Goal: Task Accomplishment & Management: Complete application form

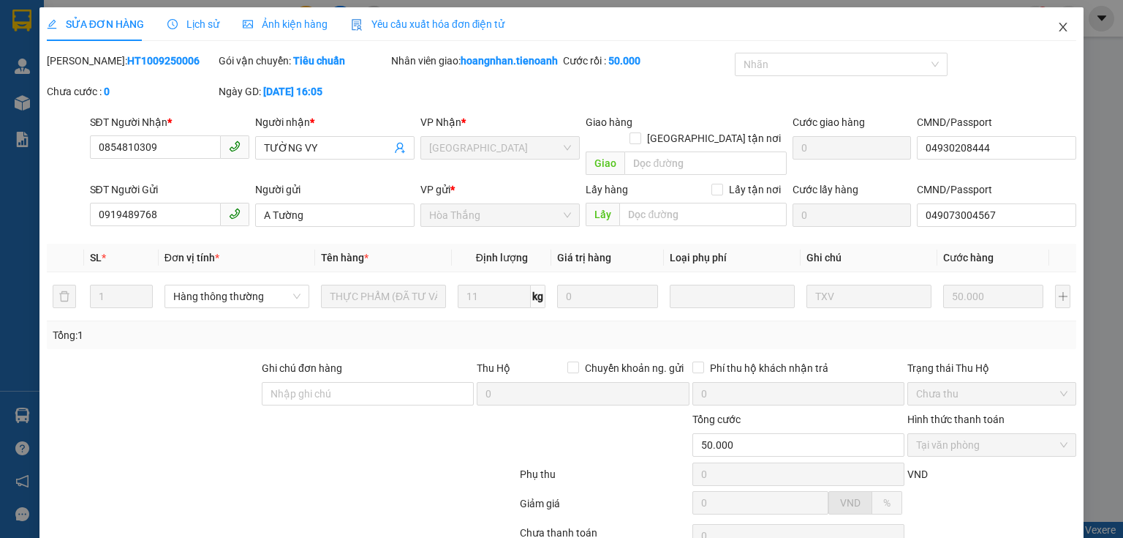
click at [1057, 26] on icon "close" at bounding box center [1063, 27] width 12 height 12
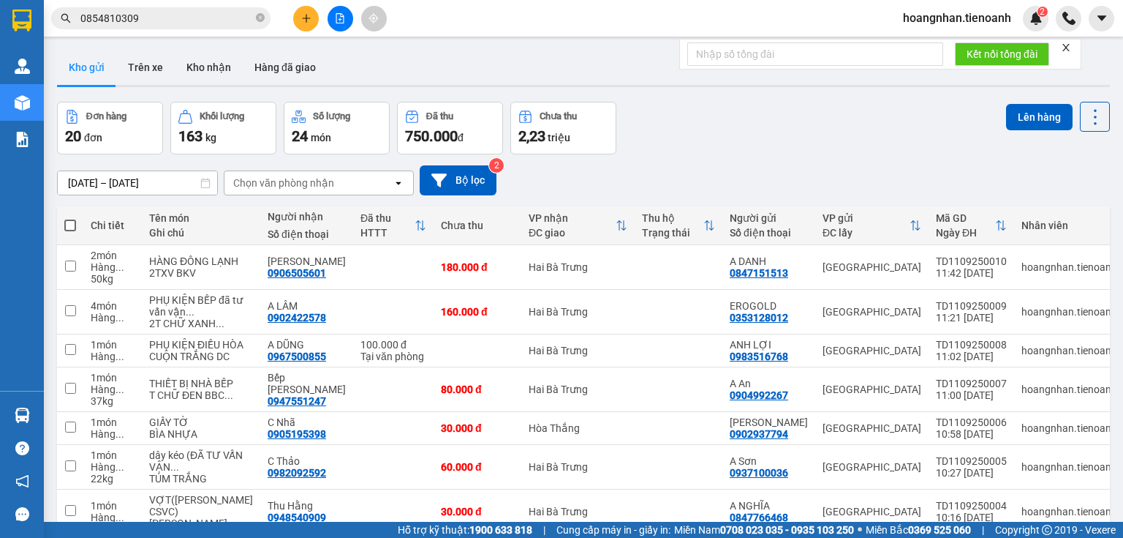
click at [1068, 49] on icon "close" at bounding box center [1066, 47] width 7 height 7
click at [260, 15] on icon "close-circle" at bounding box center [260, 17] width 9 height 9
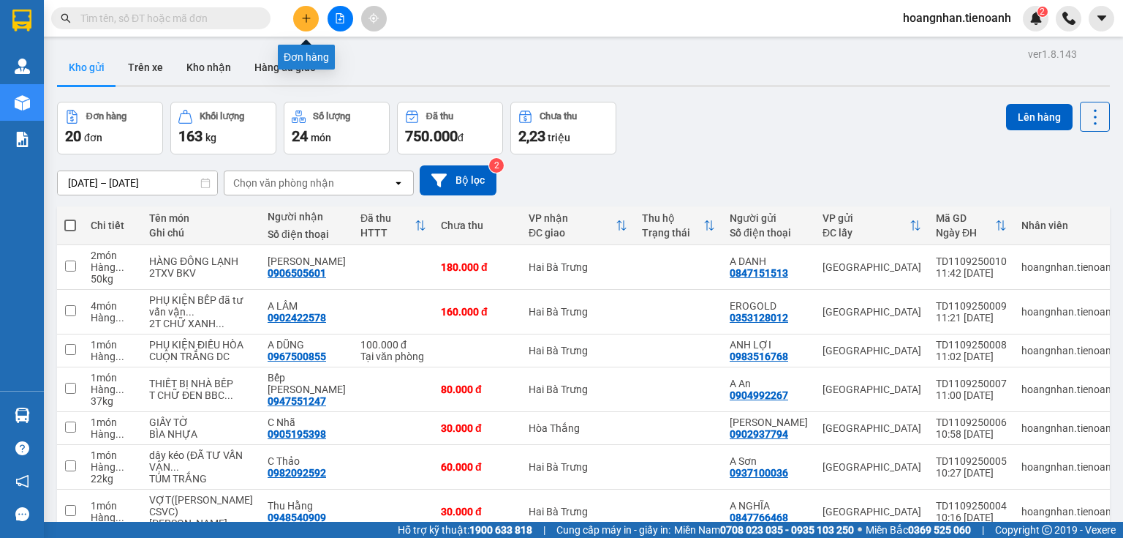
click at [314, 20] on button at bounding box center [306, 19] width 26 height 26
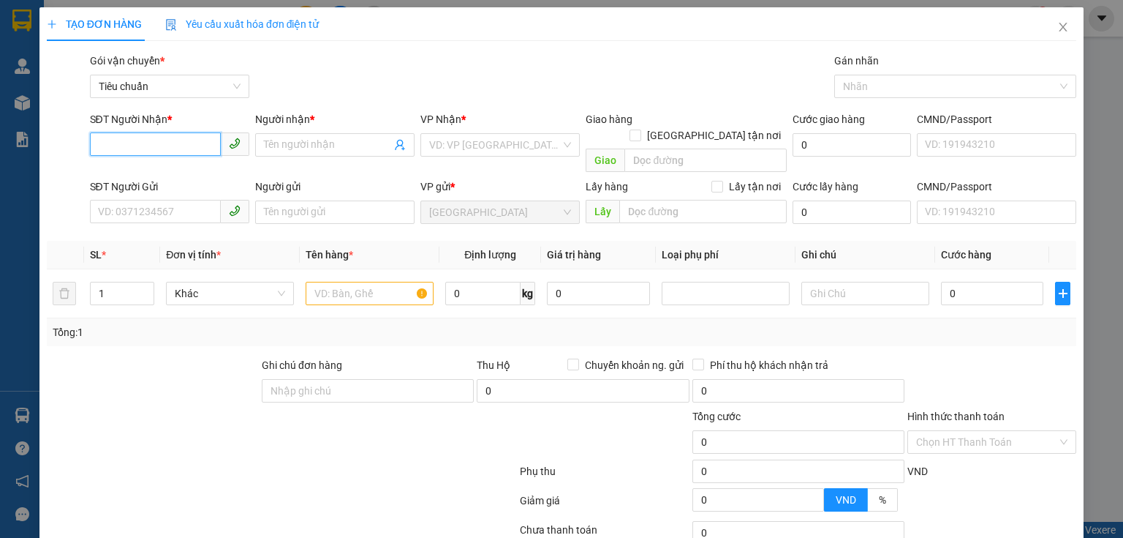
click at [170, 149] on input "SĐT Người Nhận *" at bounding box center [155, 143] width 131 height 23
click at [178, 178] on div "0942646667 - Mến" at bounding box center [168, 174] width 140 height 16
type input "0942646667"
type input "Mến"
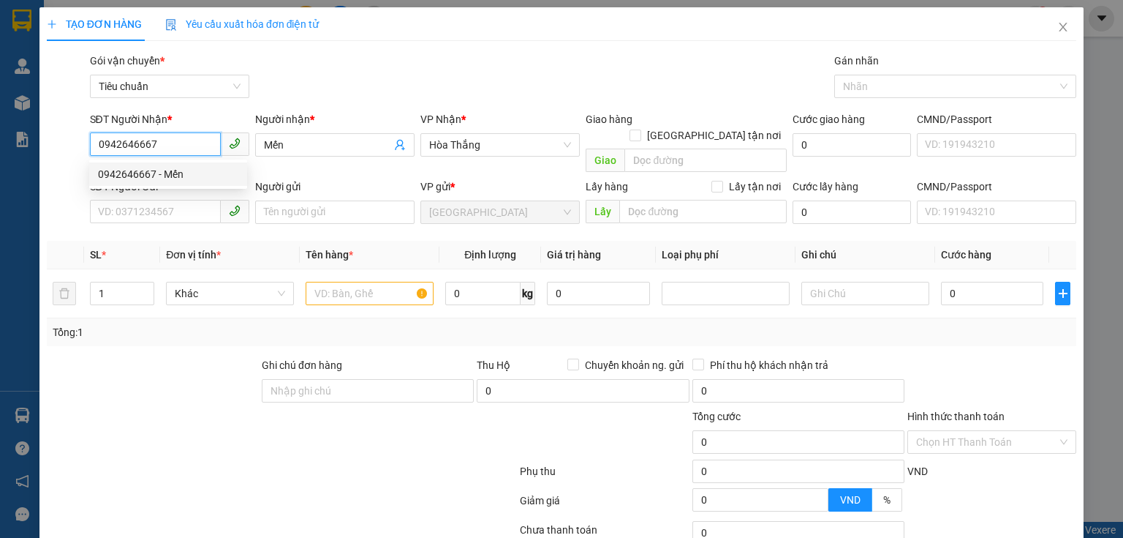
type input "30.000"
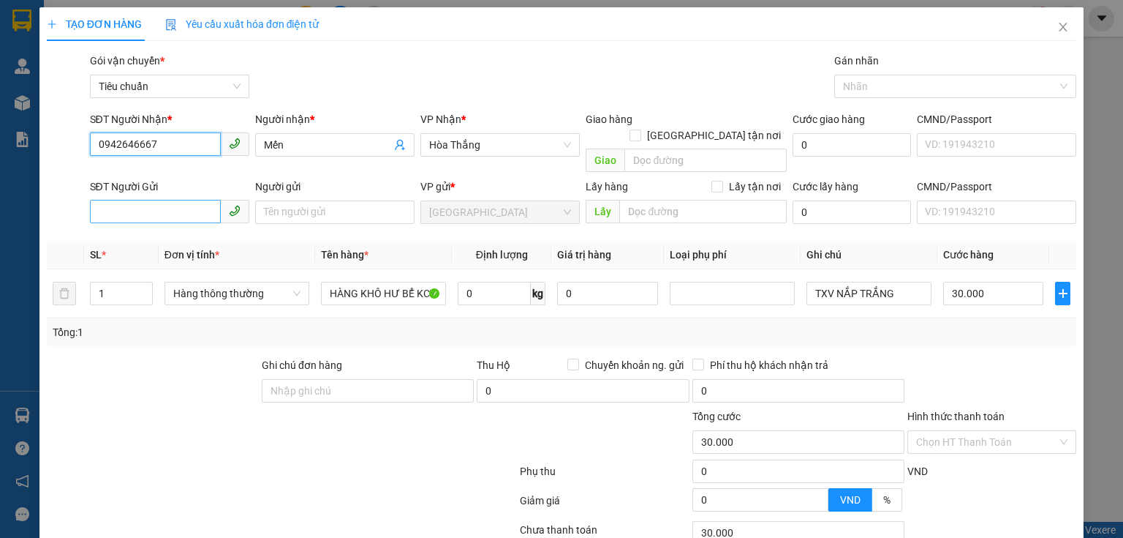
type input "0942646667"
click at [153, 200] on input "SĐT Người Gửi" at bounding box center [155, 211] width 131 height 23
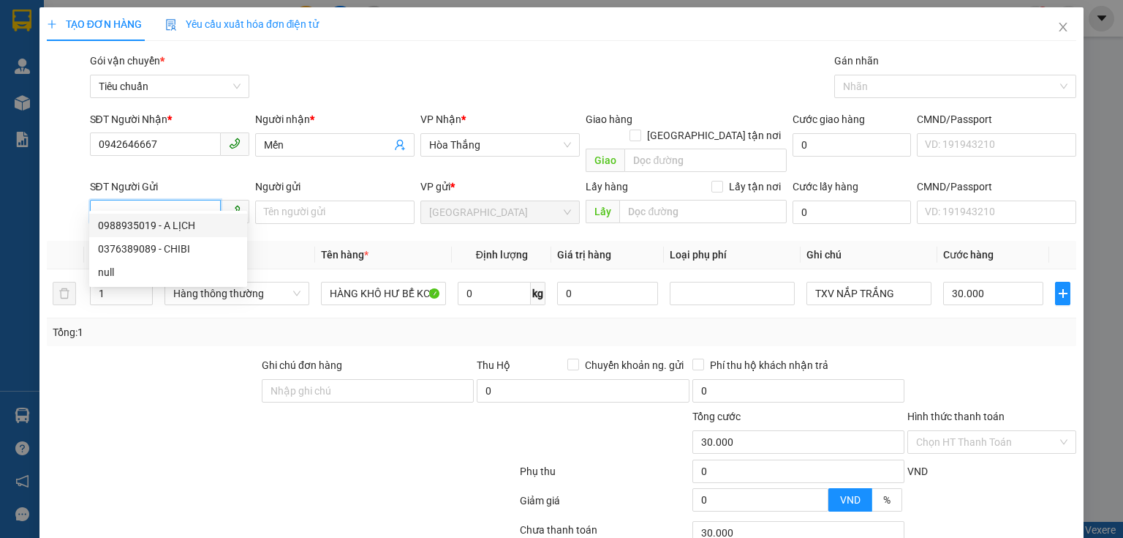
click at [171, 224] on div "0988935019 - A LỊCH" at bounding box center [168, 225] width 140 height 16
type input "0988935019"
type input "A LỊCH"
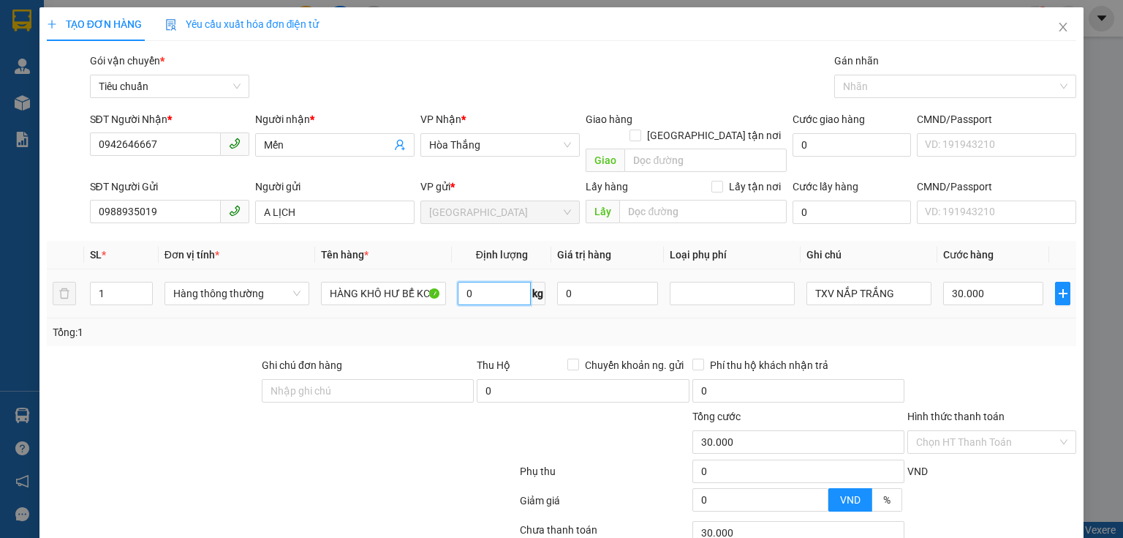
click at [491, 282] on input "0" at bounding box center [494, 293] width 73 height 23
type input "6"
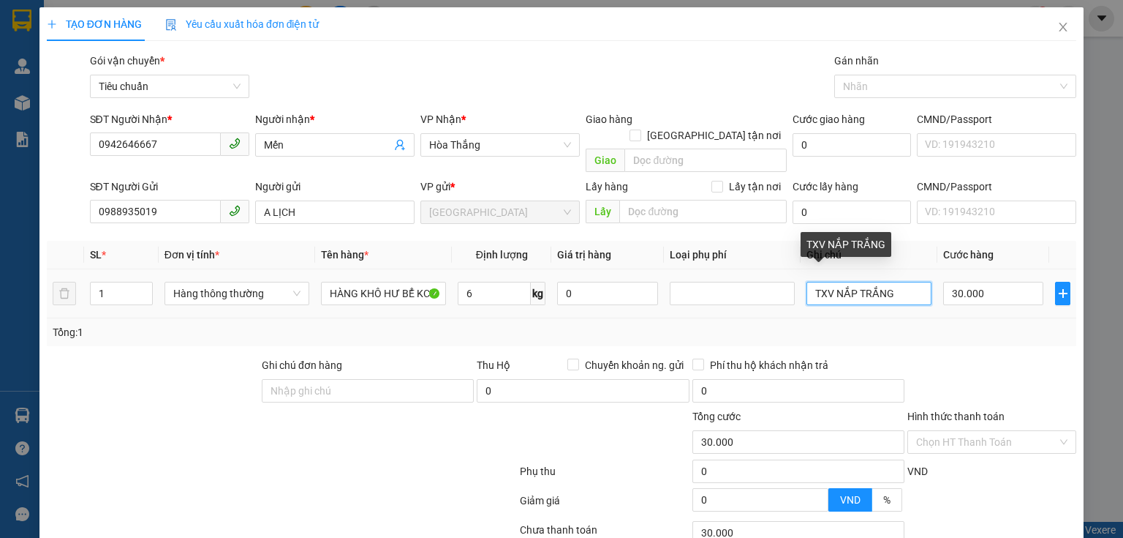
click at [894, 282] on input "TXV NẮP TRẮNG" at bounding box center [869, 293] width 125 height 23
type input "40.000"
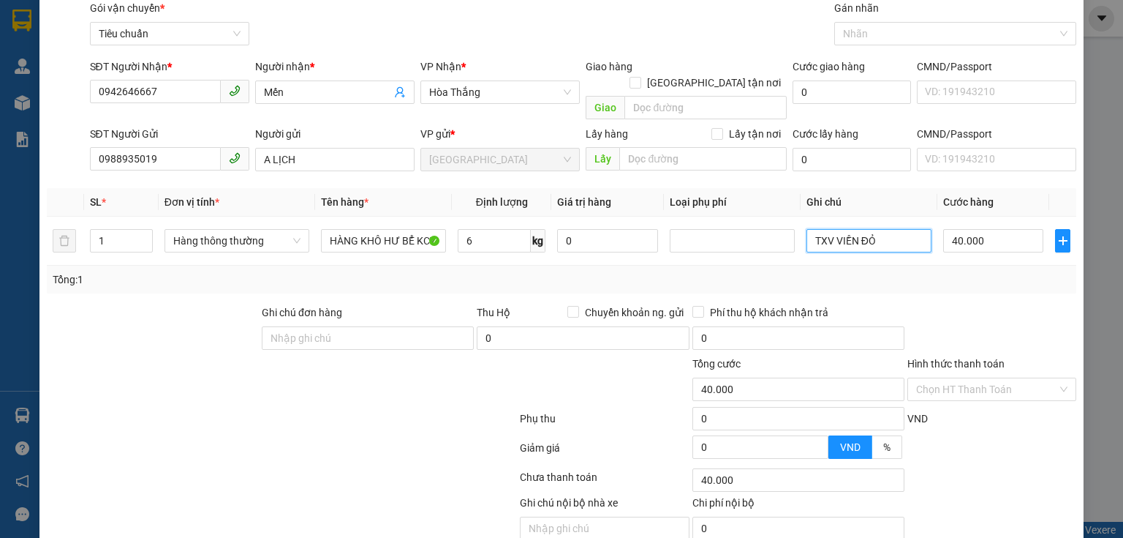
scroll to position [99, 0]
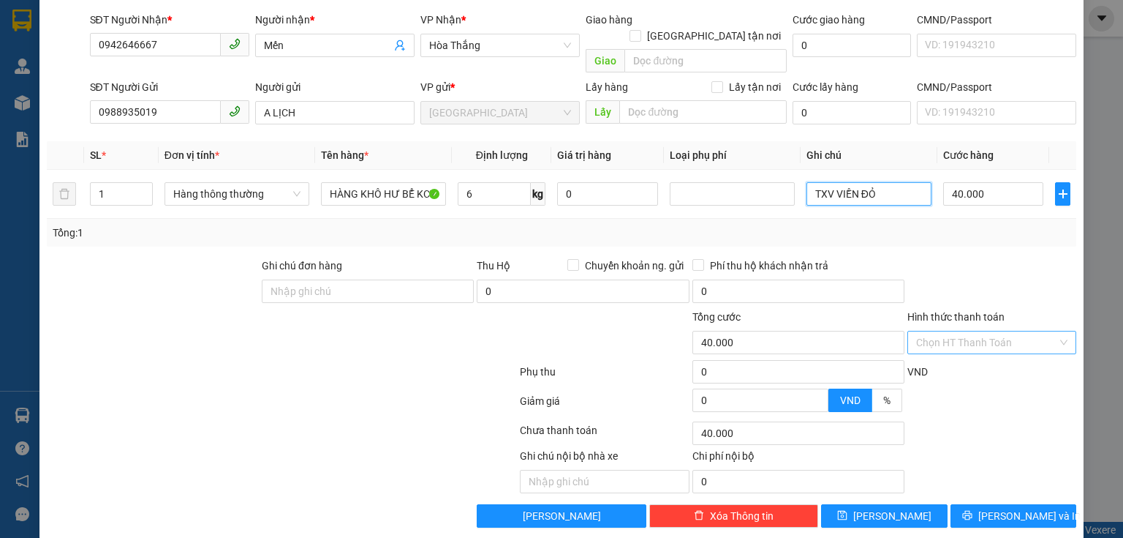
type input "TXV VIỀN ĐỎ"
click at [988, 331] on input "Hình thức thanh toán" at bounding box center [986, 342] width 141 height 22
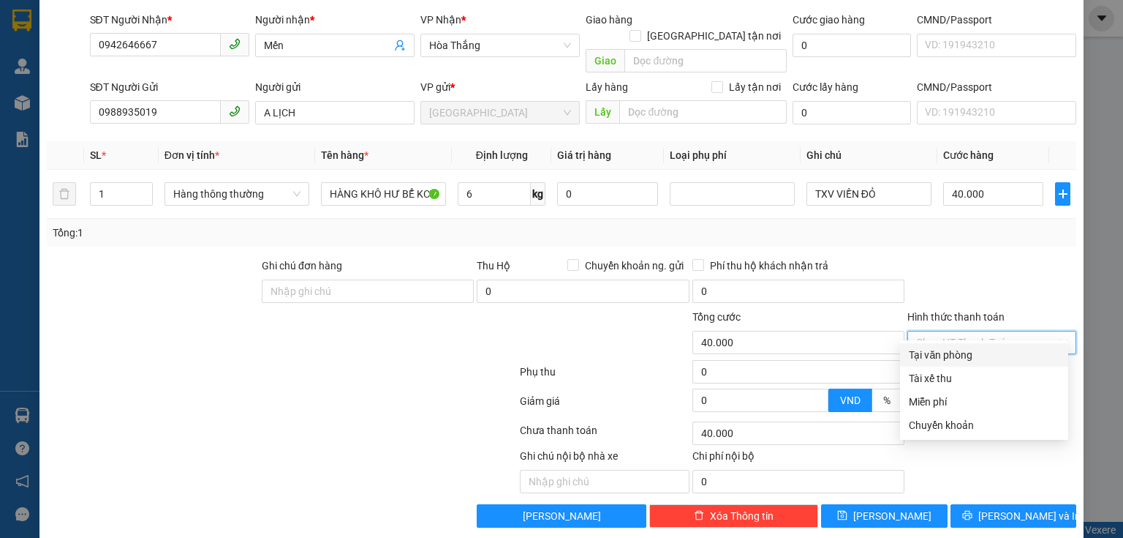
click at [962, 353] on div "Tại văn phòng" at bounding box center [984, 355] width 151 height 16
type input "0"
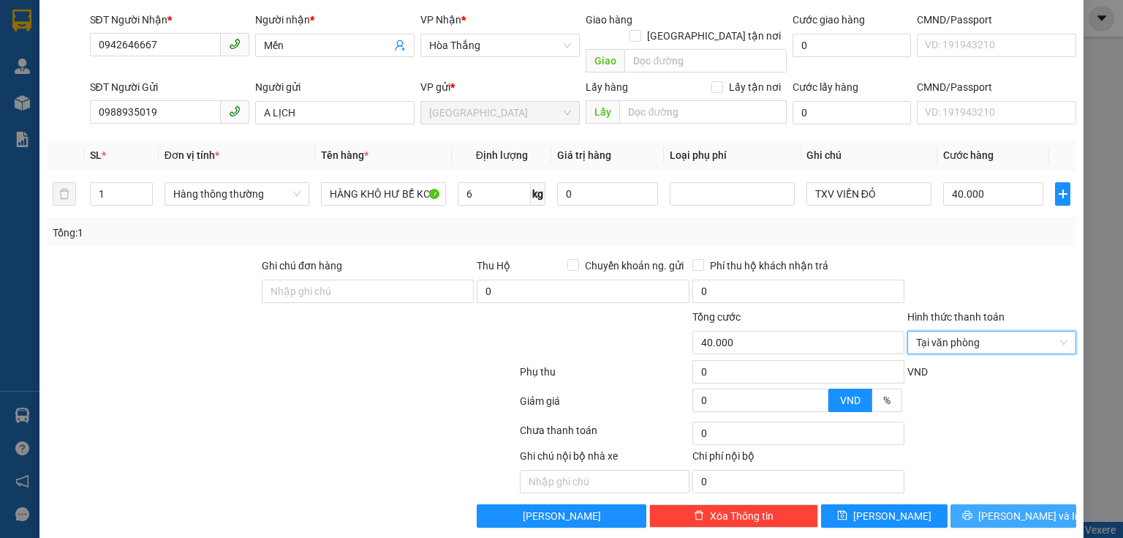
click at [1036, 504] on button "[PERSON_NAME] và In" at bounding box center [1014, 515] width 127 height 23
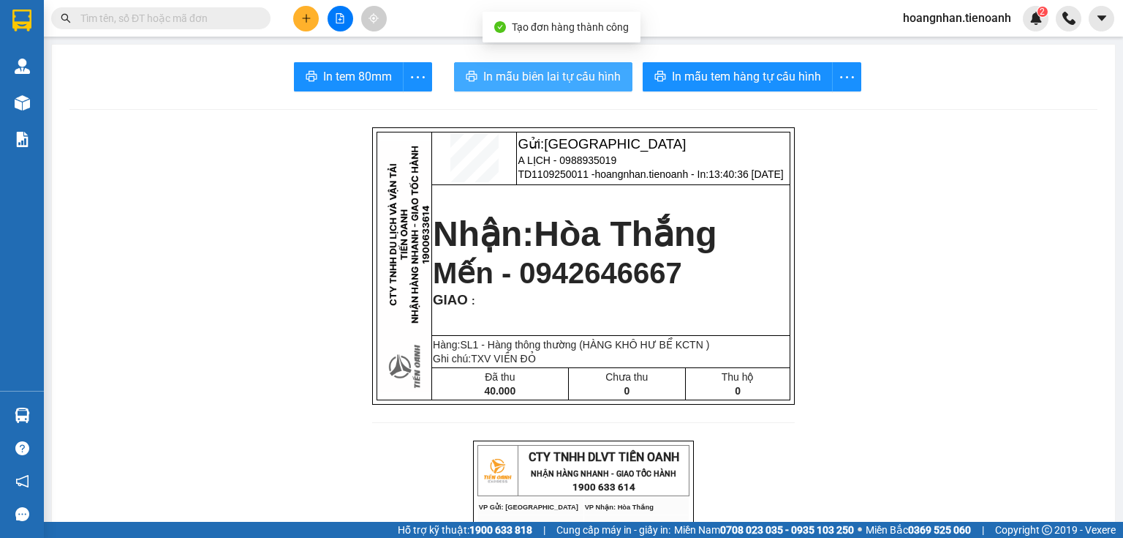
click at [562, 80] on span "In mẫu biên lai tự cấu hình" at bounding box center [551, 76] width 137 height 18
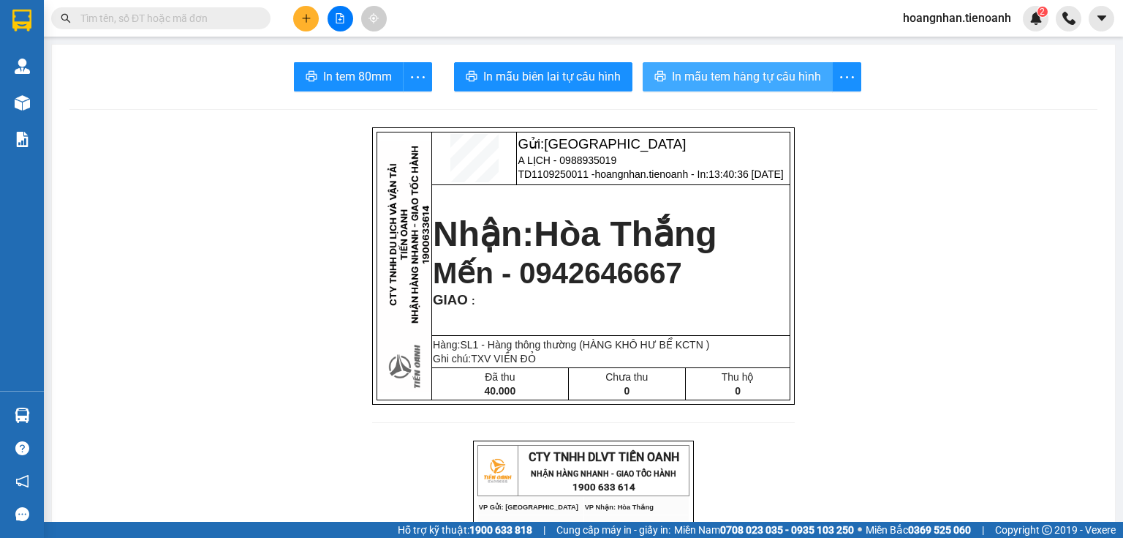
click at [761, 81] on span "In mẫu tem hàng tự cấu hình" at bounding box center [746, 76] width 149 height 18
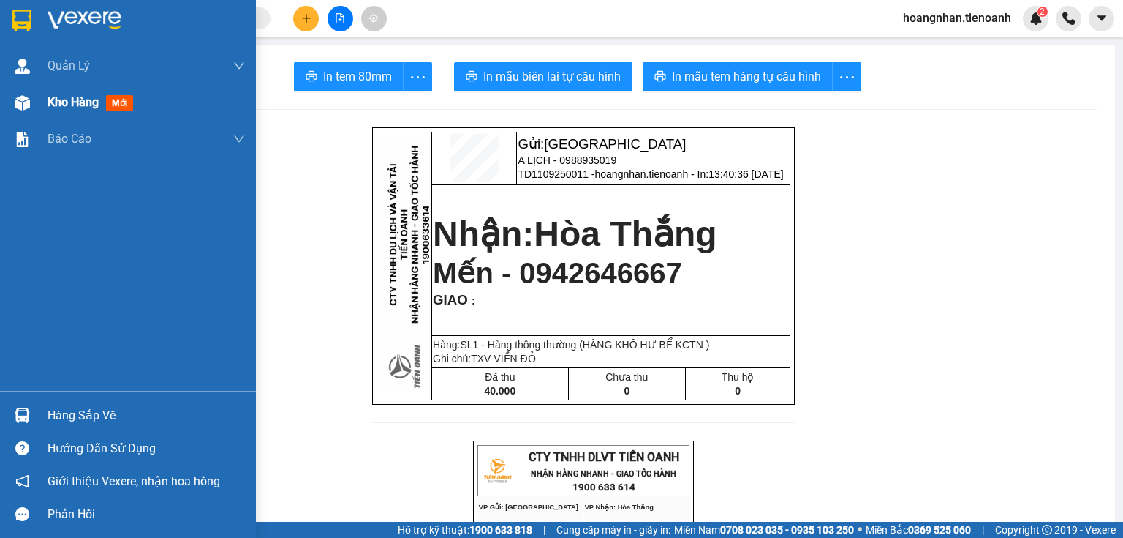
click at [22, 106] on img at bounding box center [22, 102] width 15 height 15
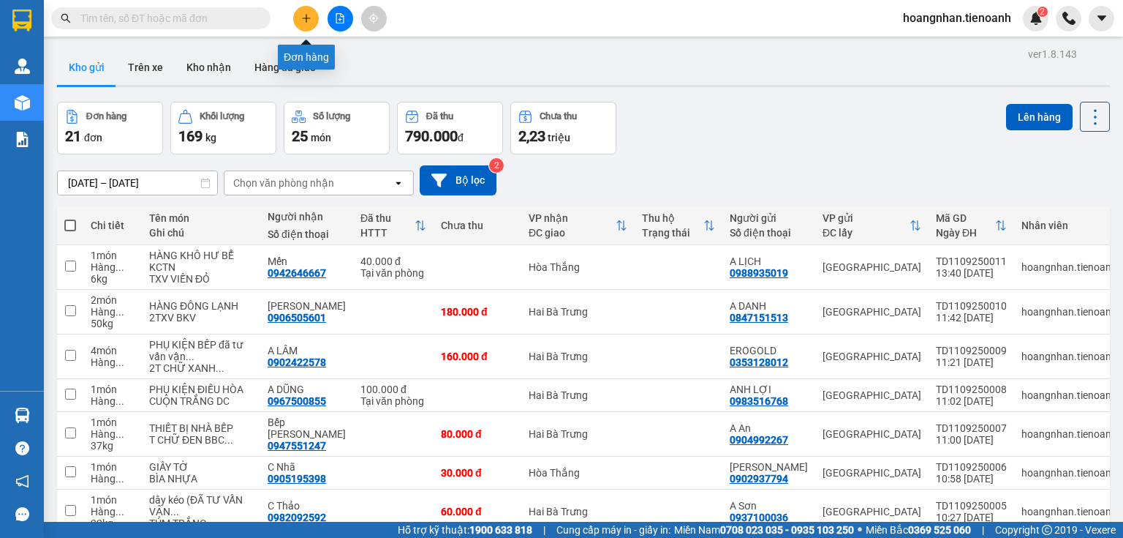
click at [310, 20] on icon "plus" at bounding box center [306, 18] width 10 height 10
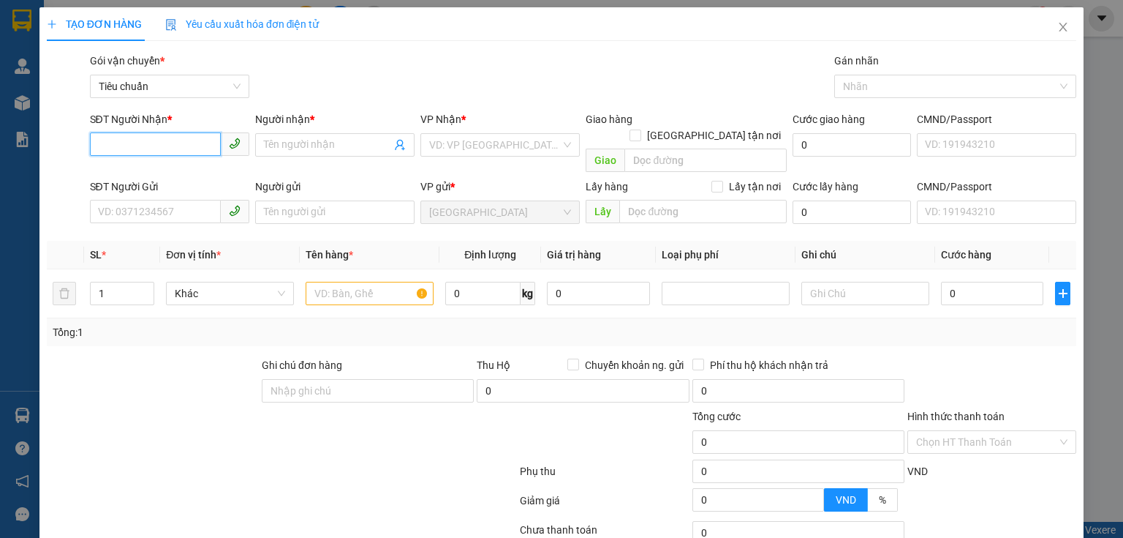
click at [143, 150] on input "SĐT Người Nhận *" at bounding box center [155, 143] width 131 height 23
type input "0988898829"
click at [157, 173] on div "0988898829 - A CAO" at bounding box center [168, 174] width 140 height 16
type input "A CAO"
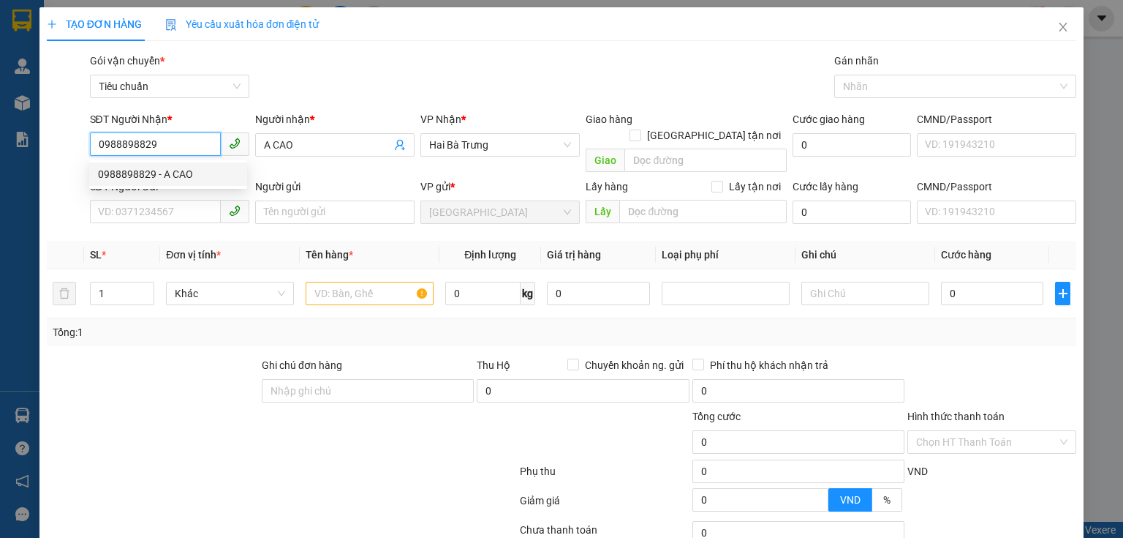
type input "70.000"
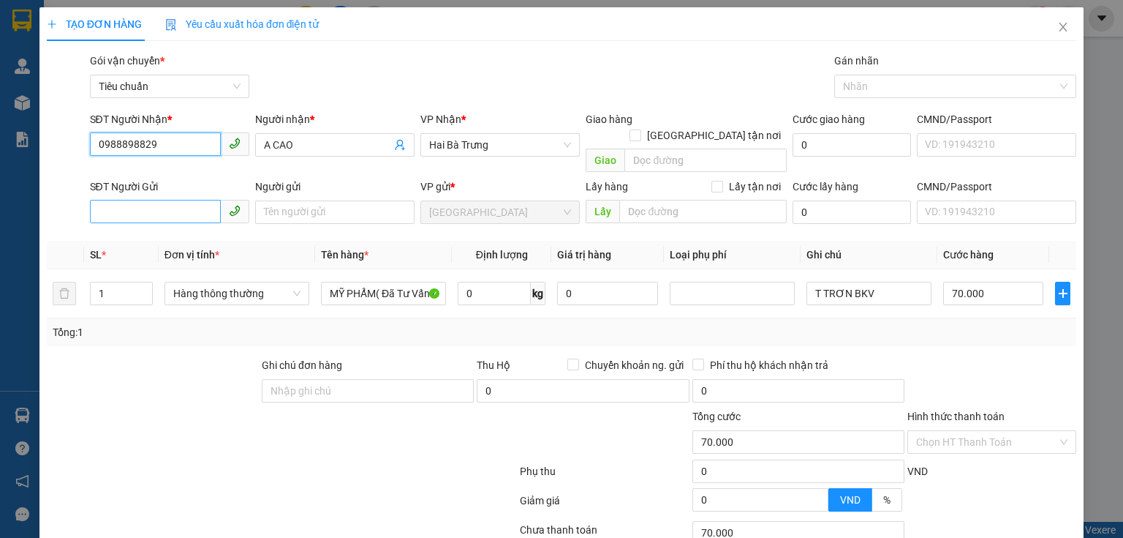
type input "0988898829"
click at [168, 200] on input "SĐT Người Gửi" at bounding box center [155, 211] width 131 height 23
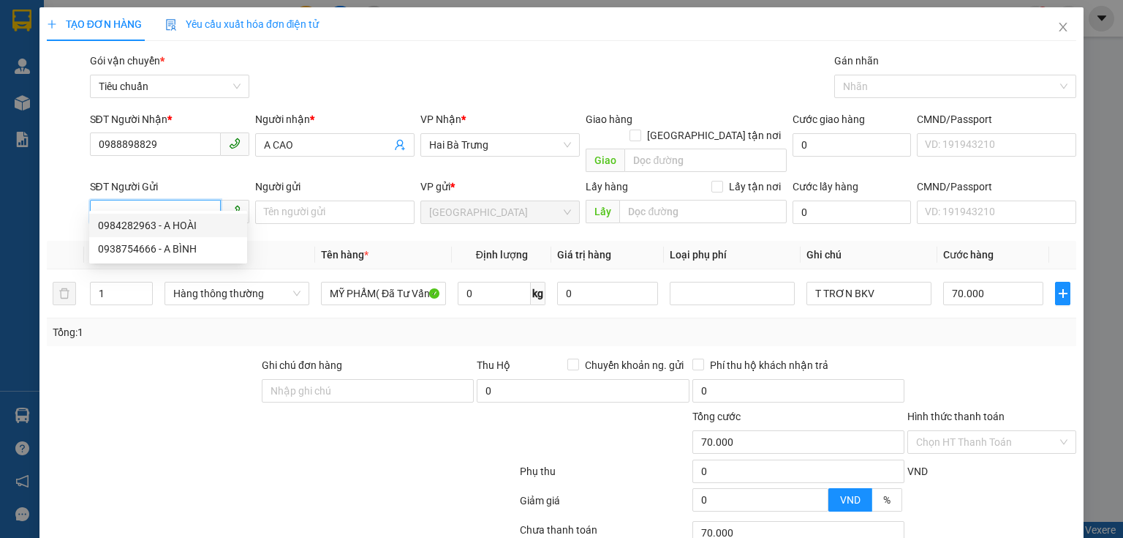
click at [140, 200] on input "SĐT Người Gửi" at bounding box center [155, 211] width 131 height 23
type input "0824026777"
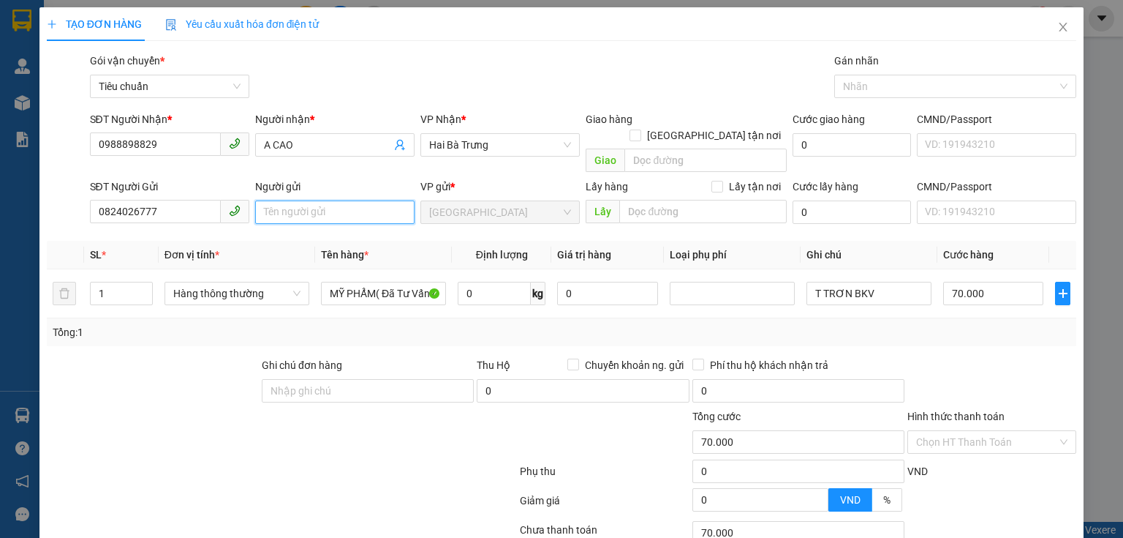
click at [322, 200] on input "Người gửi" at bounding box center [334, 211] width 159 height 23
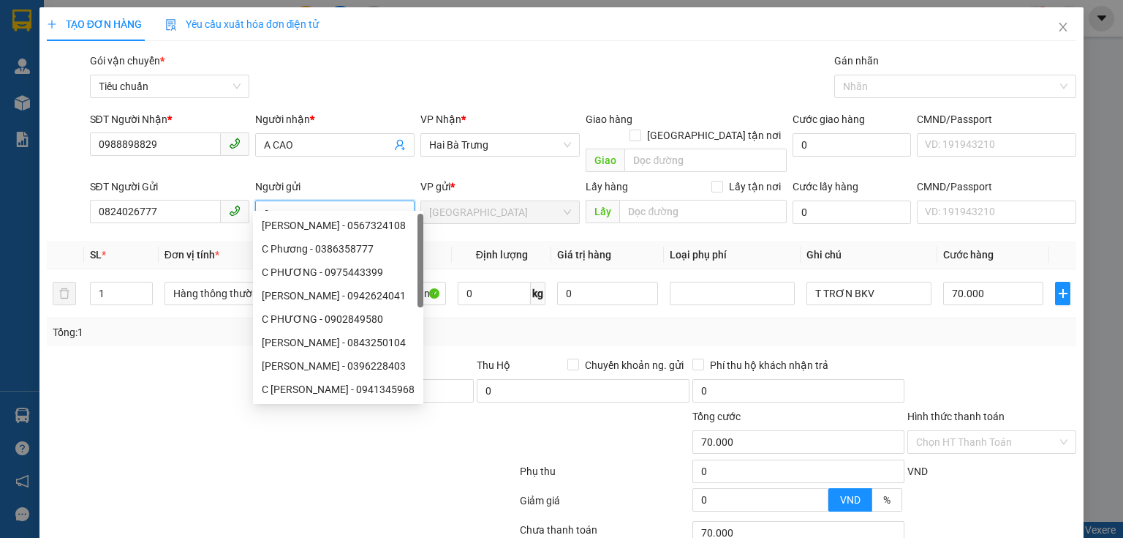
type input "c"
type input "C PHƯƠNG"
click at [494, 359] on span "Thu Hộ" at bounding box center [494, 365] width 34 height 12
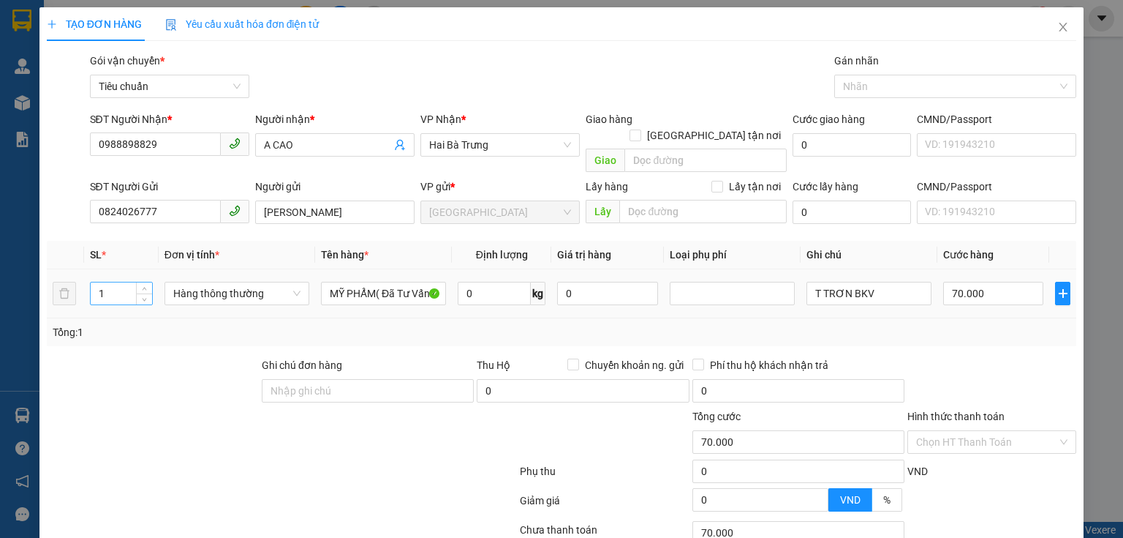
click at [97, 282] on input "1" at bounding box center [121, 293] width 61 height 22
click at [110, 282] on input "1" at bounding box center [121, 293] width 61 height 22
type input "2"
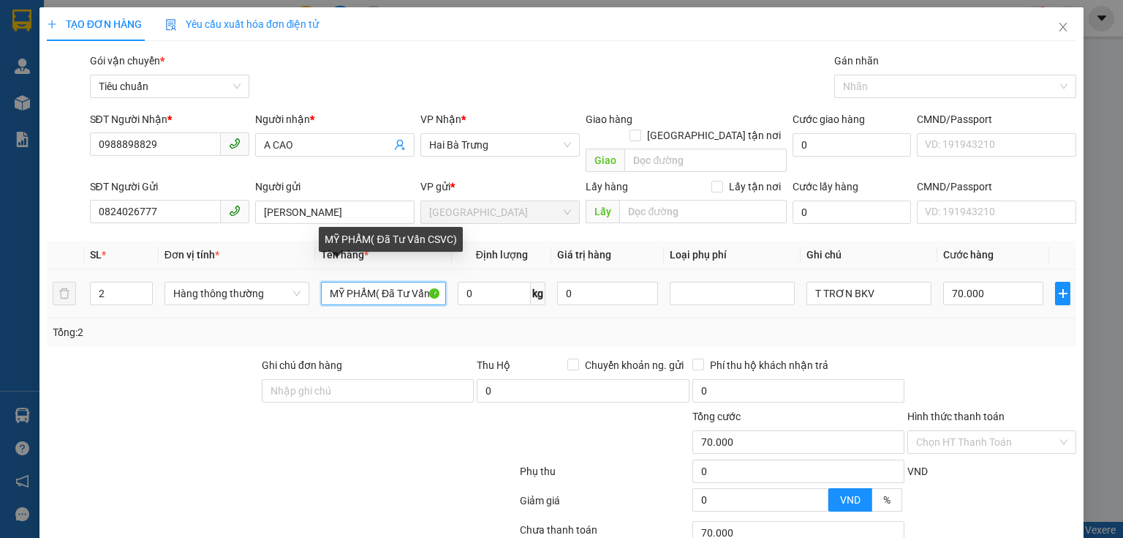
click at [375, 282] on input "MỸ PHẨM( Đã Tư Vấn CSVC)" at bounding box center [383, 293] width 125 height 23
type input "0"
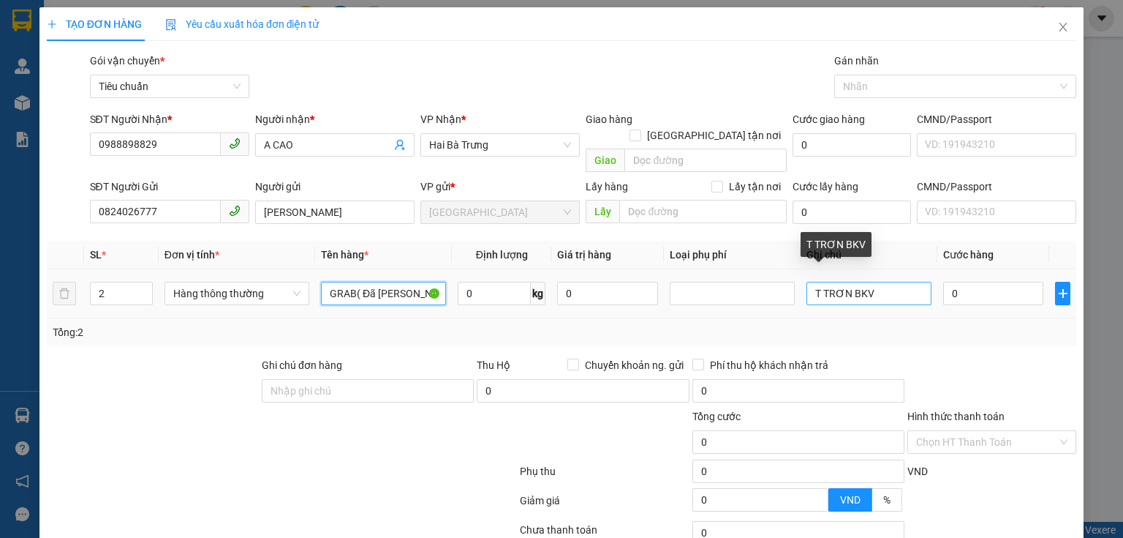
type input "GRAB( Đã Tư Vấn CSVC)"
click at [810, 282] on input "T TRƠN BKV" at bounding box center [869, 293] width 125 height 23
click at [890, 282] on input "2T TRƠN BKV" at bounding box center [869, 293] width 125 height 23
type input "2T TRƠN"
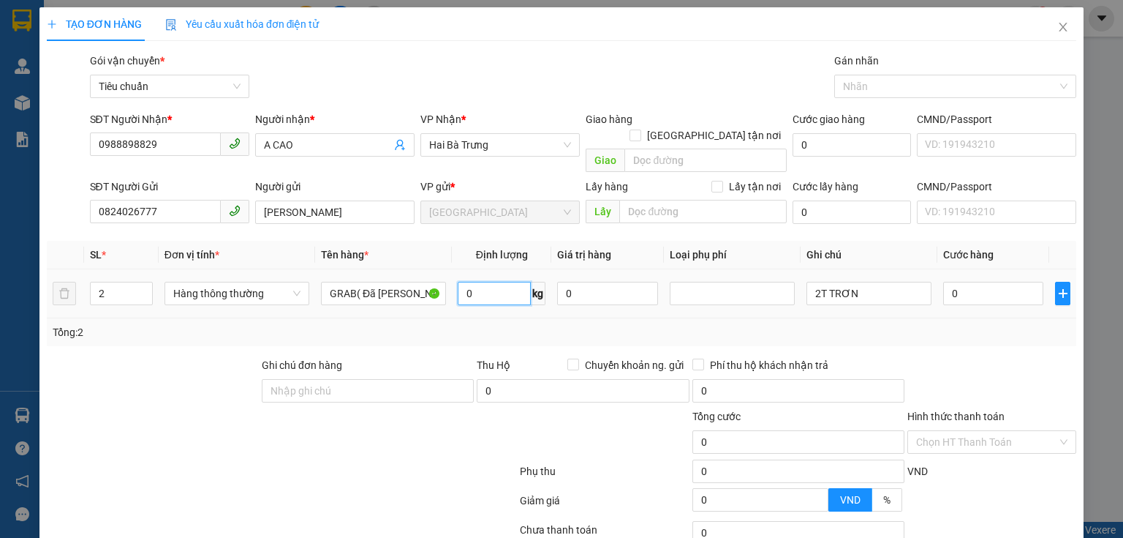
click at [473, 282] on input "0" at bounding box center [494, 293] width 73 height 23
type input "23"
click at [1020, 357] on div at bounding box center [992, 382] width 172 height 51
type input "60.000"
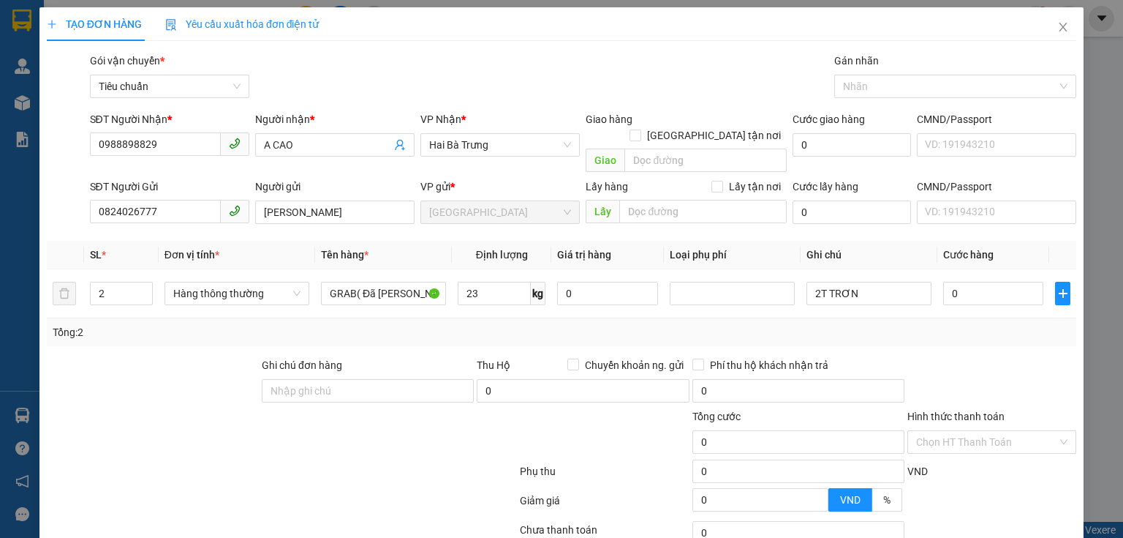
type input "60.000"
click at [973, 282] on input "60.000" at bounding box center [993, 293] width 100 height 23
type input "1"
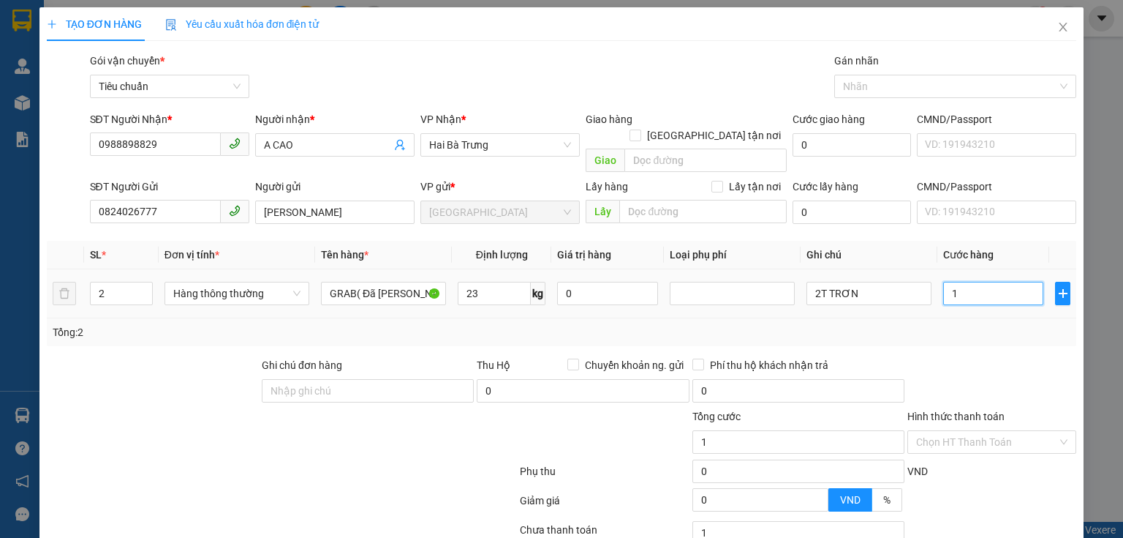
type input "12"
type input "120"
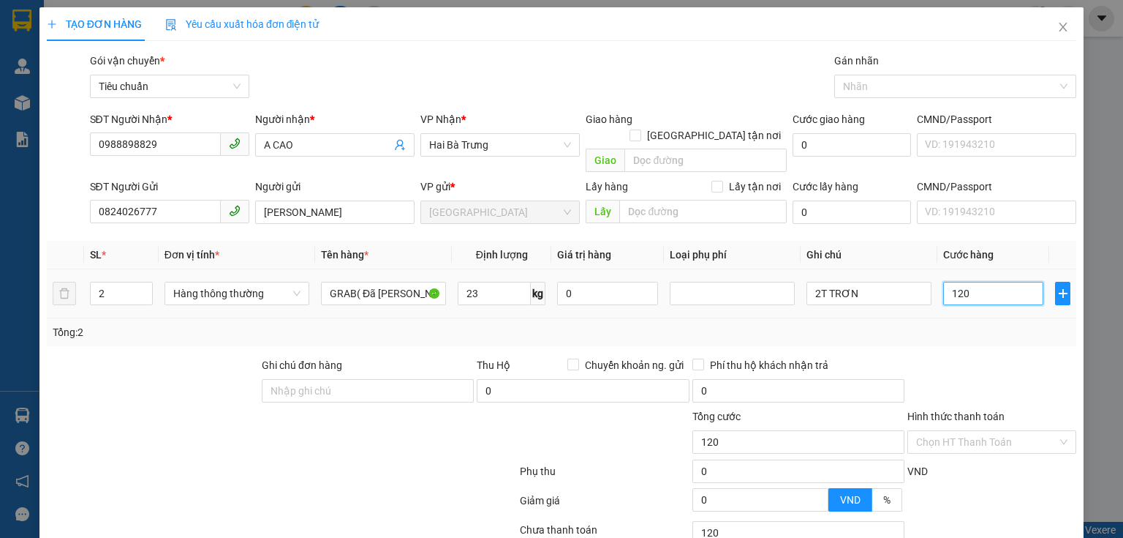
type input "120"
type input "120.000"
click at [953, 318] on div "Tổng: 2" at bounding box center [562, 332] width 1030 height 28
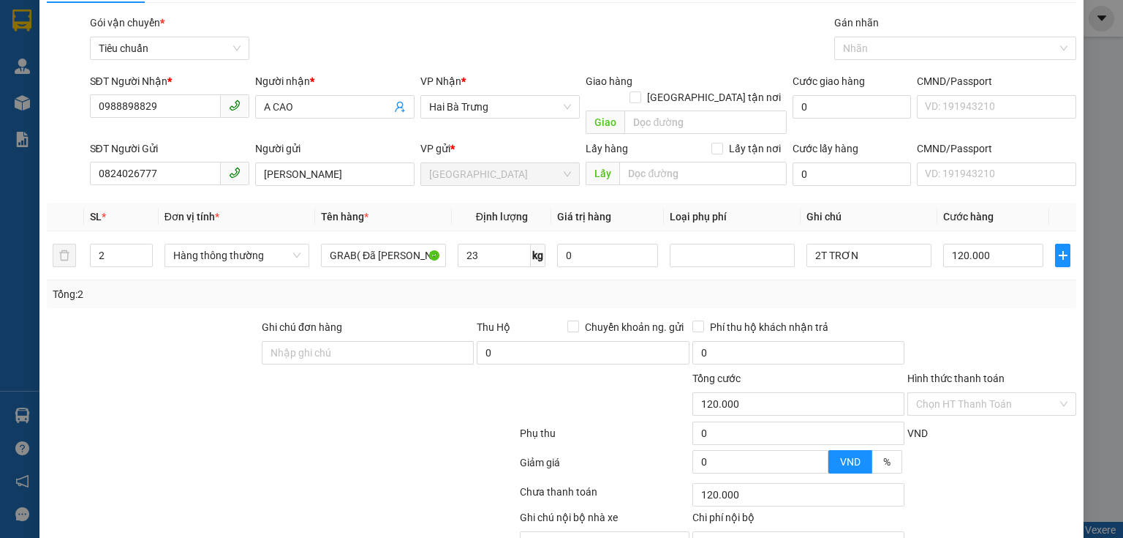
scroll to position [99, 0]
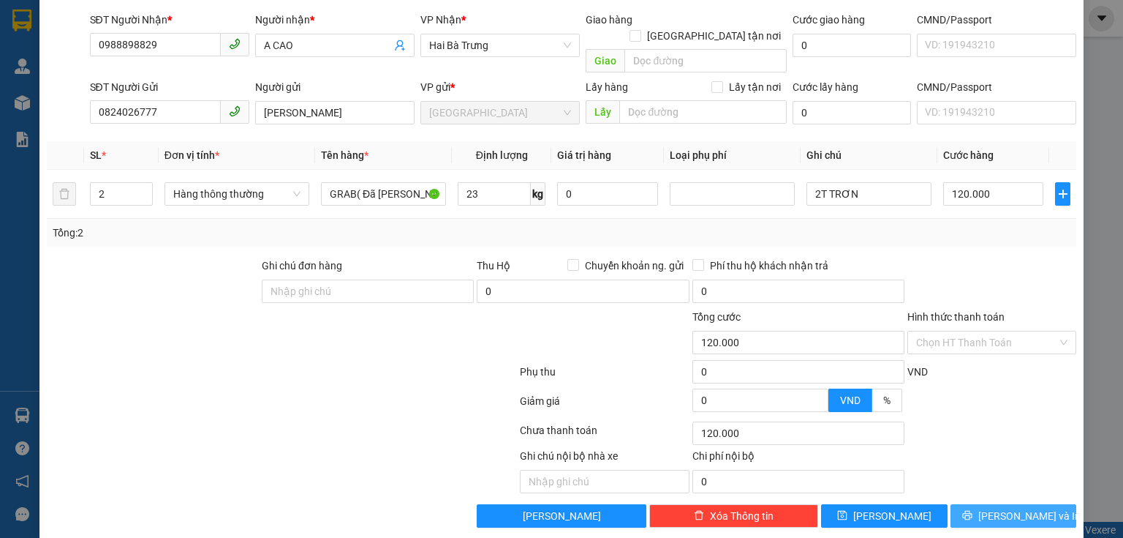
click at [1024, 508] on span "[PERSON_NAME] và In" at bounding box center [1030, 516] width 102 height 16
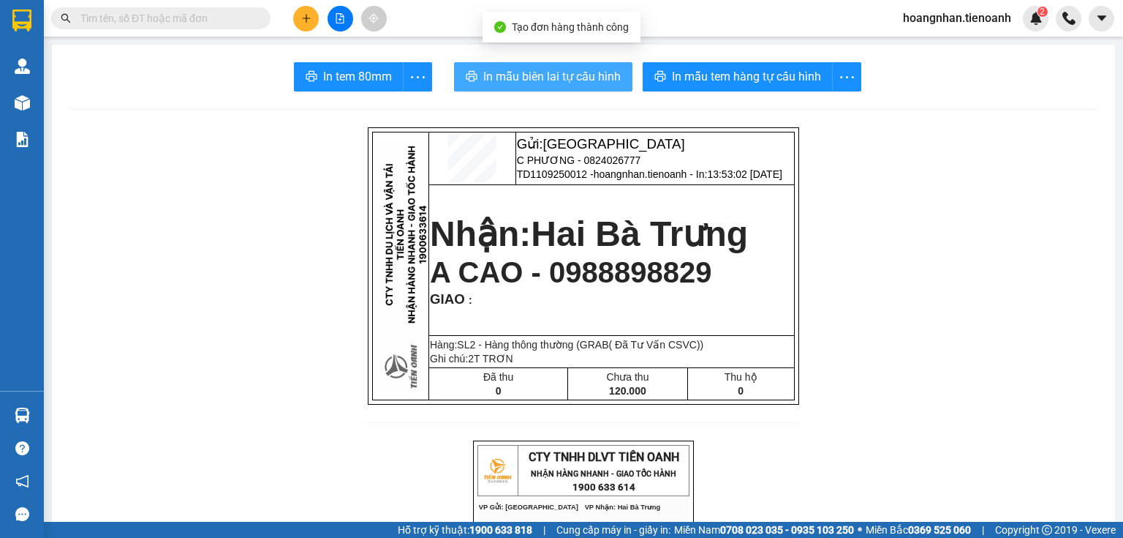
click at [542, 74] on span "In mẫu biên lai tự cấu hình" at bounding box center [551, 76] width 137 height 18
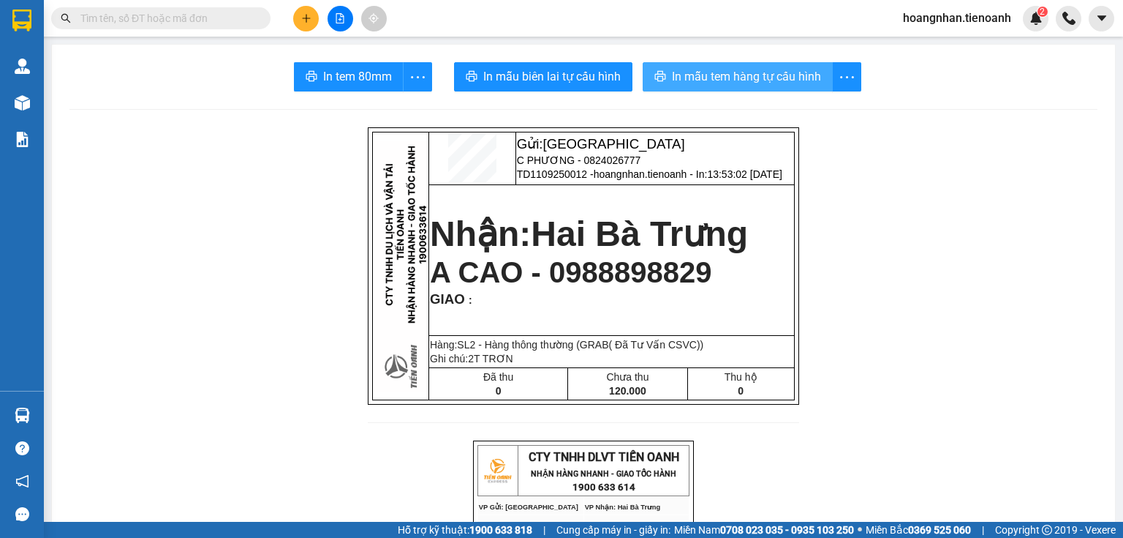
click at [766, 74] on span "In mẫu tem hàng tự cấu hình" at bounding box center [746, 76] width 149 height 18
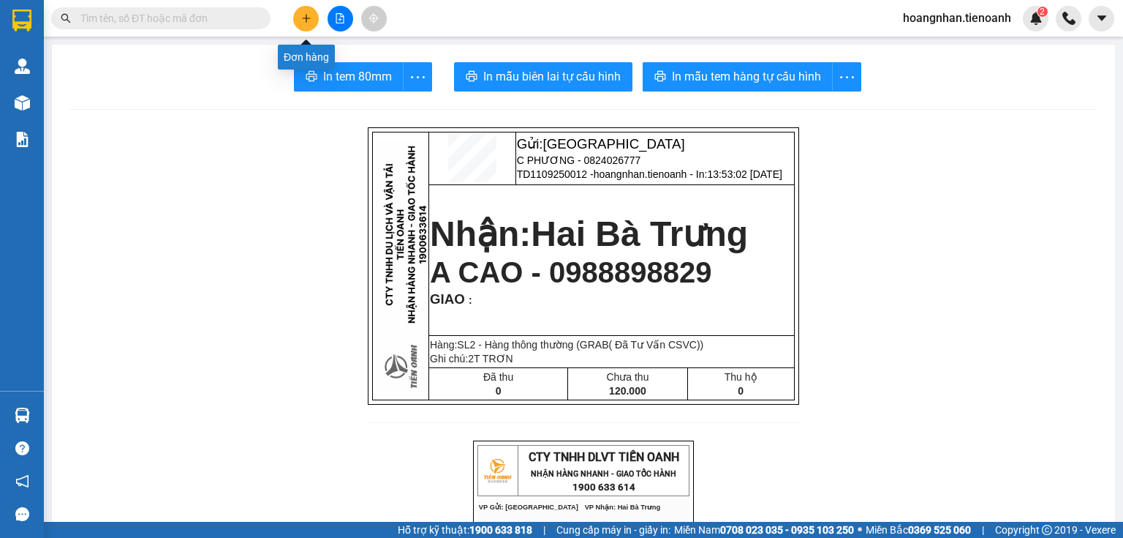
click at [309, 13] on icon "plus" at bounding box center [306, 18] width 10 height 10
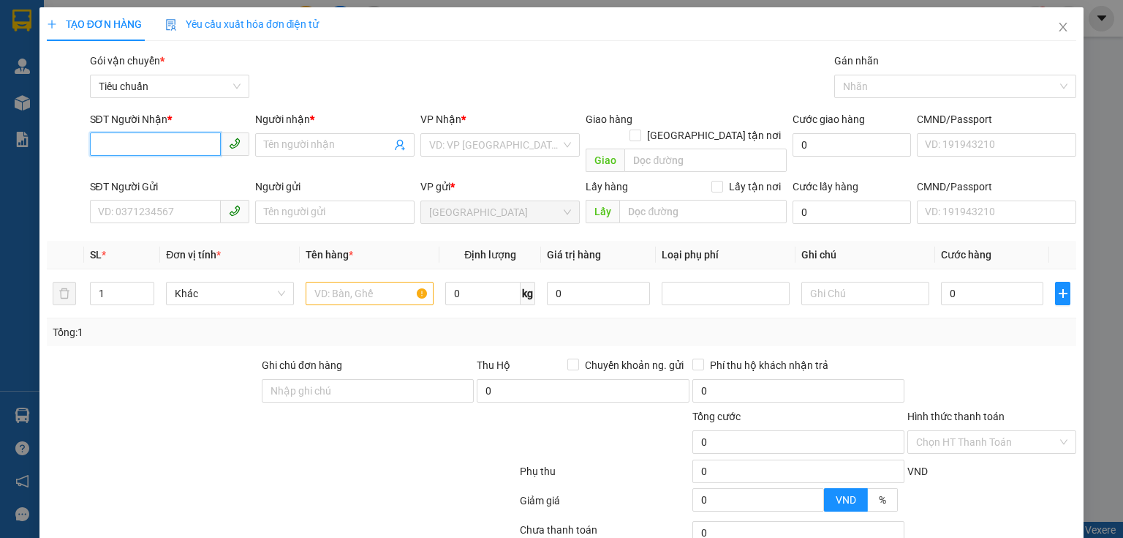
click at [165, 149] on input "SĐT Người Nhận *" at bounding box center [155, 143] width 131 height 23
click at [173, 173] on div "0902422578 - A LÂM" at bounding box center [168, 174] width 140 height 16
type input "0902422578"
type input "A LÂM"
type input "160.000"
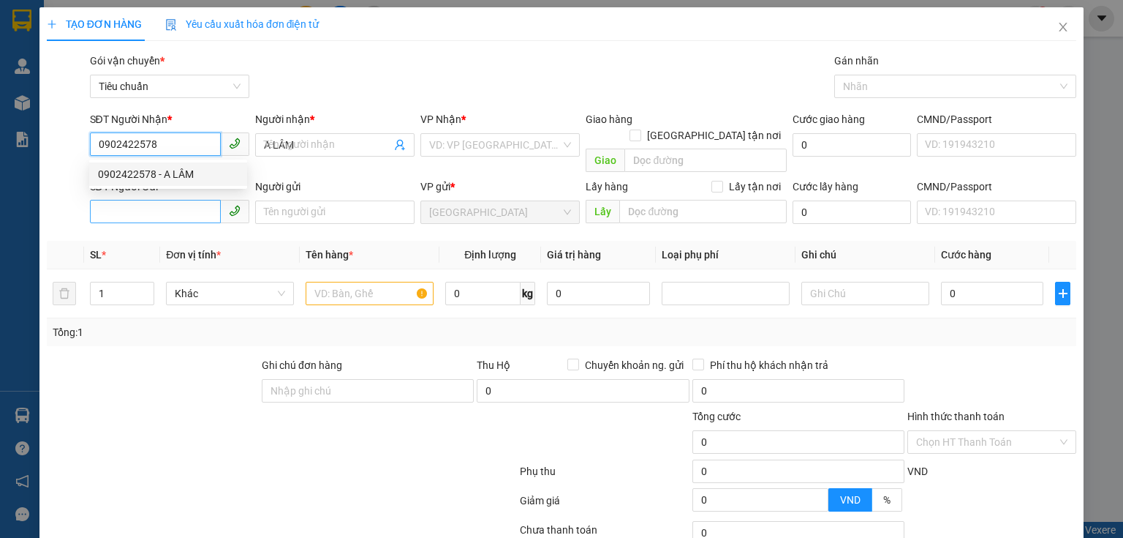
type input "160.000"
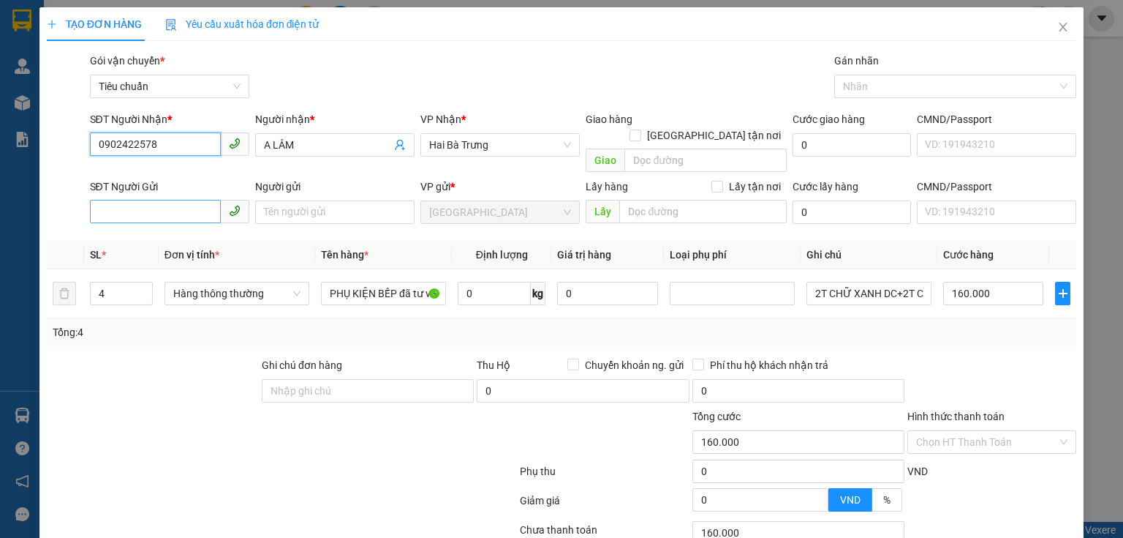
type input "0902422578"
click at [154, 200] on input "SĐT Người Gửi" at bounding box center [155, 211] width 131 height 23
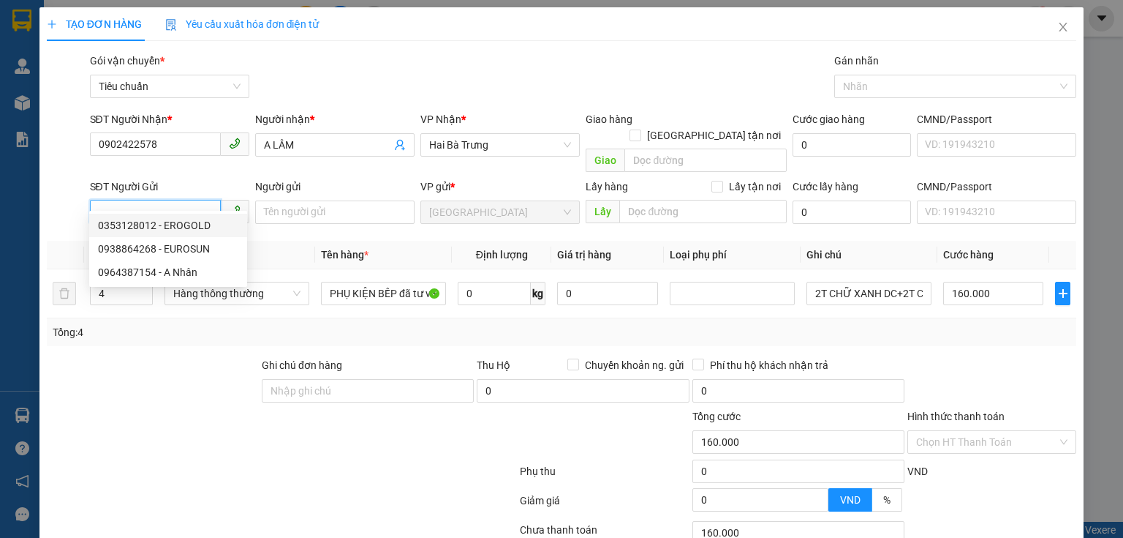
click at [189, 227] on div "0353128012 - EROGOLD" at bounding box center [168, 225] width 140 height 16
type input "0353128012"
type input "EROGOLD"
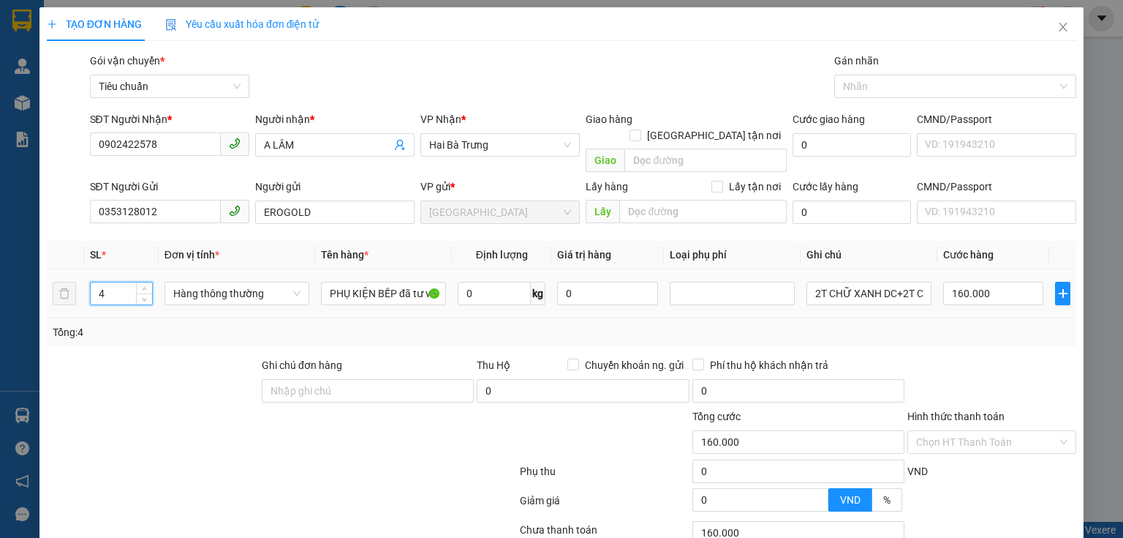
click at [113, 282] on input "4" at bounding box center [121, 293] width 61 height 22
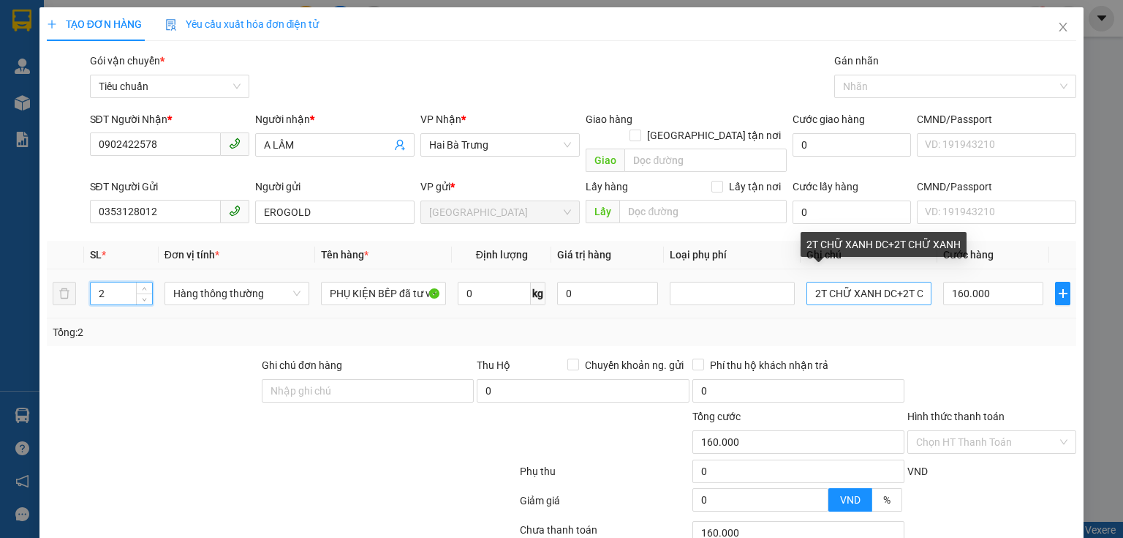
type input "2"
click at [900, 282] on input "2T CHỮ XANH DC+2T CHỮ XANH" at bounding box center [869, 293] width 125 height 23
type input "0"
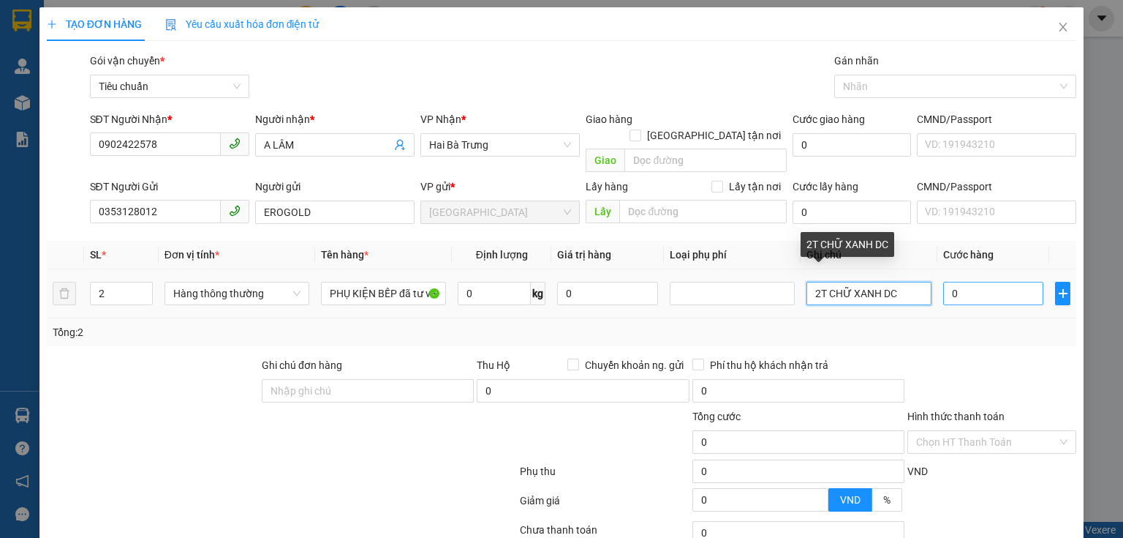
type input "2T CHỮ XANH DC"
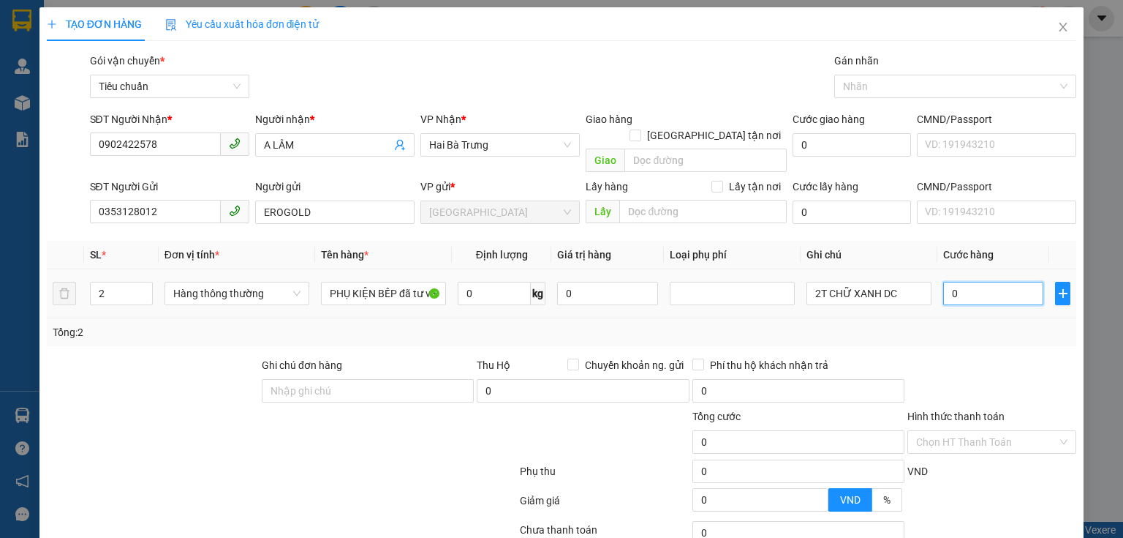
click at [958, 282] on input "0" at bounding box center [993, 293] width 100 height 23
type input "8"
type input "80"
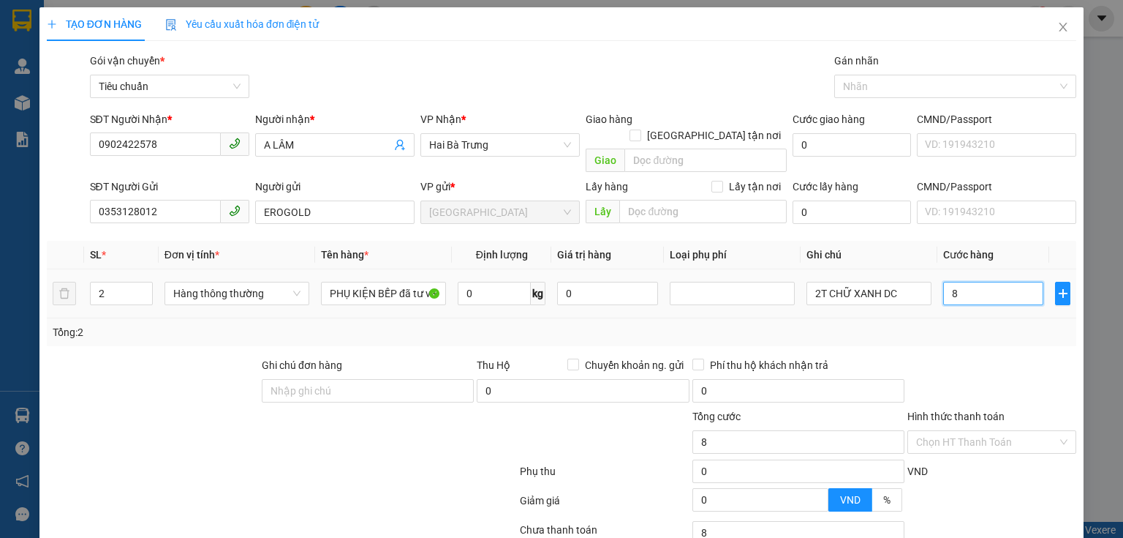
type input "80"
type input "80.000"
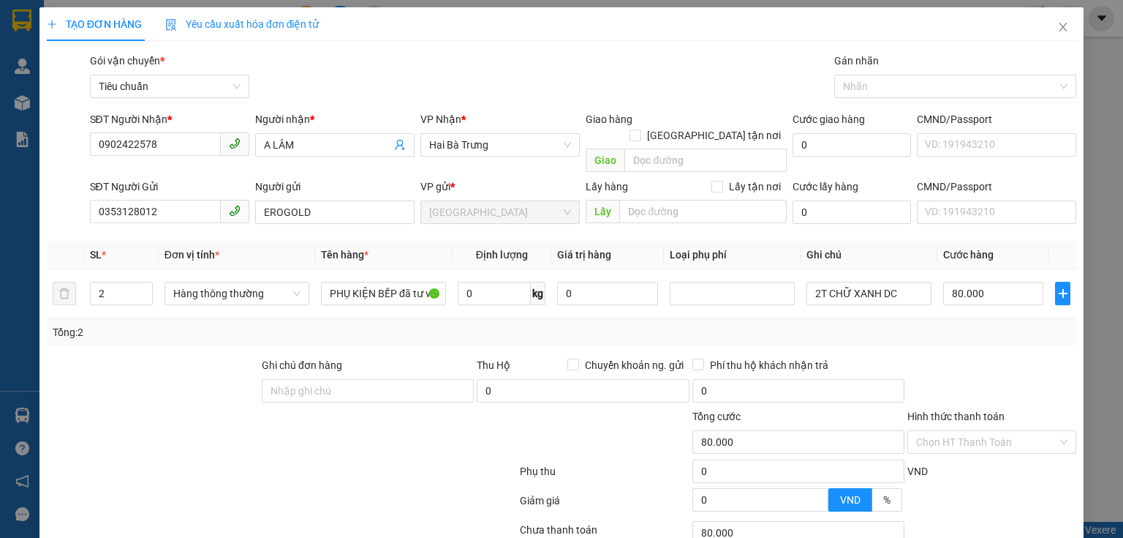
click at [949, 324] on div "Tổng: 2" at bounding box center [562, 332] width 1018 height 16
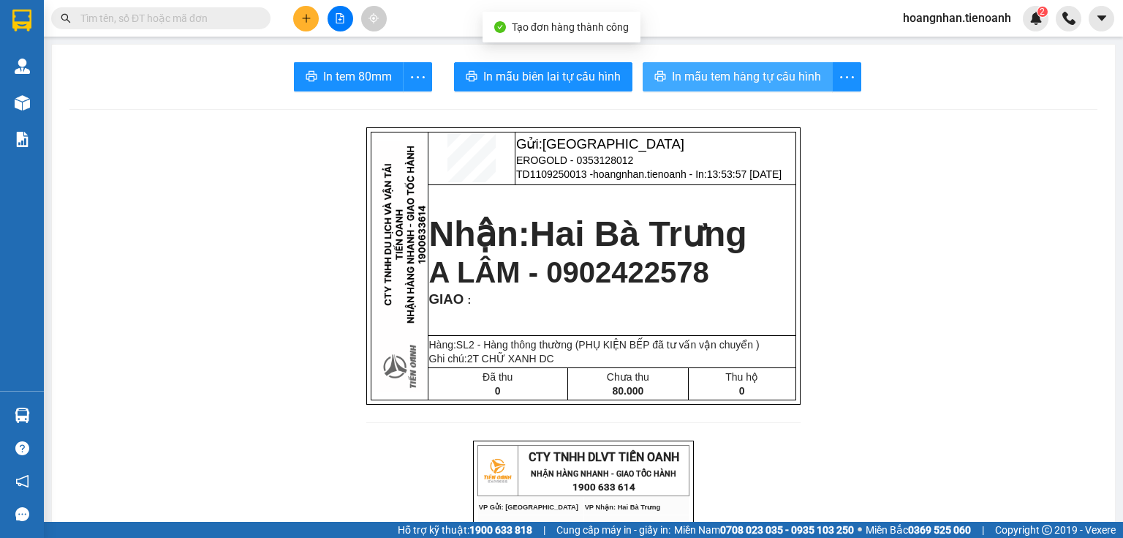
click at [775, 73] on span "In mẫu tem hàng tự cấu hình" at bounding box center [746, 76] width 149 height 18
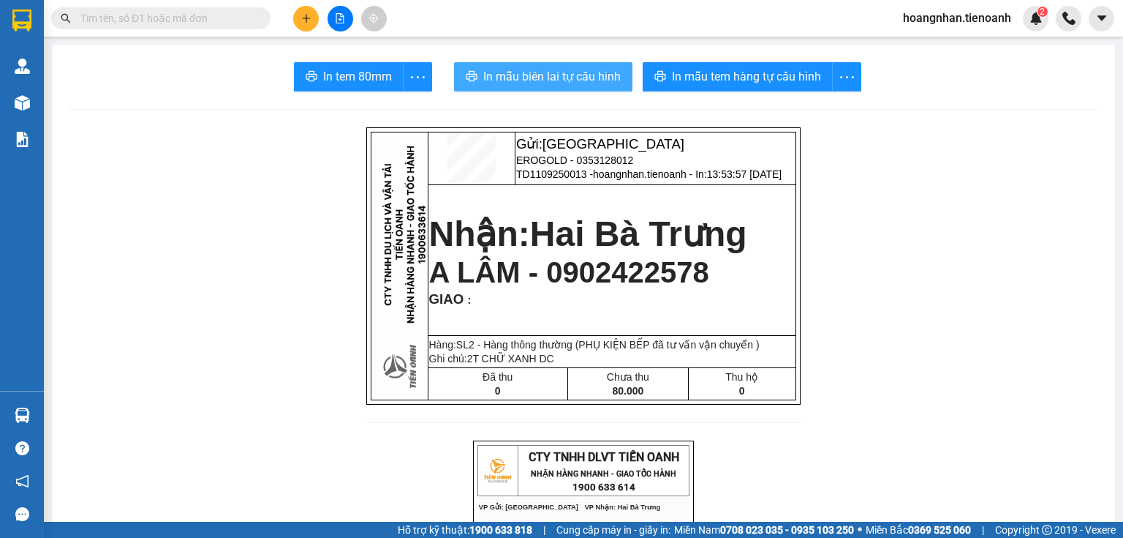
click at [536, 76] on span "In mẫu biên lai tự cấu hình" at bounding box center [551, 76] width 137 height 18
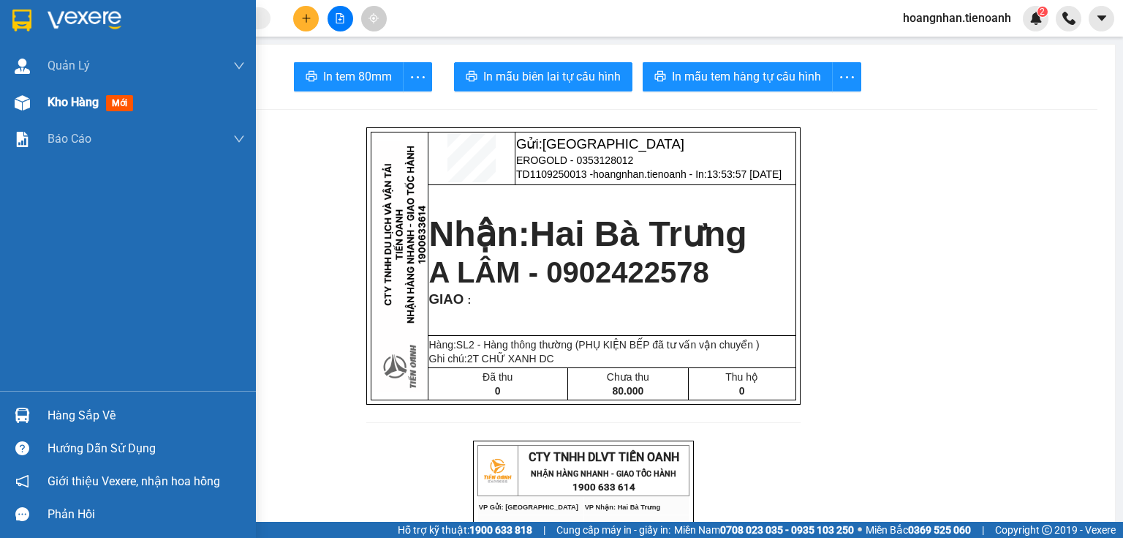
click at [15, 101] on img at bounding box center [22, 102] width 15 height 15
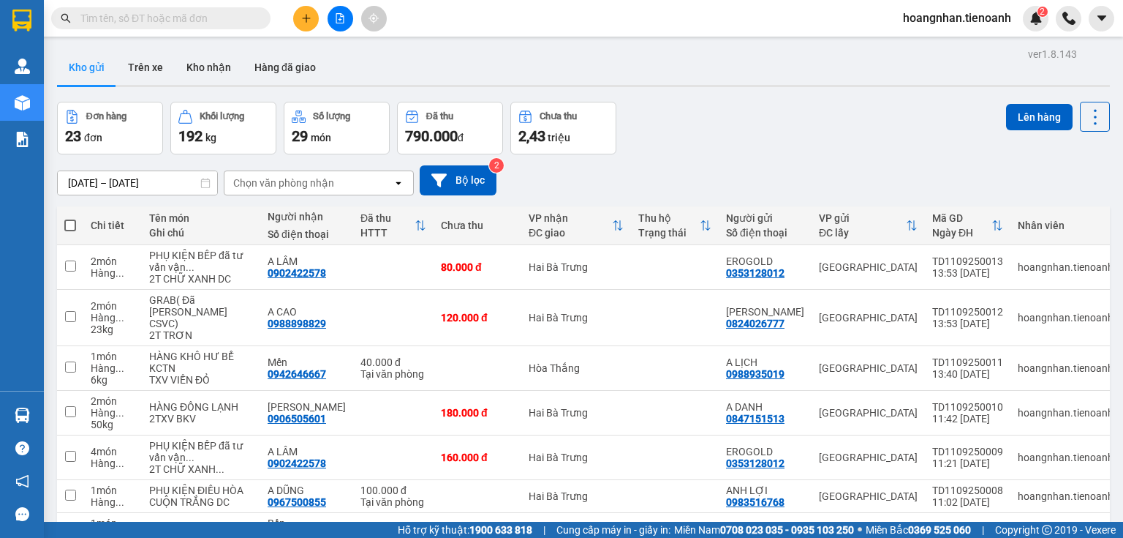
click at [527, 154] on div "09/09/2025 – 11/09/2025 Press the down arrow key to interact with the calendar …" at bounding box center [583, 180] width 1053 height 52
drag, startPoint x: 695, startPoint y: 137, endPoint x: 627, endPoint y: 99, distance: 78.3
click at [695, 137] on div "Đơn hàng 23 đơn Khối lượng 192 kg Số lượng 29 món Đã thu 790.000 đ Chưa thu 2,4…" at bounding box center [583, 128] width 1053 height 53
click at [503, 50] on div "Kho gửi Trên xe Kho nhận Hàng đã giao" at bounding box center [583, 69] width 1053 height 39
click at [376, 53] on div "Kho gửi Trên xe Kho nhận Hàng đã giao" at bounding box center [583, 69] width 1053 height 39
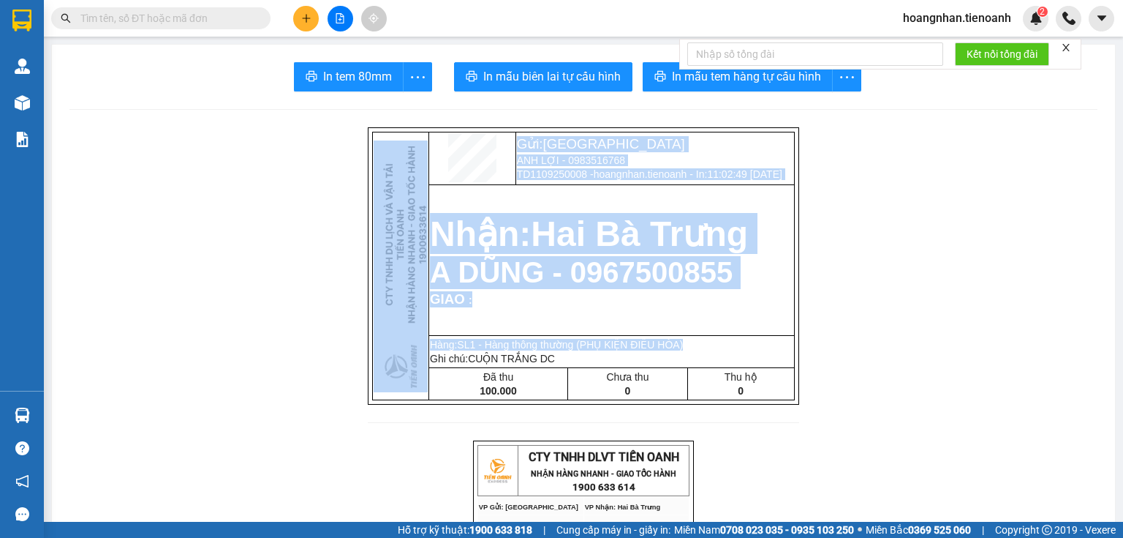
drag, startPoint x: 303, startPoint y: 95, endPoint x: 853, endPoint y: 336, distance: 600.9
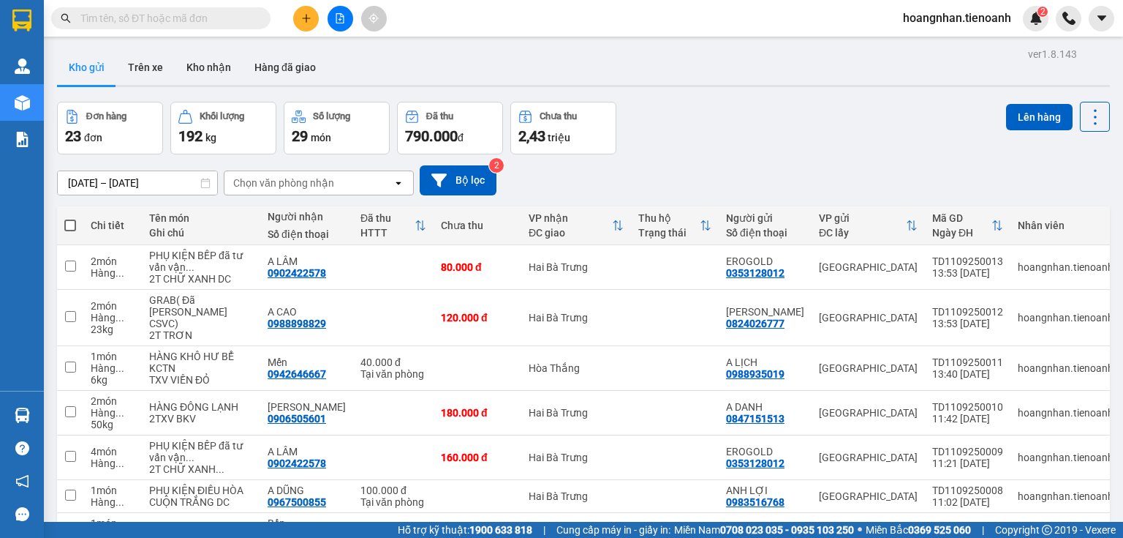
click at [220, 22] on input "text" at bounding box center [166, 18] width 173 height 16
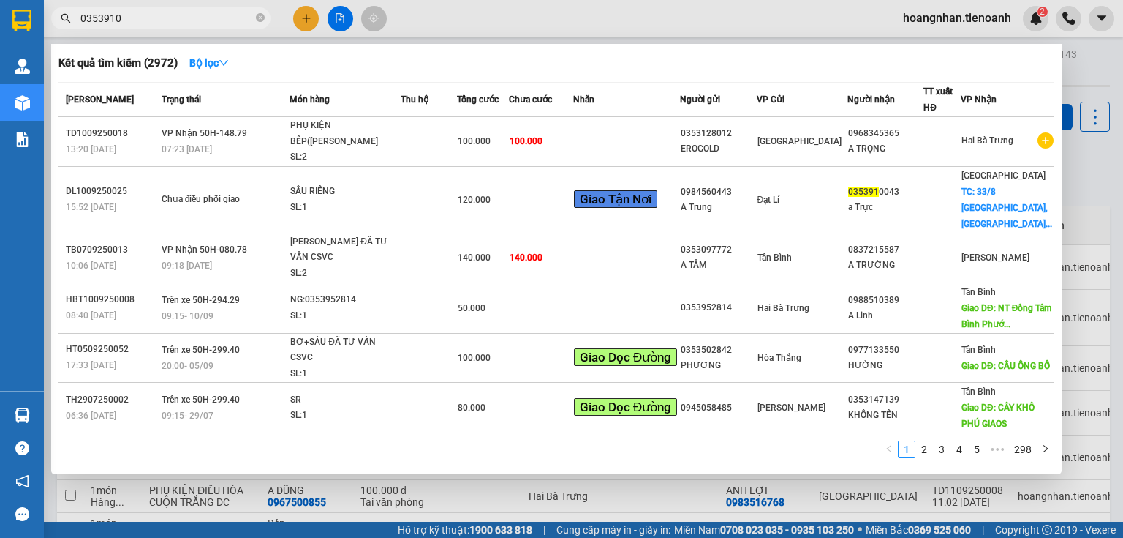
type input "03539100"
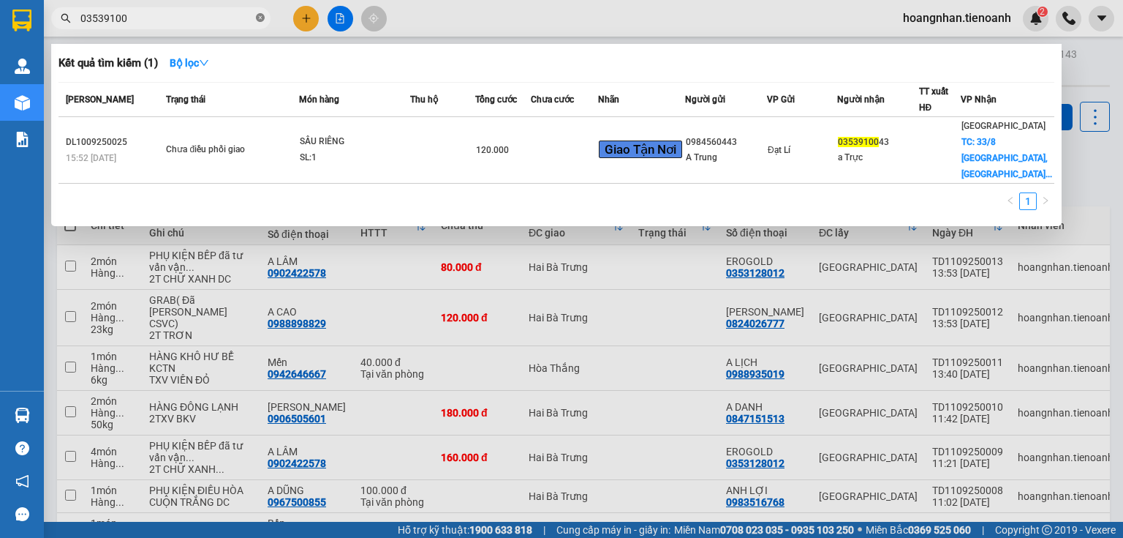
click at [259, 14] on icon "close-circle" at bounding box center [260, 17] width 9 height 9
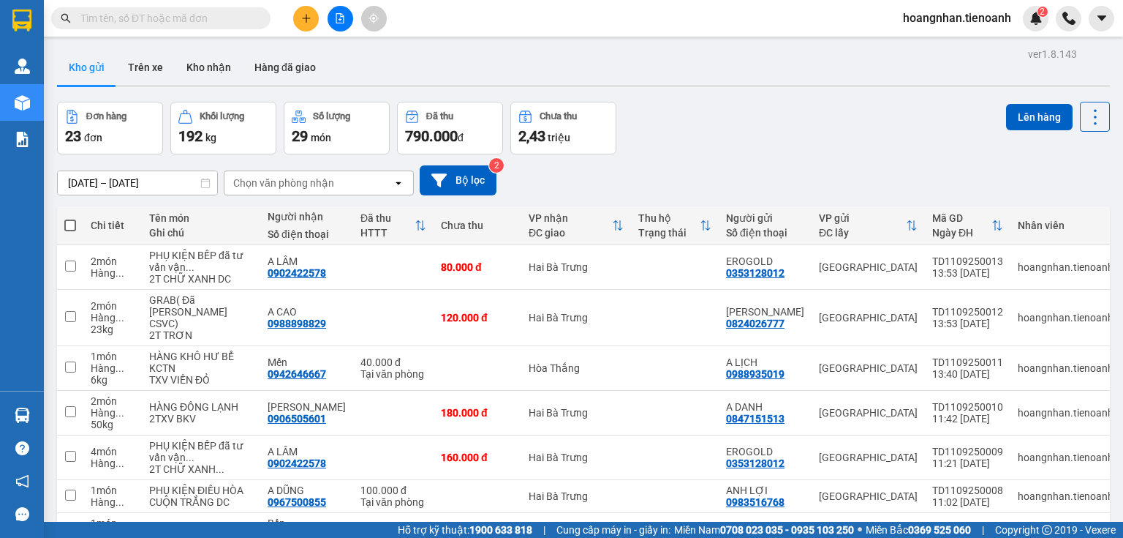
click at [406, 54] on div "Kho gửi Trên xe Kho nhận Hàng đã giao" at bounding box center [583, 69] width 1053 height 39
click at [376, 64] on div "Kho gửi Trên xe Kho nhận Hàng đã giao" at bounding box center [583, 69] width 1053 height 39
click at [310, 16] on icon "plus" at bounding box center [306, 18] width 10 height 10
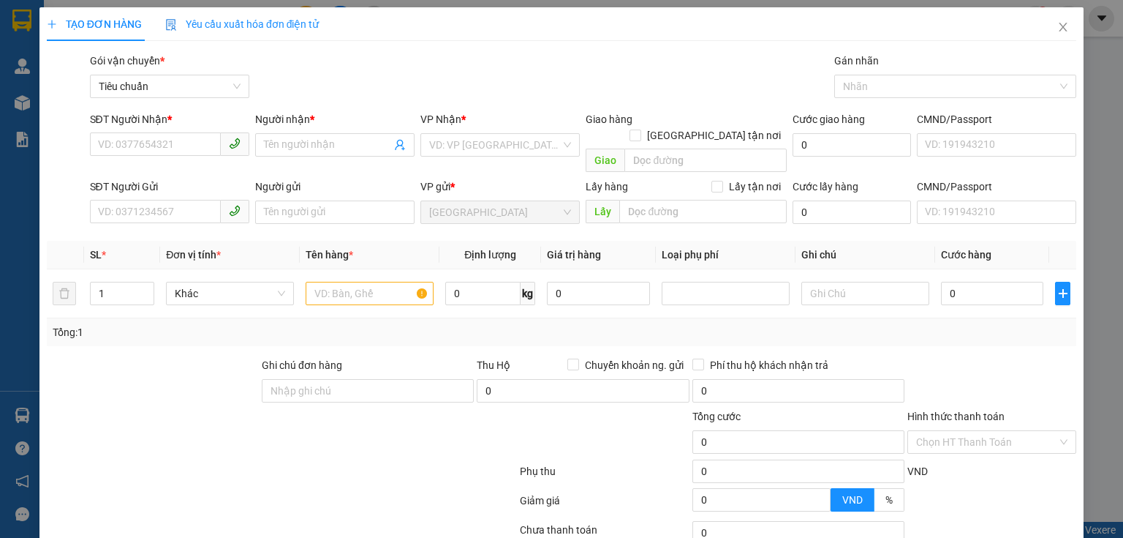
click at [181, 324] on div "Tổng: 1" at bounding box center [244, 332] width 382 height 16
click at [149, 142] on input "SĐT Người Nhận *" at bounding box center [155, 143] width 131 height 23
type input "0329856762"
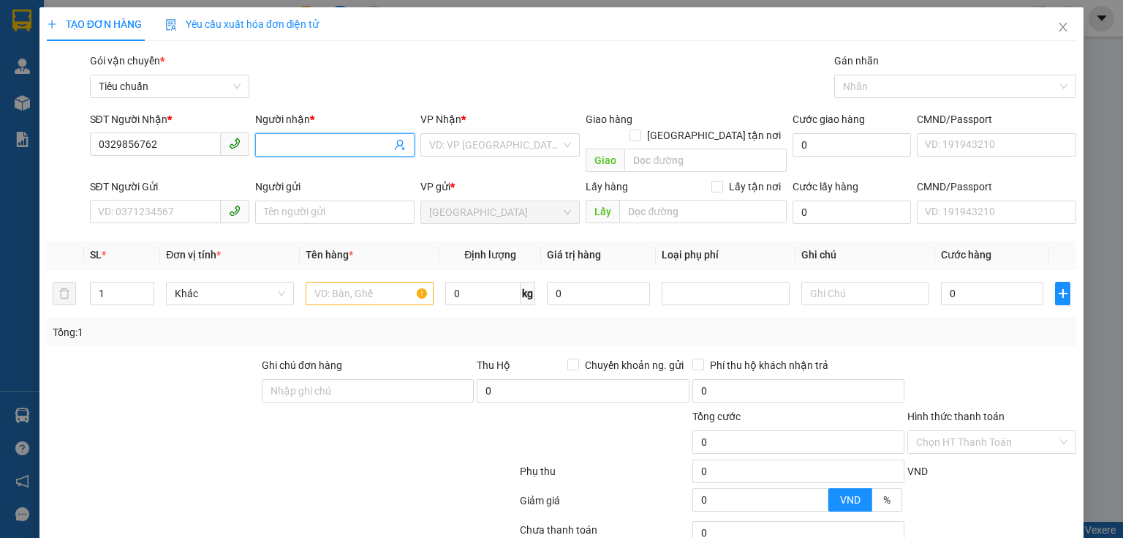
click at [306, 149] on input "Người nhận *" at bounding box center [327, 145] width 127 height 16
type input "MAI THƯƠNG"
click at [474, 154] on input "search" at bounding box center [495, 145] width 132 height 22
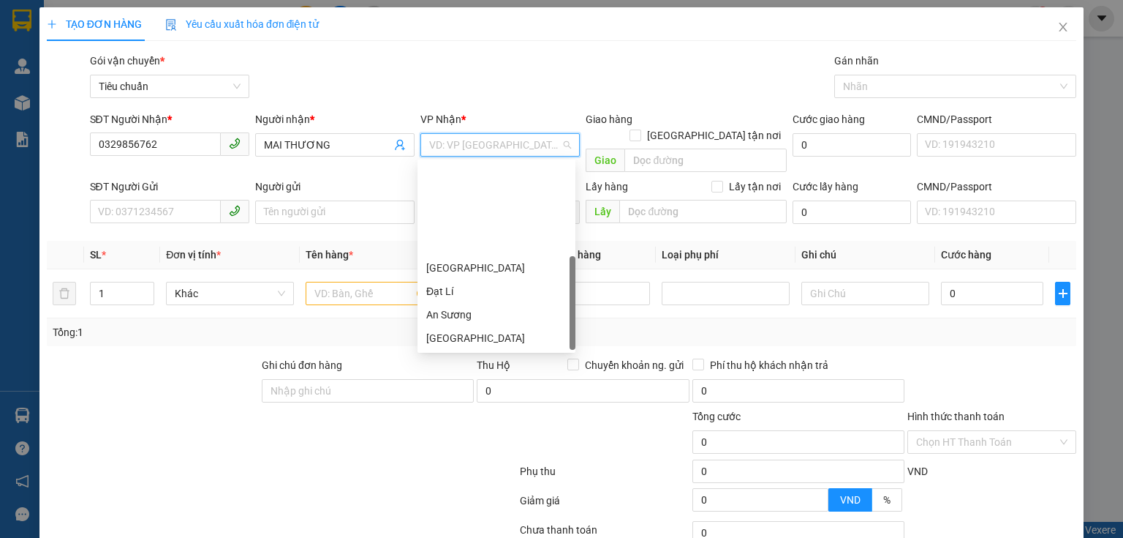
scroll to position [111, 0]
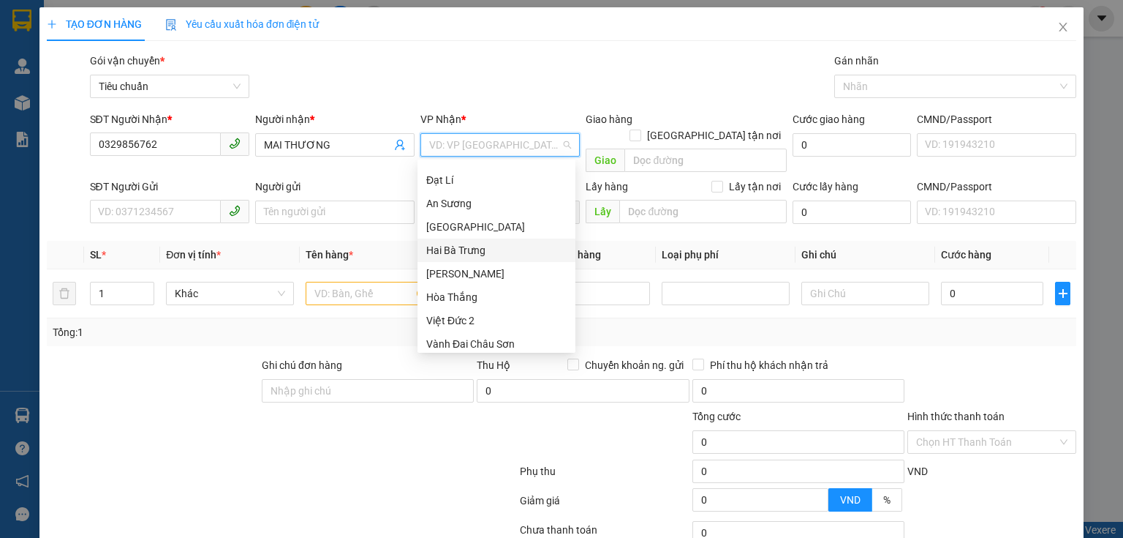
click at [497, 251] on div "Hai Bà Trưng" at bounding box center [496, 250] width 140 height 16
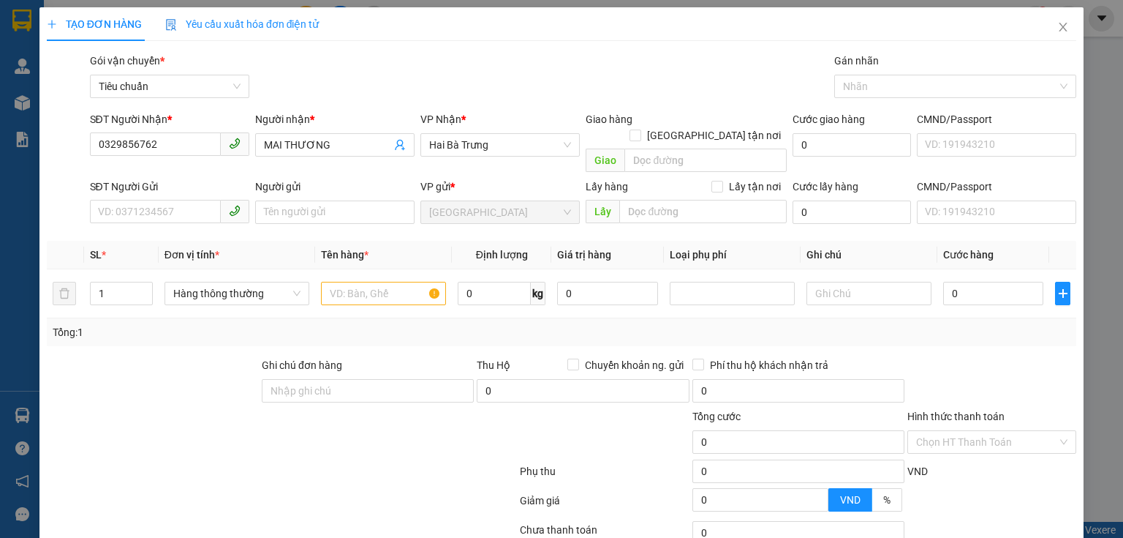
click at [143, 408] on div at bounding box center [195, 433] width 301 height 51
click at [173, 200] on input "SĐT Người Gửi" at bounding box center [155, 211] width 131 height 23
type input "0909465913"
click at [332, 200] on input "Người gửi" at bounding box center [334, 211] width 159 height 23
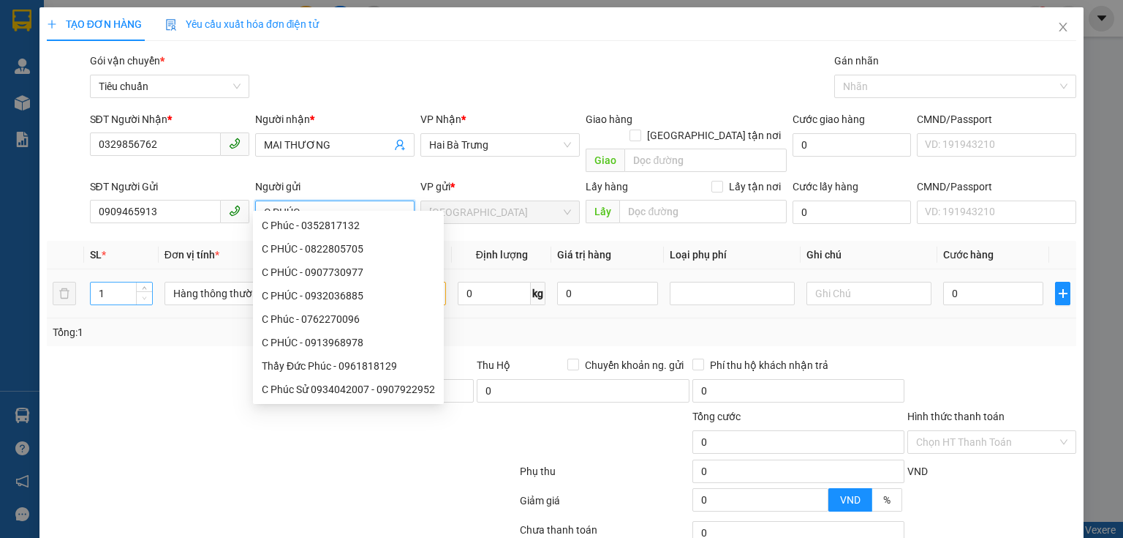
click at [140, 294] on span "down" at bounding box center [144, 298] width 9 height 9
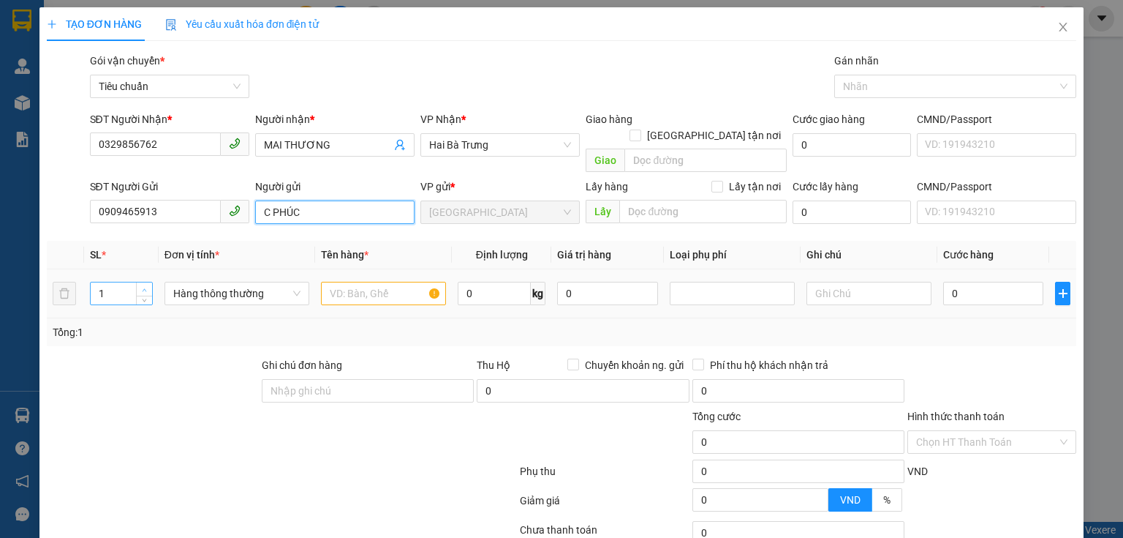
type input "C PHÚC"
click at [145, 288] on icon "up" at bounding box center [145, 289] width 4 height 3
type input "3"
click at [145, 288] on icon "up" at bounding box center [145, 289] width 4 height 3
drag, startPoint x: 136, startPoint y: 377, endPoint x: 417, endPoint y: 254, distance: 306.5
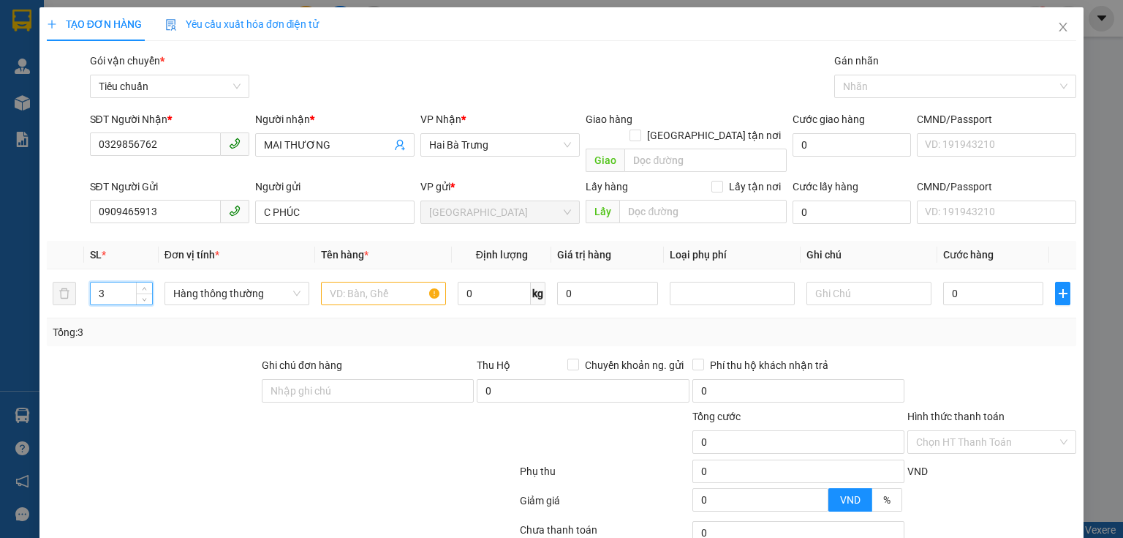
click at [137, 377] on div at bounding box center [152, 382] width 215 height 51
click at [350, 282] on input "text" at bounding box center [383, 293] width 125 height 23
type input "D"
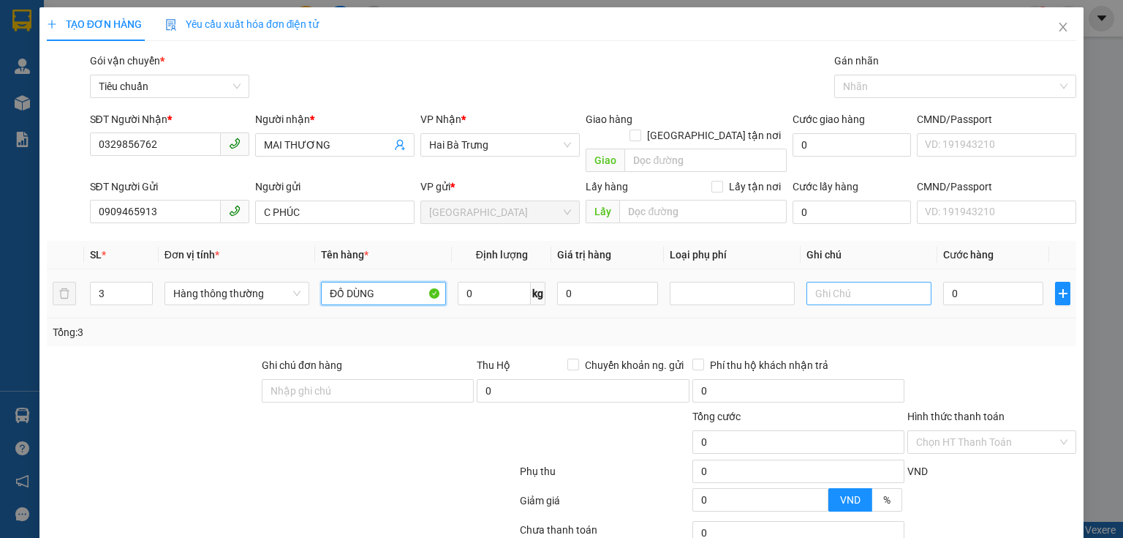
type input "ĐỒ DÙNG"
click at [831, 282] on input "text" at bounding box center [869, 293] width 125 height 23
click at [844, 282] on input "text" at bounding box center [869, 293] width 125 height 23
type input "VALI XÁM +T CHỮ ĐỎ+T TRẮNG VÀNG"
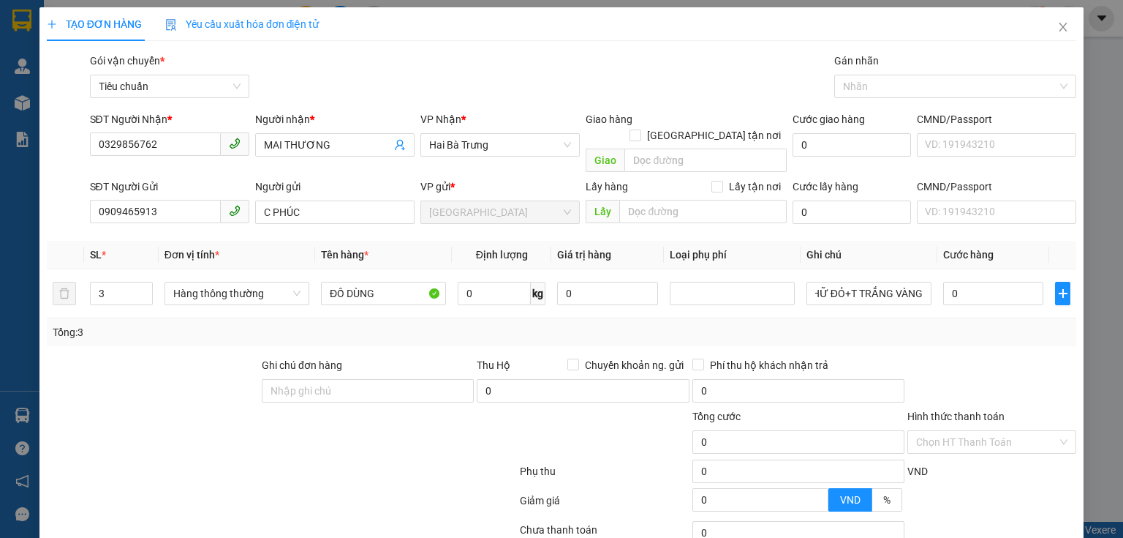
click at [980, 331] on div "Transit Pickup Surcharge Ids Transit Deliver Surcharge Ids Transit Deliver Surc…" at bounding box center [562, 340] width 1030 height 574
click at [230, 428] on div at bounding box center [195, 433] width 301 height 51
click at [966, 282] on input "0" at bounding box center [993, 293] width 100 height 23
type input "1"
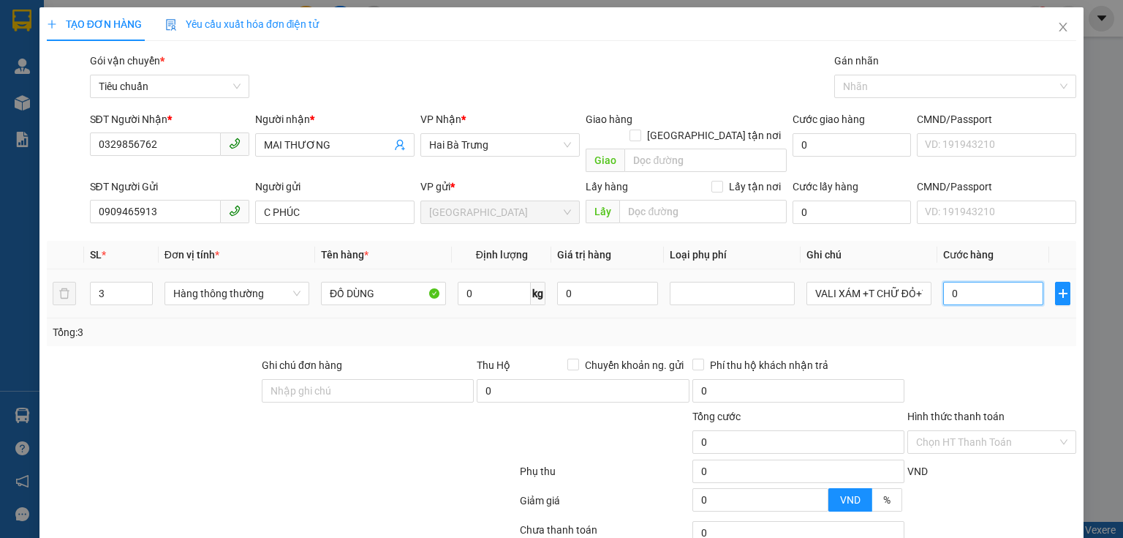
type input "1"
type input "15"
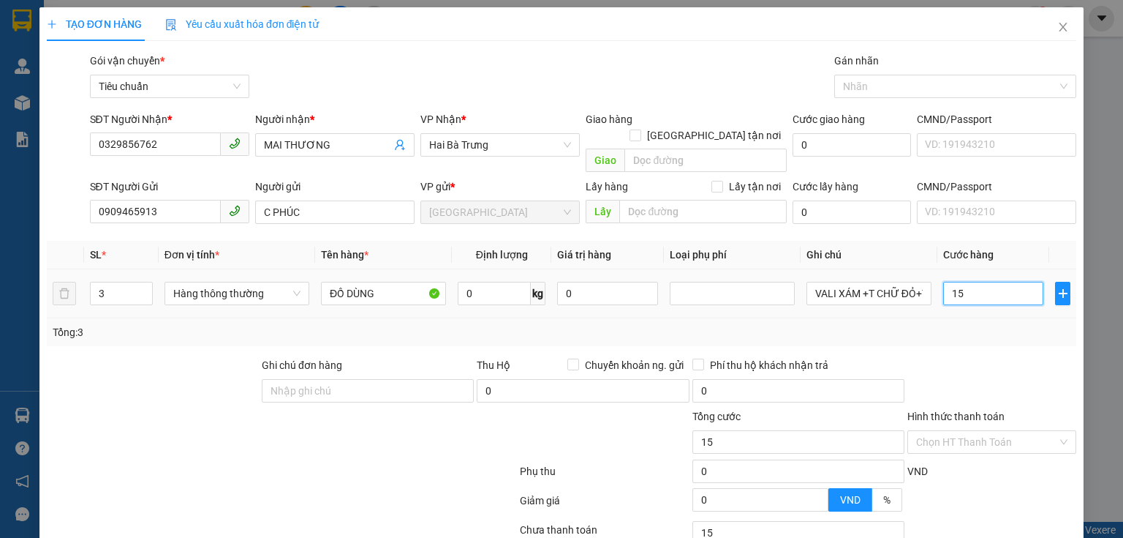
type input "150"
type input "150.000"
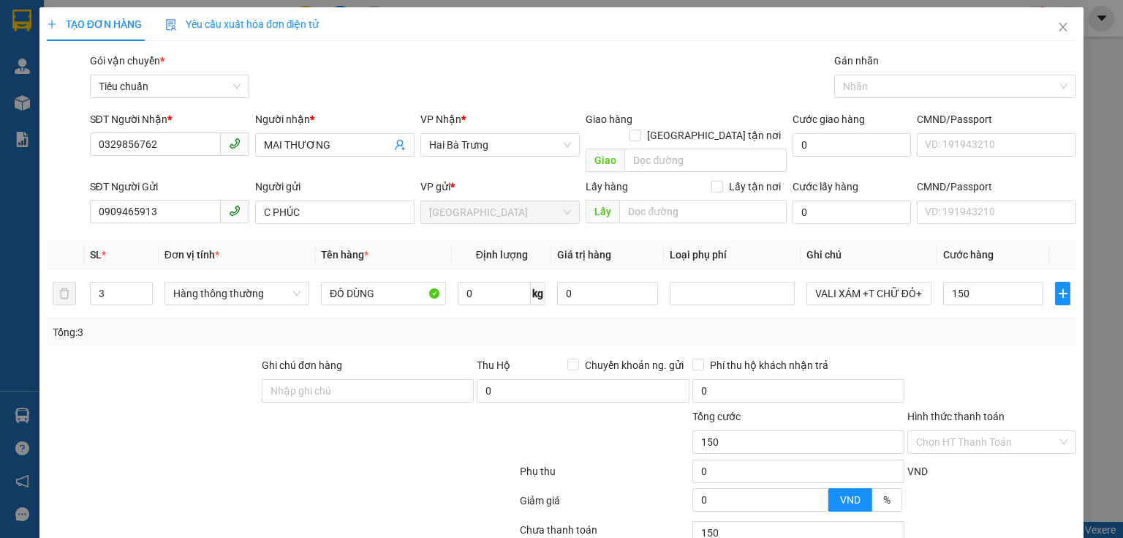
type input "150.000"
click at [990, 324] on div "Tổng: 3" at bounding box center [562, 332] width 1018 height 16
click at [1004, 324] on div "Tổng: 3" at bounding box center [562, 332] width 1030 height 28
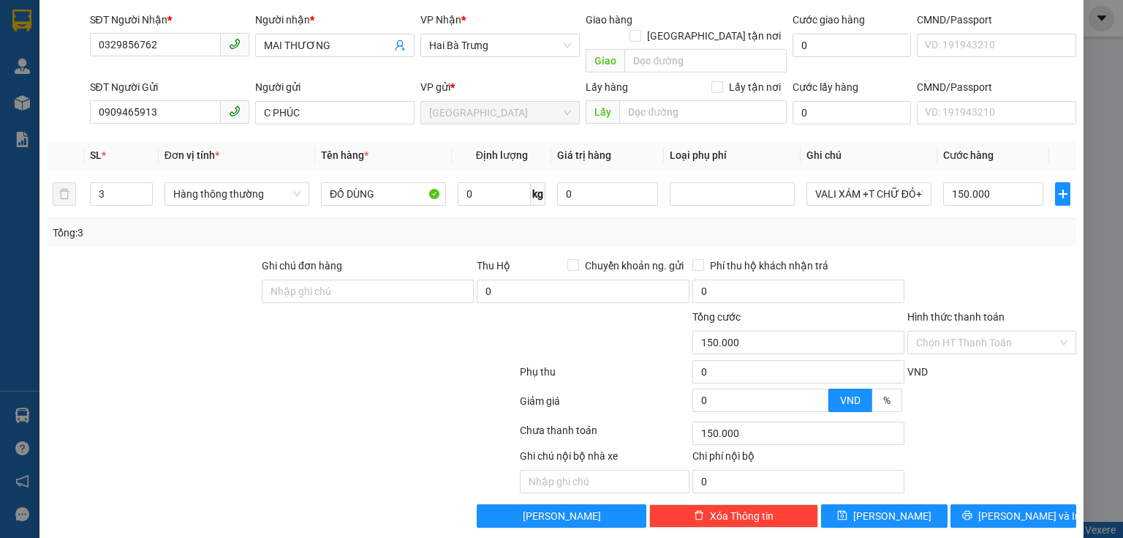
click at [970, 257] on div at bounding box center [992, 282] width 172 height 51
click at [993, 331] on input "Hình thức thanh toán" at bounding box center [986, 342] width 141 height 22
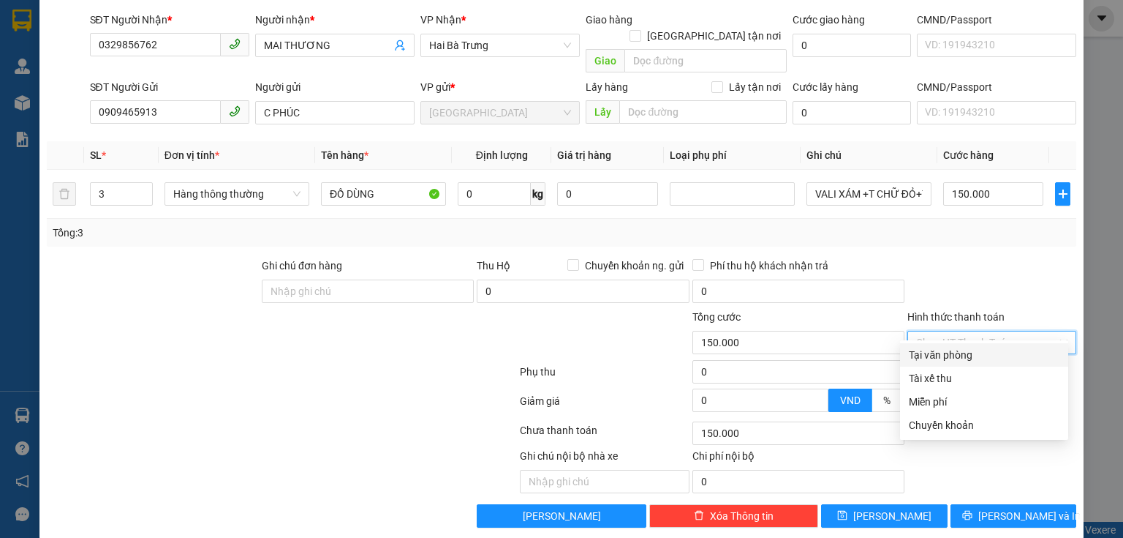
click at [1010, 257] on div at bounding box center [992, 282] width 172 height 51
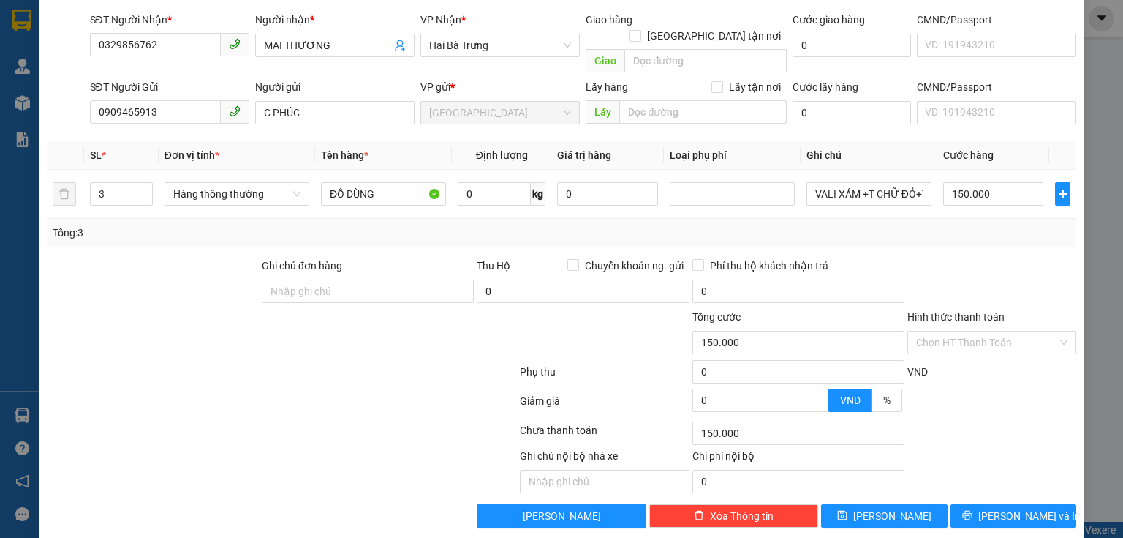
click at [166, 309] on div at bounding box center [195, 334] width 301 height 51
click at [265, 101] on input "C PHÚC" at bounding box center [334, 112] width 159 height 23
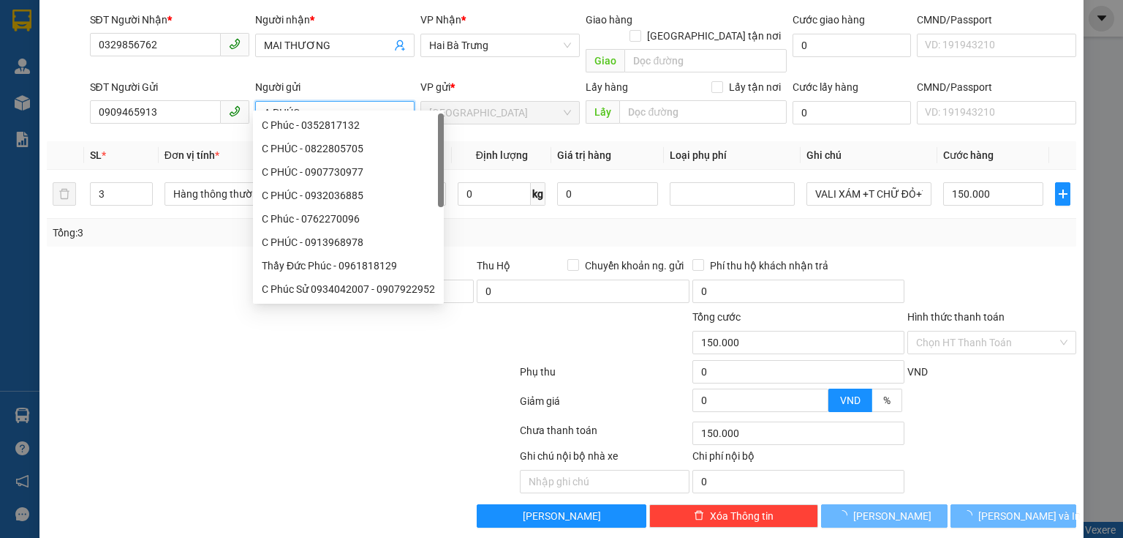
type input "A PHÚC"
click at [187, 278] on div at bounding box center [152, 282] width 215 height 51
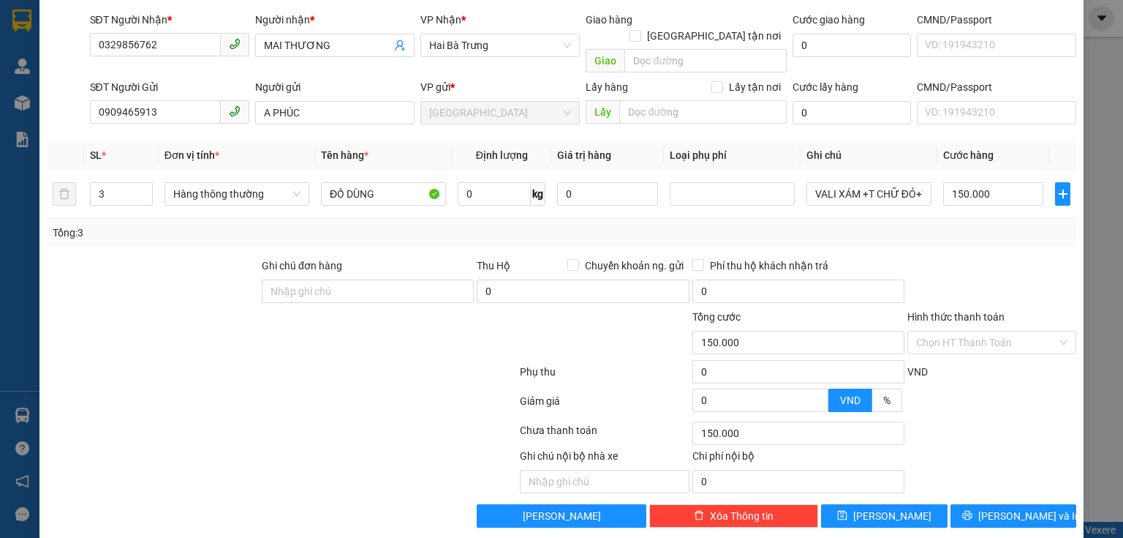
click at [979, 257] on div at bounding box center [992, 282] width 172 height 51
click at [464, 48] on span "Hai Bà Trưng" at bounding box center [500, 45] width 142 height 22
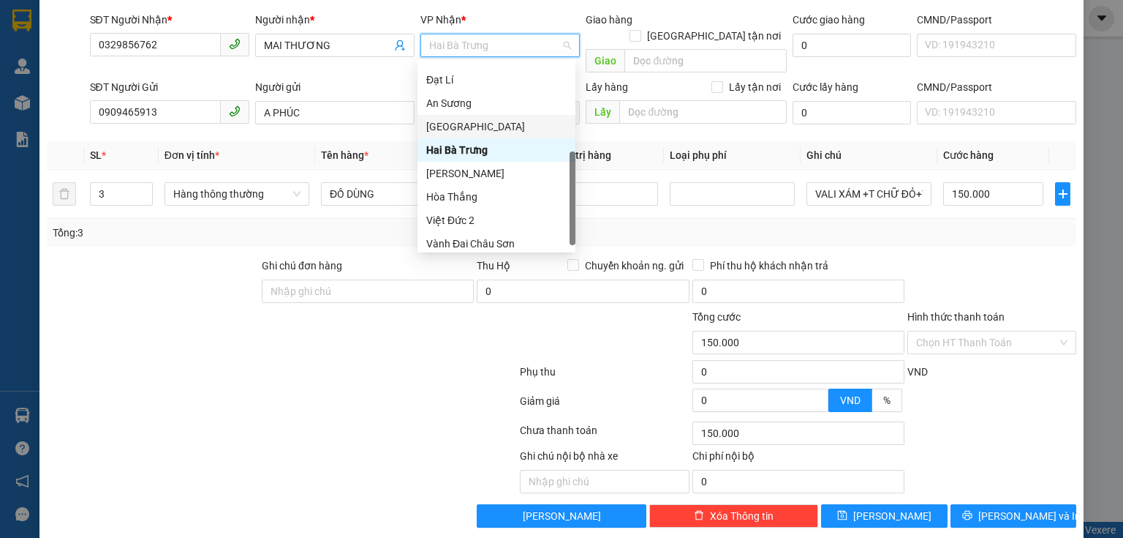
click at [489, 132] on div "[GEOGRAPHIC_DATA]" at bounding box center [496, 126] width 140 height 16
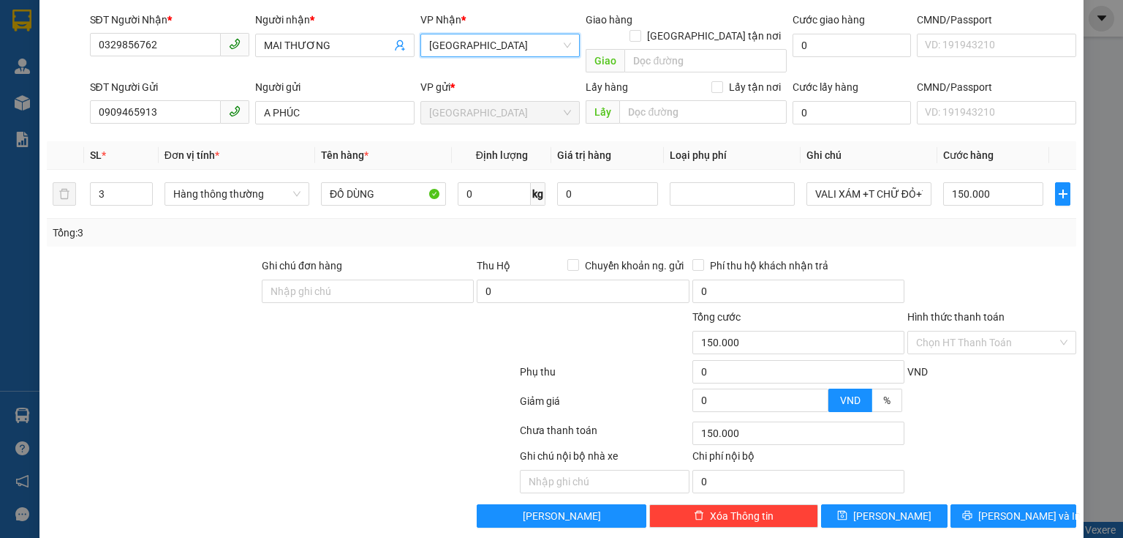
click at [321, 326] on div at bounding box center [195, 334] width 301 height 51
click at [995, 331] on input "Hình thức thanh toán" at bounding box center [986, 342] width 141 height 22
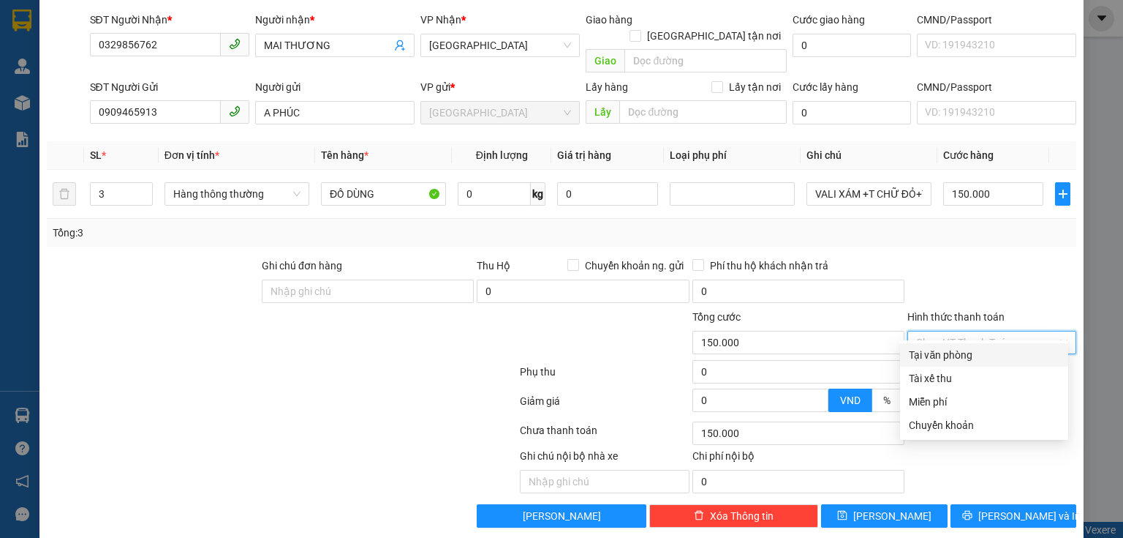
click at [995, 351] on div "Tại văn phòng" at bounding box center [984, 355] width 151 height 16
type input "0"
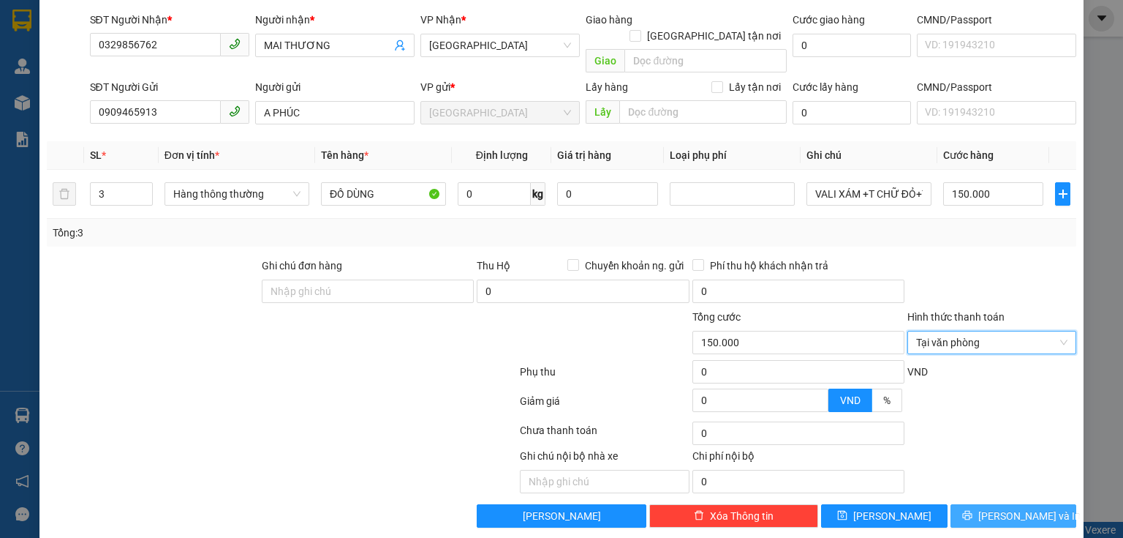
click at [1000, 508] on span "[PERSON_NAME] và In" at bounding box center [1030, 516] width 102 height 16
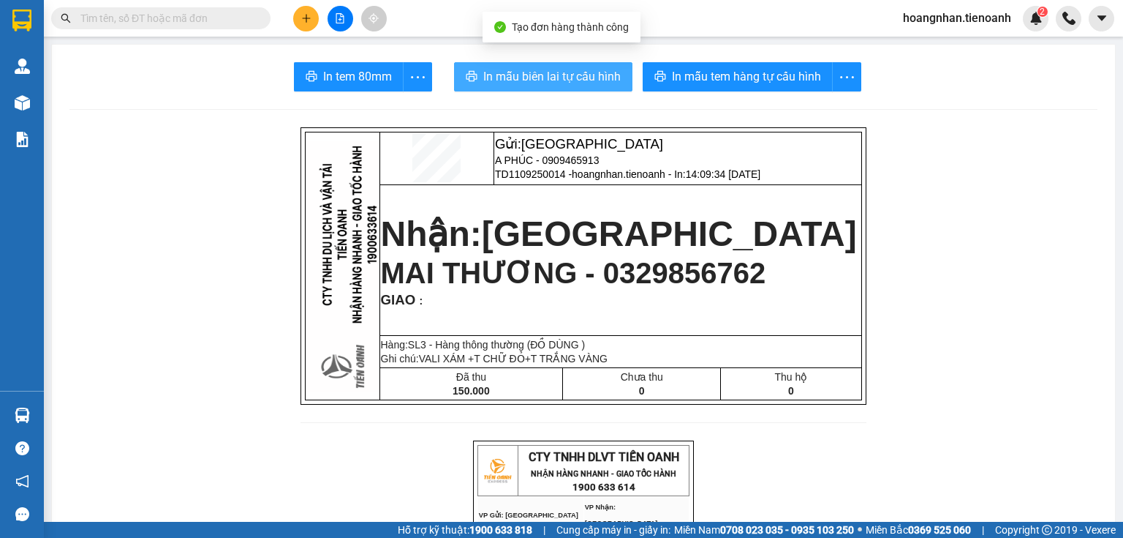
click at [535, 64] on button "In mẫu biên lai tự cấu hình" at bounding box center [543, 76] width 178 height 29
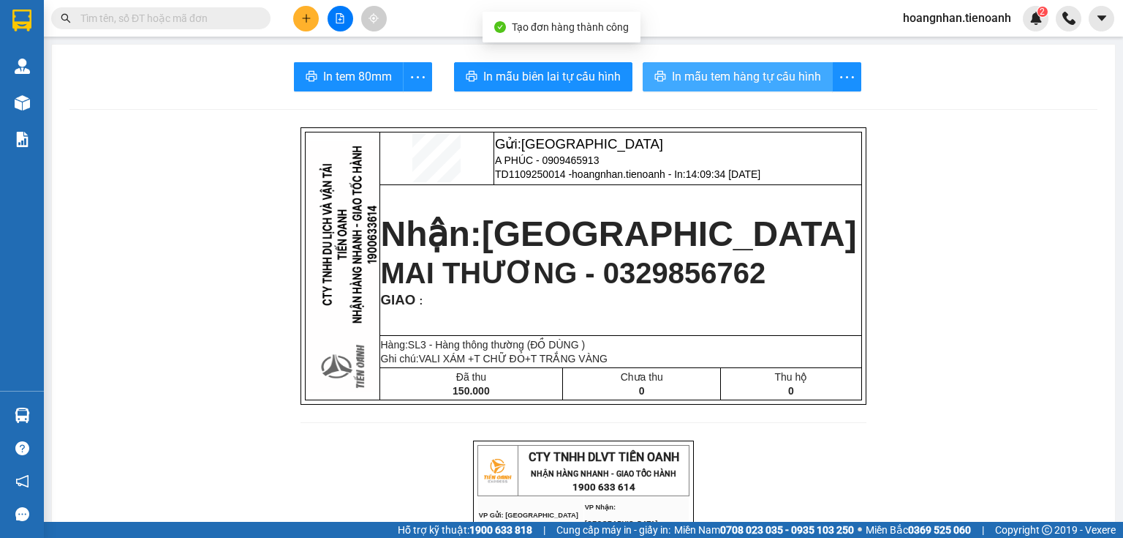
click at [775, 82] on span "In mẫu tem hàng tự cấu hình" at bounding box center [746, 76] width 149 height 18
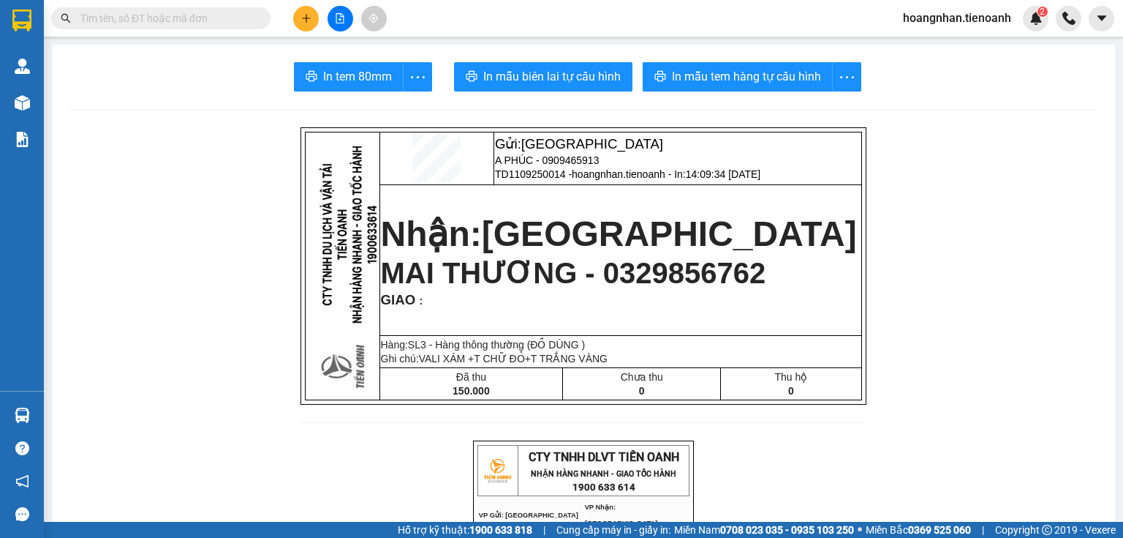
click at [129, 24] on input "text" at bounding box center [166, 18] width 173 height 16
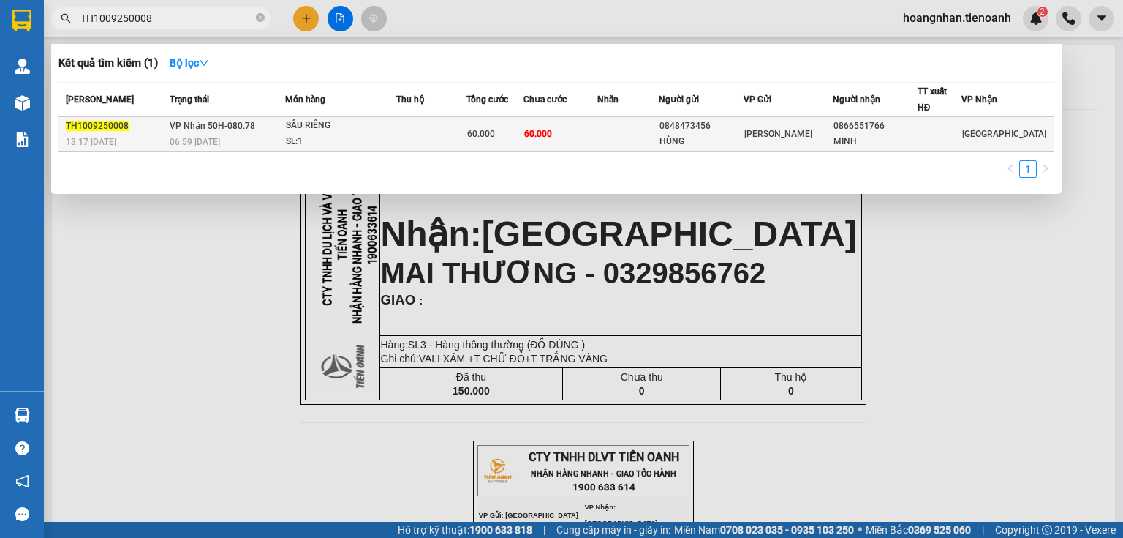
type input "TH1009250008"
click at [393, 135] on div "SL: 1" at bounding box center [341, 142] width 110 height 16
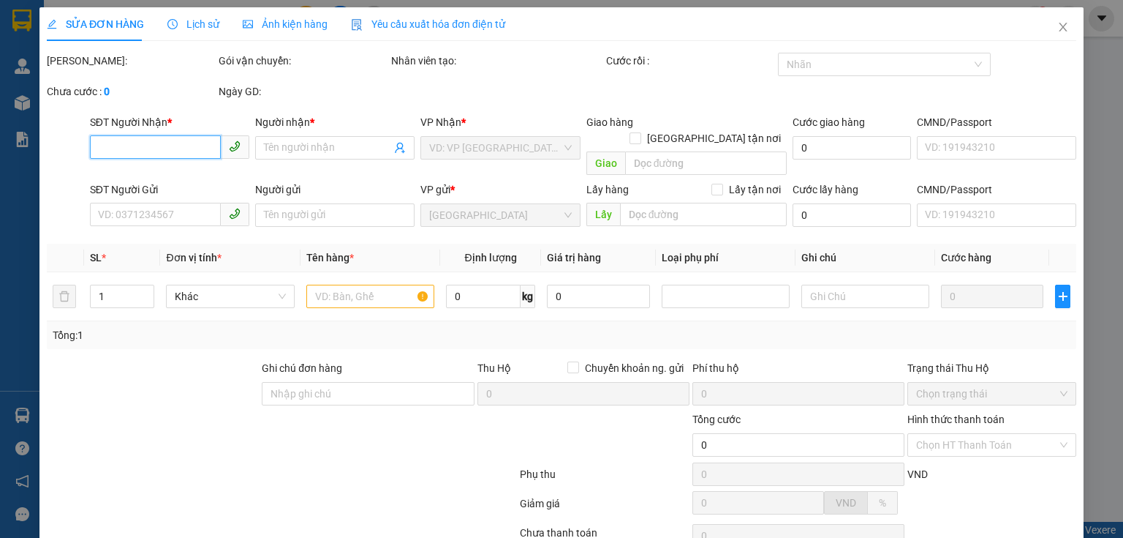
type input "0866551766"
type input "MINH"
type input "0848473456"
type input "HÙNG"
type input "60.000"
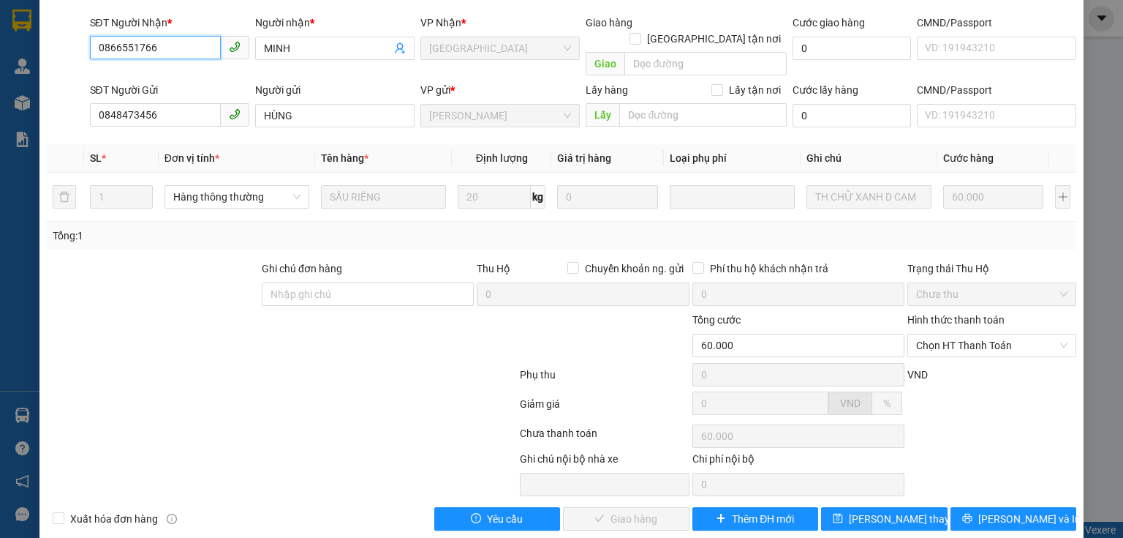
scroll to position [103, 0]
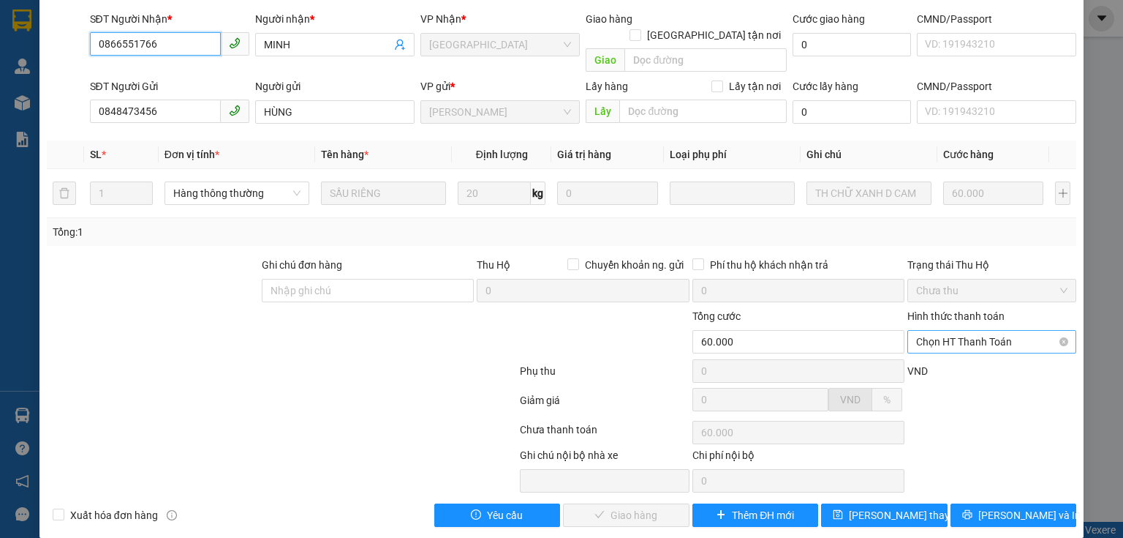
click at [992, 331] on span "Chọn HT Thanh Toán" at bounding box center [991, 342] width 151 height 22
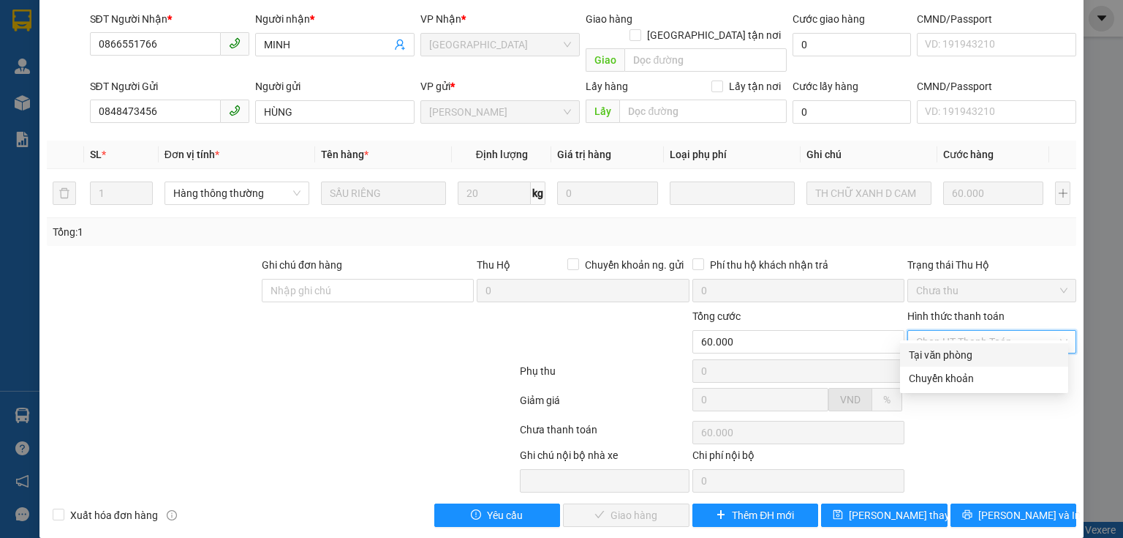
click at [957, 347] on div "Tại văn phòng" at bounding box center [984, 355] width 151 height 16
type input "0"
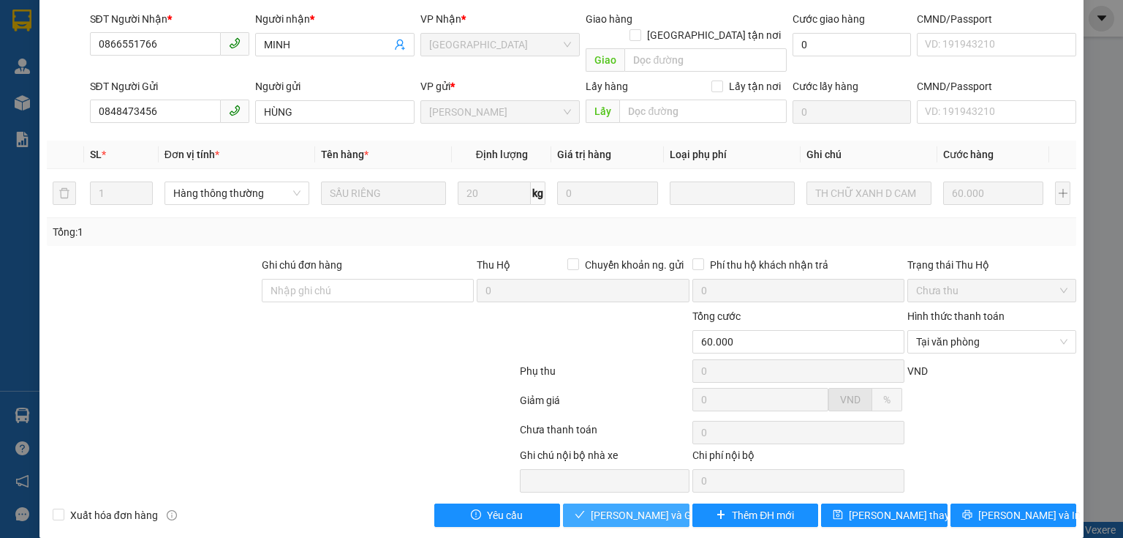
drag, startPoint x: 655, startPoint y: 489, endPoint x: 390, endPoint y: 376, distance: 288.4
click at [654, 503] on button "[PERSON_NAME] và Giao hàng" at bounding box center [626, 514] width 127 height 23
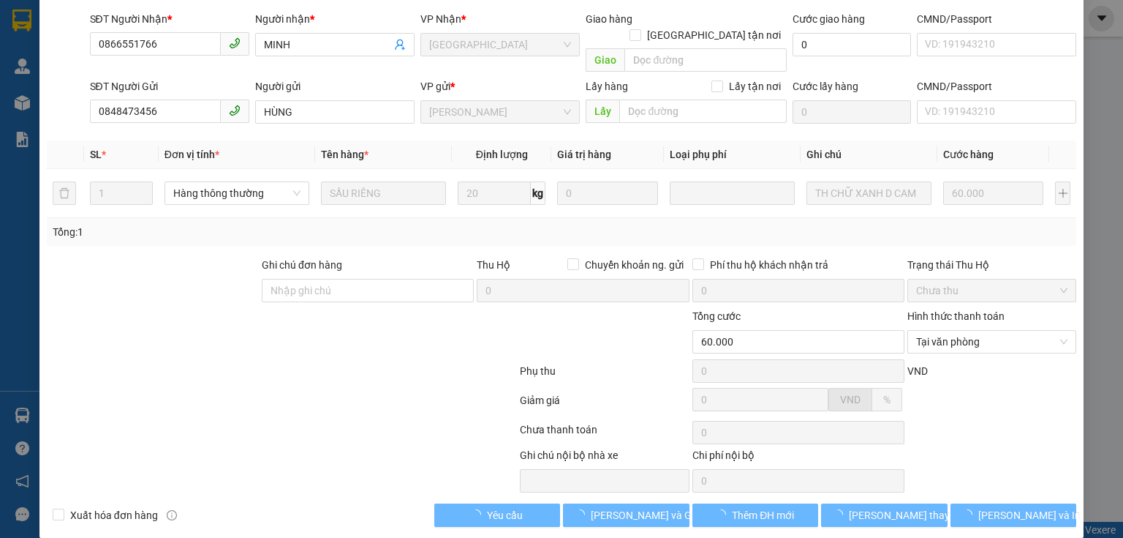
click at [389, 388] on div at bounding box center [281, 402] width 473 height 29
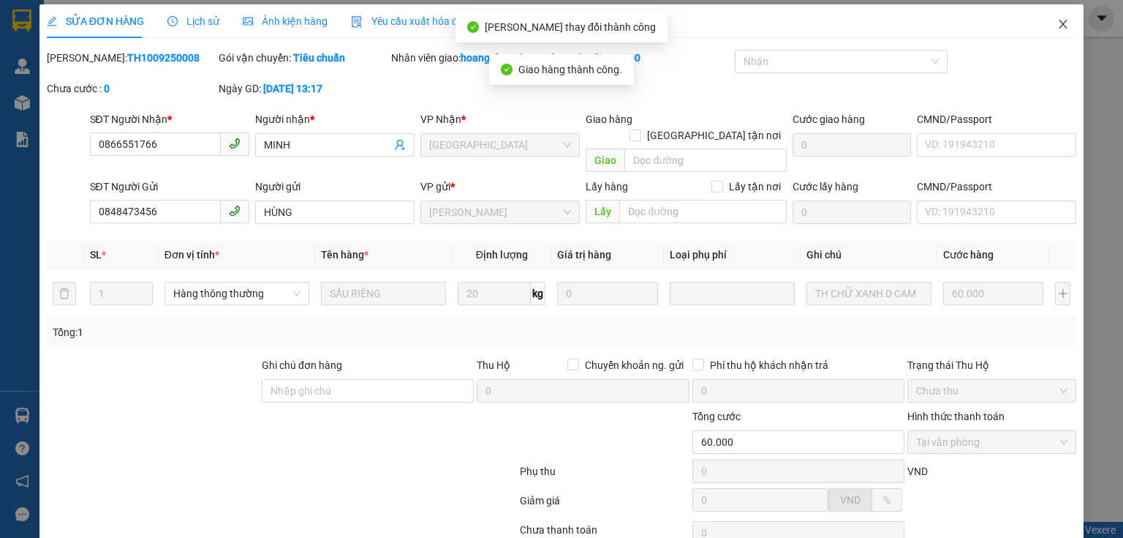
scroll to position [0, 0]
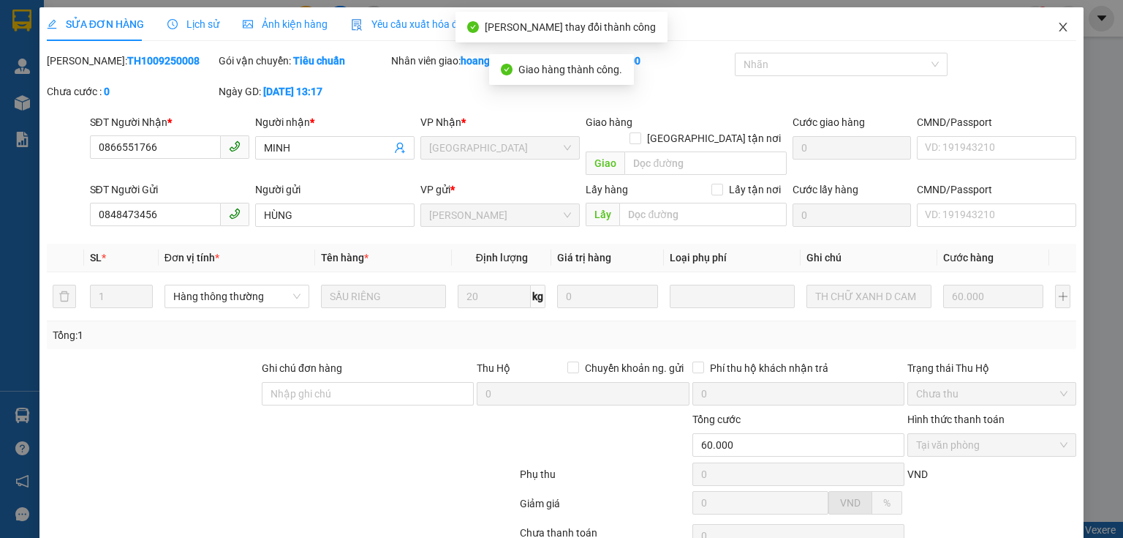
click at [1057, 23] on icon "close" at bounding box center [1063, 27] width 12 height 12
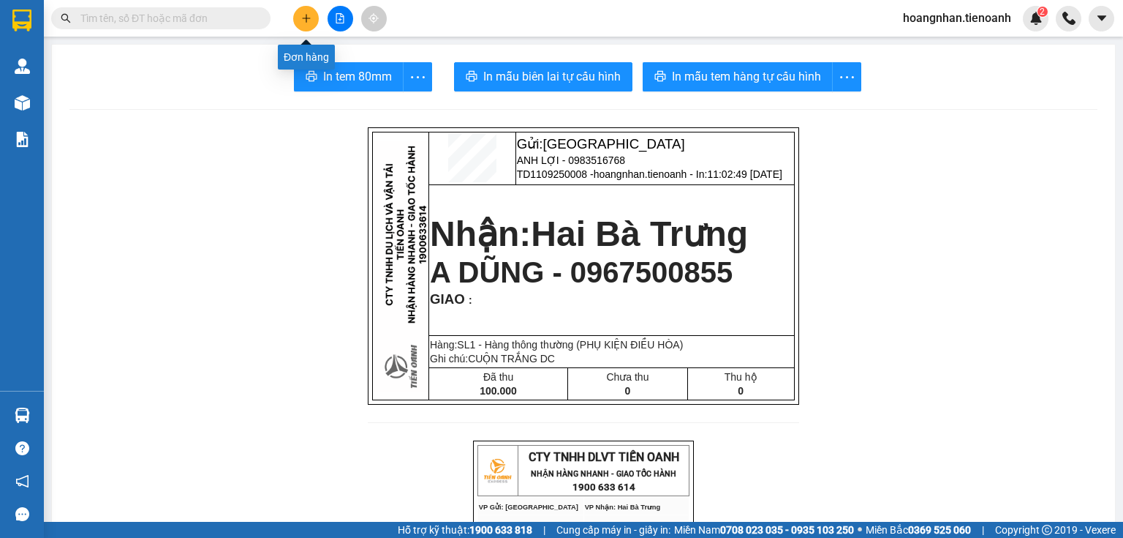
click at [304, 13] on icon "plus" at bounding box center [306, 18] width 10 height 10
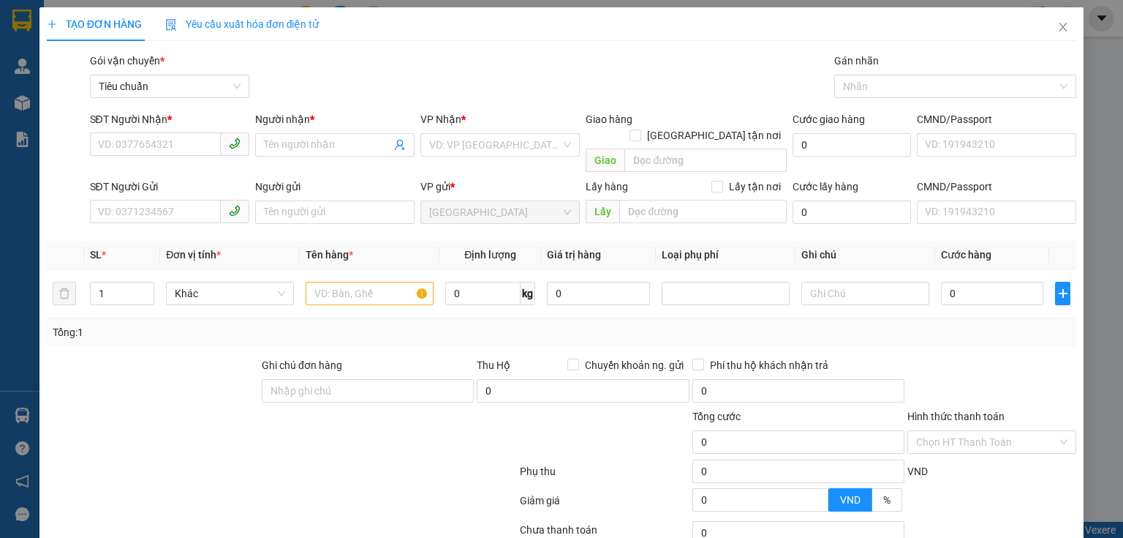
click at [125, 358] on div at bounding box center [152, 382] width 215 height 51
click at [160, 151] on input "SĐT Người Nhận *" at bounding box center [155, 143] width 131 height 23
type input "0777719345"
click at [184, 170] on div "0777719345 - C Trang" at bounding box center [180, 174] width 165 height 16
type input "C Trang"
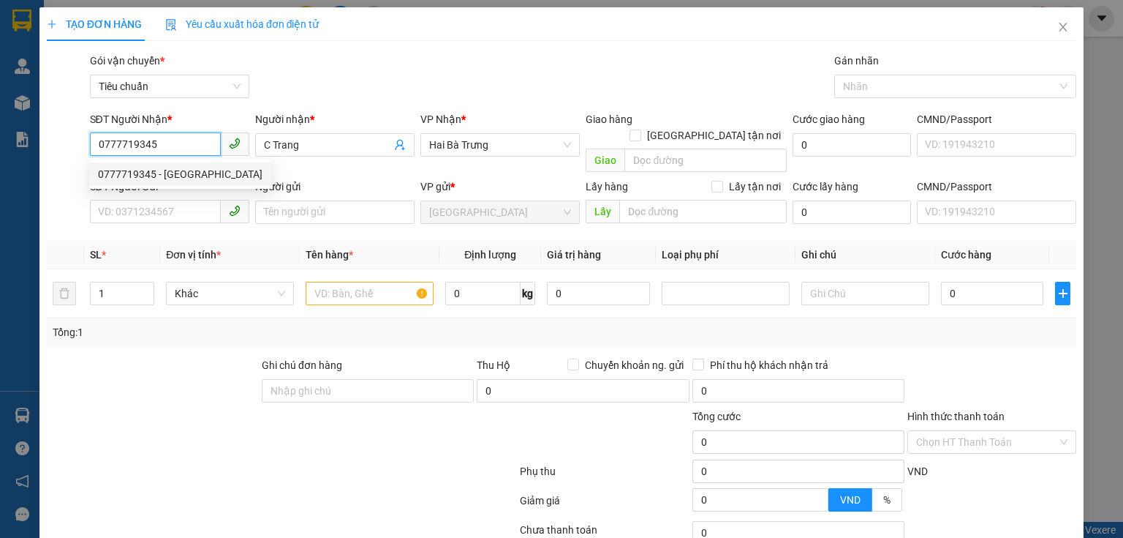
type input "120.000"
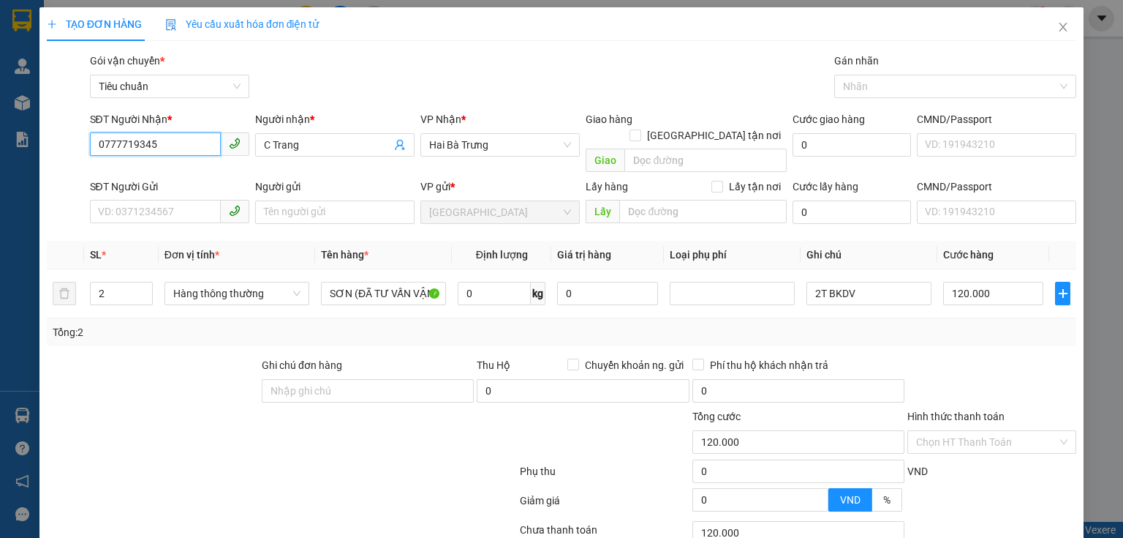
type input "0777719345"
click at [209, 214] on div "Transit Pickup Surcharge Ids Transit Deliver Surcharge Ids Transit Deliver Surc…" at bounding box center [562, 340] width 1030 height 574
click at [190, 200] on input "SĐT Người Gửi" at bounding box center [155, 211] width 131 height 23
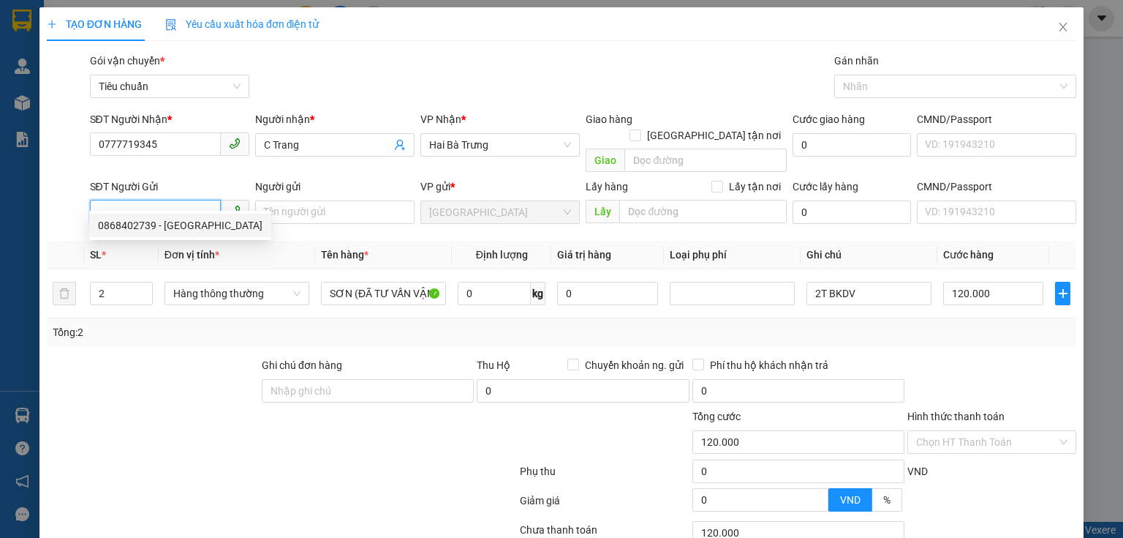
click at [193, 222] on div "0868402739 - Cty Sơn Đức" at bounding box center [180, 225] width 165 height 16
type input "0868402739"
type input "Cty Sơn Đức"
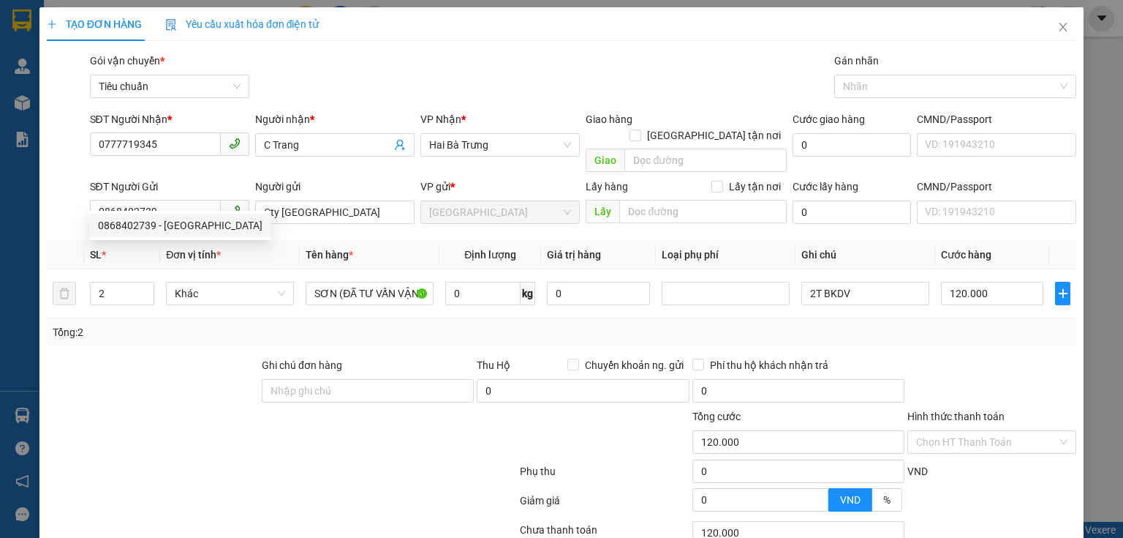
click at [177, 357] on div at bounding box center [152, 382] width 215 height 51
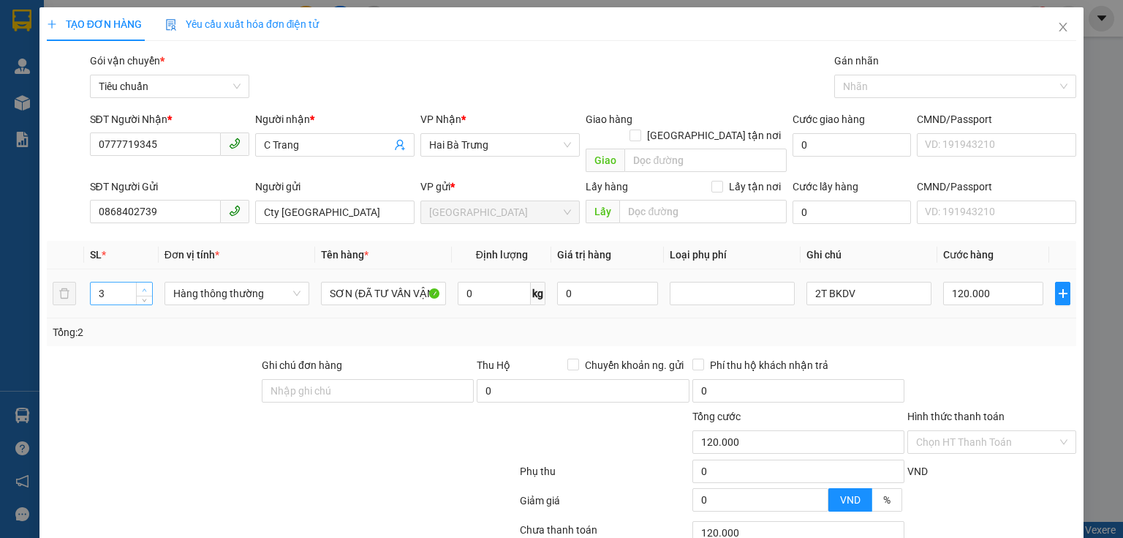
click at [141, 285] on span "up" at bounding box center [144, 289] width 9 height 9
type input "4"
click at [142, 287] on icon "up" at bounding box center [144, 289] width 5 height 5
drag, startPoint x: 135, startPoint y: 342, endPoint x: 459, endPoint y: 274, distance: 331.9
click at [135, 357] on div at bounding box center [152, 382] width 215 height 51
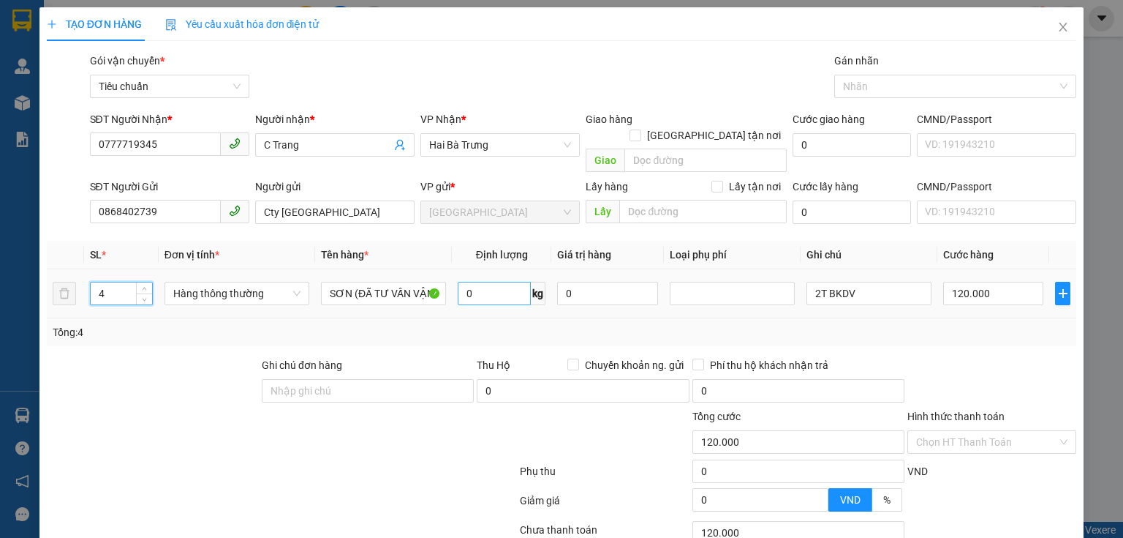
type input "0"
click at [473, 282] on input "0" at bounding box center [494, 293] width 73 height 23
type input "20"
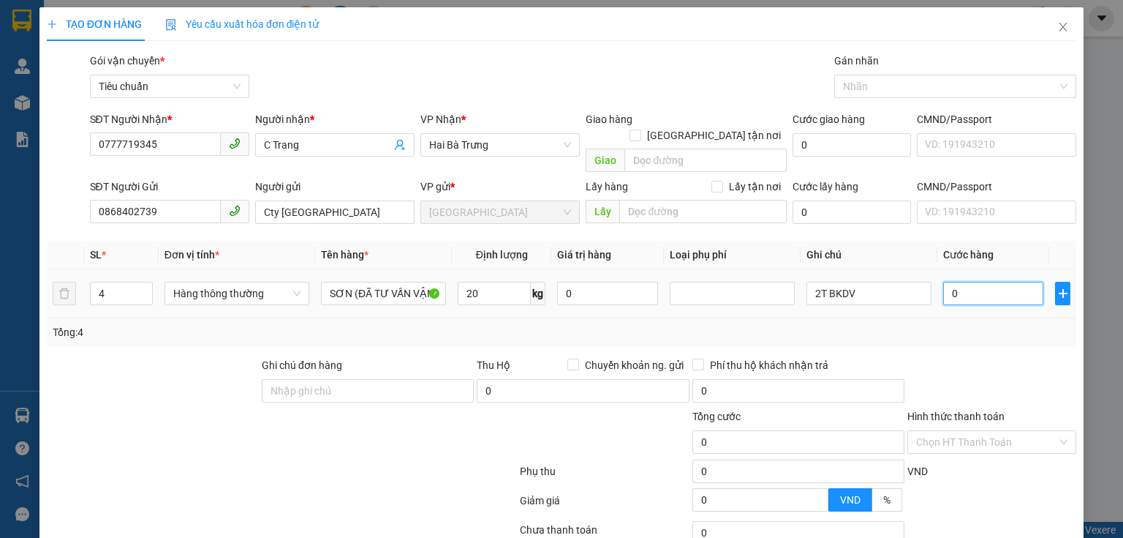
click at [1001, 282] on input "0" at bounding box center [993, 293] width 100 height 23
click at [995, 332] on div "Transit Pickup Surcharge Ids Transit Deliver Surcharge Ids Transit Deliver Surc…" at bounding box center [562, 340] width 1030 height 574
type input "55.000"
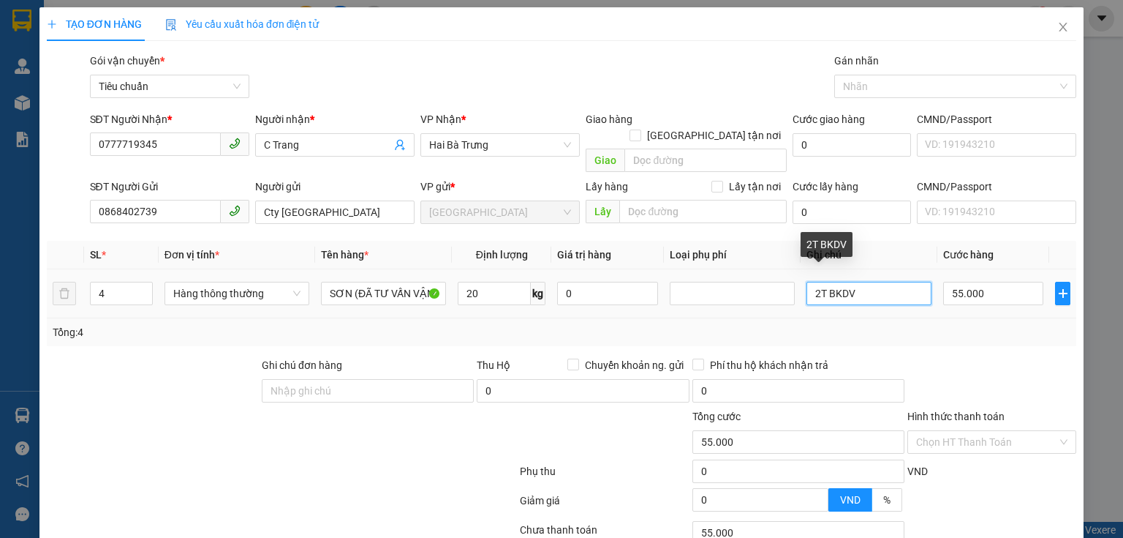
click at [815, 282] on input "2T BKDV" at bounding box center [869, 293] width 125 height 23
click at [910, 301] on td "3T BKDV" at bounding box center [869, 293] width 137 height 49
click at [872, 282] on input "3T BKDV" at bounding box center [869, 293] width 125 height 23
type input "3T BKDV +KIỆN BAO BKDV"
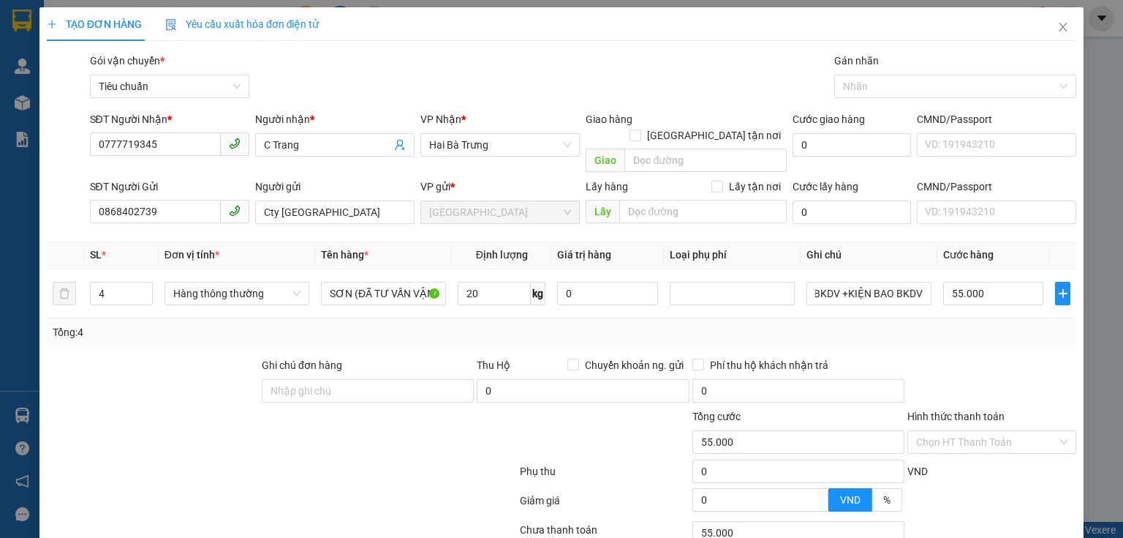
click at [931, 324] on div "Tổng: 4" at bounding box center [562, 332] width 1018 height 16
click at [919, 324] on div "Tổng: 4" at bounding box center [562, 332] width 1018 height 16
drag, startPoint x: 211, startPoint y: 396, endPoint x: 772, endPoint y: 303, distance: 568.6
click at [215, 408] on div at bounding box center [195, 433] width 301 height 51
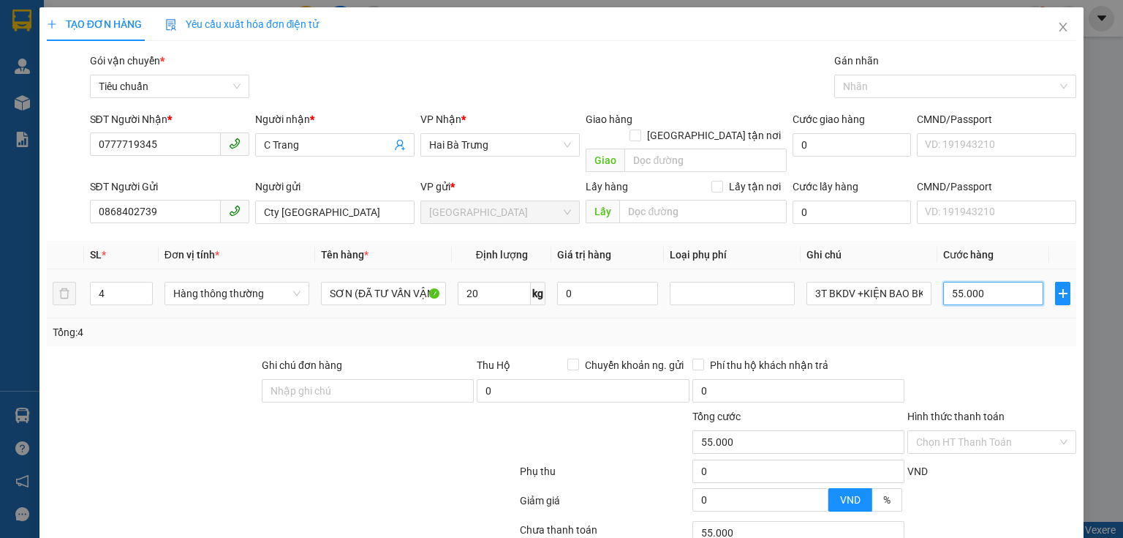
click at [990, 284] on input "55.000" at bounding box center [993, 293] width 100 height 23
type input "1"
type input "18"
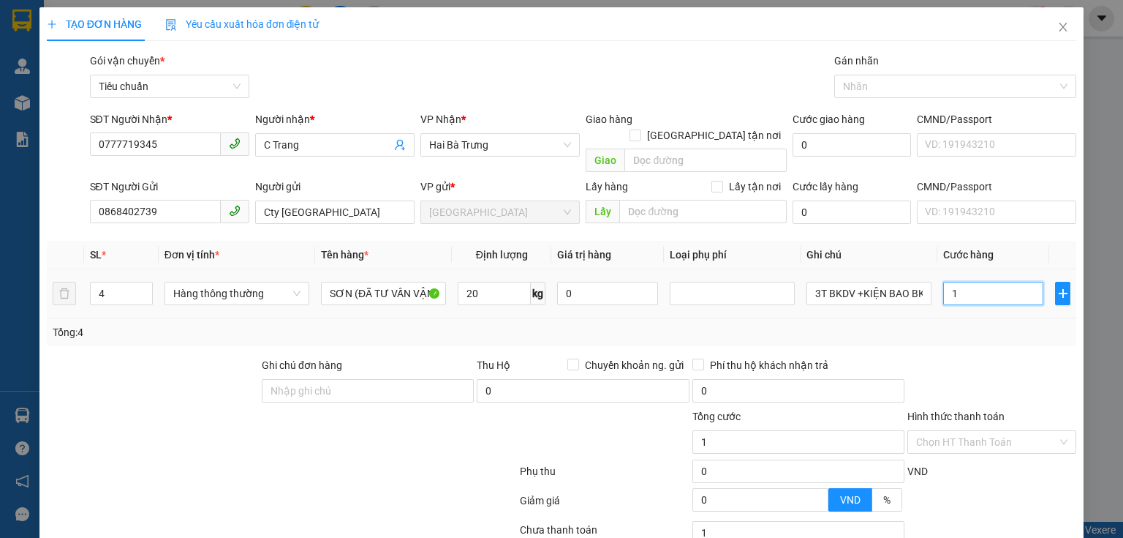
type input "18"
type input "180"
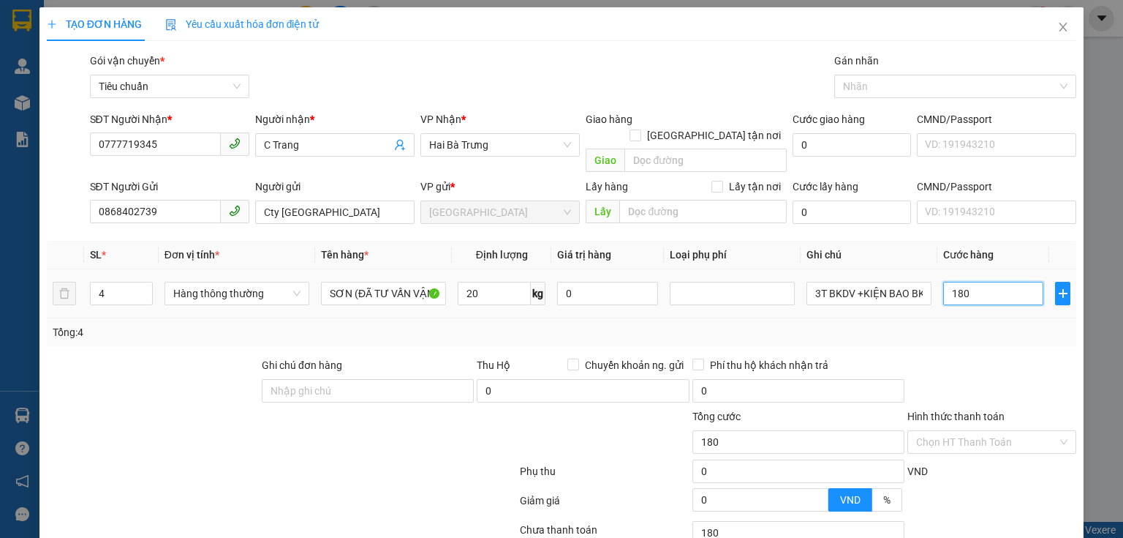
type input "0"
type input "220.000"
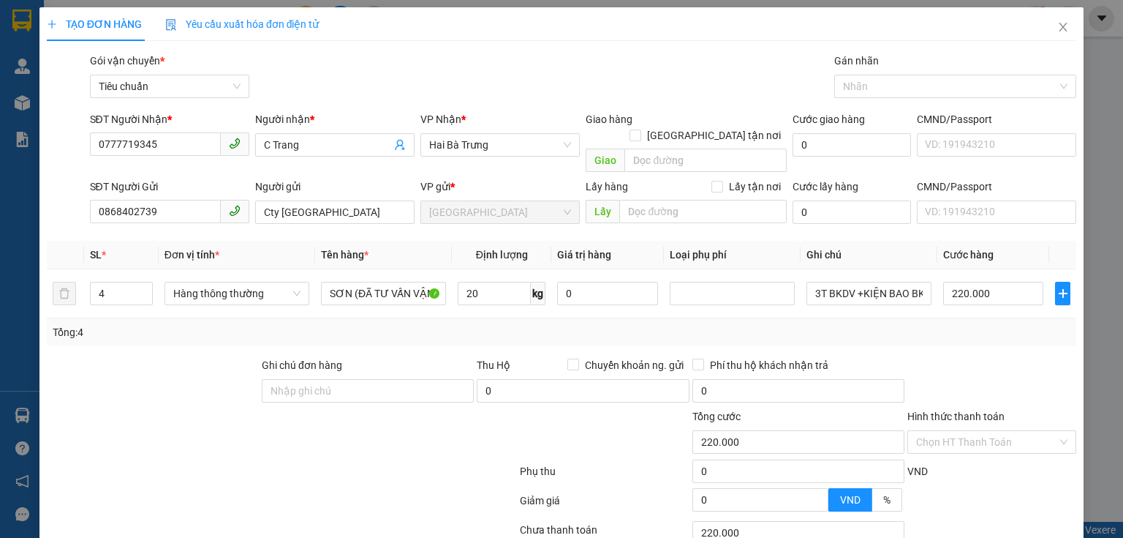
click at [962, 324] on div "Tổng: 4" at bounding box center [562, 332] width 1018 height 16
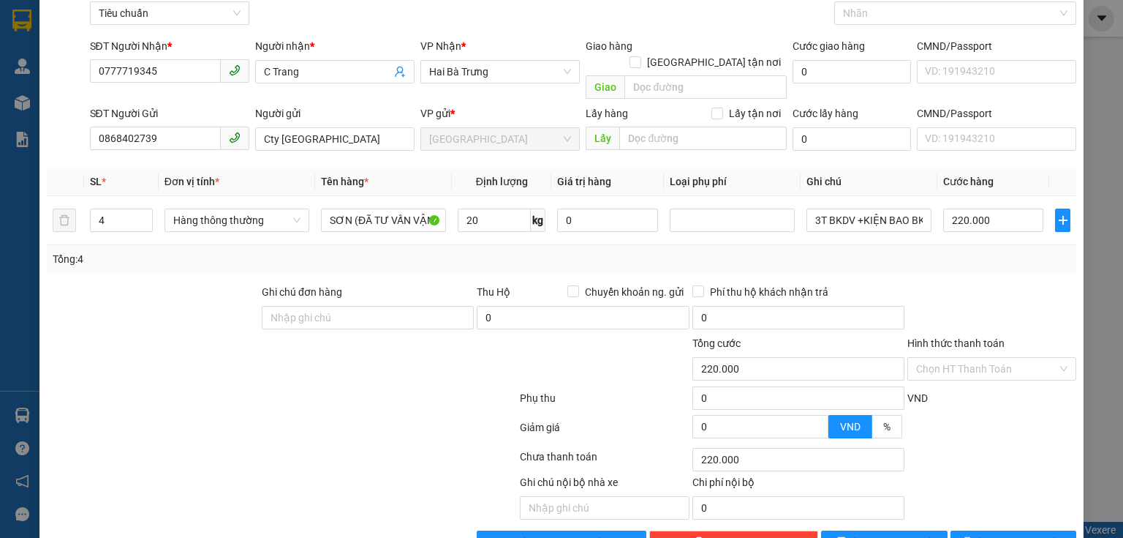
scroll to position [99, 0]
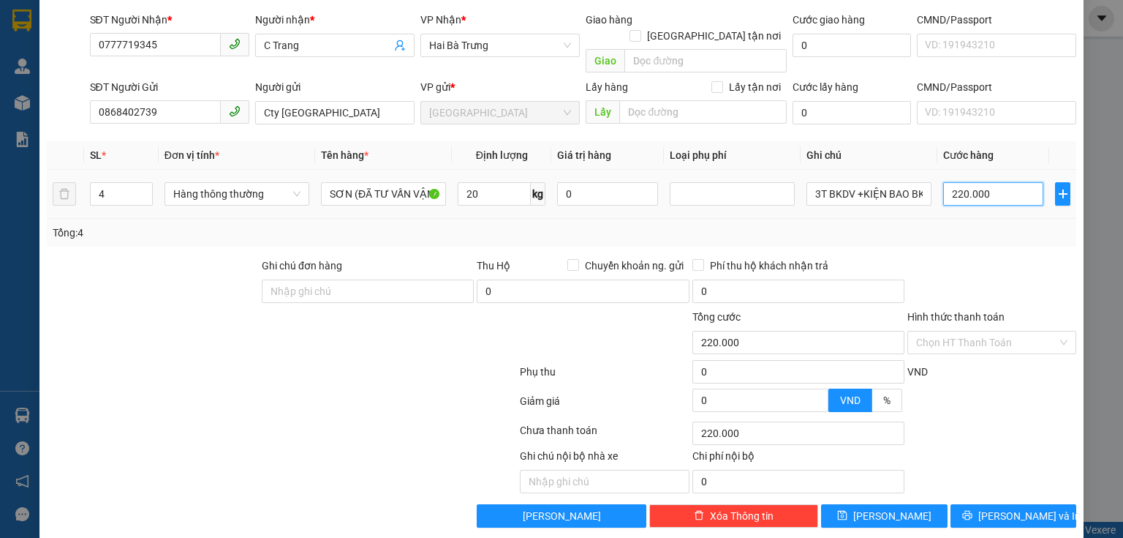
click at [982, 182] on input "220.000" at bounding box center [993, 193] width 100 height 23
type input "2"
type input "23"
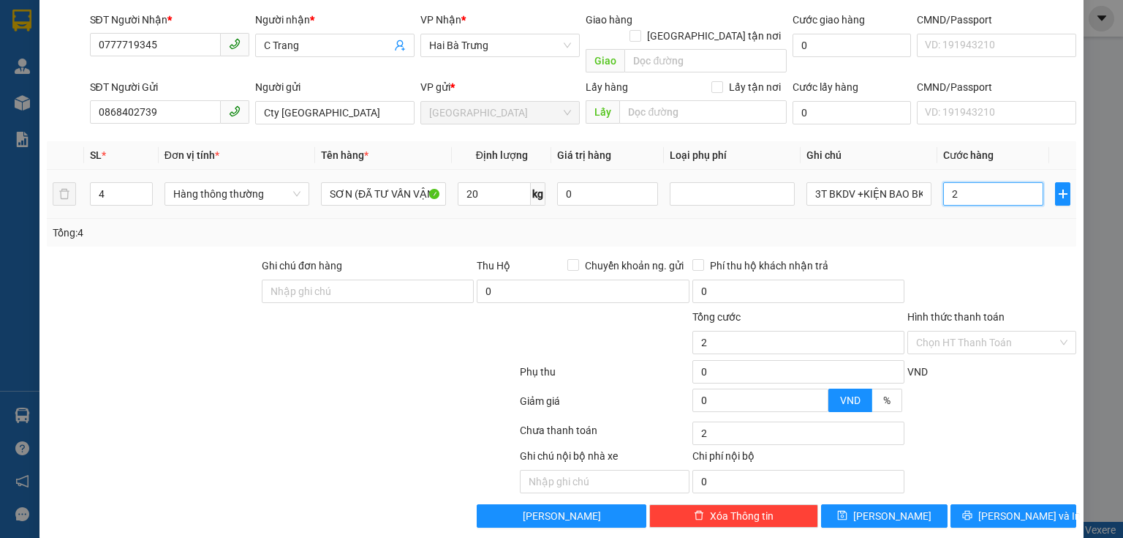
type input "23"
type input "230"
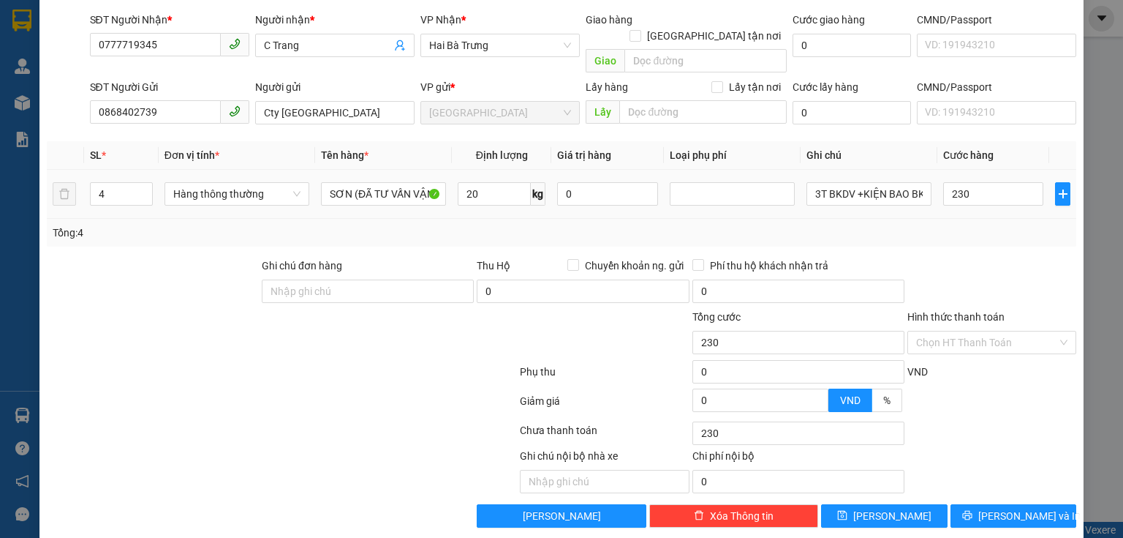
type input "230.000"
click at [977, 257] on div at bounding box center [992, 282] width 172 height 51
click at [992, 478] on div "Transit Pickup Surcharge Ids Transit Deliver Surcharge Ids Transit Deliver Surc…" at bounding box center [562, 240] width 1030 height 574
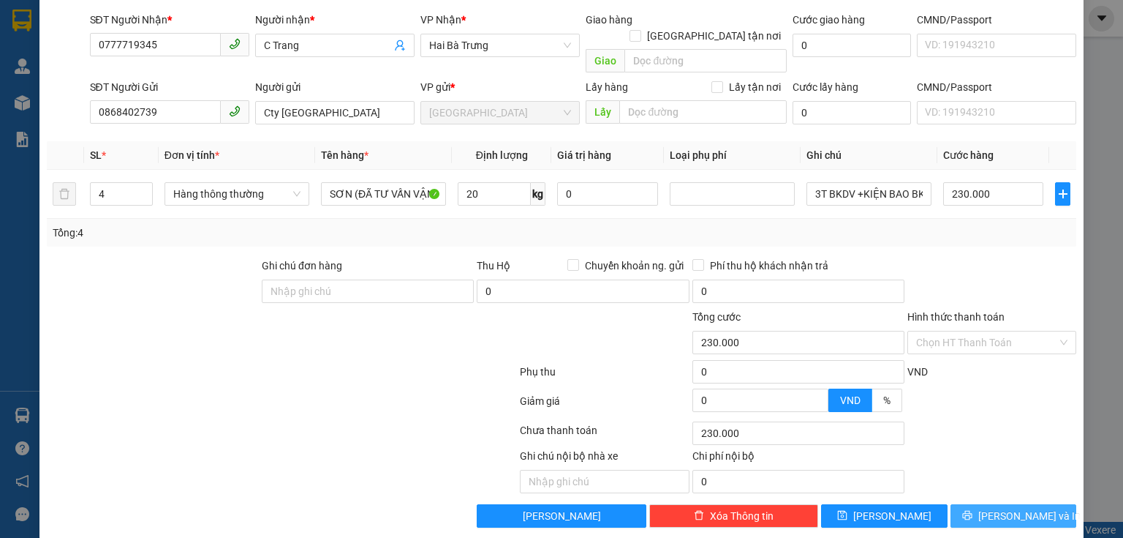
click at [992, 508] on span "[PERSON_NAME] và In" at bounding box center [1030, 516] width 102 height 16
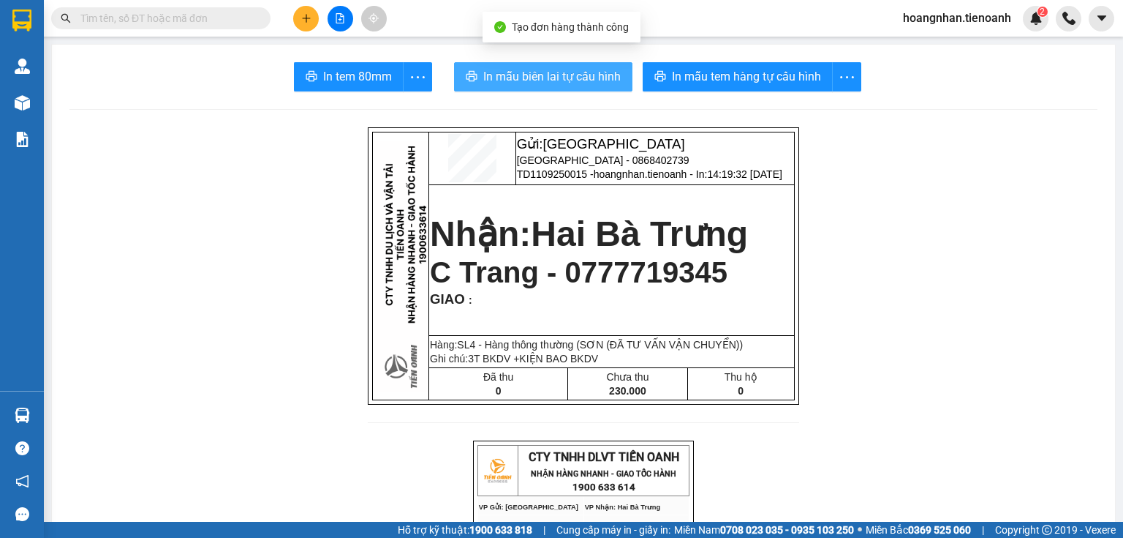
click at [600, 82] on span "In mẫu biên lai tự cấu hình" at bounding box center [551, 76] width 137 height 18
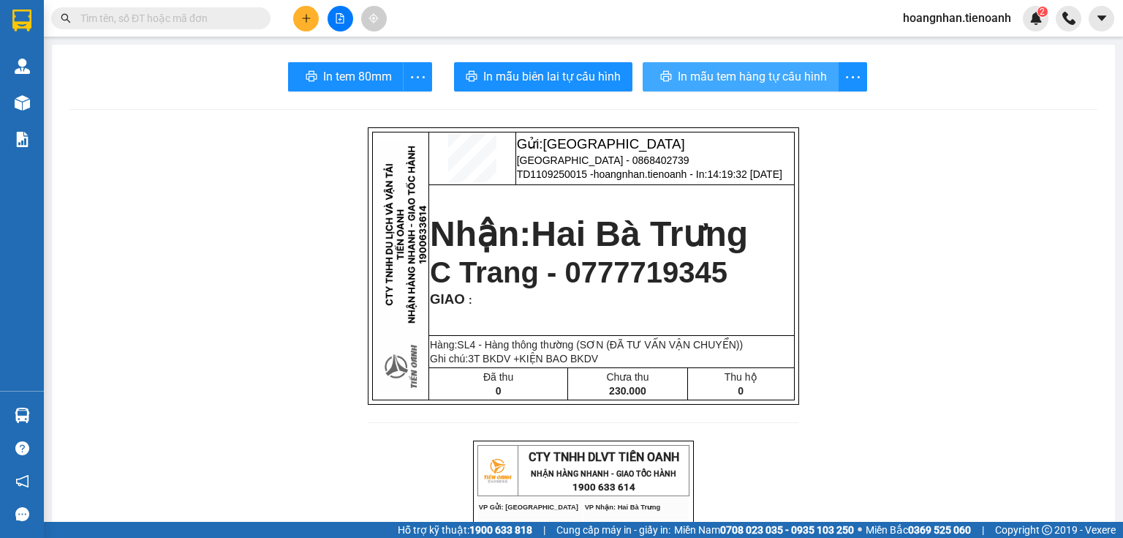
click at [761, 80] on span "In mẫu tem hàng tự cấu hình" at bounding box center [752, 76] width 149 height 18
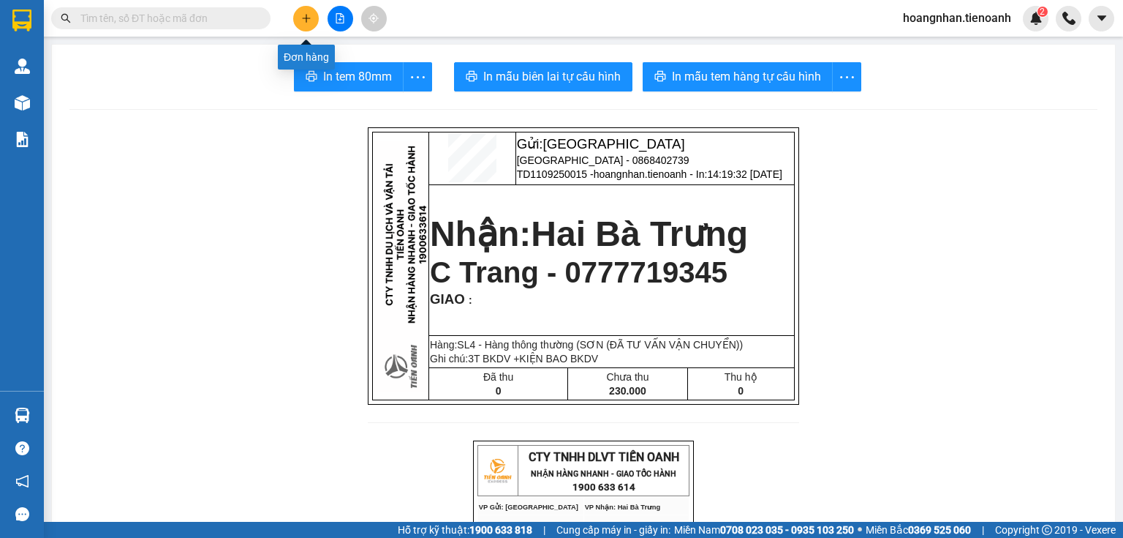
click at [298, 15] on button at bounding box center [306, 19] width 26 height 26
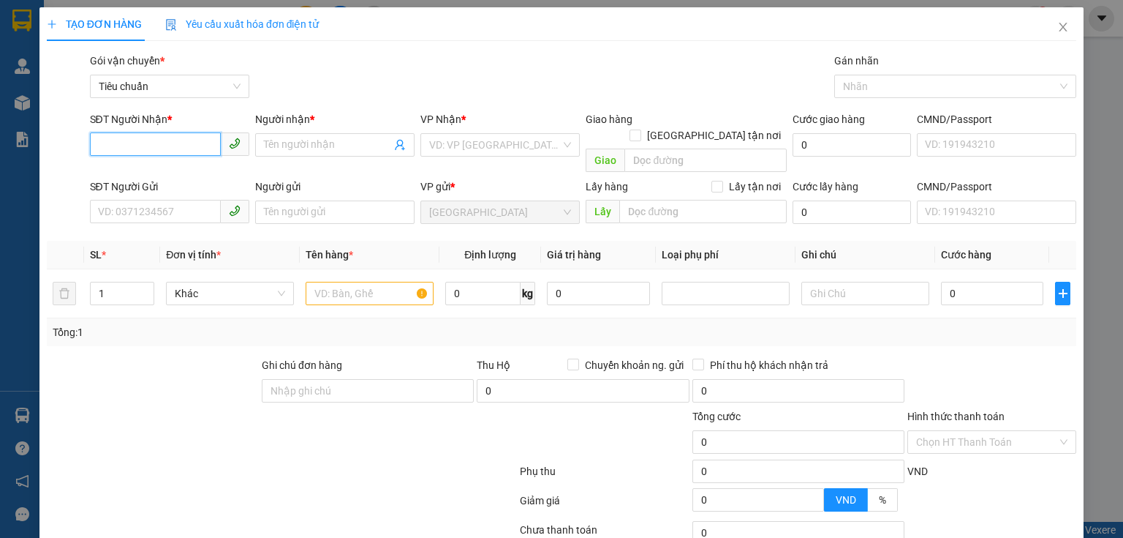
click at [192, 143] on input "SĐT Người Nhận *" at bounding box center [155, 143] width 131 height 23
click at [170, 357] on div at bounding box center [152, 382] width 215 height 51
click at [165, 148] on input "SĐT Người Nhận *" at bounding box center [155, 143] width 131 height 23
click at [307, 146] on input "Người nhận *" at bounding box center [327, 145] width 127 height 16
click at [118, 149] on input "0832201120" at bounding box center [155, 143] width 131 height 23
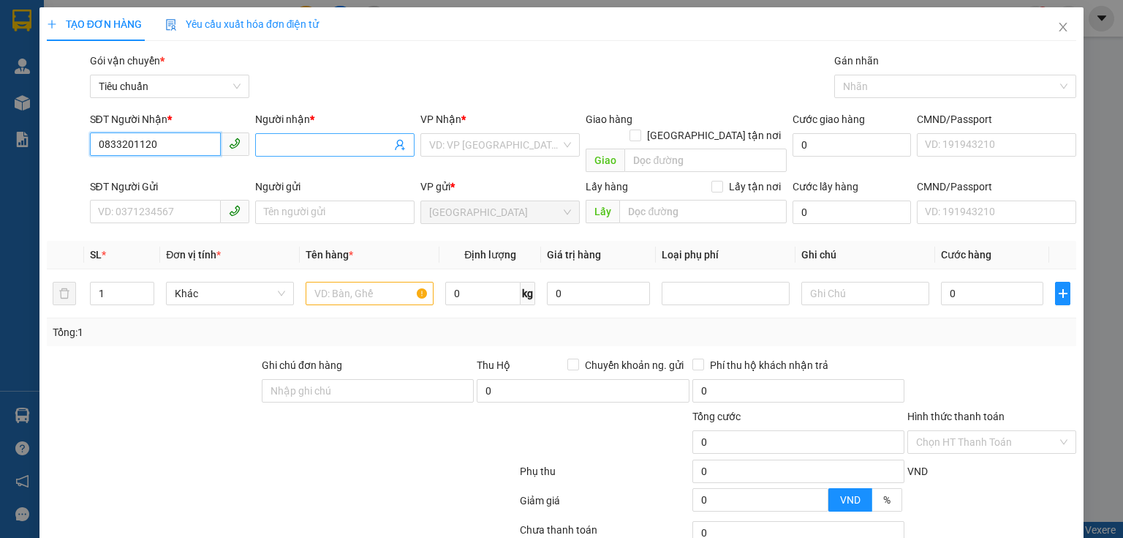
type input "0833201120"
click at [337, 151] on input "Người nhận *" at bounding box center [327, 145] width 127 height 16
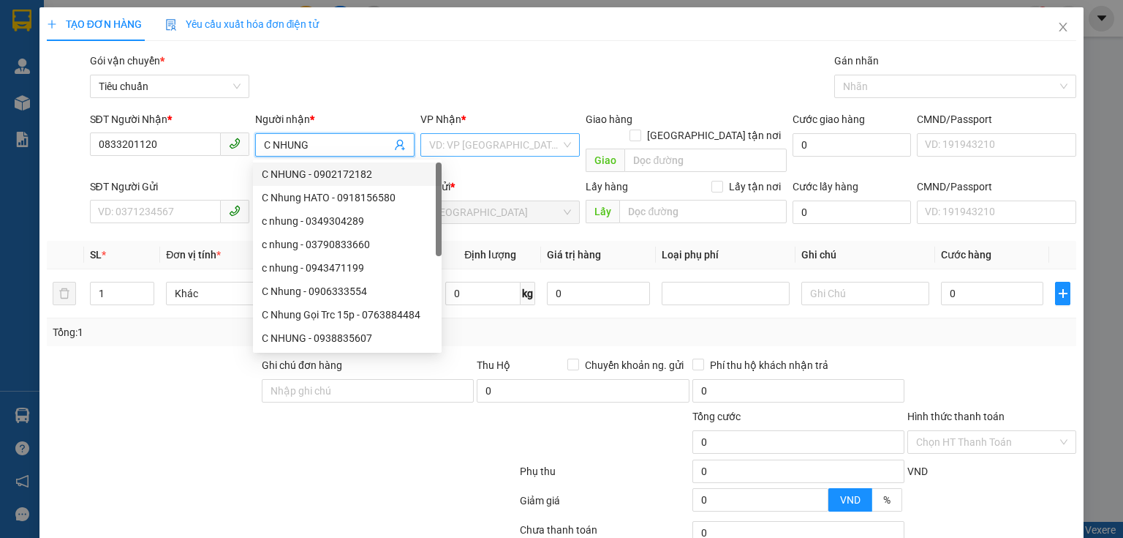
type input "C NHUNG"
click at [465, 146] on input "search" at bounding box center [495, 145] width 132 height 22
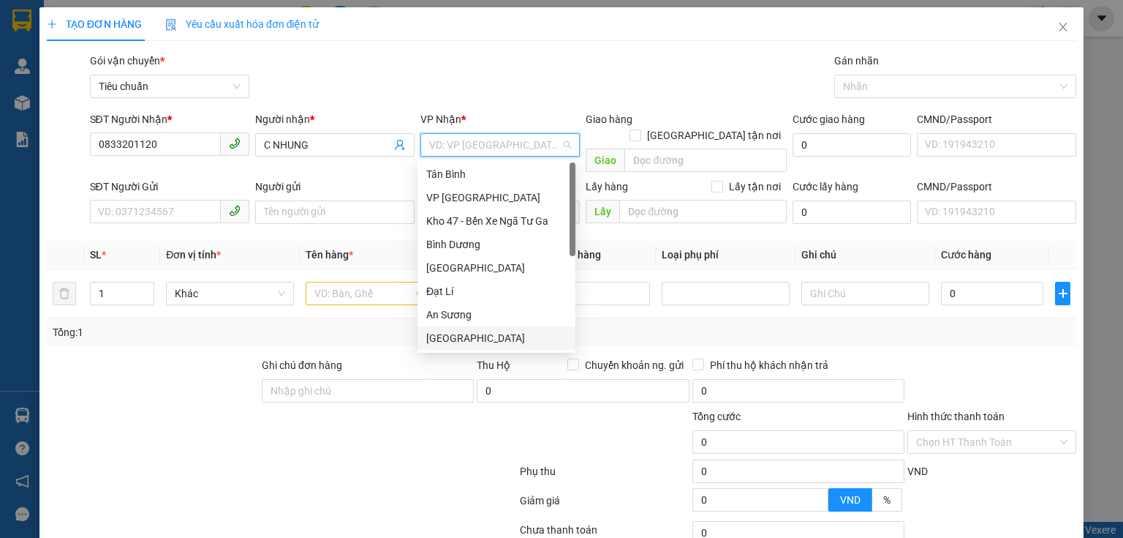
click at [488, 336] on div "[GEOGRAPHIC_DATA]" at bounding box center [496, 338] width 140 height 16
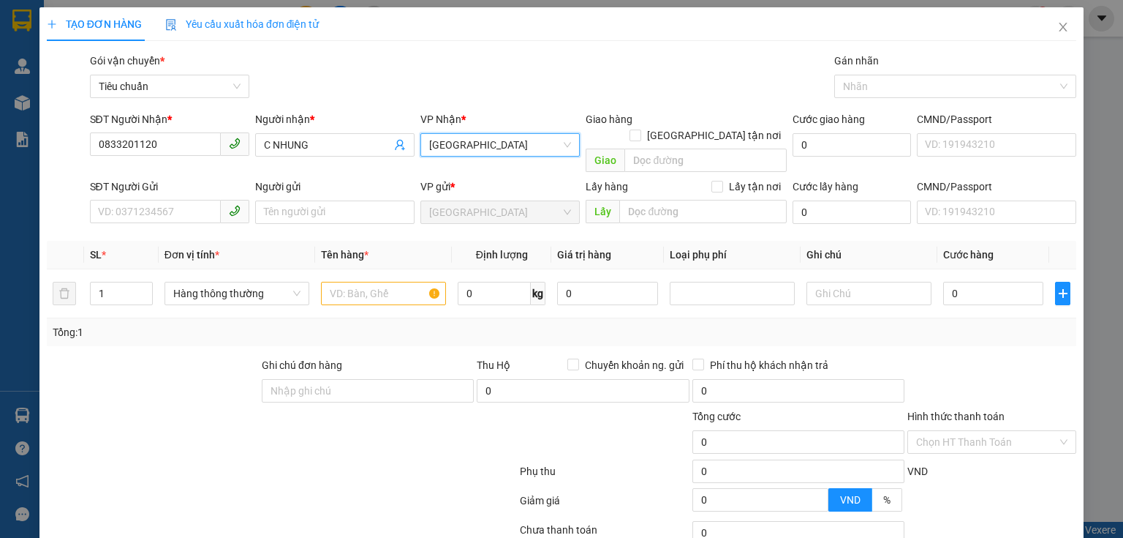
click at [37, 412] on div "TẠO ĐƠN HÀNG Yêu cầu xuất hóa đơn điện tử Transit Pickup Surcharge Ids Transit …" at bounding box center [561, 269] width 1123 height 538
click at [175, 200] on input "SĐT Người Gửi" at bounding box center [155, 211] width 131 height 23
type input "0935889089"
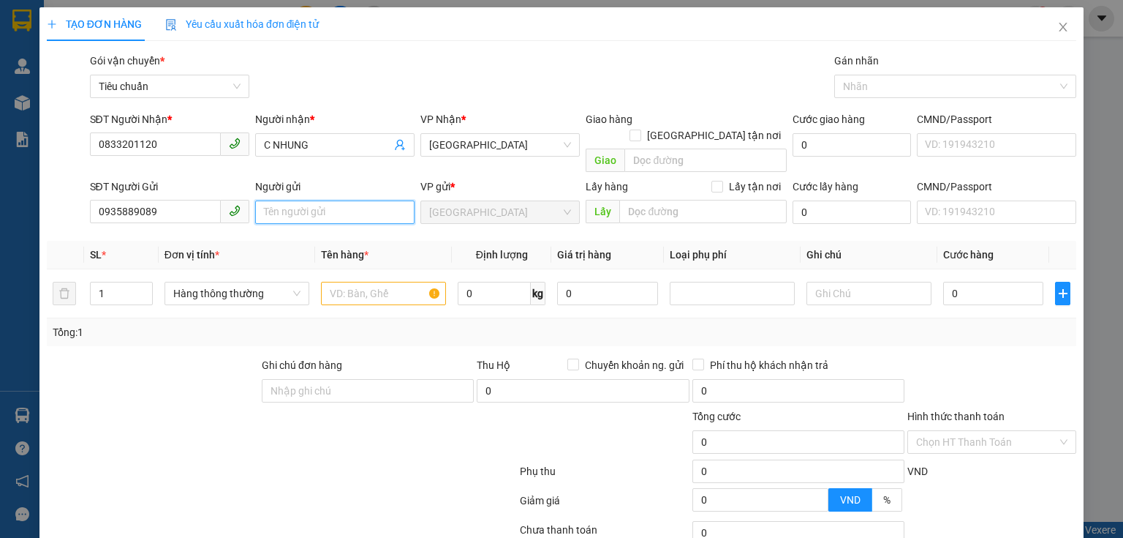
click at [269, 200] on input "Người gửi" at bounding box center [334, 211] width 159 height 23
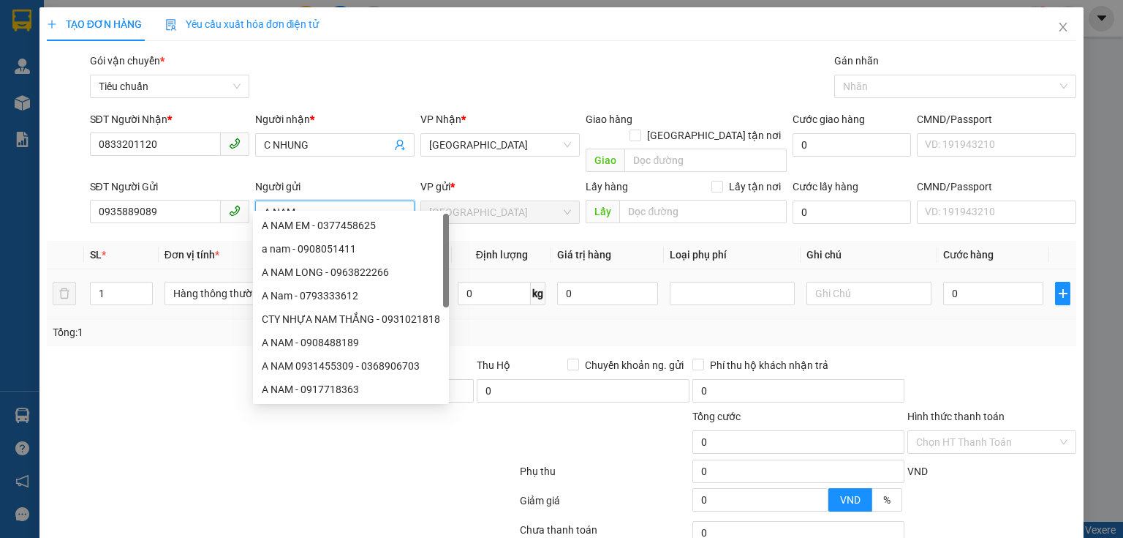
type input "A NAM"
click at [202, 357] on div at bounding box center [152, 382] width 215 height 51
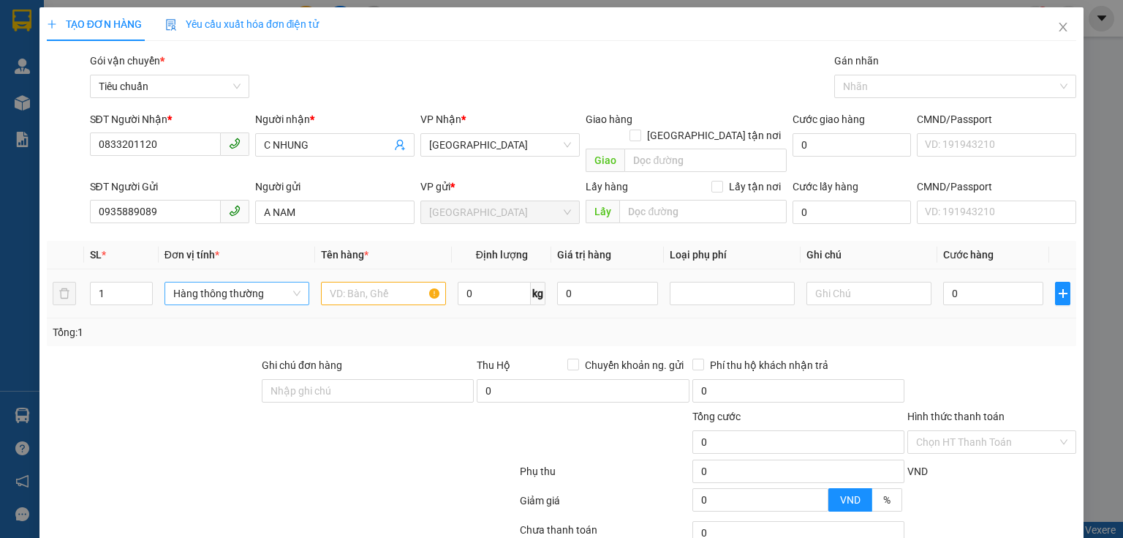
click at [180, 282] on span "Hàng thông thường" at bounding box center [236, 293] width 127 height 22
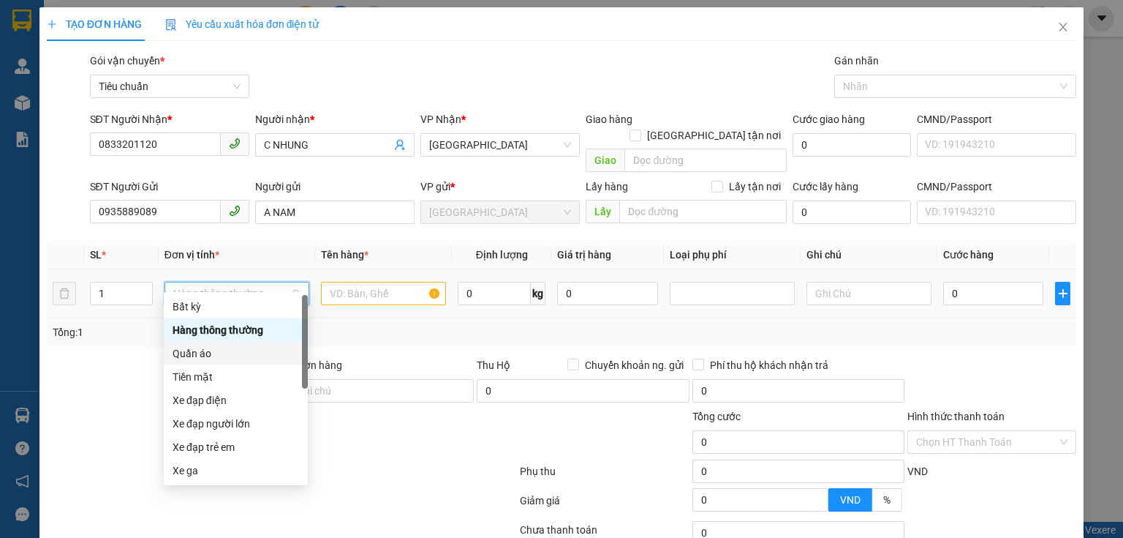
click at [208, 358] on div "Quần áo" at bounding box center [236, 353] width 127 height 16
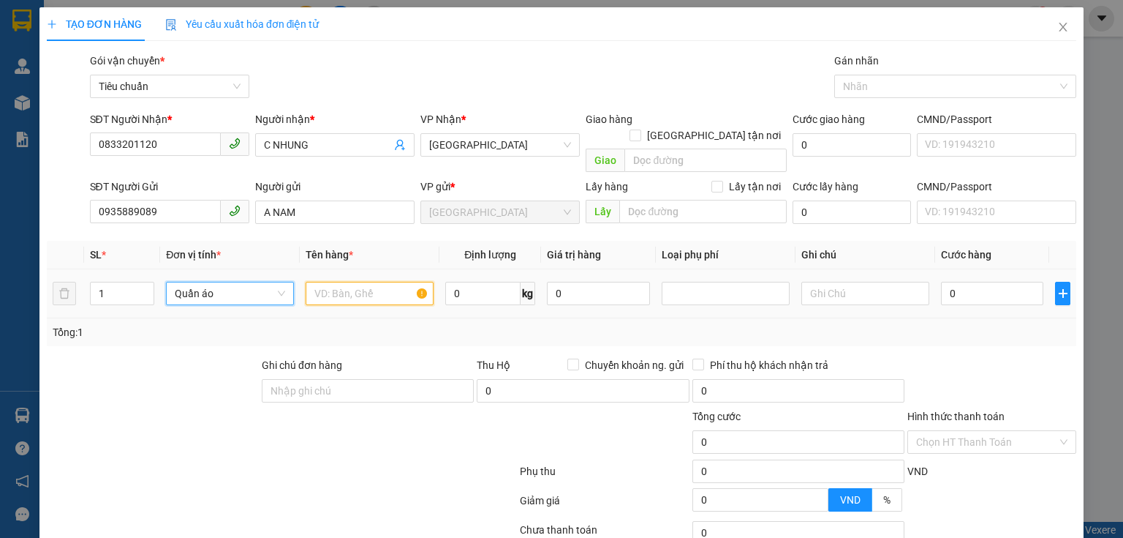
click at [358, 284] on input "text" at bounding box center [370, 293] width 128 height 23
type input "QA"
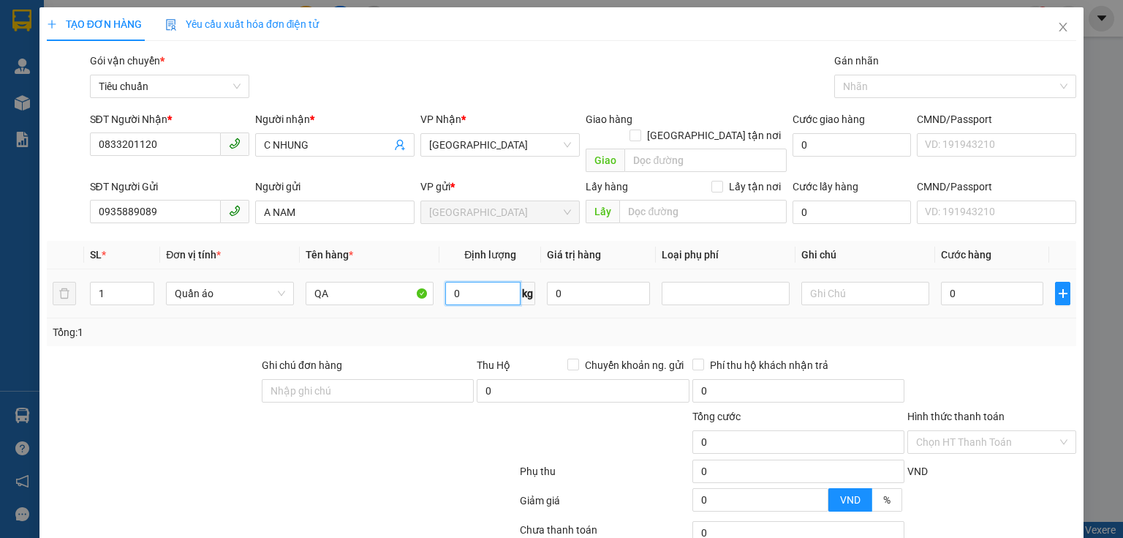
click at [492, 282] on input "0" at bounding box center [482, 293] width 75 height 23
type input "14"
drag, startPoint x: 979, startPoint y: 280, endPoint x: 928, endPoint y: 294, distance: 52.3
click at [977, 282] on input "0" at bounding box center [992, 293] width 102 height 23
click at [971, 300] on td "0" at bounding box center [992, 293] width 114 height 49
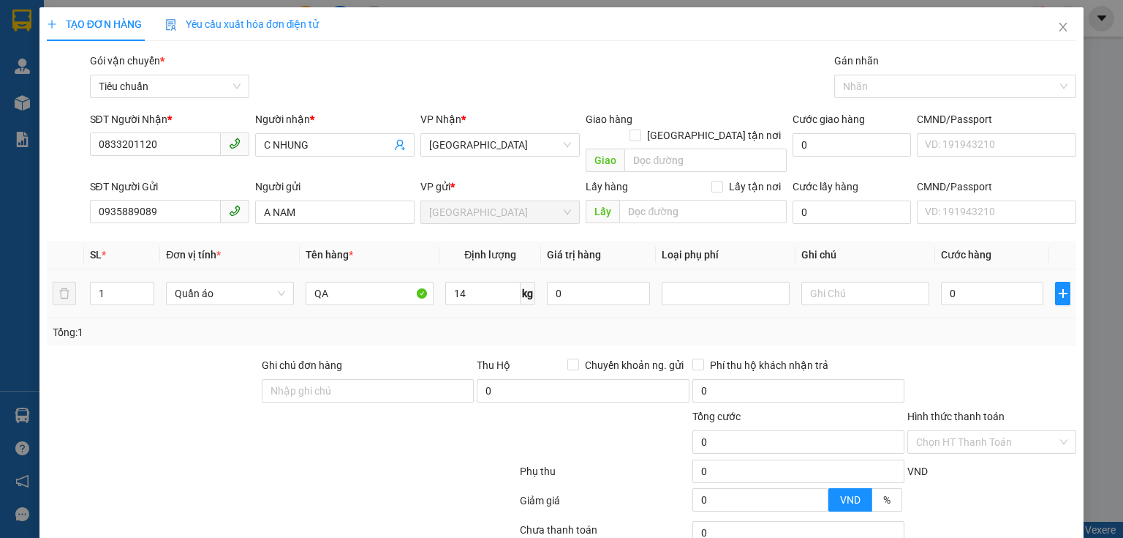
type input "50.000"
click at [857, 284] on input "text" at bounding box center [866, 293] width 128 height 23
type input "CỤC ĐEN BKV"
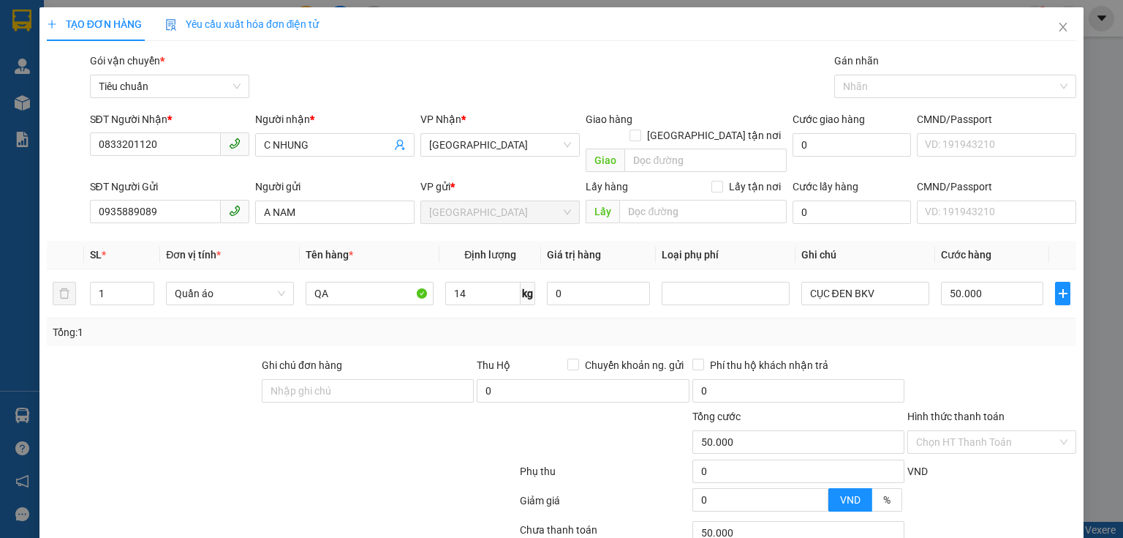
click at [971, 324] on div "Tổng: 1" at bounding box center [562, 332] width 1018 height 16
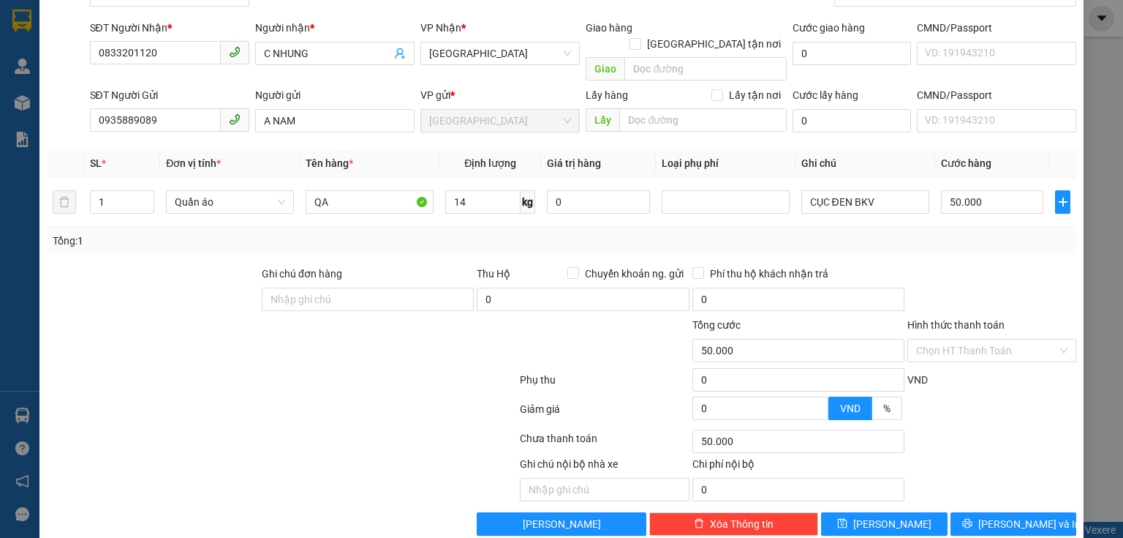
scroll to position [99, 0]
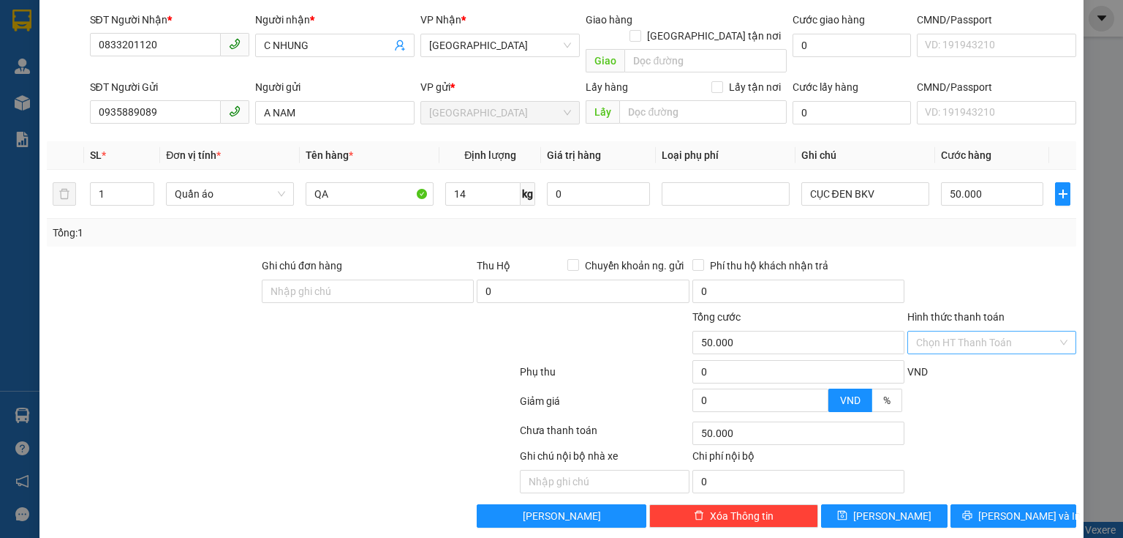
click at [962, 331] on input "Hình thức thanh toán" at bounding box center [986, 342] width 141 height 22
click at [965, 343] on div "Tại văn phòng" at bounding box center [984, 354] width 168 height 23
type input "0"
click at [999, 508] on span "[PERSON_NAME] và In" at bounding box center [1030, 516] width 102 height 16
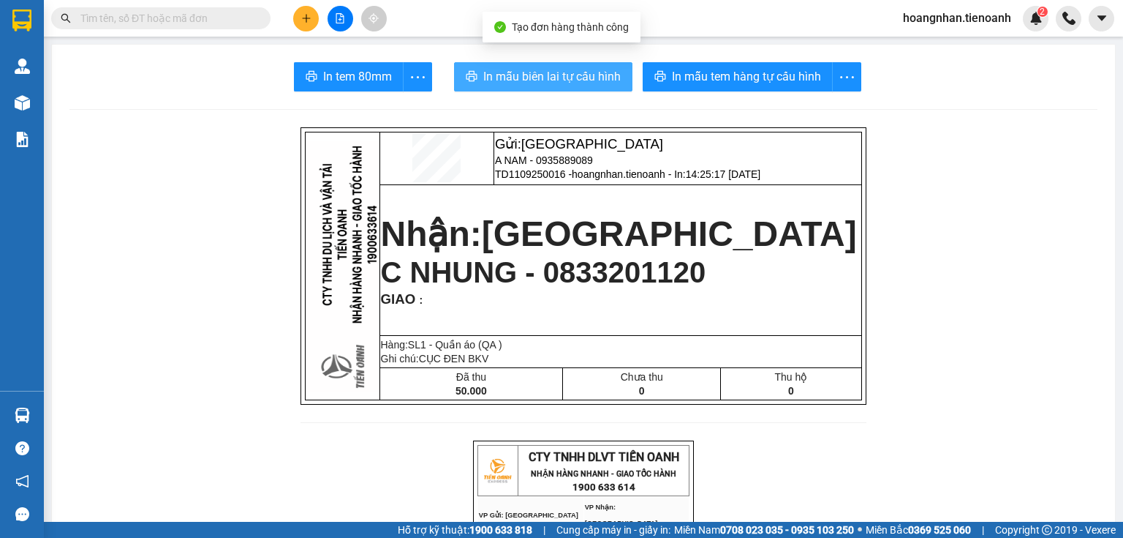
click at [566, 85] on span "In mẫu biên lai tự cấu hình" at bounding box center [551, 76] width 137 height 18
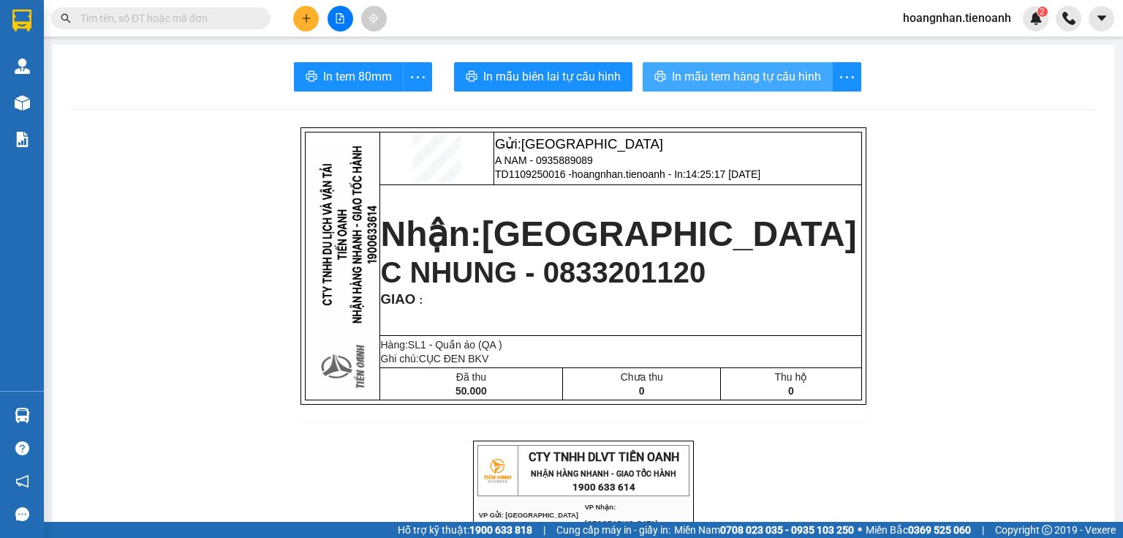
click at [778, 89] on button "In mẫu tem hàng tự cấu hình" at bounding box center [738, 76] width 190 height 29
drag, startPoint x: 935, startPoint y: 388, endPoint x: 431, endPoint y: 347, distance: 506.3
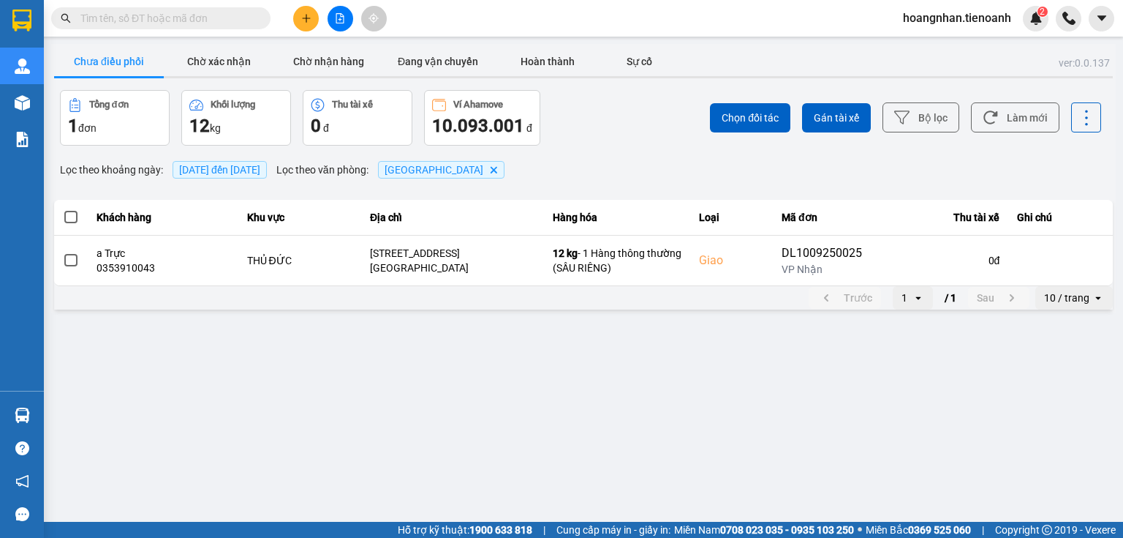
click at [584, 157] on div "Lọc theo khoảng ngày : 11/09/2025 đến 11/09/2025 Lọc theo văn phòng : Thủ Đức D…" at bounding box center [583, 169] width 1059 height 25
drag, startPoint x: 565, startPoint y: 183, endPoint x: 318, endPoint y: 11, distance: 300.5
click at [563, 181] on div "ver: 0.0.137 Chưa điều phối Chờ xác nhận Chờ nhận hàng Đang vận chuyển Hoàn thà…" at bounding box center [583, 178] width 1065 height 268
click at [538, 180] on div "Lọc theo khoảng ngày : 11/09/2025 đến 11/09/2025 Lọc theo văn phòng : Thủ Đức D…" at bounding box center [583, 169] width 1059 height 25
click at [499, 355] on main "ver: 0.0.137 Chưa điều phối Chờ xác nhận Chờ nhận hàng Đang vận chuyển Hoàn thà…" at bounding box center [561, 260] width 1123 height 521
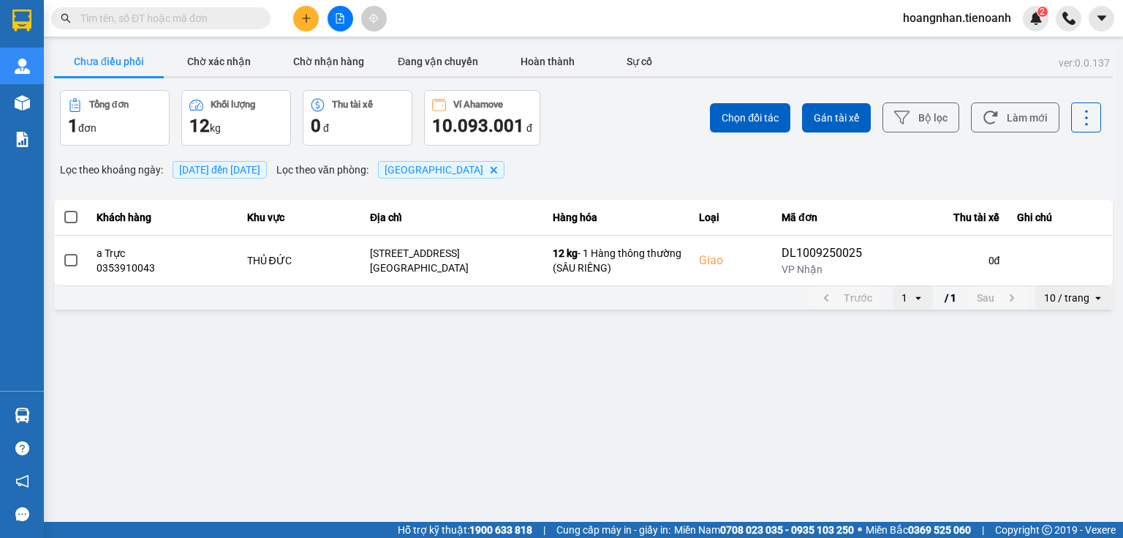
click at [608, 162] on div "Lọc theo khoảng ngày : 11/09/2025 đến 11/09/2025 Lọc theo văn phòng : Thủ Đức D…" at bounding box center [583, 169] width 1059 height 25
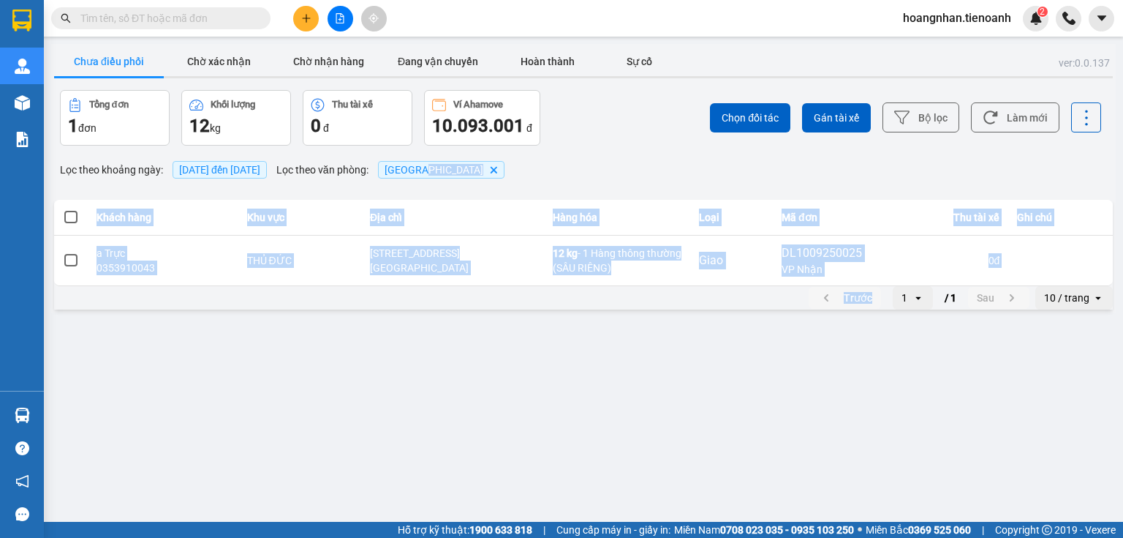
drag, startPoint x: 608, startPoint y: 162, endPoint x: 618, endPoint y: 374, distance: 211.6
click at [618, 374] on main "ver: 0.0.137 Chưa điều phối Chờ xác nhận Chờ nhận hàng Đang vận chuyển Hoàn thà…" at bounding box center [561, 260] width 1123 height 521
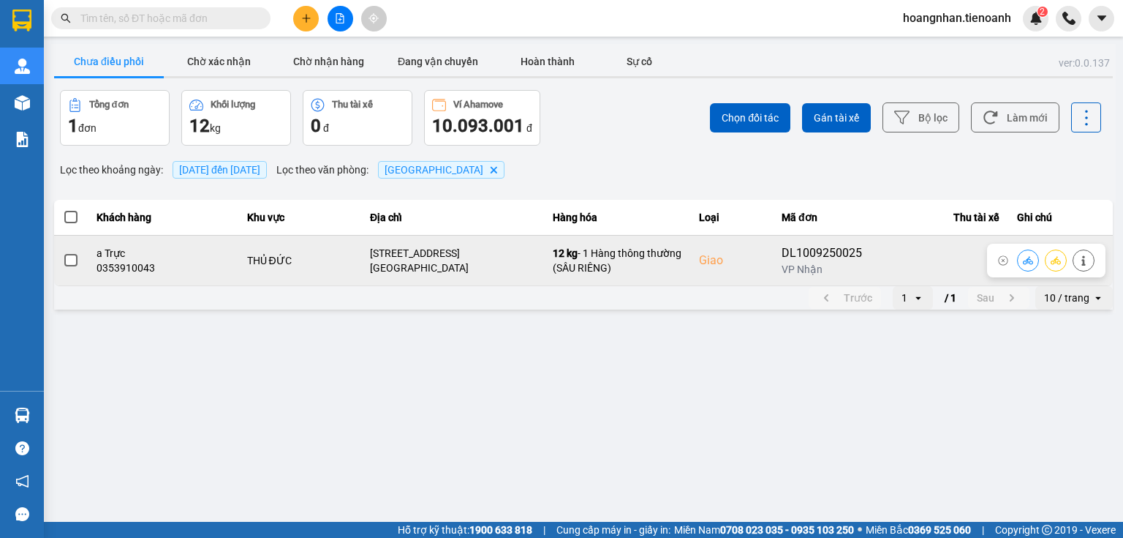
click at [66, 257] on span at bounding box center [70, 260] width 13 height 13
click at [63, 252] on input "checkbox" at bounding box center [63, 252] width 0 height 0
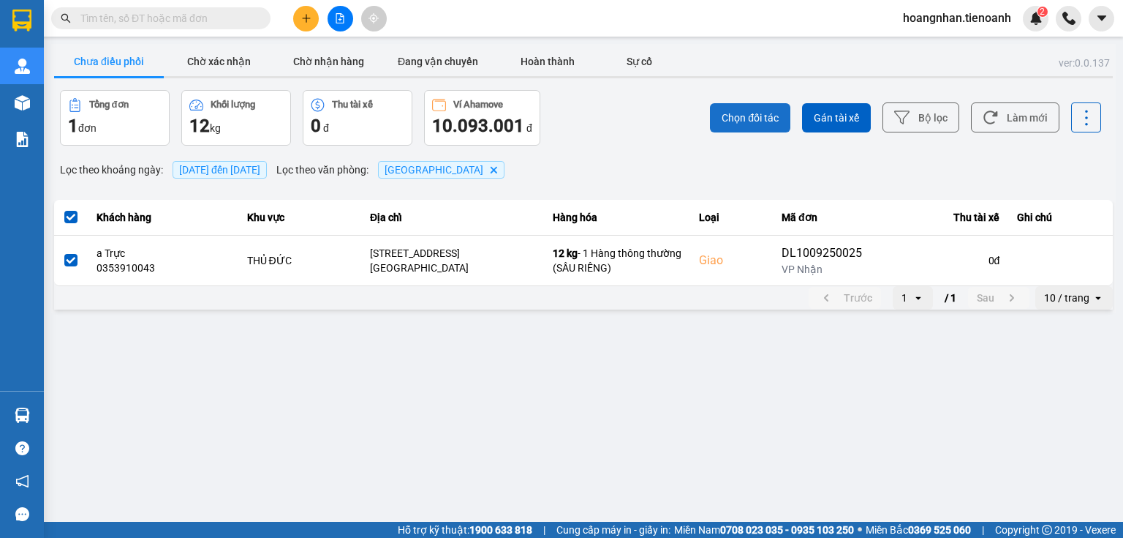
click at [741, 118] on span "Chọn đối tác" at bounding box center [750, 117] width 57 height 15
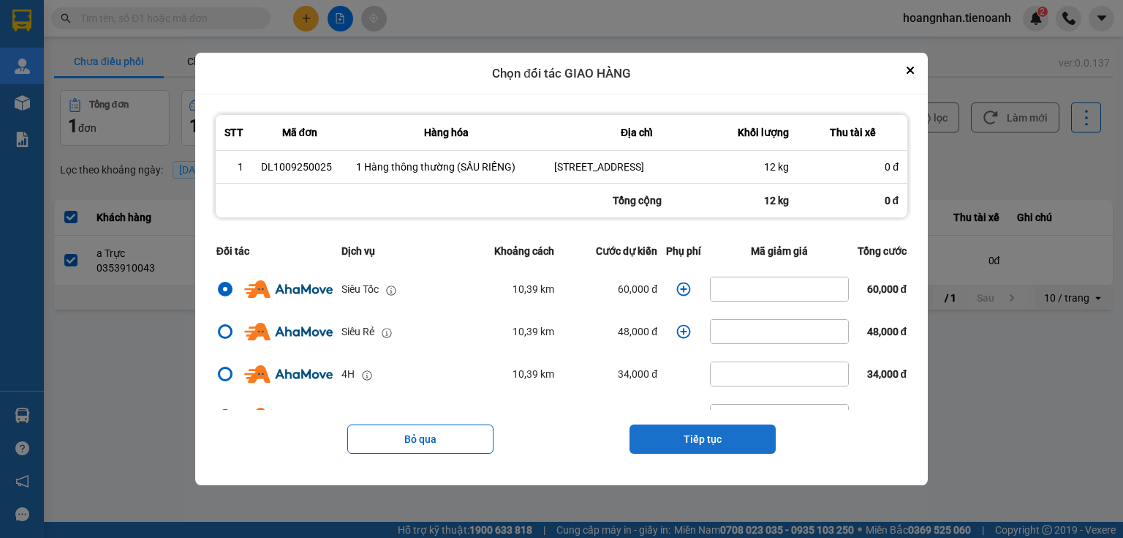
click at [749, 448] on button "Tiếp tục" at bounding box center [703, 438] width 146 height 29
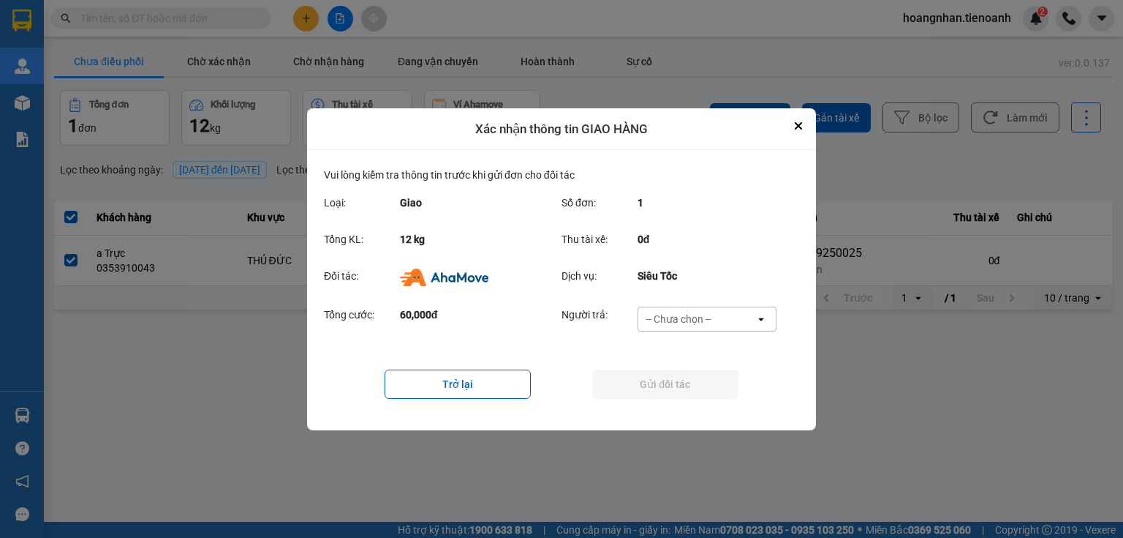
click at [712, 320] on div "-- Chưa chọn --" at bounding box center [696, 318] width 117 height 23
click at [712, 391] on div "Ví Ahamove" at bounding box center [706, 402] width 139 height 26
click at [685, 383] on button "Gửi đối tác" at bounding box center [665, 383] width 146 height 29
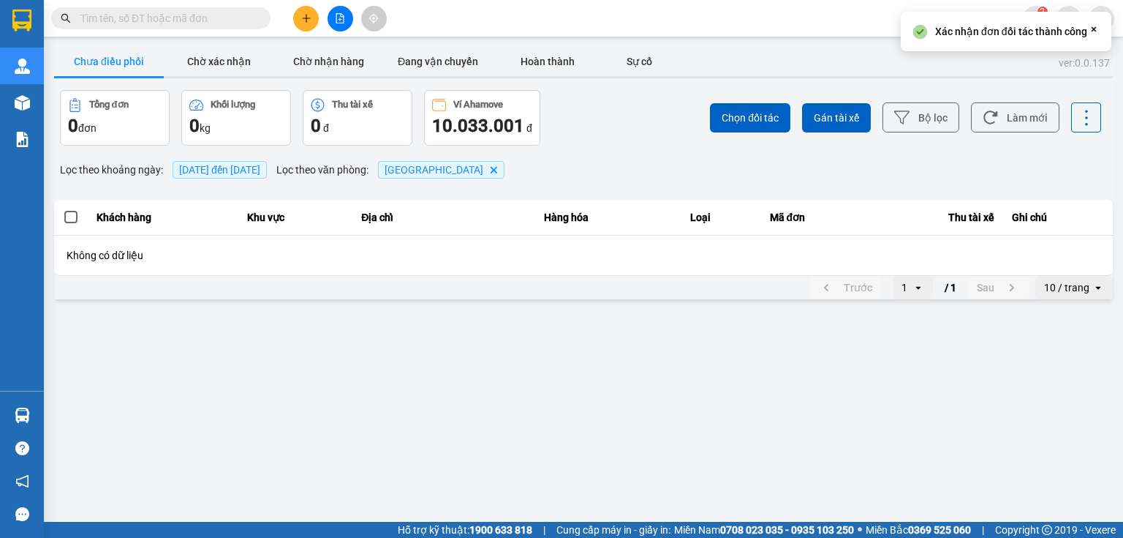
click at [619, 178] on div "Lọc theo khoảng ngày : 11/09/2025 đến 11/09/2025 Lọc theo văn phòng : Thủ Đức D…" at bounding box center [583, 169] width 1059 height 25
click at [219, 47] on button "Chờ xác nhận" at bounding box center [219, 61] width 110 height 29
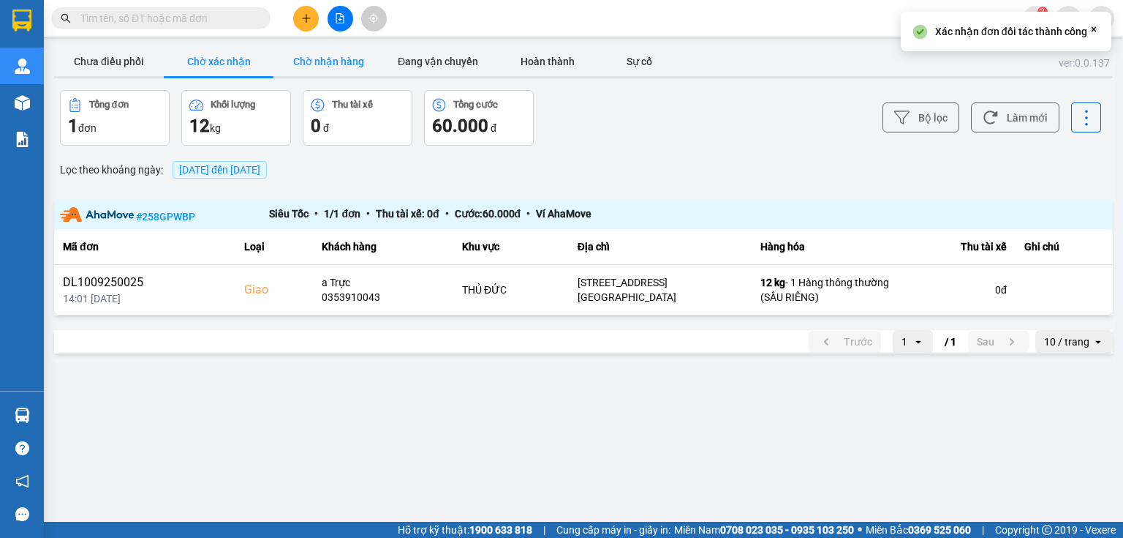
click at [330, 55] on button "Chờ nhận hàng" at bounding box center [329, 61] width 110 height 29
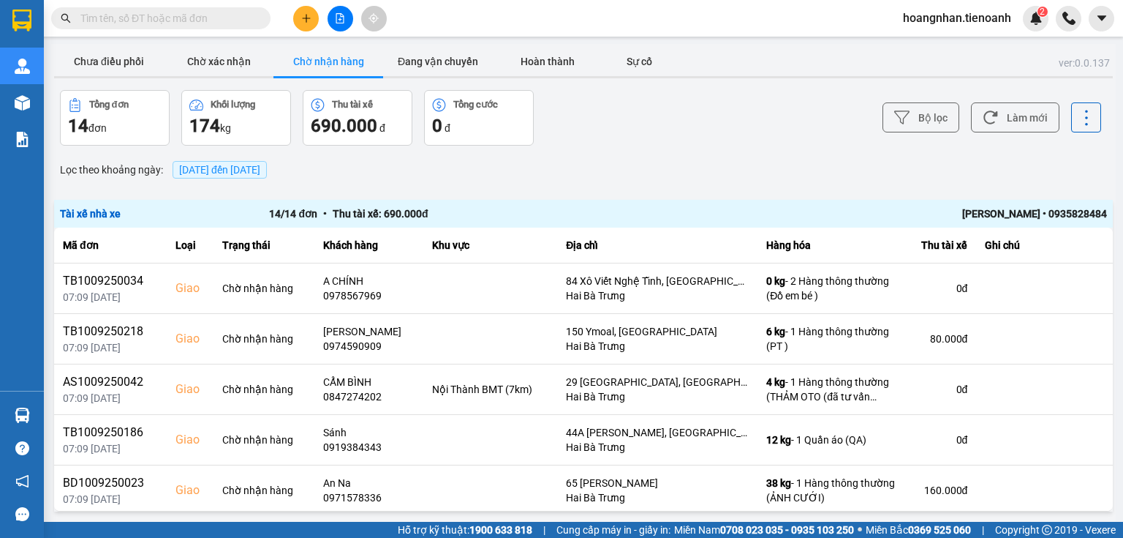
click at [661, 132] on div "Bộ lọc Làm mới" at bounding box center [841, 118] width 521 height 56
drag, startPoint x: 492, startPoint y: 154, endPoint x: 466, endPoint y: 147, distance: 27.1
click at [490, 154] on div "ver: 0.0.137 Chưa điều phối Chờ xác nhận Chờ nhận hàng Đang vận chuyển Hoàn thà…" at bounding box center [583, 301] width 1065 height 514
click at [241, 67] on button "Chờ xác nhận" at bounding box center [219, 61] width 110 height 29
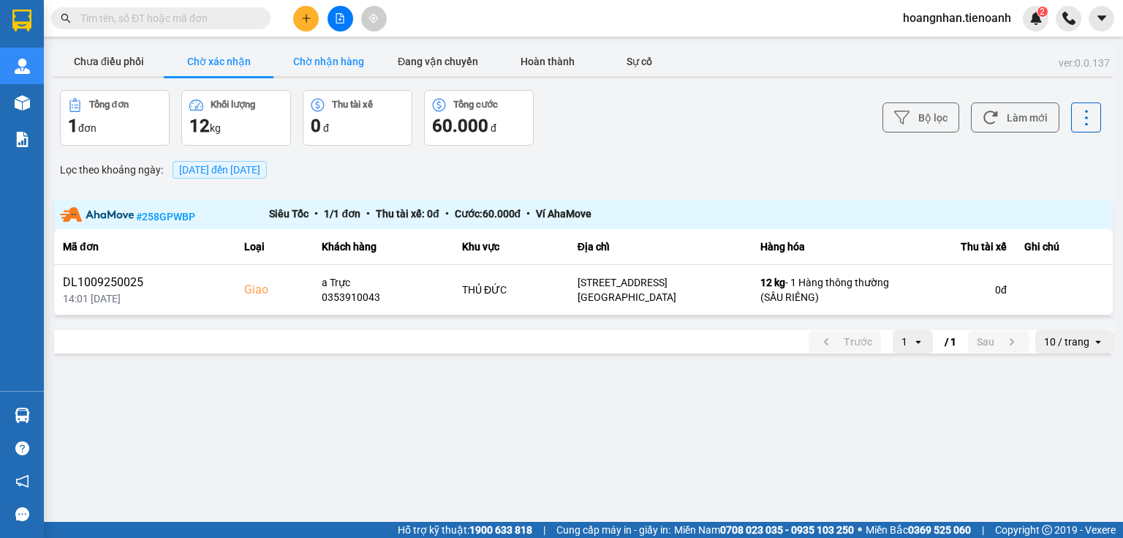
click at [326, 68] on button "Chờ nhận hàng" at bounding box center [329, 61] width 110 height 29
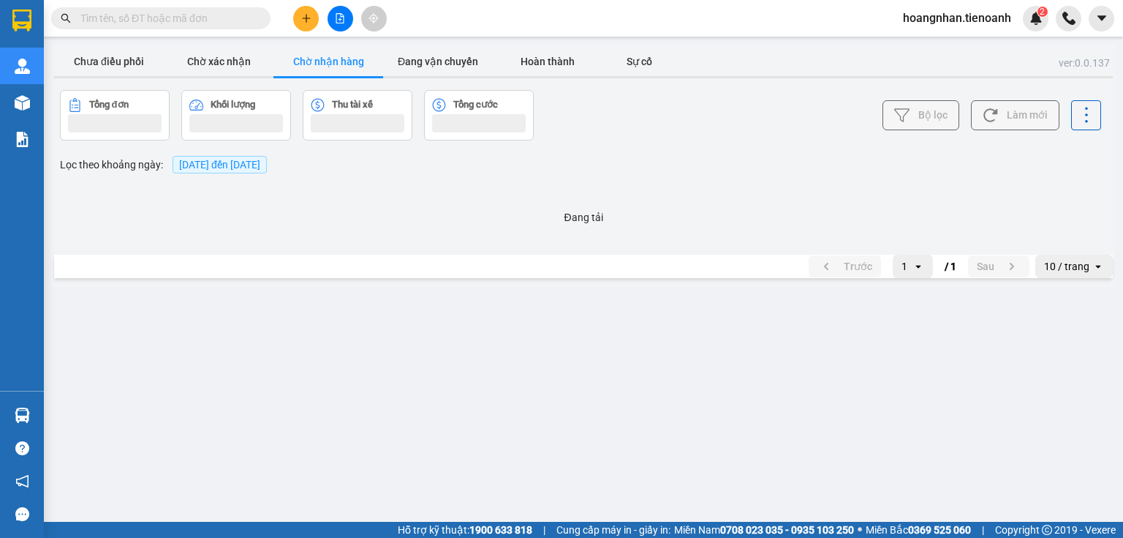
click at [326, 68] on button "Chờ nhận hàng" at bounding box center [329, 61] width 110 height 29
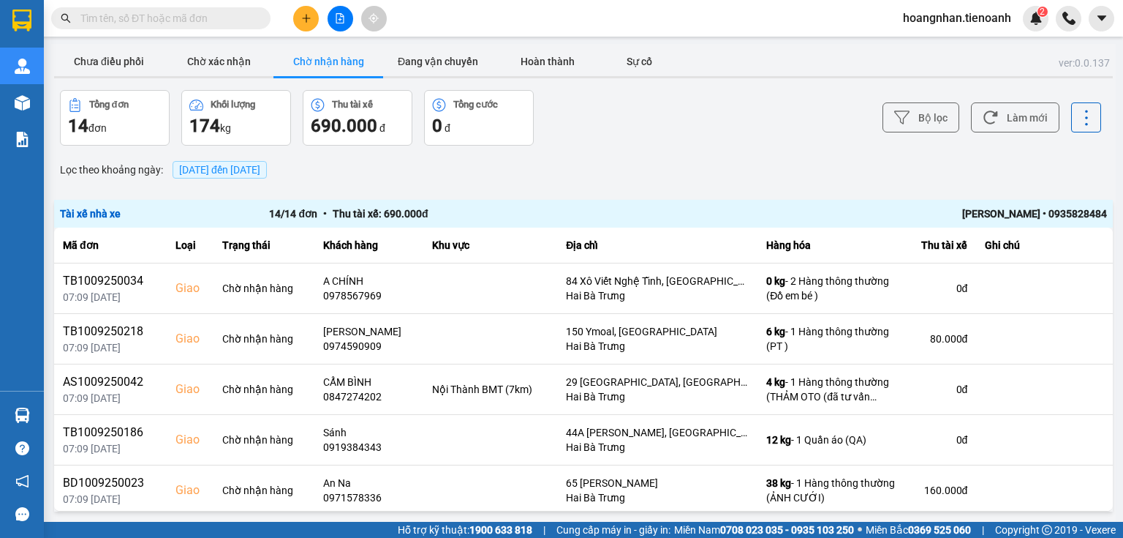
click at [326, 68] on button "Chờ nhận hàng" at bounding box center [329, 61] width 110 height 29
drag, startPoint x: 412, startPoint y: 167, endPoint x: 513, endPoint y: 181, distance: 101.9
click at [412, 168] on div "Lọc theo khoảng ngày : 11/09/2025 đến 11/09/2025" at bounding box center [583, 169] width 1059 height 25
click at [513, 181] on div "Lọc theo khoảng ngày : 11/09/2025 đến 11/09/2025" at bounding box center [583, 169] width 1059 height 25
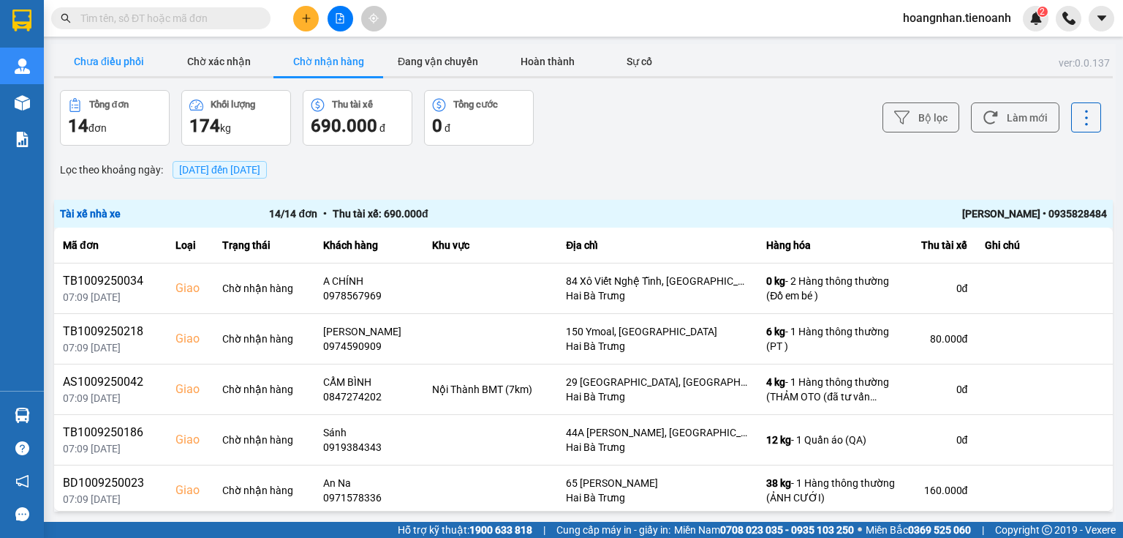
click at [130, 61] on button "Chưa điều phối" at bounding box center [109, 61] width 110 height 29
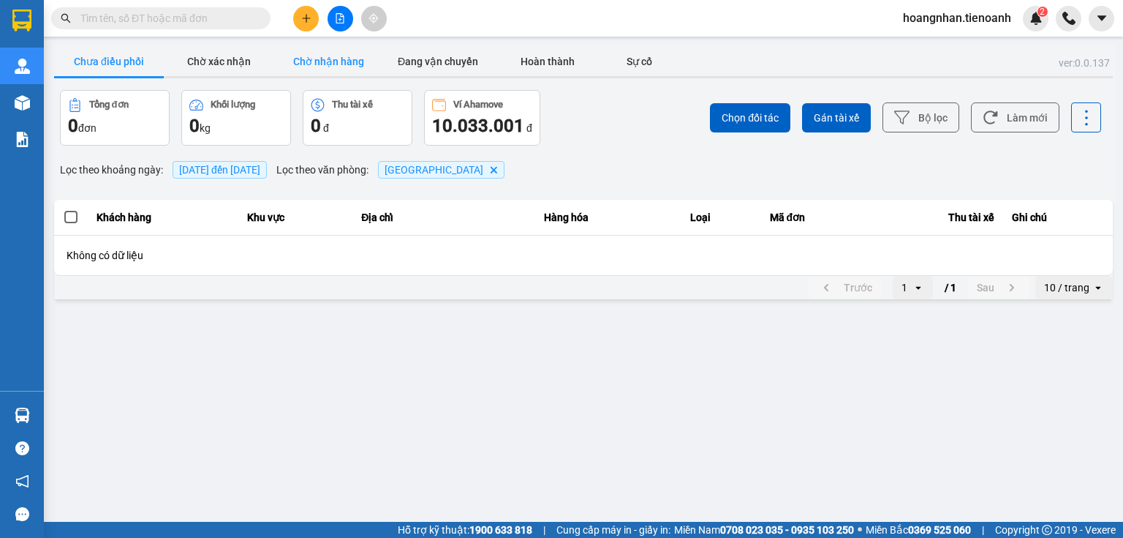
click at [324, 57] on button "Chờ nhận hàng" at bounding box center [329, 61] width 110 height 29
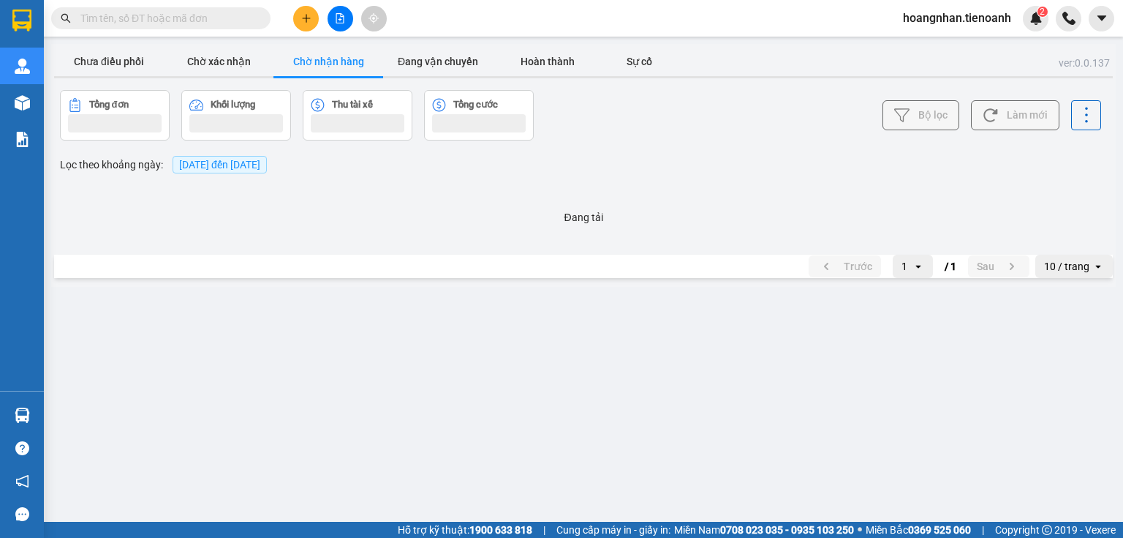
click at [324, 57] on button "Chờ nhận hàng" at bounding box center [329, 61] width 110 height 29
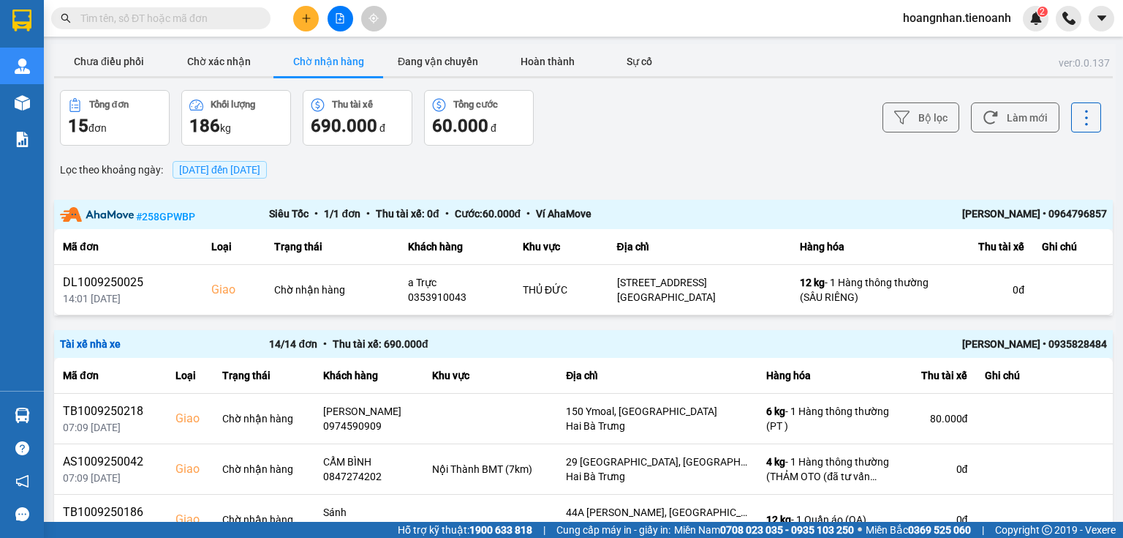
click at [453, 173] on div "Lọc theo khoảng ngày : 11/09/2025 đến 11/09/2025" at bounding box center [583, 169] width 1059 height 25
click at [435, 186] on div "ver: 0.0.137 Chưa điều phối Chờ xác nhận Chờ nhận hàng Đang vận chuyển Hoàn thà…" at bounding box center [583, 366] width 1065 height 644
click at [459, 187] on div "ver: 0.0.137 Chưa điều phối Chờ xác nhận Chờ nhận hàng Đang vận chuyển Hoàn thà…" at bounding box center [583, 366] width 1065 height 644
click at [116, 69] on button "Chưa điều phối" at bounding box center [109, 61] width 110 height 29
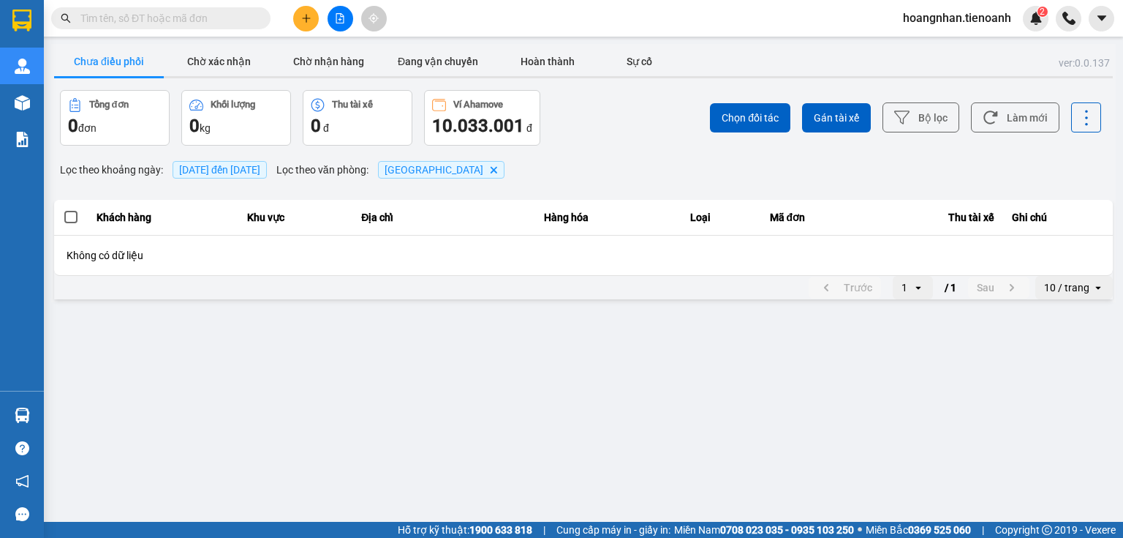
click at [529, 167] on div "Lọc theo khoảng ngày : 11/09/2025 đến 11/09/2025 Lọc theo văn phòng : Thủ Đức D…" at bounding box center [583, 169] width 1059 height 25
click at [558, 151] on div "ver: 0.0.137 Chưa điều phối Chờ xác nhận Chờ nhận hàng Đang vận chuyển Hoàn thà…" at bounding box center [583, 173] width 1065 height 258
click at [331, 61] on button "Chờ nhận hàng" at bounding box center [329, 61] width 110 height 29
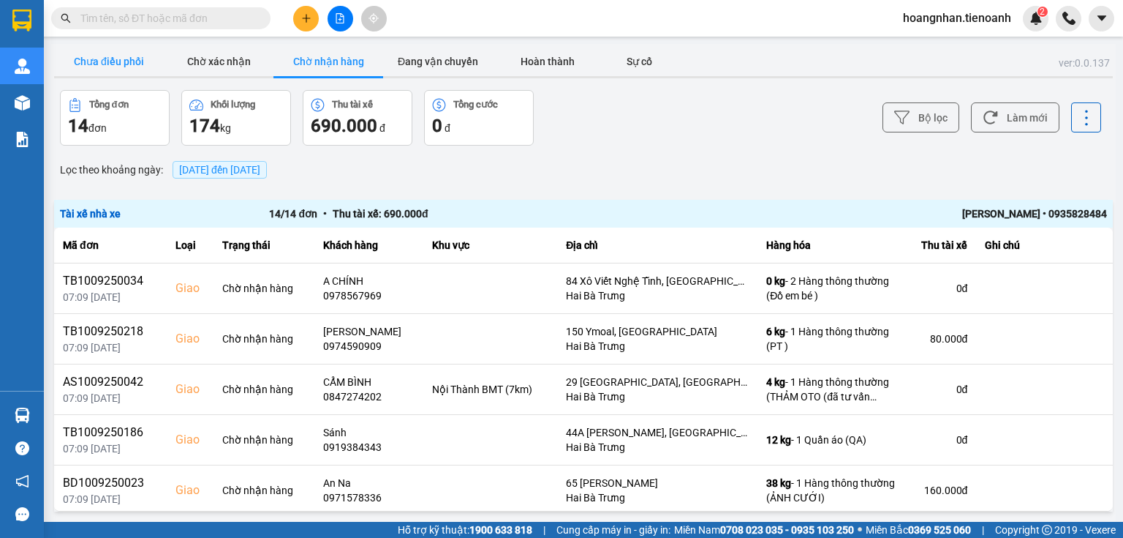
click at [80, 73] on button "Chưa điều phối" at bounding box center [109, 61] width 110 height 29
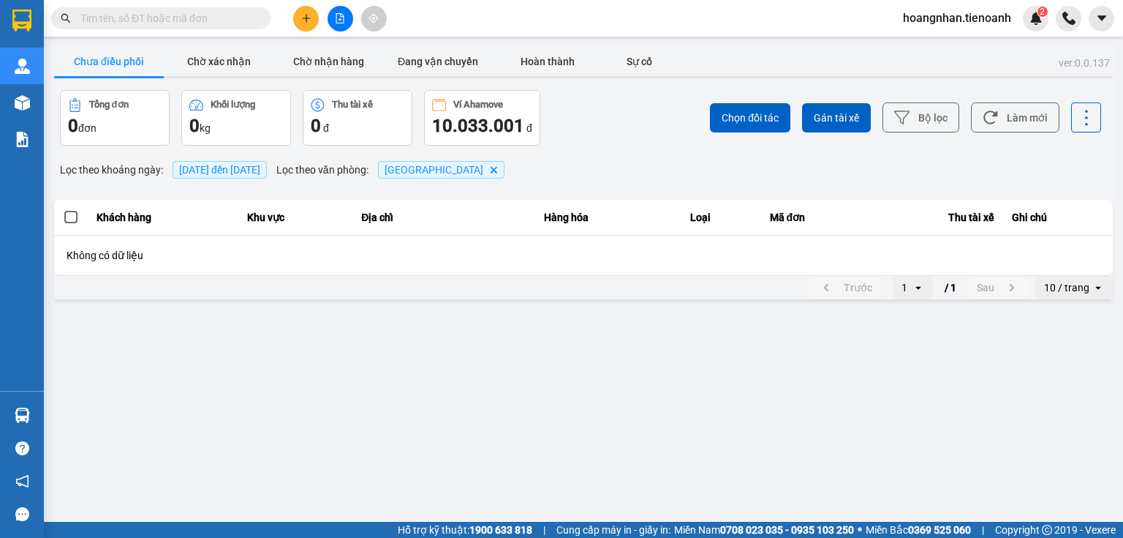
click at [512, 181] on div "Lọc theo khoảng ngày : 11/09/2025 đến 11/09/2025 Lọc theo văn phòng : Thủ Đức D…" at bounding box center [583, 169] width 1059 height 25
click at [517, 165] on div "Lọc theo khoảng ngày : 11/09/2025 đến 11/09/2025 Lọc theo văn phòng : Thủ Đức D…" at bounding box center [583, 169] width 1059 height 25
click at [197, 69] on button "Chờ xác nhận" at bounding box center [219, 61] width 110 height 29
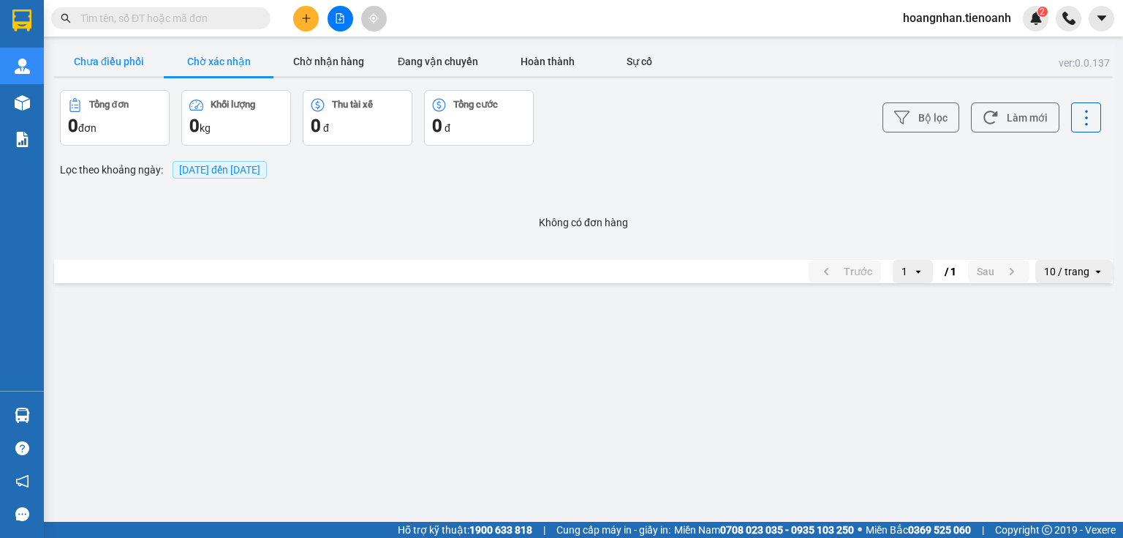
click at [146, 69] on button "Chưa điều phối" at bounding box center [109, 61] width 110 height 29
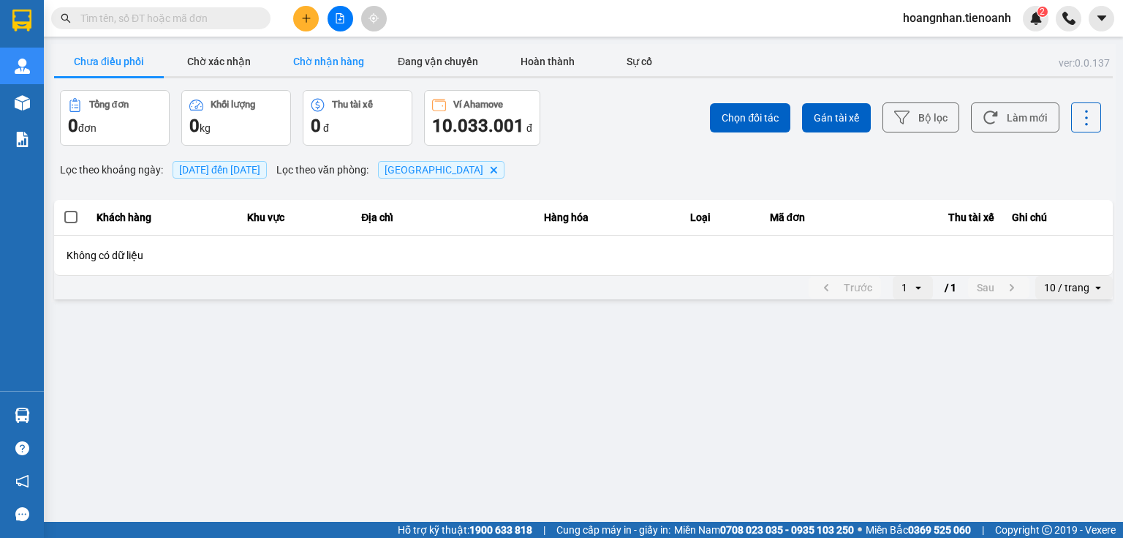
click at [327, 71] on button "Chờ nhận hàng" at bounding box center [329, 61] width 110 height 29
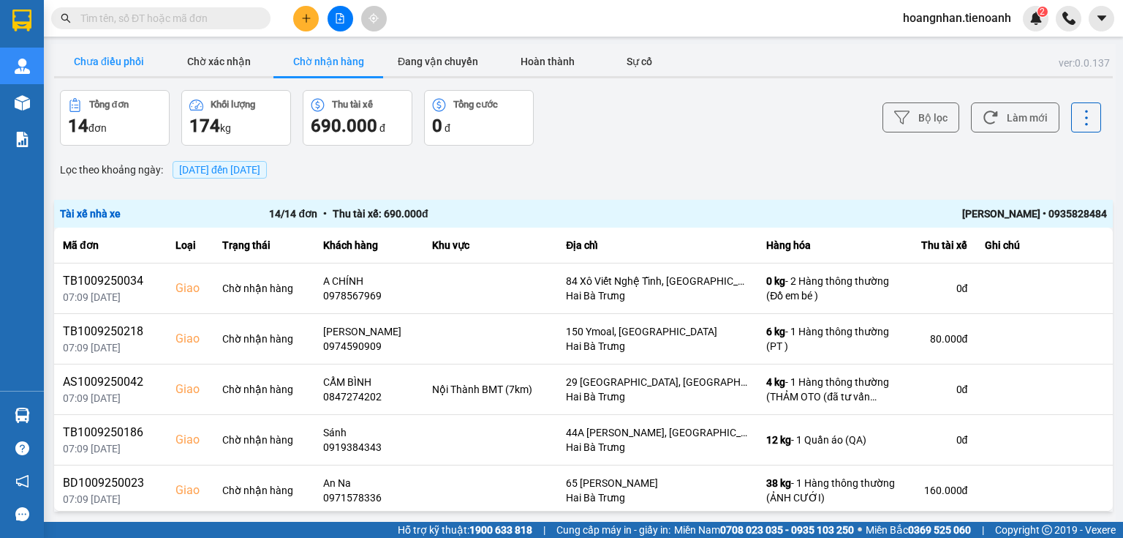
click at [105, 64] on button "Chưa điều phối" at bounding box center [109, 61] width 110 height 29
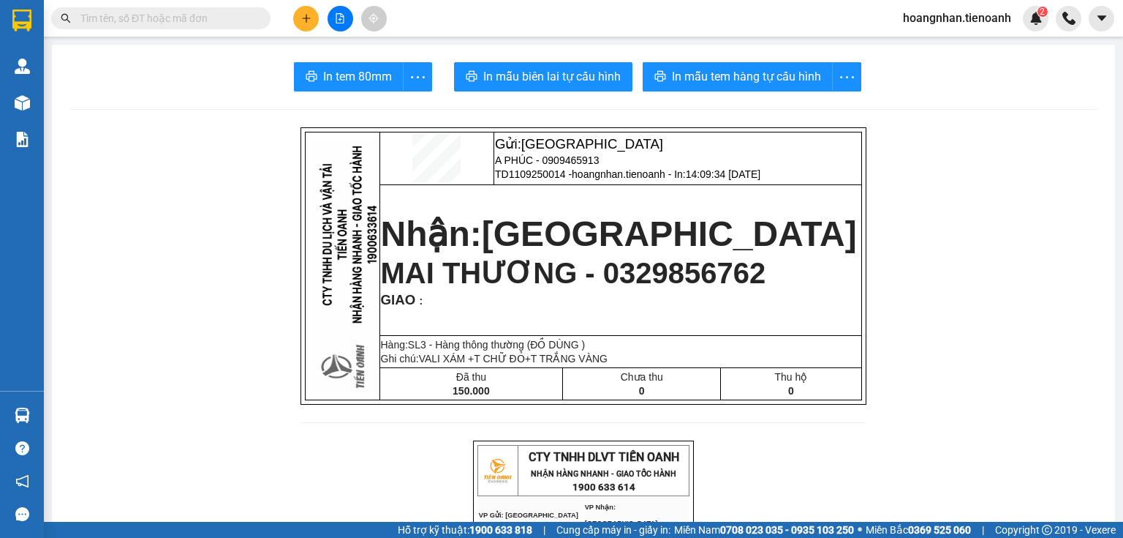
click at [307, 19] on icon "plus" at bounding box center [306, 18] width 10 height 10
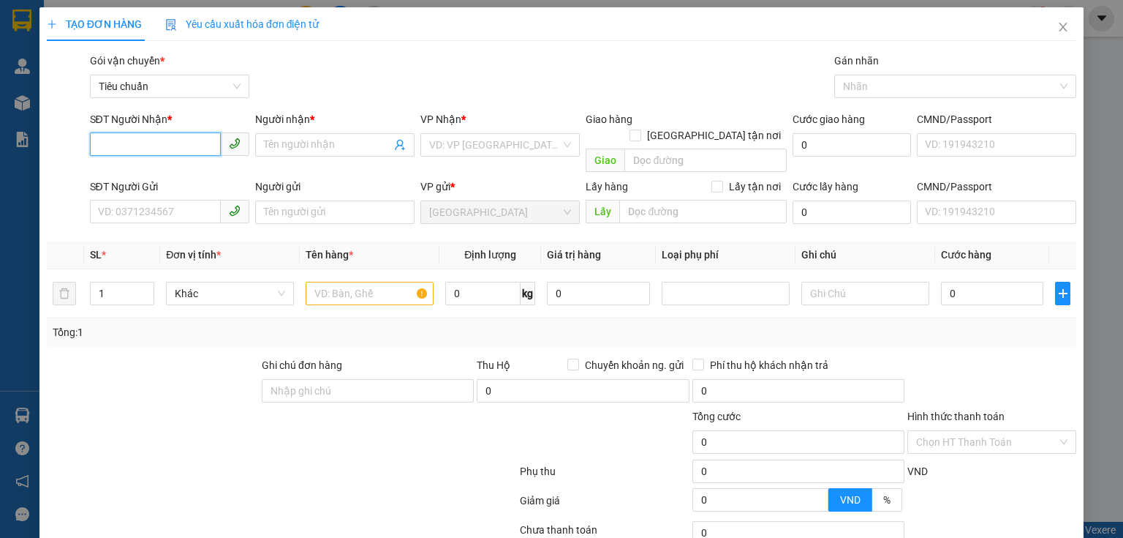
click at [137, 146] on input "SĐT Người Nhận *" at bounding box center [155, 143] width 131 height 23
type input "0983464560"
click at [319, 158] on div "Người nhận * Tên người nhận" at bounding box center [334, 136] width 159 height 51
click at [328, 143] on input "Người nhận *" at bounding box center [327, 145] width 127 height 16
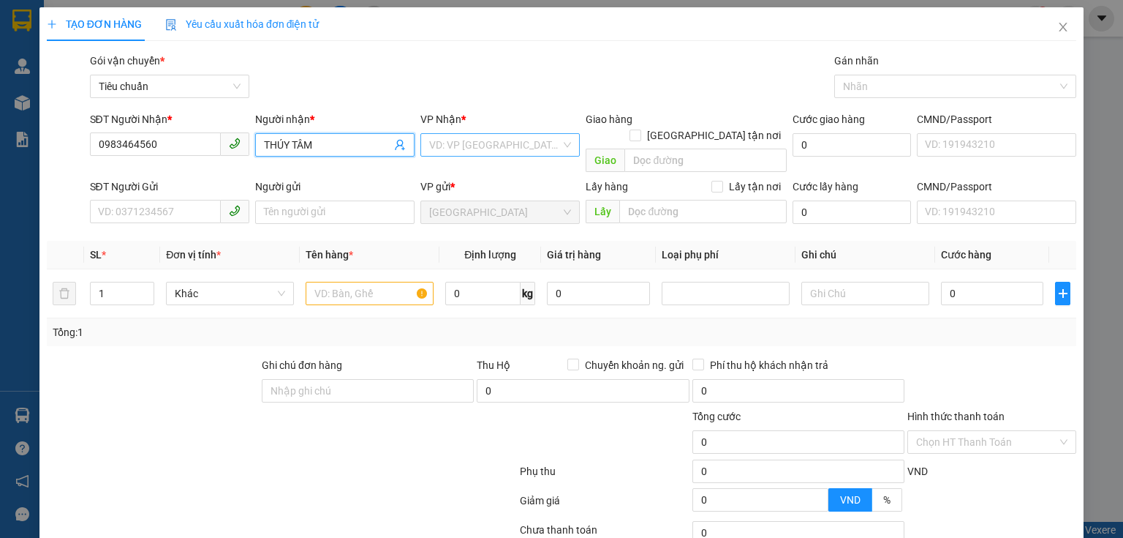
type input "THÚY TÂM"
click at [430, 146] on input "search" at bounding box center [495, 145] width 132 height 22
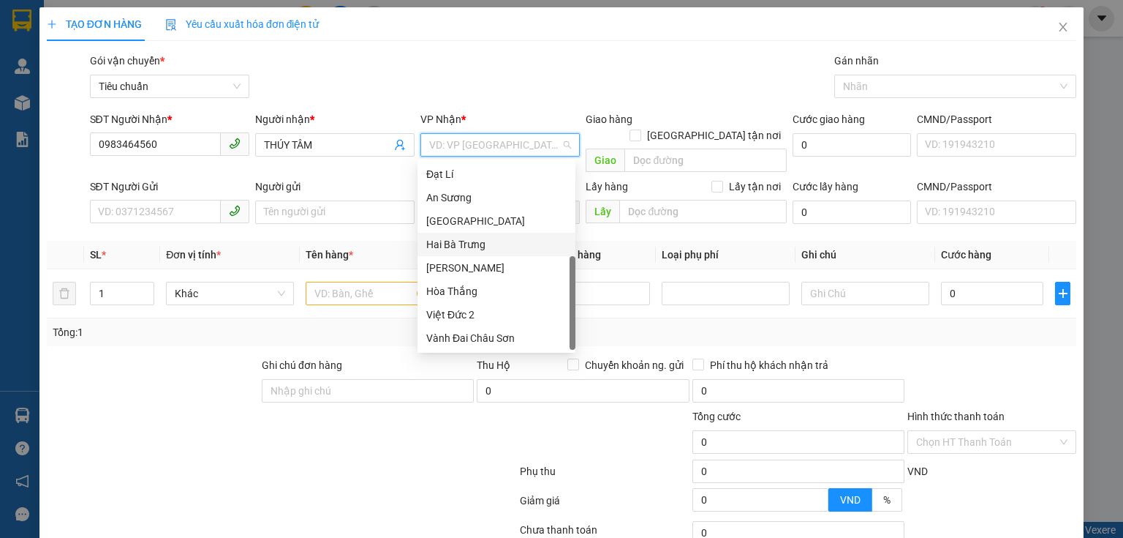
scroll to position [117, 0]
click at [481, 249] on div "Hai Bà Trưng" at bounding box center [496, 244] width 140 height 16
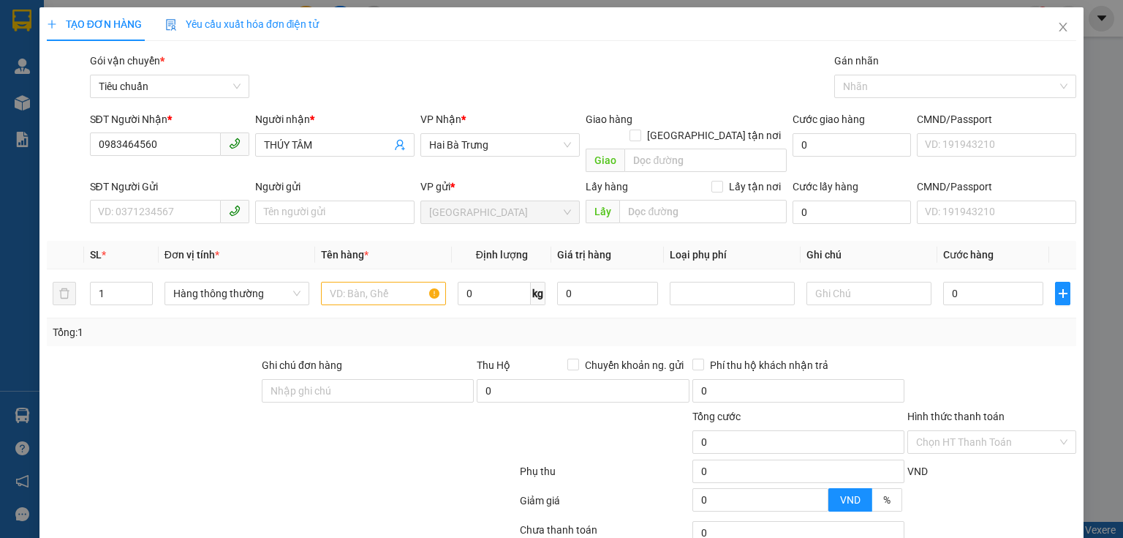
click at [159, 408] on div at bounding box center [195, 433] width 301 height 51
click at [152, 202] on input "SĐT Người Gửi" at bounding box center [155, 211] width 131 height 23
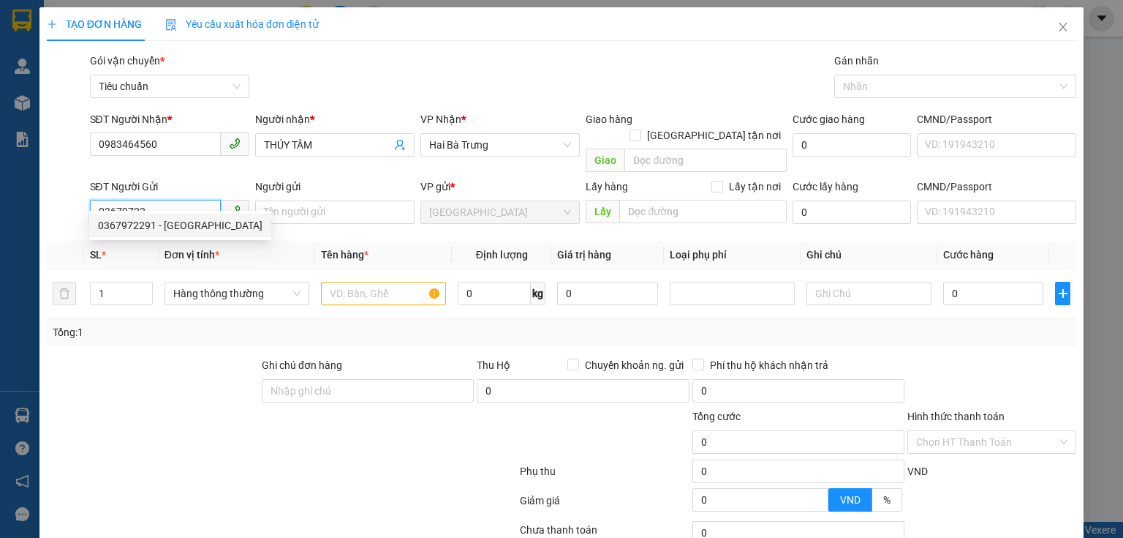
click at [169, 229] on div "0367972291 - [GEOGRAPHIC_DATA]" at bounding box center [180, 225] width 165 height 16
type input "0367972291"
type input "[PERSON_NAME]"
type input "170.000"
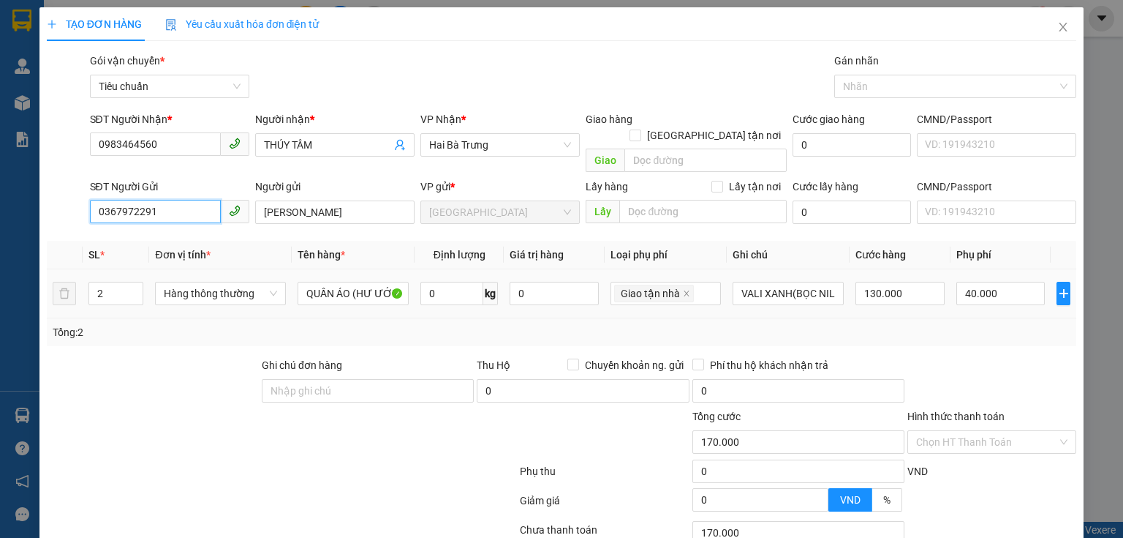
type input "0367972291"
drag, startPoint x: 184, startPoint y: 374, endPoint x: 184, endPoint y: 358, distance: 16.8
click at [184, 374] on div at bounding box center [152, 382] width 215 height 51
type input "1"
click at [133, 295] on icon "down" at bounding box center [135, 297] width 5 height 5
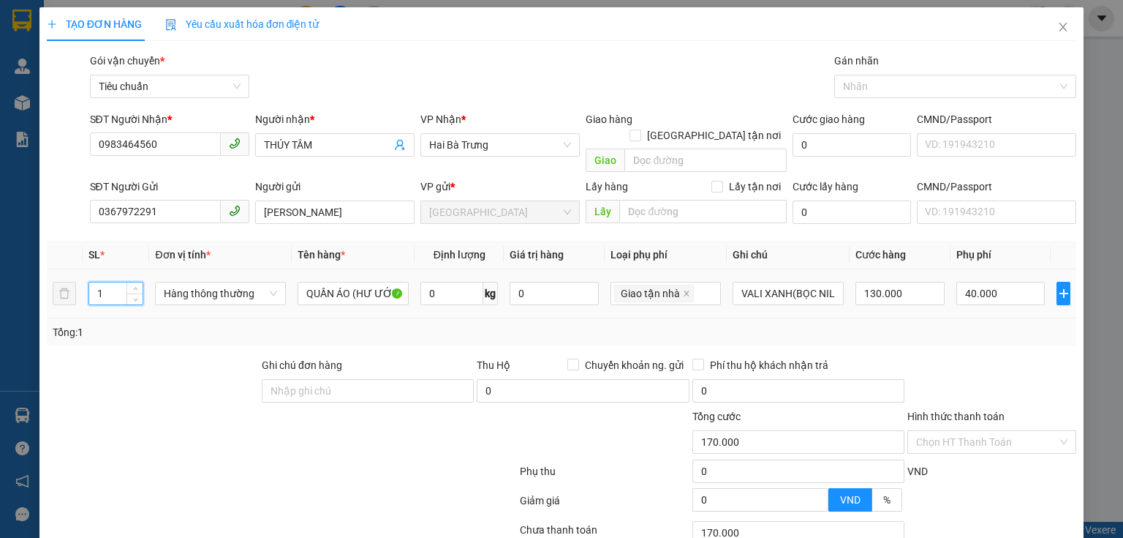
click at [127, 368] on div at bounding box center [152, 382] width 215 height 51
type input "50.000"
type input "0"
type input "50.000"
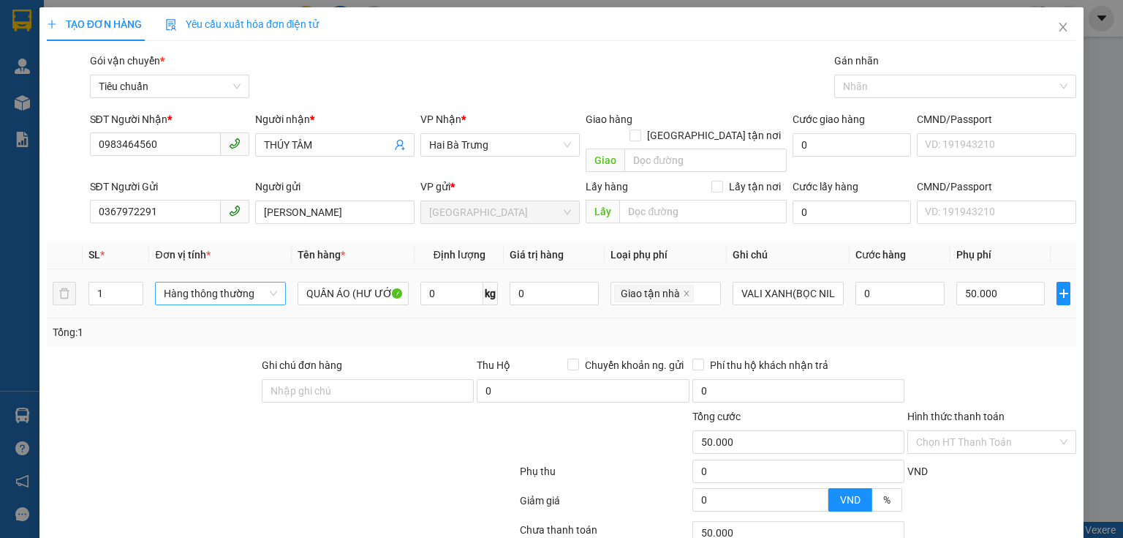
click at [240, 282] on span "Hàng thông thường" at bounding box center [220, 293] width 113 height 22
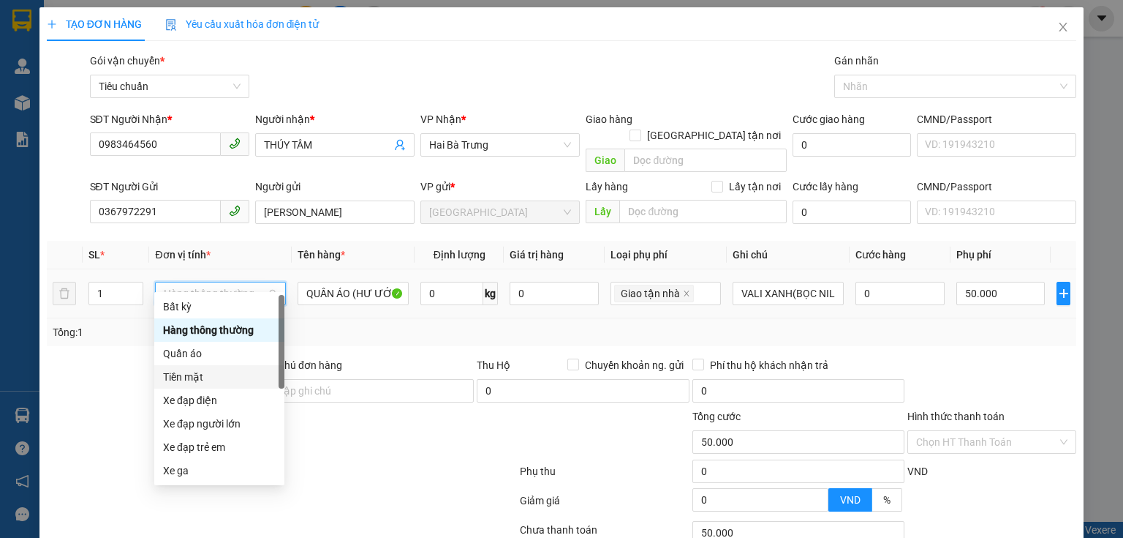
scroll to position [70, 0]
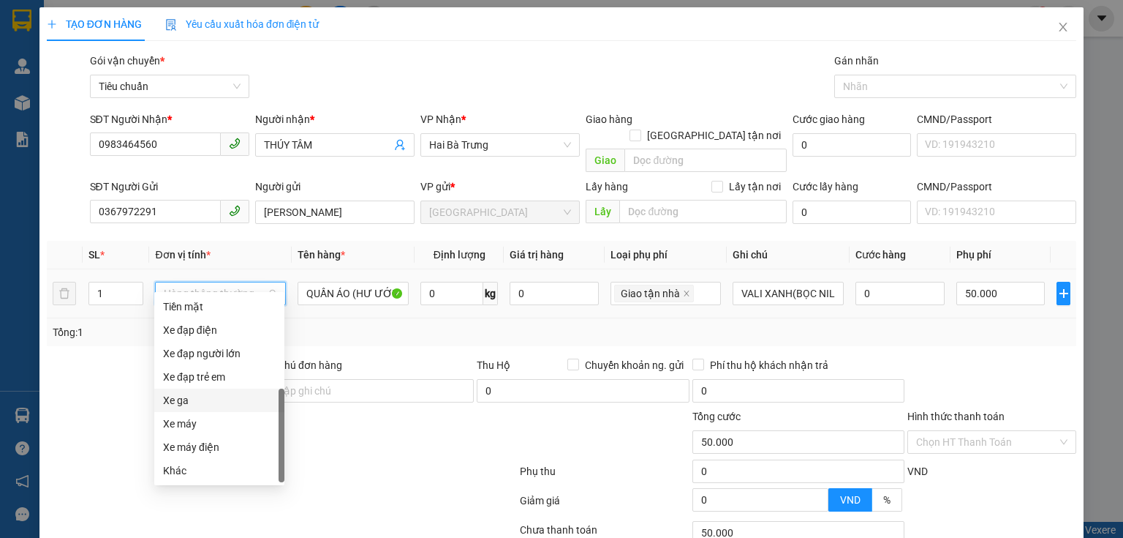
click at [206, 404] on div "Xe ga" at bounding box center [219, 400] width 113 height 16
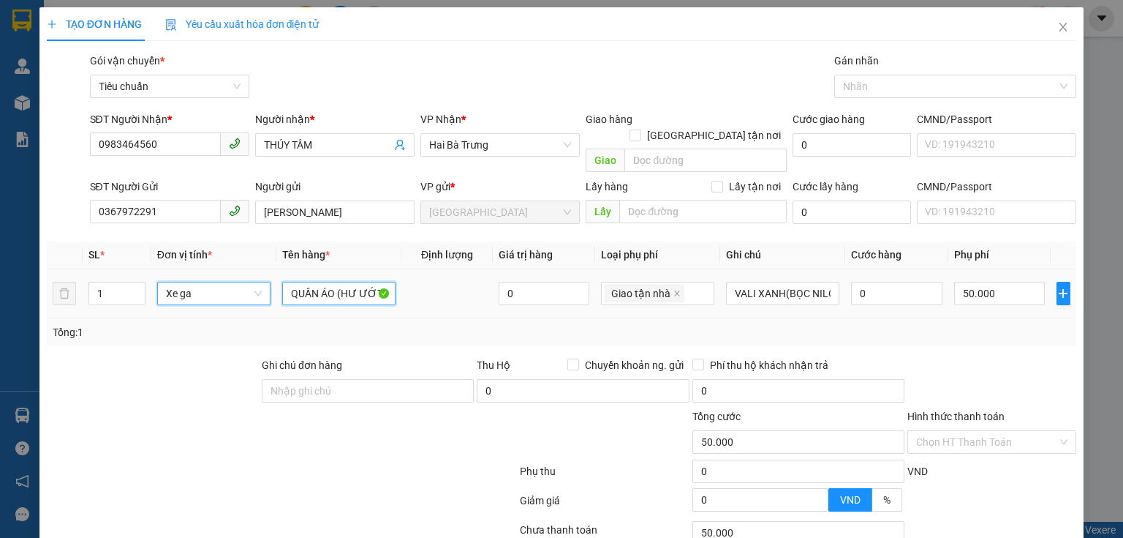
drag, startPoint x: 313, startPoint y: 265, endPoint x: 325, endPoint y: 278, distance: 17.6
click at [313, 282] on input "QUẦN ÁO (HƯ ƯỚT KCTN )" at bounding box center [338, 293] width 113 height 23
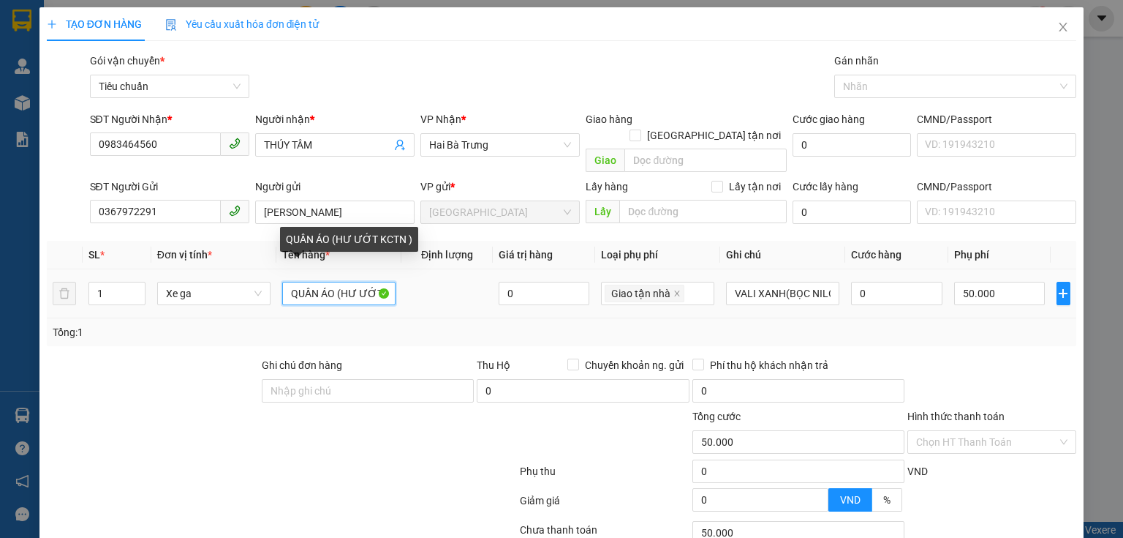
type input "450.000"
type input "400.000"
click at [328, 282] on input "QUẦN ÁO (HƯ ƯỚT KCTN )" at bounding box center [338, 293] width 113 height 23
click at [328, 282] on input "QUẦN O (HƯ ƯỚT KCTN )" at bounding box center [338, 293] width 113 height 23
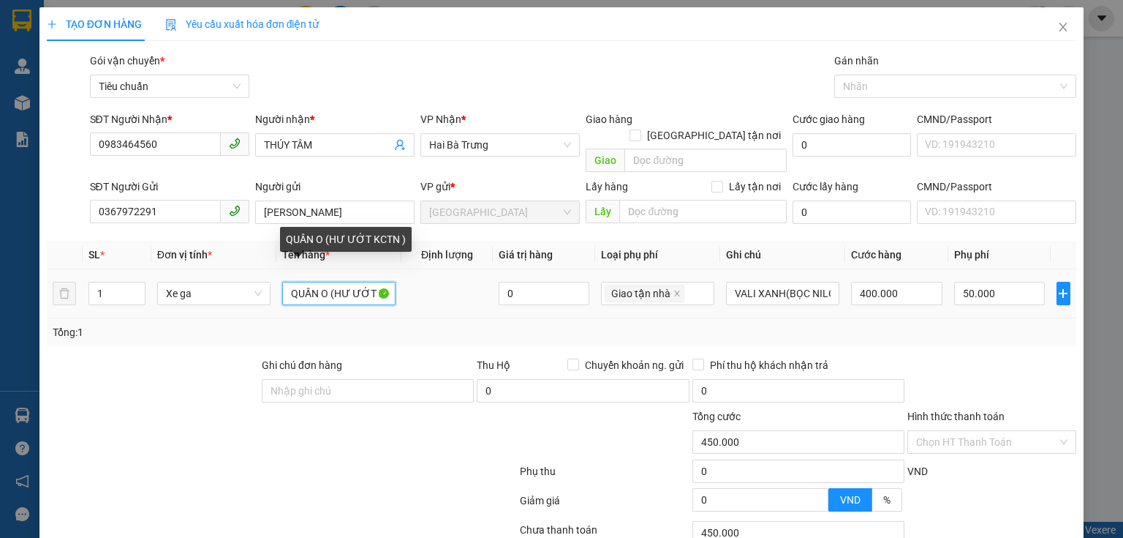
type input "QUẦN O(HƯ ƯỚT KCTN )"
click at [328, 282] on input "QUẦN O(HƯ ƯỚT KCTN )" at bounding box center [338, 293] width 113 height 23
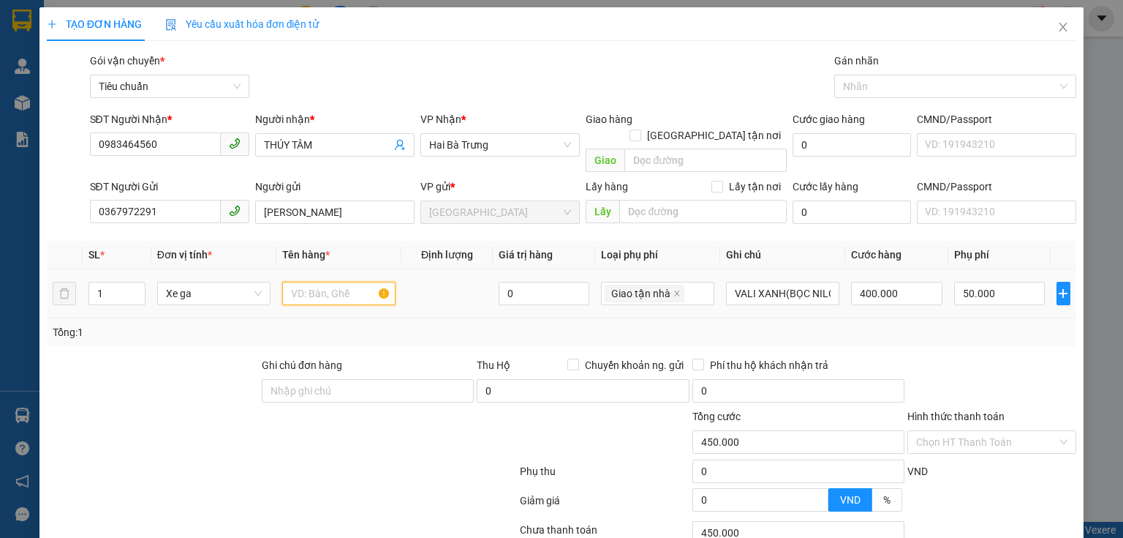
click at [328, 282] on input "text" at bounding box center [338, 293] width 113 height 23
click at [674, 285] on span at bounding box center [677, 293] width 7 height 16
type input "400.000"
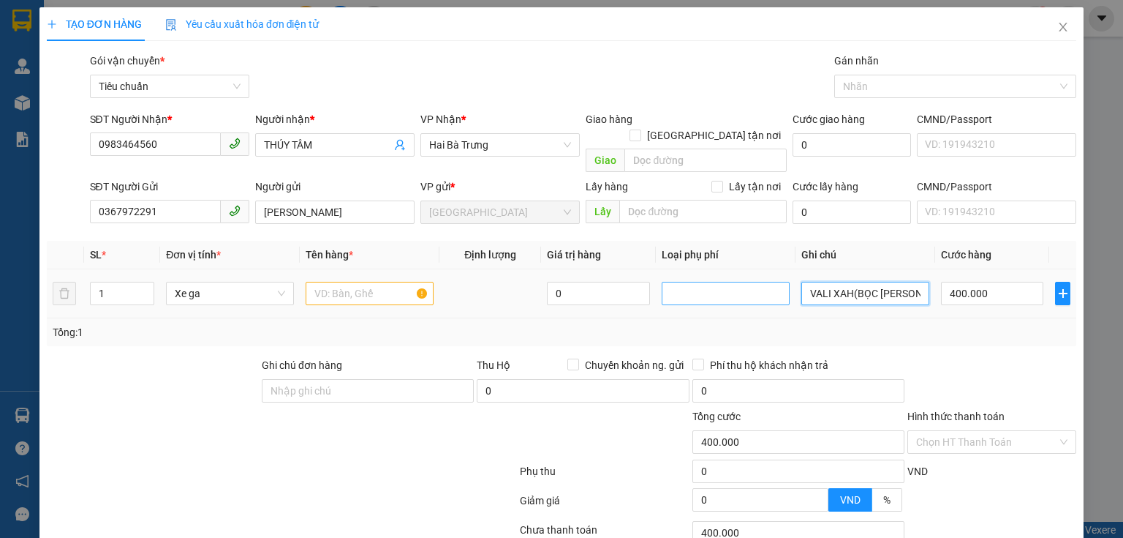
click at [844, 282] on input "VALI XAH(BỌC [PERSON_NAME]+TÚI XÁCH NÂU(BỌC NILONG HỒNG)" at bounding box center [866, 293] width 128 height 23
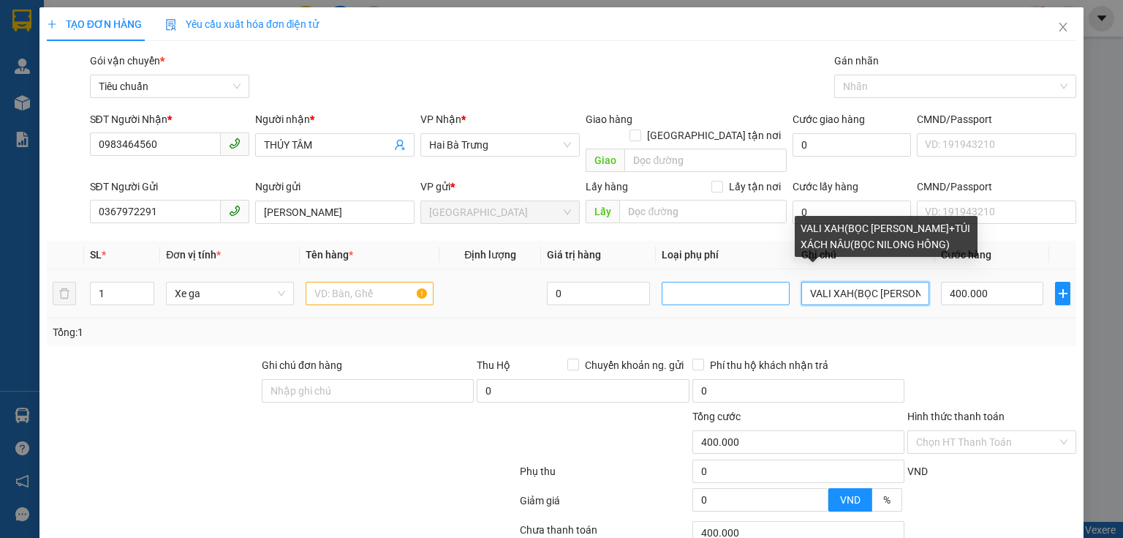
click at [844, 282] on input "VALI XAH(BỌC [PERSON_NAME]+TÚI XÁCH NÂU(BỌC NILONG HỒNG)" at bounding box center [866, 293] width 128 height 23
type input "VALI XAHBỌC NILONH HỒNG+TÚI XÁCH NÂU(BỌC NILONG HỒNG)"
click at [844, 282] on input "VALI XAHBỌC NILONH HỒNG+TÚI XÁCH NÂU(BỌC NILONG HỒNG)" at bounding box center [866, 293] width 128 height 23
click at [844, 282] on input "text" at bounding box center [866, 293] width 128 height 23
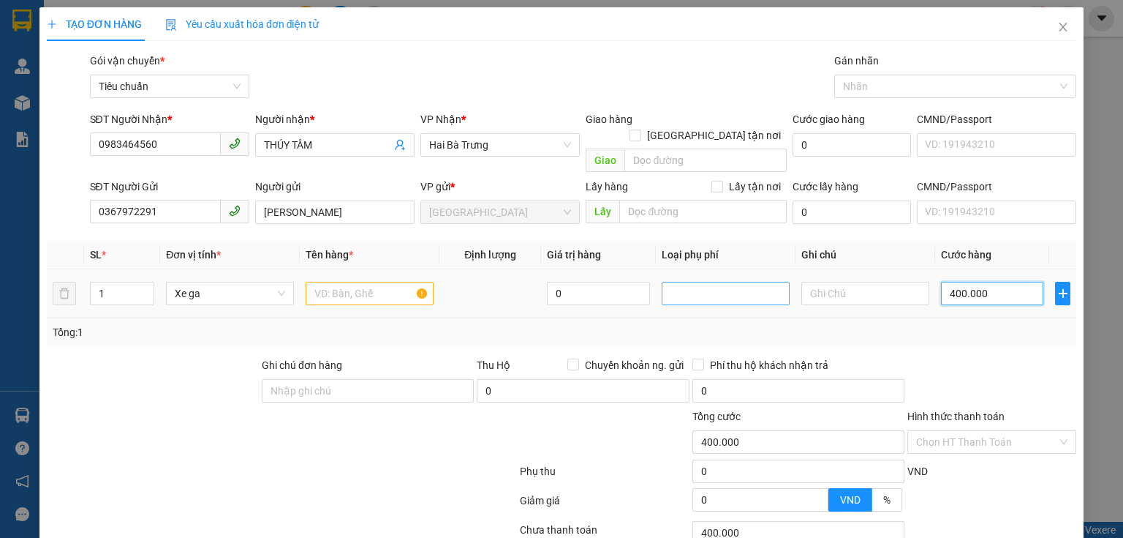
type input "0"
click at [948, 282] on input "0" at bounding box center [992, 293] width 102 height 23
type input "0"
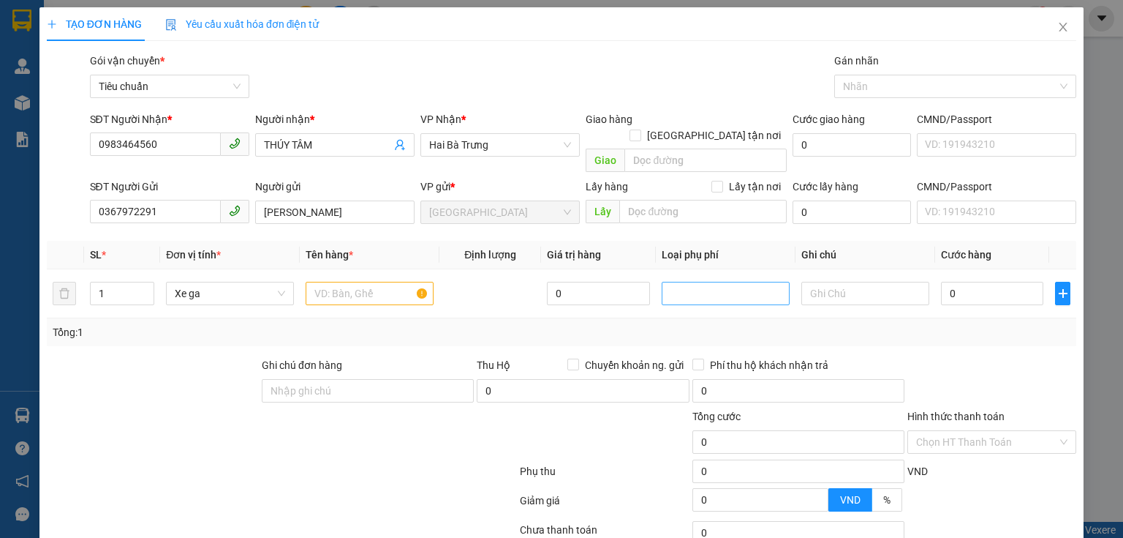
click at [949, 330] on div "Transit Pickup Surcharge Ids Transit Deliver Surcharge Ids Transit Deliver Surc…" at bounding box center [562, 340] width 1030 height 574
click at [960, 282] on input "0" at bounding box center [992, 293] width 102 height 23
click at [1038, 331] on div "Transit Pickup Surcharge Ids Transit Deliver Surcharge Ids Transit Deliver Surc…" at bounding box center [562, 340] width 1030 height 574
click at [393, 282] on input "text" at bounding box center [370, 293] width 128 height 23
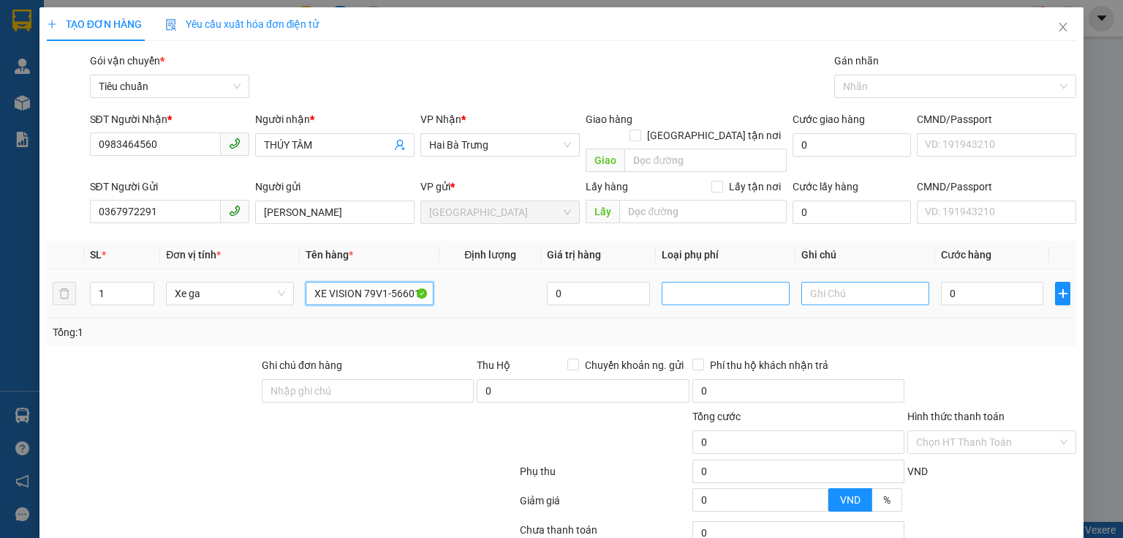
type input "XE VISION 79V1-56601"
click at [853, 282] on input "text" at bounding box center [866, 293] width 128 height 23
type input "XE XANH ĐEN+CV+CK"
click at [977, 269] on td "0" at bounding box center [992, 293] width 114 height 49
click at [973, 282] on input "0" at bounding box center [992, 293] width 102 height 23
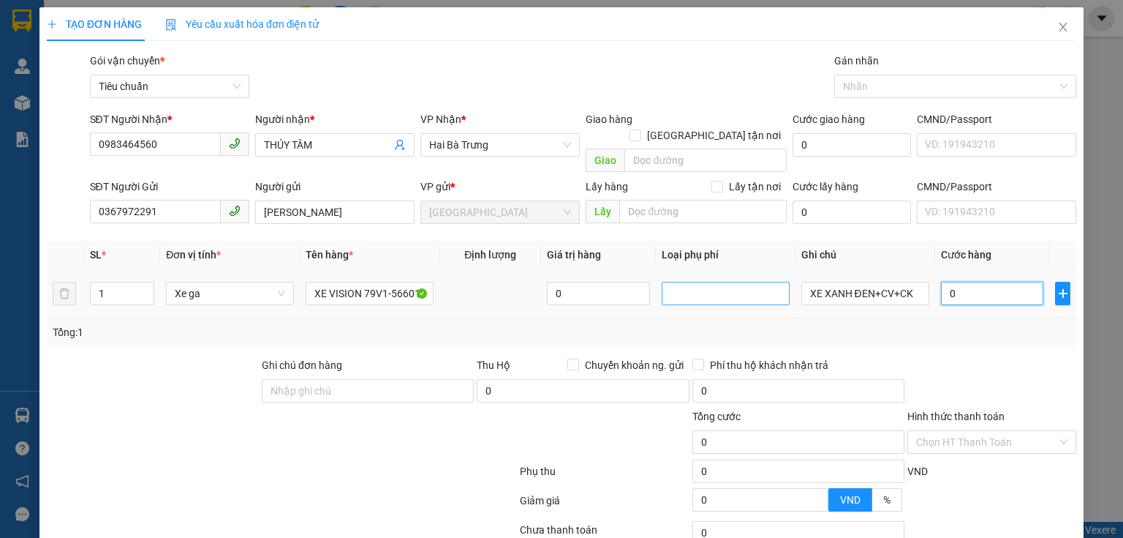
type input "4"
type input "40"
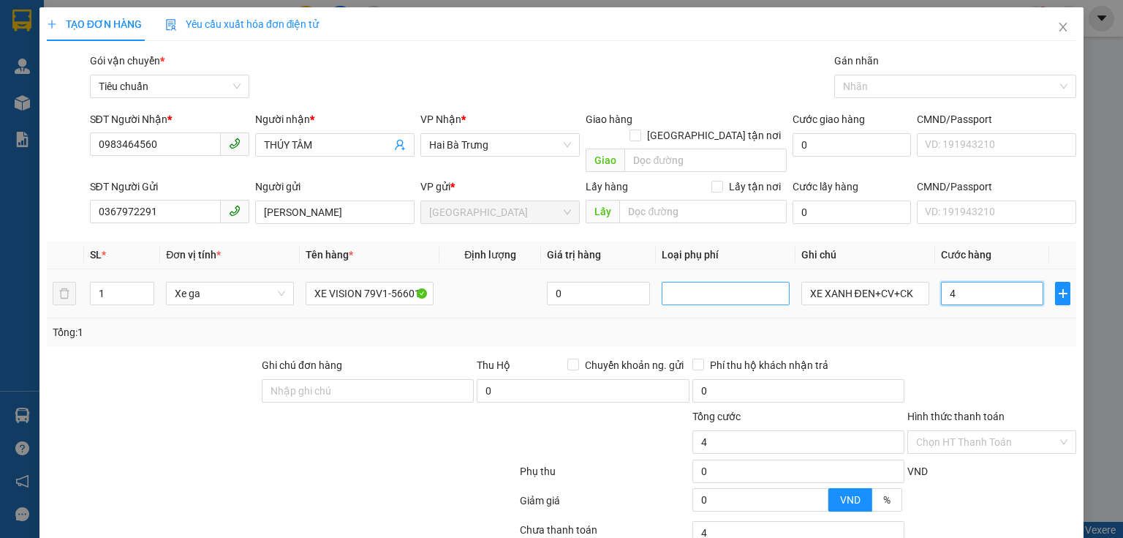
type input "40"
type input "400"
type input "400.000"
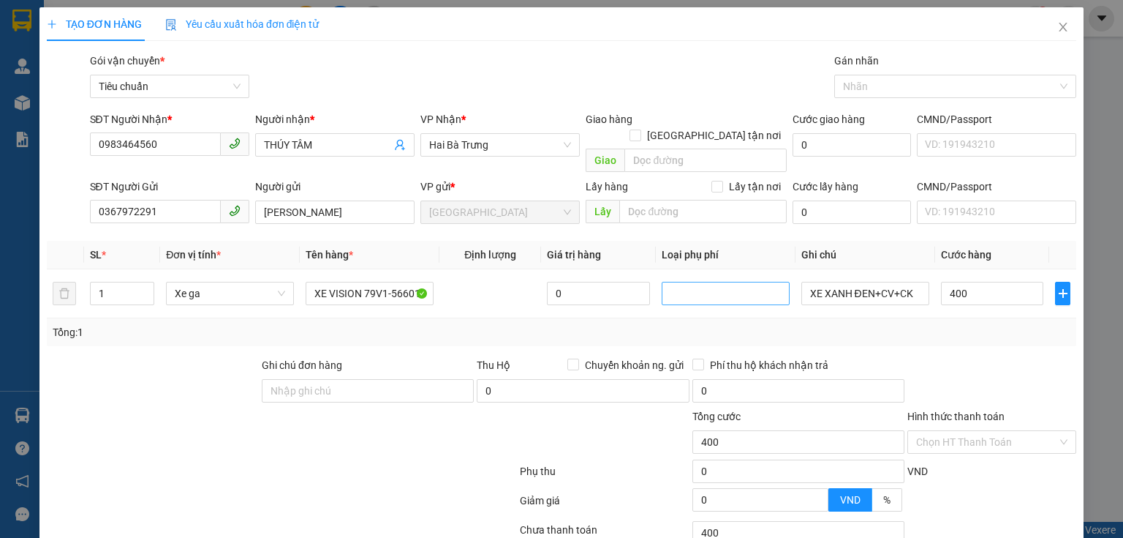
type input "400.000"
click at [976, 324] on div "Tổng: 1" at bounding box center [562, 332] width 1018 height 16
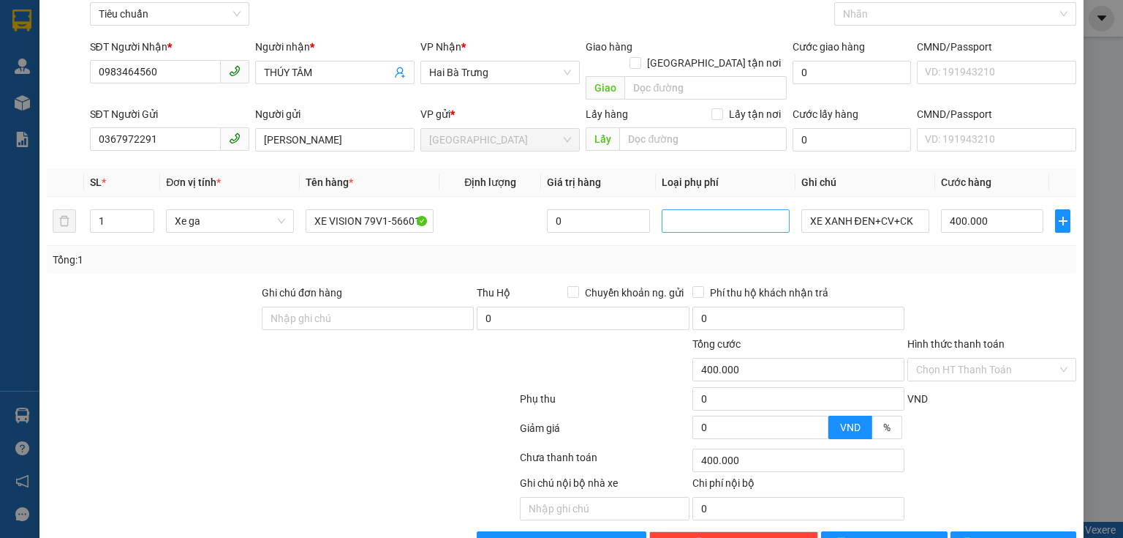
scroll to position [99, 0]
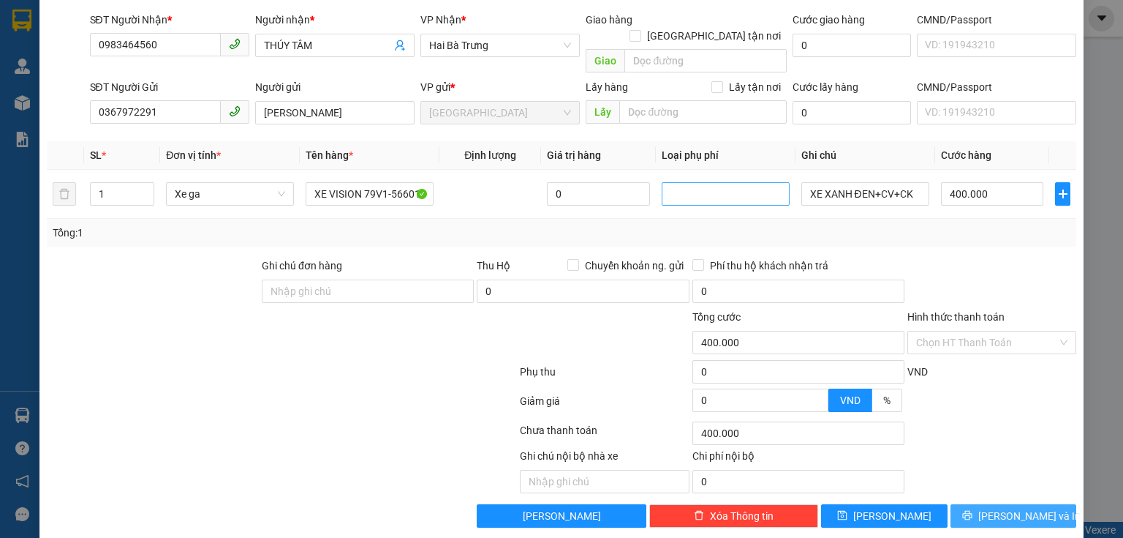
click at [1019, 508] on span "[PERSON_NAME] và In" at bounding box center [1030, 516] width 102 height 16
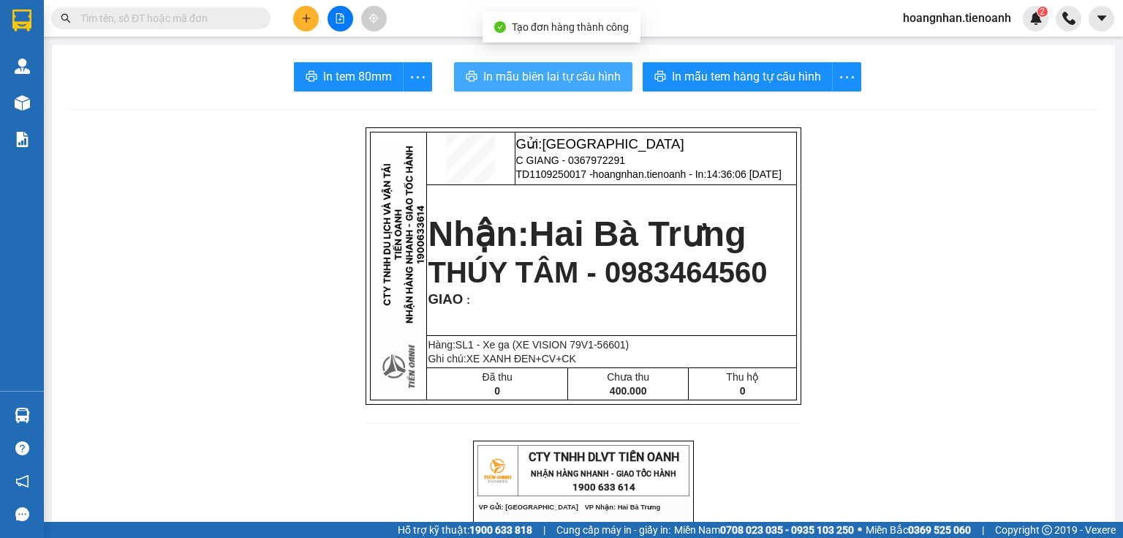
click at [529, 67] on button "In mẫu biên lai tự cấu hình" at bounding box center [543, 76] width 178 height 29
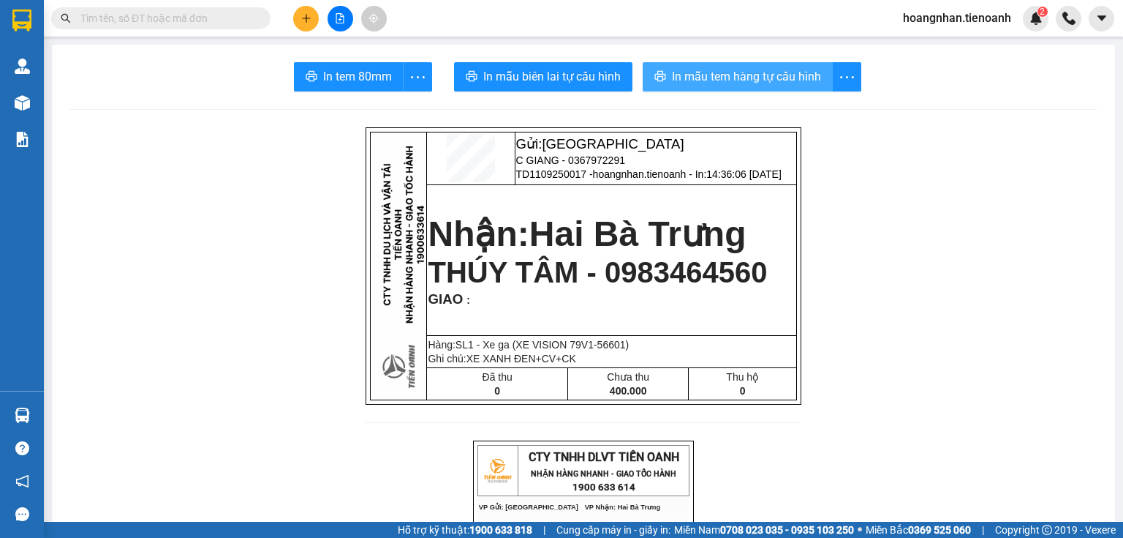
click at [768, 69] on span "In mẫu tem hàng tự cấu hình" at bounding box center [746, 76] width 149 height 18
click at [208, 29] on span at bounding box center [160, 18] width 219 height 22
click at [208, 18] on input "text" at bounding box center [166, 18] width 173 height 16
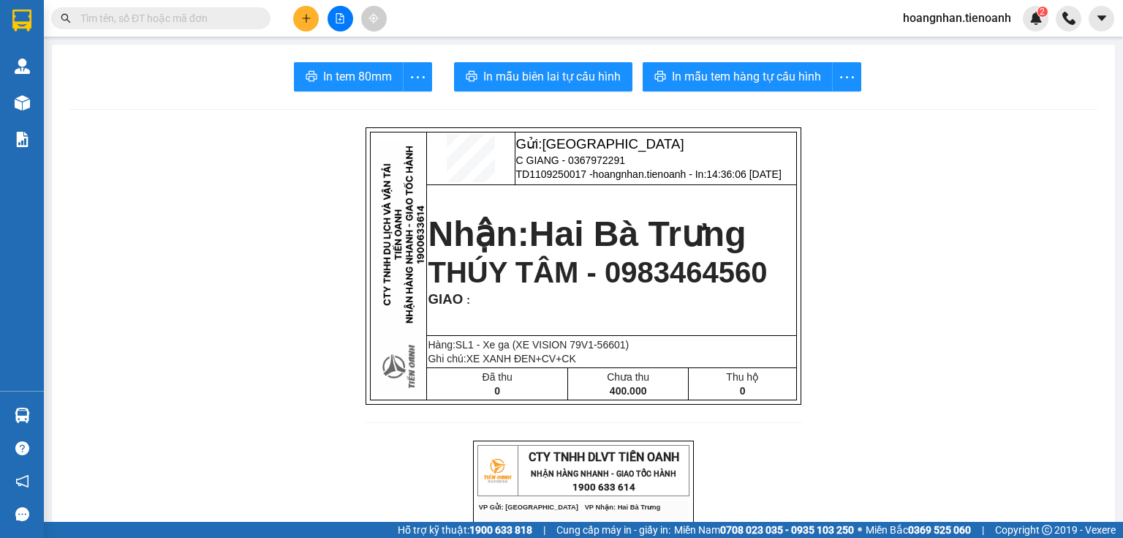
paste input "0972258554"
type input "0972258554"
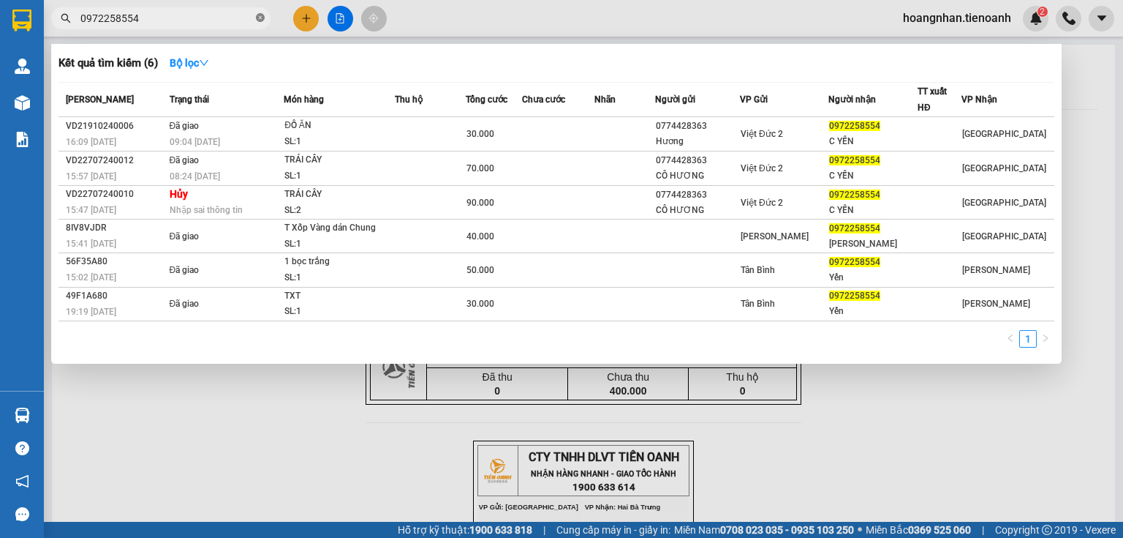
click at [257, 12] on span at bounding box center [260, 19] width 9 height 14
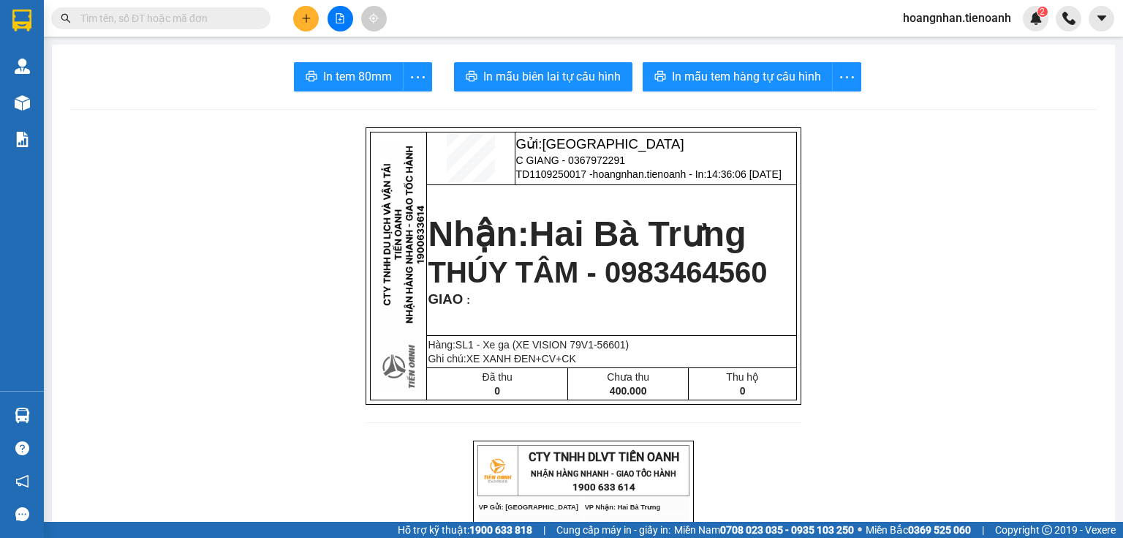
click at [241, 12] on input "text" at bounding box center [166, 18] width 173 height 16
paste input "0935404142"
type input "0935404142"
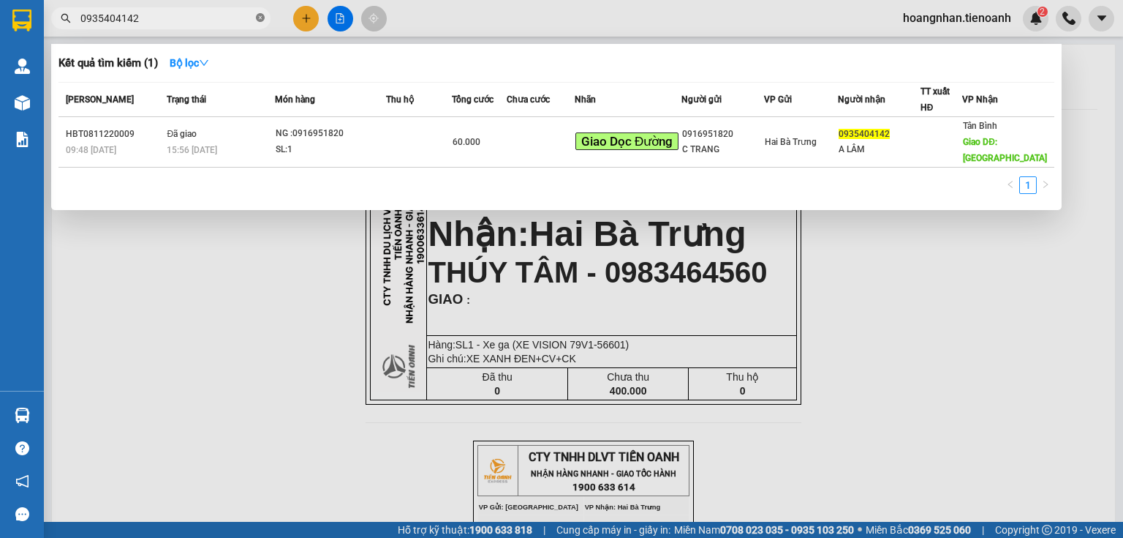
click at [261, 13] on icon "close-circle" at bounding box center [260, 17] width 9 height 9
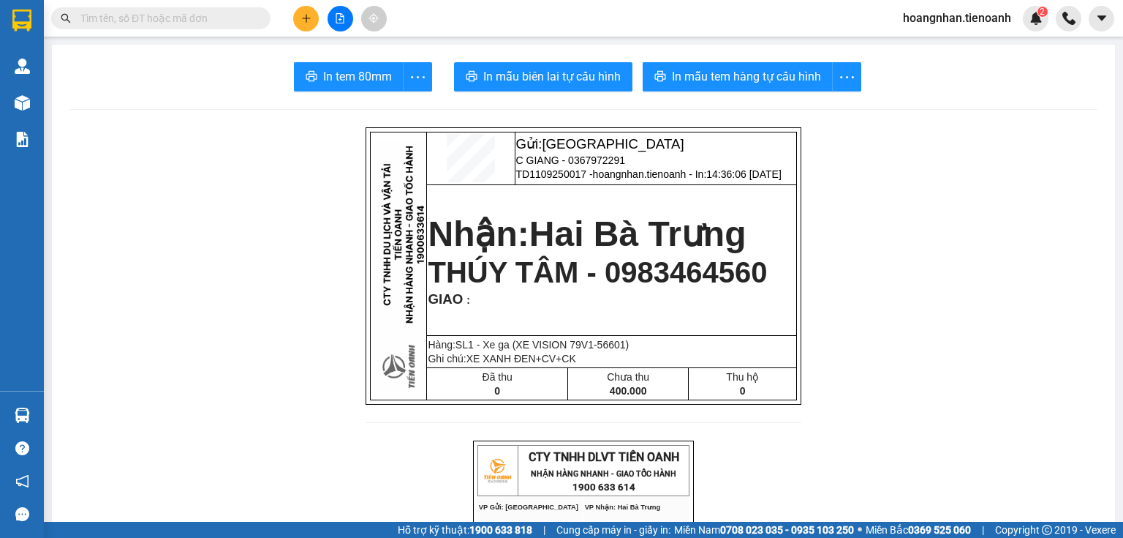
drag, startPoint x: 168, startPoint y: 266, endPoint x: 366, endPoint y: 25, distance: 311.8
drag, startPoint x: 315, startPoint y: 180, endPoint x: 392, endPoint y: 7, distance: 188.9
drag, startPoint x: 263, startPoint y: 211, endPoint x: 219, endPoint y: 4, distance: 211.7
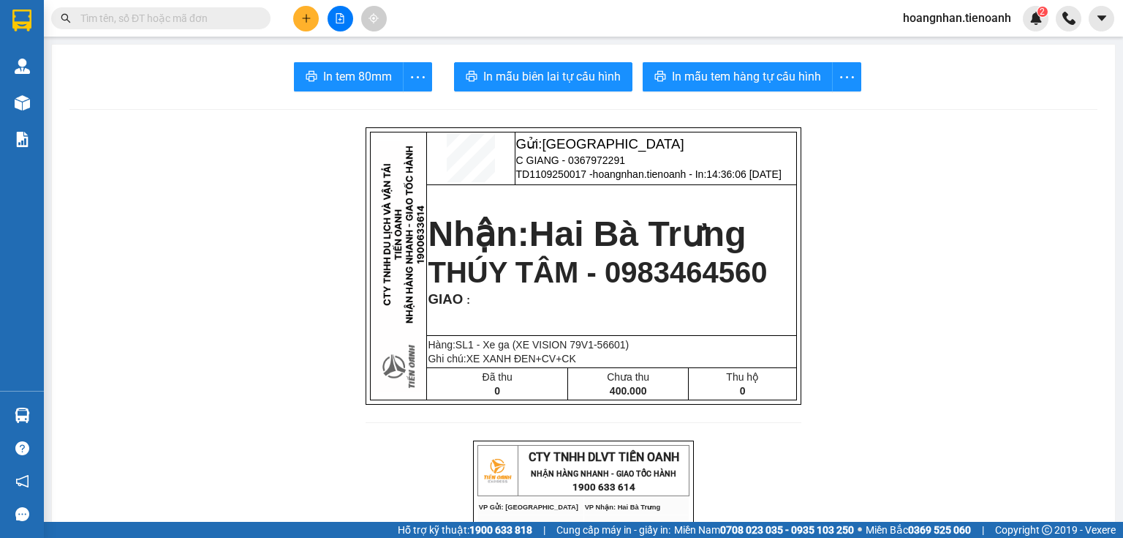
click at [305, 13] on icon "plus" at bounding box center [306, 18] width 10 height 10
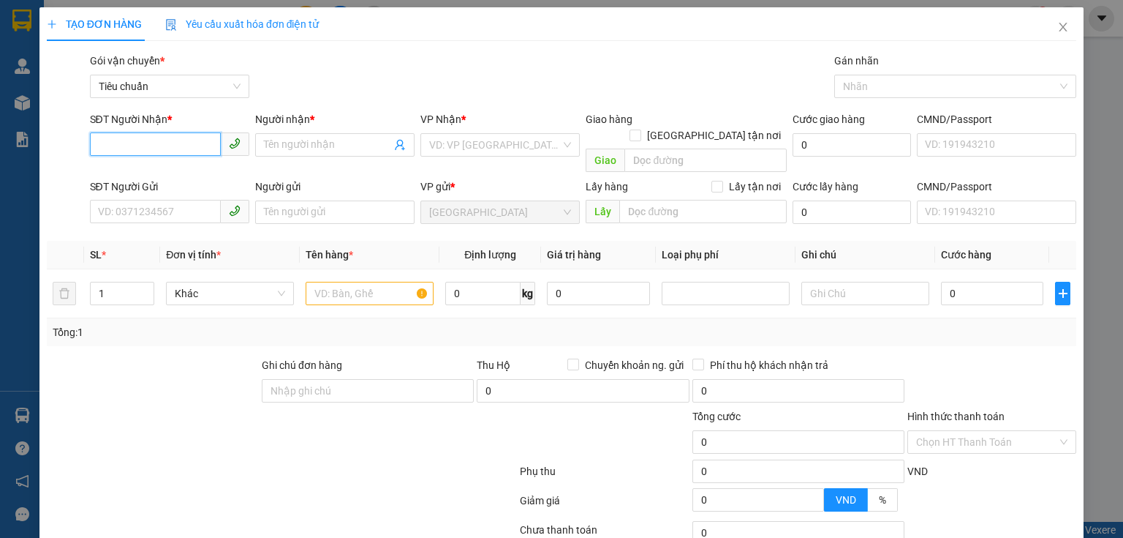
click at [192, 146] on input "SĐT Người Nhận *" at bounding box center [155, 143] width 131 height 23
type input "0944821617"
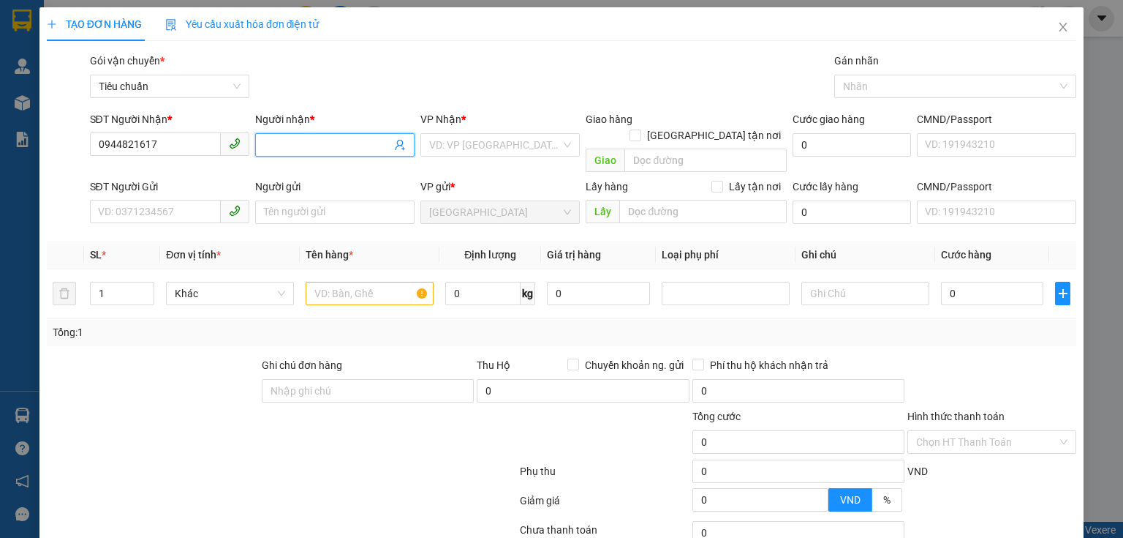
click at [268, 146] on input "Người nhận *" at bounding box center [327, 145] width 127 height 16
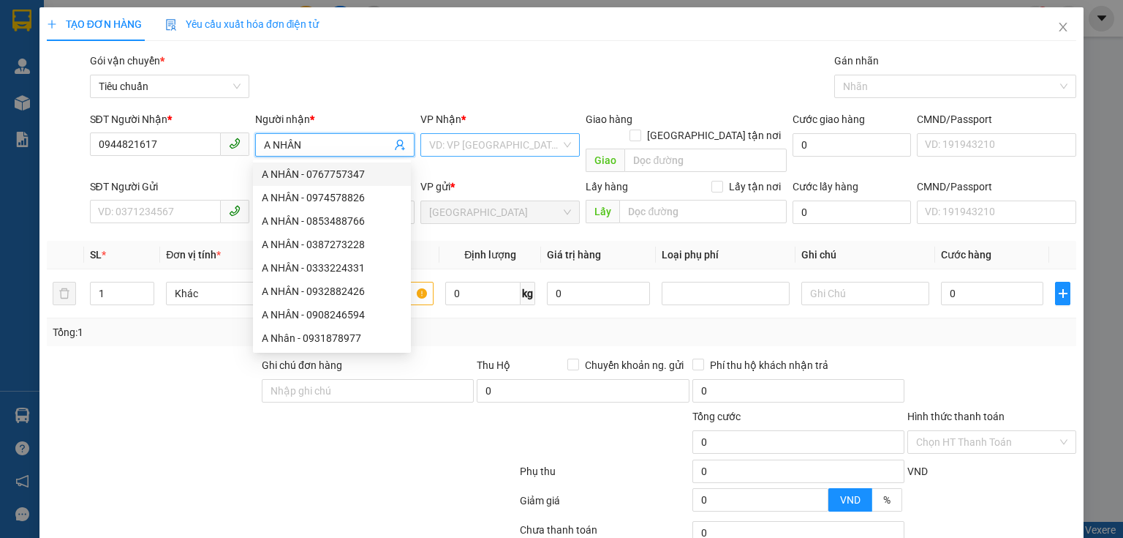
type input "A NHÂN"
click at [480, 141] on input "search" at bounding box center [495, 145] width 132 height 22
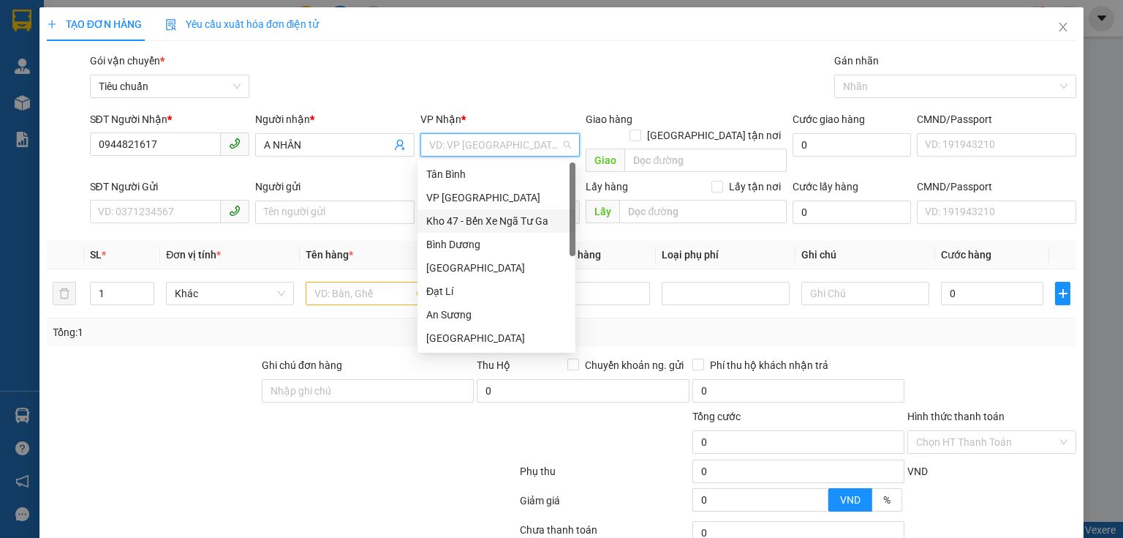
scroll to position [111, 0]
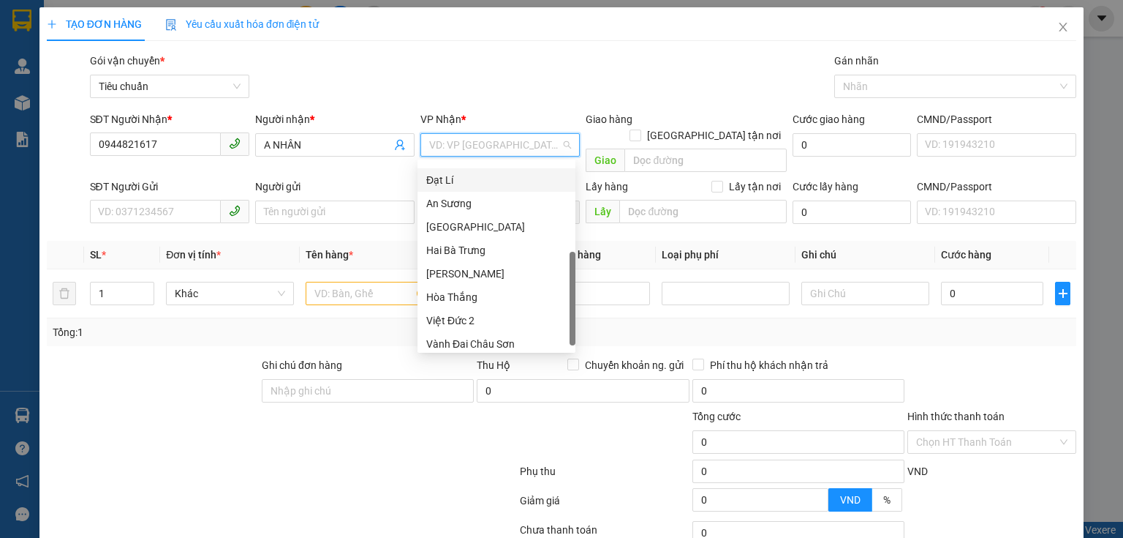
click at [449, 176] on div "Đạt Lí" at bounding box center [496, 180] width 140 height 16
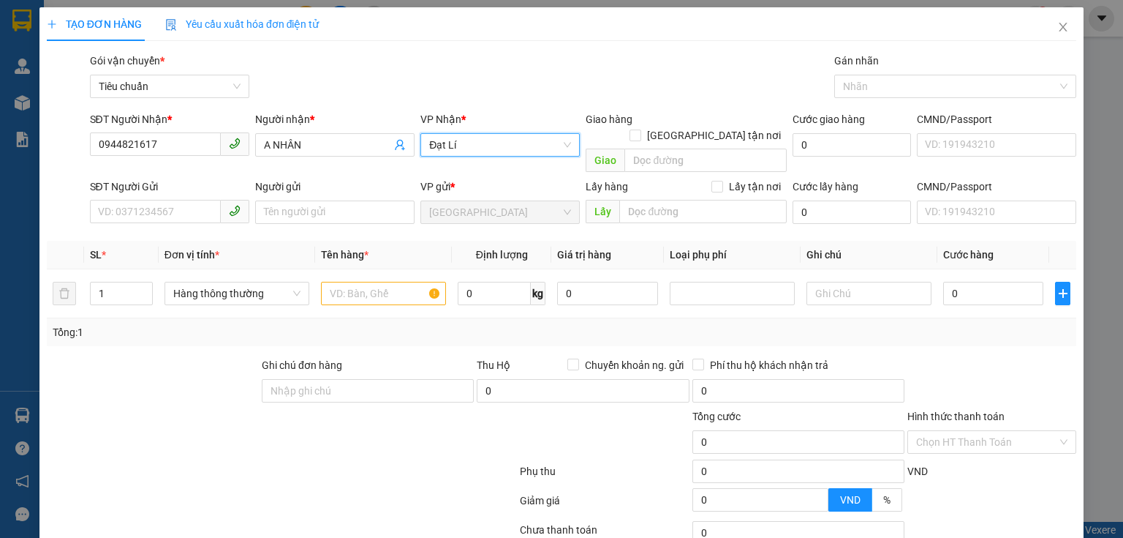
drag, startPoint x: 141, startPoint y: 450, endPoint x: 140, endPoint y: 382, distance: 68.7
click at [140, 430] on form "Ghi chú đơn hàng Thu Hộ Chuyển khoản ng. gửi 0 Phí thu hộ khách nhận trả 0 Tổng…" at bounding box center [562, 437] width 1030 height 161
click at [143, 200] on input "SĐT Người Gửi" at bounding box center [155, 211] width 131 height 23
type input "0397492128"
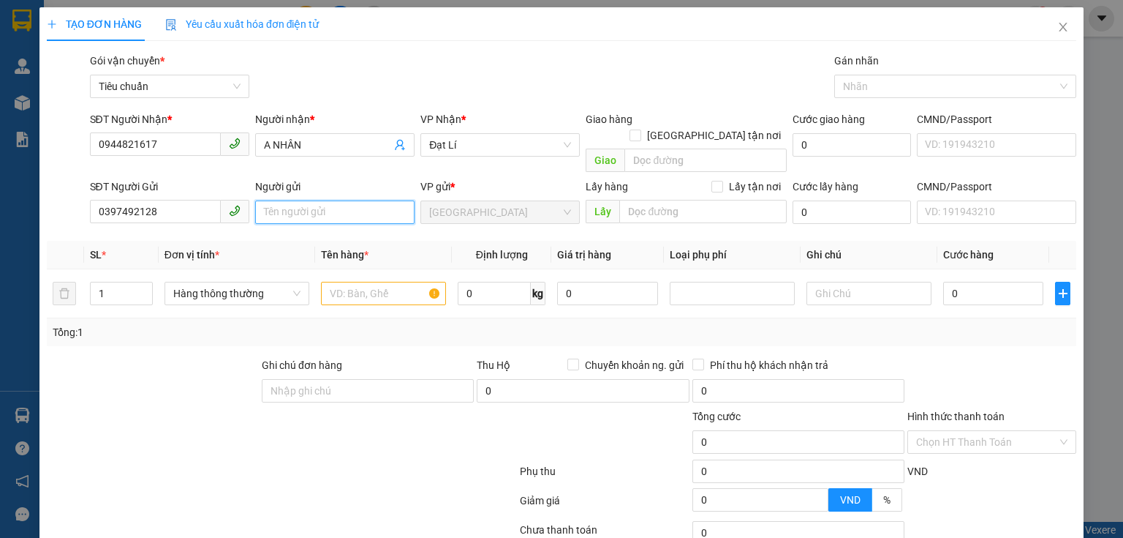
click at [269, 200] on input "Người gửi" at bounding box center [334, 211] width 159 height 23
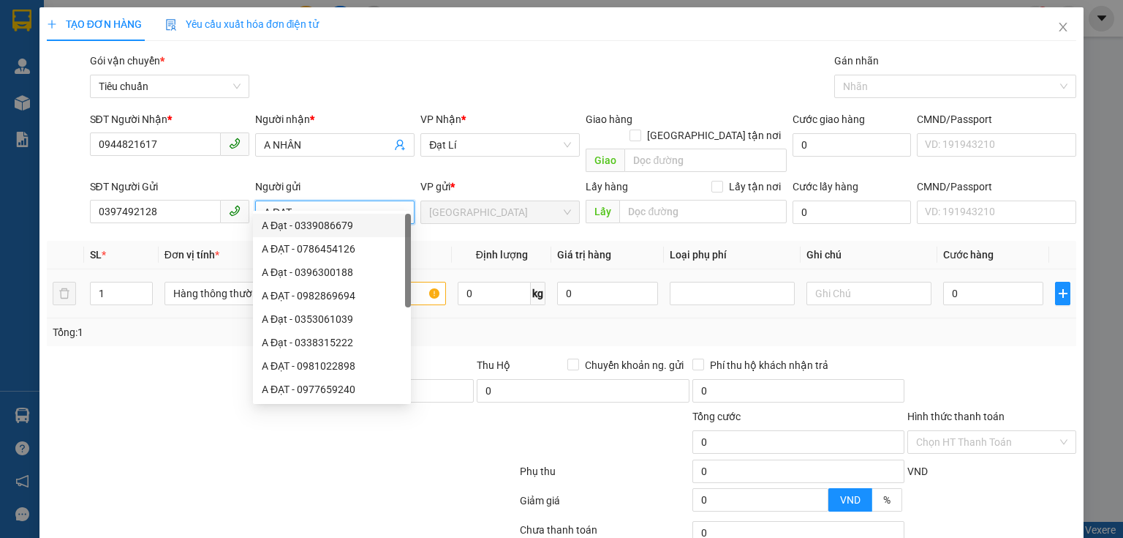
type input "A ĐẠT"
click at [117, 408] on div at bounding box center [195, 433] width 301 height 51
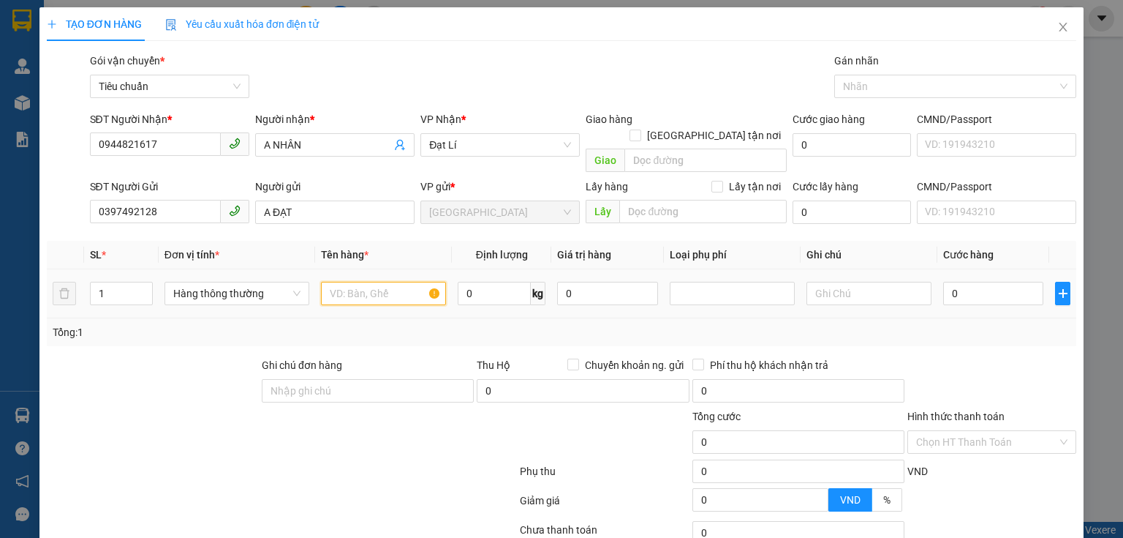
click at [389, 282] on input "text" at bounding box center [383, 293] width 125 height 23
type input "D"
type input "ĐỒ DÙNG"
click at [482, 282] on input "0" at bounding box center [494, 293] width 73 height 23
type input "6"
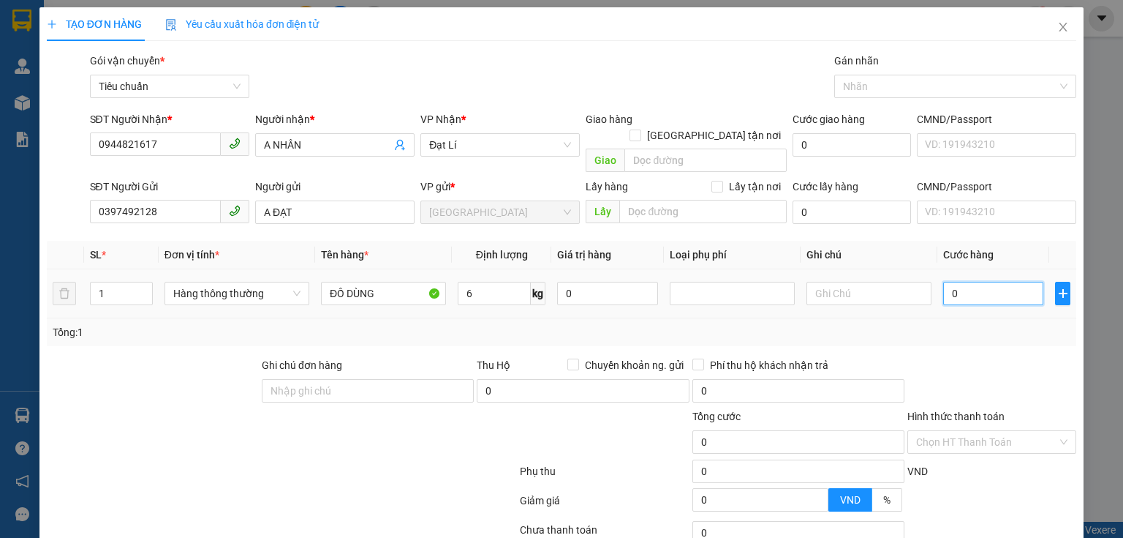
type input "40.000"
click at [873, 282] on input "text" at bounding box center [869, 293] width 125 height 23
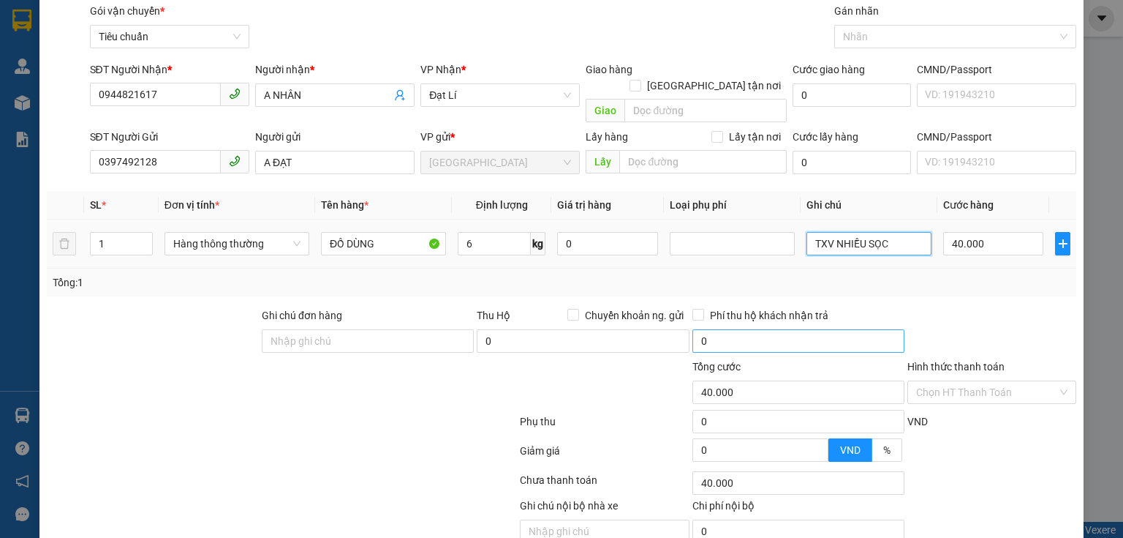
scroll to position [99, 0]
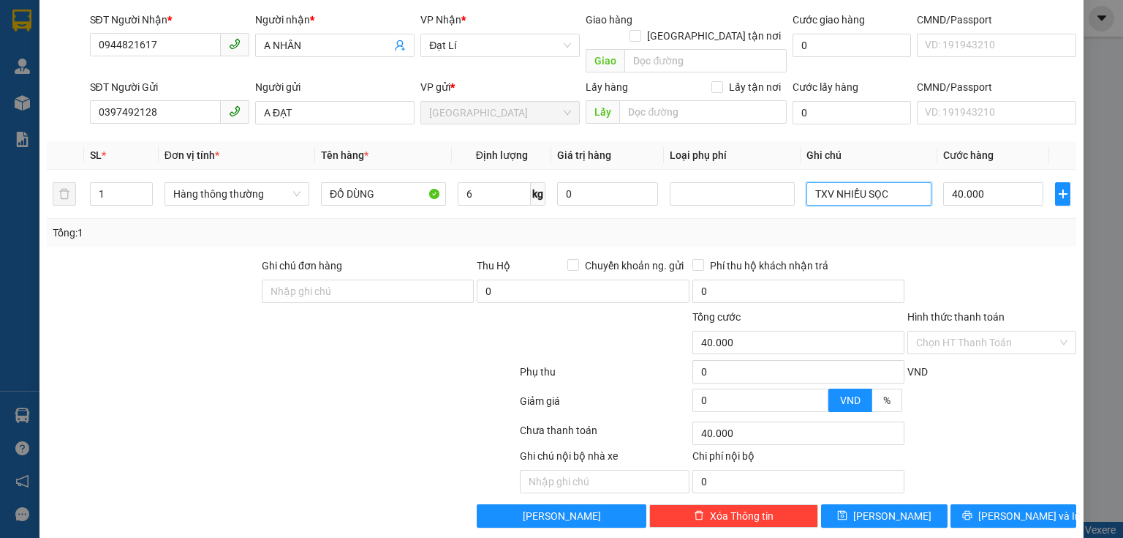
type input "TXV NHIỀU SỌC"
click at [941, 267] on div at bounding box center [992, 282] width 172 height 51
click at [956, 331] on input "Hình thức thanh toán" at bounding box center [986, 342] width 141 height 22
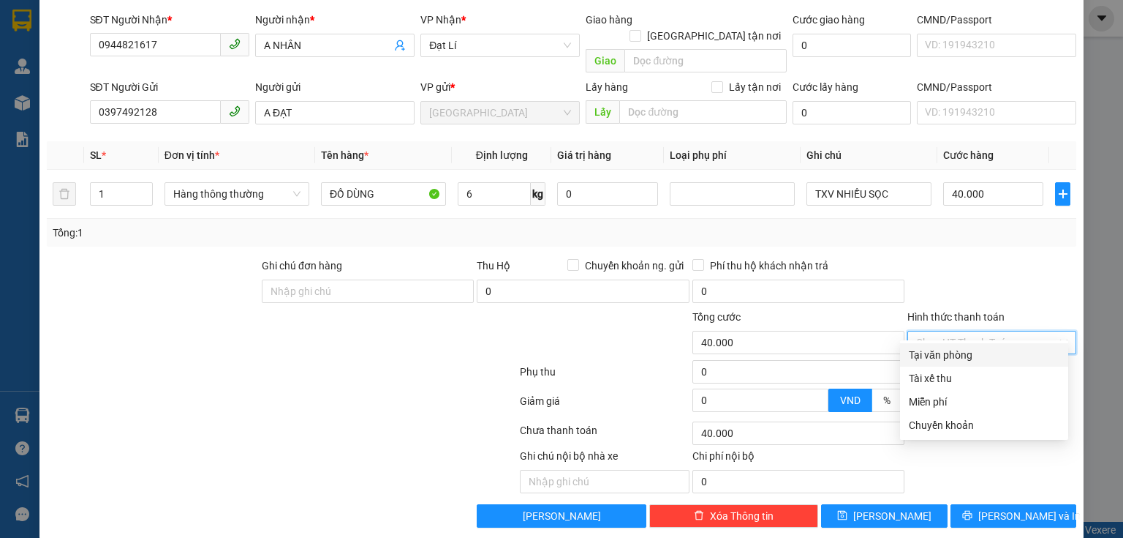
click at [970, 356] on div "Tại văn phòng" at bounding box center [984, 355] width 151 height 16
type input "0"
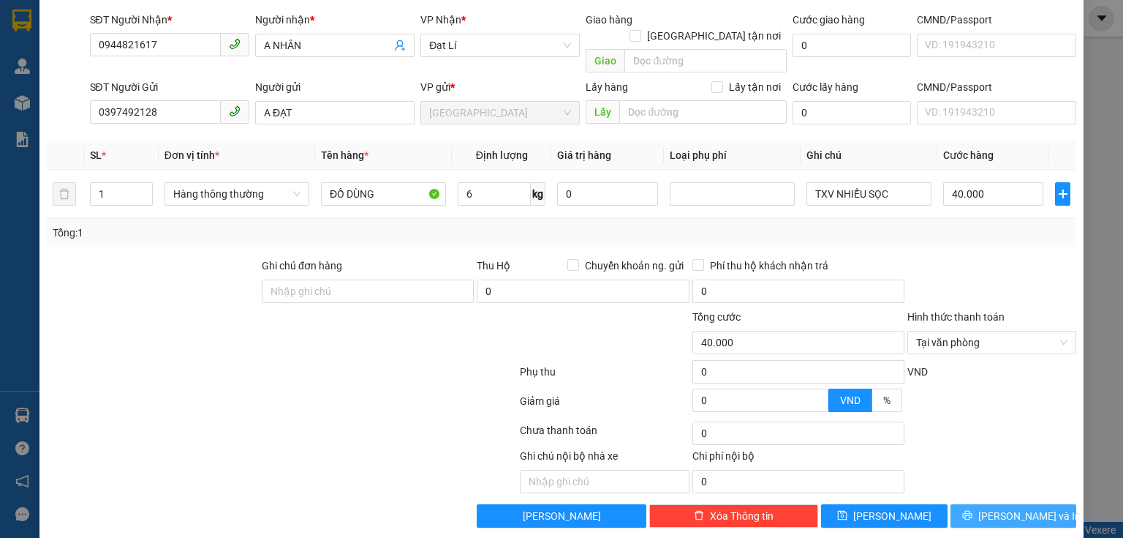
click at [1020, 508] on span "[PERSON_NAME] và In" at bounding box center [1030, 516] width 102 height 16
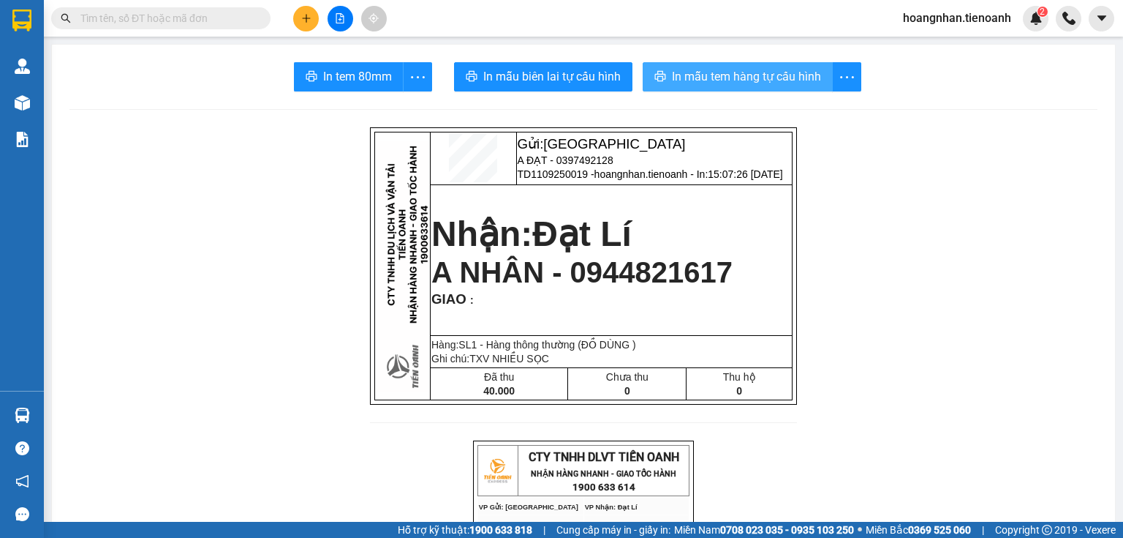
click at [702, 77] on span "In mẫu tem hàng tự cấu hình" at bounding box center [746, 76] width 149 height 18
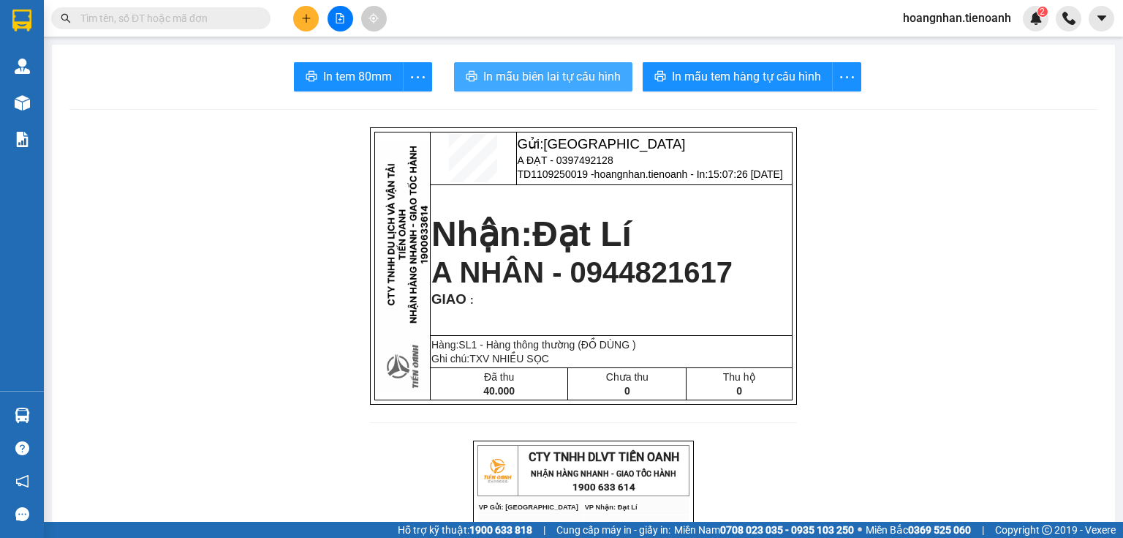
click at [546, 64] on button "In mẫu biên lai tự cấu hình" at bounding box center [543, 76] width 178 height 29
drag, startPoint x: 154, startPoint y: 257, endPoint x: 164, endPoint y: 249, distance: 12.9
drag, startPoint x: 285, startPoint y: 215, endPoint x: 369, endPoint y: 15, distance: 216.6
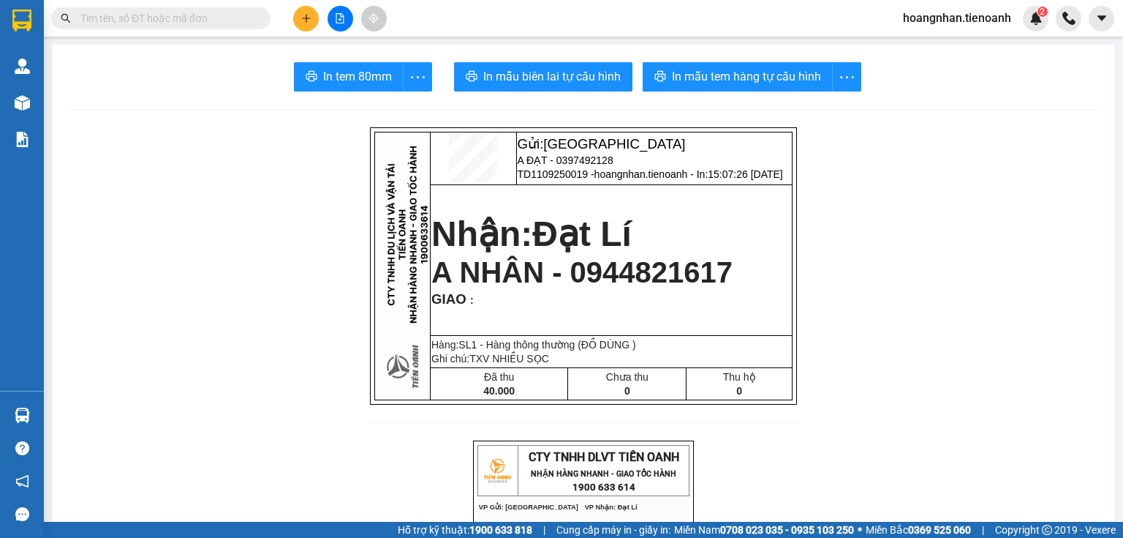
drag, startPoint x: 275, startPoint y: 200, endPoint x: 307, endPoint y: 126, distance: 80.6
click at [197, 22] on input "text" at bounding box center [166, 18] width 173 height 16
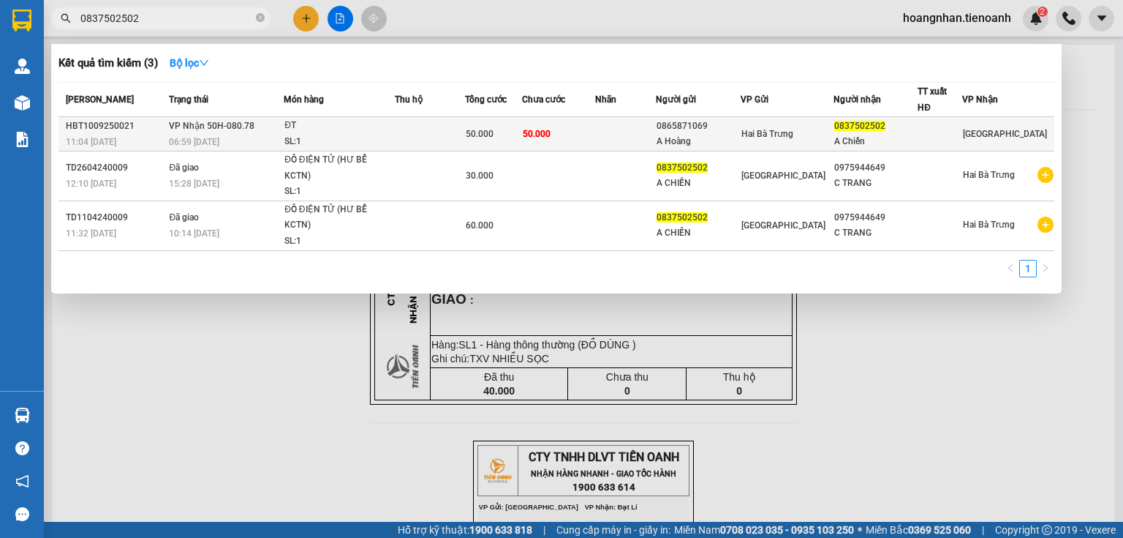
type input "0837502502"
click at [363, 128] on div "ĐT" at bounding box center [339, 126] width 110 height 16
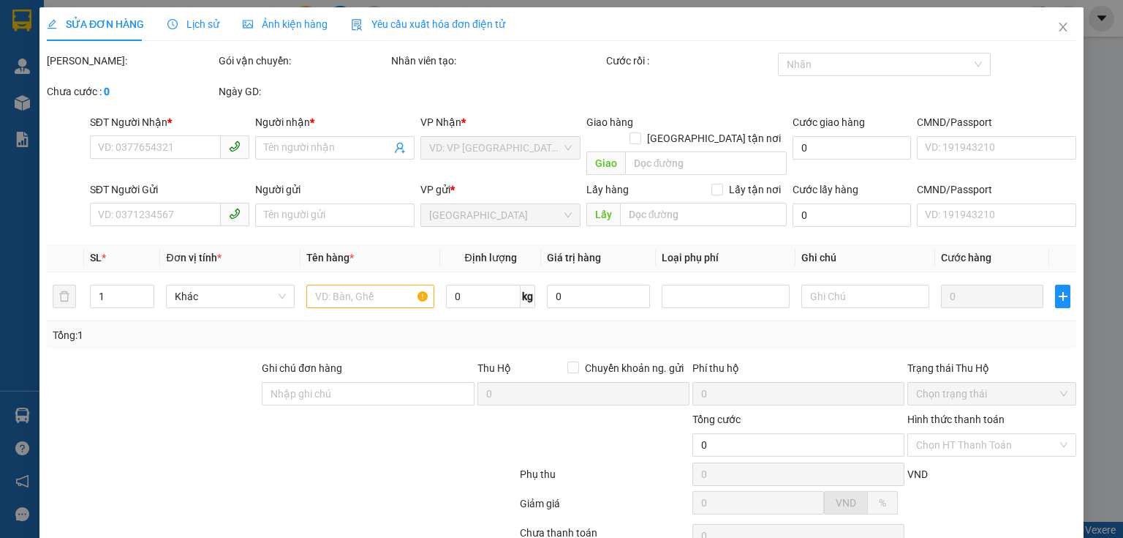
type input "0837502502"
type input "A Chiến"
type input "0865871069"
type input "A Hoàng"
type input "50.000"
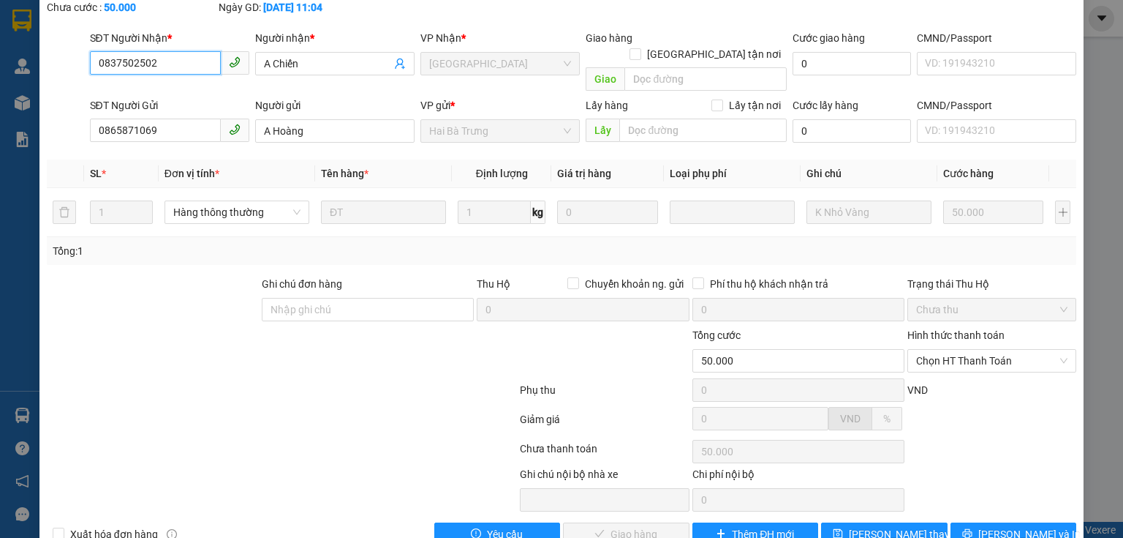
scroll to position [103, 0]
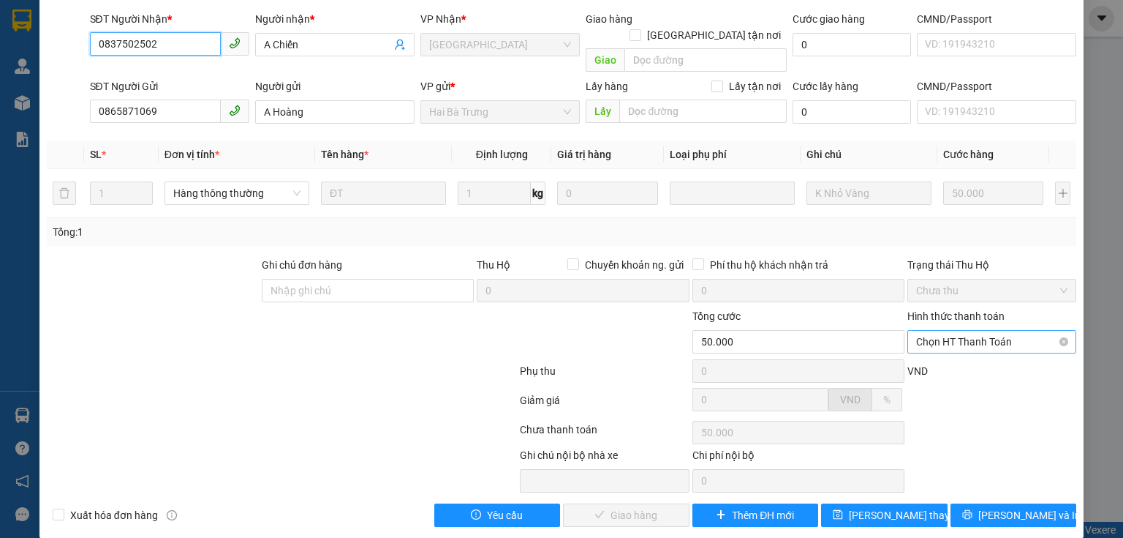
drag, startPoint x: 932, startPoint y: 325, endPoint x: 936, endPoint y: 334, distance: 9.5
click at [932, 331] on span "Chọn HT Thanh Toán" at bounding box center [991, 342] width 151 height 22
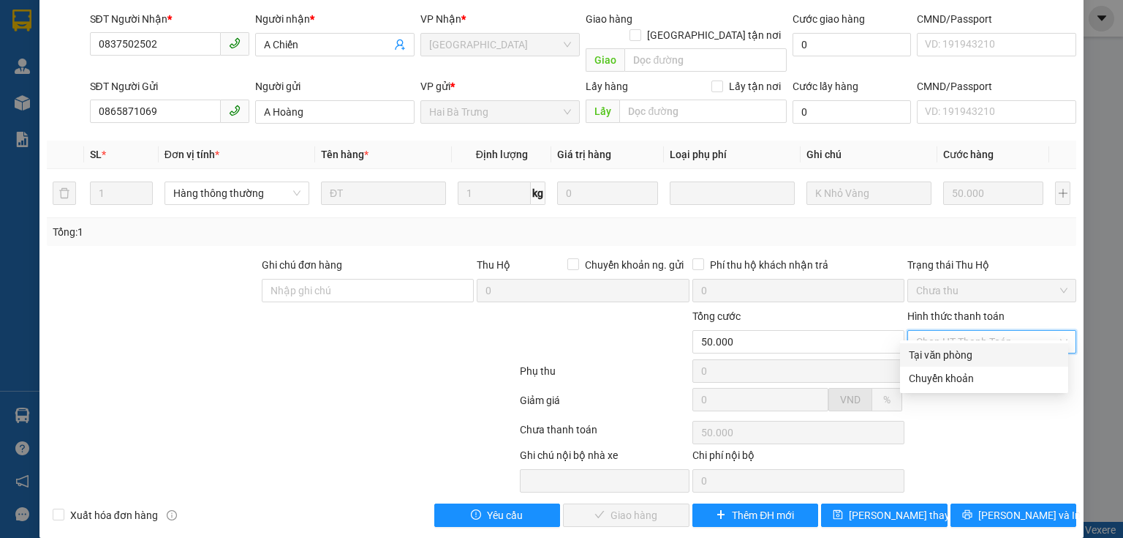
click at [943, 349] on div "Tại văn phòng" at bounding box center [984, 355] width 151 height 16
type input "0"
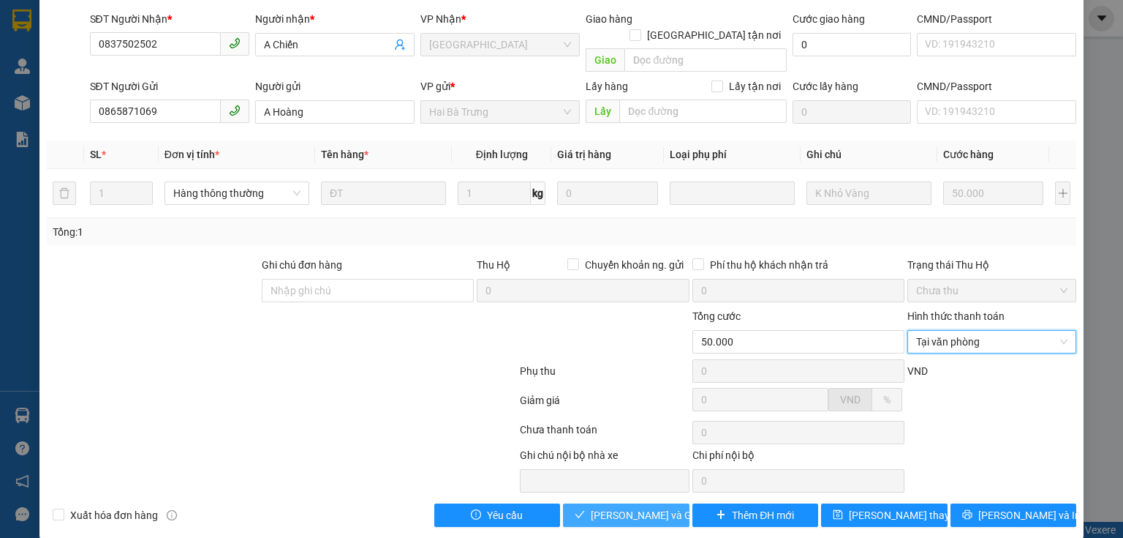
click at [638, 503] on button "[PERSON_NAME] và Giao hàng" at bounding box center [626, 514] width 127 height 23
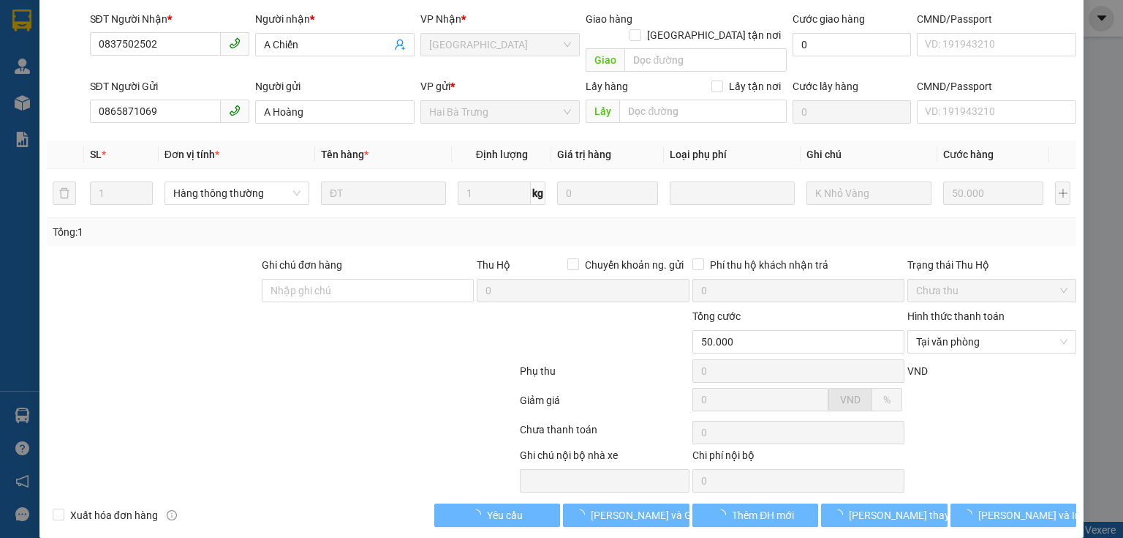
drag, startPoint x: 346, startPoint y: 430, endPoint x: 573, endPoint y: 360, distance: 238.0
click at [351, 447] on div at bounding box center [433, 469] width 172 height 45
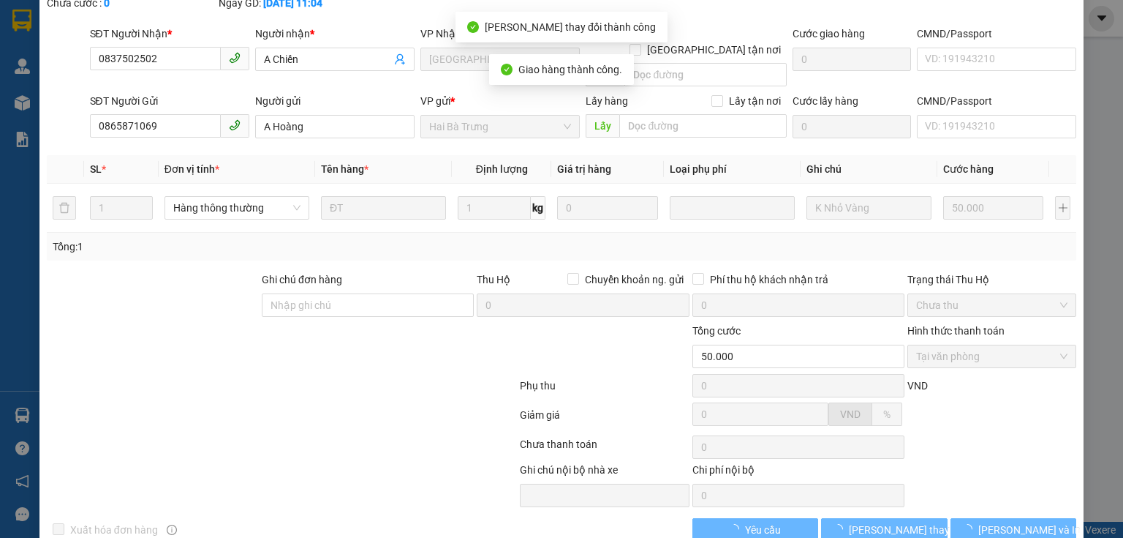
scroll to position [0, 0]
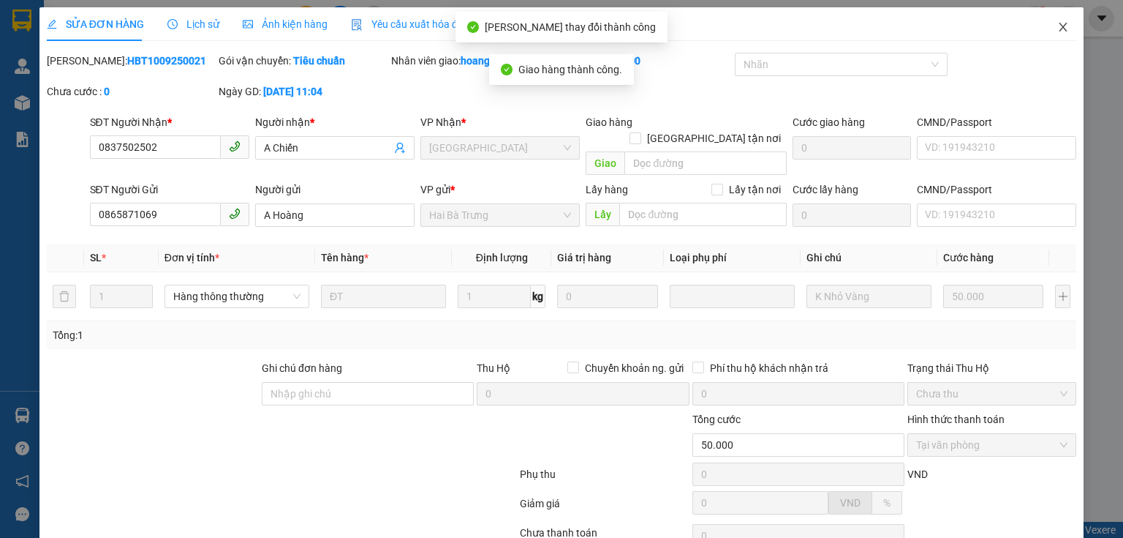
click at [1060, 31] on icon "close" at bounding box center [1064, 27] width 8 height 9
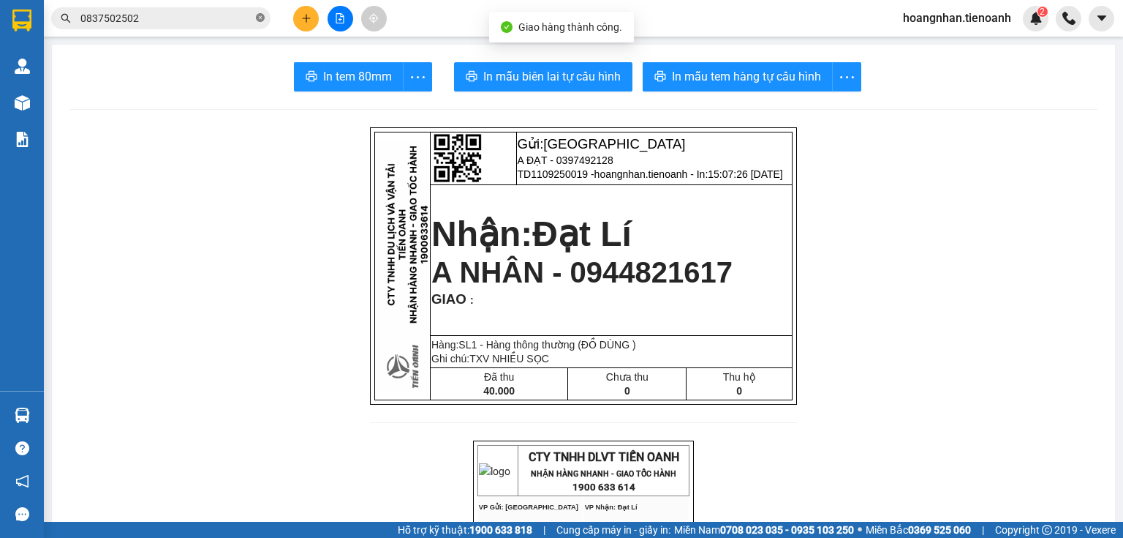
click at [256, 15] on icon "close-circle" at bounding box center [260, 17] width 9 height 9
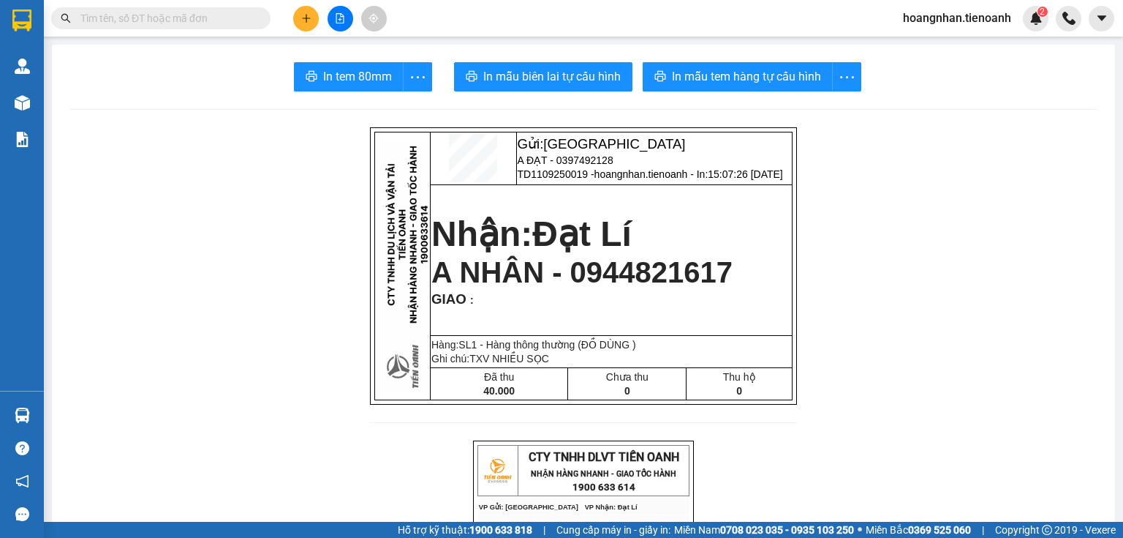
click at [118, 20] on input "text" at bounding box center [166, 18] width 173 height 16
click at [201, 28] on span at bounding box center [160, 18] width 219 height 22
click at [213, 17] on input "text" at bounding box center [166, 18] width 173 height 16
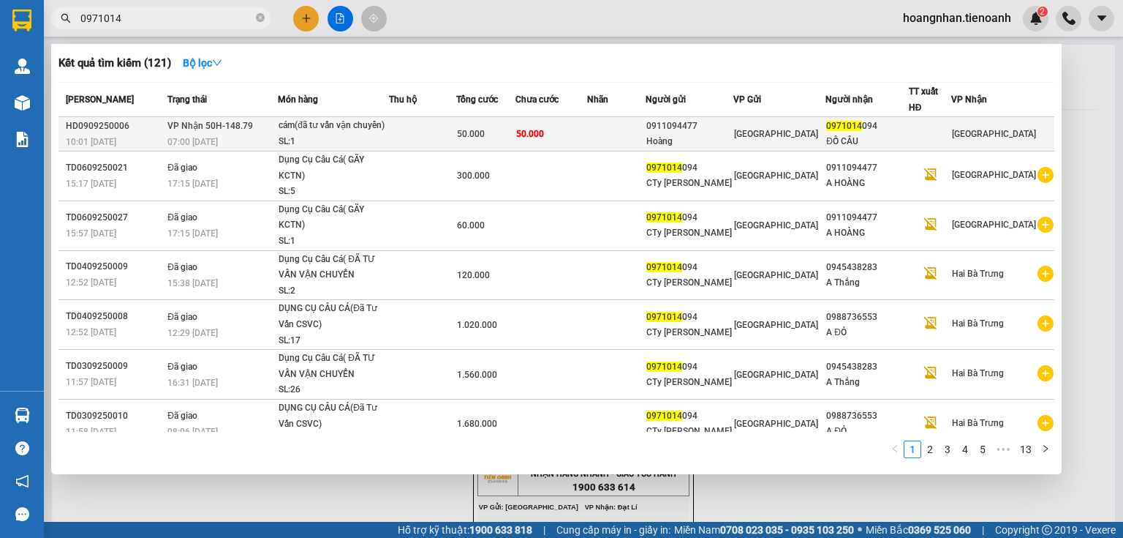
type input "0971014"
click at [437, 128] on td at bounding box center [422, 134] width 67 height 34
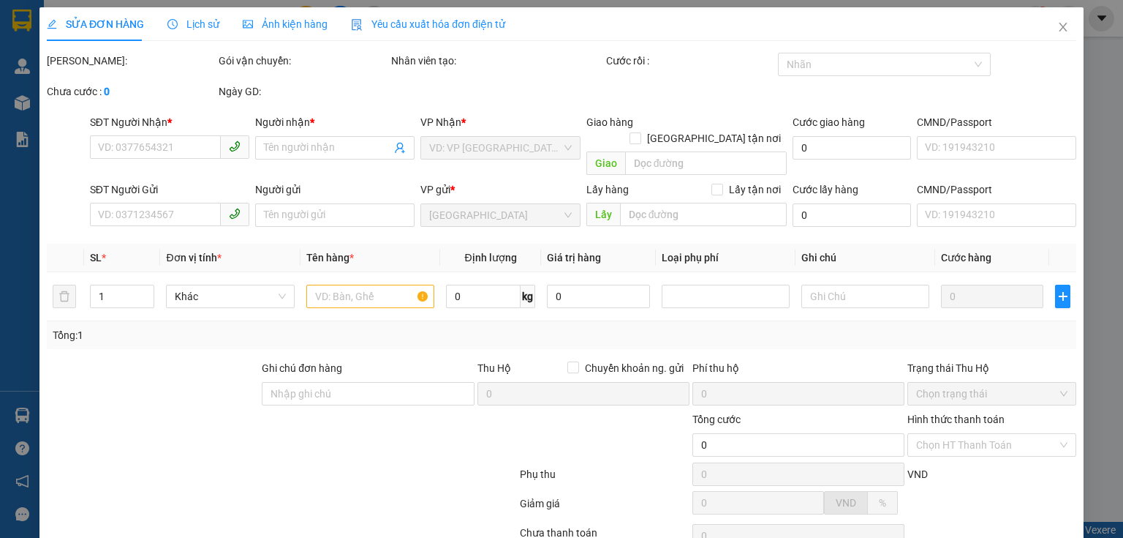
type input "0971014094"
type input "ĐỒ CÂU"
type input "0911094477"
type input "Hoàng"
type input "50.000"
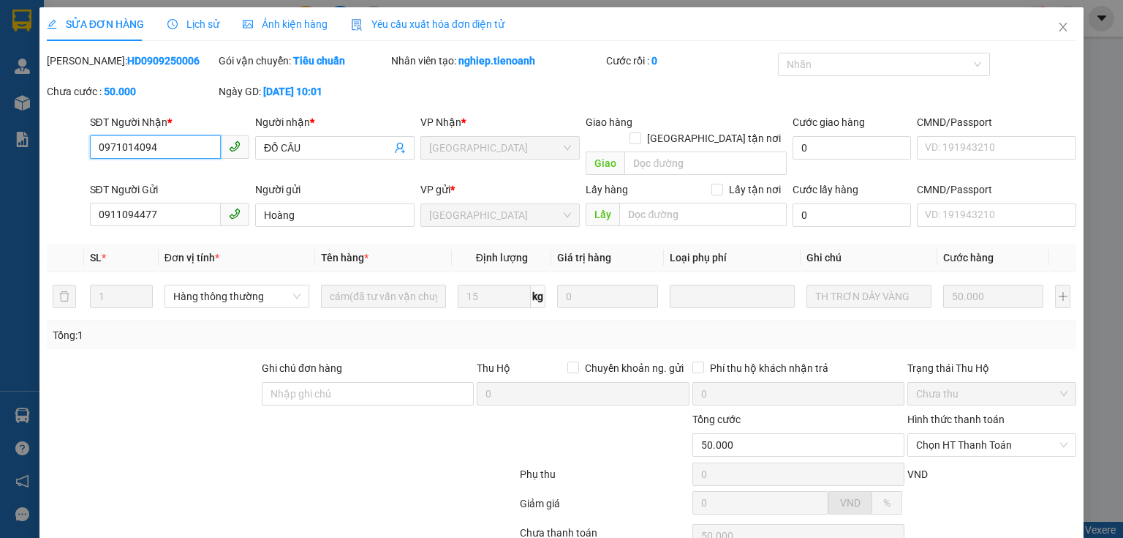
scroll to position [103, 0]
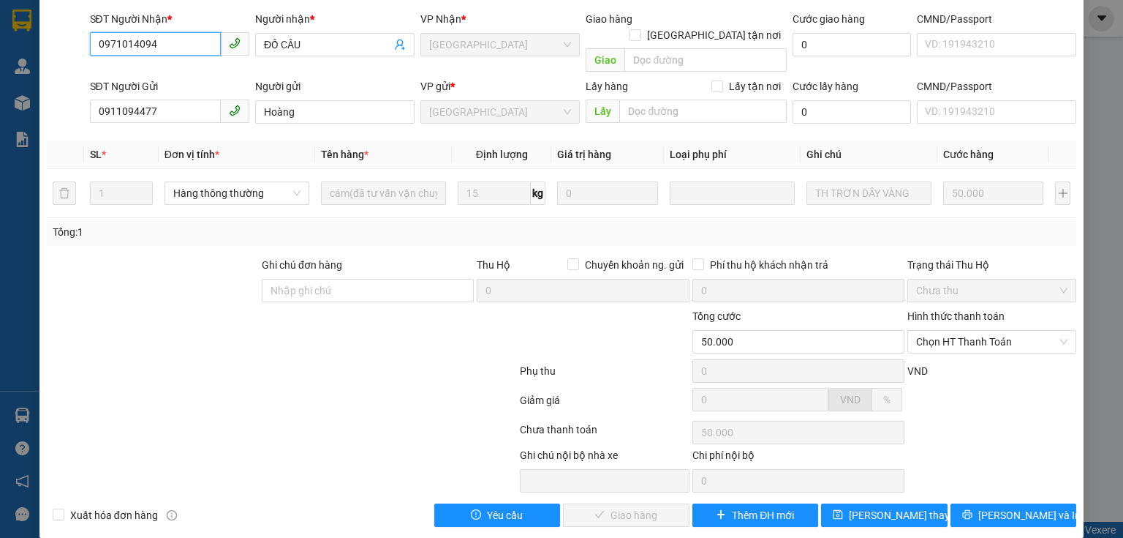
drag, startPoint x: 972, startPoint y: 323, endPoint x: 968, endPoint y: 338, distance: 16.0
click at [971, 331] on span "Chọn HT Thanh Toán" at bounding box center [991, 342] width 151 height 22
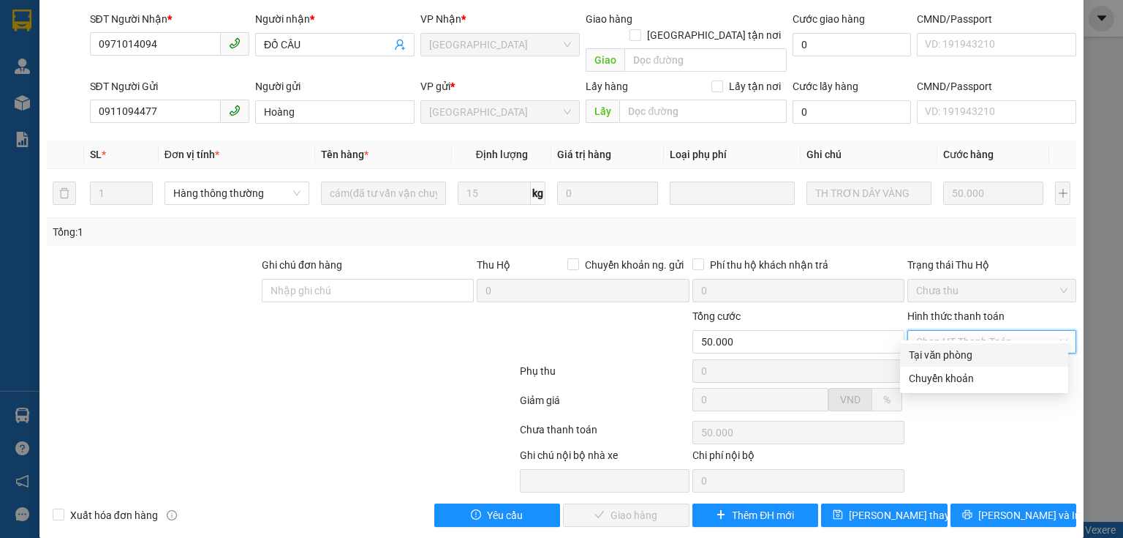
click at [968, 351] on div "Tại văn phòng" at bounding box center [984, 355] width 151 height 16
type input "0"
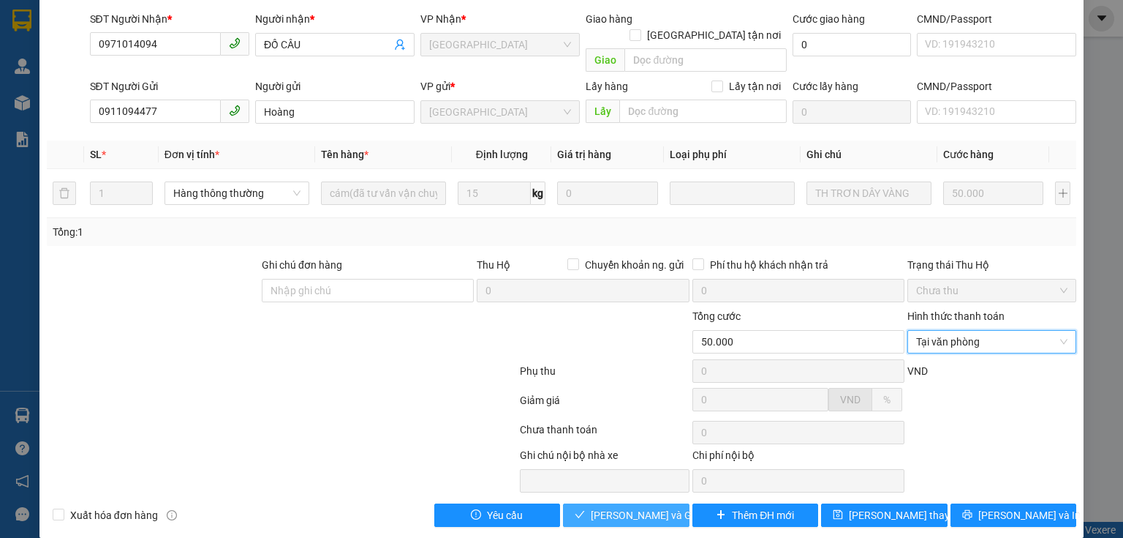
drag, startPoint x: 616, startPoint y: 499, endPoint x: 352, endPoint y: 428, distance: 274.3
click at [614, 507] on span "[PERSON_NAME] và Giao hàng" at bounding box center [661, 515] width 140 height 16
click at [249, 396] on div at bounding box center [281, 402] width 473 height 29
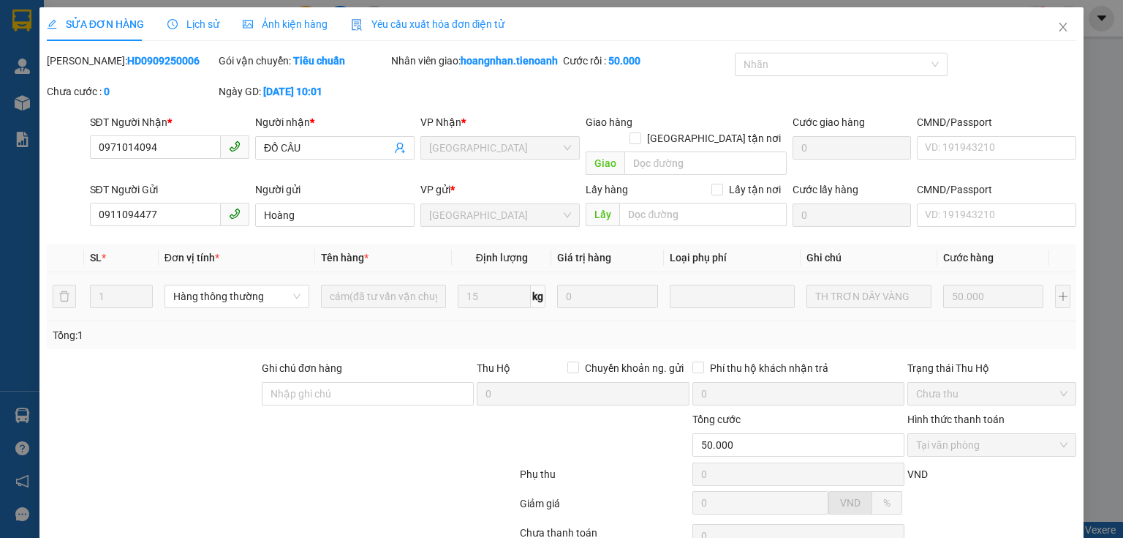
scroll to position [119, 0]
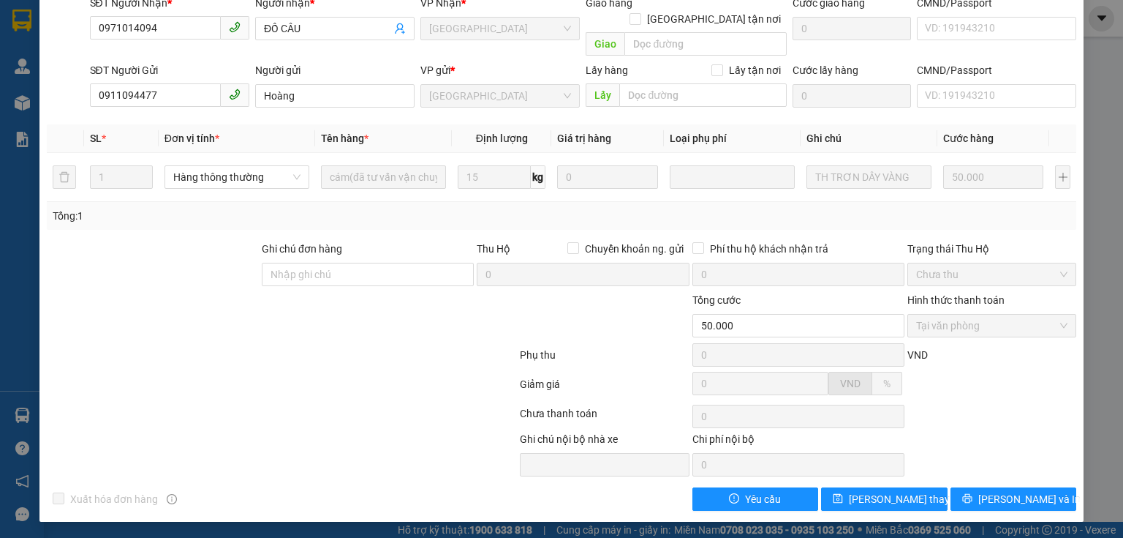
click at [173, 391] on div at bounding box center [281, 386] width 473 height 29
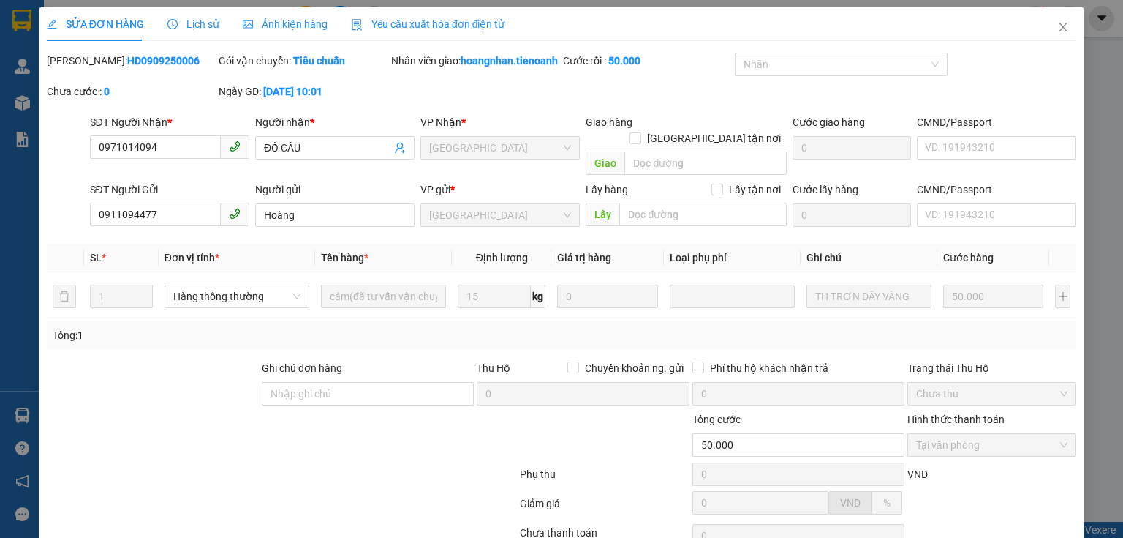
scroll to position [0, 0]
click at [1057, 28] on icon "close" at bounding box center [1063, 27] width 12 height 12
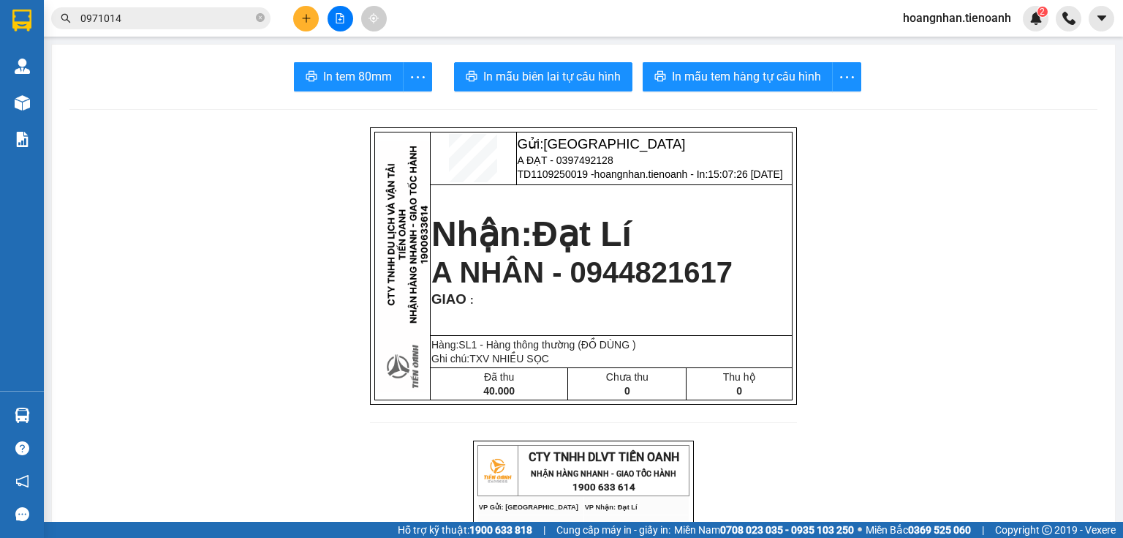
drag, startPoint x: 244, startPoint y: 194, endPoint x: 244, endPoint y: 176, distance: 18.3
click at [263, 24] on span at bounding box center [260, 19] width 9 height 14
click at [306, 12] on button at bounding box center [306, 19] width 26 height 26
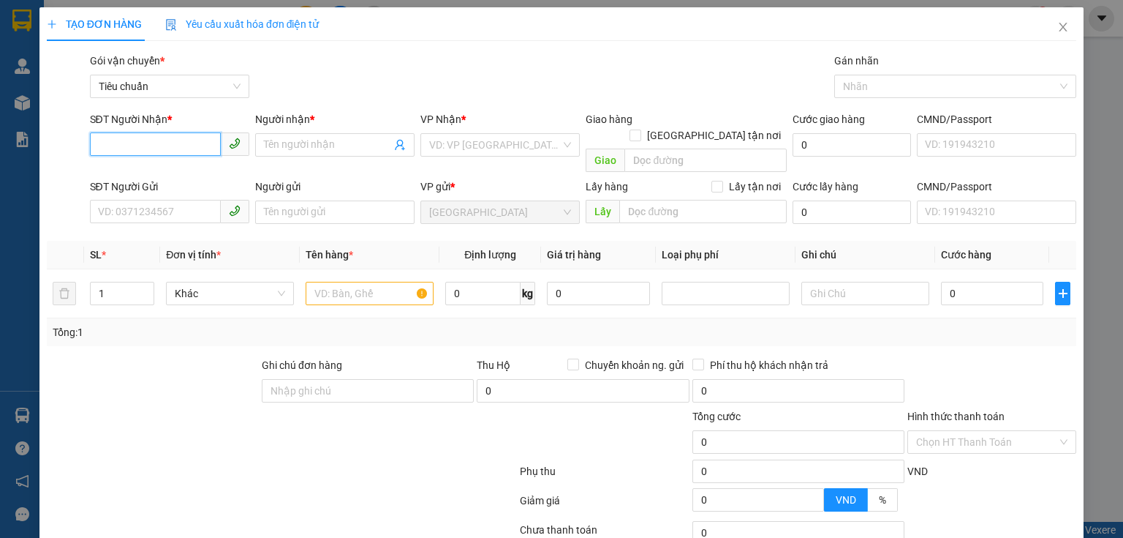
click at [170, 145] on input "SĐT Người Nhận *" at bounding box center [155, 143] width 131 height 23
type input "0937561234"
click at [173, 178] on div "0937561234 - A ĐOÀN" at bounding box center [168, 174] width 140 height 16
type input "A ĐOÀN"
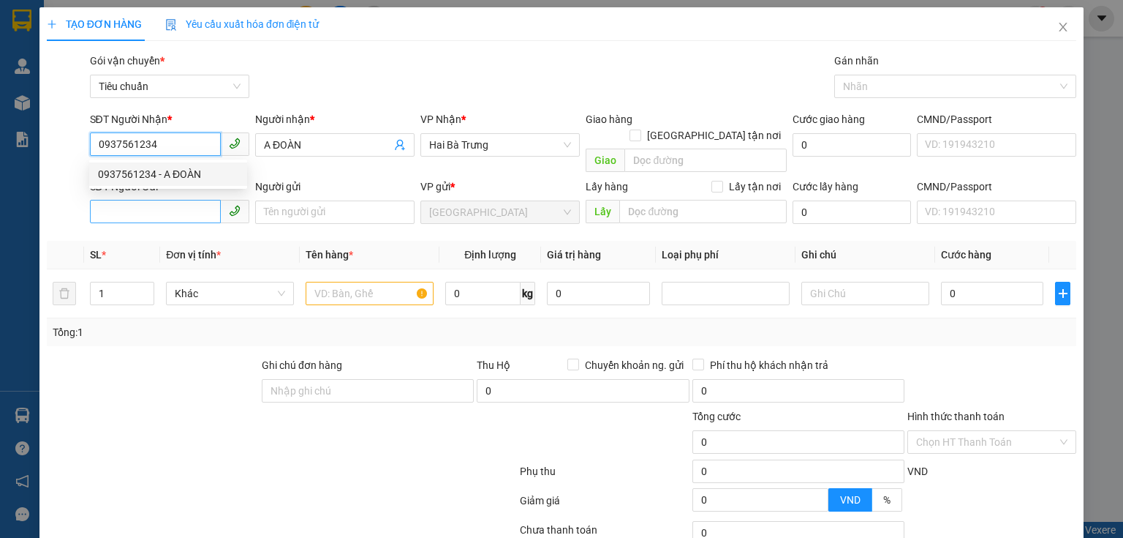
type input "300.000"
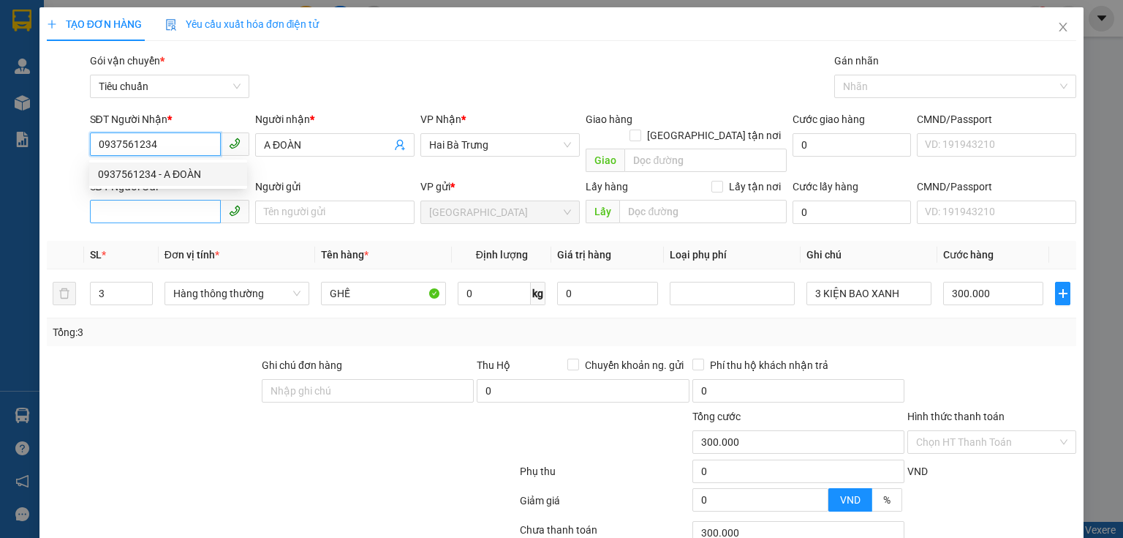
type input "0937561234"
click at [181, 200] on input "SĐT Người Gửi" at bounding box center [155, 211] width 131 height 23
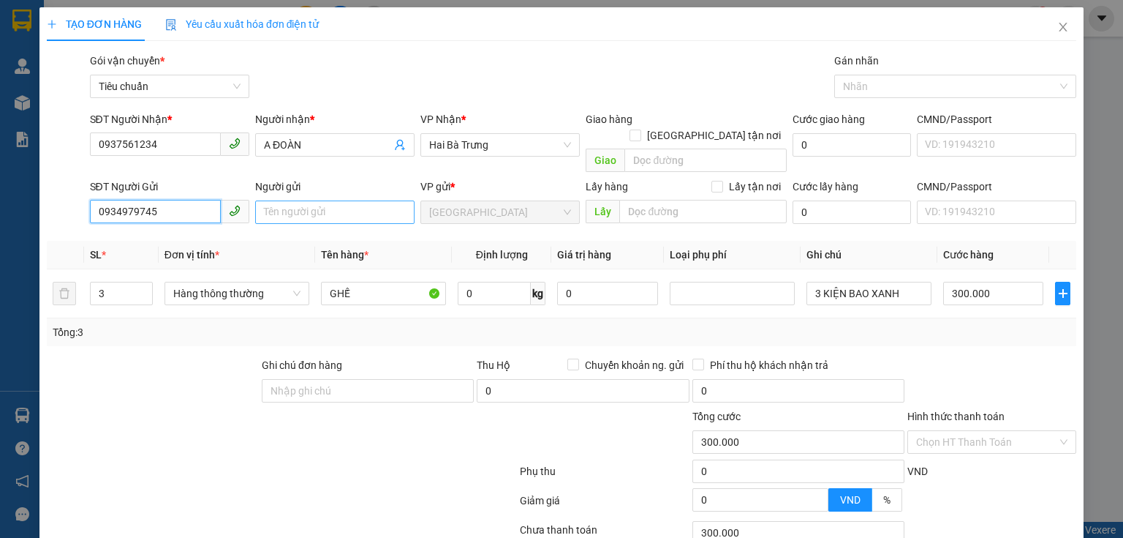
type input "0934979745"
click at [294, 204] on input "Người gửi" at bounding box center [334, 211] width 159 height 23
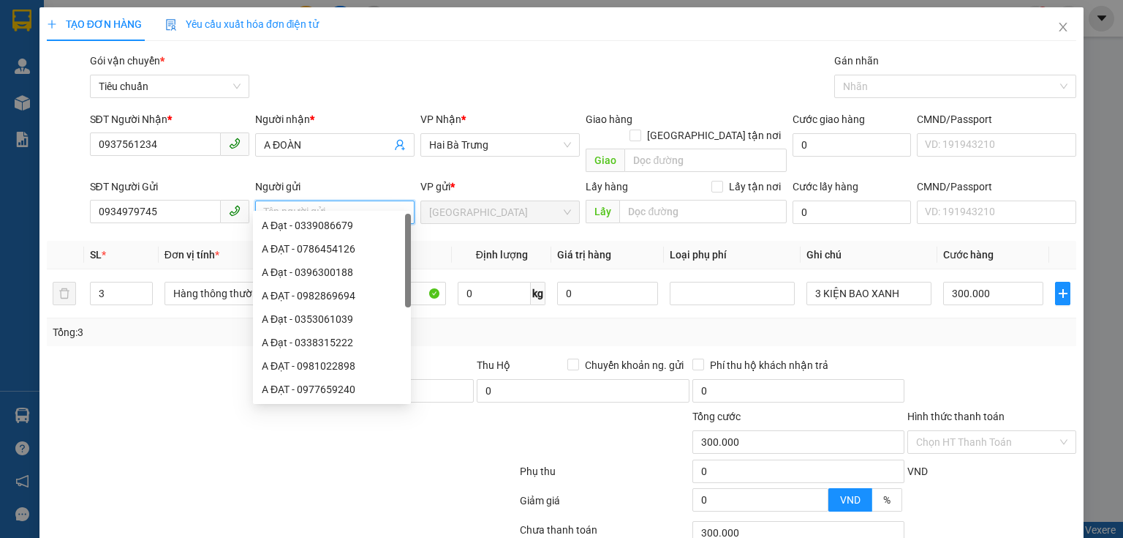
type input "H"
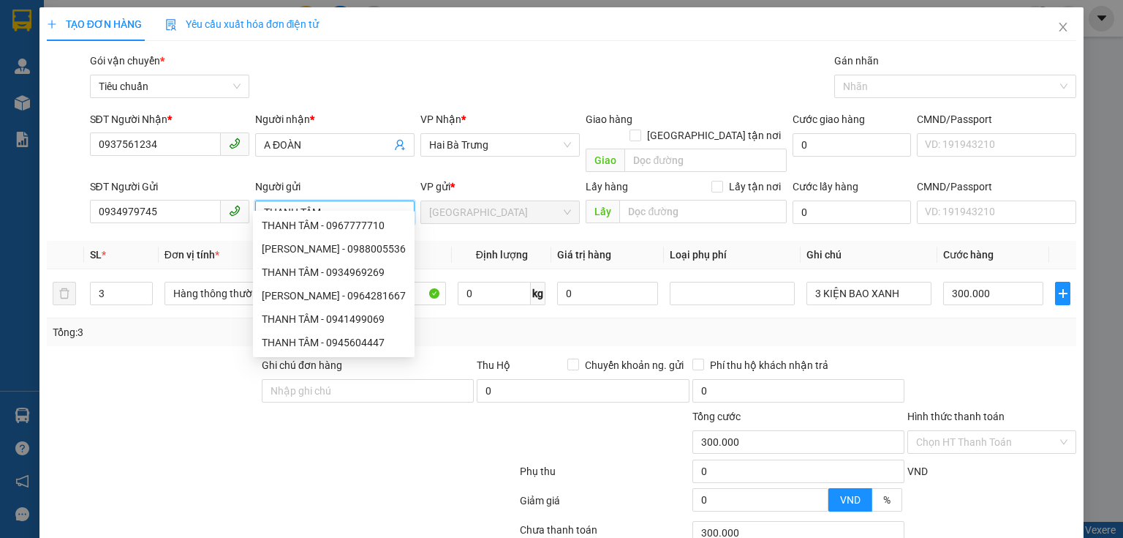
type input "THANH TÂM"
click at [143, 389] on div at bounding box center [152, 382] width 215 height 51
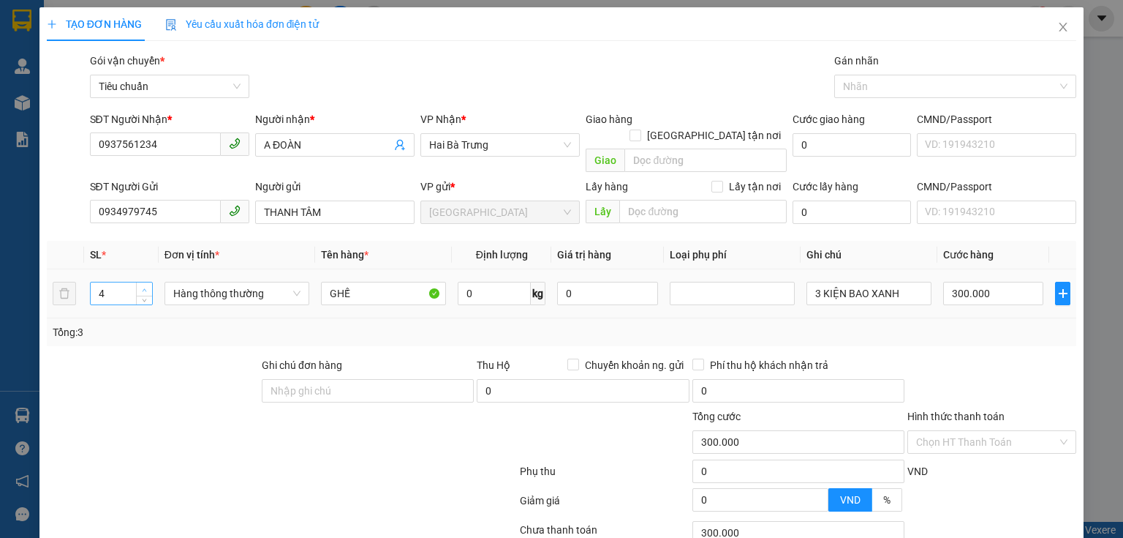
click at [146, 287] on icon "up" at bounding box center [144, 289] width 5 height 5
type input "5"
click at [146, 287] on icon "up" at bounding box center [144, 289] width 5 height 5
click at [355, 282] on input "GHẾ" at bounding box center [383, 293] width 125 height 23
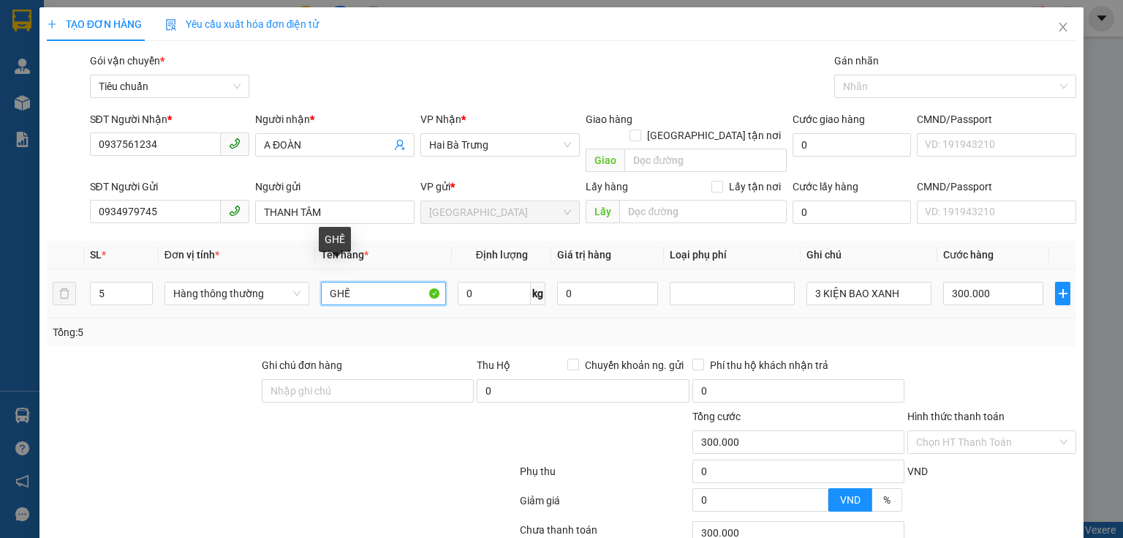
type input "0"
click at [355, 282] on input "GHẾ" at bounding box center [383, 293] width 125 height 23
type input "BÁNH TRUNG THU"
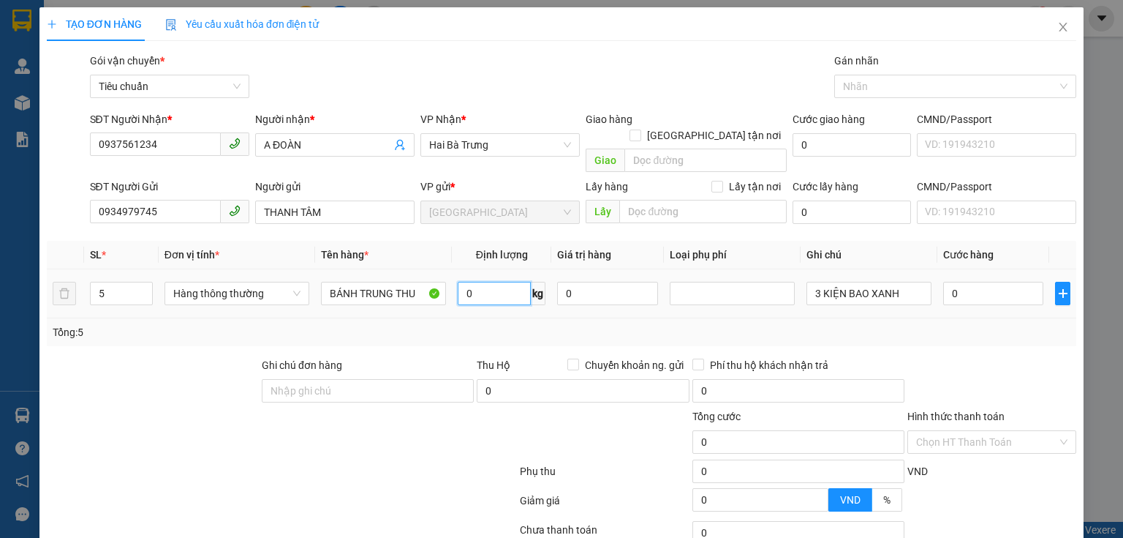
click at [485, 282] on input "0" at bounding box center [494, 293] width 73 height 23
type input "12"
click at [992, 282] on input "0" at bounding box center [993, 293] width 100 height 23
click at [961, 324] on div "Tổng: 5" at bounding box center [562, 332] width 1018 height 16
type input "50.000"
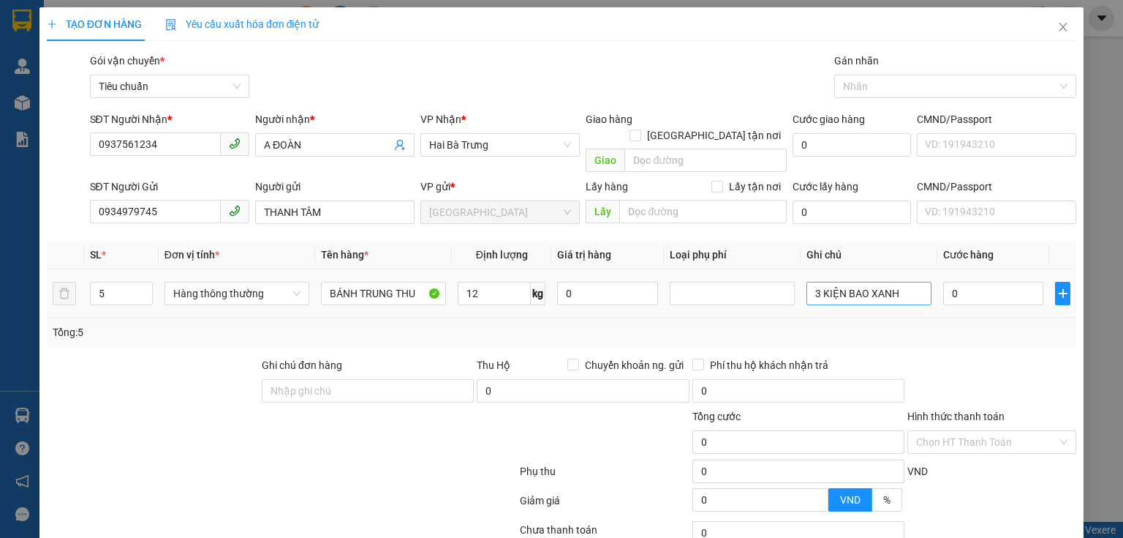
type input "50.000"
click at [844, 282] on input "3 KIỆN BAO XANH" at bounding box center [869, 293] width 125 height 23
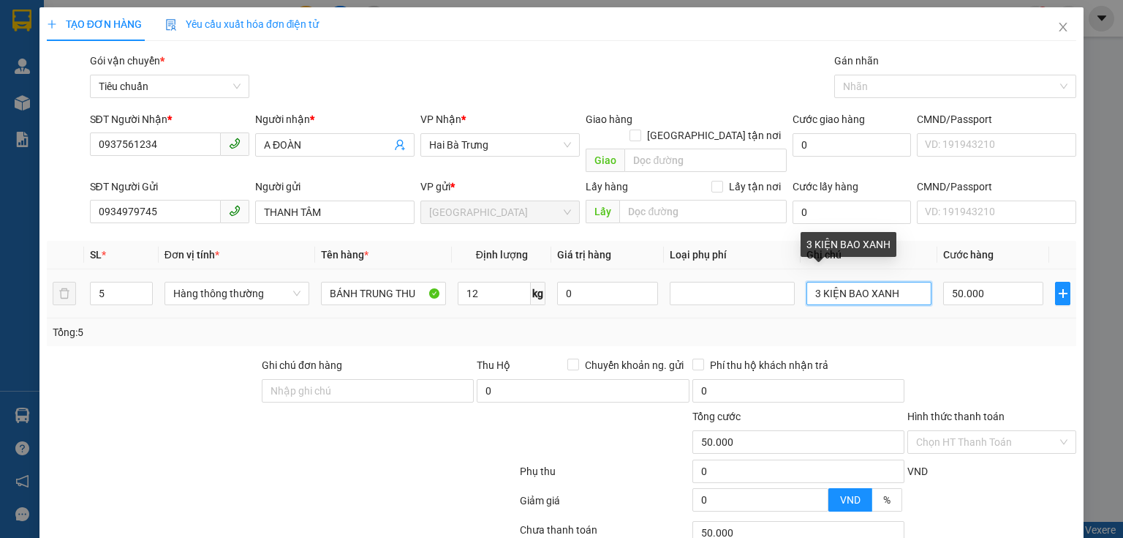
click at [844, 282] on input "3 KIỆN BAO XANH" at bounding box center [869, 293] width 125 height 23
click at [844, 282] on input "text" at bounding box center [869, 293] width 125 height 23
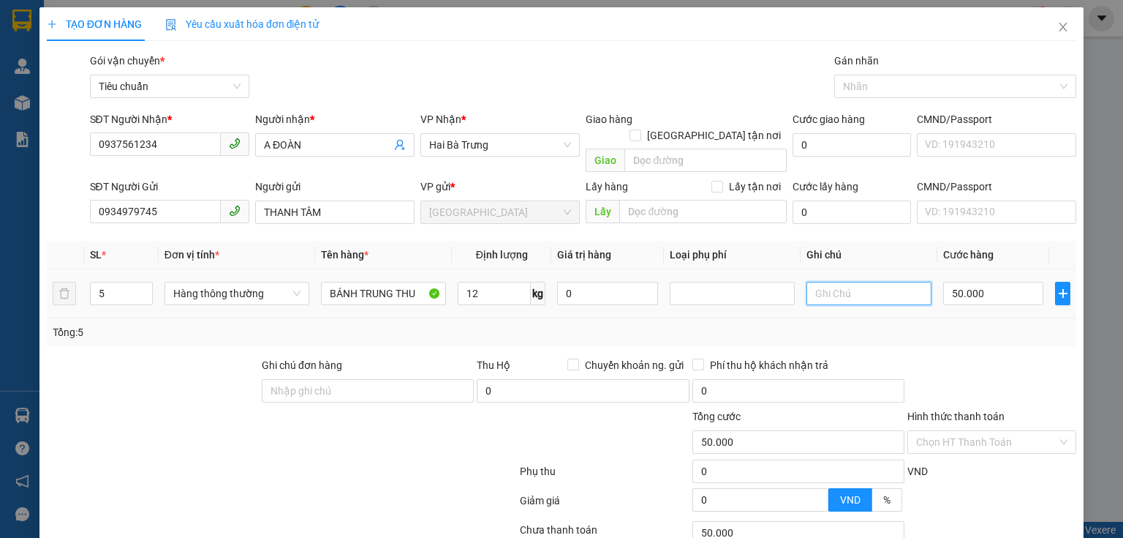
click at [844, 282] on input "text" at bounding box center [869, 293] width 125 height 23
type input "5T CHỮ ĐỎ KINH ĐÔ"
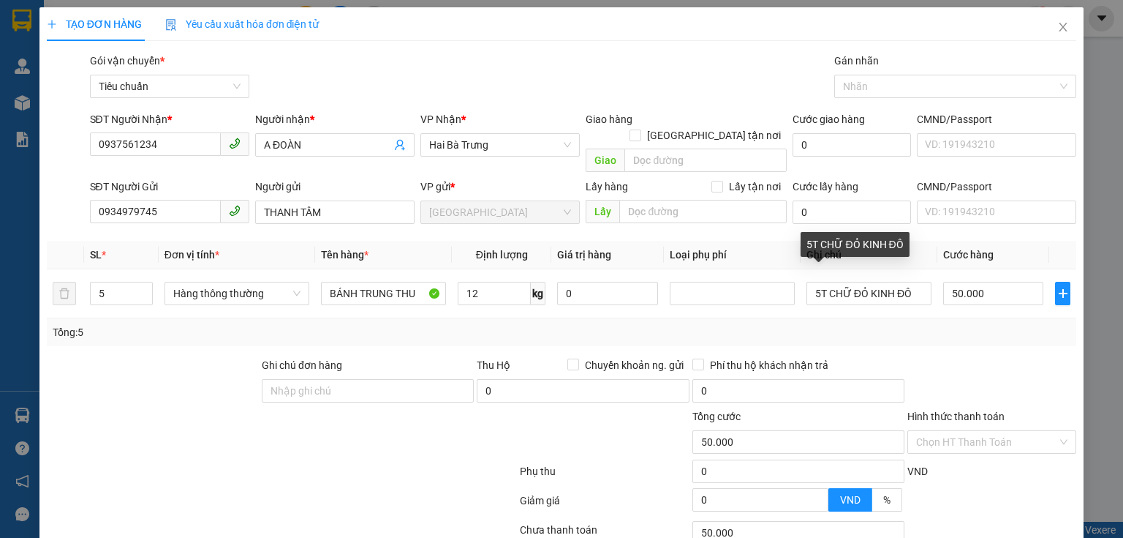
drag, startPoint x: 948, startPoint y: 320, endPoint x: 941, endPoint y: 276, distance: 44.4
click at [948, 324] on div "Tổng: 5" at bounding box center [562, 332] width 1018 height 16
click at [943, 282] on input "50.000" at bounding box center [993, 293] width 100 height 23
type input "2"
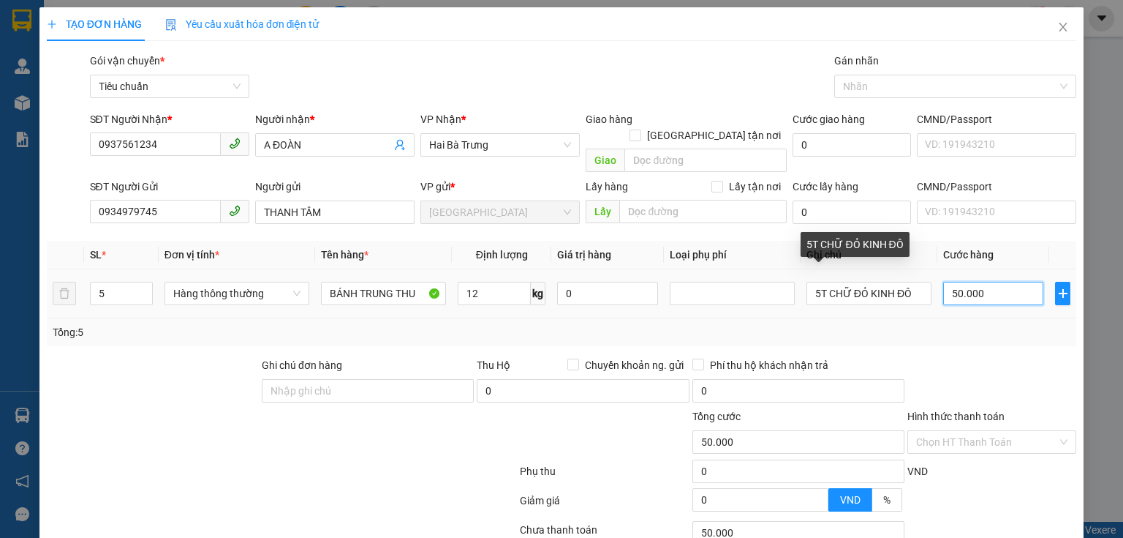
type input "2"
type input "25"
type input "250"
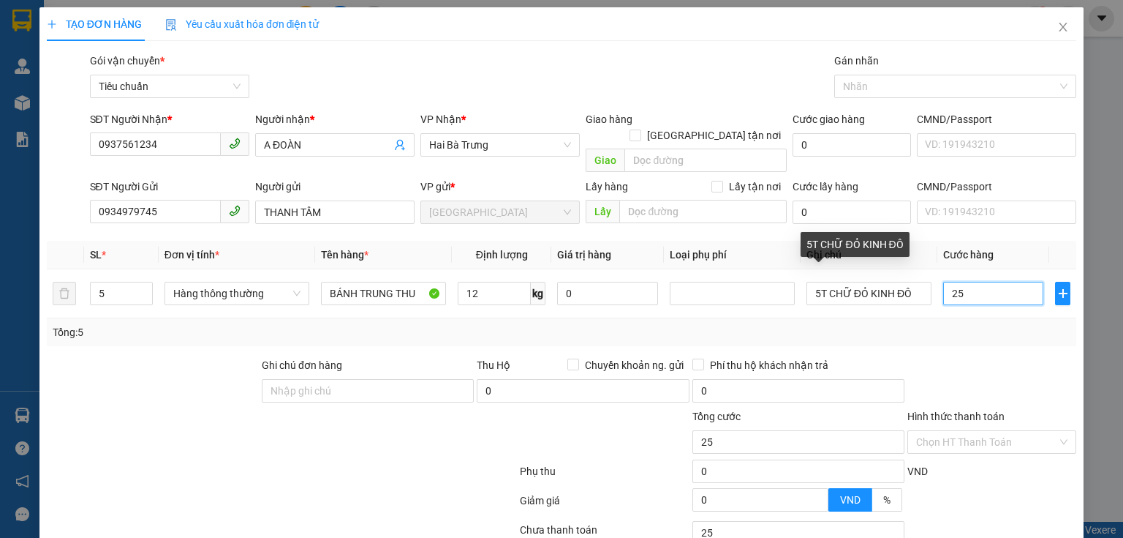
type input "250"
type input "250.000"
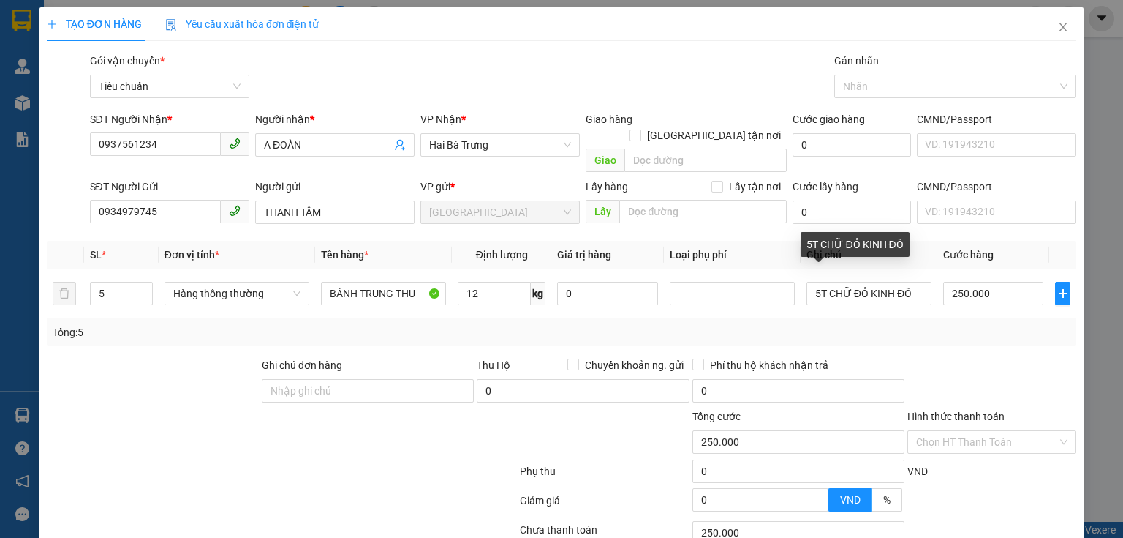
click at [963, 324] on div "Tổng: 5" at bounding box center [562, 332] width 1018 height 16
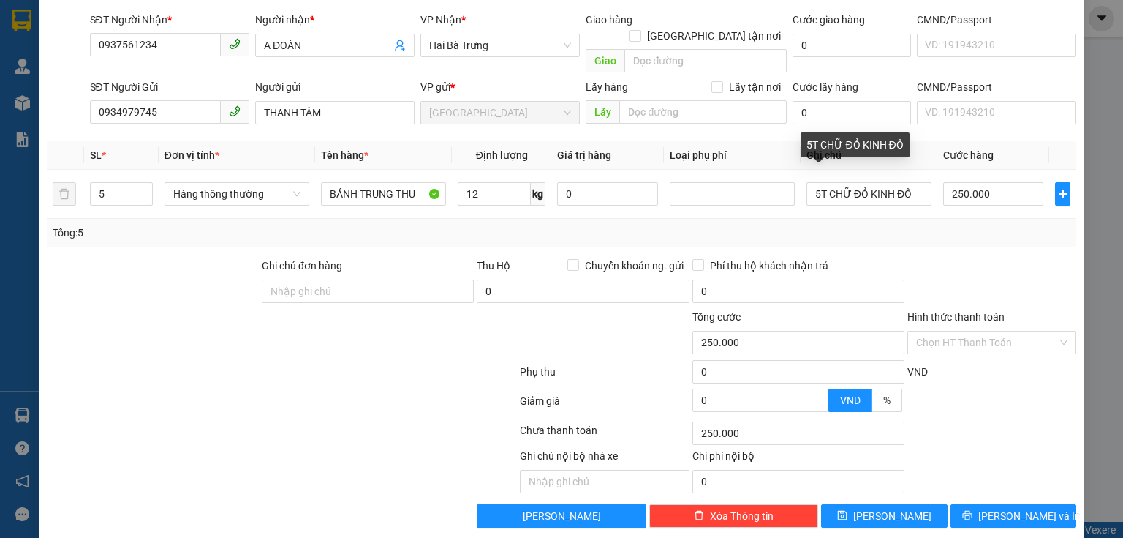
click at [989, 370] on div "VND" at bounding box center [992, 376] width 172 height 26
click at [990, 369] on div "VND" at bounding box center [992, 376] width 172 height 26
click at [1008, 508] on span "[PERSON_NAME] và In" at bounding box center [1030, 516] width 102 height 16
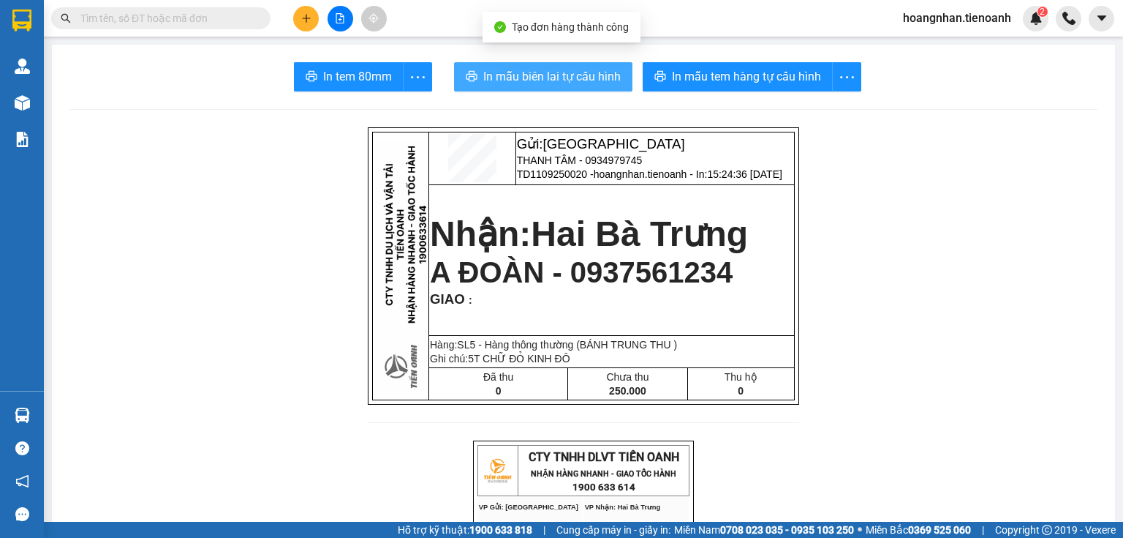
click at [513, 76] on span "In mẫu biên lai tự cấu hình" at bounding box center [551, 76] width 137 height 18
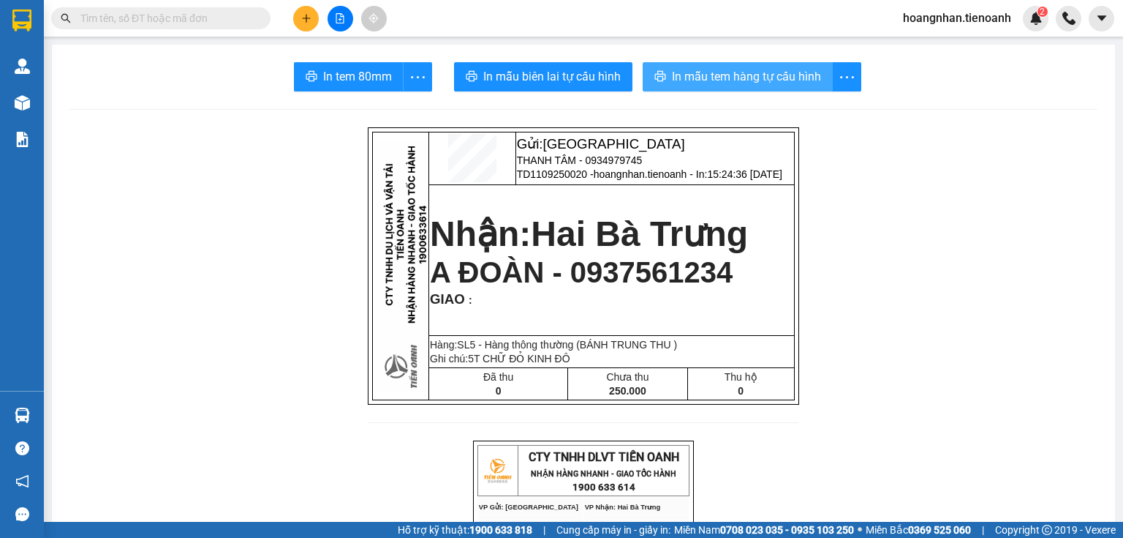
click at [783, 73] on span "In mẫu tem hàng tự cấu hình" at bounding box center [746, 76] width 149 height 18
drag, startPoint x: 208, startPoint y: 275, endPoint x: 328, endPoint y: 10, distance: 291.0
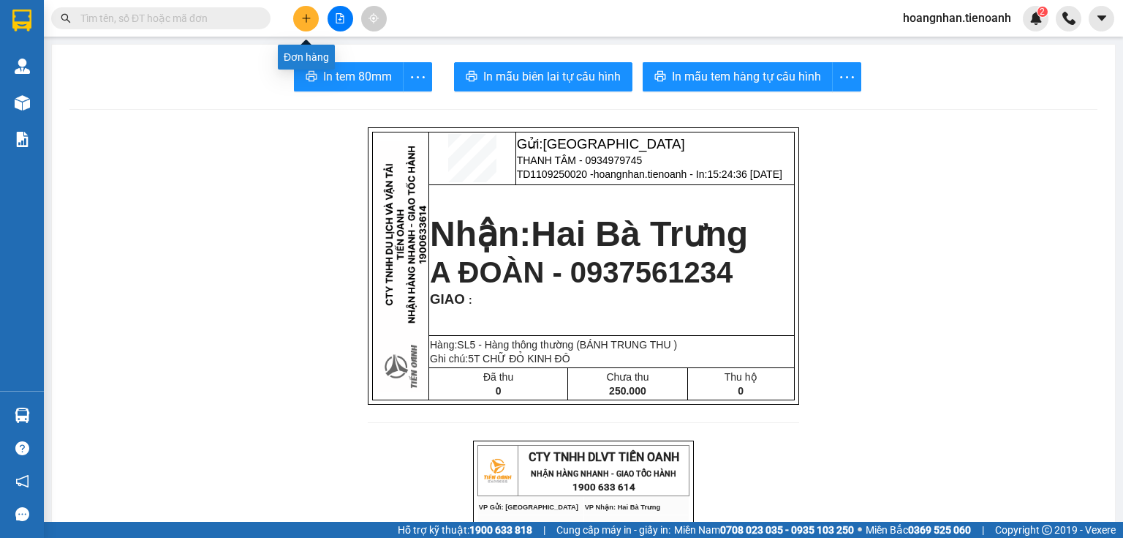
click at [304, 23] on icon "plus" at bounding box center [306, 18] width 10 height 10
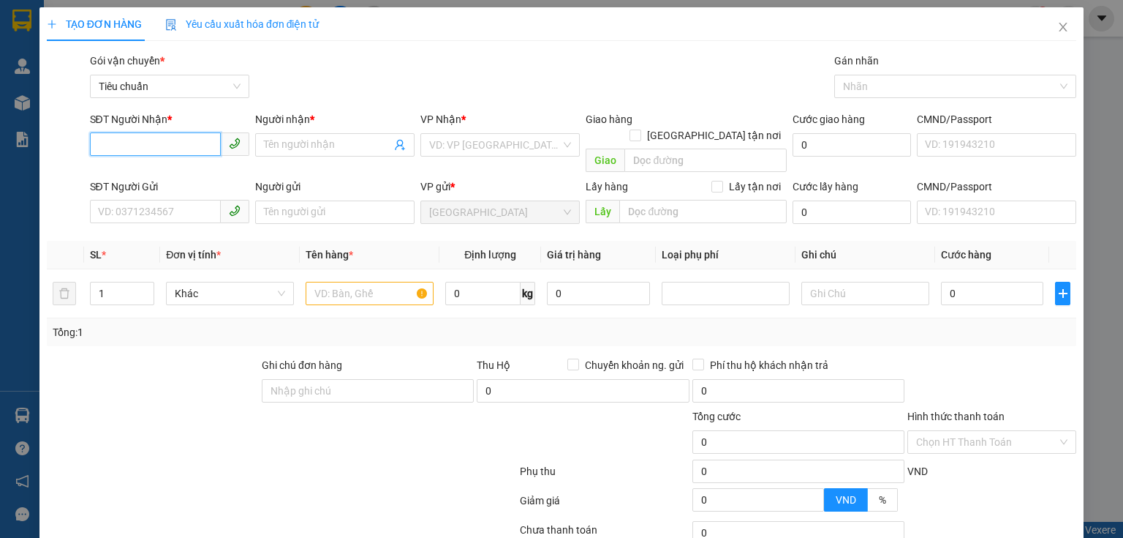
drag, startPoint x: 187, startPoint y: 139, endPoint x: 262, endPoint y: 117, distance: 77.8
click at [187, 140] on input "SĐT Người Nhận *" at bounding box center [155, 143] width 131 height 23
click at [196, 146] on input "SĐT Người Nhận *" at bounding box center [155, 143] width 131 height 23
click at [178, 172] on div "0941748383 - C Trinh" at bounding box center [168, 174] width 140 height 16
type input "0941748383"
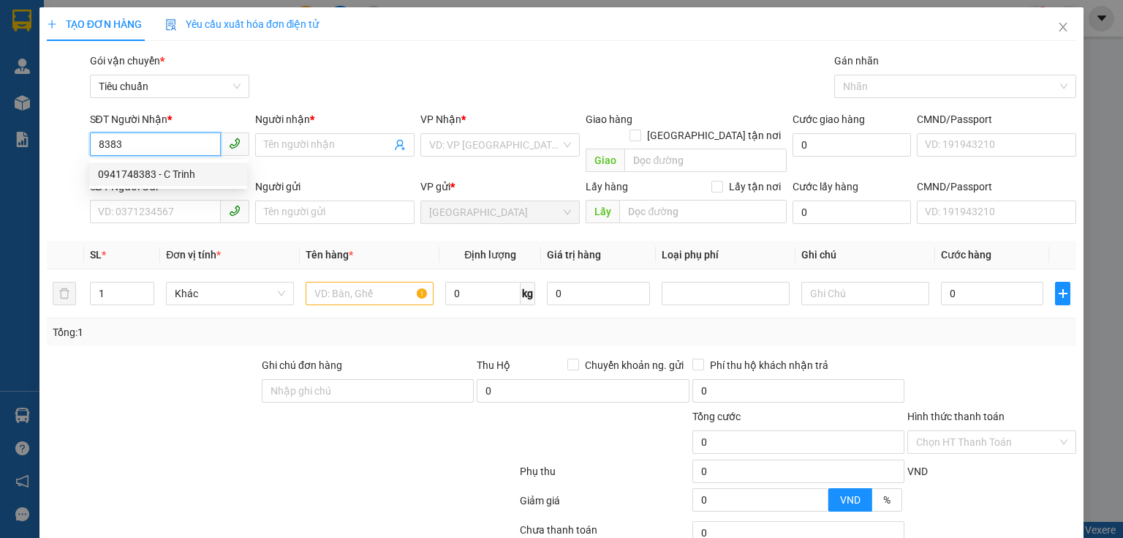
type input "C Trinh"
type input "241808563"
type input "30.000"
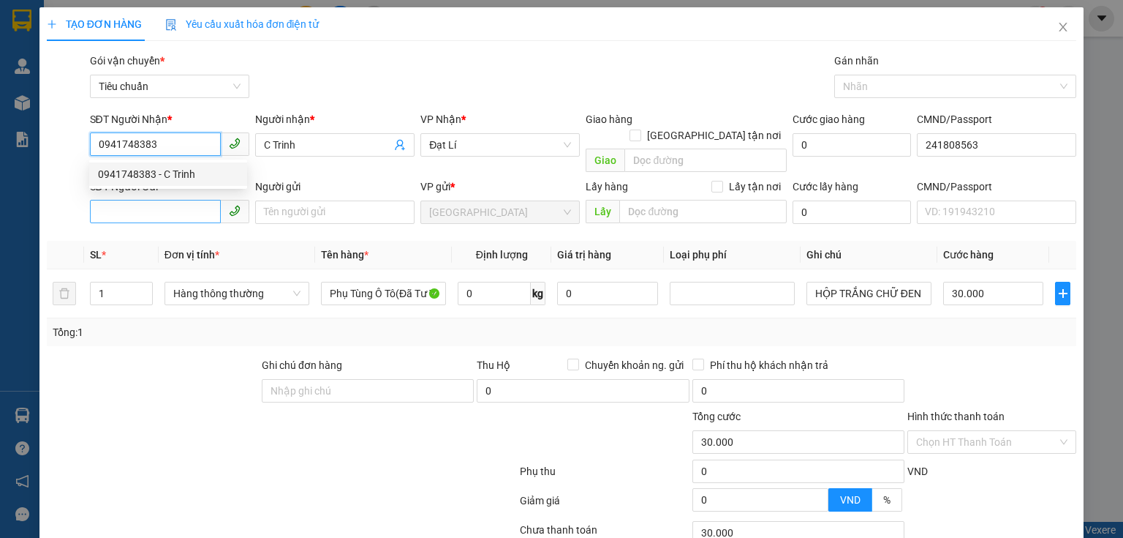
type input "0941748383"
click at [187, 205] on input "SĐT Người Gửi" at bounding box center [155, 211] width 131 height 23
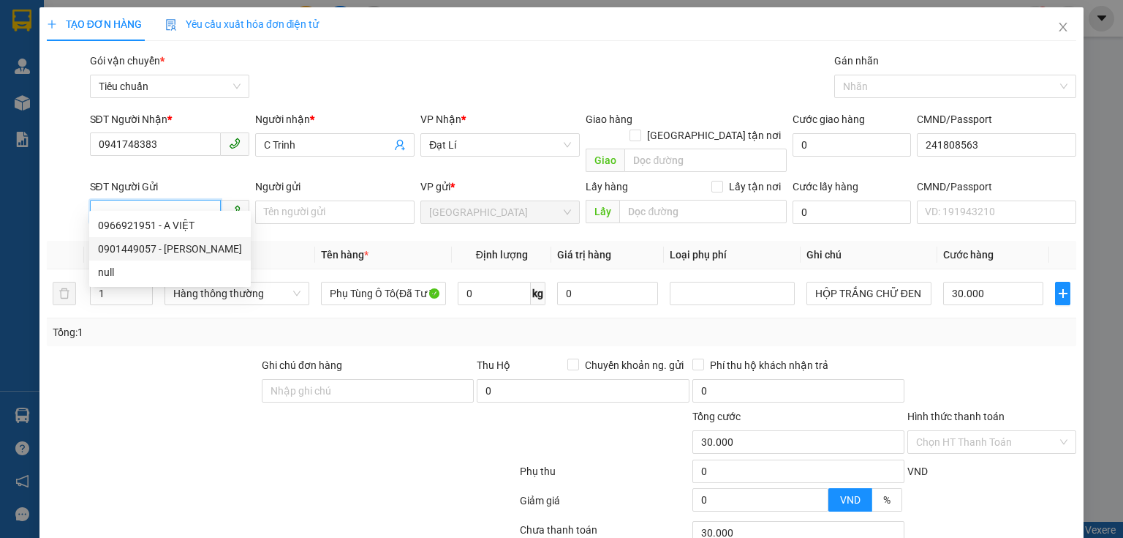
click at [192, 246] on div "0901449057 - RITA VÕ" at bounding box center [170, 249] width 144 height 16
type input "0901449057"
type input "RITA VÕ"
type input "50.000"
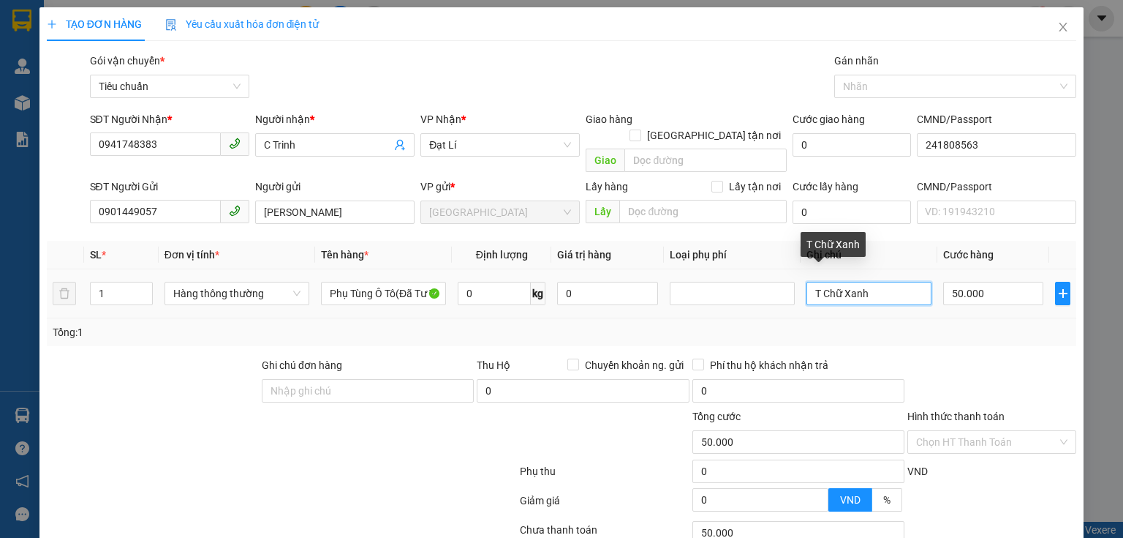
drag, startPoint x: 841, startPoint y: 279, endPoint x: 923, endPoint y: 277, distance: 81.9
click at [923, 282] on input "T Chữ Xanh" at bounding box center [869, 293] width 125 height 23
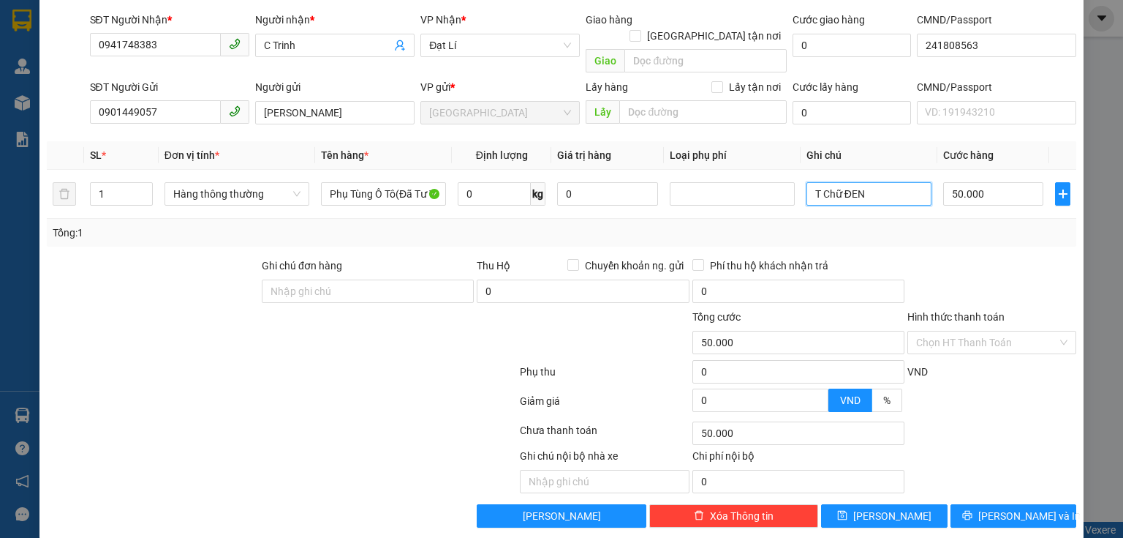
scroll to position [99, 0]
type input "T Chữ ĐEN"
click at [973, 510] on icon "printer" at bounding box center [967, 515] width 10 height 10
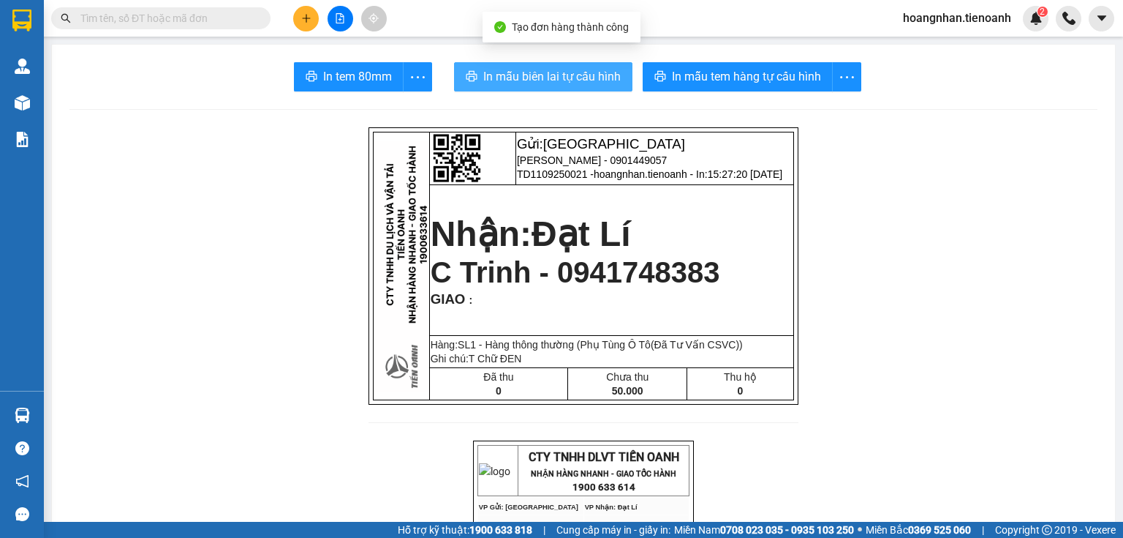
click at [566, 78] on span "In mẫu biên lai tự cấu hình" at bounding box center [551, 76] width 137 height 18
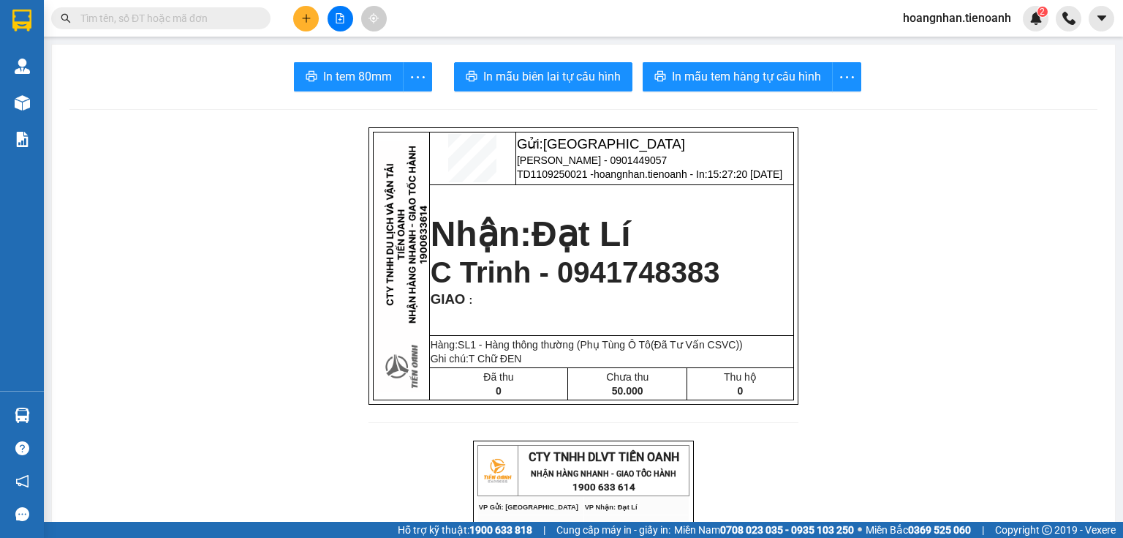
click at [739, 36] on div "Kết quả tìm kiếm ( 121 ) Bộ lọc Mã ĐH Trạng thái Món hàng Thu hộ Tổng cước Chưa…" at bounding box center [561, 18] width 1123 height 37
click at [739, 75] on span "In mẫu tem hàng tự cấu hình" at bounding box center [746, 76] width 149 height 18
drag, startPoint x: 1003, startPoint y: 294, endPoint x: 945, endPoint y: 293, distance: 57.8
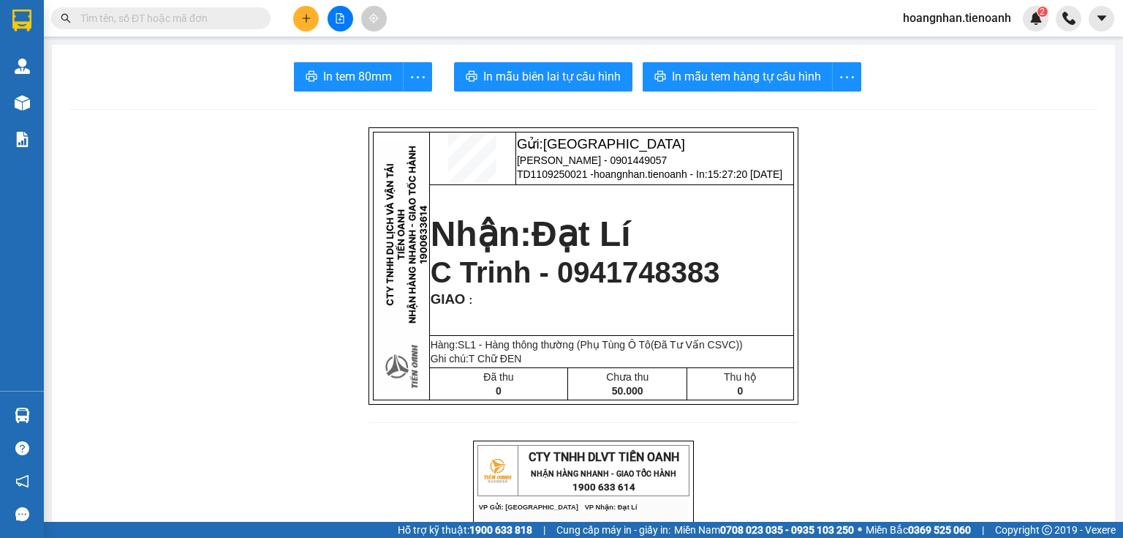
click at [314, 12] on button at bounding box center [306, 19] width 26 height 26
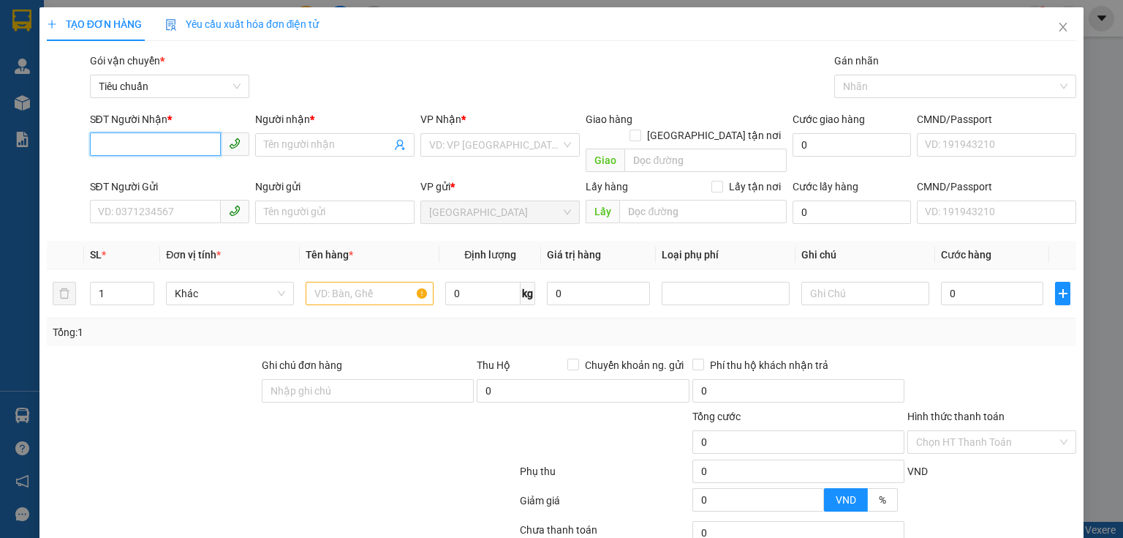
click at [168, 135] on input "SĐT Người Nhận *" at bounding box center [155, 143] width 131 height 23
click at [170, 140] on input "SĐT Người Nhận *" at bounding box center [155, 143] width 131 height 23
type input "4155"
click at [147, 149] on input "4155" at bounding box center [155, 143] width 131 height 23
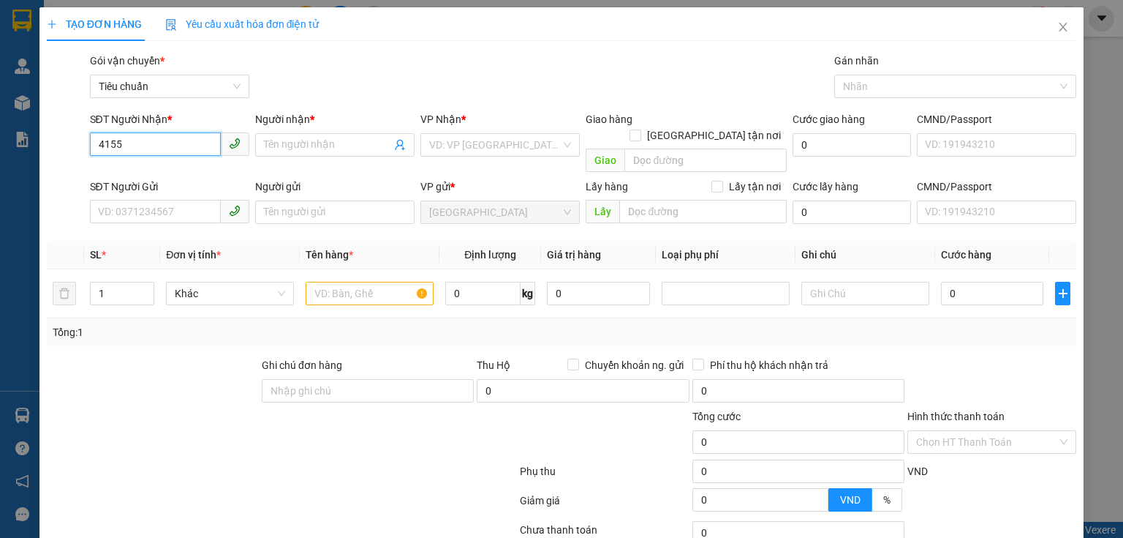
click at [147, 149] on input "4155" at bounding box center [155, 143] width 131 height 23
click at [159, 200] on input "SĐT Người Gửi" at bounding box center [155, 211] width 131 height 23
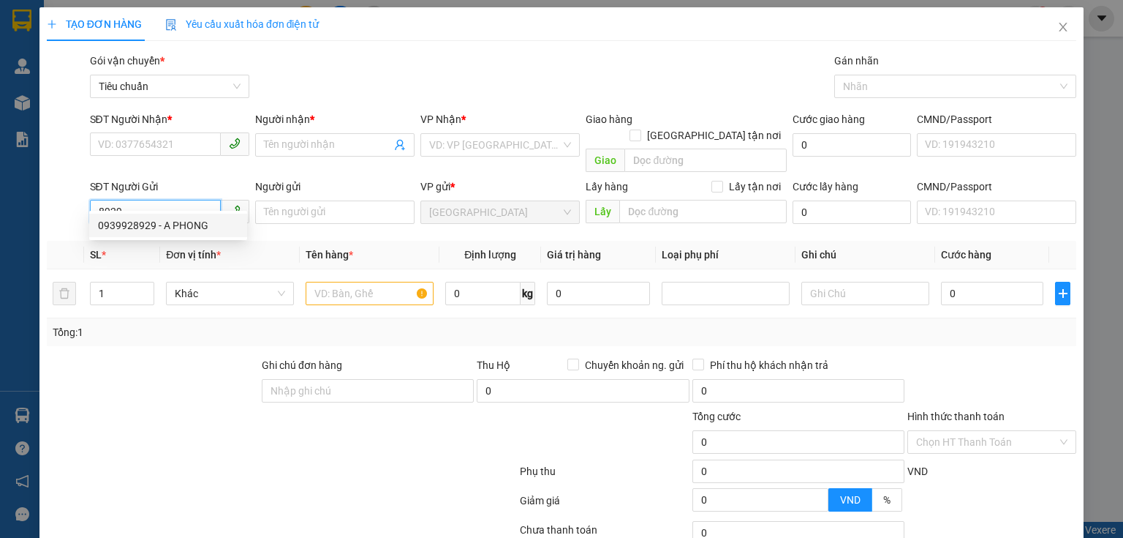
click at [135, 200] on input "8929" at bounding box center [155, 211] width 131 height 23
type input "892"
click at [135, 200] on input "892" at bounding box center [155, 211] width 131 height 23
click at [135, 200] on input "SĐT Người Gửi" at bounding box center [155, 211] width 131 height 23
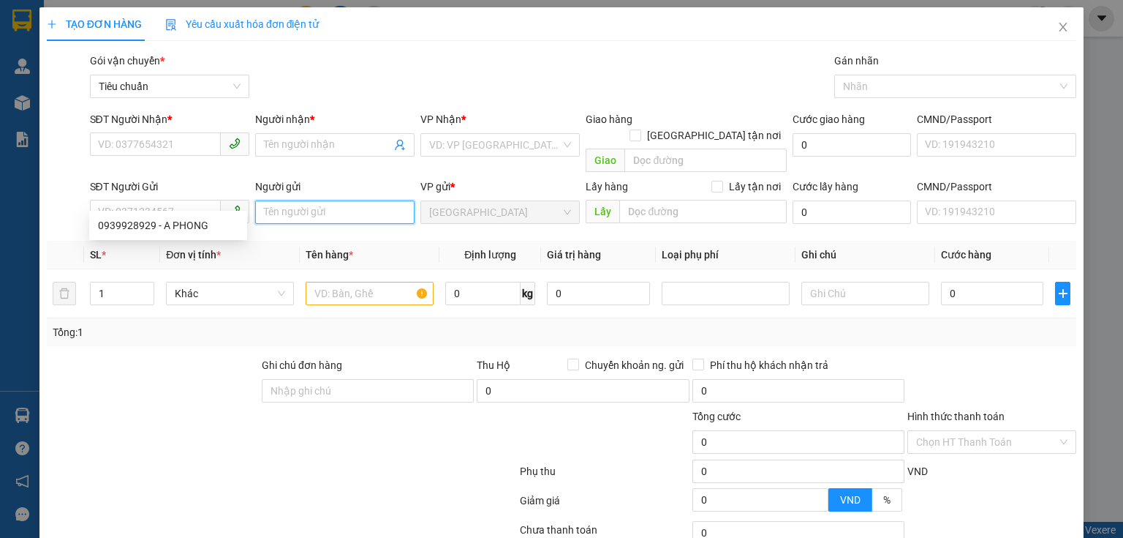
click at [283, 200] on input "Người gửi" at bounding box center [334, 211] width 159 height 23
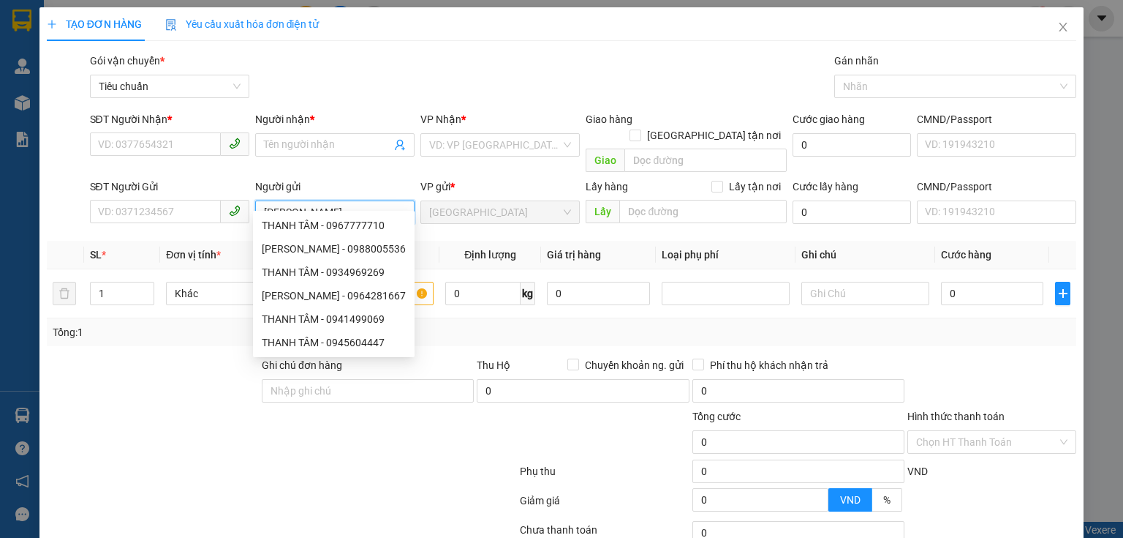
type input "TRẦN THÚY"
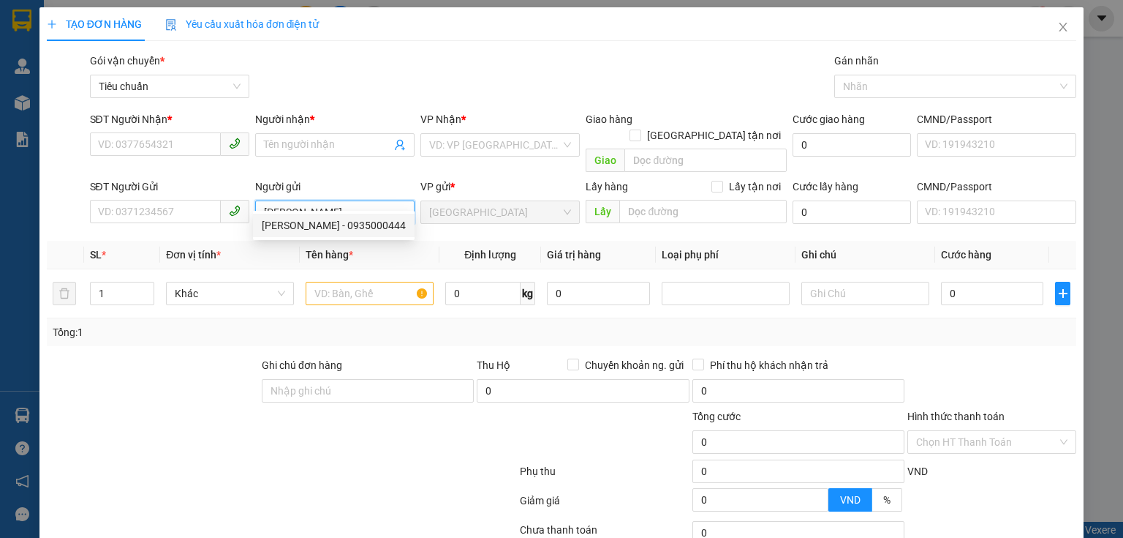
click at [284, 200] on input "TRẦN THÚY" at bounding box center [334, 211] width 159 height 23
click at [186, 146] on input "SĐT Người Nhận *" at bounding box center [155, 143] width 131 height 23
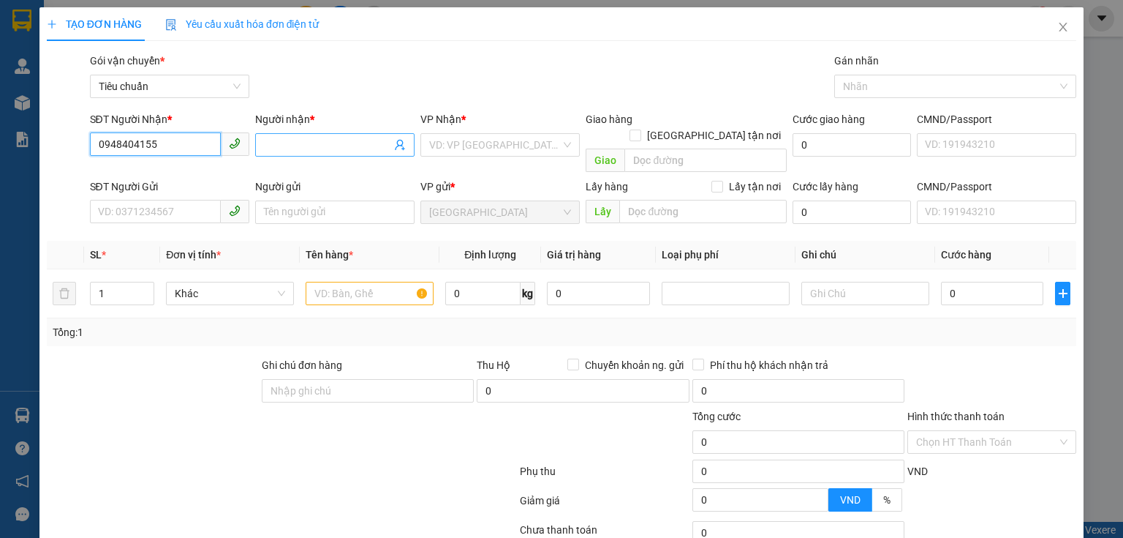
type input "0948404155"
click at [293, 146] on input "Người nhận *" at bounding box center [327, 145] width 127 height 16
type input "TÂM THỦY"
click at [385, 110] on div "Transit Pickup Surcharge Ids Transit Deliver Surcharge Ids Transit Deliver Surc…" at bounding box center [562, 340] width 1030 height 574
click at [441, 150] on input "search" at bounding box center [495, 145] width 132 height 22
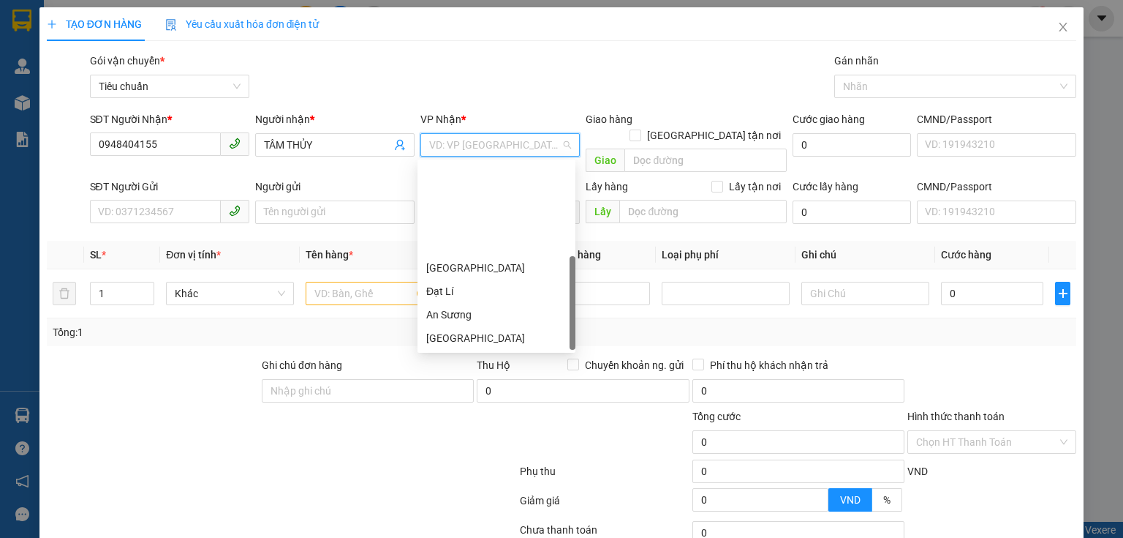
scroll to position [117, 0]
click at [464, 265] on div "Cư Kuin" at bounding box center [496, 268] width 140 height 16
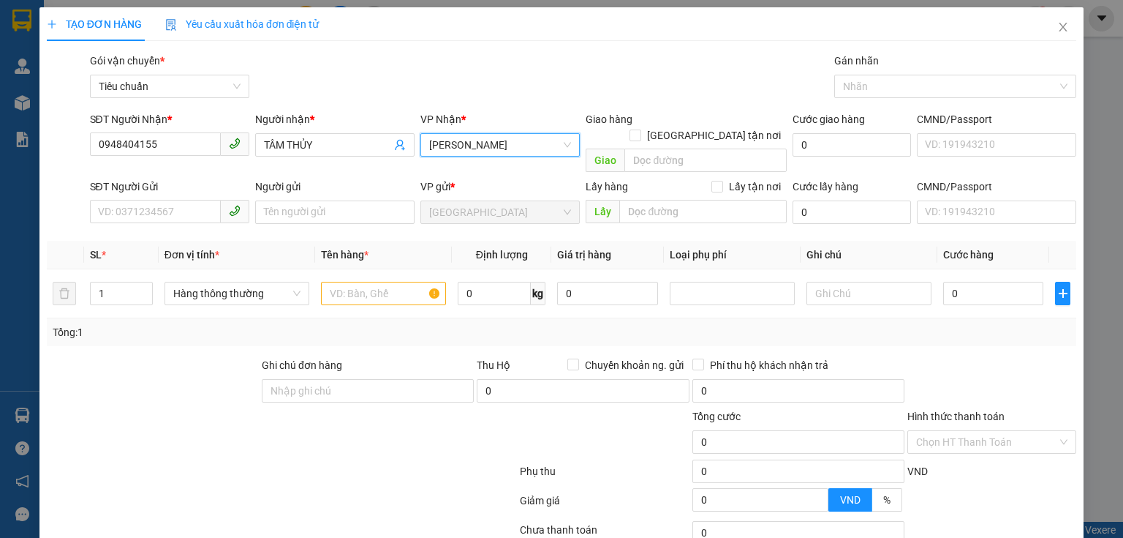
click at [162, 408] on div at bounding box center [195, 433] width 301 height 51
click at [166, 200] on input "SĐT Người Gửi" at bounding box center [155, 211] width 131 height 23
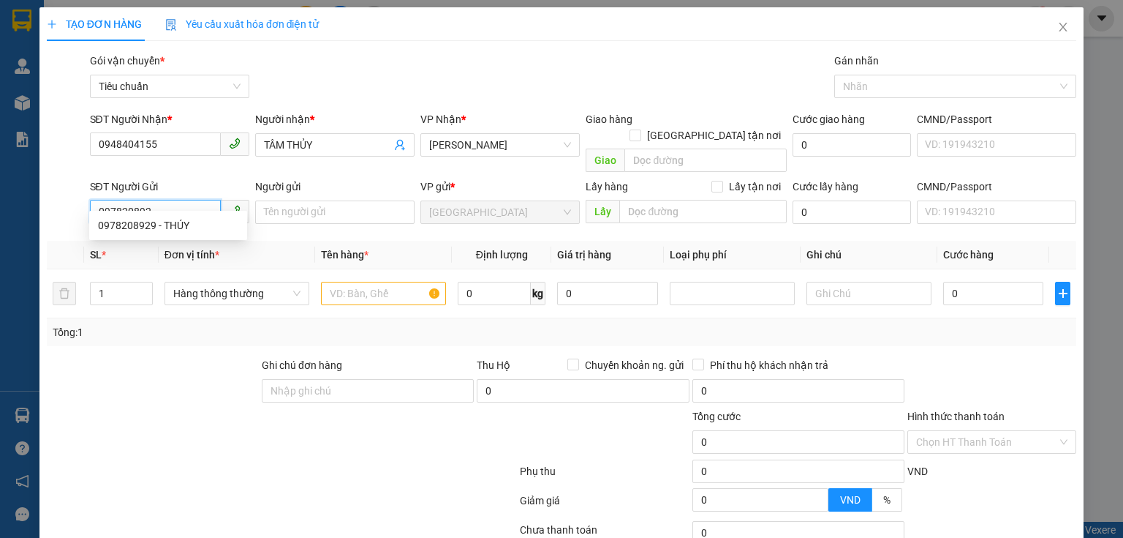
type input "0978208929"
click at [168, 225] on div "0978208929 - THÚY" at bounding box center [168, 225] width 140 height 16
type input "THÚY"
type input "70k/1T"
type input "140.000"
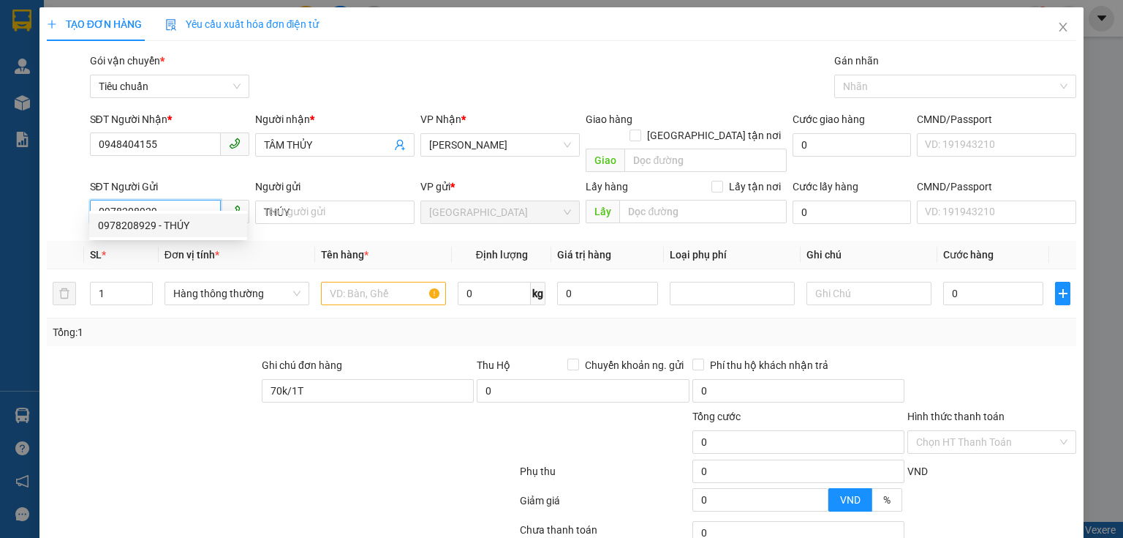
type input "140.000"
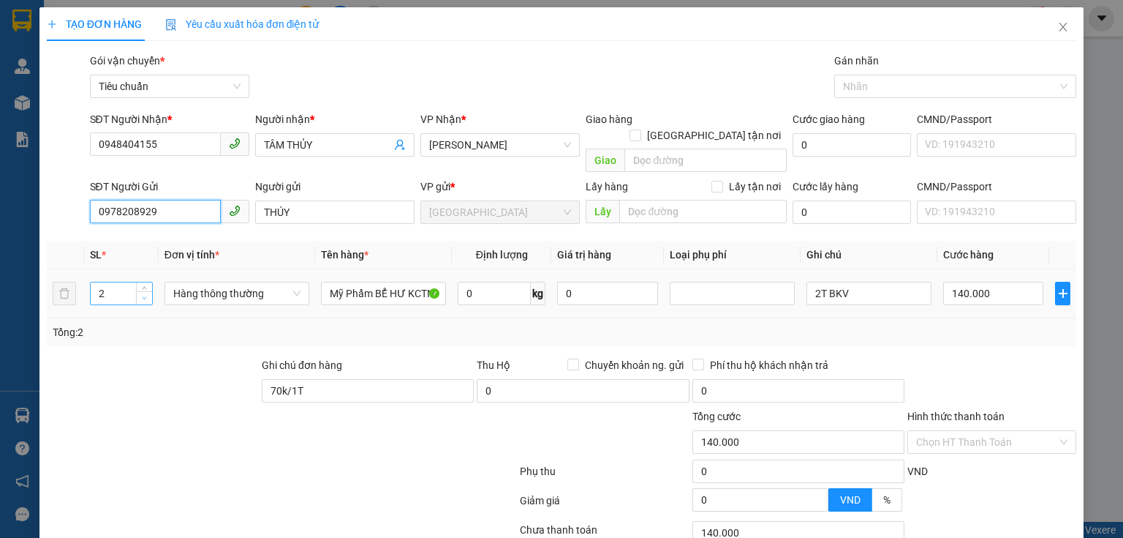
type input "0978208929"
type input "1"
click at [142, 295] on icon "down" at bounding box center [144, 297] width 5 height 5
click at [132, 324] on div "Tổng: 1" at bounding box center [244, 332] width 382 height 16
type input "0"
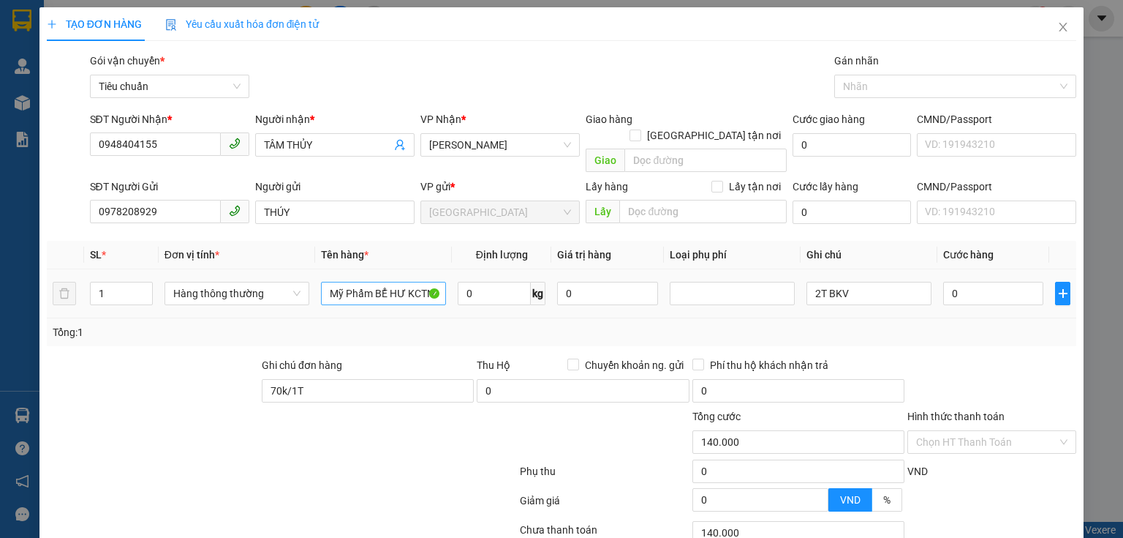
type input "0"
click at [372, 282] on input "Mỹ Phẩm BỂ HƯ KCTN" at bounding box center [383, 293] width 125 height 23
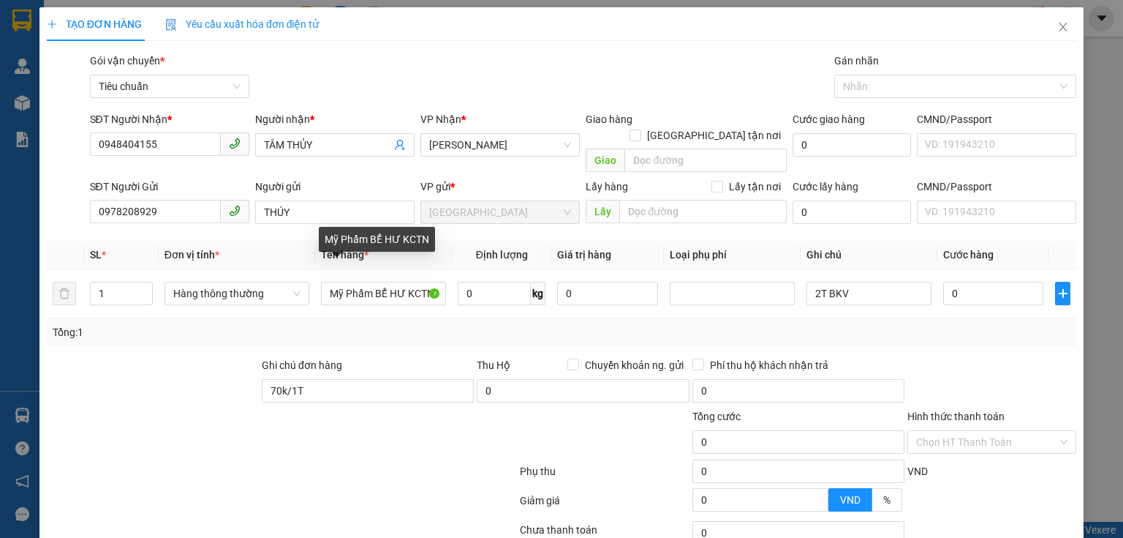
click at [410, 324] on div "Tổng: 1" at bounding box center [244, 332] width 382 height 16
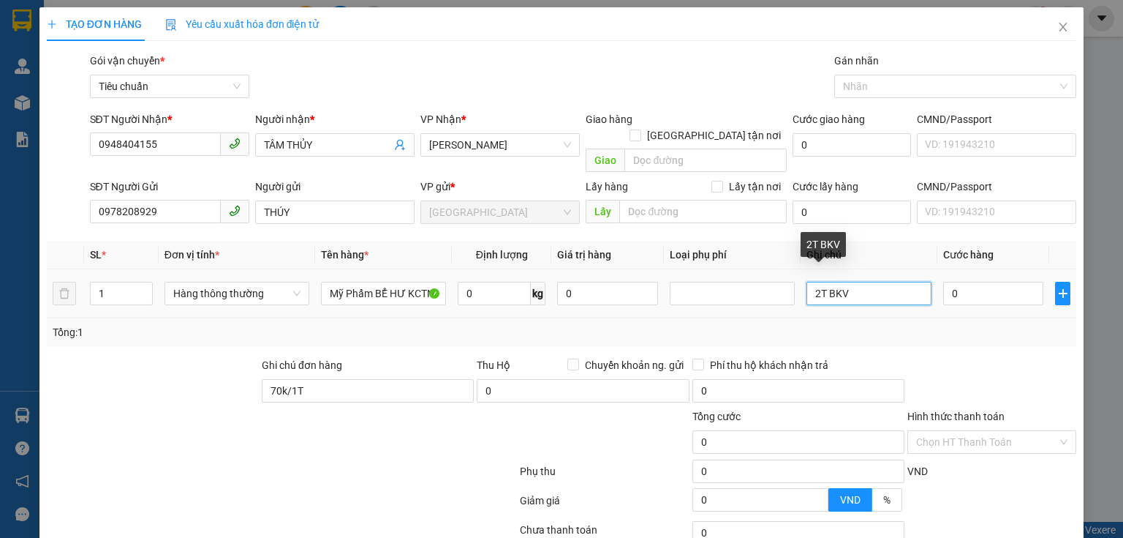
click at [812, 282] on input "2T BKV" at bounding box center [869, 293] width 125 height 23
type input "T BKV"
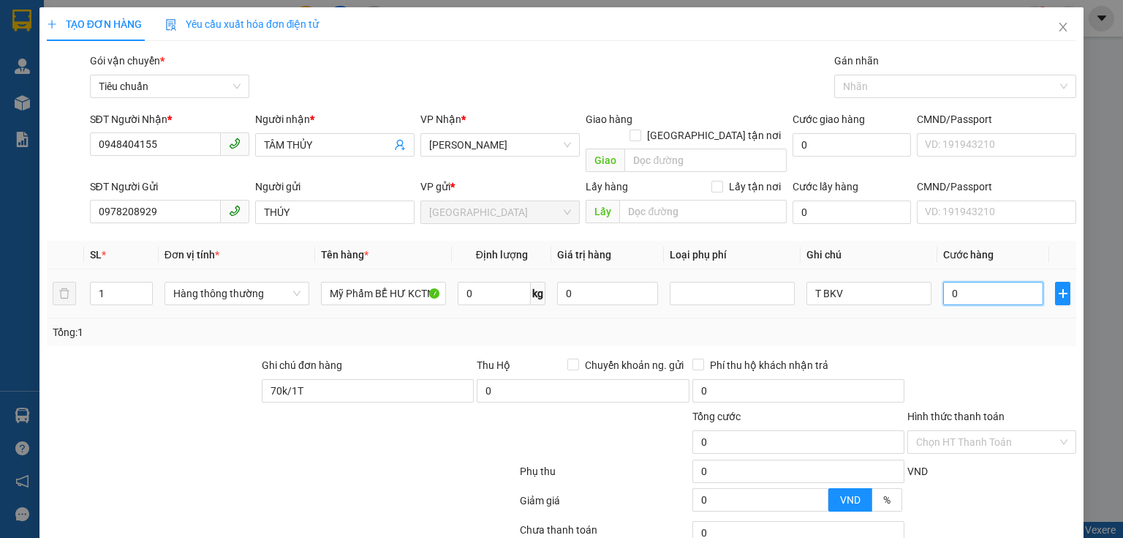
click at [988, 282] on input "0" at bounding box center [993, 293] width 100 height 23
type input "7"
type input "70"
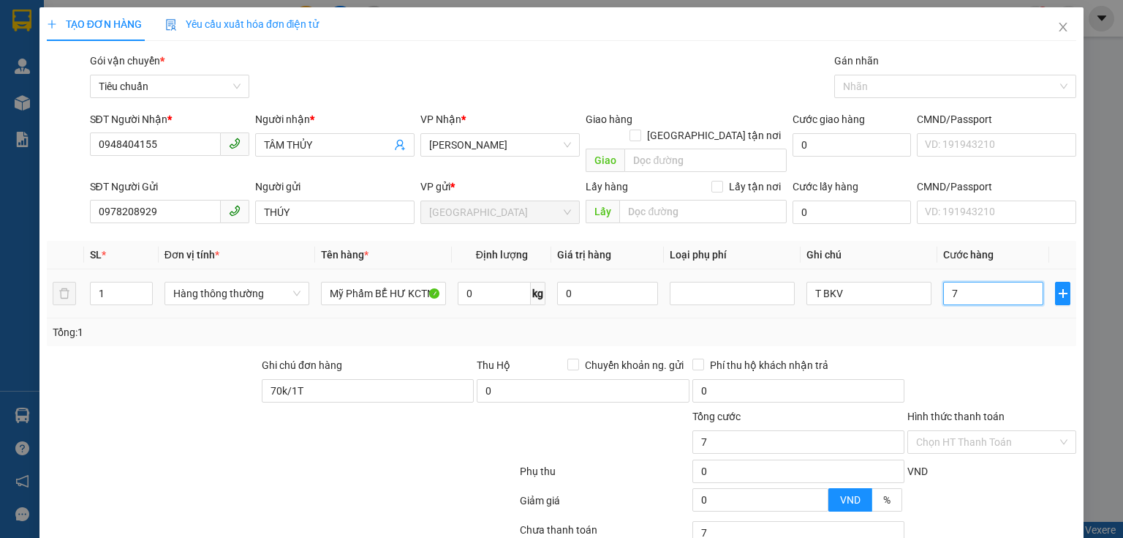
type input "70"
type input "70.000"
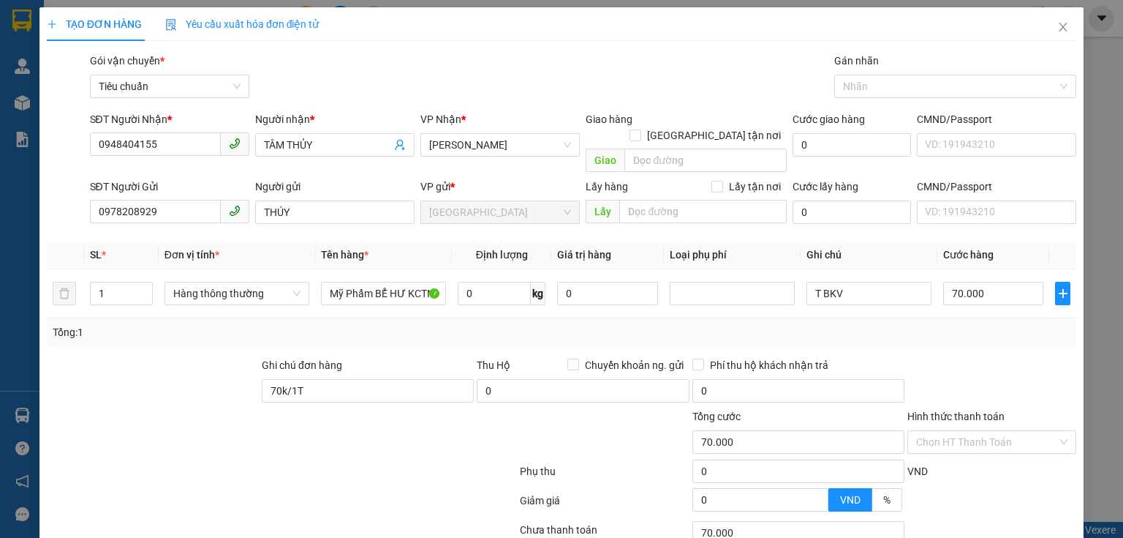
click at [1003, 331] on div "Transit Pickup Surcharge Ids Transit Deliver Surcharge Ids Transit Deliver Surc…" at bounding box center [562, 340] width 1030 height 574
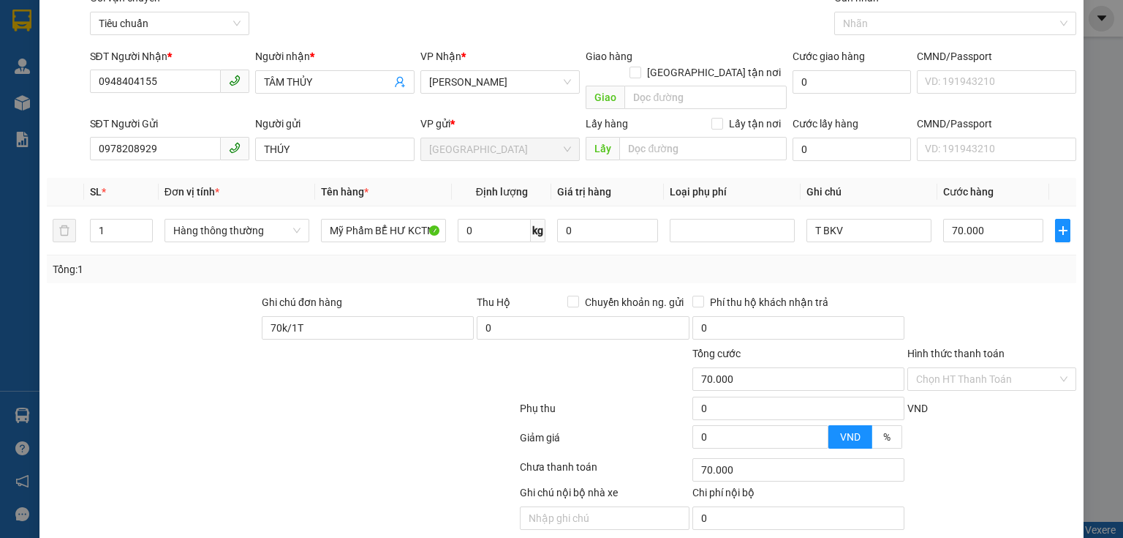
scroll to position [99, 0]
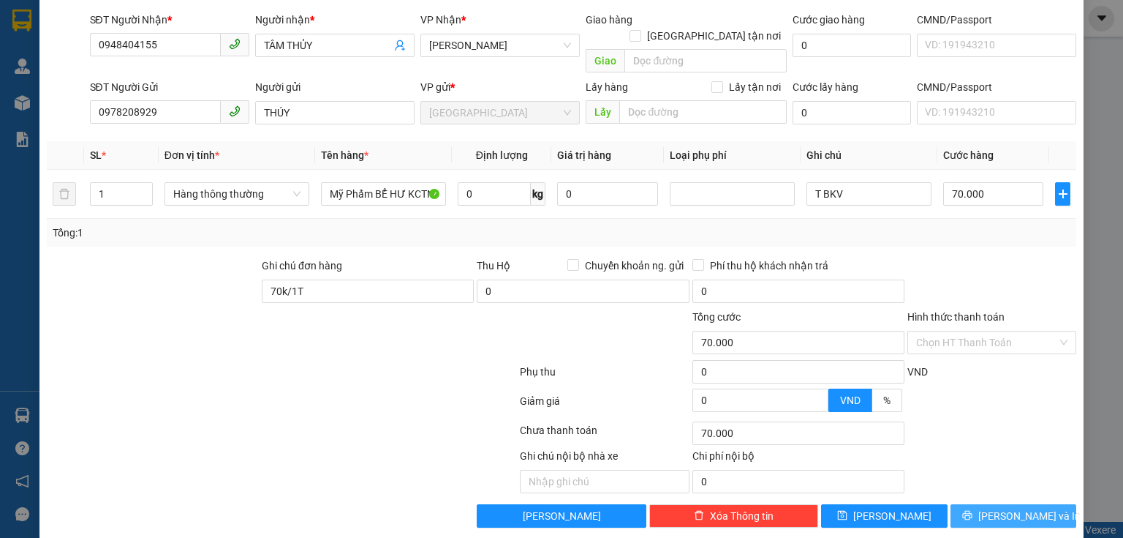
click at [969, 504] on button "Lưu và In" at bounding box center [1014, 515] width 127 height 23
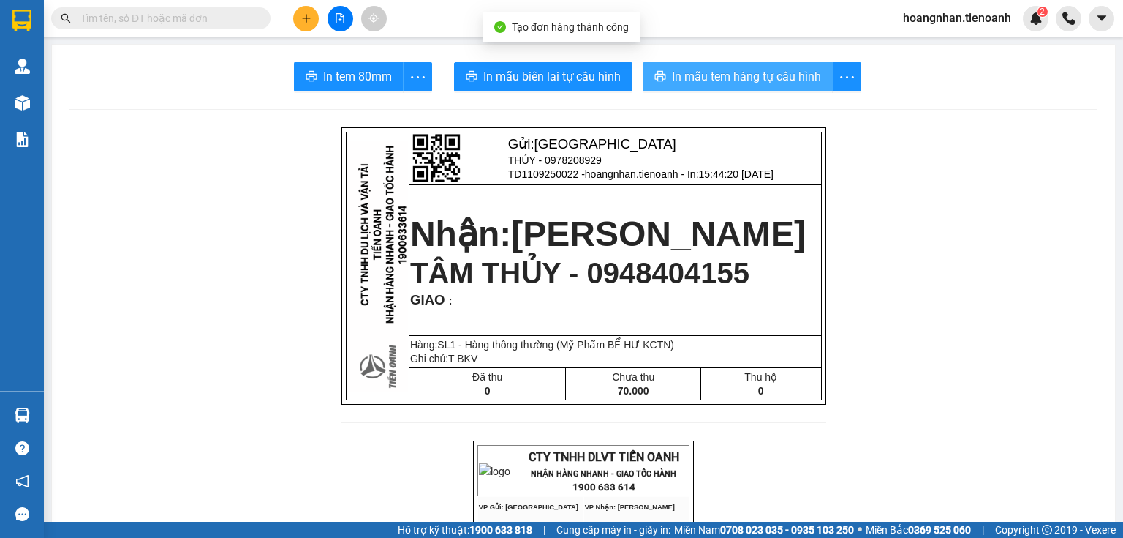
click at [674, 87] on button "In mẫu tem hàng tự cấu hình" at bounding box center [738, 76] width 190 height 29
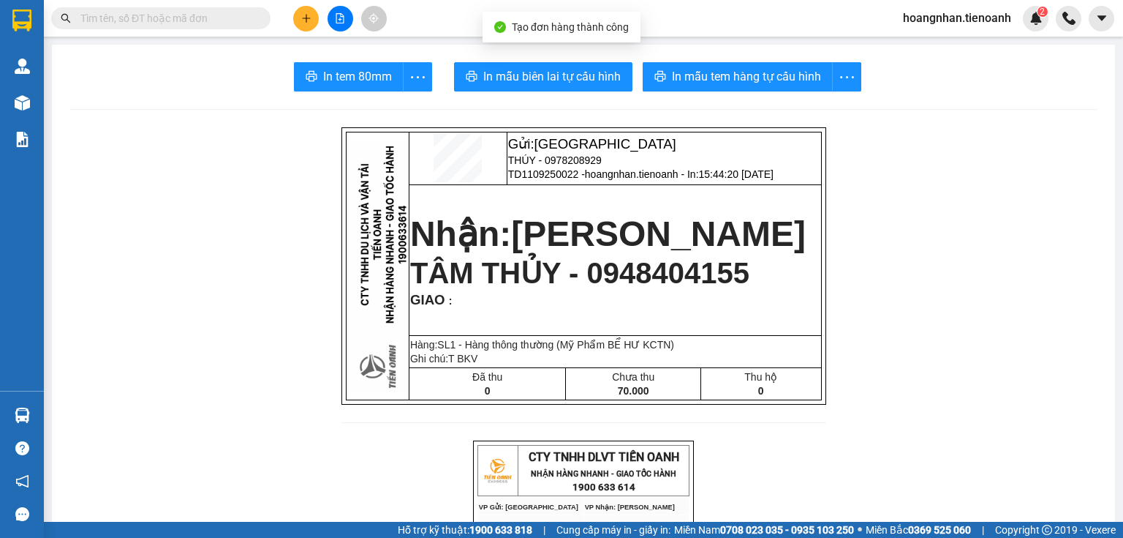
drag, startPoint x: 165, startPoint y: 284, endPoint x: 274, endPoint y: 19, distance: 287.0
click at [306, 8] on button at bounding box center [306, 19] width 26 height 26
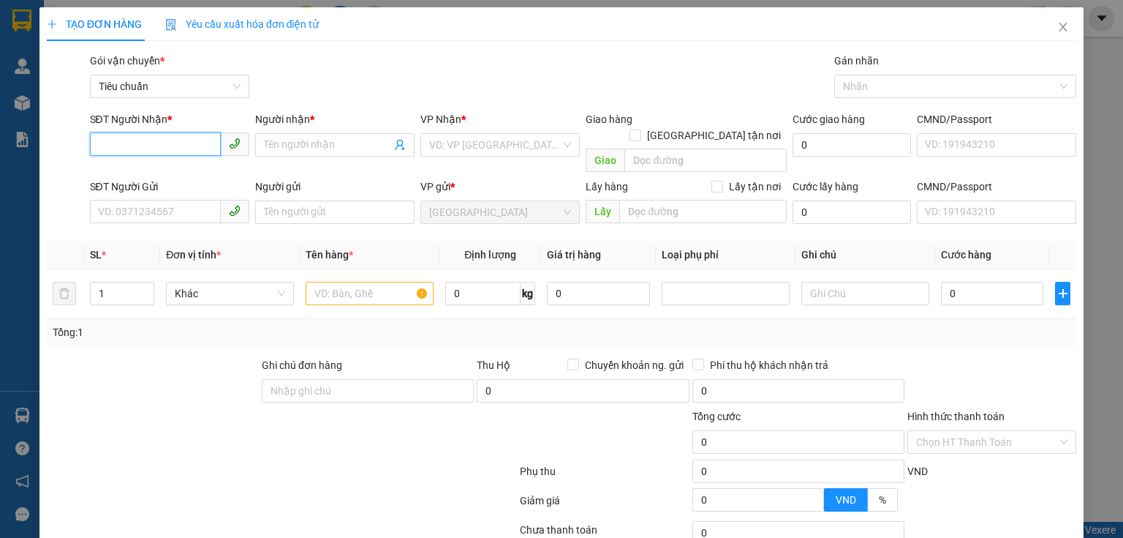
click at [130, 148] on input "SĐT Người Nhận *" at bounding box center [155, 143] width 131 height 23
click at [222, 357] on div at bounding box center [152, 382] width 215 height 51
click at [205, 152] on input "SĐT Người Nhận *" at bounding box center [155, 143] width 131 height 23
drag, startPoint x: 192, startPoint y: 504, endPoint x: 170, endPoint y: 295, distance: 209.7
click at [192, 483] on div "Transit Pickup Surcharge Ids Transit Deliver Surcharge Ids Transit Deliver Surc…" at bounding box center [562, 340] width 1030 height 574
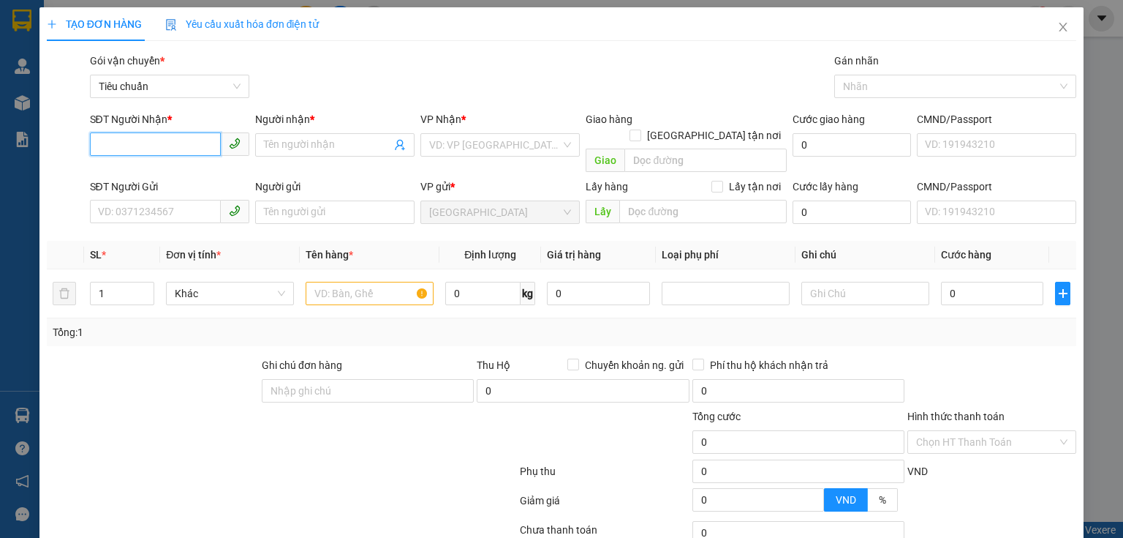
click at [167, 150] on input "SĐT Người Nhận *" at bounding box center [155, 143] width 131 height 23
click at [193, 408] on div at bounding box center [195, 433] width 301 height 51
click at [189, 149] on input "SĐT Người Nhận *" at bounding box center [155, 143] width 131 height 23
click at [137, 459] on div at bounding box center [281, 473] width 473 height 29
click at [135, 152] on input "SĐT Người Nhận *" at bounding box center [155, 143] width 131 height 23
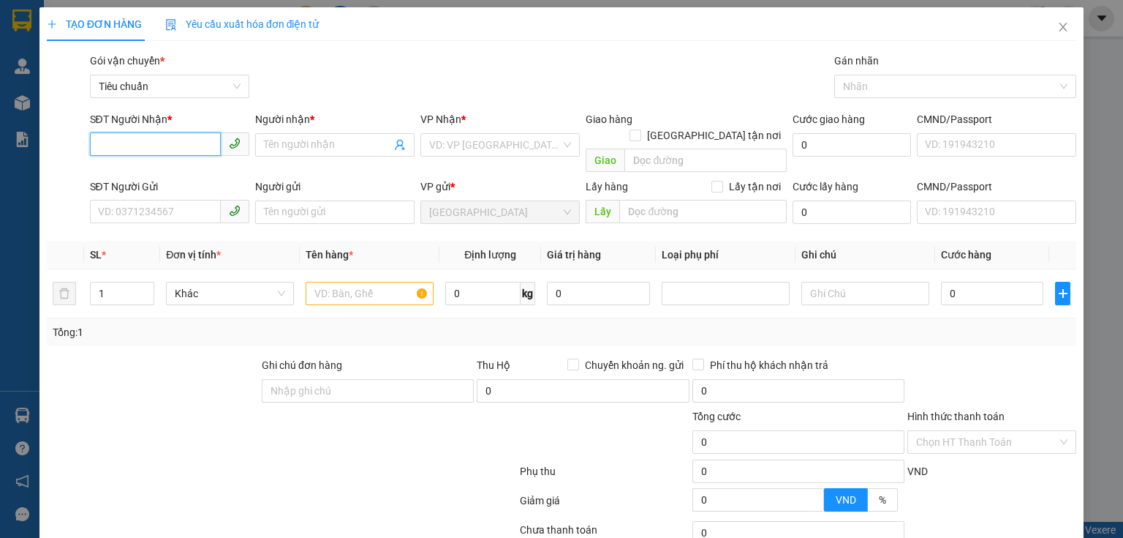
click at [135, 152] on input "SĐT Người Nhận *" at bounding box center [155, 143] width 131 height 23
click at [200, 408] on div at bounding box center [195, 433] width 301 height 51
click at [185, 147] on input "SĐT Người Nhận *" at bounding box center [155, 143] width 131 height 23
drag, startPoint x: 173, startPoint y: 366, endPoint x: 176, endPoint y: 125, distance: 240.6
click at [173, 357] on div at bounding box center [152, 382] width 215 height 51
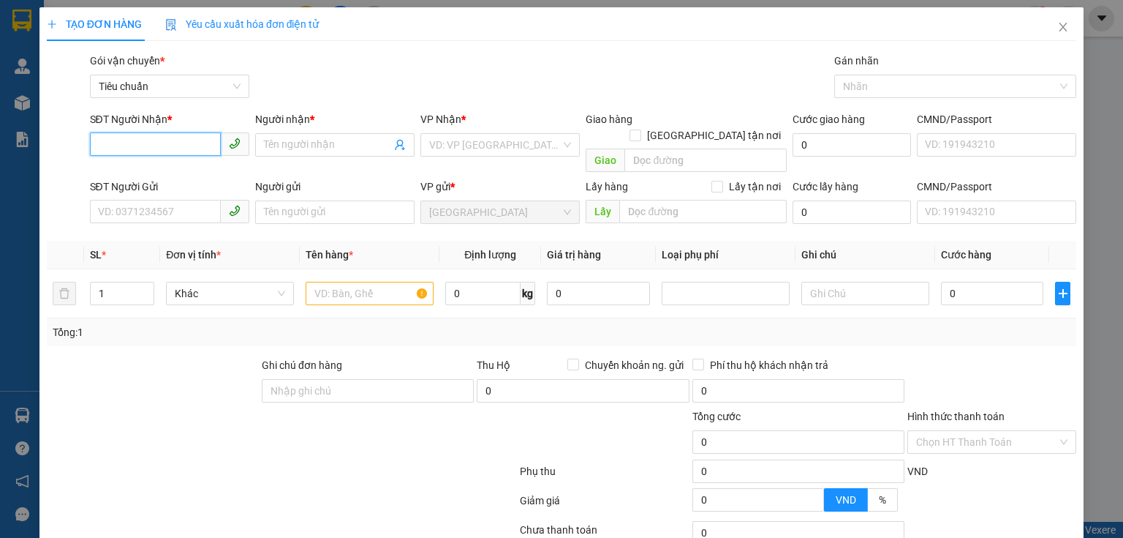
click at [176, 147] on input "SĐT Người Nhận *" at bounding box center [155, 143] width 131 height 23
click at [186, 174] on div "0383678769 - Thị Việt" at bounding box center [168, 174] width 140 height 16
type input "0383678769"
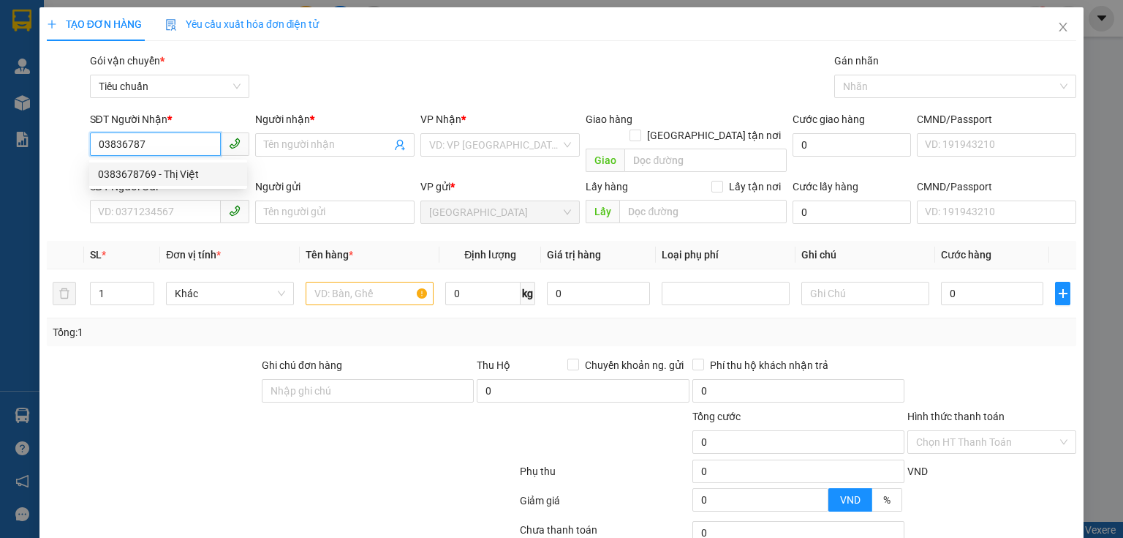
type input "Thị Việt"
type input "30.000"
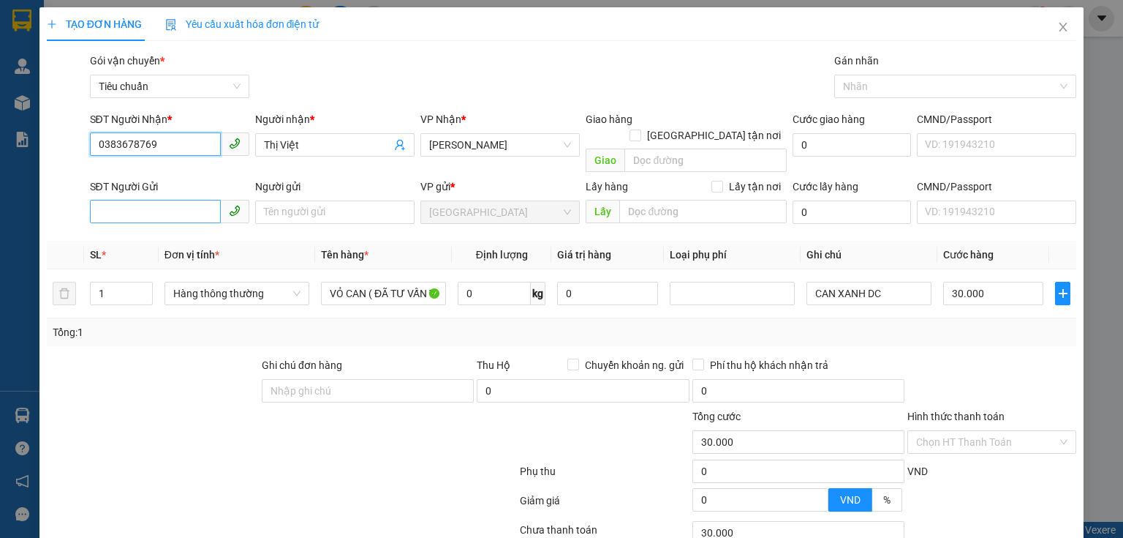
type input "0383678769"
click at [171, 205] on input "SĐT Người Gửi" at bounding box center [155, 211] width 131 height 23
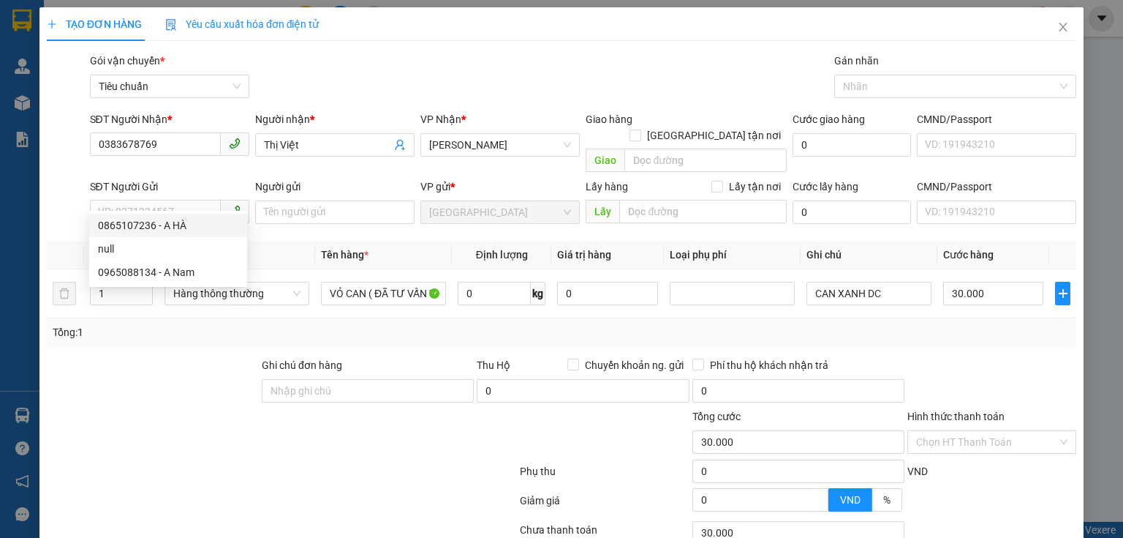
click at [157, 211] on div "0865107236 null 0865107236 - A HÀ null 0965088134 - A Nam" at bounding box center [168, 249] width 158 height 76
click at [164, 200] on input "SĐT Người Gửi" at bounding box center [155, 211] width 131 height 23
click at [183, 223] on div "0865107236 - A HÀ" at bounding box center [168, 225] width 140 height 16
type input "0865107236"
type input "A HÀ"
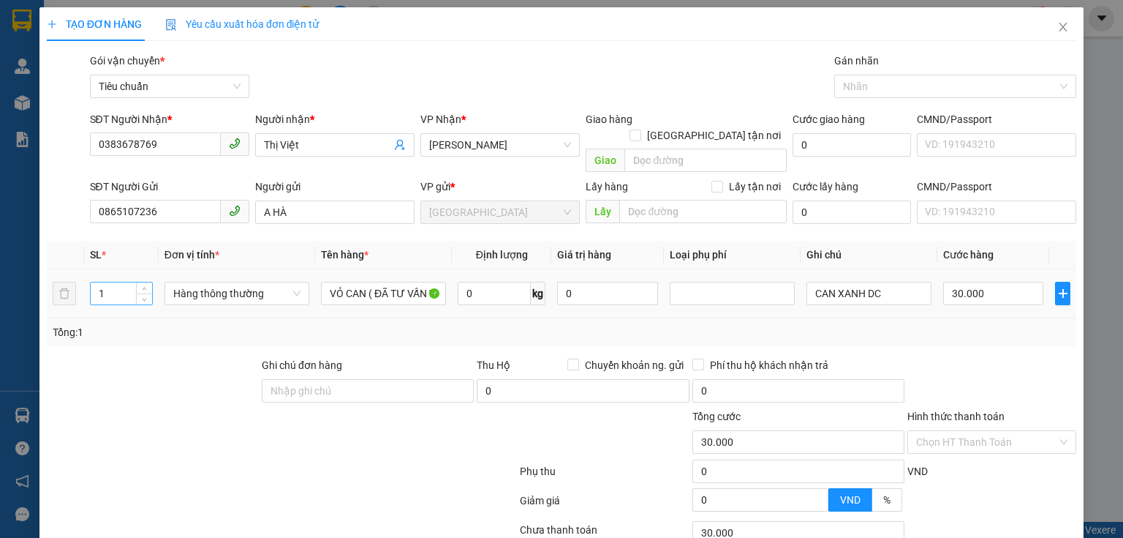
click at [126, 282] on input "1" at bounding box center [121, 293] width 61 height 22
type input "6"
drag, startPoint x: 864, startPoint y: 276, endPoint x: 902, endPoint y: 281, distance: 39.0
click at [902, 282] on input "CAN XANH DC" at bounding box center [869, 293] width 125 height 23
type input "0"
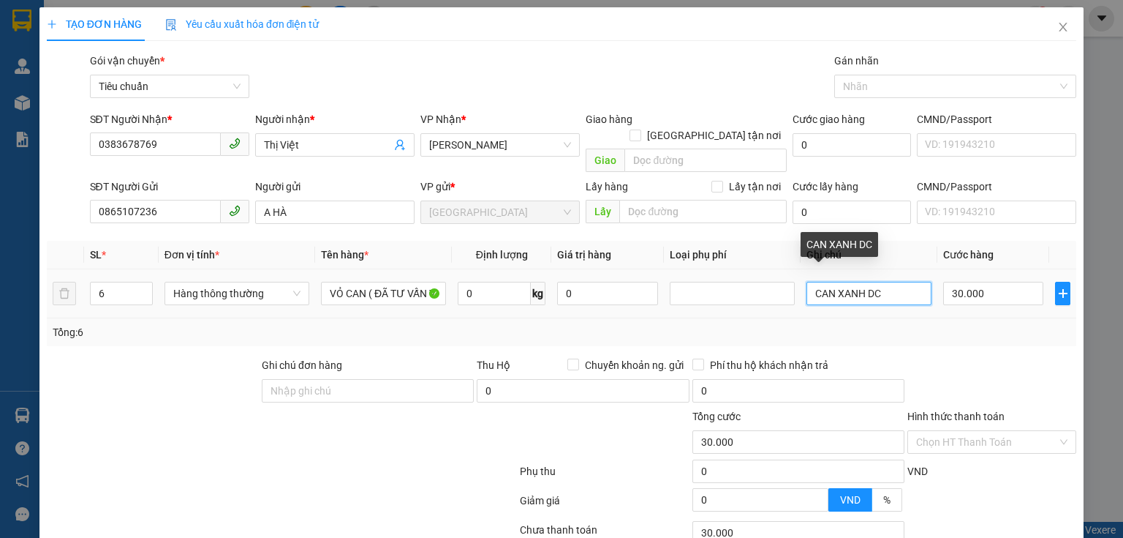
type input "0"
type input "CAN XANH"
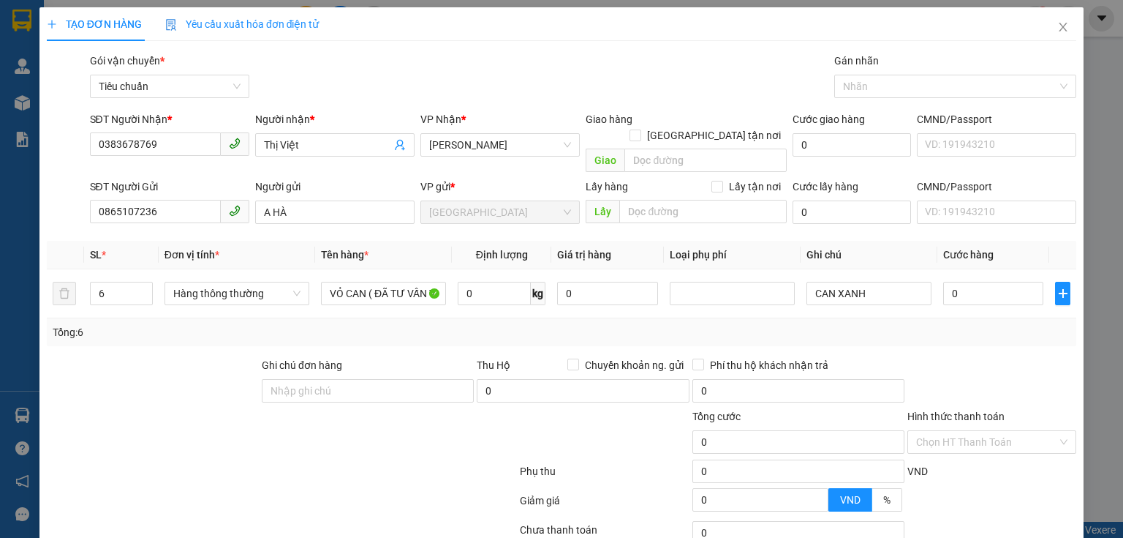
click at [395, 324] on div "Tổng: 6" at bounding box center [244, 332] width 382 height 16
click at [1008, 282] on input "0" at bounding box center [993, 293] width 100 height 23
type input "1"
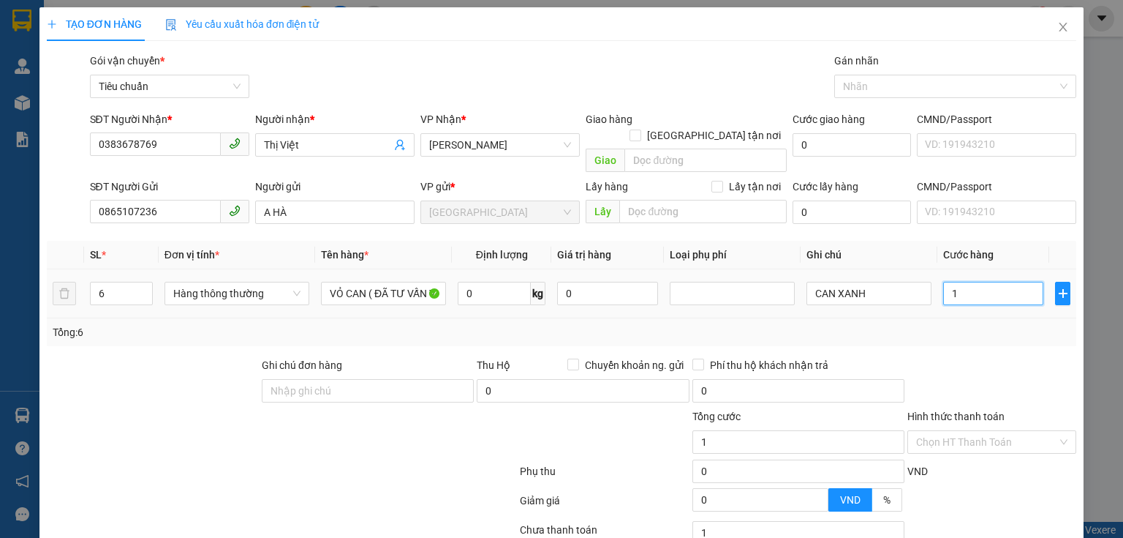
type input "18"
type input "180"
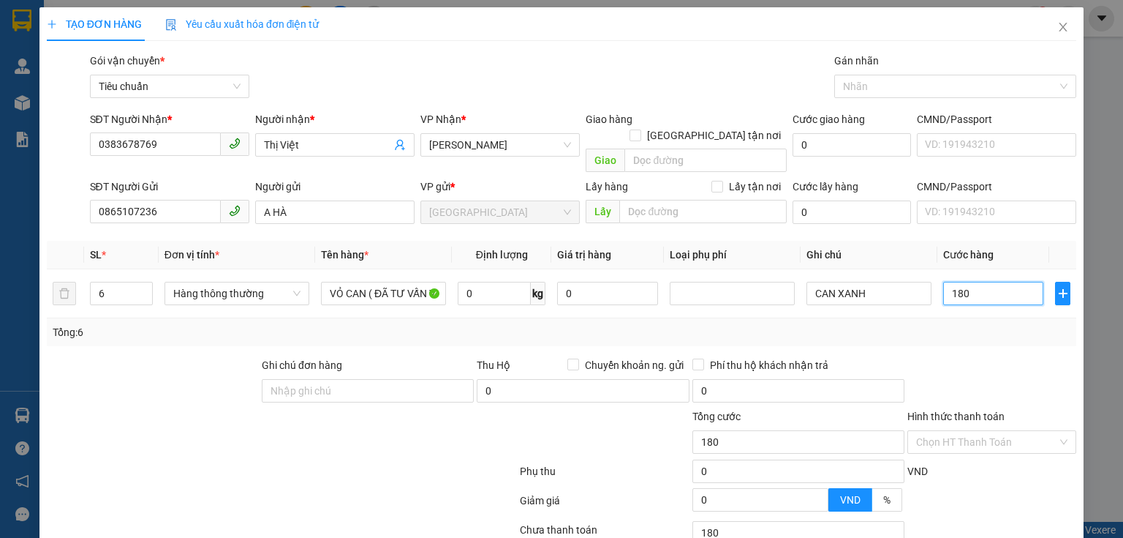
type input "180"
type input "180.000"
click at [992, 324] on div "Tổng: 6" at bounding box center [562, 332] width 1018 height 16
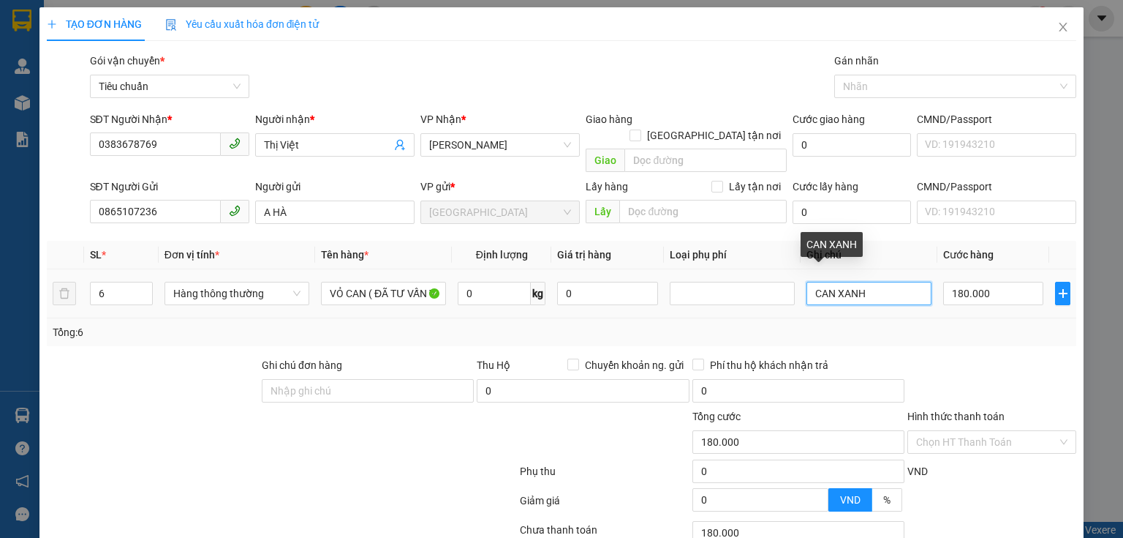
click at [809, 282] on input "CAN XANH" at bounding box center [869, 293] width 125 height 23
type input "6 CAN XANH"
click at [954, 324] on div "Tổng: 6" at bounding box center [562, 332] width 1018 height 16
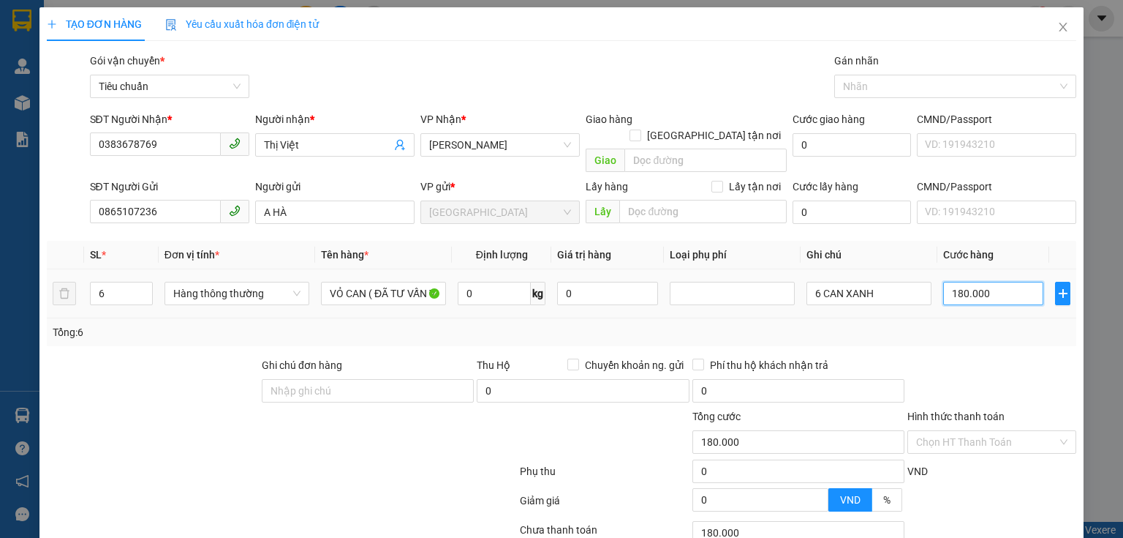
click at [994, 282] on input "180.000" at bounding box center [993, 293] width 100 height 23
type input "1"
type input "12"
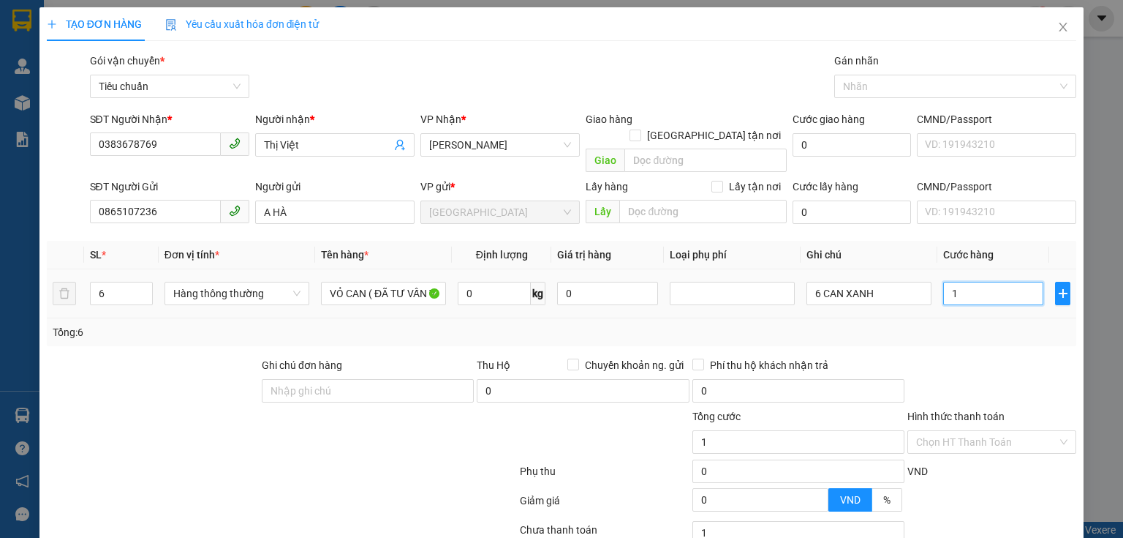
type input "12"
type input "120"
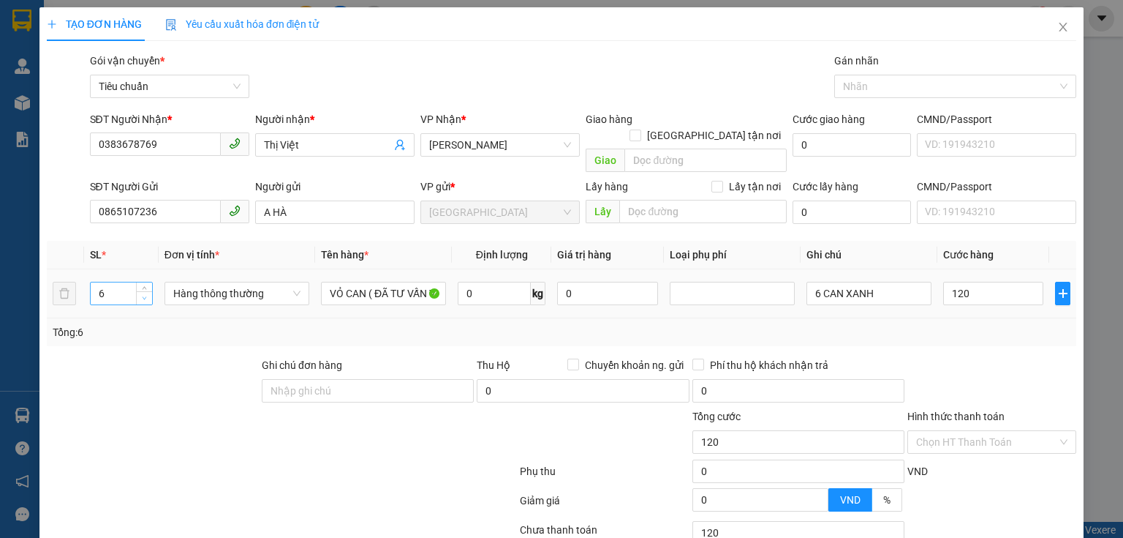
type input "120.000"
click at [142, 295] on icon "down" at bounding box center [144, 297] width 5 height 5
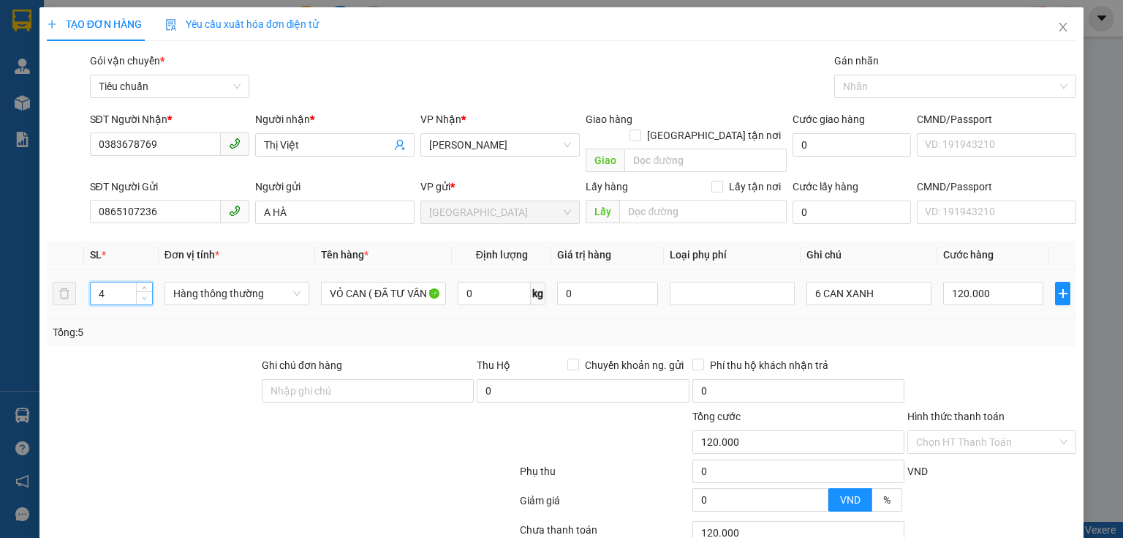
click at [142, 295] on icon "down" at bounding box center [144, 297] width 5 height 5
type input "2"
click at [142, 295] on icon "down" at bounding box center [144, 297] width 5 height 5
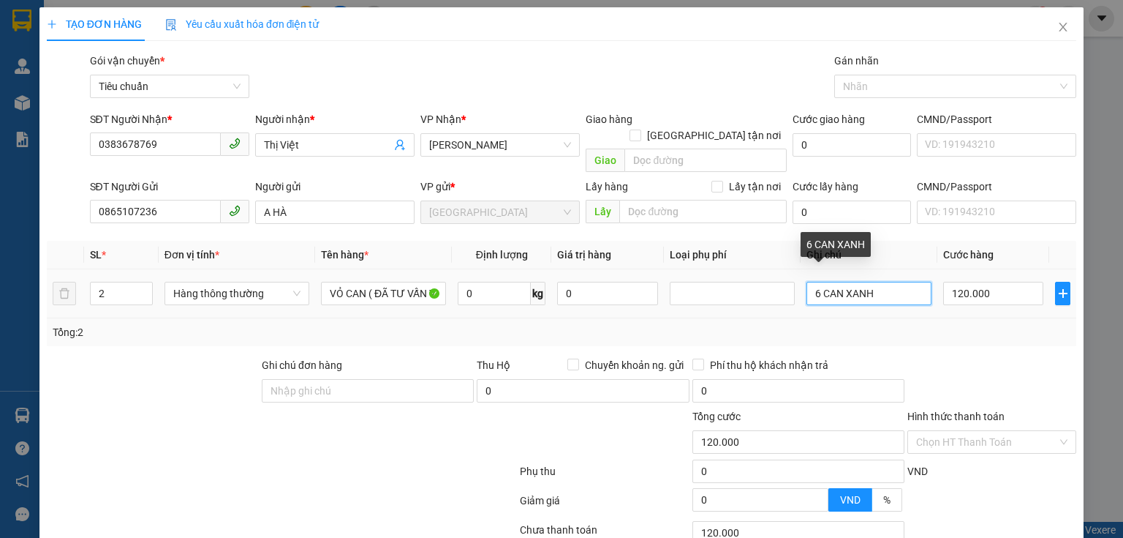
drag, startPoint x: 816, startPoint y: 282, endPoint x: 748, endPoint y: 294, distance: 69.1
click at [748, 294] on tr "2 Hàng thông thường VỎ CAN ( ĐÃ TƯ VẤN VẬN CHUYỂN) 0 kg 0 6 CAN XANH 120.000" at bounding box center [562, 293] width 1030 height 49
type input "0"
type input "CAN XANH"
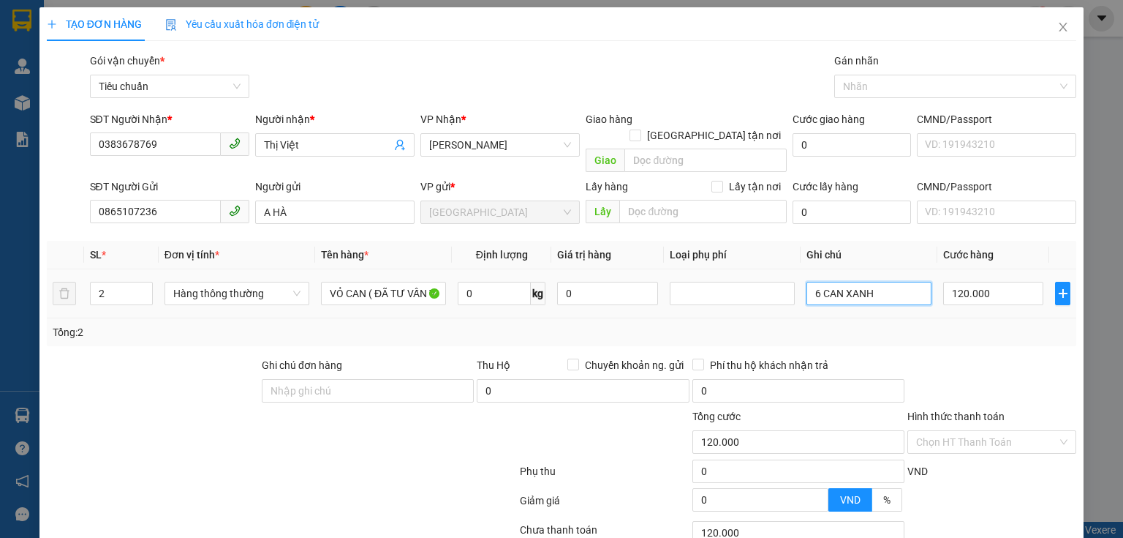
type input "0"
click at [904, 284] on input "2 KIỆN CAN XANH" at bounding box center [869, 293] width 125 height 23
type input "2 KIỆN CAN XANH DC"
click at [940, 324] on div "Tổng: 2" at bounding box center [562, 332] width 1018 height 16
click at [957, 282] on input "0" at bounding box center [993, 293] width 100 height 23
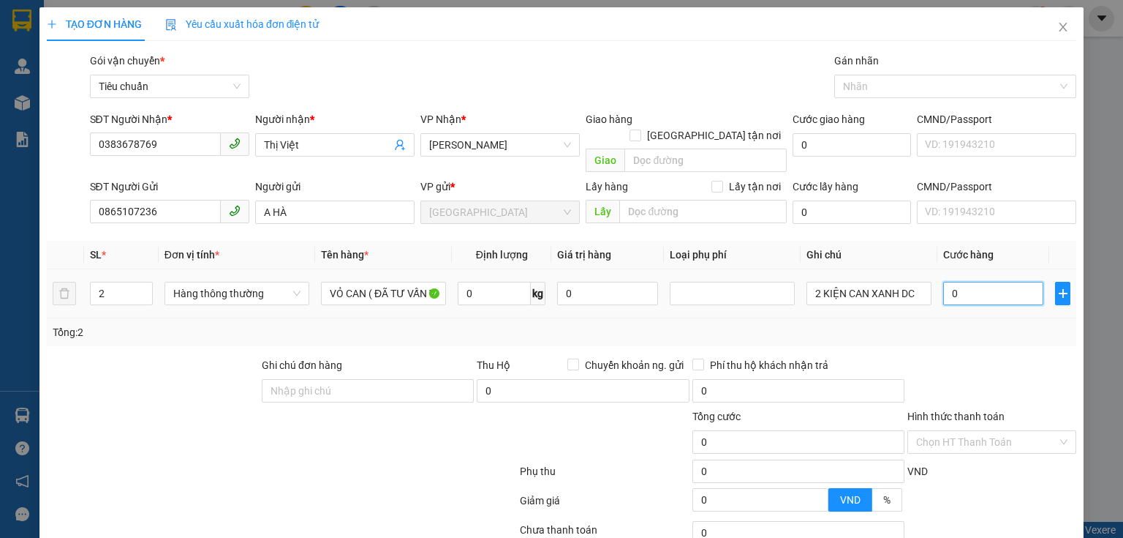
type input "1"
type input "12"
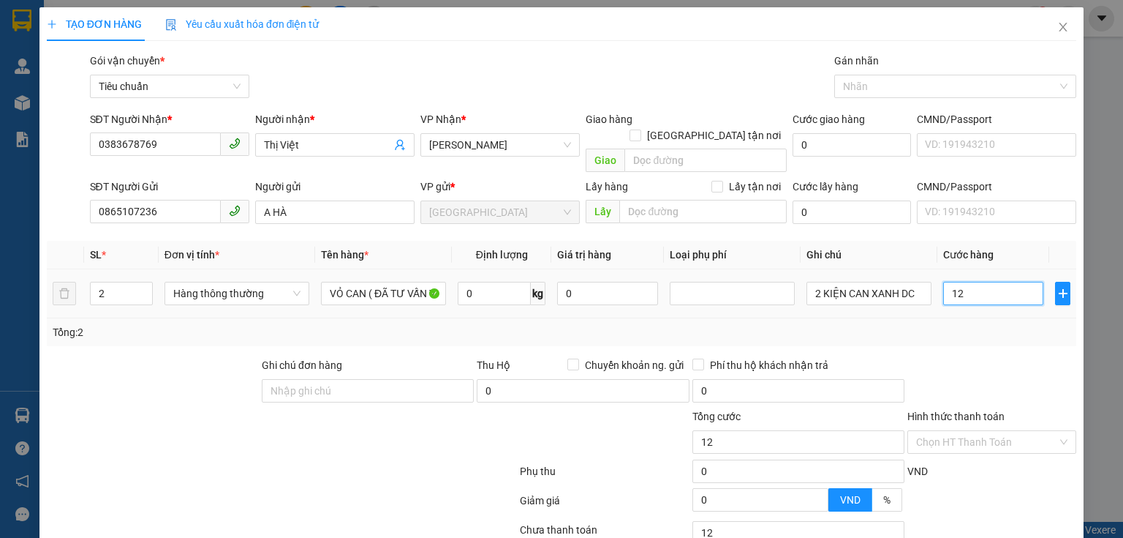
type input "120"
type input "120.000"
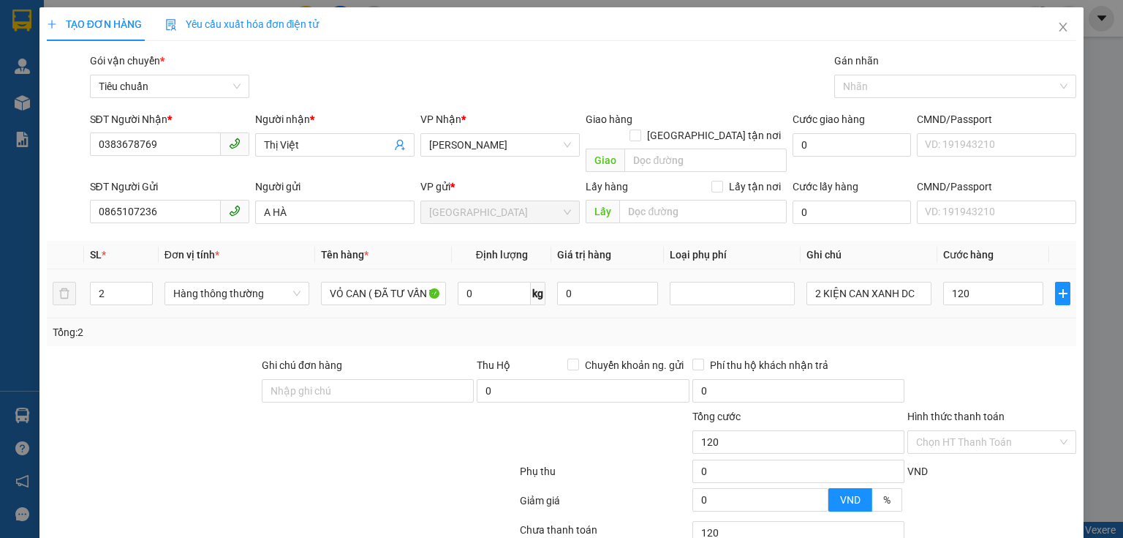
type input "120.000"
click at [961, 300] on td "120.000" at bounding box center [994, 293] width 112 height 49
click at [948, 338] on div "Transit Pickup Surcharge Ids Transit Deliver Surcharge Ids Transit Deliver Surc…" at bounding box center [562, 340] width 1030 height 574
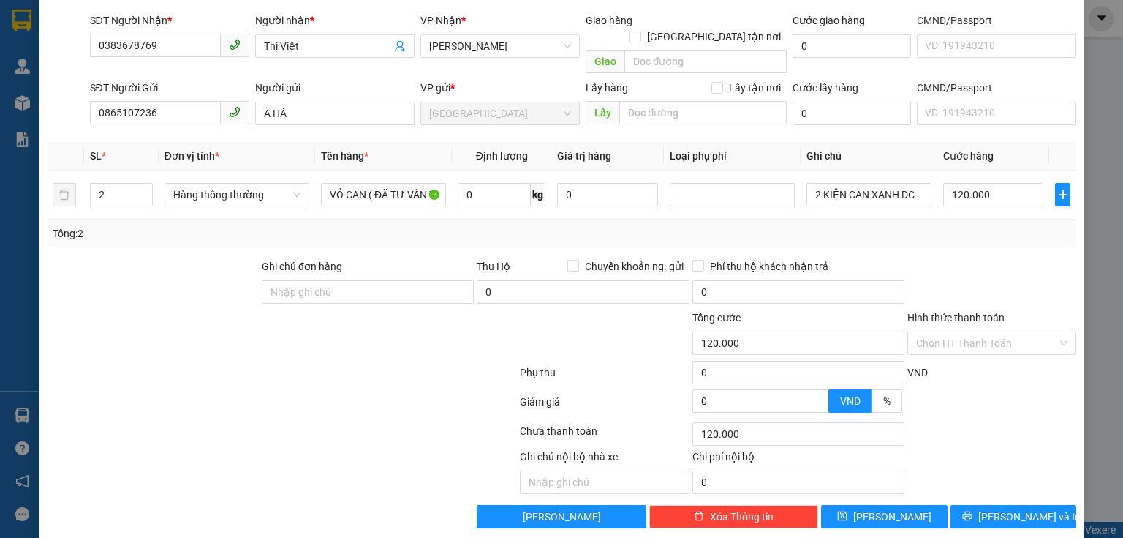
scroll to position [99, 0]
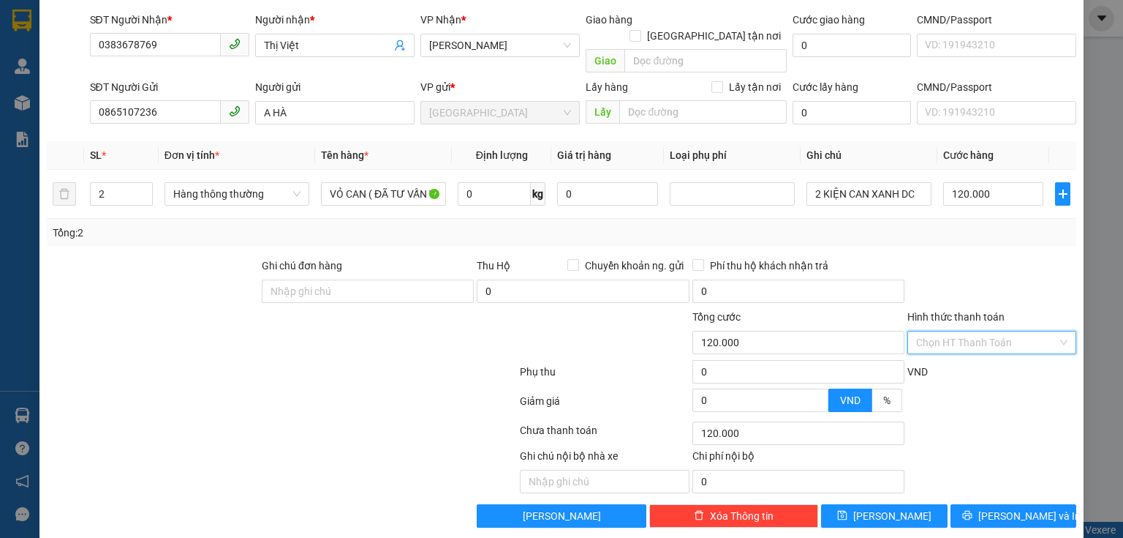
click at [967, 331] on input "Hình thức thanh toán" at bounding box center [986, 342] width 141 height 22
click at [965, 348] on div "Tại văn phòng" at bounding box center [984, 355] width 151 height 16
type input "0"
click at [992, 504] on button "[PERSON_NAME] và In" at bounding box center [1014, 515] width 127 height 23
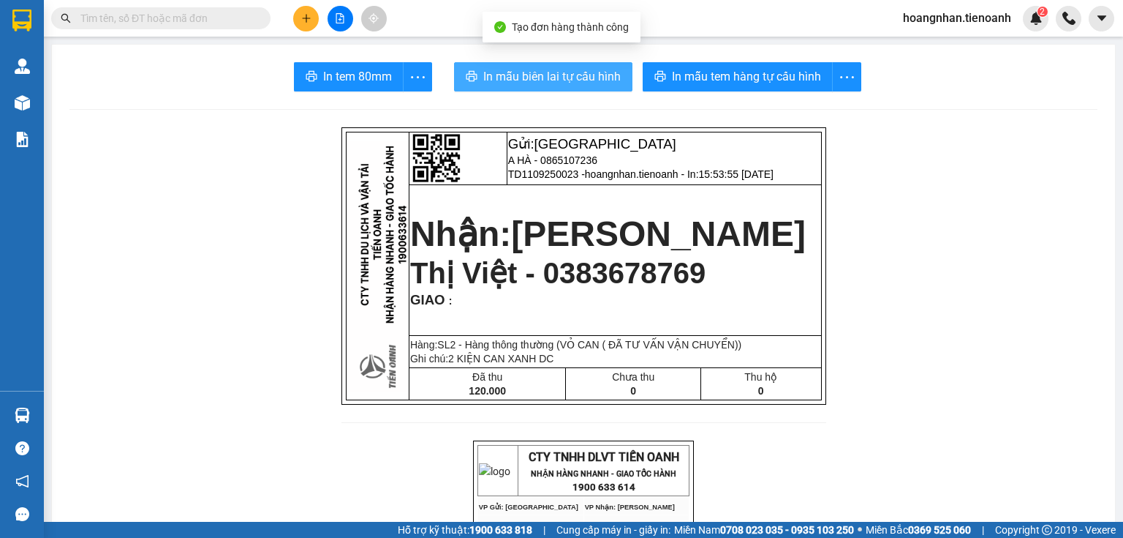
click at [564, 71] on span "In mẫu biên lai tự cấu hình" at bounding box center [551, 76] width 137 height 18
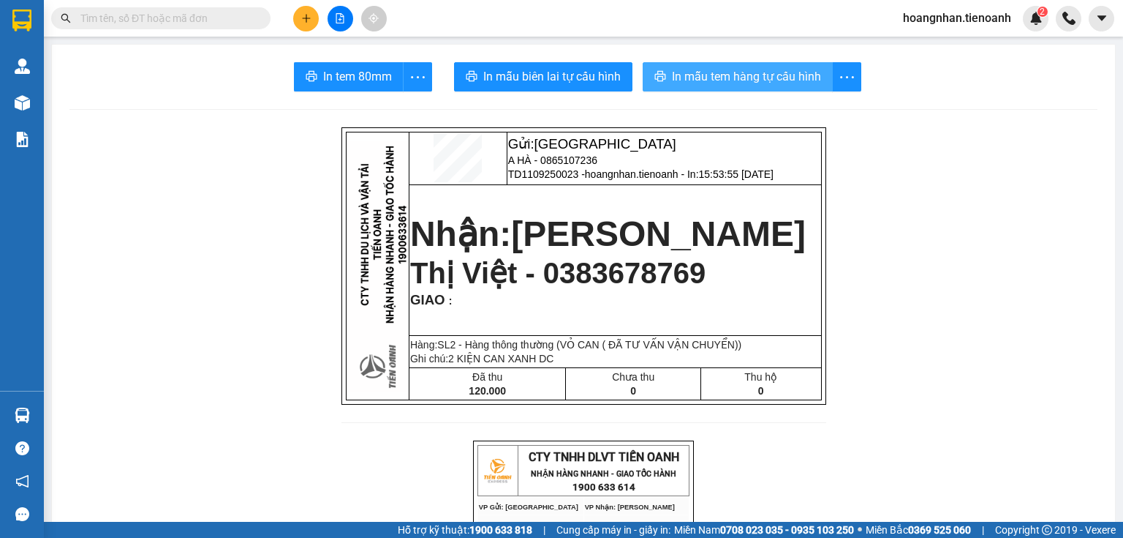
click at [769, 79] on span "In mẫu tem hàng tự cấu hình" at bounding box center [746, 76] width 149 height 18
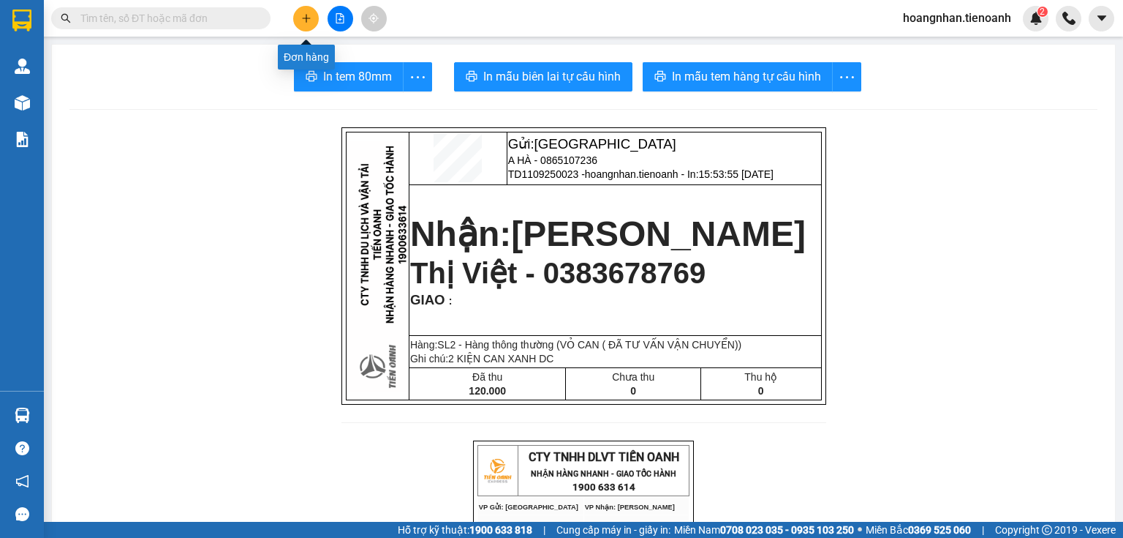
click at [295, 19] on button at bounding box center [306, 19] width 26 height 26
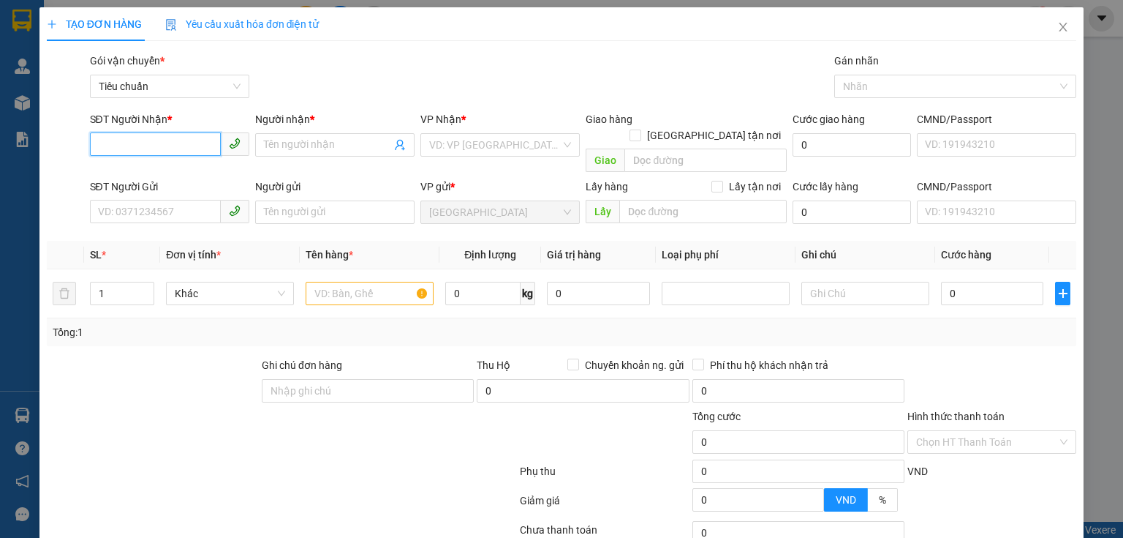
click at [183, 146] on input "SĐT Người Nhận *" at bounding box center [155, 143] width 131 height 23
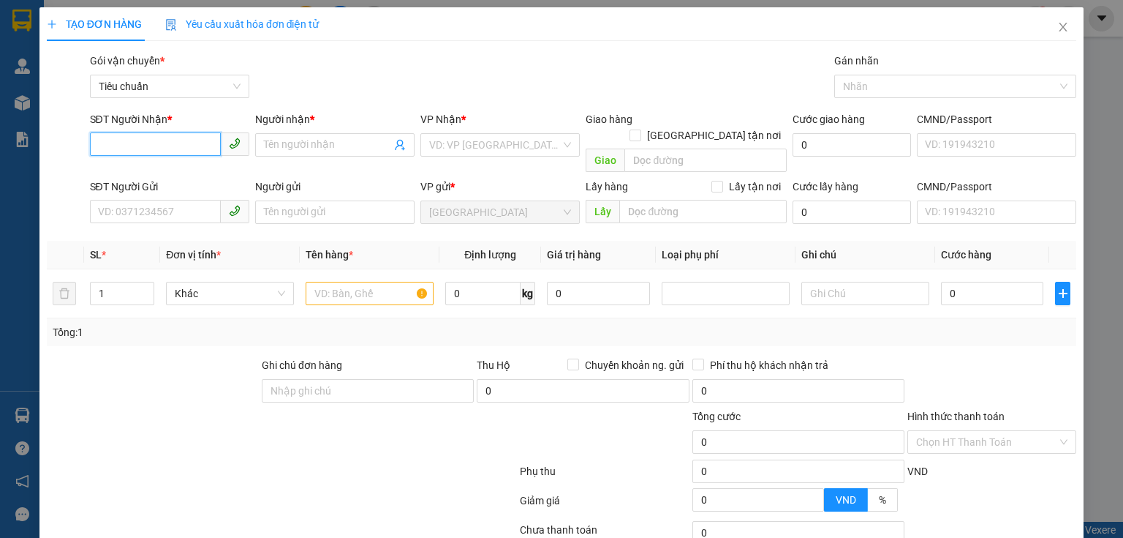
click at [183, 146] on input "SĐT Người Nhận *" at bounding box center [155, 143] width 131 height 23
type input "0984676268"
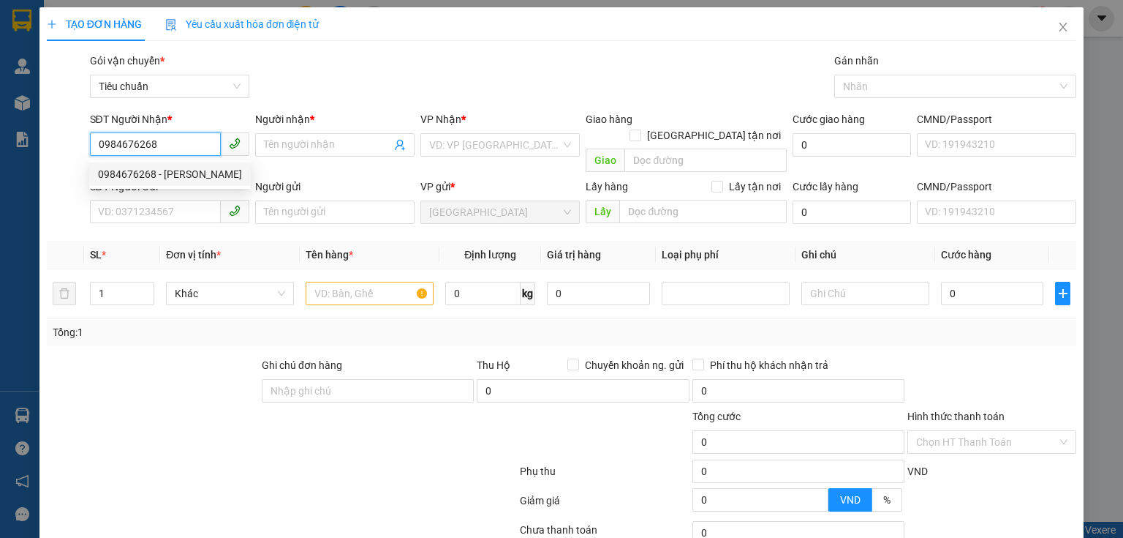
click at [170, 178] on div "0984676268 - Văn Chí" at bounding box center [170, 174] width 144 height 16
type input "[PERSON_NAME]"
type input "100.000"
type input "0984676268"
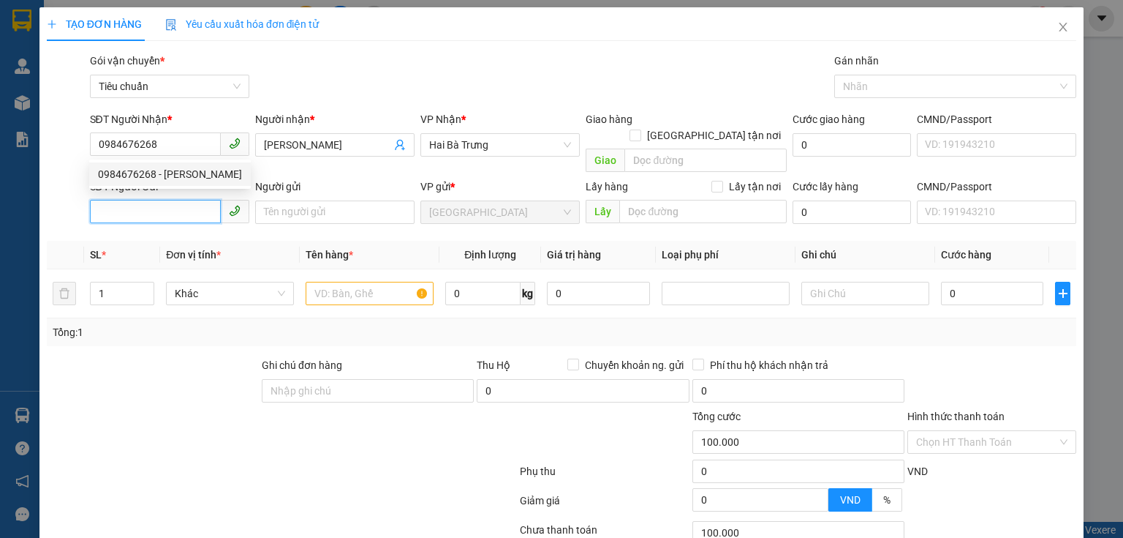
click at [175, 202] on input "SĐT Người Gửi" at bounding box center [155, 211] width 131 height 23
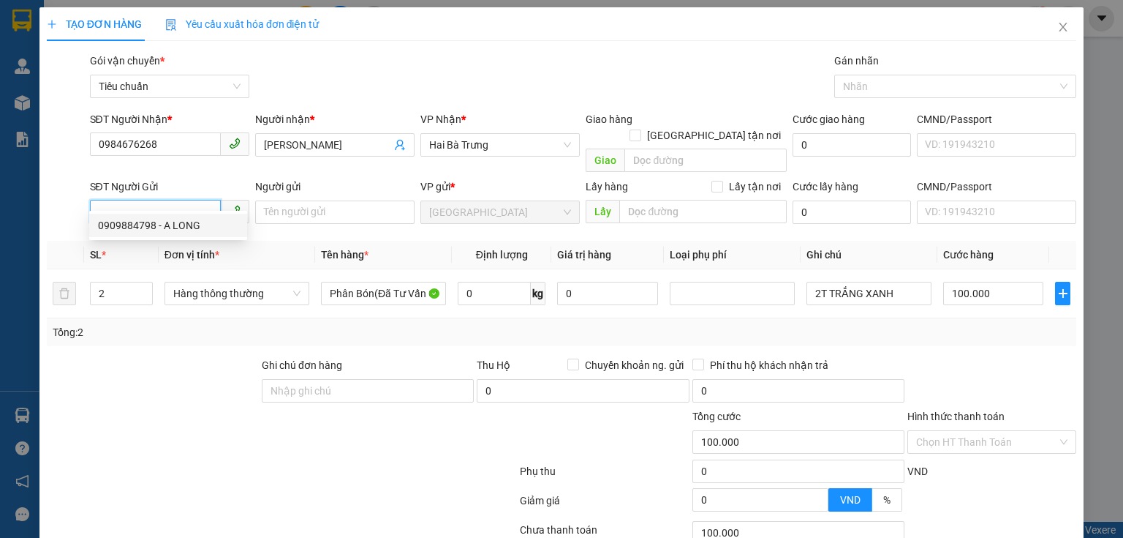
click at [182, 226] on div "0909884798 - A LONG" at bounding box center [168, 225] width 140 height 16
type input "0909884798"
type input "A LONG"
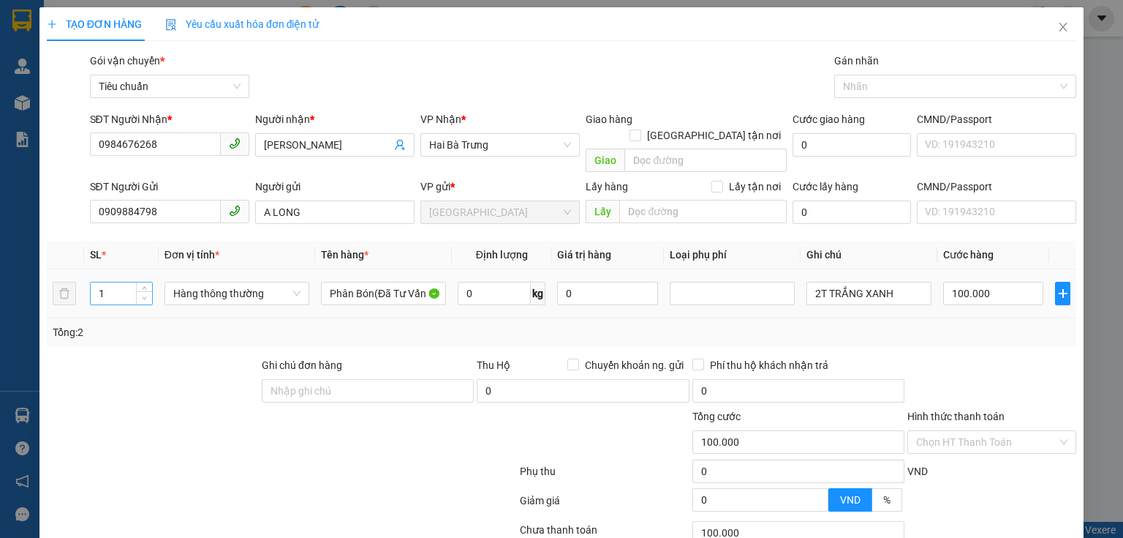
click at [140, 294] on span "down" at bounding box center [144, 298] width 9 height 9
drag, startPoint x: 152, startPoint y: 328, endPoint x: 496, endPoint y: 278, distance: 347.3
click at [157, 328] on div "Tổng: 1" at bounding box center [562, 332] width 1030 height 28
click at [496, 282] on input "0" at bounding box center [494, 293] width 73 height 23
click at [995, 282] on input "0" at bounding box center [993, 293] width 100 height 23
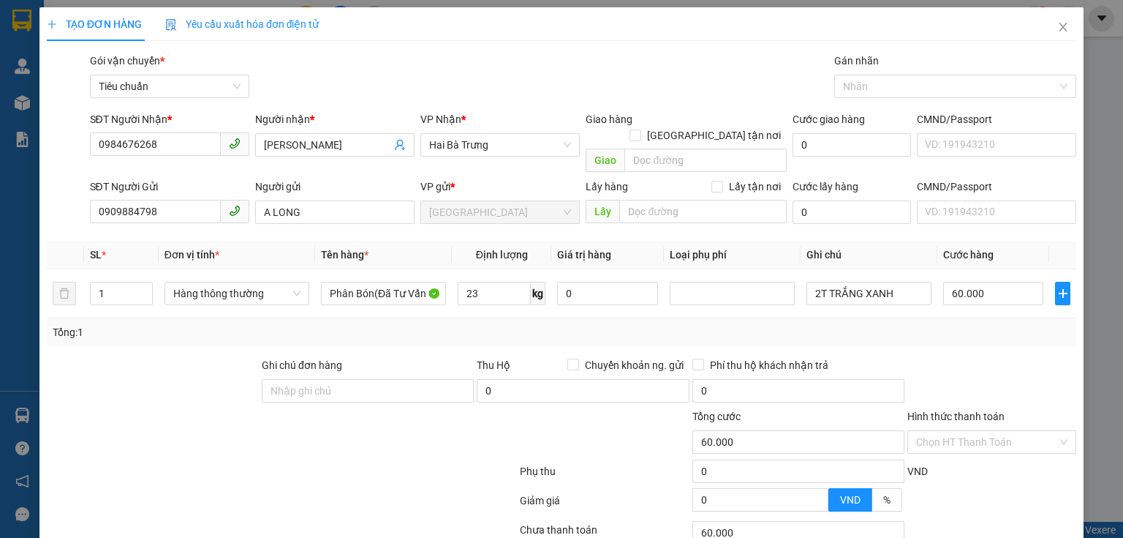
click at [916, 361] on div at bounding box center [992, 382] width 172 height 51
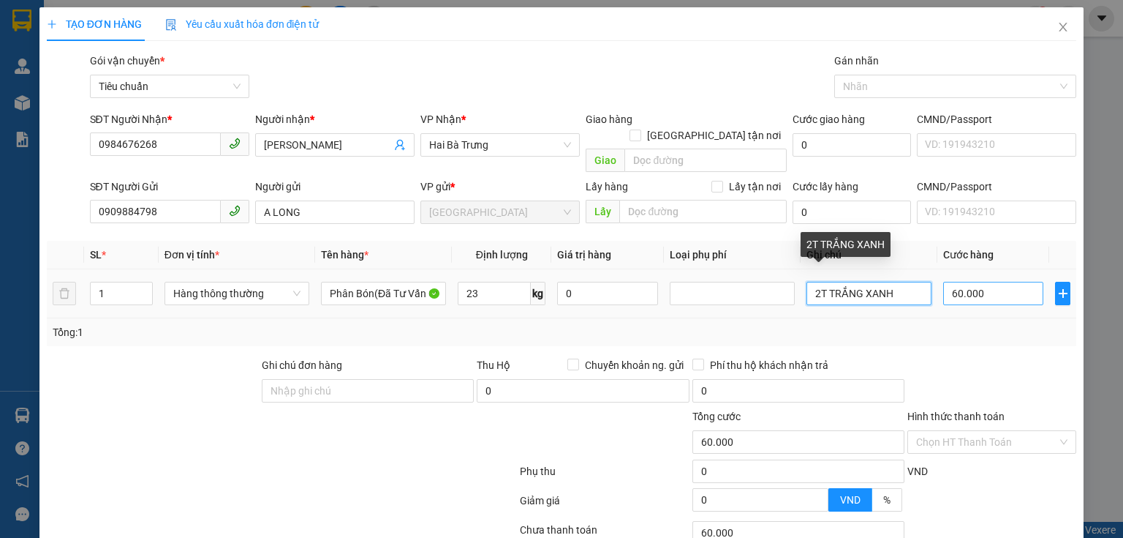
drag, startPoint x: 806, startPoint y: 279, endPoint x: 992, endPoint y: 281, distance: 185.8
click at [992, 281] on tr "1 Hàng thông thường Phân Bón(Đã Tư Vấn CSVC) 23 kg 0 2T TRẮNG XANH 60.000" at bounding box center [562, 293] width 1030 height 49
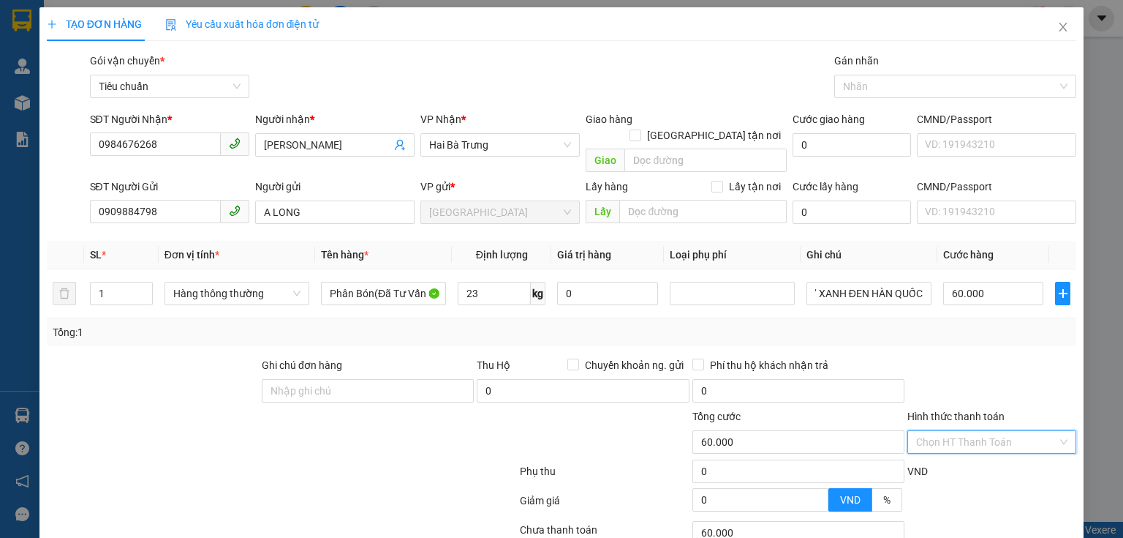
click at [960, 431] on input "Hình thức thanh toán" at bounding box center [986, 442] width 141 height 22
click at [941, 325] on div "Tại văn phòng" at bounding box center [984, 325] width 151 height 16
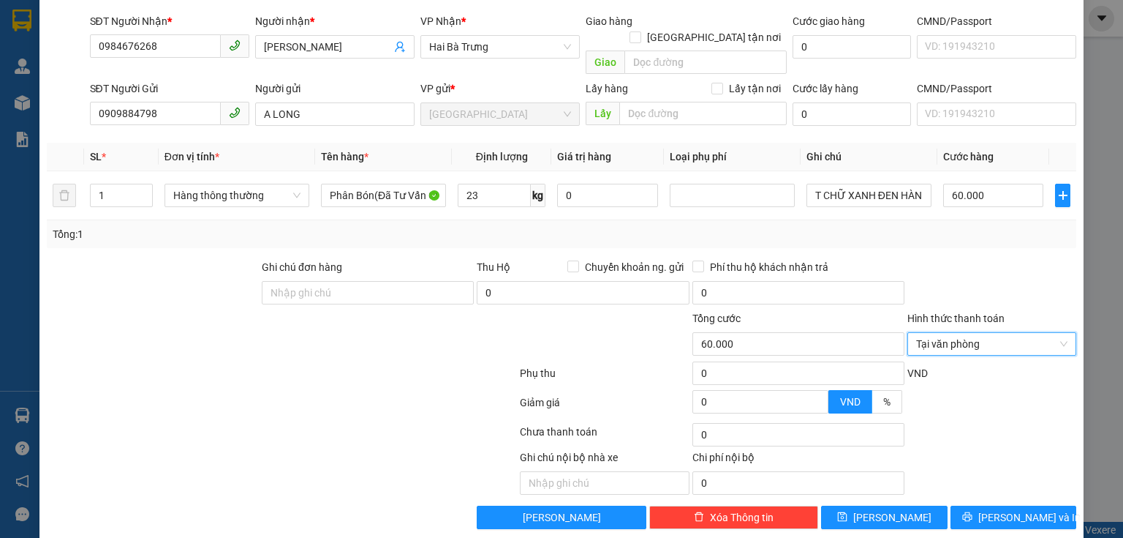
scroll to position [99, 0]
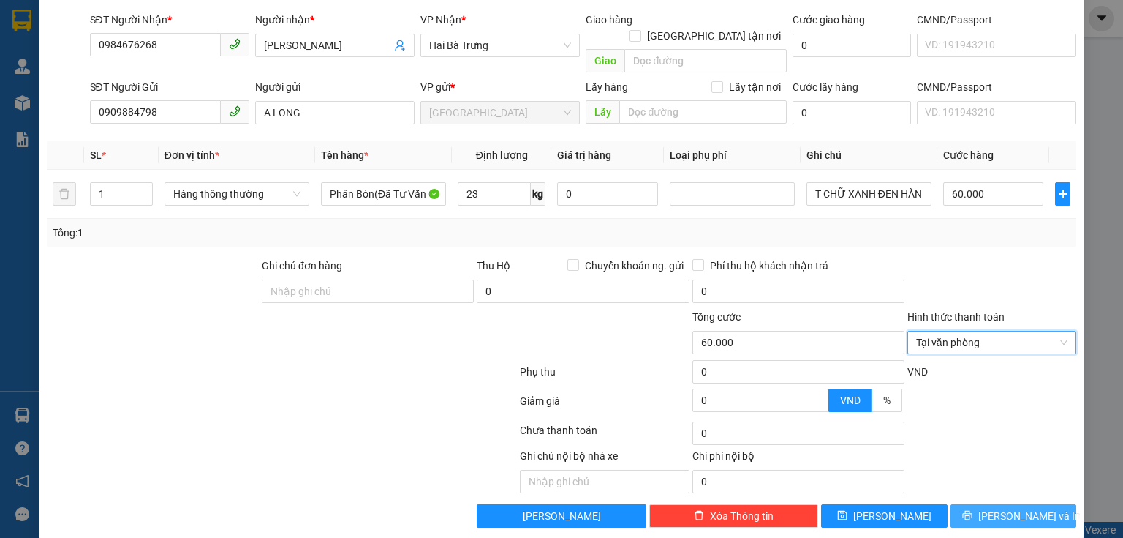
click at [1015, 508] on span "[PERSON_NAME] và In" at bounding box center [1030, 516] width 102 height 16
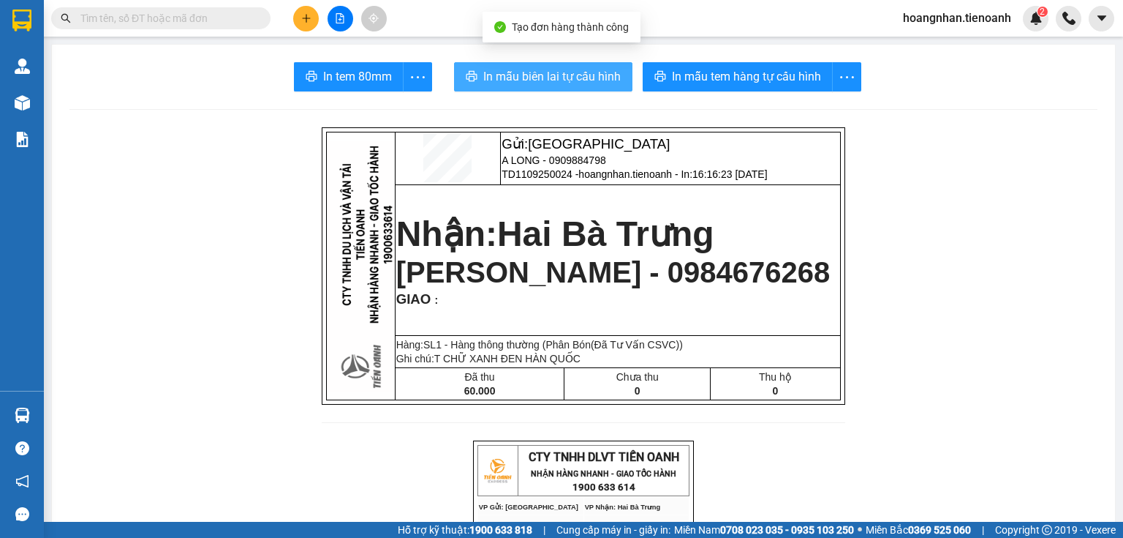
drag, startPoint x: 1015, startPoint y: 486, endPoint x: 573, endPoint y: 64, distance: 610.9
click at [573, 64] on button "In mẫu biên lai tự cấu hình" at bounding box center [543, 76] width 178 height 29
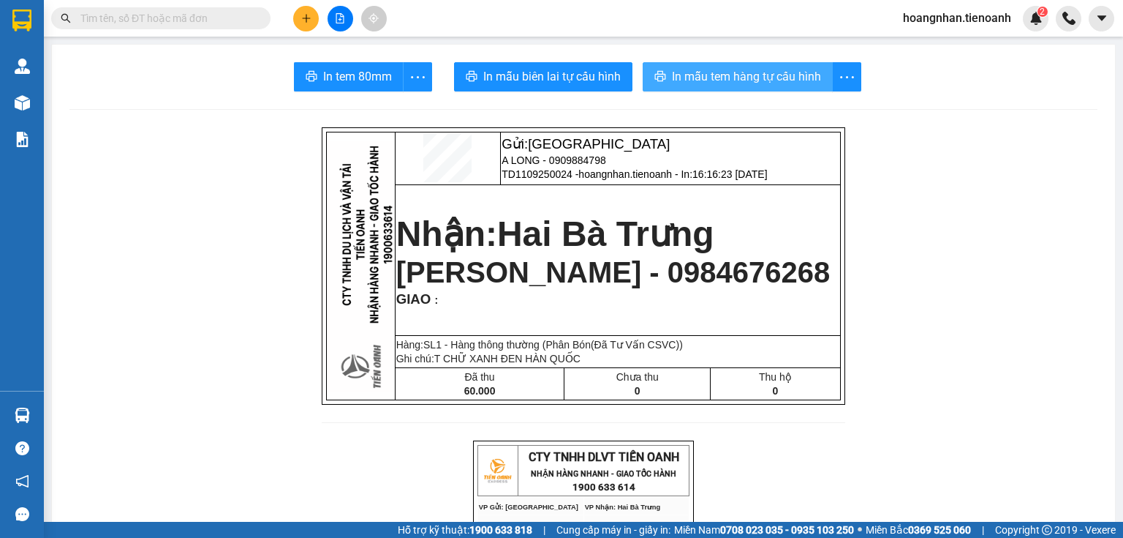
click at [802, 74] on span "In mẫu tem hàng tự cấu hình" at bounding box center [746, 76] width 149 height 18
drag, startPoint x: 234, startPoint y: 199, endPoint x: 262, endPoint y: 168, distance: 41.4
drag, startPoint x: 293, startPoint y: 149, endPoint x: 309, endPoint y: 3, distance: 147.2
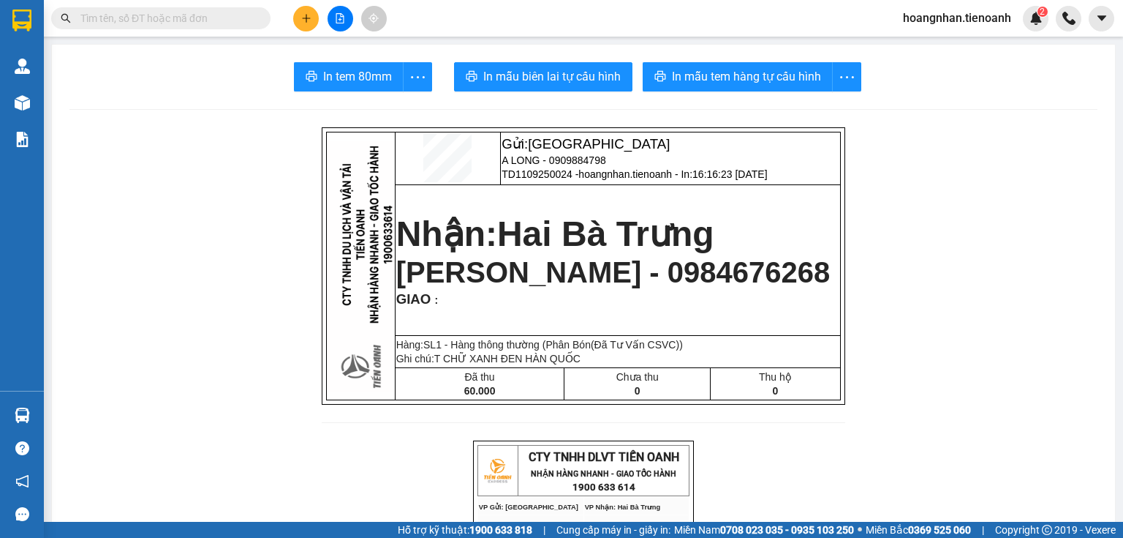
click at [310, 16] on icon "plus" at bounding box center [306, 18] width 10 height 10
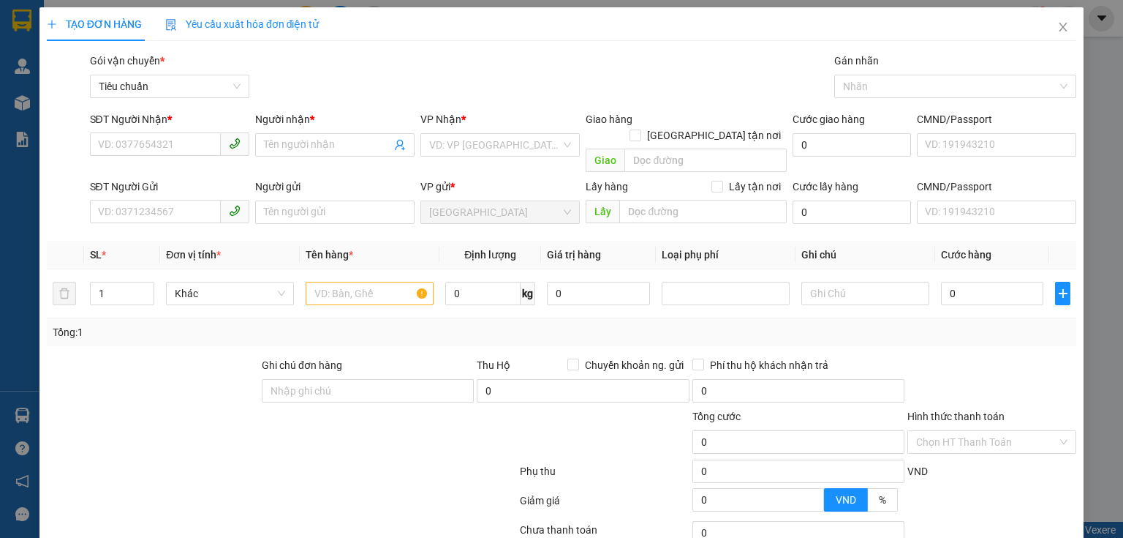
drag, startPoint x: 120, startPoint y: 399, endPoint x: 86, endPoint y: 121, distance: 280.7
click at [120, 387] on form "Ghi chú đơn hàng Thu Hộ Chuyển khoản ng. gửi 0 Phí thu hộ khách nhận trả 0 Tổng…" at bounding box center [562, 437] width 1030 height 161
click at [119, 137] on input "SĐT Người Nhận *" at bounding box center [155, 143] width 131 height 23
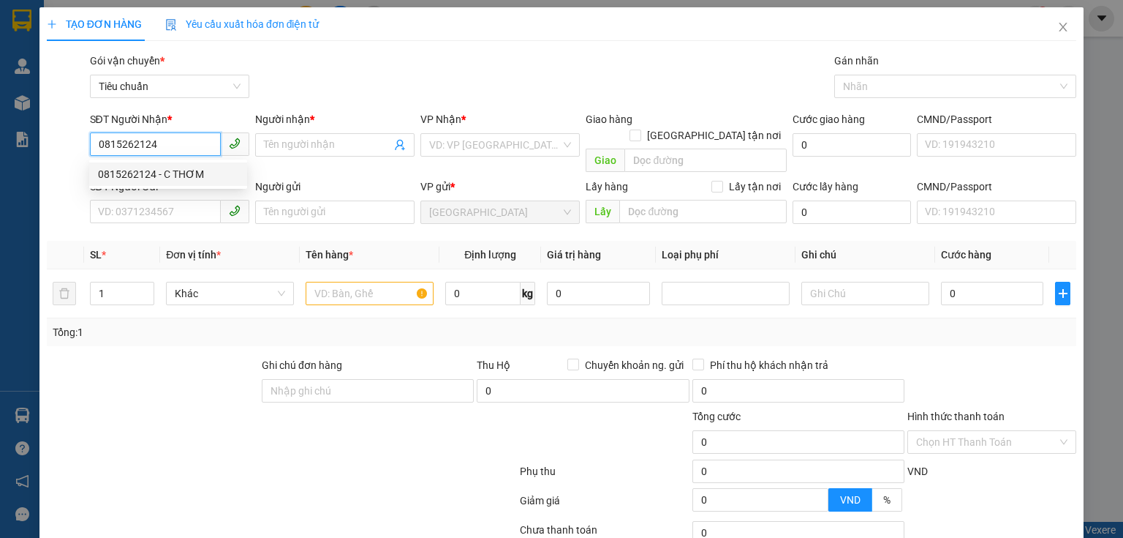
click at [141, 176] on div "0815262124 - C THƠM" at bounding box center [168, 174] width 140 height 16
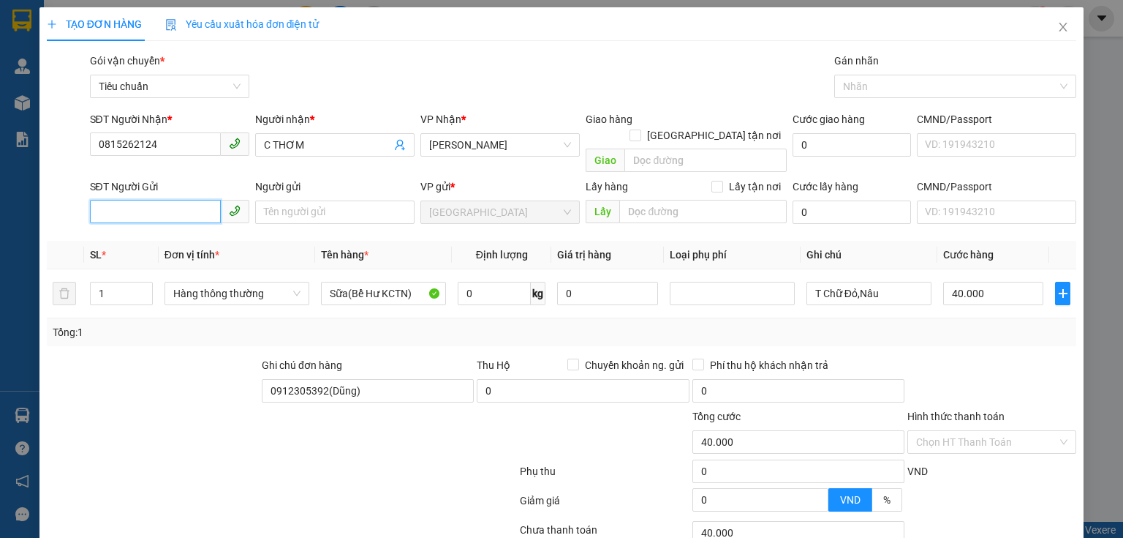
click at [154, 200] on input "SĐT Người Gửi" at bounding box center [155, 211] width 131 height 23
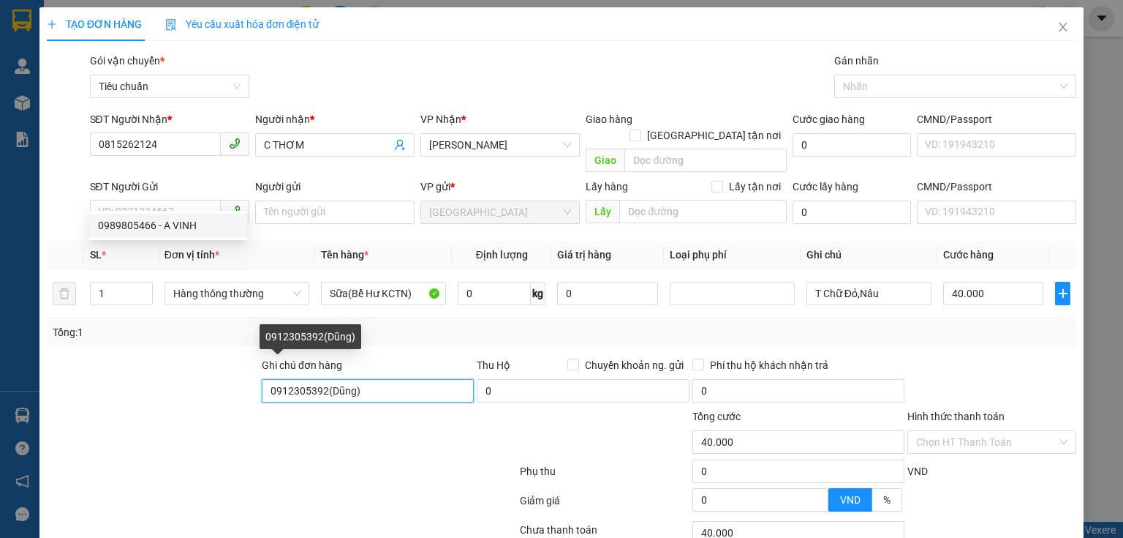
click at [307, 379] on input "0912305392(Dũng)" at bounding box center [368, 390] width 212 height 23
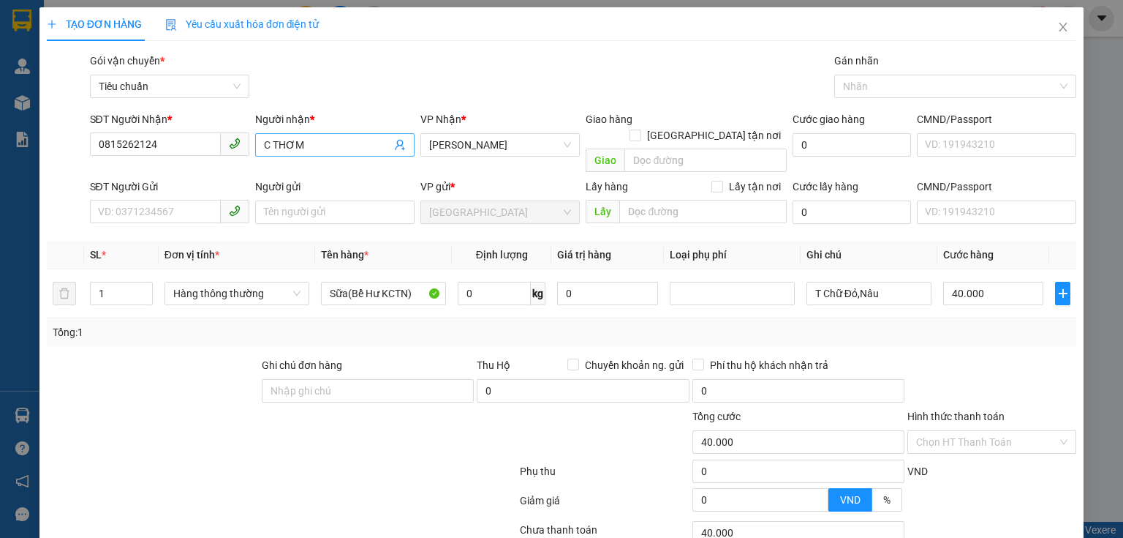
click at [352, 146] on input "C THƠM" at bounding box center [327, 145] width 127 height 16
drag, startPoint x: 300, startPoint y: 143, endPoint x: 248, endPoint y: 159, distance: 54.1
click at [248, 159] on div "SĐT Người Nhận * 0815262124 Người nhận * C THƠM 0386230052 C THƠM 0386230052 VP…" at bounding box center [583, 144] width 993 height 67
click at [301, 149] on input "cô thơm 0386230052" at bounding box center [327, 145] width 127 height 16
click at [363, 96] on div "Gói vận chuyển * Tiêu chuẩn Gán nhãn Nhãn" at bounding box center [583, 78] width 993 height 51
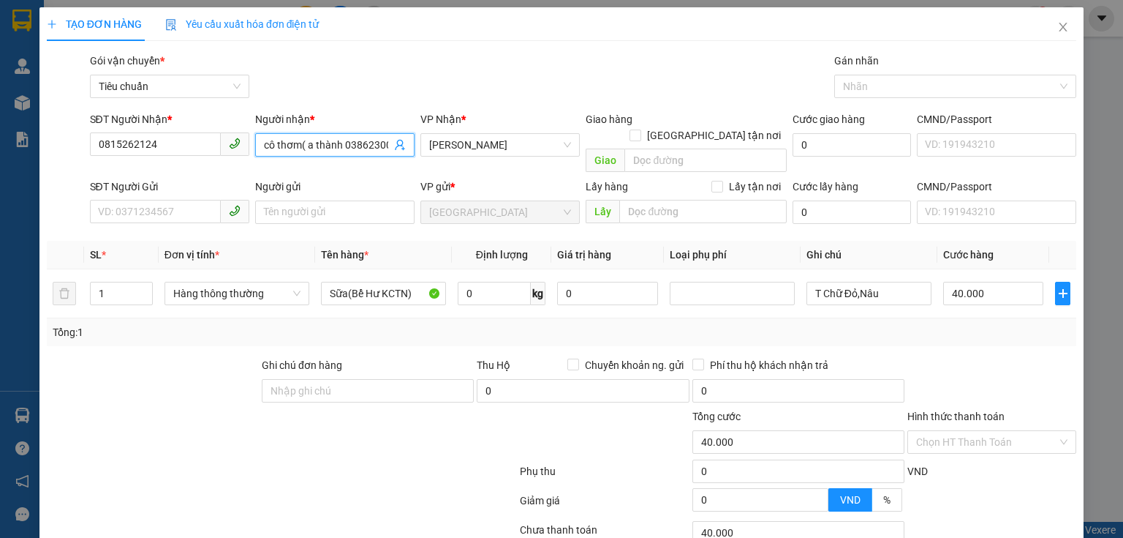
click at [358, 151] on input "cô thơm( a thành 0386230052" at bounding box center [327, 145] width 127 height 16
drag, startPoint x: 133, startPoint y: 402, endPoint x: 157, endPoint y: 203, distance: 201.0
click at [132, 387] on form "Ghi chú đơn hàng Thu Hộ Chuyển khoản ng. gửi 0 Phí thu hộ khách nhận trả 0 Tổng…" at bounding box center [562, 437] width 1030 height 161
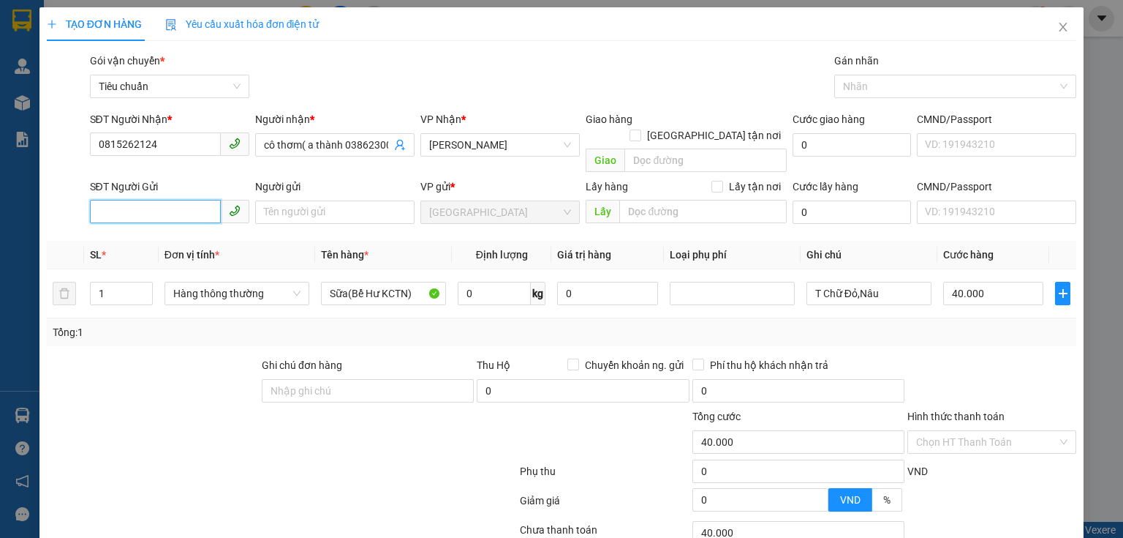
click at [157, 203] on input "SĐT Người Gửi" at bounding box center [155, 211] width 131 height 23
click at [182, 219] on div "0989805466 - A VINH" at bounding box center [168, 225] width 140 height 16
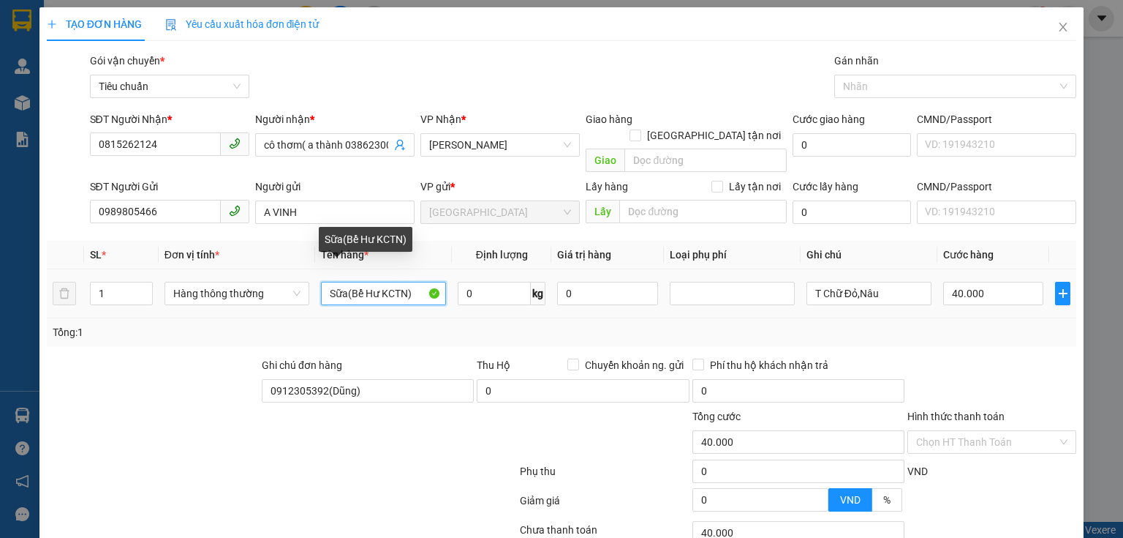
click at [358, 282] on input "Sữa(Bể Hư KCTN)" at bounding box center [383, 293] width 125 height 23
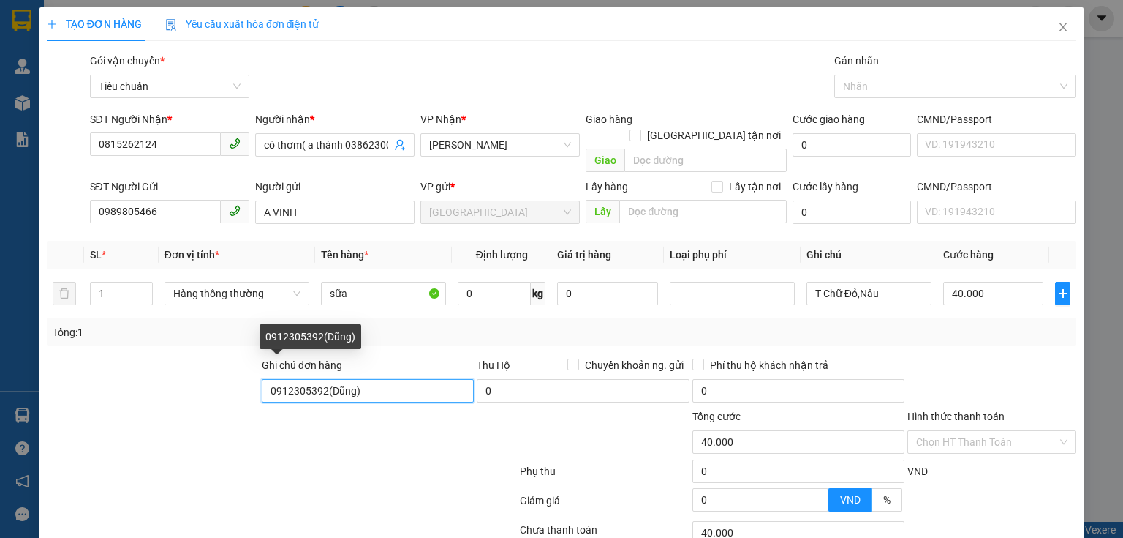
click at [297, 380] on input "0912305392(Dũng)" at bounding box center [368, 390] width 212 height 23
click at [297, 380] on input "(Dũng)" at bounding box center [368, 390] width 212 height 23
click at [297, 380] on input "(Dũng" at bounding box center [368, 390] width 212 height 23
click at [297, 380] on input "Ghi chú đơn hàng" at bounding box center [368, 390] width 212 height 23
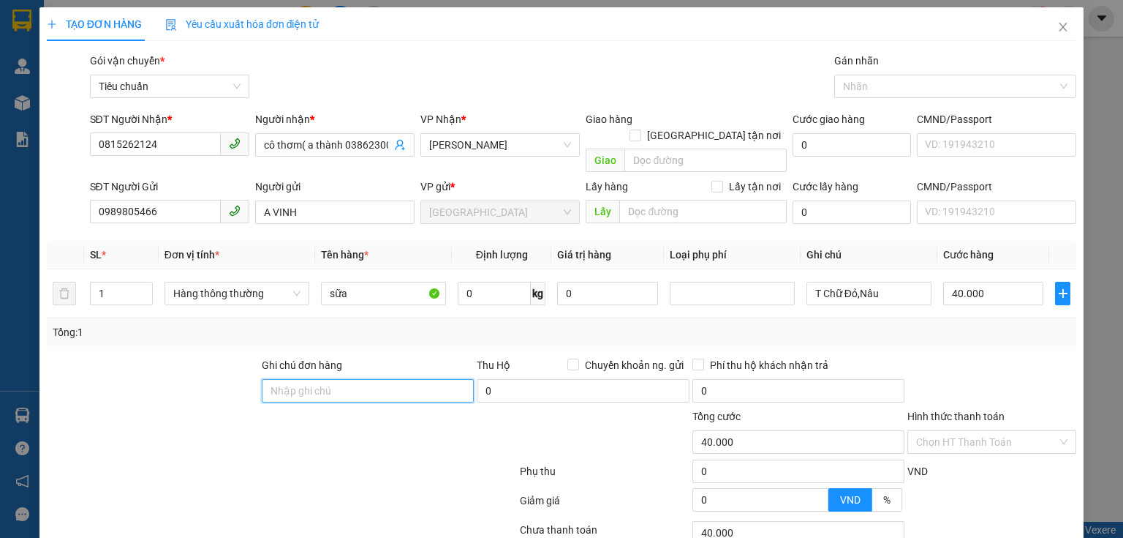
click at [297, 380] on input "Ghi chú đơn hàng" at bounding box center [368, 390] width 212 height 23
click at [214, 434] on div at bounding box center [195, 433] width 301 height 51
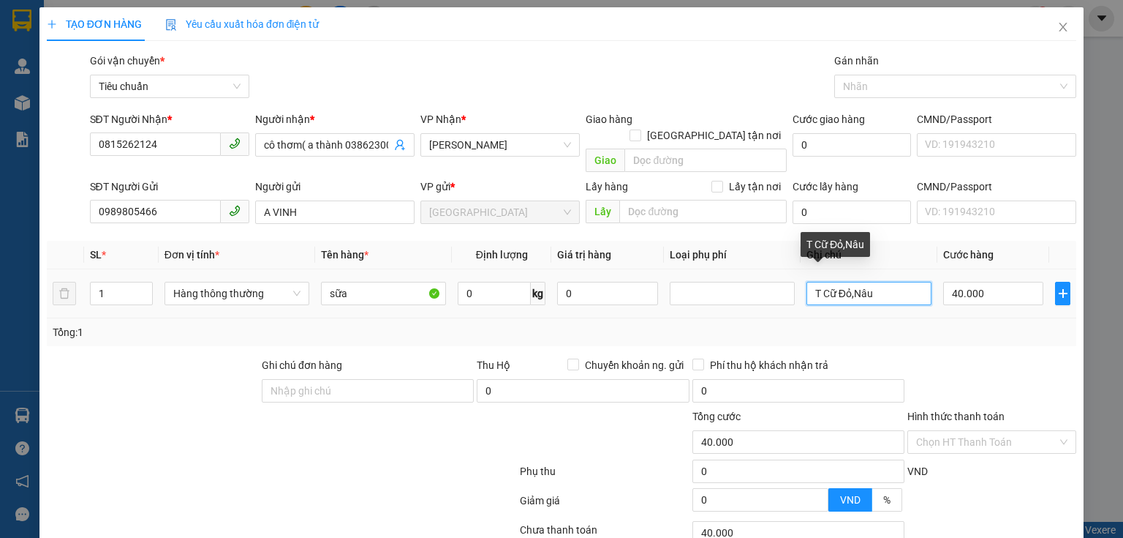
click at [828, 282] on input "T Cữ Đỏ,Nâu" at bounding box center [869, 293] width 125 height 23
click at [828, 282] on input "T CữĐỏ,Nâu" at bounding box center [869, 293] width 125 height 23
click at [828, 282] on input "text" at bounding box center [869, 293] width 125 height 23
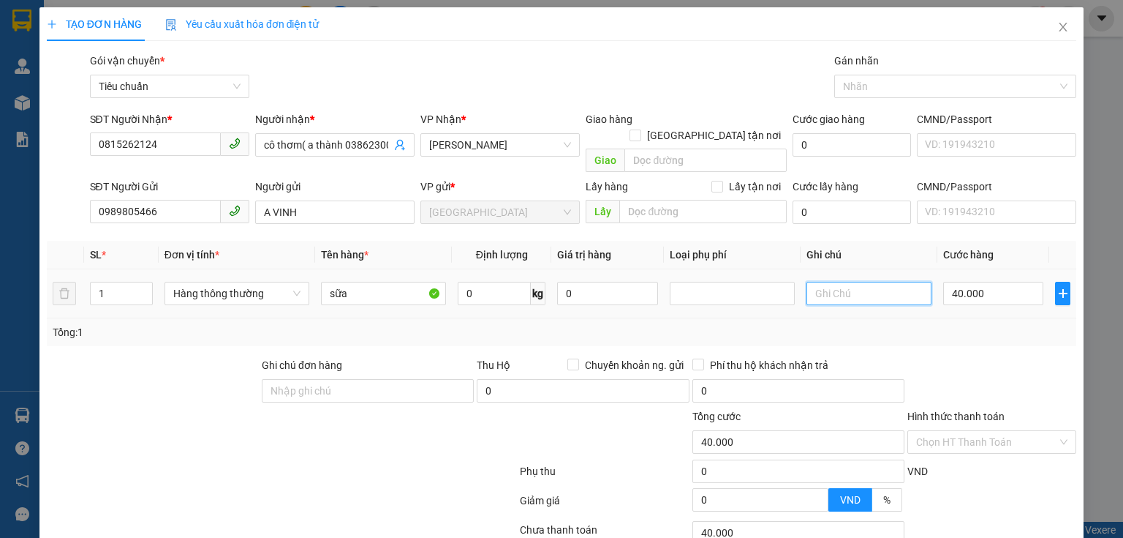
click at [828, 282] on input "text" at bounding box center [869, 293] width 125 height 23
click at [466, 282] on input "0" at bounding box center [494, 293] width 73 height 23
click at [986, 282] on input "40.000" at bounding box center [993, 293] width 100 height 23
click at [983, 324] on div "Tổng: 1" at bounding box center [562, 332] width 1018 height 16
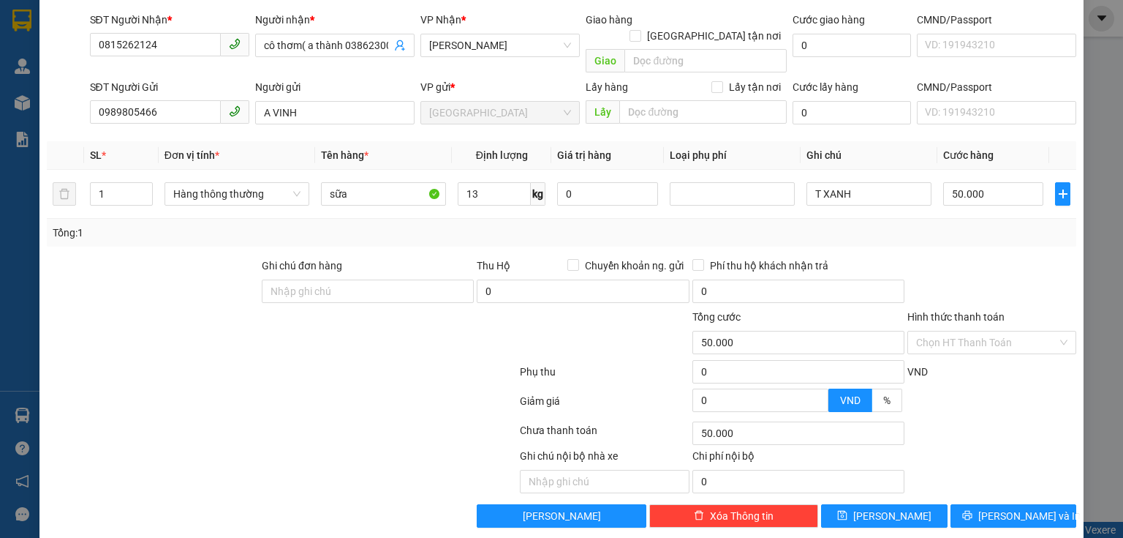
click at [209, 323] on div at bounding box center [195, 334] width 301 height 51
click at [1023, 508] on span "[PERSON_NAME] và In" at bounding box center [1030, 516] width 102 height 16
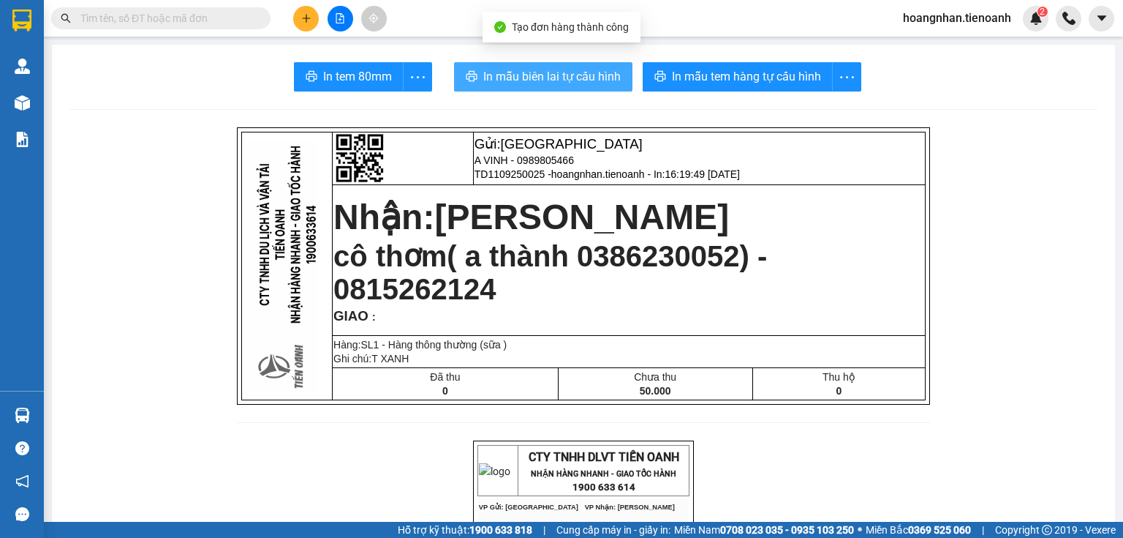
click at [516, 80] on span "In mẫu biên lai tự cấu hình" at bounding box center [551, 76] width 137 height 18
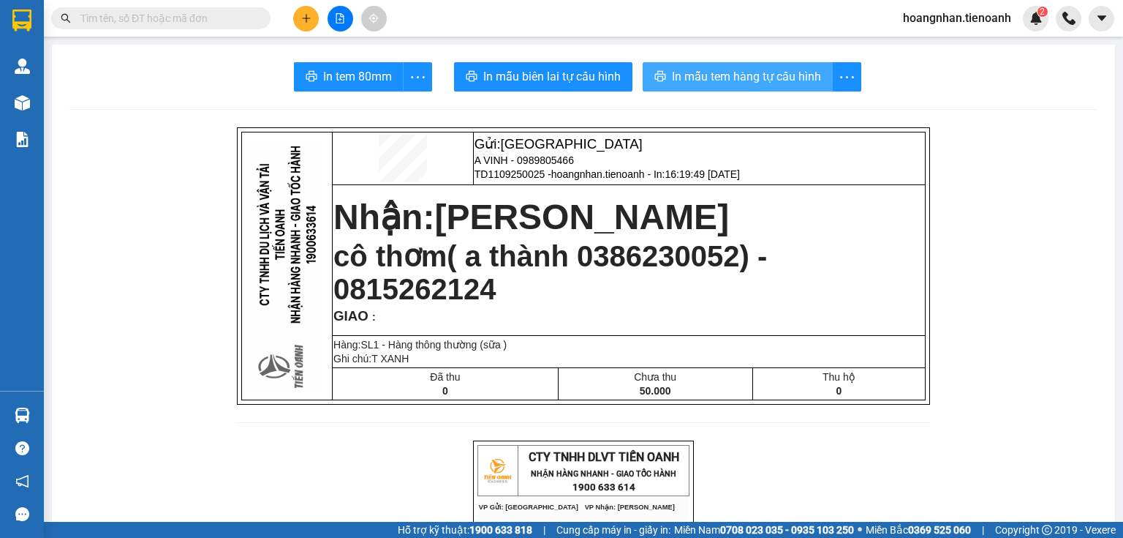
click at [743, 80] on span "In mẫu tem hàng tự cấu hình" at bounding box center [746, 76] width 149 height 18
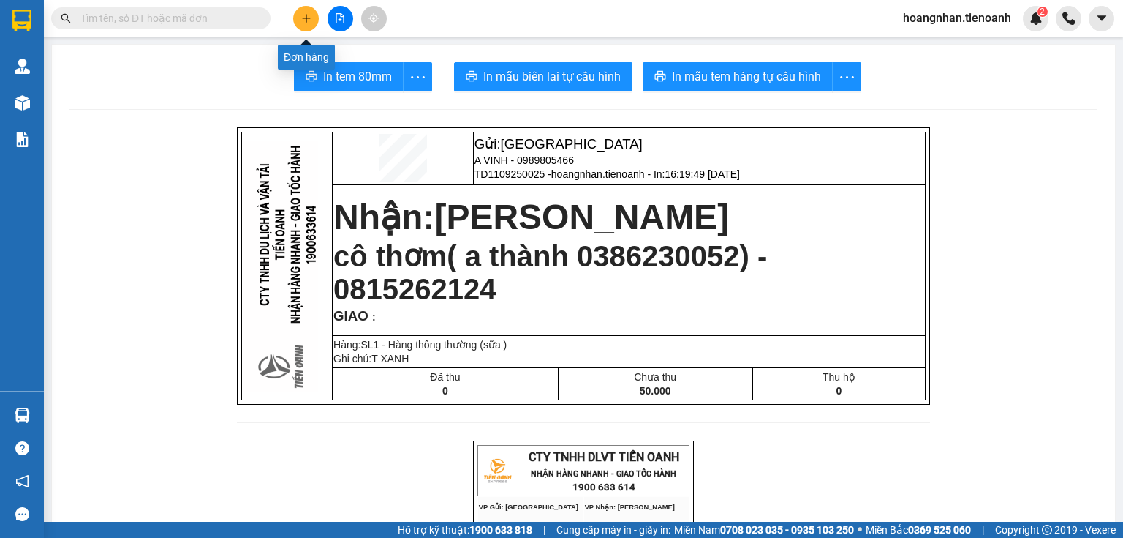
click at [298, 15] on button at bounding box center [306, 19] width 26 height 26
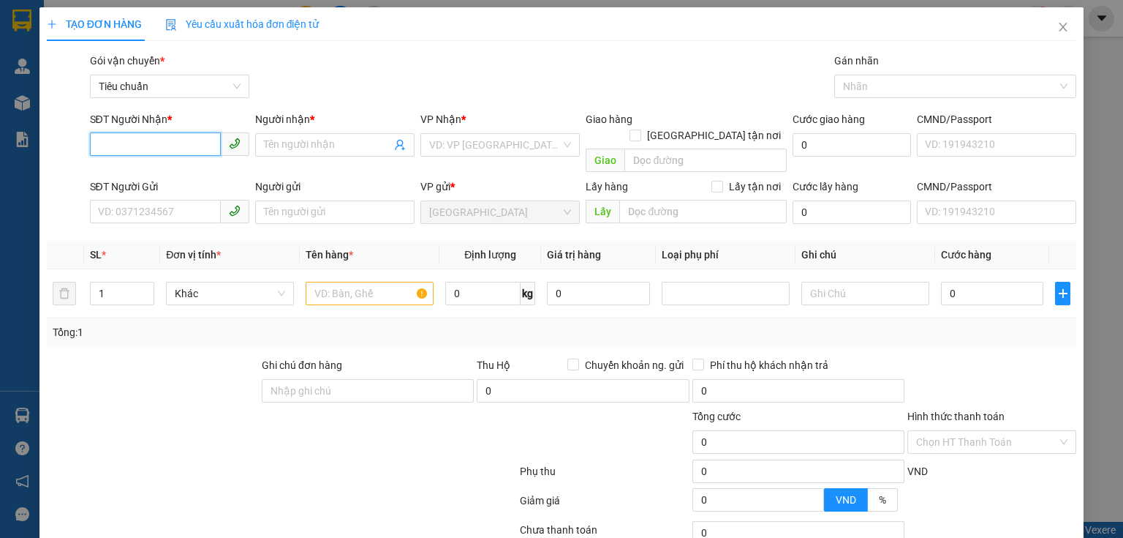
click at [162, 154] on input "SĐT Người Nhận *" at bounding box center [155, 143] width 131 height 23
click at [167, 167] on div "0905799394 - A HUỲNH" at bounding box center [168, 174] width 140 height 16
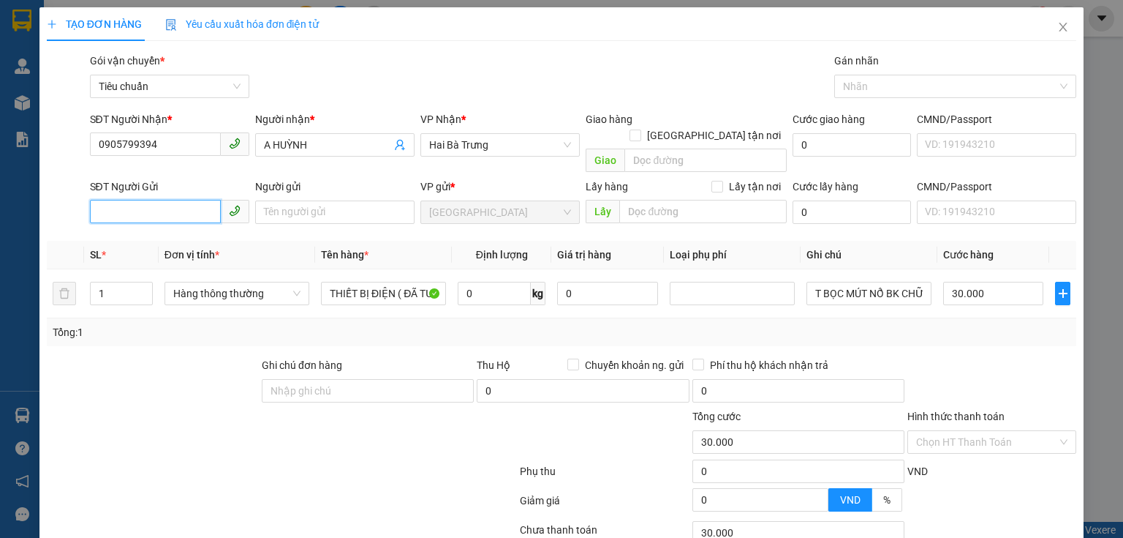
click at [169, 200] on input "SĐT Người Gửi" at bounding box center [155, 211] width 131 height 23
click at [284, 140] on input "A HUỲNH" at bounding box center [327, 145] width 127 height 16
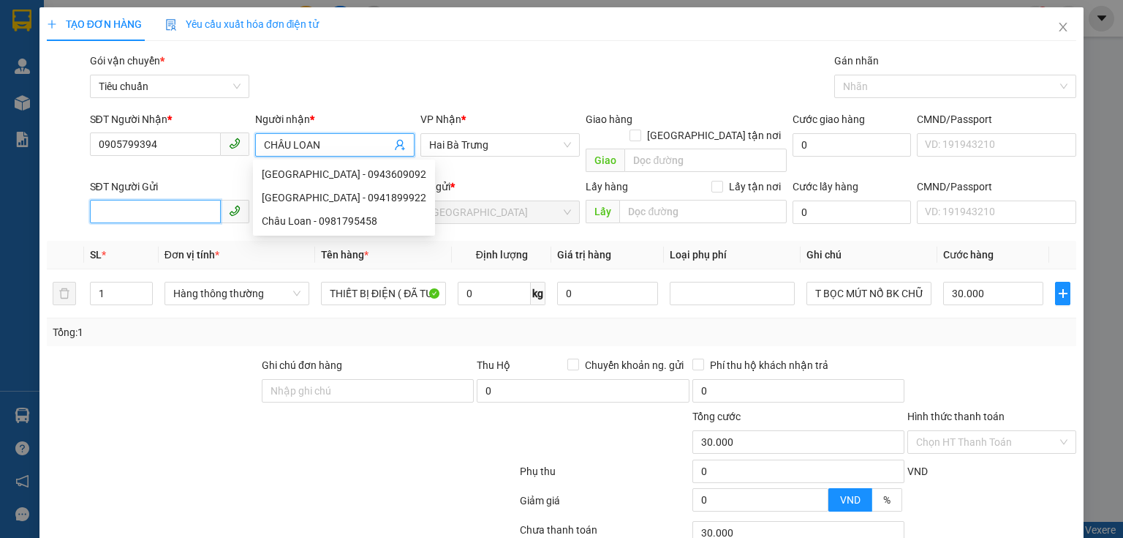
click at [192, 200] on input "SĐT Người Gửi" at bounding box center [155, 211] width 131 height 23
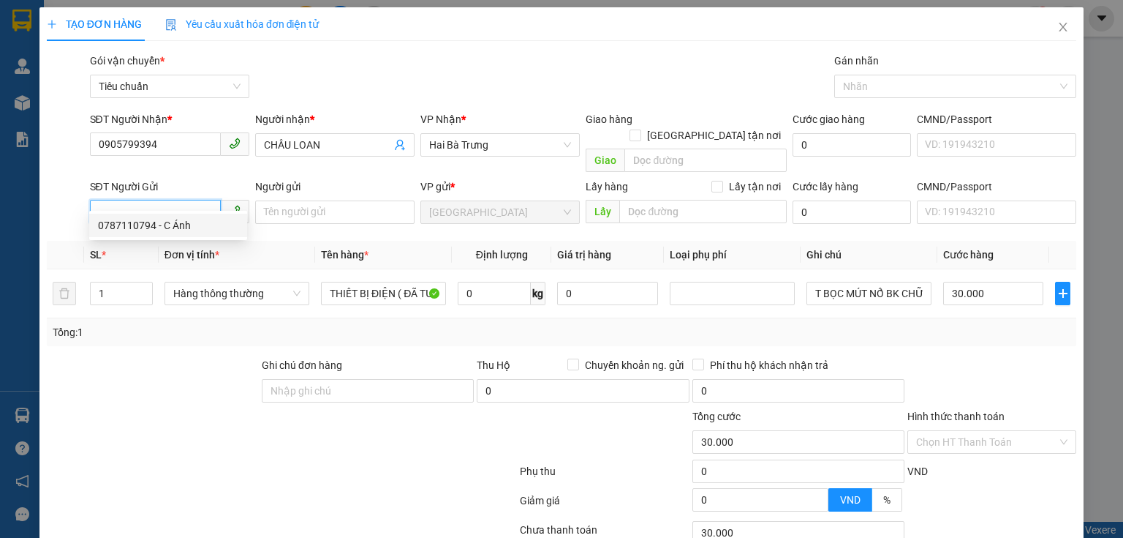
click at [178, 222] on div "0787110794 - C Ánh" at bounding box center [168, 225] width 140 height 16
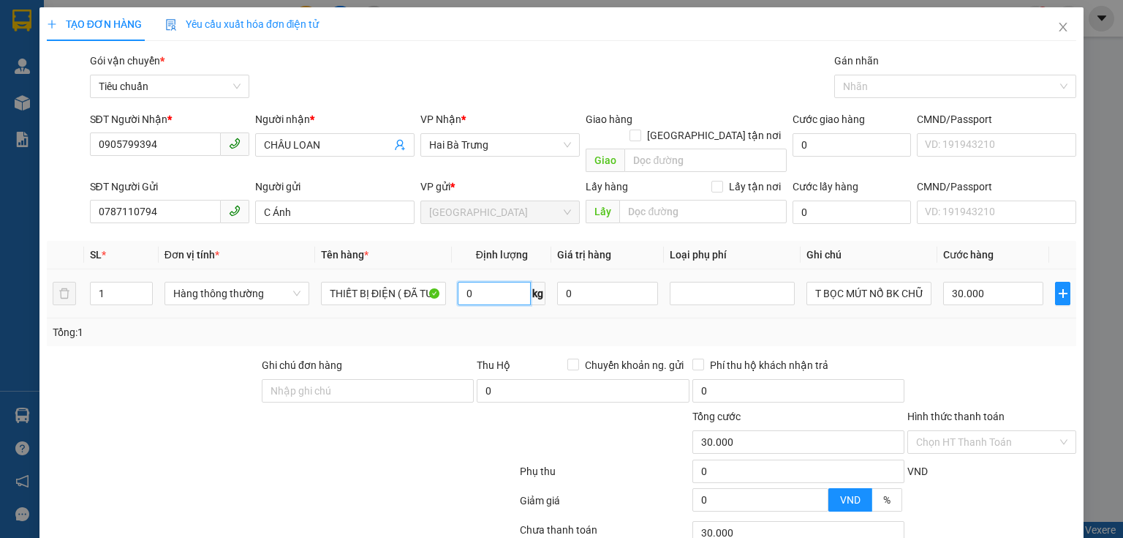
click at [477, 285] on input "0" at bounding box center [494, 293] width 73 height 23
click at [484, 282] on input "0" at bounding box center [494, 293] width 73 height 23
click at [952, 318] on div "Tổng: 1" at bounding box center [562, 332] width 1030 height 28
click at [495, 282] on input "0" at bounding box center [494, 293] width 73 height 23
click at [1000, 282] on input "0" at bounding box center [993, 293] width 100 height 23
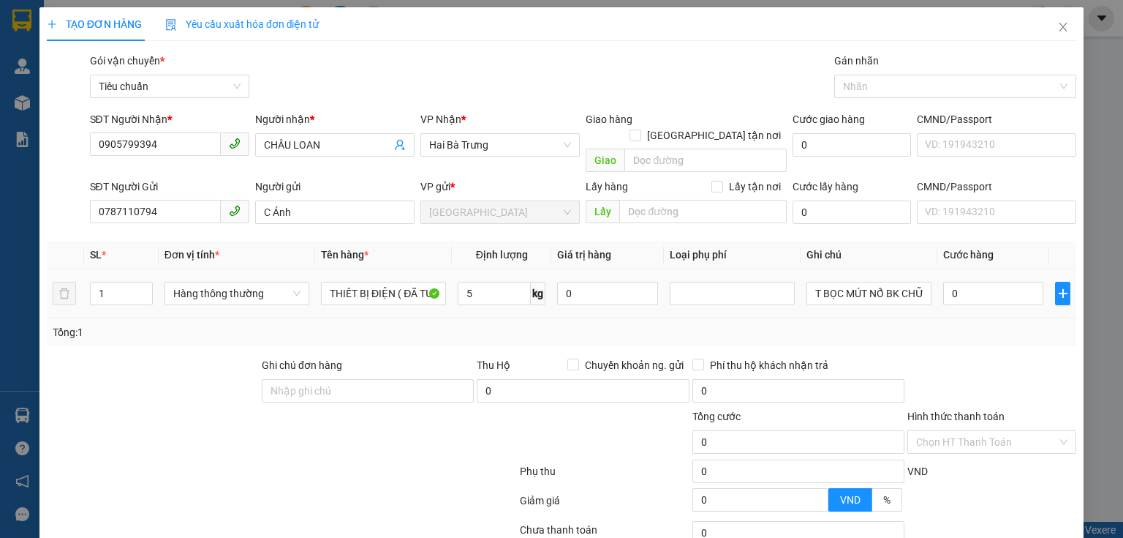
click at [993, 324] on div "Tổng: 1" at bounding box center [562, 332] width 1018 height 16
click at [994, 328] on div "Tổng: 1" at bounding box center [562, 332] width 1030 height 28
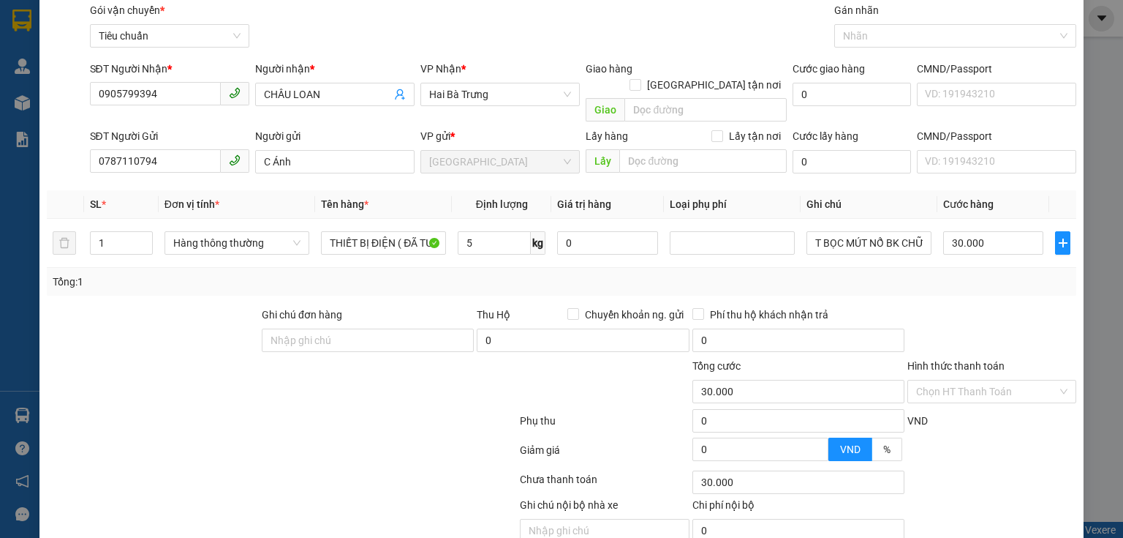
scroll to position [99, 0]
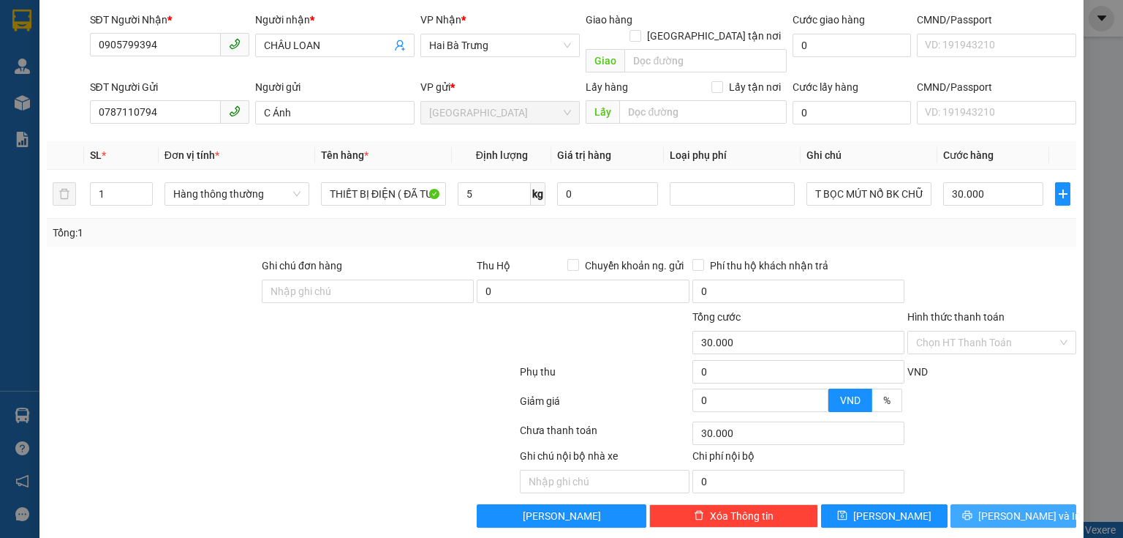
click at [992, 504] on button "[PERSON_NAME] và In" at bounding box center [1014, 515] width 127 height 23
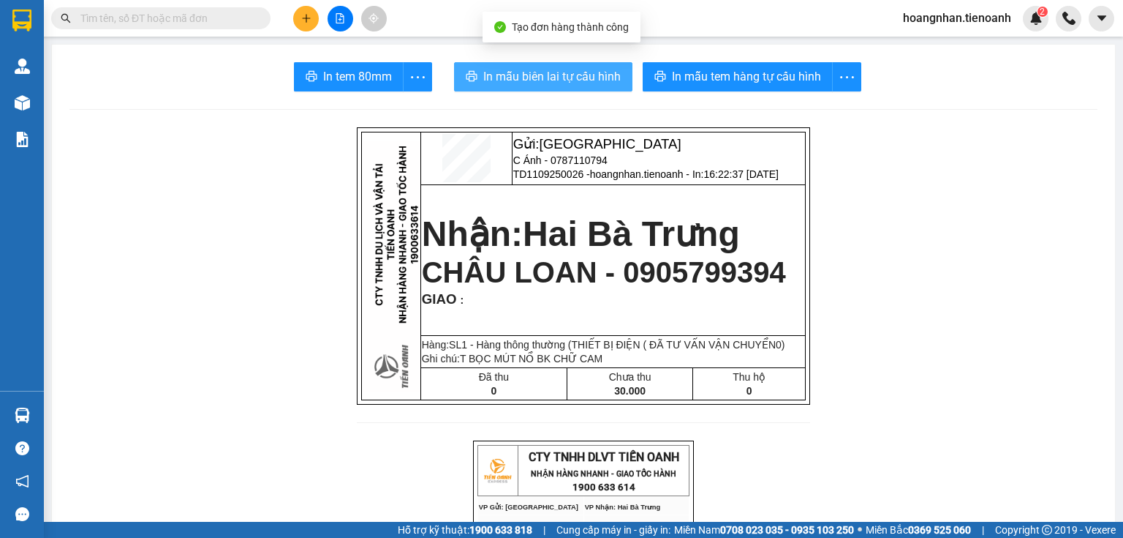
click at [566, 82] on span "In mẫu biên lai tự cấu hình" at bounding box center [551, 76] width 137 height 18
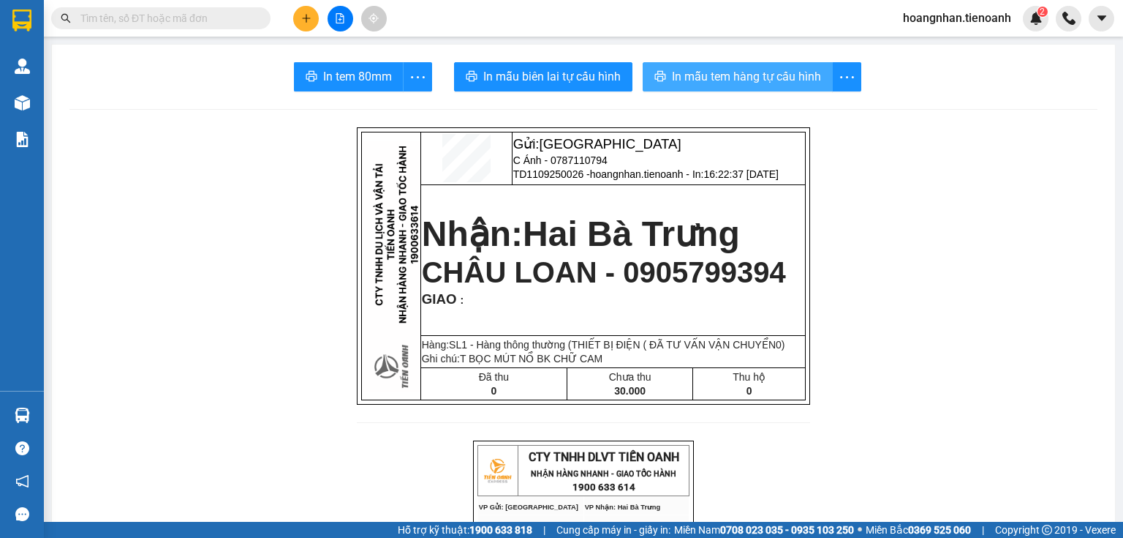
click at [752, 78] on span "In mẫu tem hàng tự cấu hình" at bounding box center [746, 76] width 149 height 18
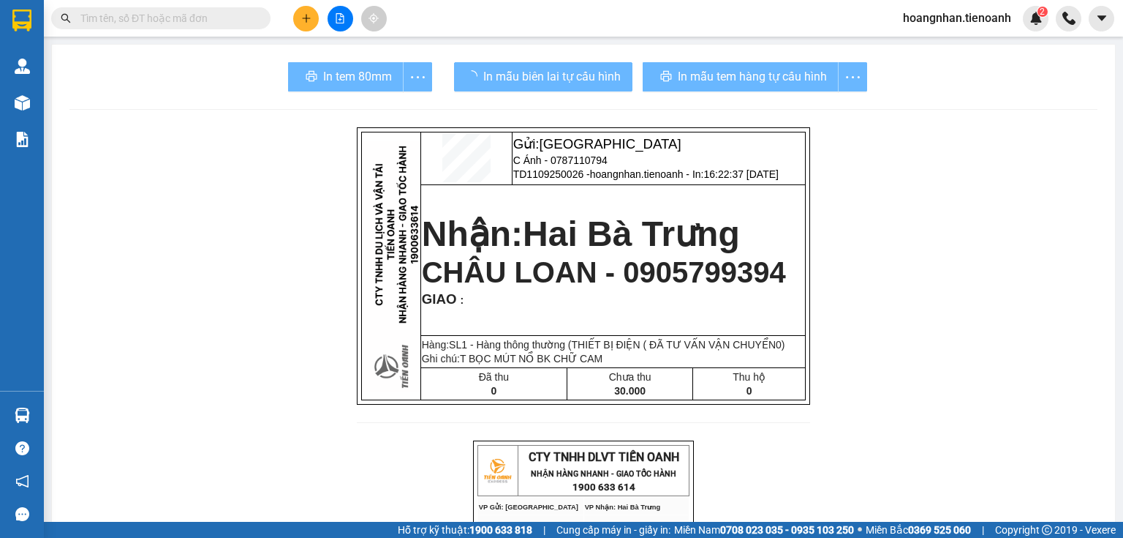
drag, startPoint x: 1012, startPoint y: 254, endPoint x: 989, endPoint y: 246, distance: 24.3
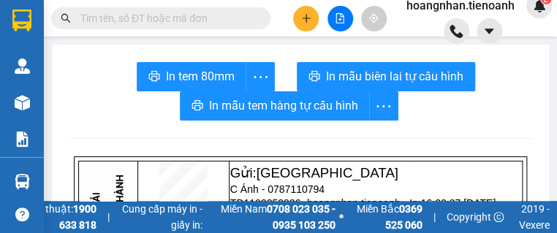
drag, startPoint x: 151, startPoint y: 104, endPoint x: 189, endPoint y: 15, distance: 96.3
click at [151, 102] on div "In tem 80mm In mẫu biên lai tự cấu hình In mẫu tem hàng tự cấu hình" at bounding box center [300, 91] width 462 height 59
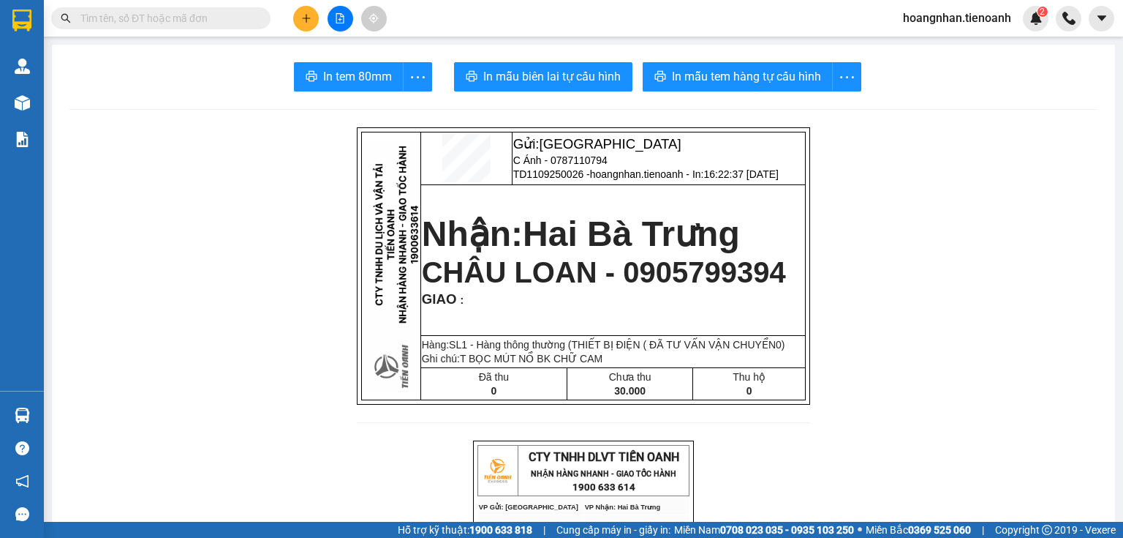
drag, startPoint x: 244, startPoint y: 244, endPoint x: 278, endPoint y: 84, distance: 163.7
click at [296, 8] on div at bounding box center [340, 19] width 110 height 26
click at [301, 12] on button at bounding box center [306, 19] width 26 height 26
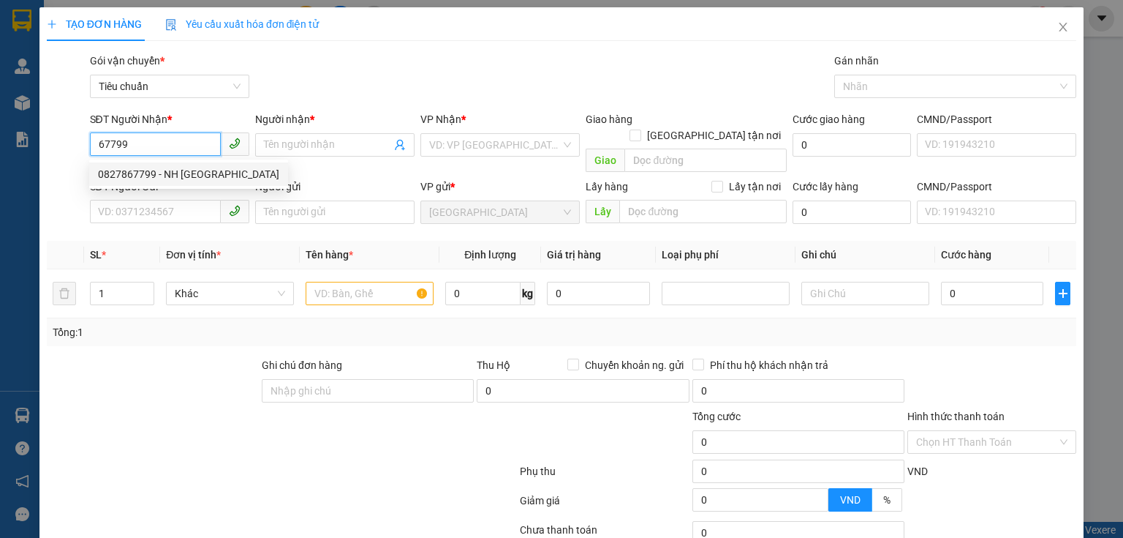
click at [196, 181] on div "0827867799 - NH TÂY BẮC" at bounding box center [188, 174] width 181 height 16
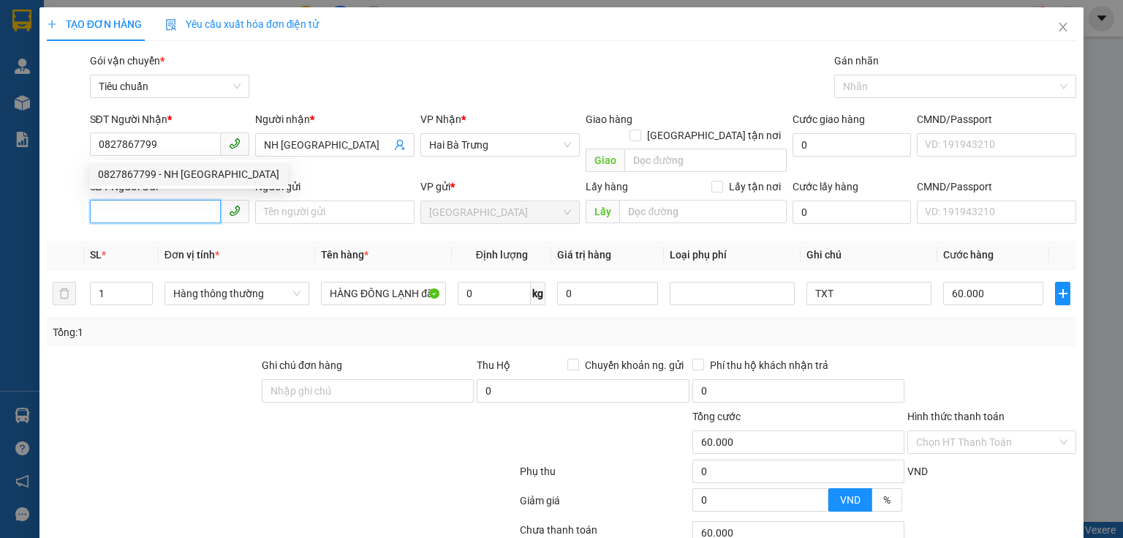
click at [194, 200] on input "SĐT Người Gửi" at bounding box center [155, 211] width 131 height 23
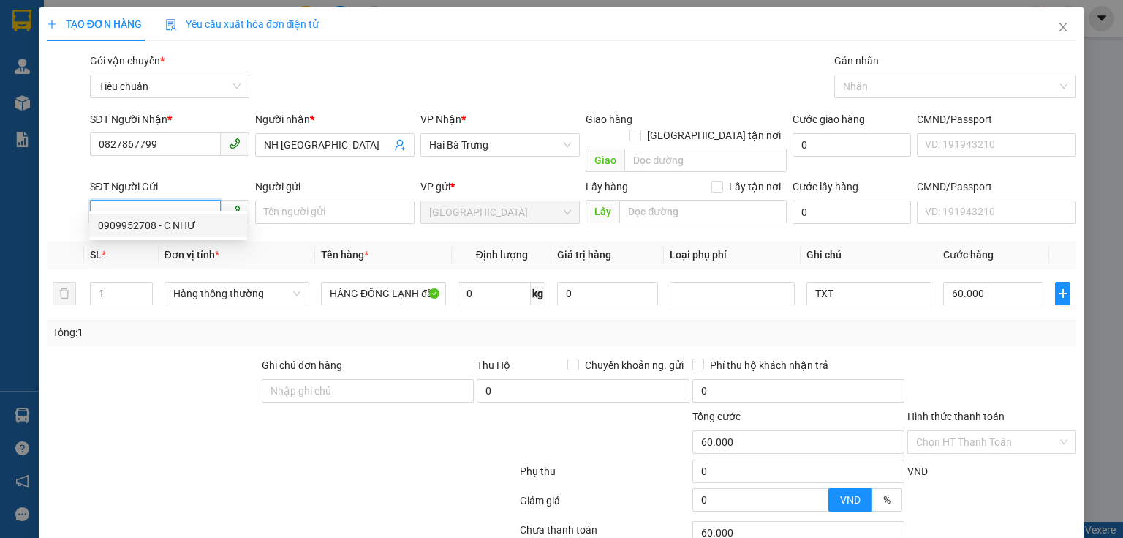
click at [184, 228] on div "0909952708 - C NHƯ" at bounding box center [168, 225] width 140 height 16
click at [192, 301] on td "Hàng thông thường" at bounding box center [237, 293] width 157 height 49
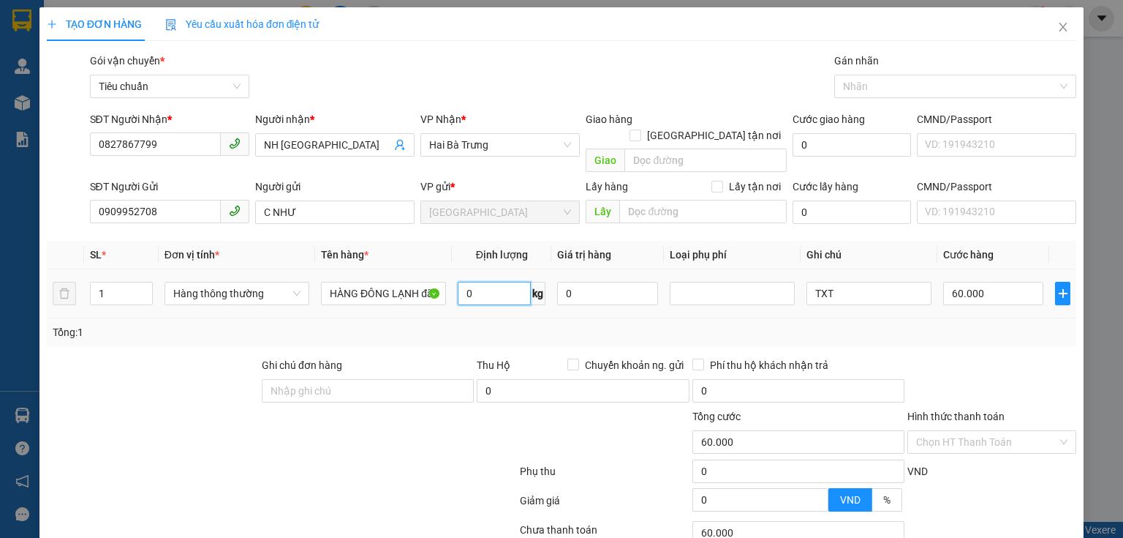
click at [494, 282] on input "0" at bounding box center [494, 293] width 73 height 23
click at [943, 284] on input "60.000" at bounding box center [993, 293] width 100 height 23
click at [946, 324] on div "Tổng: 1" at bounding box center [562, 332] width 1018 height 16
click at [491, 286] on input "16" at bounding box center [494, 293] width 73 height 23
drag, startPoint x: 986, startPoint y: 276, endPoint x: 971, endPoint y: 293, distance: 22.3
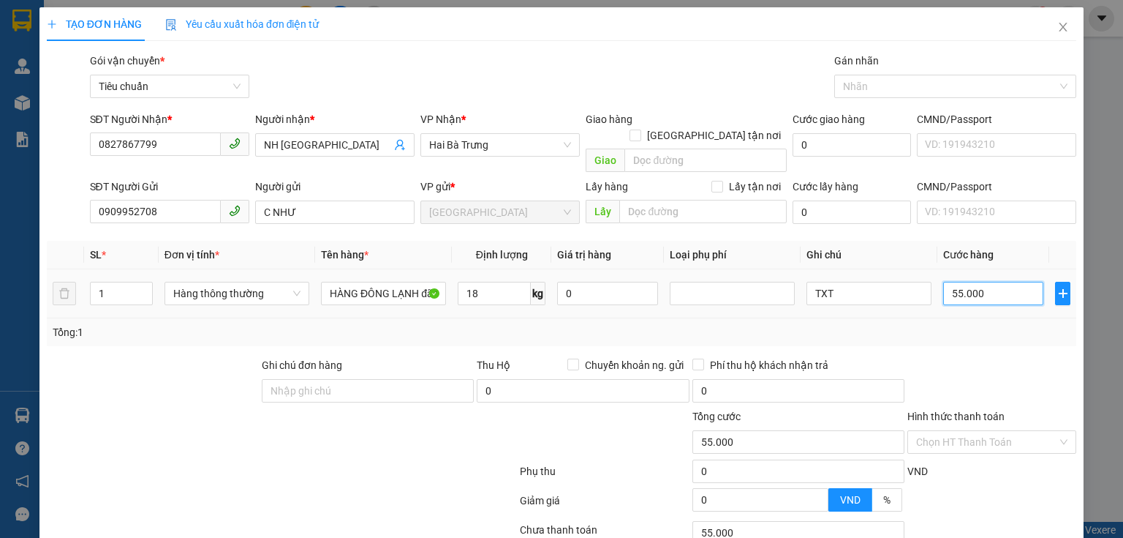
click at [985, 282] on input "55.000" at bounding box center [993, 293] width 100 height 23
click at [971, 324] on div "Tổng: 1" at bounding box center [562, 332] width 1018 height 16
click at [973, 282] on input "55.000" at bounding box center [993, 293] width 100 height 23
click at [968, 300] on td "60.000" at bounding box center [994, 293] width 112 height 49
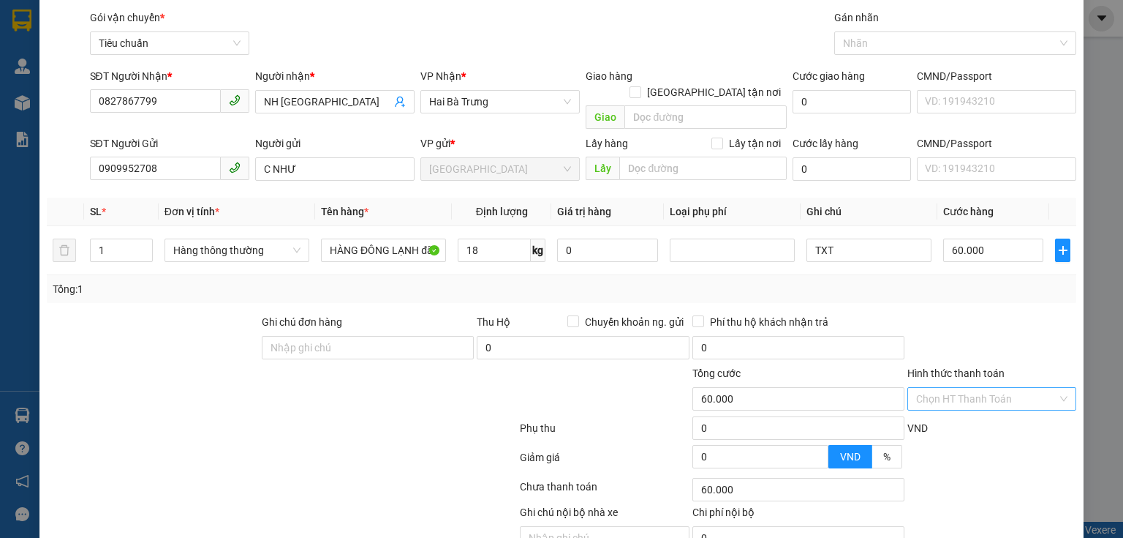
scroll to position [99, 0]
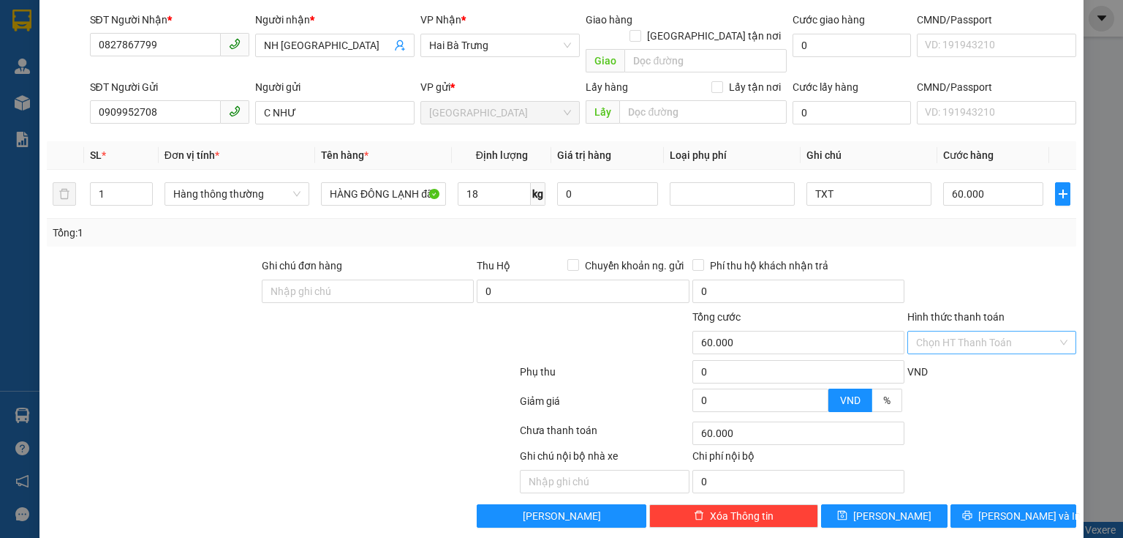
click at [968, 331] on input "Hình thức thanh toán" at bounding box center [986, 342] width 141 height 22
click at [969, 347] on div "Tại văn phòng" at bounding box center [984, 355] width 151 height 16
click at [989, 504] on button "[PERSON_NAME] và In" at bounding box center [1014, 515] width 127 height 23
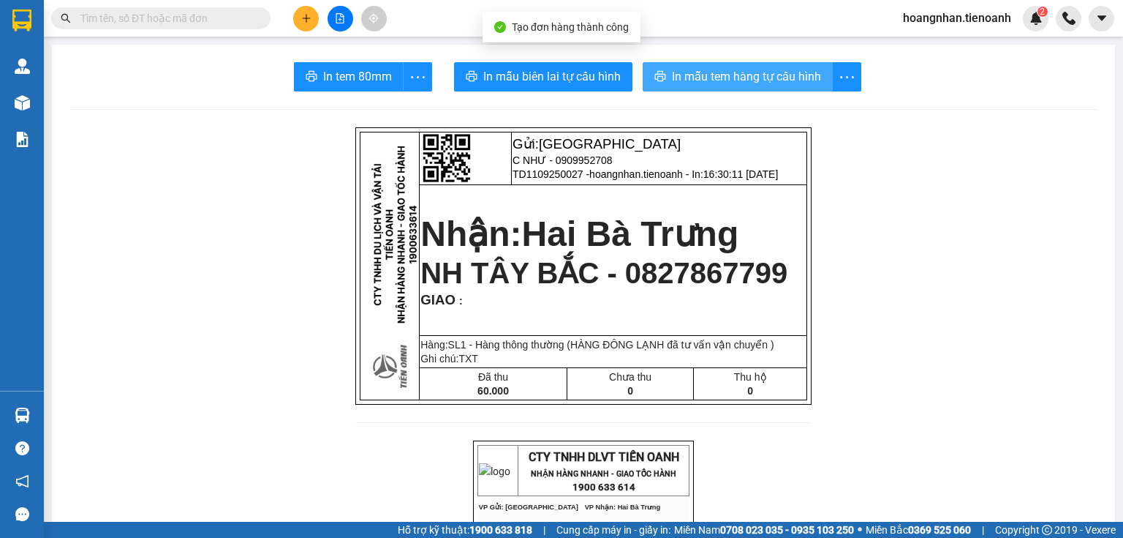
click at [682, 70] on span "In mẫu tem hàng tự cấu hình" at bounding box center [746, 76] width 149 height 18
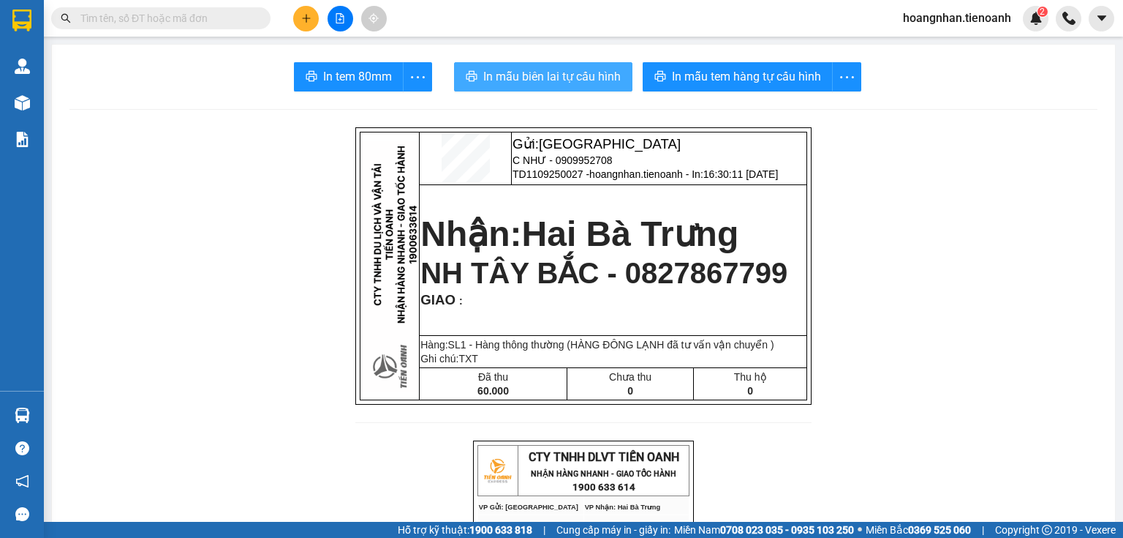
click at [532, 76] on span "In mẫu biên lai tự cấu hình" at bounding box center [551, 76] width 137 height 18
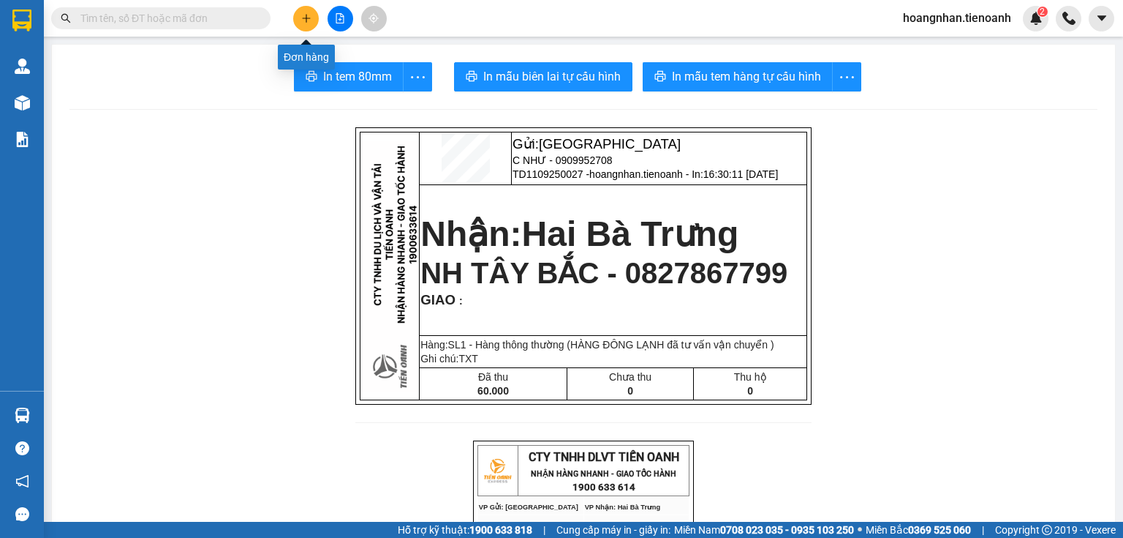
click at [298, 23] on button at bounding box center [306, 19] width 26 height 26
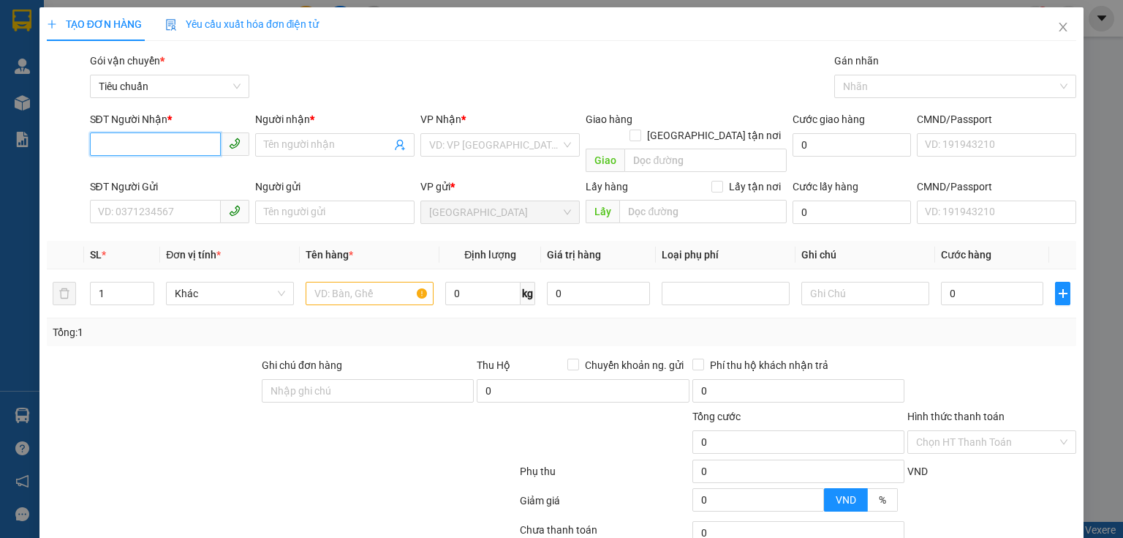
click at [197, 143] on input "SĐT Người Nhận *" at bounding box center [155, 143] width 131 height 23
click at [190, 174] on div "0944581717 - A NGỌC" at bounding box center [168, 174] width 140 height 16
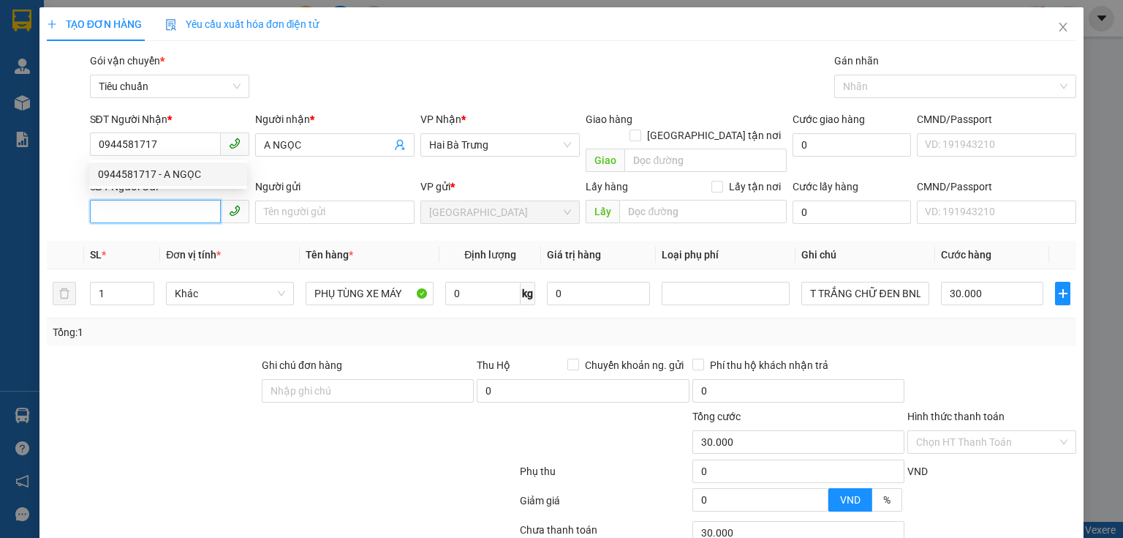
click at [199, 203] on input "SĐT Người Gửi" at bounding box center [155, 211] width 131 height 23
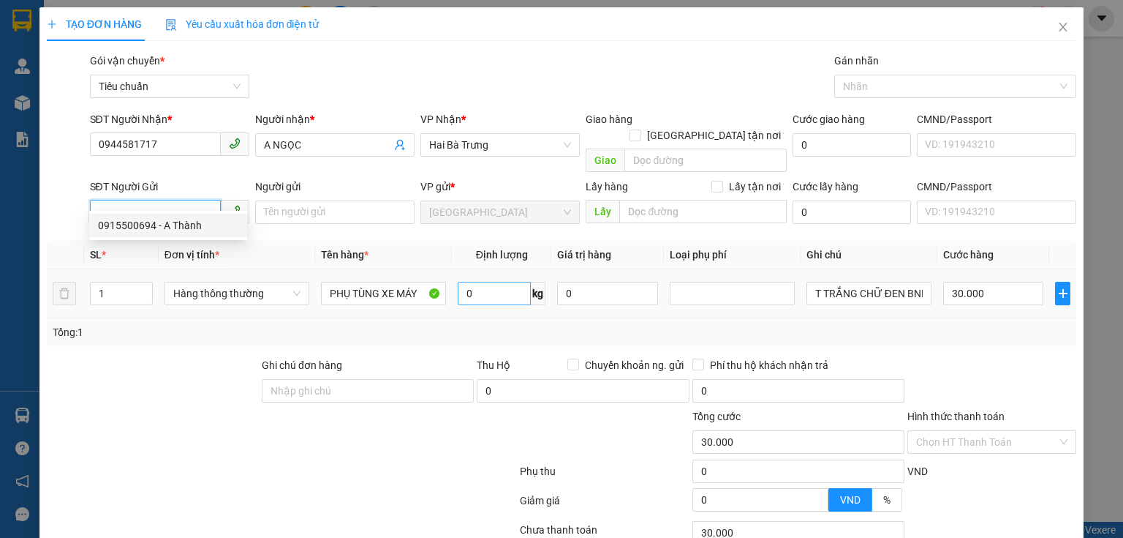
drag, startPoint x: 178, startPoint y: 227, endPoint x: 483, endPoint y: 275, distance: 307.9
click at [178, 227] on div "0915500694 - A Thành" at bounding box center [168, 225] width 140 height 16
click at [506, 282] on input "0" at bounding box center [494, 293] width 73 height 23
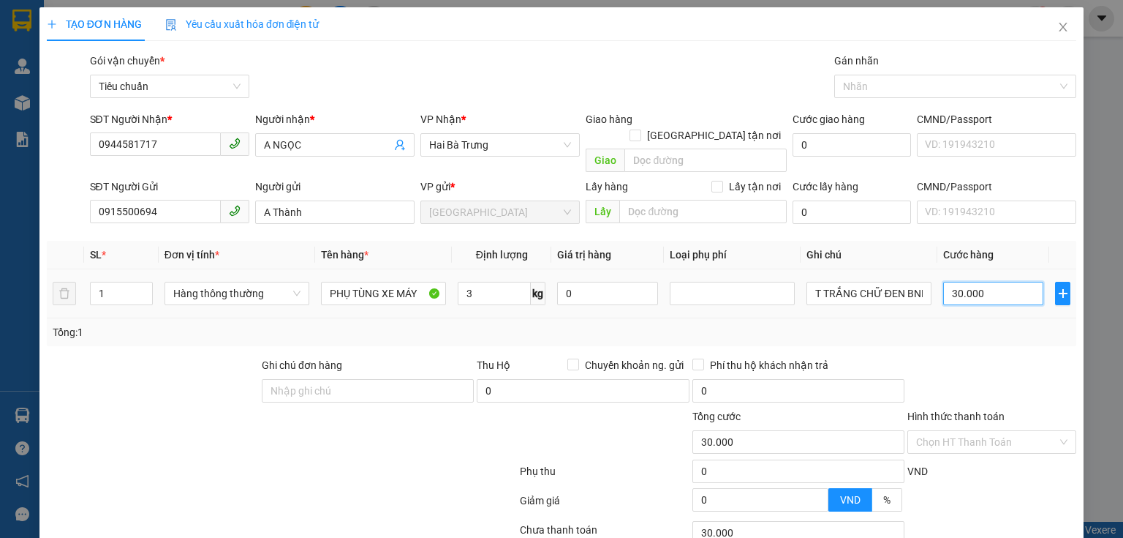
click at [953, 282] on input "30.000" at bounding box center [993, 293] width 100 height 23
click at [941, 292] on td "30.000" at bounding box center [994, 293] width 112 height 49
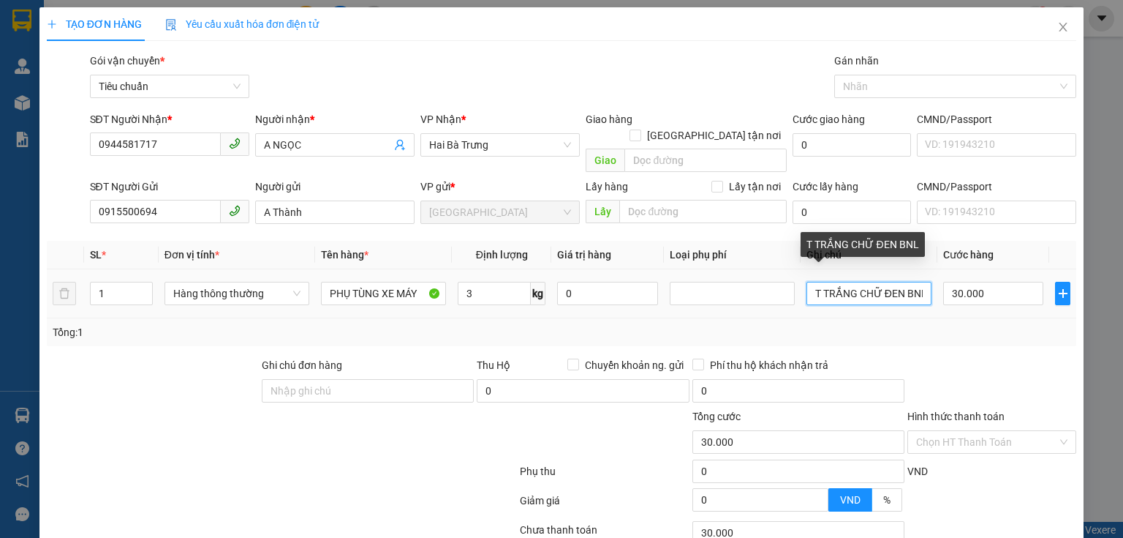
scroll to position [0, 1]
drag, startPoint x: 896, startPoint y: 276, endPoint x: 1069, endPoint y: 279, distance: 173.3
click at [1069, 279] on div "TẠO ĐƠN HÀNG Yêu cầu xuất hóa đơn điện tử Transit Pickup Surcharge Ids Transit …" at bounding box center [561, 322] width 1044 height 630
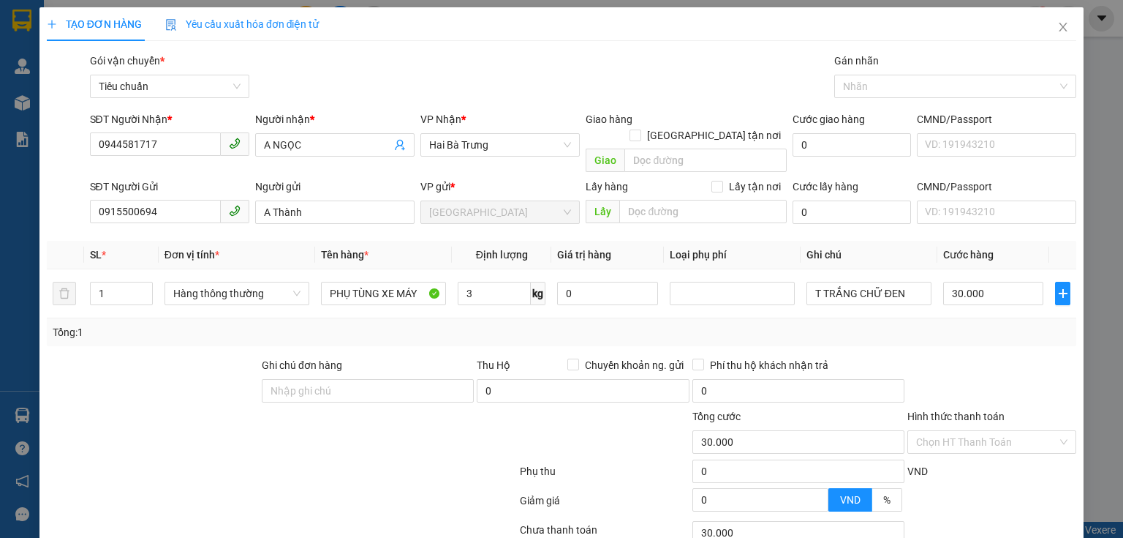
click at [1022, 331] on div "Transit Pickup Surcharge Ids Transit Deliver Surcharge Ids Transit Deliver Surc…" at bounding box center [562, 340] width 1030 height 574
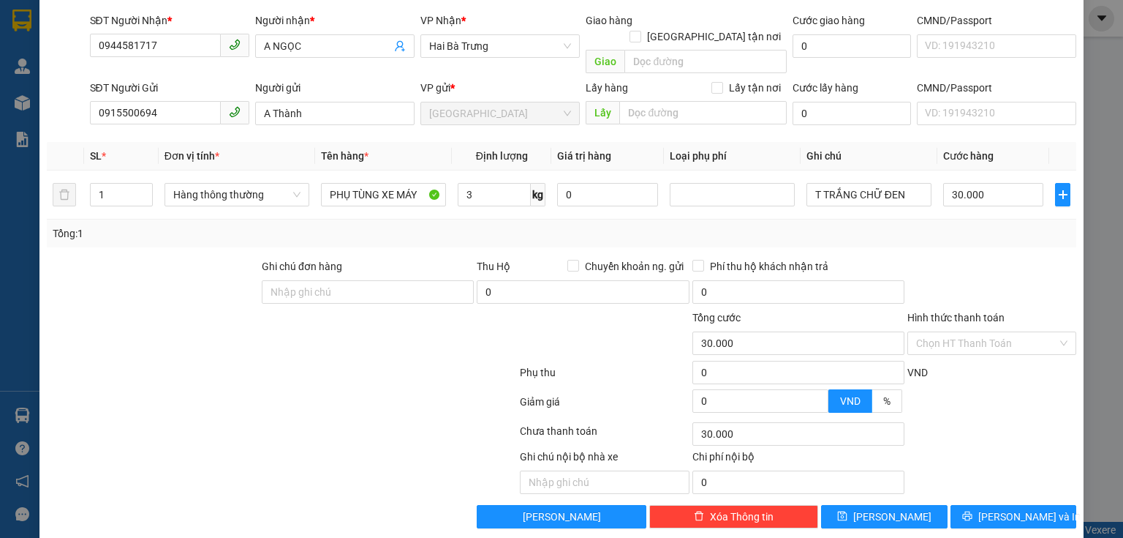
scroll to position [99, 0]
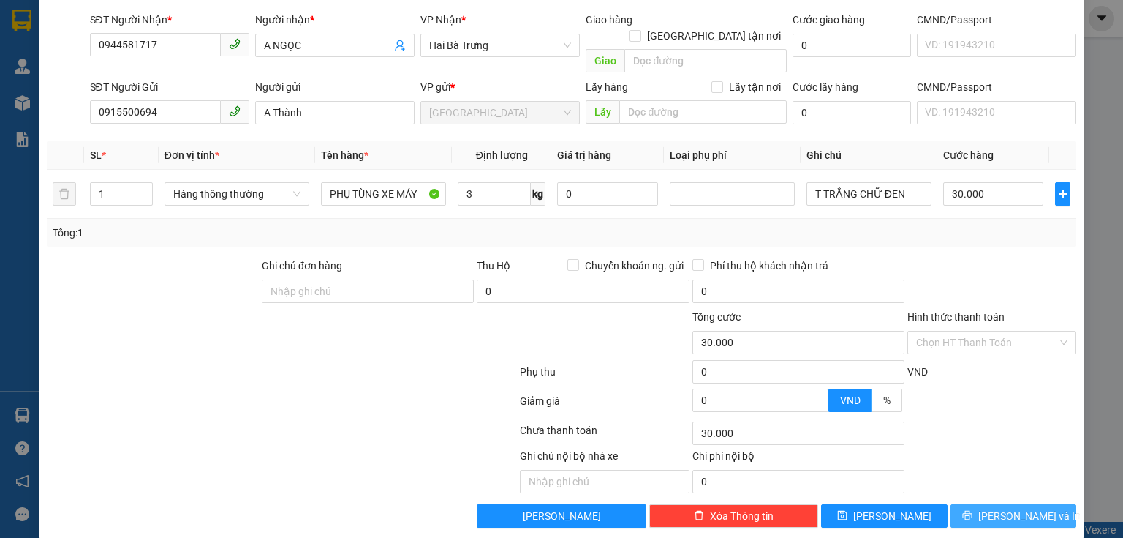
click at [1015, 508] on span "[PERSON_NAME] và In" at bounding box center [1030, 516] width 102 height 16
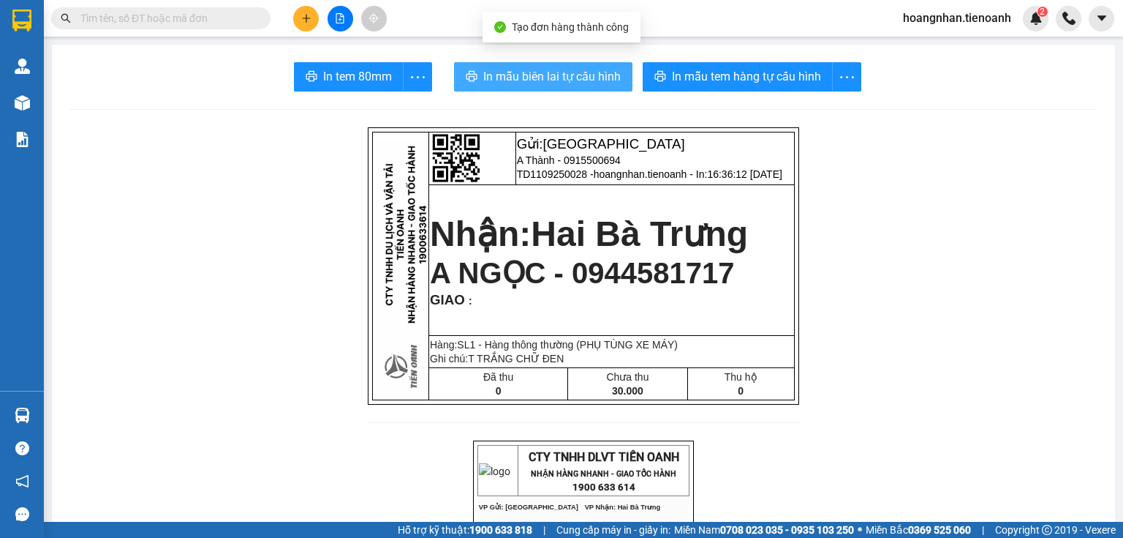
click at [521, 75] on span "In mẫu biên lai tự cấu hình" at bounding box center [551, 76] width 137 height 18
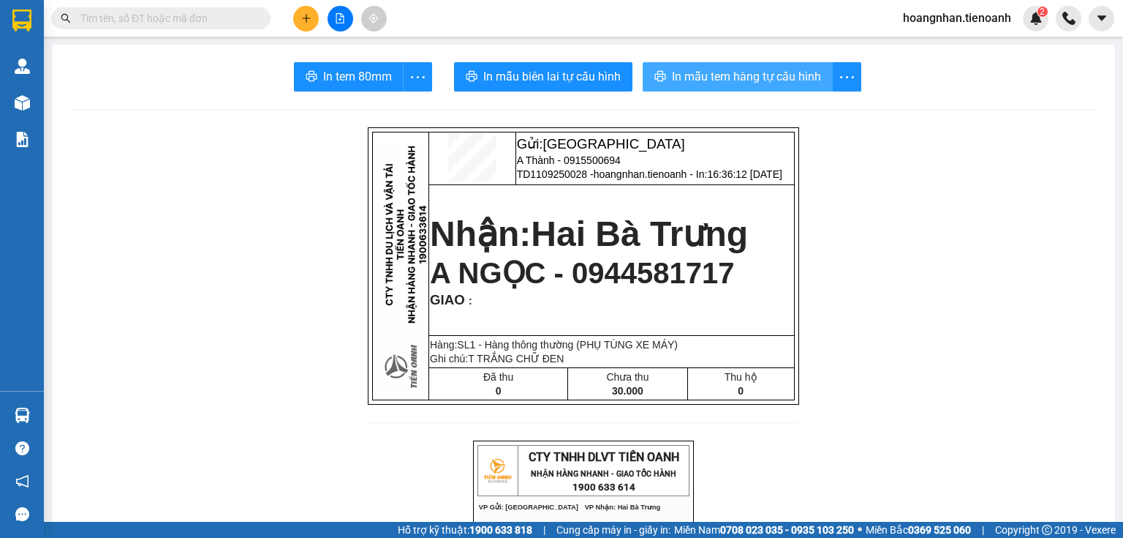
click at [777, 82] on span "In mẫu tem hàng tự cấu hình" at bounding box center [746, 76] width 149 height 18
drag, startPoint x: 1094, startPoint y: 207, endPoint x: 214, endPoint y: 202, distance: 880.5
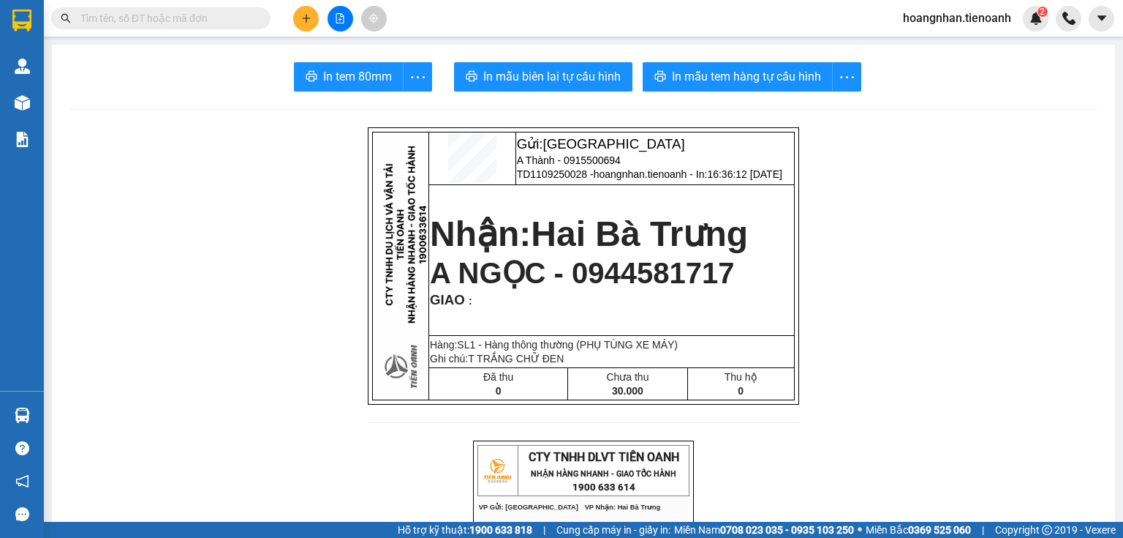
drag, startPoint x: 84, startPoint y: 174, endPoint x: 164, endPoint y: 29, distance: 165.9
click at [312, 12] on button at bounding box center [306, 19] width 26 height 26
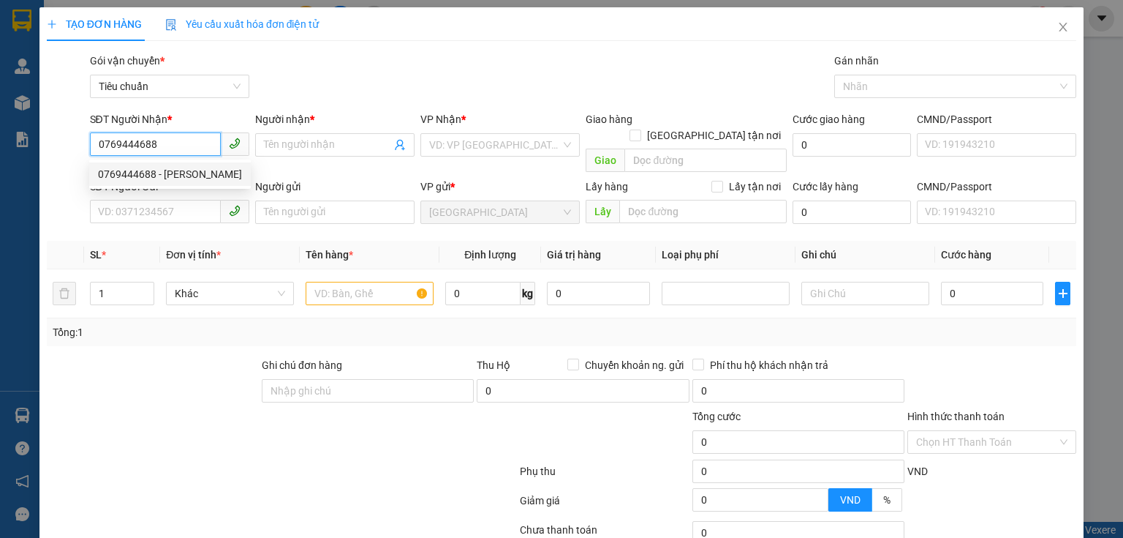
drag, startPoint x: 206, startPoint y: 164, endPoint x: 202, endPoint y: 173, distance: 9.8
click at [205, 164] on div "0769444688 - C THẢO" at bounding box center [170, 173] width 162 height 23
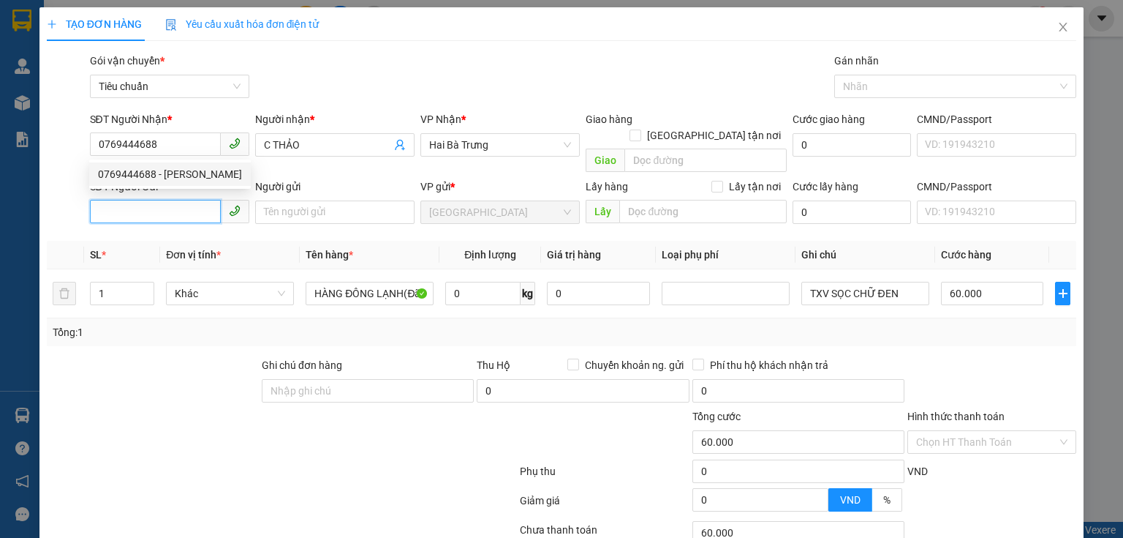
click at [194, 200] on input "SĐT Người Gửi" at bounding box center [155, 211] width 131 height 23
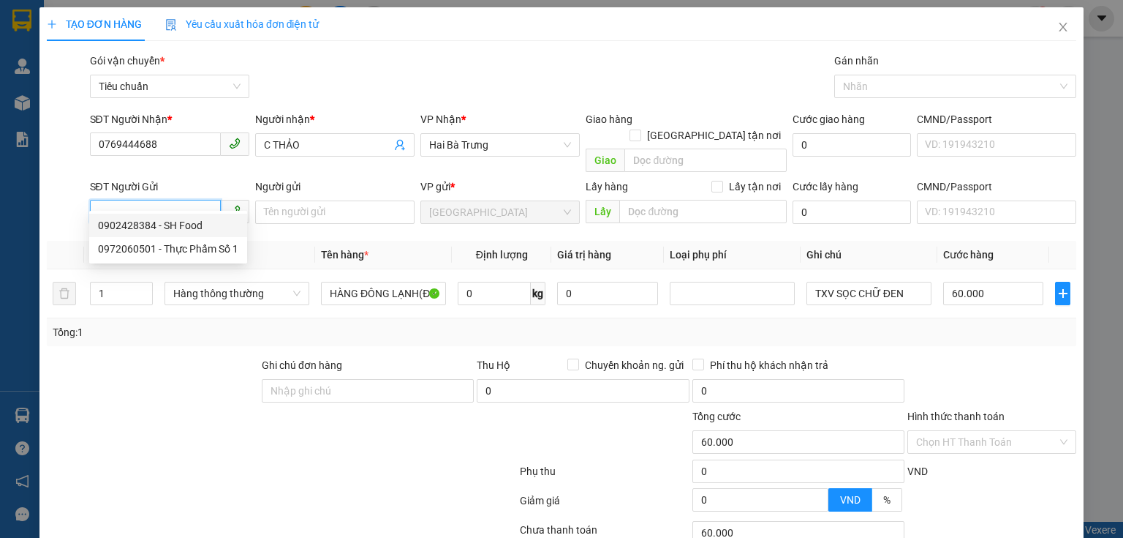
click at [179, 222] on div "0902428384 - SH Food" at bounding box center [168, 225] width 140 height 16
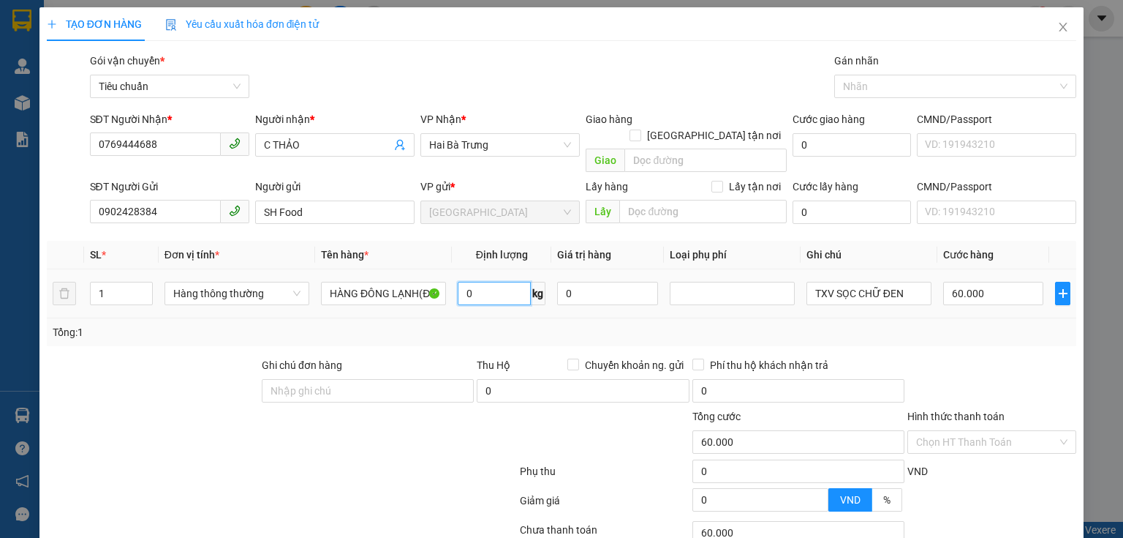
click at [510, 282] on input "0" at bounding box center [494, 293] width 73 height 23
click at [988, 282] on input "60.000" at bounding box center [993, 293] width 100 height 23
click at [976, 318] on div "Tổng: 1" at bounding box center [562, 332] width 1030 height 28
drag, startPoint x: 834, startPoint y: 280, endPoint x: 1015, endPoint y: 272, distance: 181.5
click at [1015, 272] on tr "1 Hàng thông thường HÀNG ĐÔNG LẠNH(Đã Tư Vấn CSVC) 14 kg 0 TXV SỌC CHỮ ĐEN 50.0…" at bounding box center [562, 293] width 1030 height 49
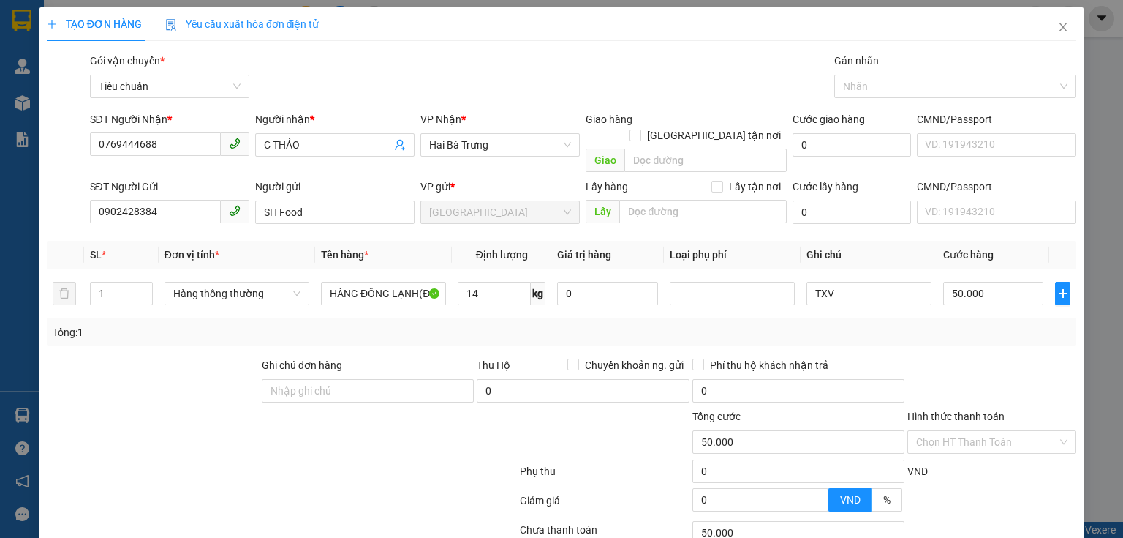
click at [923, 324] on div "Tổng: 1" at bounding box center [562, 332] width 1018 height 16
click at [840, 286] on input "TXV" at bounding box center [869, 293] width 125 height 23
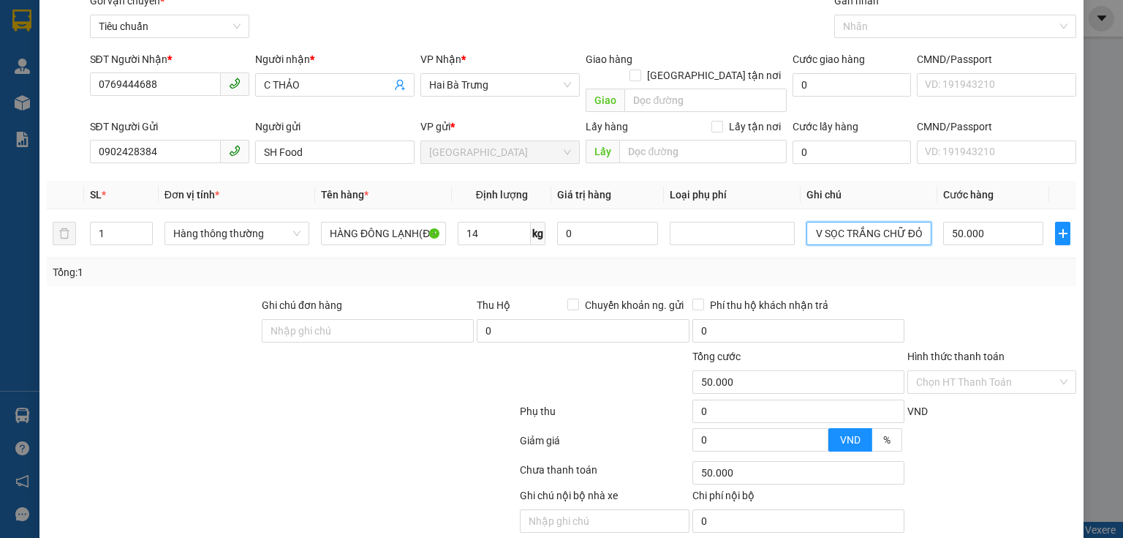
scroll to position [99, 0]
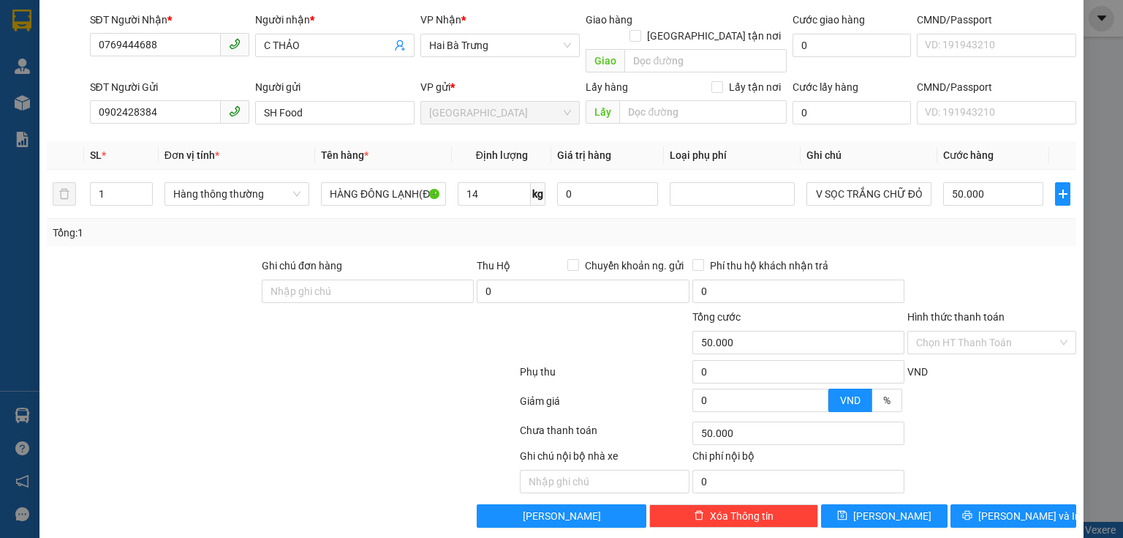
click at [981, 418] on div "Chọn HT Thanh Toán" at bounding box center [992, 432] width 172 height 29
click at [987, 504] on button "[PERSON_NAME] và In" at bounding box center [1014, 515] width 127 height 23
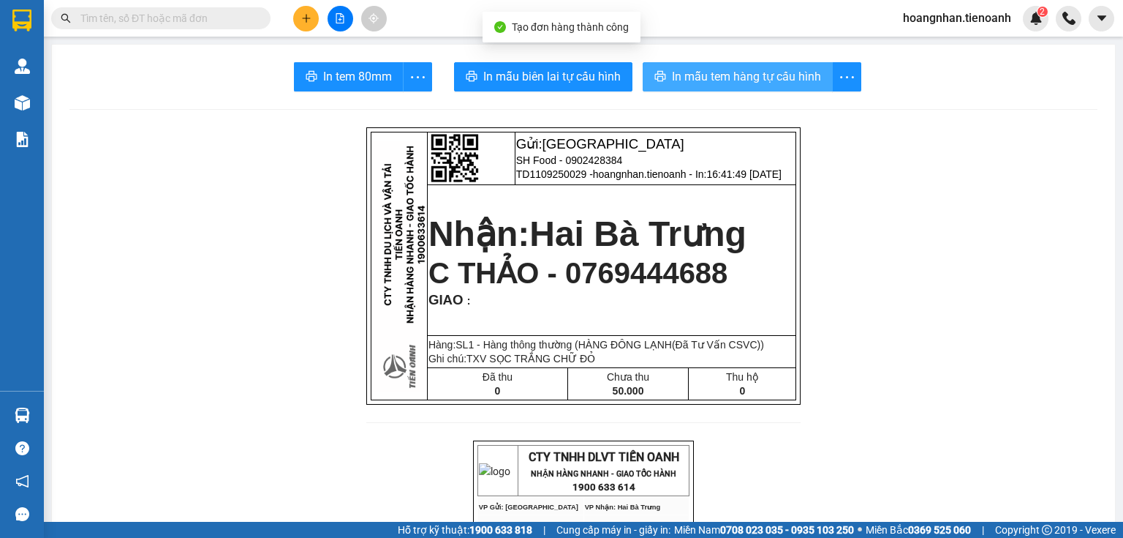
click at [746, 74] on span "In mẫu tem hàng tự cấu hình" at bounding box center [746, 76] width 149 height 18
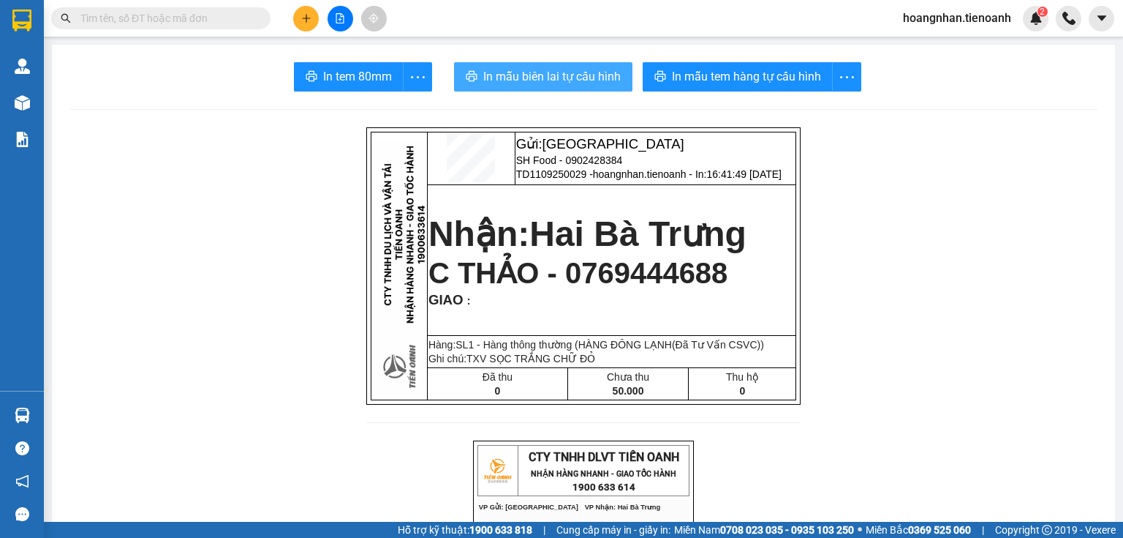
click at [589, 84] on span "In mẫu biên lai tự cấu hình" at bounding box center [551, 76] width 137 height 18
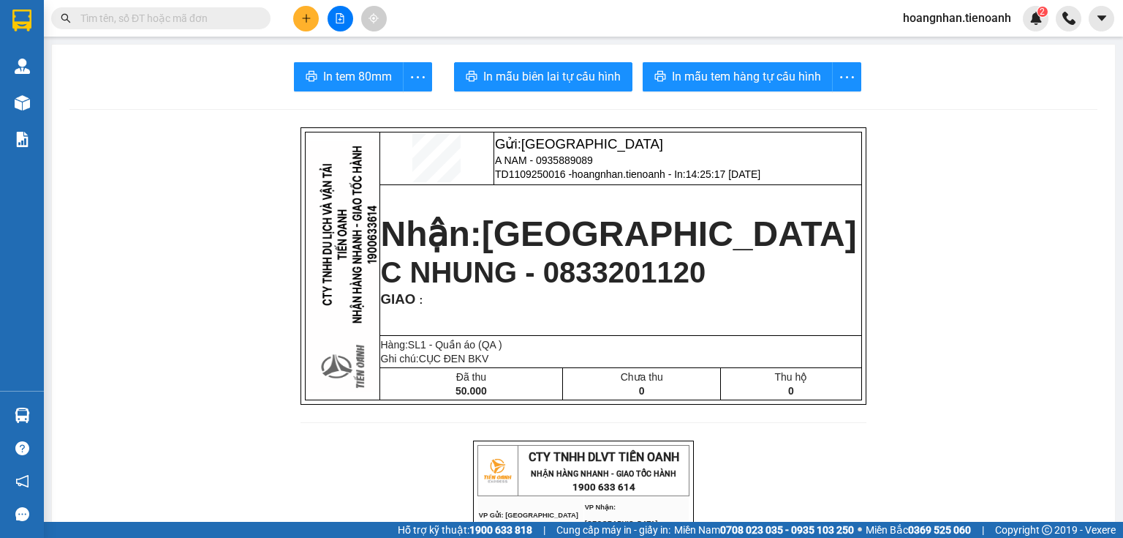
drag, startPoint x: 259, startPoint y: 176, endPoint x: 263, endPoint y: 4, distance: 171.9
click at [306, 6] on button at bounding box center [306, 19] width 26 height 26
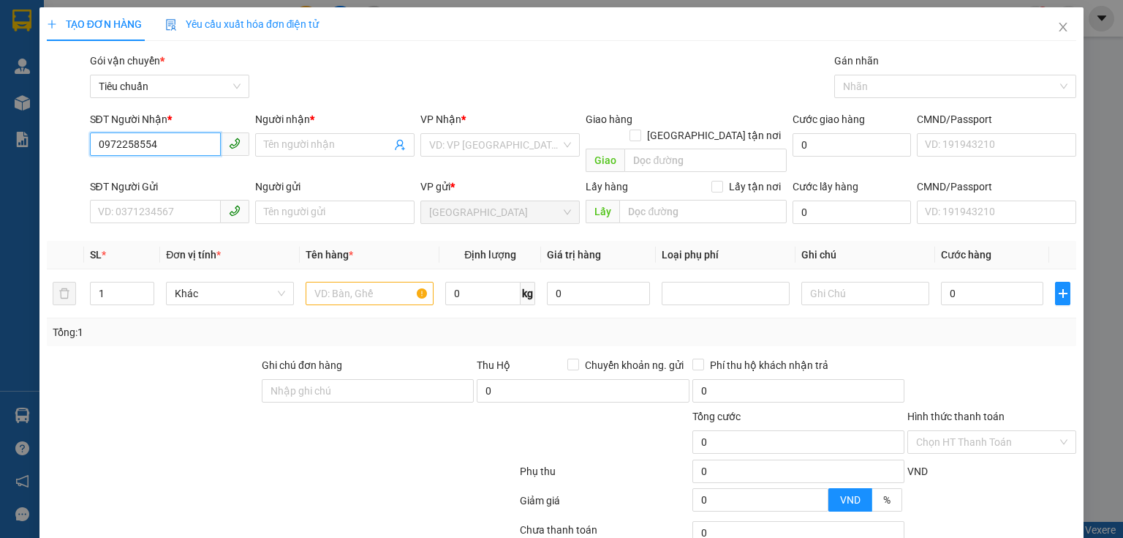
click at [178, 146] on input "0972258554" at bounding box center [155, 143] width 131 height 23
type input "0972258554"
click at [307, 134] on span at bounding box center [334, 144] width 159 height 23
type input "BẢO YẾN"
click at [382, 91] on div "Gói vận chuyển * Tiêu chuẩn Gán nhãn Nhãn" at bounding box center [583, 78] width 993 height 51
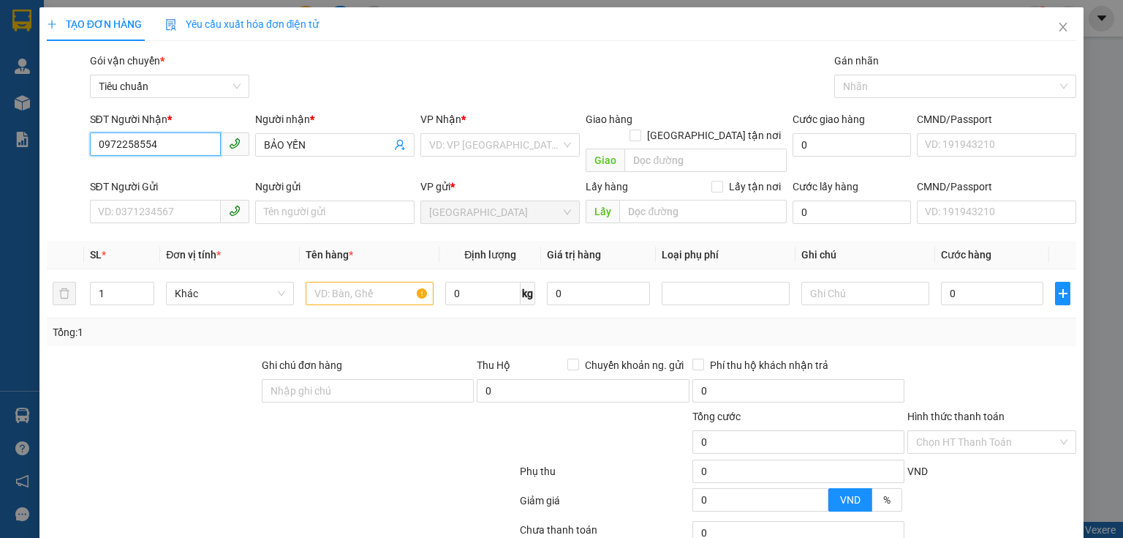
click at [172, 141] on input "0972258554" at bounding box center [155, 143] width 131 height 23
drag, startPoint x: 366, startPoint y: 74, endPoint x: 349, endPoint y: 7, distance: 68.6
click at [366, 72] on div "Gói vận chuyển * Tiêu chuẩn Gán nhãn Nhãn" at bounding box center [583, 78] width 993 height 51
click at [173, 150] on input "0972258554" at bounding box center [155, 143] width 131 height 23
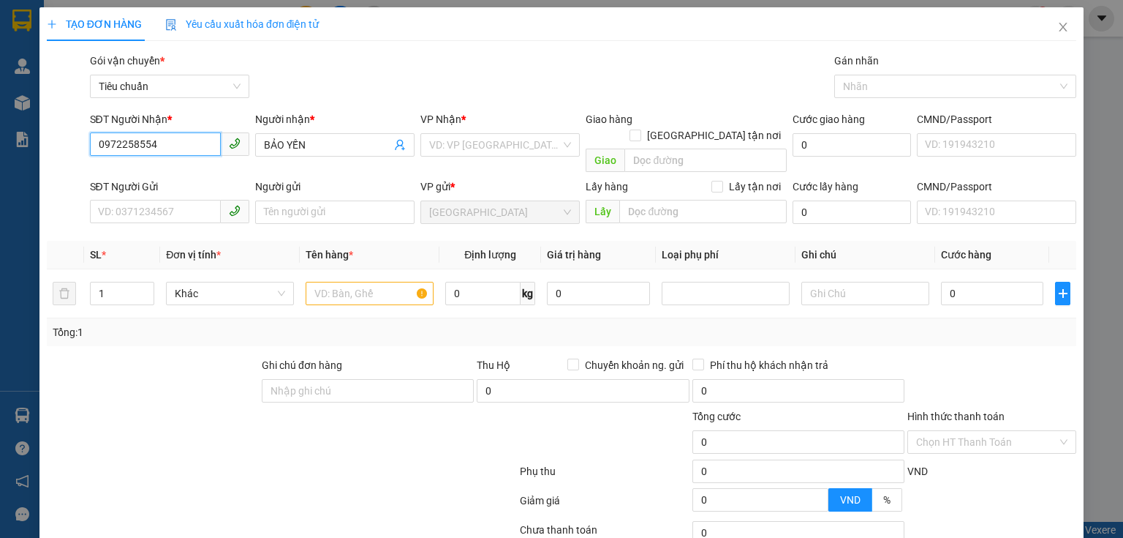
click at [173, 150] on input "0972258554" at bounding box center [155, 143] width 131 height 23
click at [170, 200] on input "SĐT Người Gửi" at bounding box center [155, 211] width 131 height 23
paste input "0972258554"
type input "0972258554"
click at [195, 148] on input "0972258554" at bounding box center [155, 143] width 131 height 23
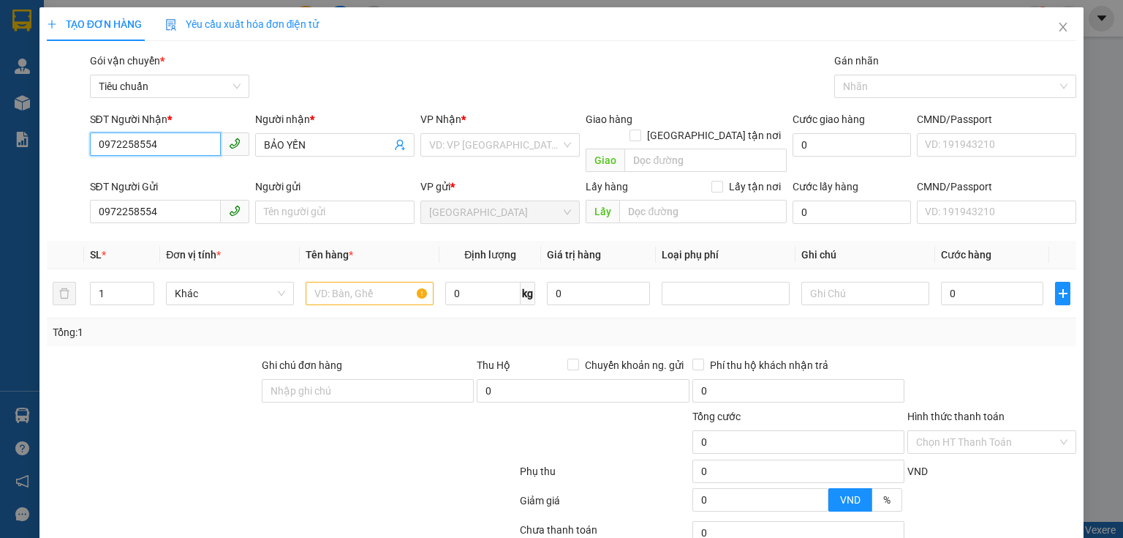
click at [195, 148] on input "0972258554" at bounding box center [155, 143] width 131 height 23
click at [205, 149] on input "0935404142" at bounding box center [155, 143] width 131 height 23
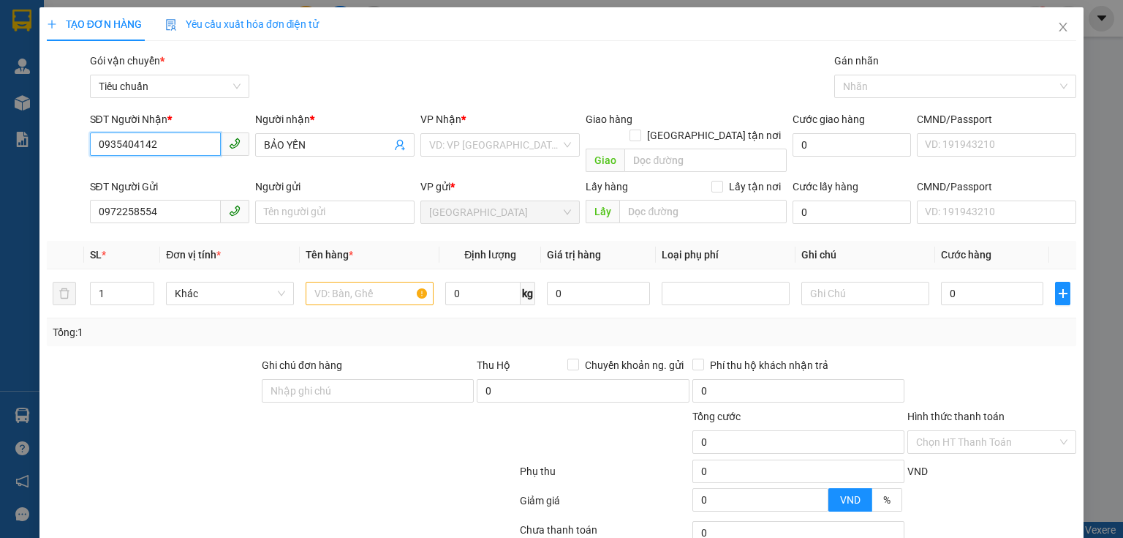
type input "0935404142"
click at [366, 71] on div "Gói vận chuyển * Tiêu chuẩn Gán nhãn Nhãn" at bounding box center [583, 78] width 993 height 51
click at [319, 140] on input "BẢO YẾN" at bounding box center [327, 145] width 127 height 16
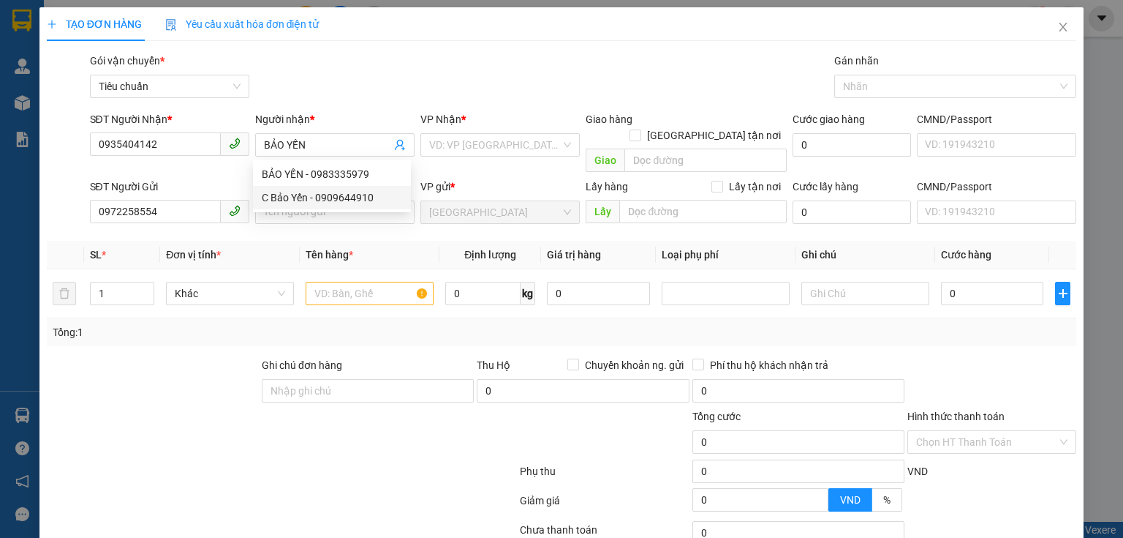
click at [197, 376] on div at bounding box center [152, 382] width 215 height 51
click at [288, 201] on input "Người gửi" at bounding box center [334, 211] width 159 height 23
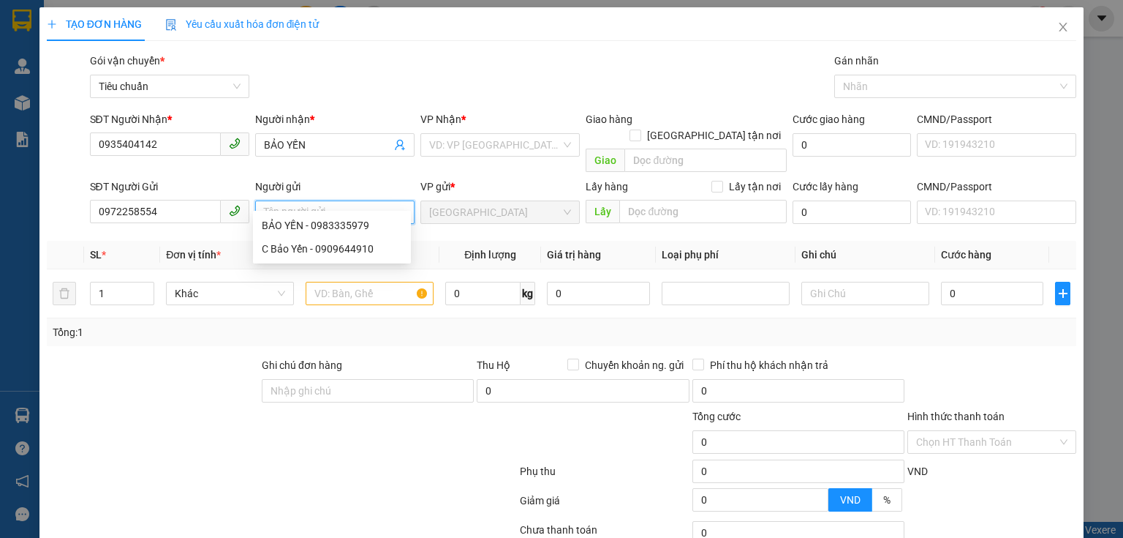
paste input "BẢO YẾN"
type input "BẢO YẾN"
click at [289, 135] on span "BẢO YẾN" at bounding box center [334, 144] width 159 height 23
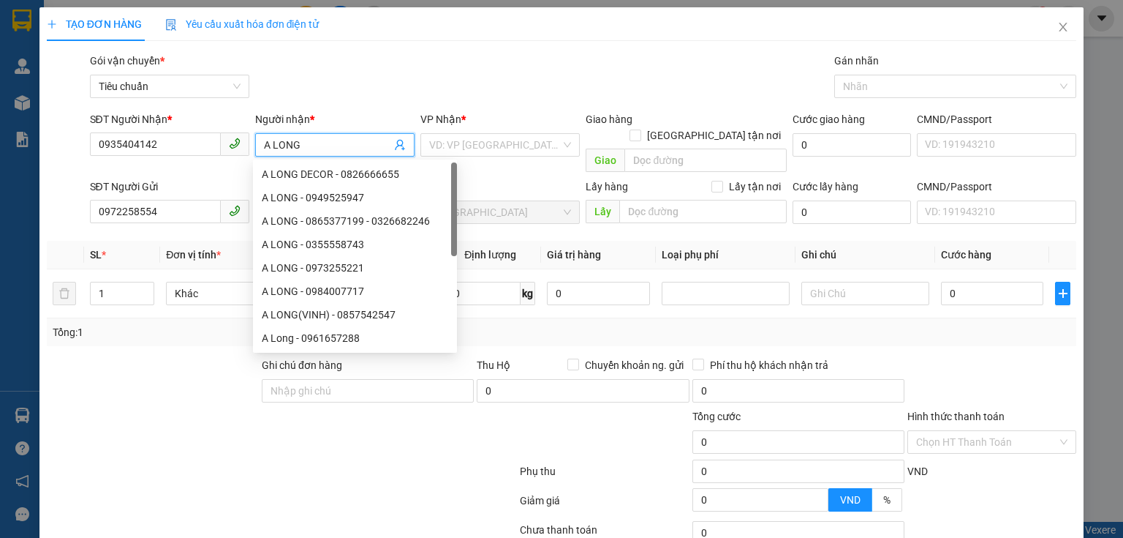
type input "A LONG"
click at [383, 75] on div "Gói vận chuyển * Tiêu chuẩn Gán nhãn Nhãn" at bounding box center [583, 78] width 993 height 51
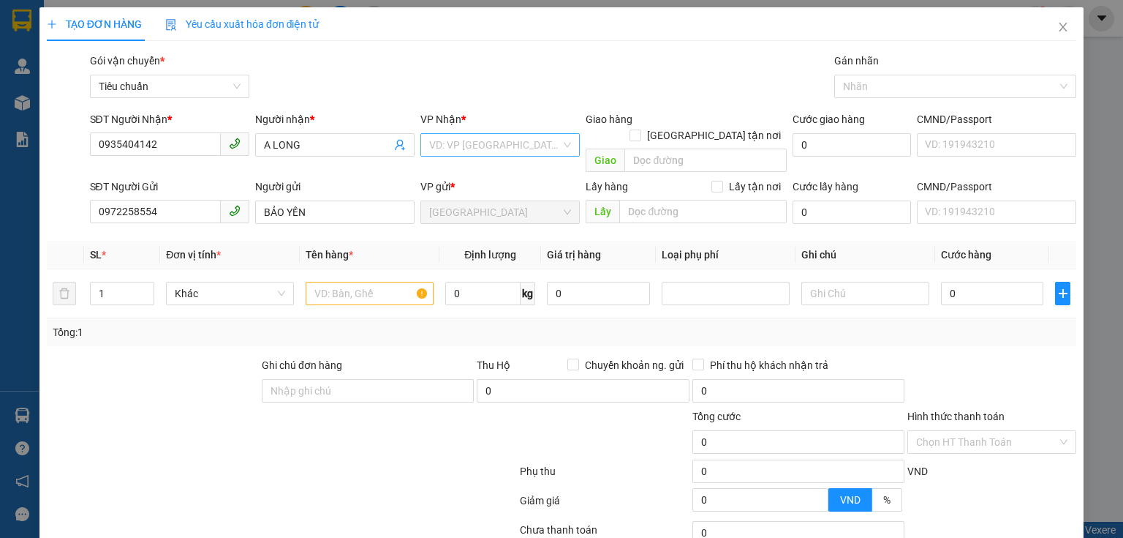
click at [508, 148] on input "search" at bounding box center [495, 145] width 132 height 22
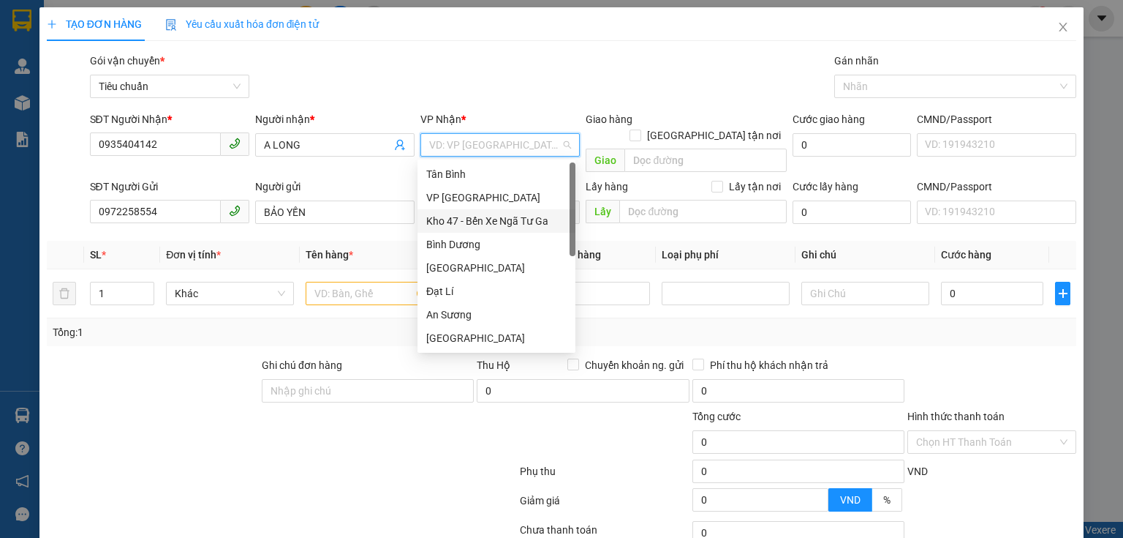
scroll to position [117, 0]
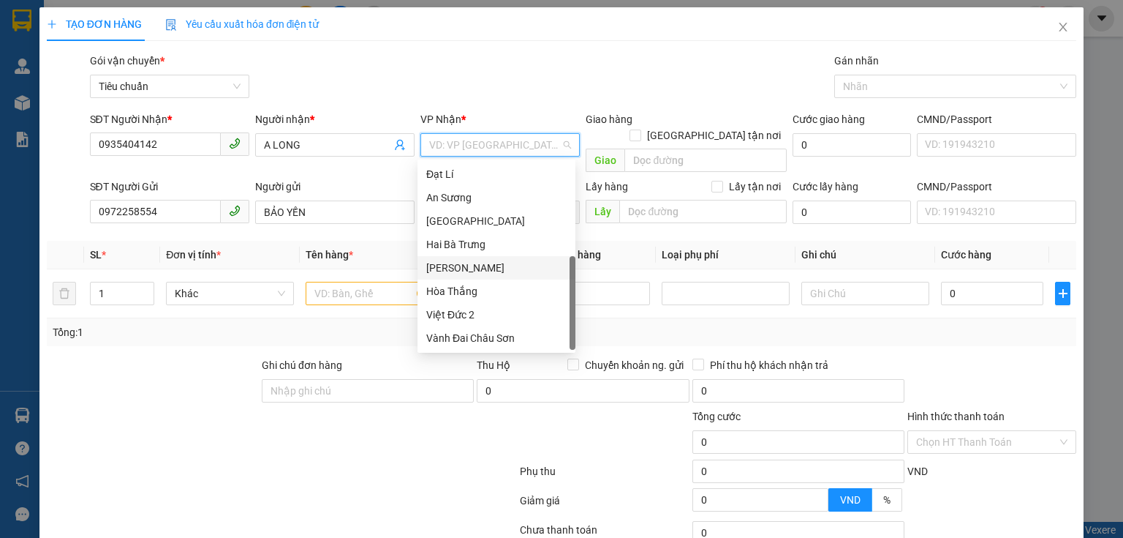
click at [491, 273] on div "[PERSON_NAME]" at bounding box center [496, 268] width 140 height 16
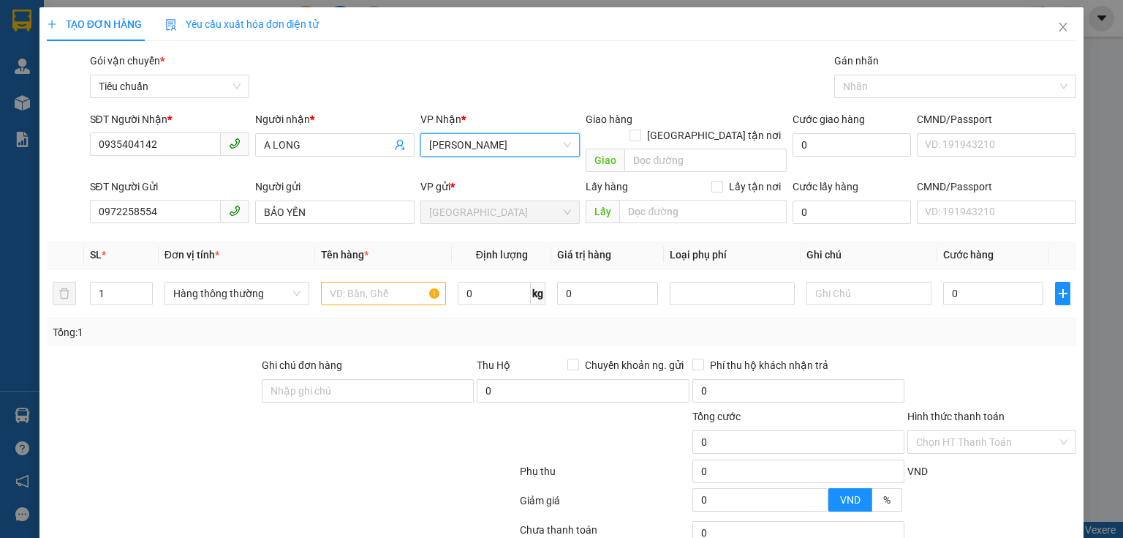
click at [160, 374] on div at bounding box center [152, 382] width 215 height 51
click at [396, 282] on input "text" at bounding box center [383, 293] width 125 height 23
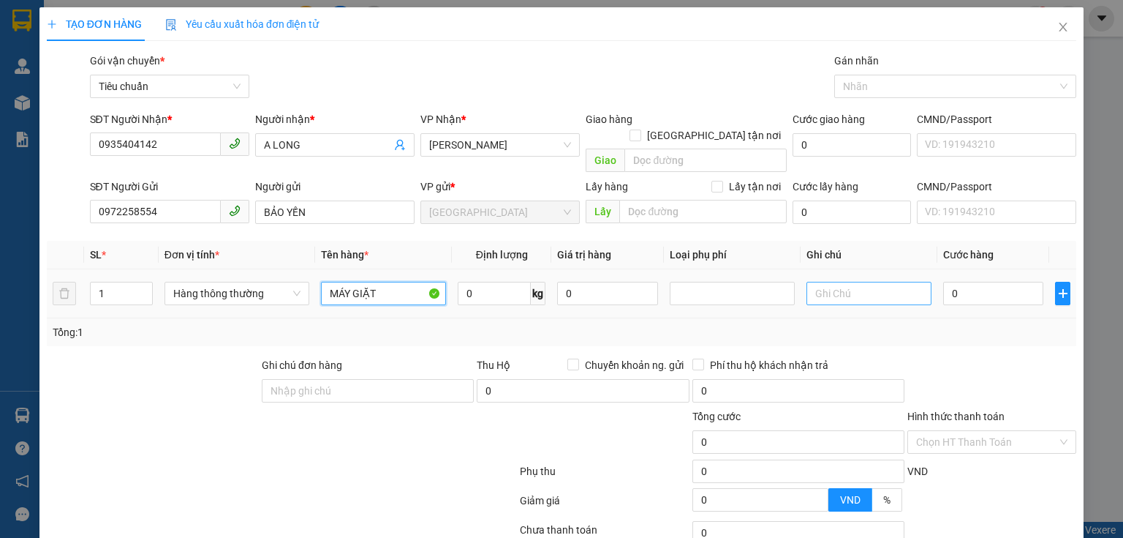
type input "MÁY GIẶT"
click at [860, 283] on input "text" at bounding box center [869, 293] width 125 height 23
type input "T CHỮ ĐEN TO"
click at [968, 284] on input "0" at bounding box center [993, 293] width 100 height 23
type input "3"
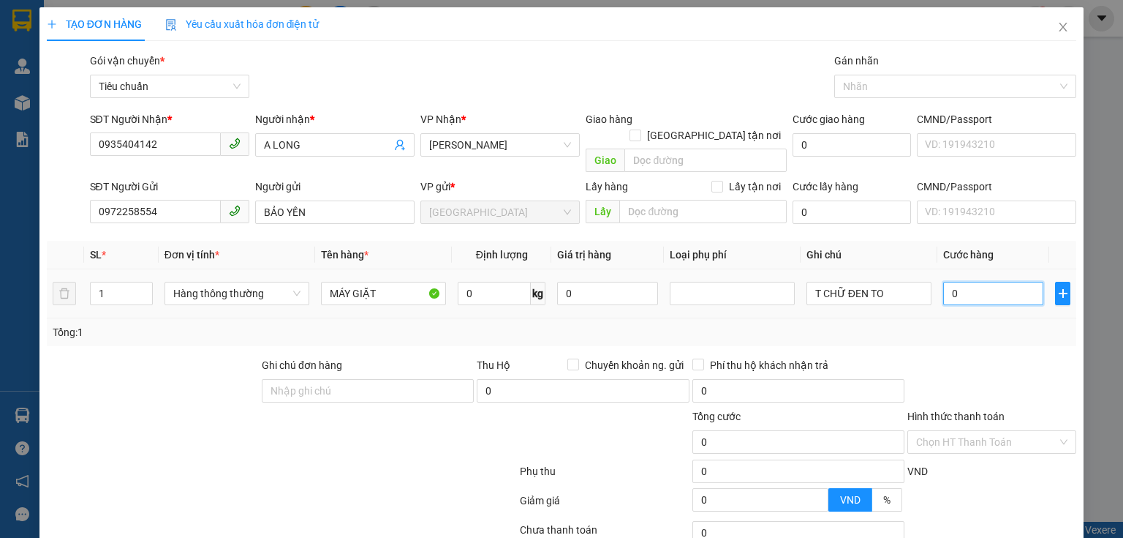
type input "3"
type input "30"
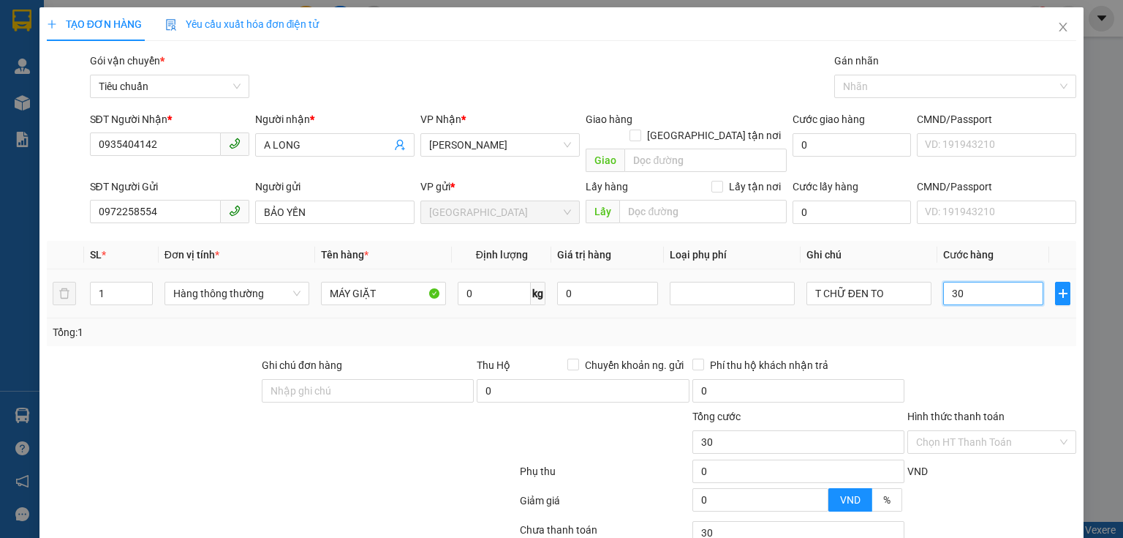
type input "300"
type input "300.000"
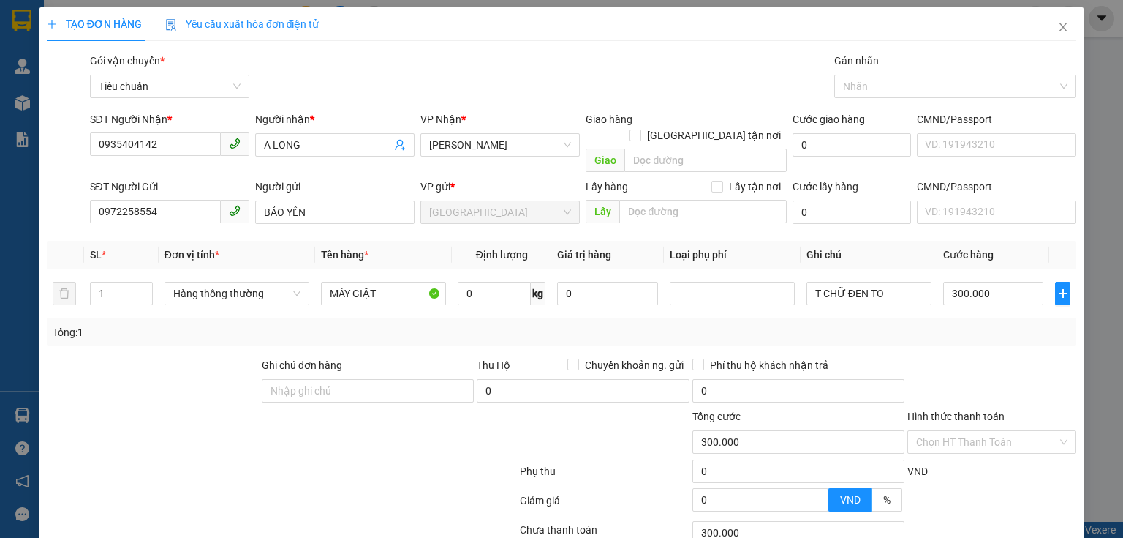
click at [1002, 318] on div "Tổng: 1" at bounding box center [562, 332] width 1030 height 28
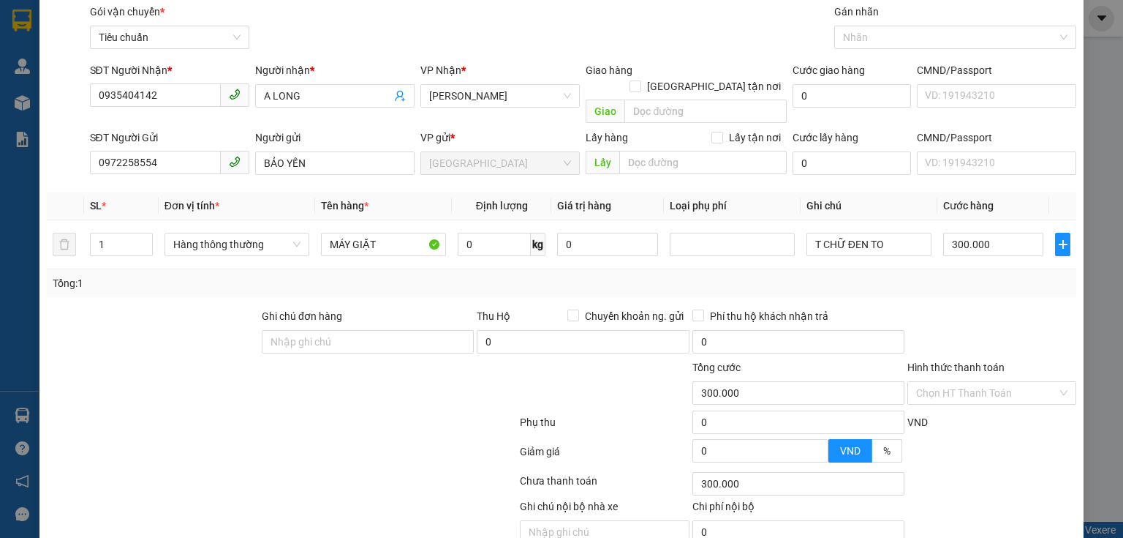
scroll to position [99, 0]
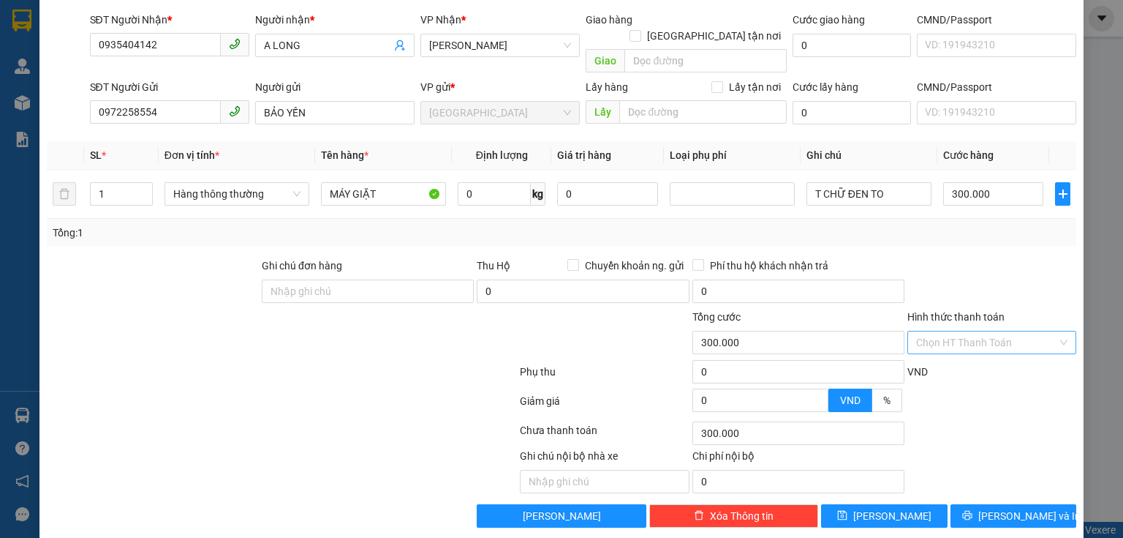
click at [1008, 334] on input "Hình thức thanh toán" at bounding box center [986, 342] width 141 height 22
click at [998, 354] on div "Tại văn phòng" at bounding box center [984, 355] width 151 height 16
type input "0"
click at [1000, 508] on span "[PERSON_NAME] và In" at bounding box center [1030, 516] width 102 height 16
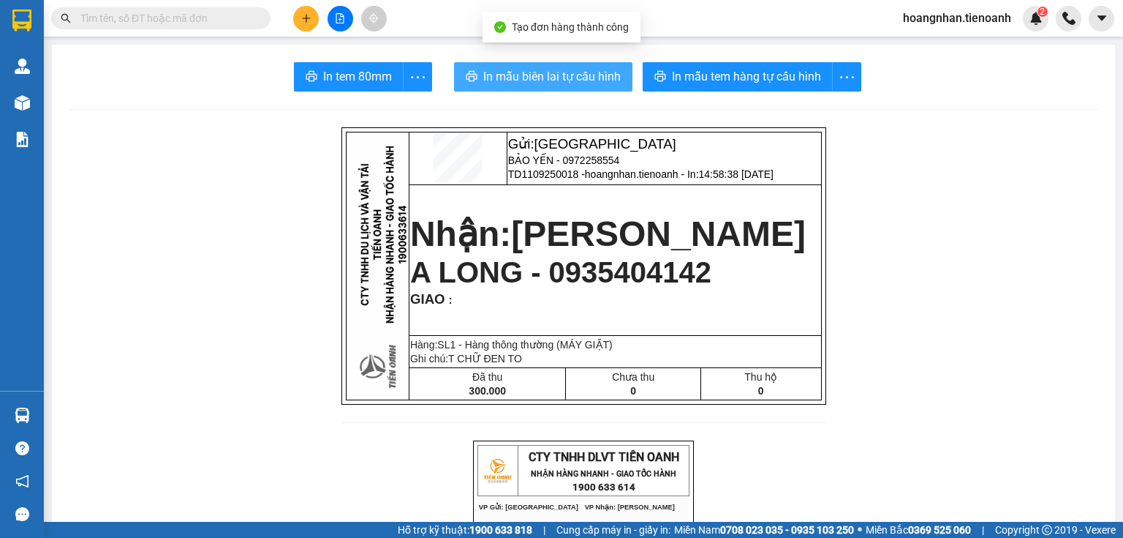
click at [600, 69] on span "In mẫu biên lai tự cấu hình" at bounding box center [551, 76] width 137 height 18
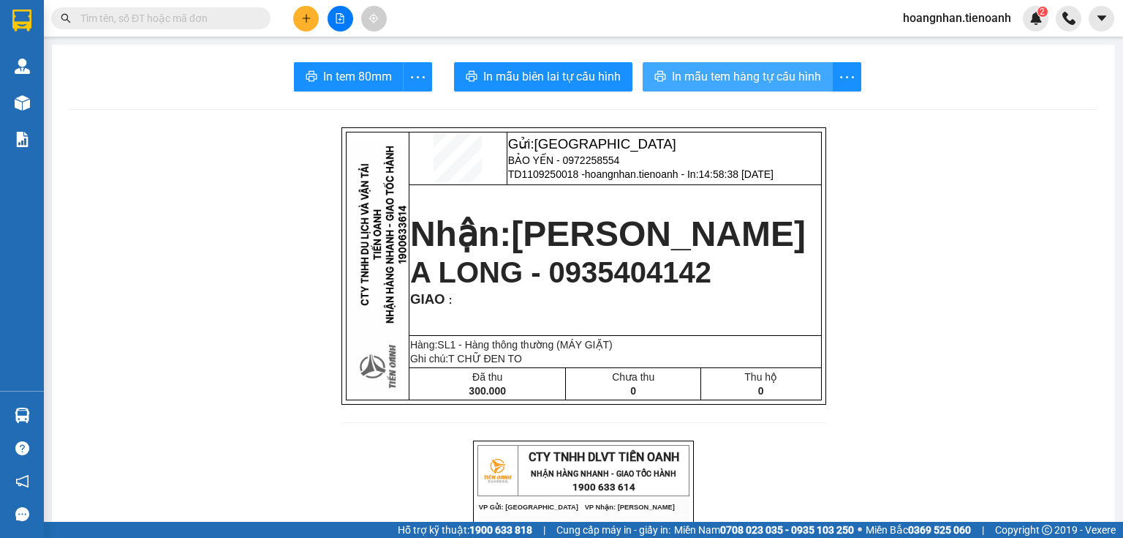
click at [728, 66] on button "In mẫu tem hàng tự cấu hình" at bounding box center [738, 76] width 190 height 29
drag, startPoint x: 137, startPoint y: 199, endPoint x: 140, endPoint y: 151, distance: 48.4
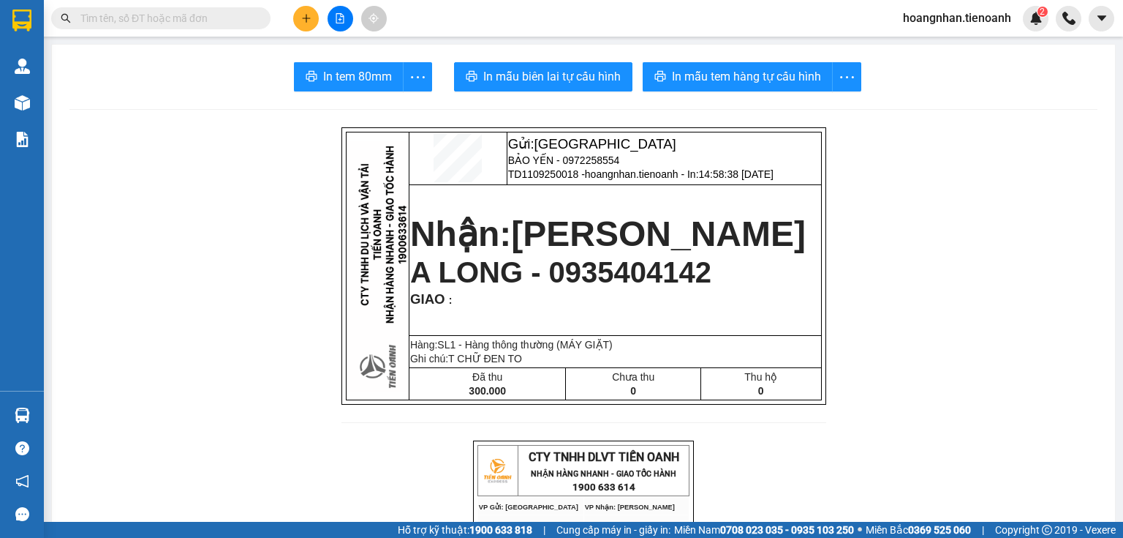
drag, startPoint x: 222, startPoint y: 306, endPoint x: 239, endPoint y: 23, distance: 284.2
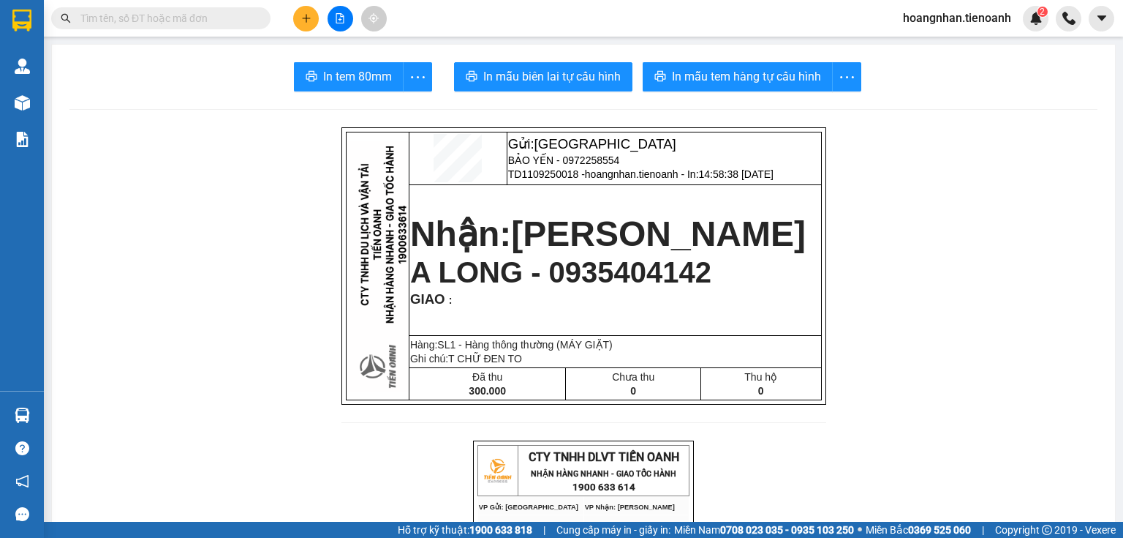
drag, startPoint x: 254, startPoint y: 159, endPoint x: 263, endPoint y: 31, distance: 129.1
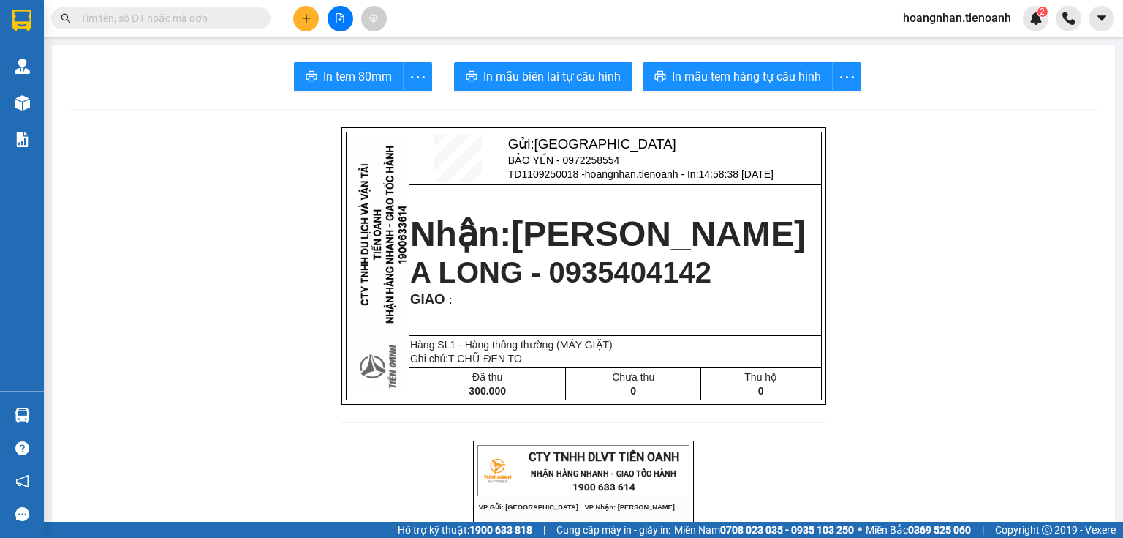
drag, startPoint x: 196, startPoint y: 108, endPoint x: 225, endPoint y: 6, distance: 106.5
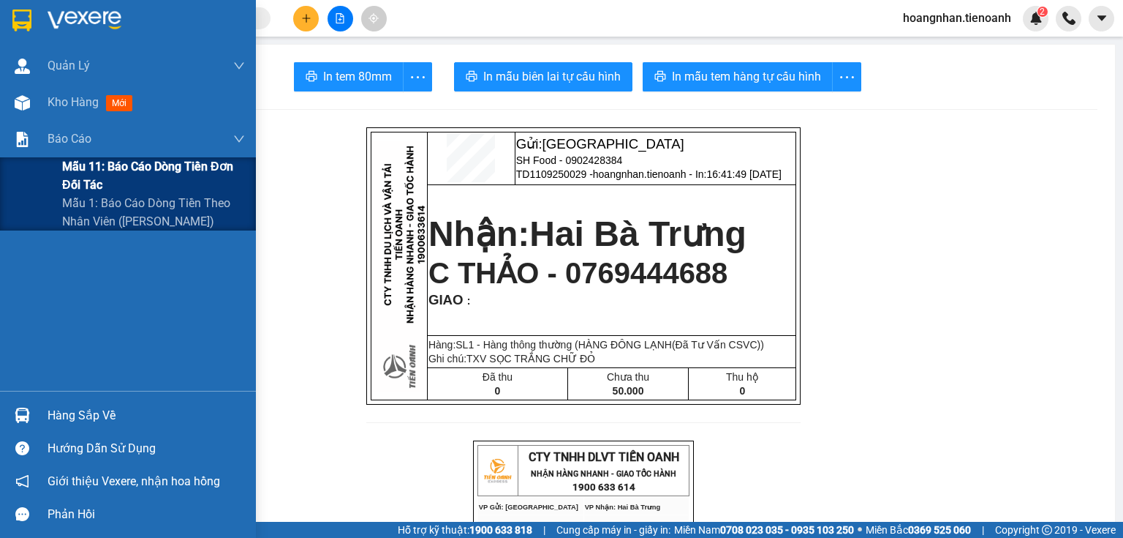
click at [89, 189] on span "Mẫu 11: Báo cáo dòng tiền đơn đối tác" at bounding box center [153, 175] width 183 height 37
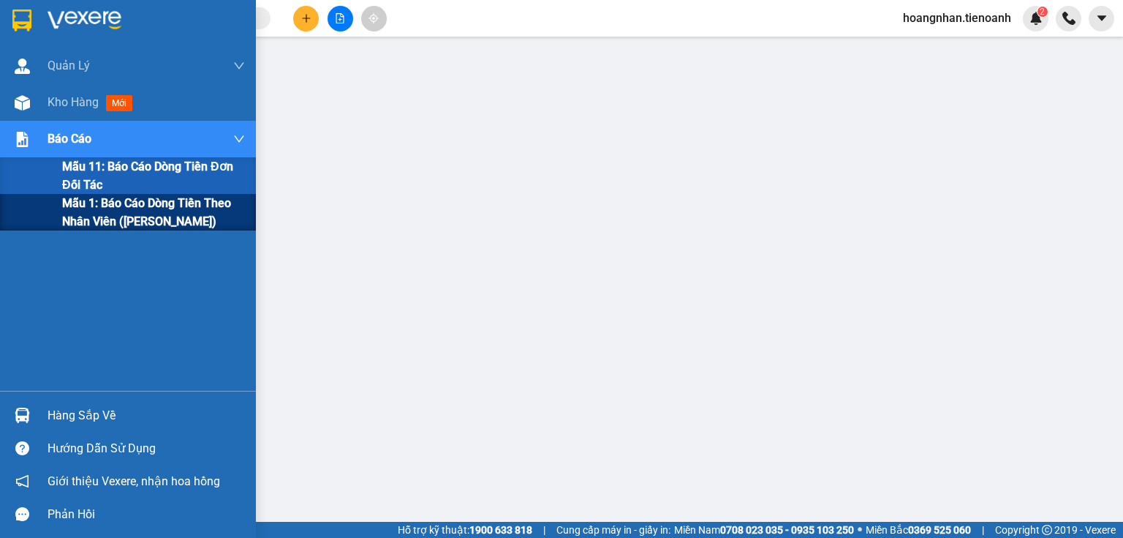
click at [141, 207] on span "Mẫu 1: Báo cáo dòng tiền theo nhân viên ([PERSON_NAME])" at bounding box center [153, 212] width 183 height 37
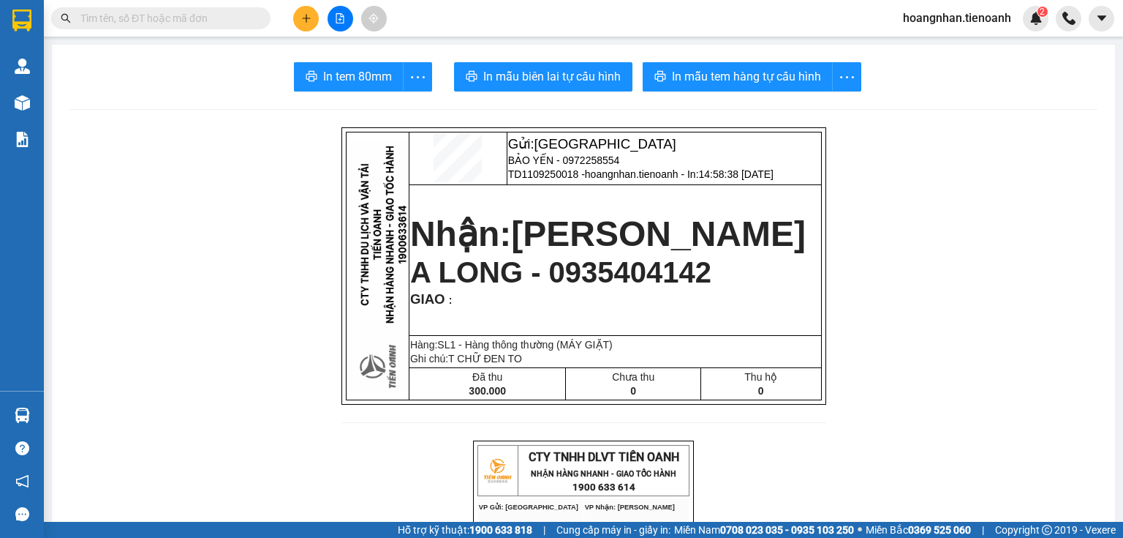
click at [965, 24] on span "hoangnhan.tienoanh" at bounding box center [957, 18] width 132 height 18
click at [949, 49] on span "Đăng xuất" at bounding box center [963, 45] width 101 height 16
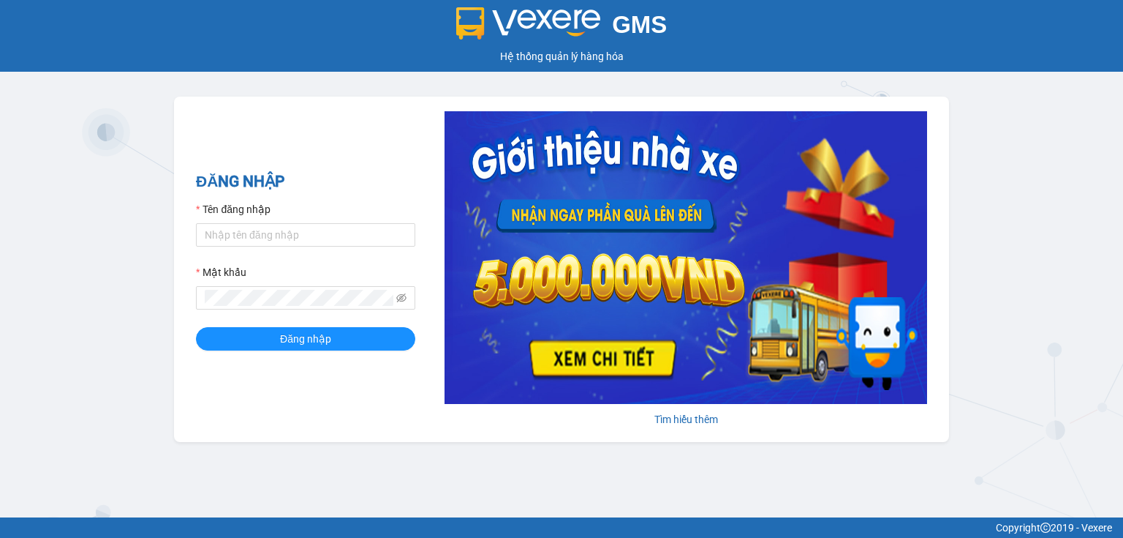
drag, startPoint x: 173, startPoint y: 170, endPoint x: 127, endPoint y: 13, distance: 163.8
click at [170, 167] on div "GMS Hệ thống quản lý hàng hóa ĐĂNG NHẬP Tên đăng nhập Mật khẩu Đăng nhập Tìm hi…" at bounding box center [561, 258] width 1123 height 517
click at [276, 174] on h2 "ĐĂNG NHẬP" at bounding box center [305, 182] width 219 height 24
click at [79, 208] on div "GMS Hệ thống quản lý hàng hóa ĐĂNG NHẬP Tên đăng nhập Mật khẩu Đăng nhập Tìm hi…" at bounding box center [561, 258] width 1123 height 517
click at [254, 237] on input "Tên đăng nhập" at bounding box center [305, 234] width 219 height 23
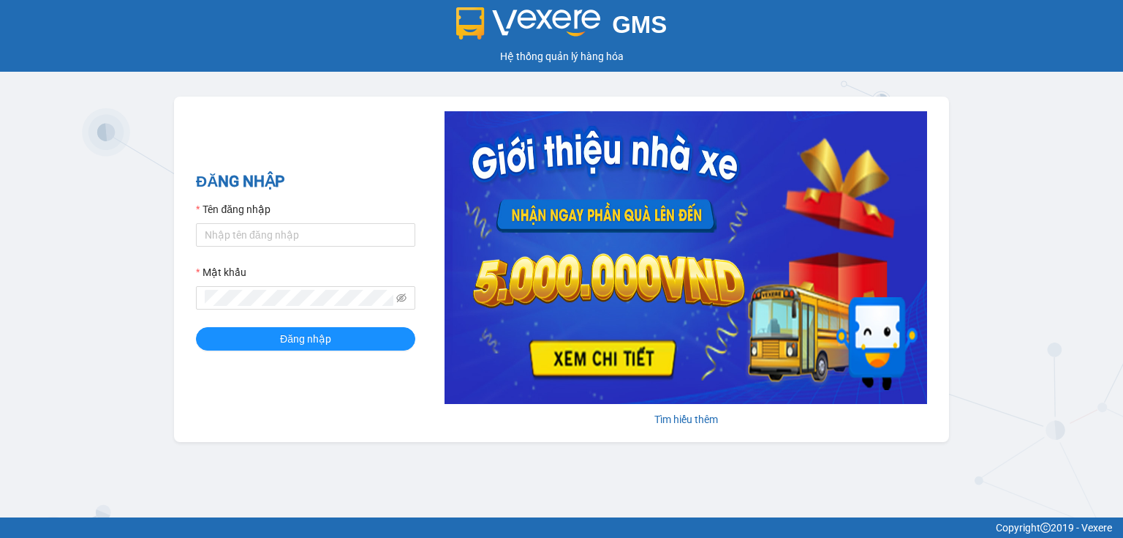
click at [76, 262] on div "GMS Hệ thống quản lý hàng hóa ĐĂNG NHẬP Tên đăng nhập Mật khẩu Đăng nhập Tìm hi…" at bounding box center [561, 258] width 1123 height 517
click at [218, 238] on input "Tên đăng nhập" at bounding box center [305, 234] width 219 height 23
click at [127, 243] on div "GMS Hệ thống quản lý hàng hóa ĐĂNG NHẬP Tên đăng nhập Mật khẩu Đăng nhập Tìm hi…" at bounding box center [561, 258] width 1123 height 517
click at [142, 243] on div "GMS Hệ thống quản lý hàng hóa ĐĂNG NHẬP Tên đăng nhập Mật khẩu Đăng nhập Tìm hi…" at bounding box center [561, 258] width 1123 height 517
click at [117, 206] on div "GMS Hệ thống quản lý hàng hóa ĐĂNG NHẬP Tên đăng nhập Mật khẩu Đăng nhập Tìm hi…" at bounding box center [561, 258] width 1123 height 517
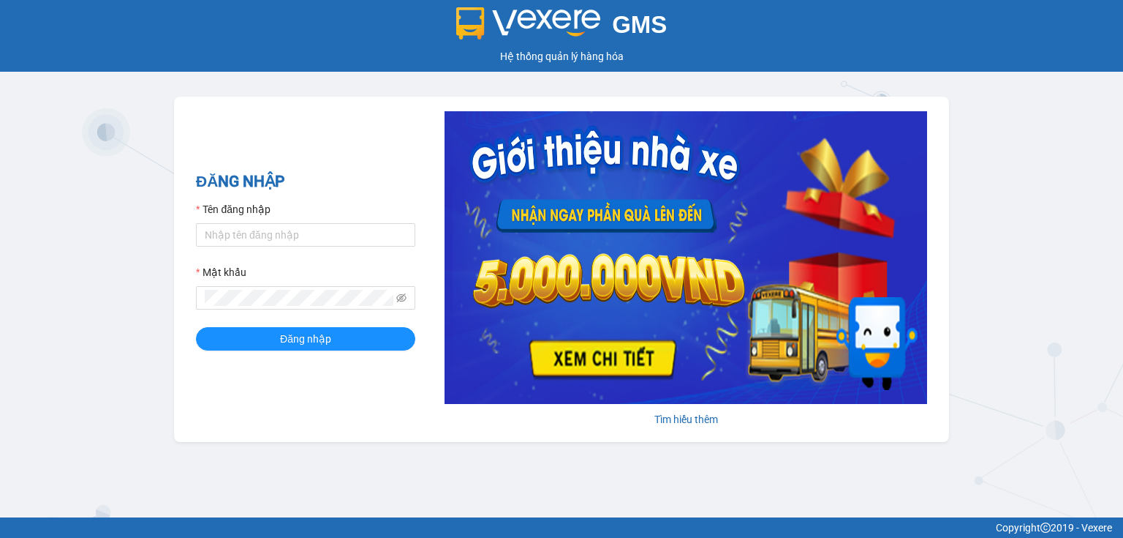
drag, startPoint x: 159, startPoint y: 215, endPoint x: 150, endPoint y: 193, distance: 23.6
click at [155, 211] on div "GMS Hệ thống quản lý hàng hóa ĐĂNG NHẬP Tên đăng nhập Mật khẩu Đăng nhập Tìm hi…" at bounding box center [561, 258] width 1123 height 517
click at [312, 225] on input "Tên đăng nhập" at bounding box center [305, 234] width 219 height 23
type input "vinhquang.tienoanh"
click at [196, 327] on button "Đăng nhập" at bounding box center [305, 338] width 219 height 23
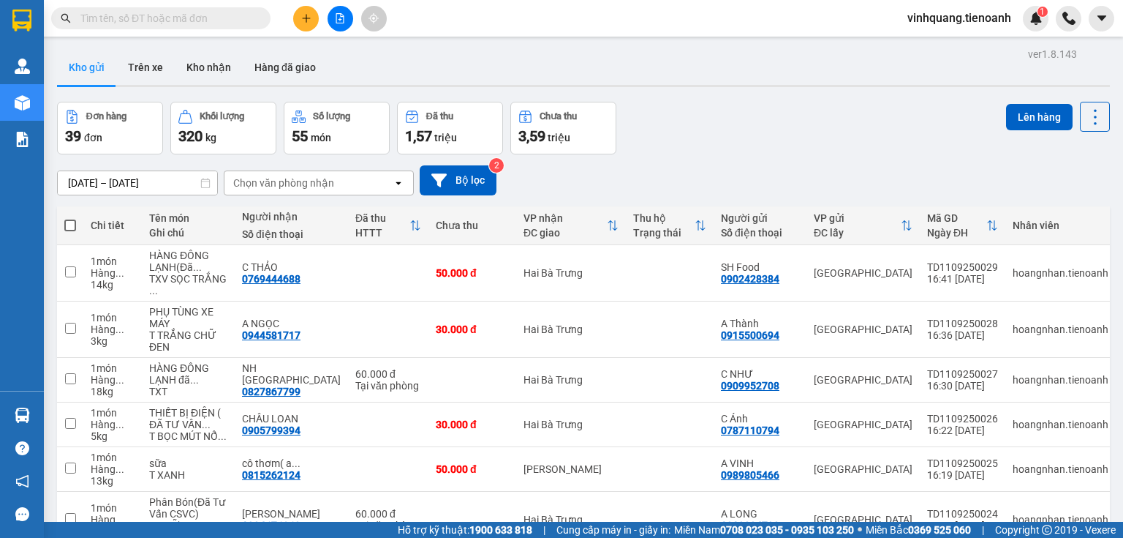
drag, startPoint x: 378, startPoint y: 67, endPoint x: 760, endPoint y: 107, distance: 383.8
click at [380, 67] on div "Kho gửi Trên xe Kho nhận Hàng đã giao" at bounding box center [583, 69] width 1053 height 39
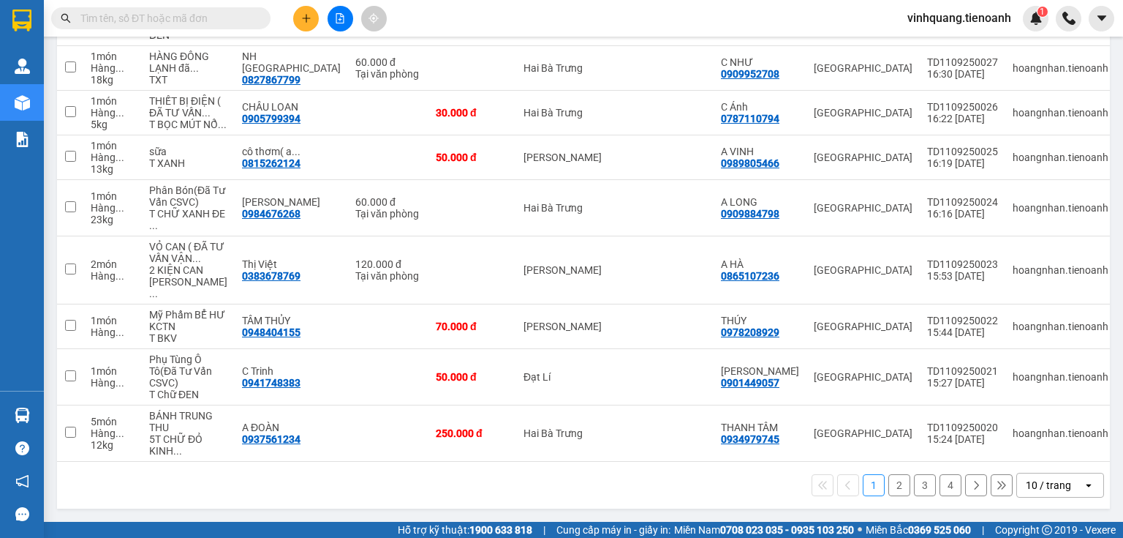
scroll to position [396, 0]
drag, startPoint x: 1072, startPoint y: 483, endPoint x: 1066, endPoint y: 477, distance: 8.8
click at [1071, 483] on div "10 / trang" at bounding box center [1050, 484] width 66 height 23
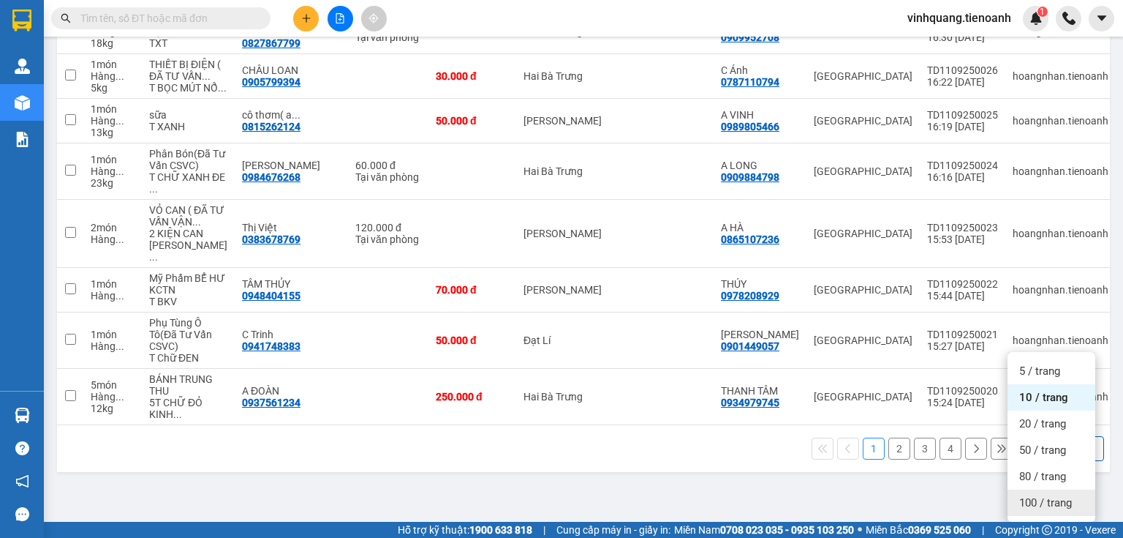
drag, startPoint x: 1045, startPoint y: 460, endPoint x: 1030, endPoint y: 451, distance: 17.1
click at [1044, 495] on span "100 / trang" at bounding box center [1045, 502] width 53 height 15
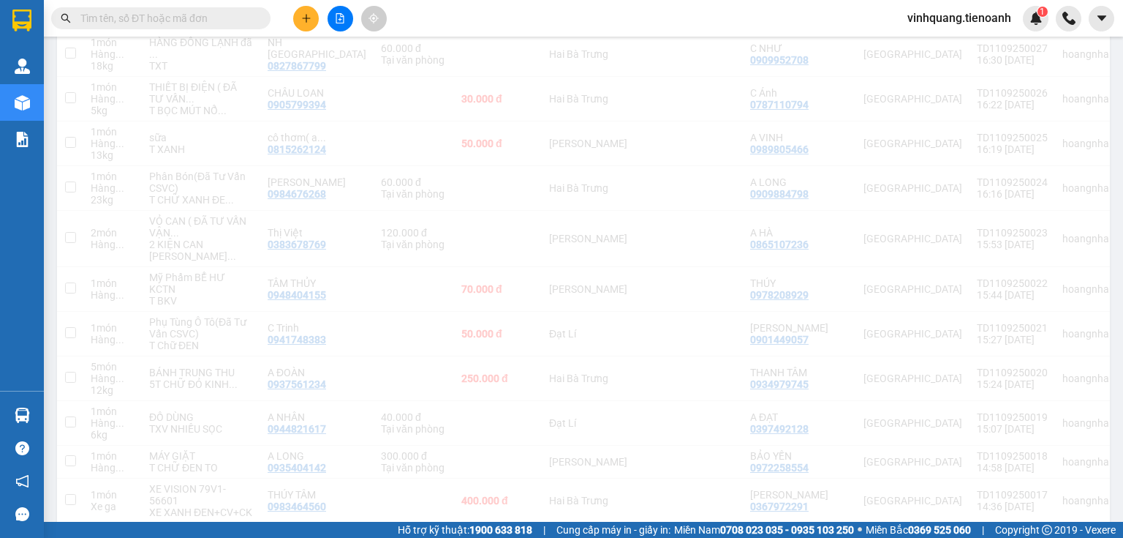
scroll to position [0, 0]
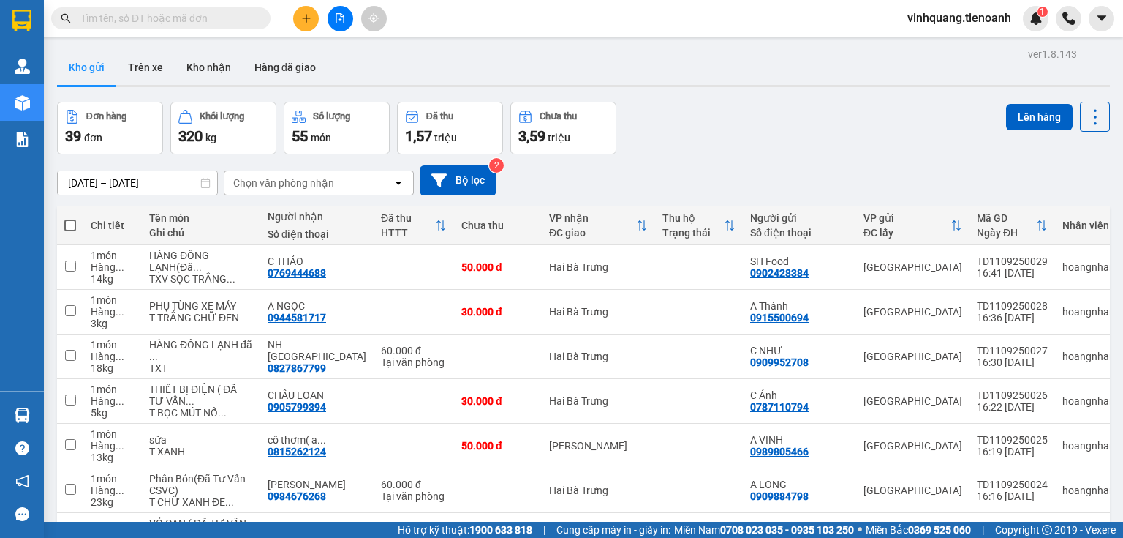
click at [845, 146] on div "Đơn hàng 39 đơn Khối lượng 320 kg Số lượng 55 món Đã thu 1,57 triệu Chưa thu 3,…" at bounding box center [583, 128] width 1053 height 53
click at [181, 73] on button "Kho nhận" at bounding box center [209, 67] width 68 height 35
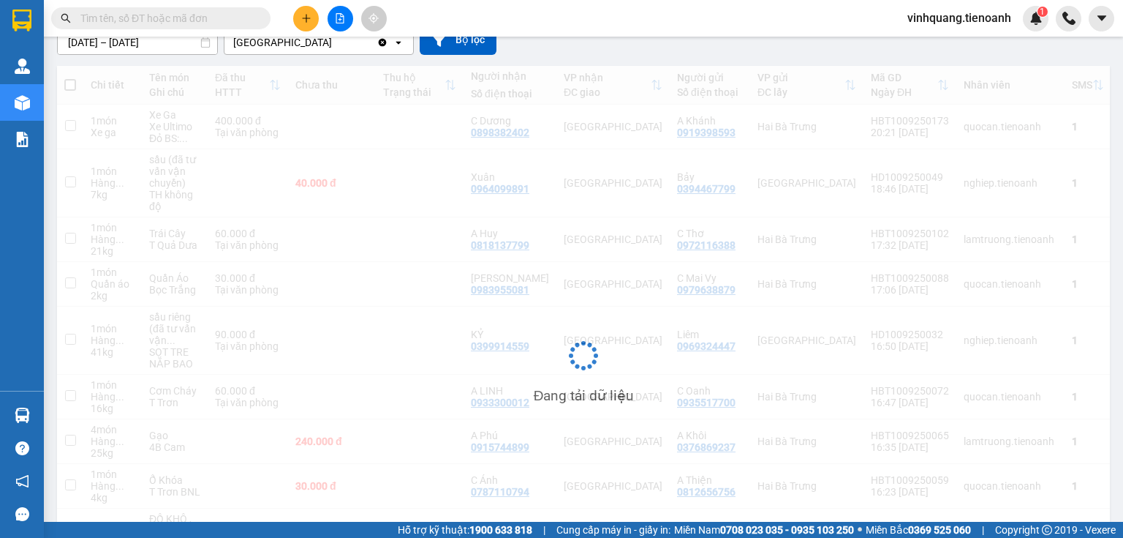
scroll to position [303, 0]
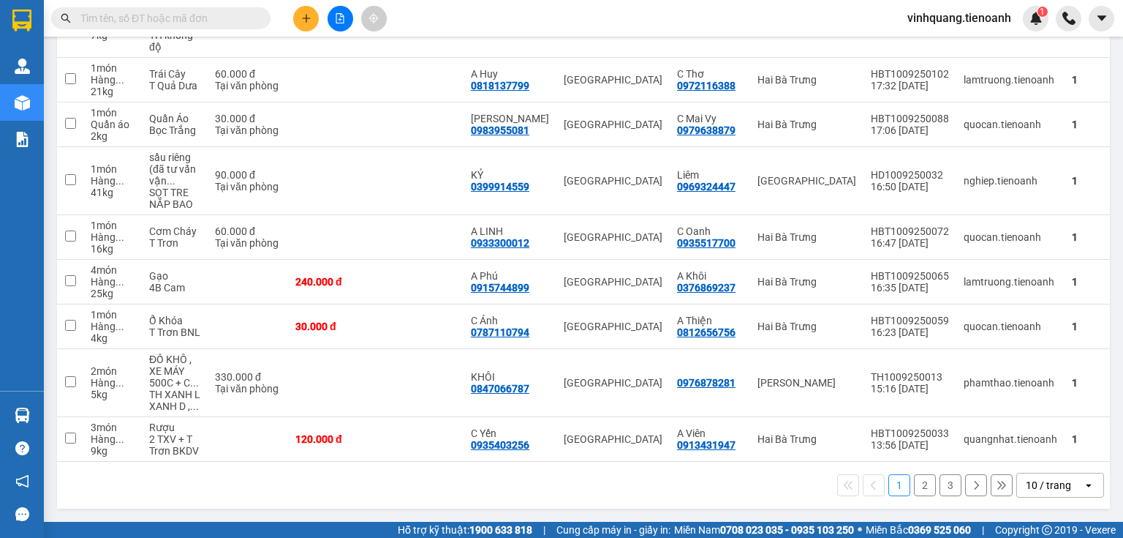
click at [1057, 478] on div "10 / trang" at bounding box center [1048, 485] width 45 height 15
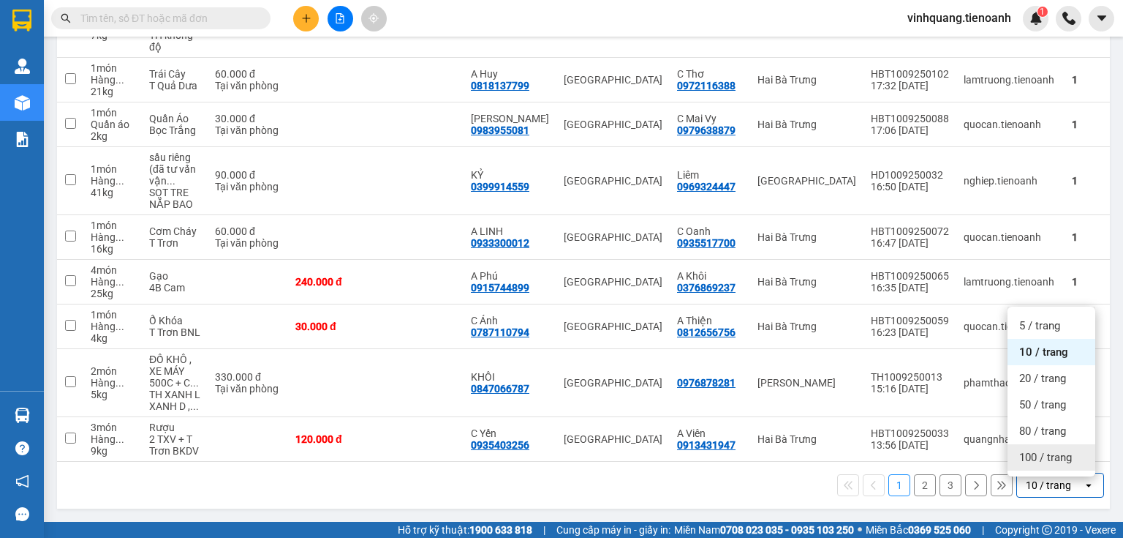
click at [1053, 452] on span "100 / trang" at bounding box center [1045, 457] width 53 height 15
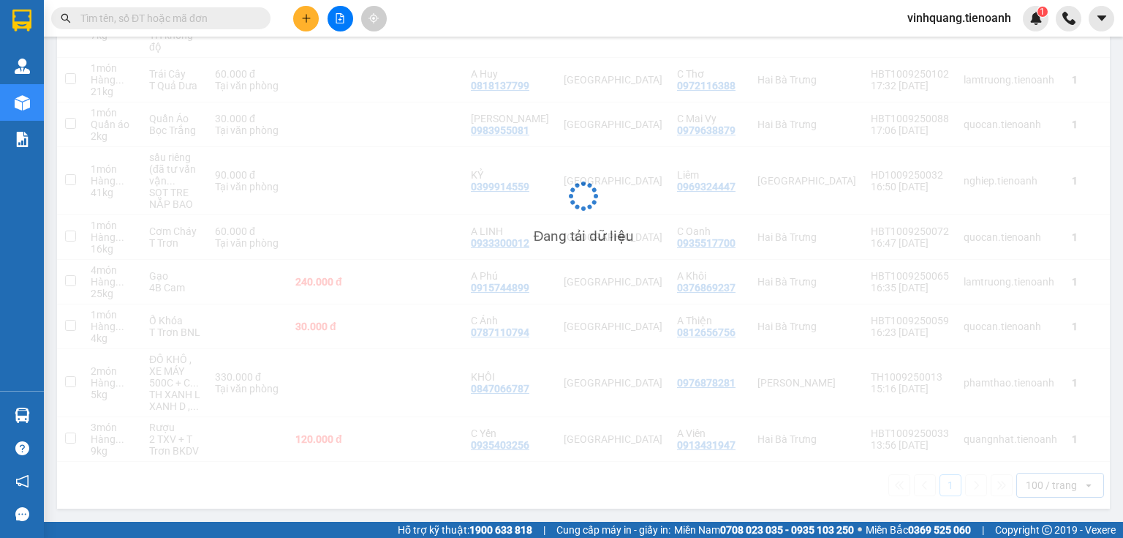
scroll to position [0, 0]
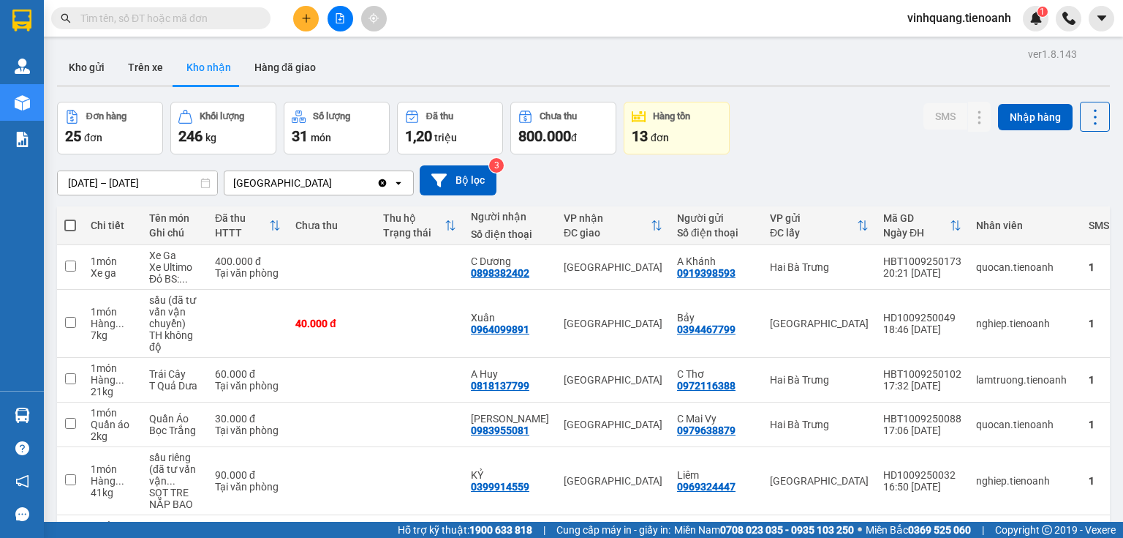
click at [851, 128] on div "Đơn hàng 25 đơn Khối lượng 246 kg Số lượng 31 món Đã thu 1,20 triệu Chưa thu 80…" at bounding box center [583, 128] width 1053 height 53
click at [154, 63] on button "Trên xe" at bounding box center [145, 67] width 59 height 35
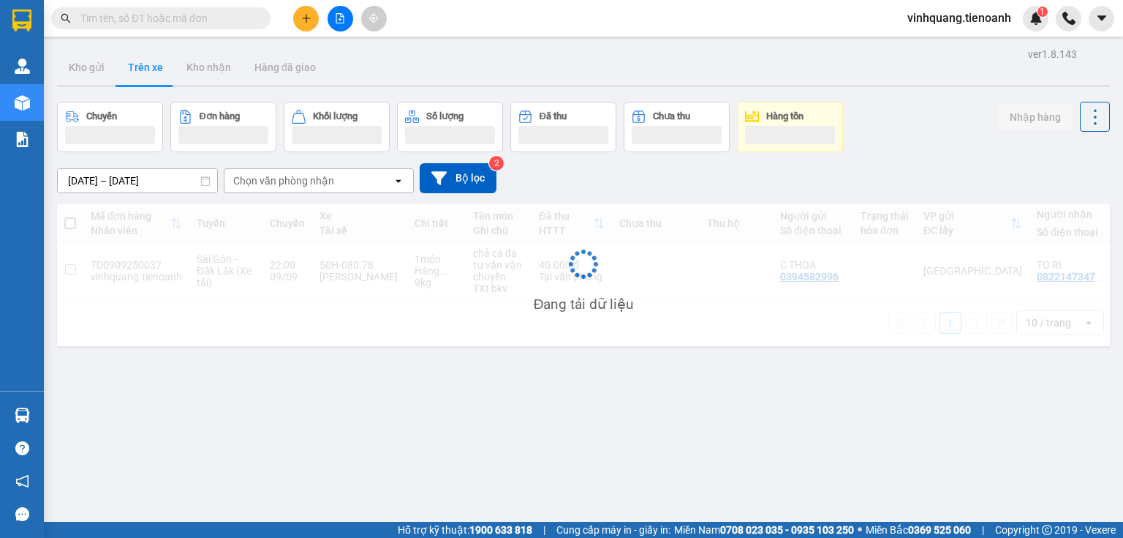
click at [499, 64] on div "Kho gửi Trên xe Kho nhận Hàng đã giao" at bounding box center [583, 69] width 1053 height 39
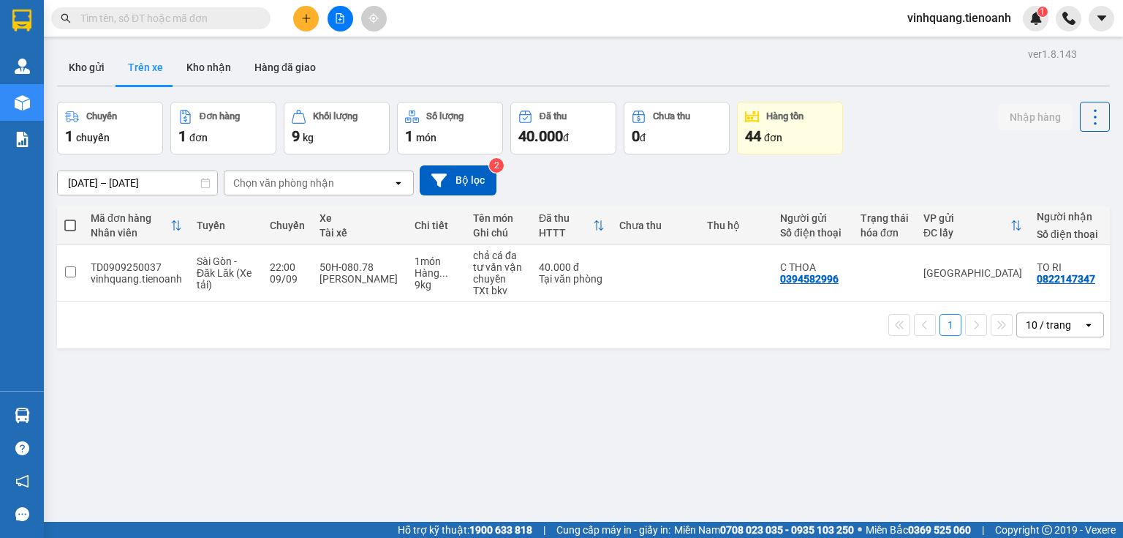
click at [1048, 330] on div "10 / trang" at bounding box center [1048, 324] width 45 height 15
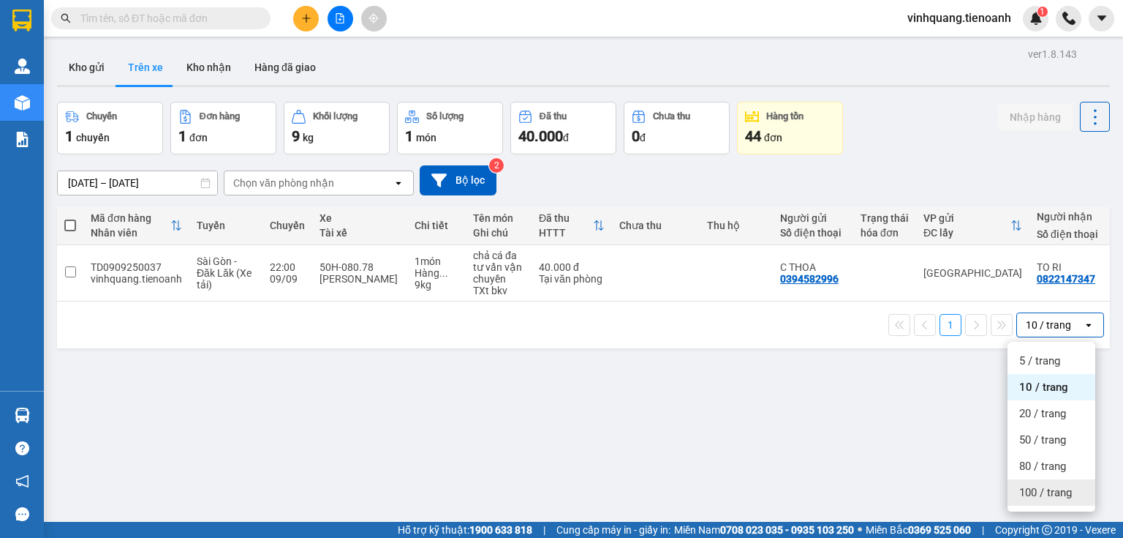
click at [1044, 491] on span "100 / trang" at bounding box center [1045, 492] width 53 height 15
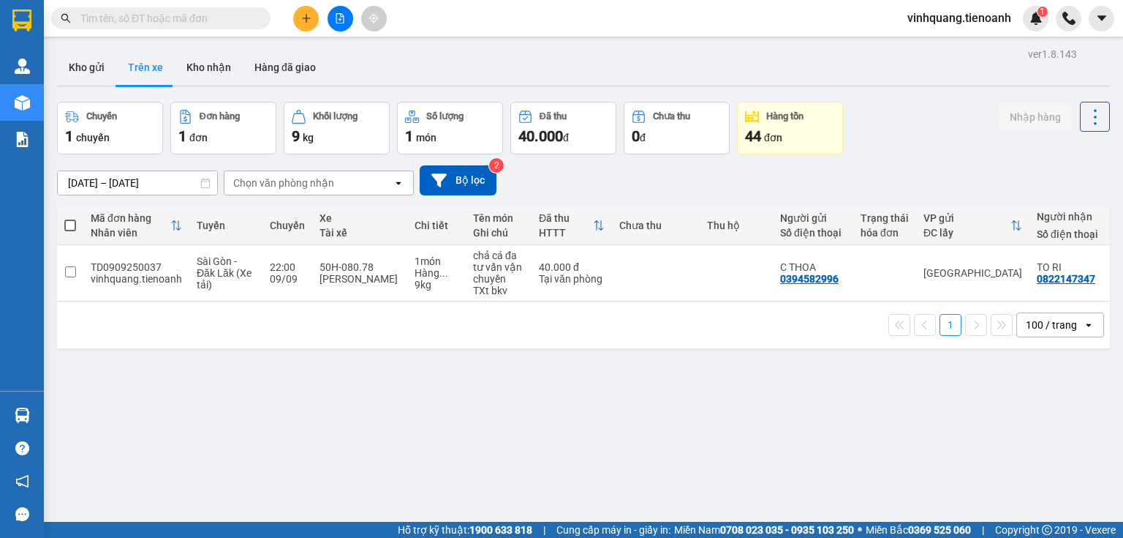
click at [145, 71] on button "Trên xe" at bounding box center [145, 67] width 59 height 35
click at [342, 367] on div "ver 1.8.143 Kho gửi Trên xe Kho nhận Hàng đã giao Chuyến 1 chuyến Đơn hàng 1 đơ…" at bounding box center [583, 313] width 1065 height 538
click at [526, 184] on div "09/09/2025 – 11/09/2025 Press the down arrow key to interact with the calendar …" at bounding box center [583, 180] width 1053 height 30
click at [407, 61] on div "Kho gửi Trên xe Kho nhận Hàng đã giao" at bounding box center [583, 69] width 1053 height 39
click at [475, 360] on div "ver 1.8.143 Kho gửi Trên xe Kho nhận Hàng đã giao Chuyến 1 chuyến Đơn hàng 1 đơ…" at bounding box center [583, 313] width 1065 height 538
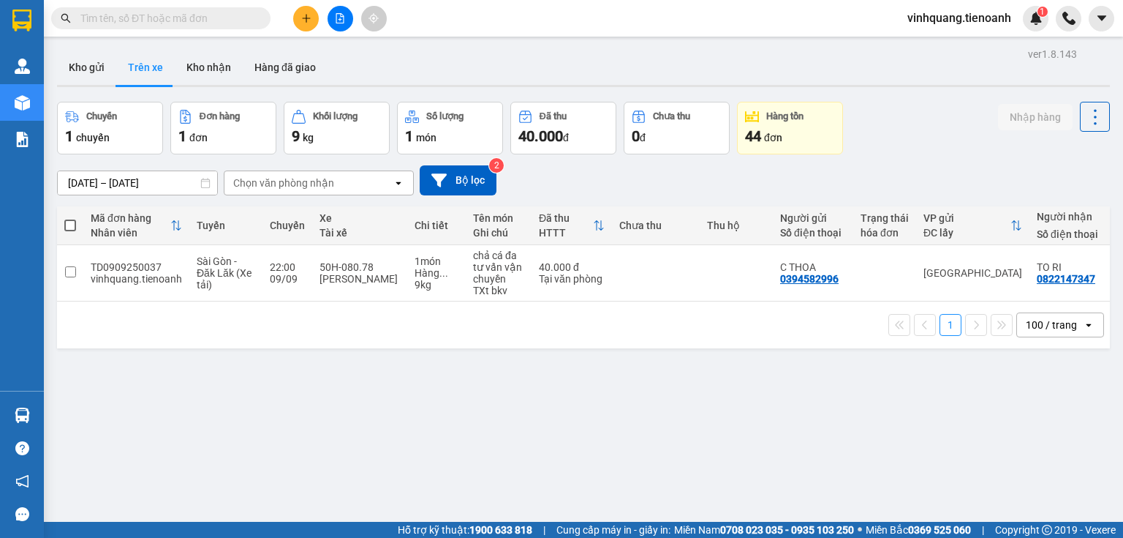
click at [521, 185] on div "09/09/2025 – 11/09/2025 Press the down arrow key to interact with the calendar …" at bounding box center [583, 180] width 1053 height 30
click at [543, 199] on div "09/09/2025 – 11/09/2025 Press the down arrow key to interact with the calendar …" at bounding box center [583, 180] width 1053 height 52
click at [202, 67] on button "Kho nhận" at bounding box center [209, 67] width 68 height 35
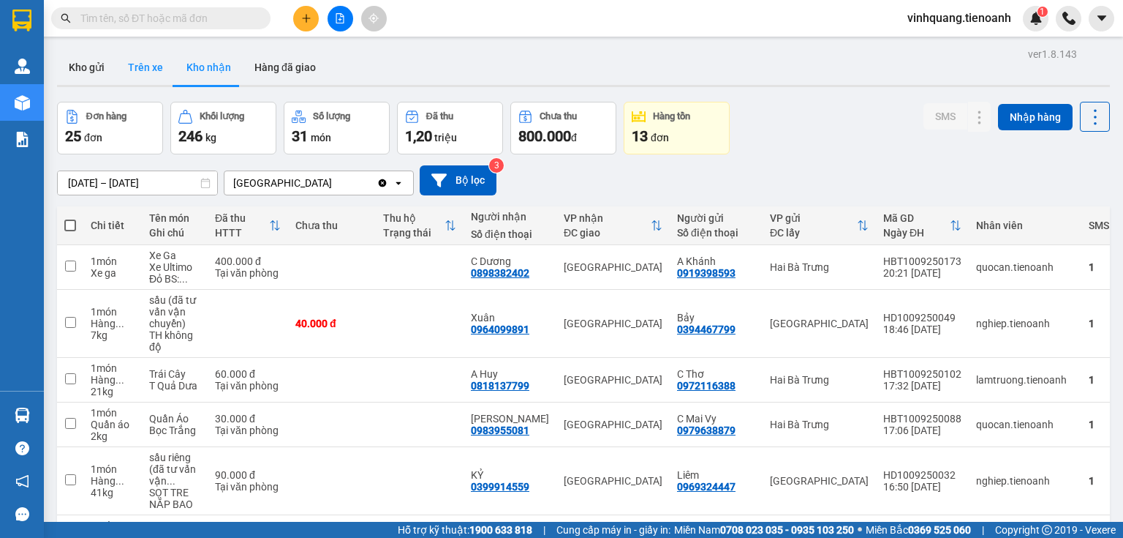
click at [141, 67] on button "Trên xe" at bounding box center [145, 67] width 59 height 35
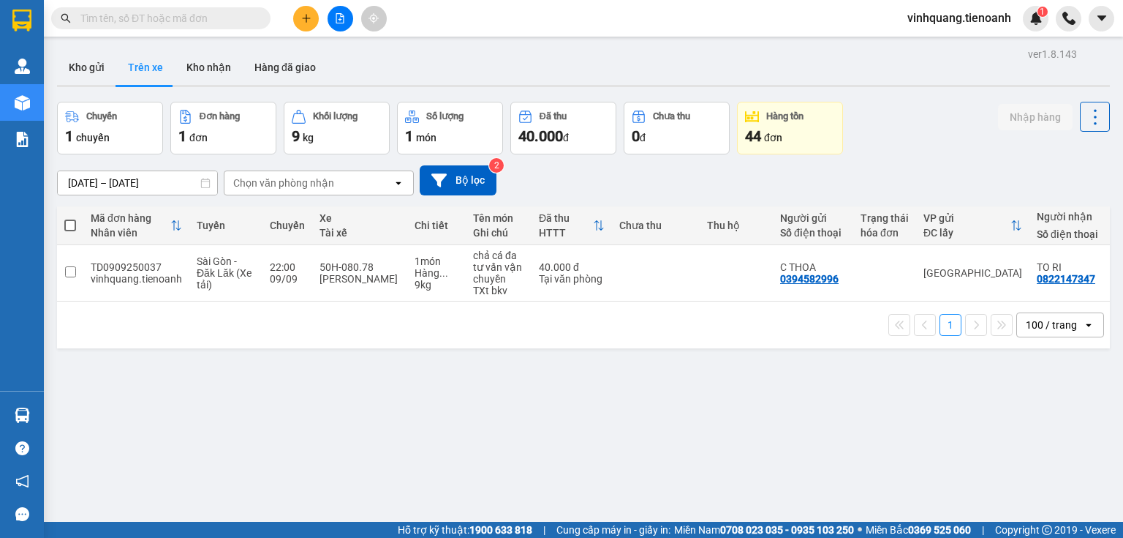
click at [412, 64] on div "Kho gửi Trên xe Kho nhận Hàng đã giao" at bounding box center [583, 69] width 1053 height 39
click at [926, 143] on div "Chuyến 1 chuyến Đơn hàng 1 đơn Khối lượng 9 kg Số lượng 1 món Đã thu 40.000 đ C…" at bounding box center [583, 128] width 1053 height 53
click at [611, 69] on div "Kho gửi Trên xe Kho nhận Hàng đã giao" at bounding box center [583, 69] width 1053 height 39
click at [222, 67] on button "Kho nhận" at bounding box center [209, 67] width 68 height 35
type input "[DATE] – [DATE]"
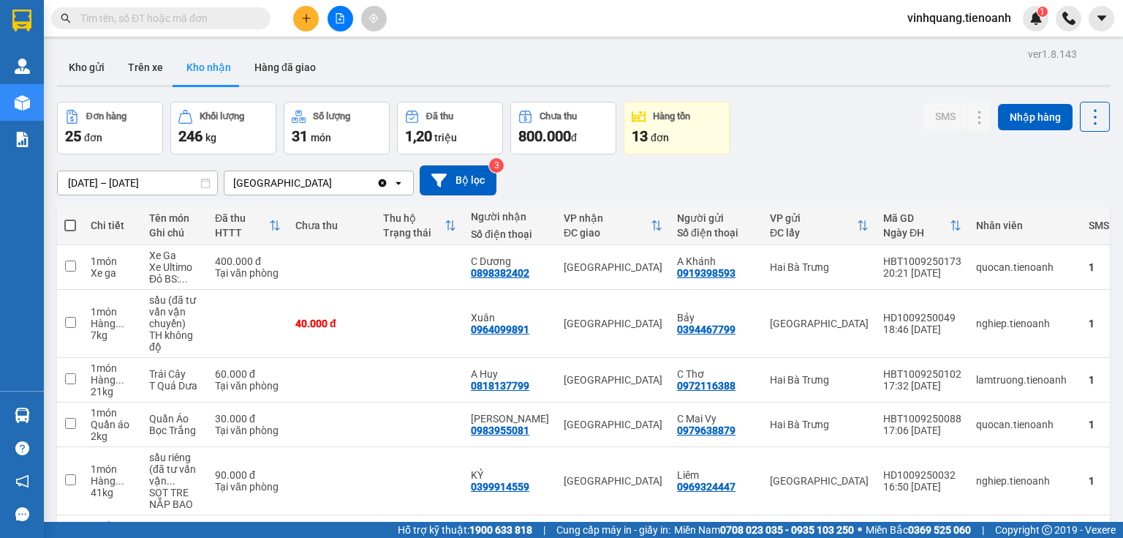
click at [378, 55] on div "Kho gửi Trên xe Kho nhận Hàng đã giao" at bounding box center [583, 69] width 1053 height 39
click at [396, 60] on div "Kho gửi Trên xe Kho nhận Hàng đã giao" at bounding box center [583, 69] width 1053 height 39
click at [387, 72] on div "Kho gửi Trên xe Kho nhận Hàng đã giao" at bounding box center [583, 69] width 1053 height 39
click at [351, 78] on div "Kho gửi Trên xe Kho nhận Hàng đã giao" at bounding box center [583, 69] width 1053 height 39
click at [360, 67] on div "Kho gửi Trên xe Kho nhận Hàng đã giao" at bounding box center [583, 69] width 1053 height 39
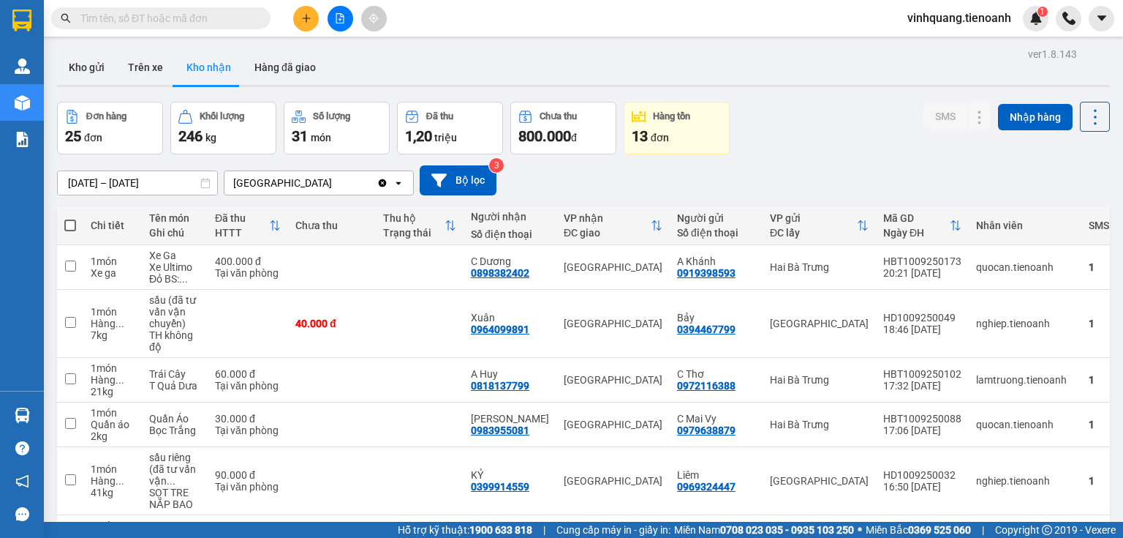
click at [392, 79] on div "Kho gửi Trên xe Kho nhận Hàng đã giao" at bounding box center [583, 69] width 1053 height 39
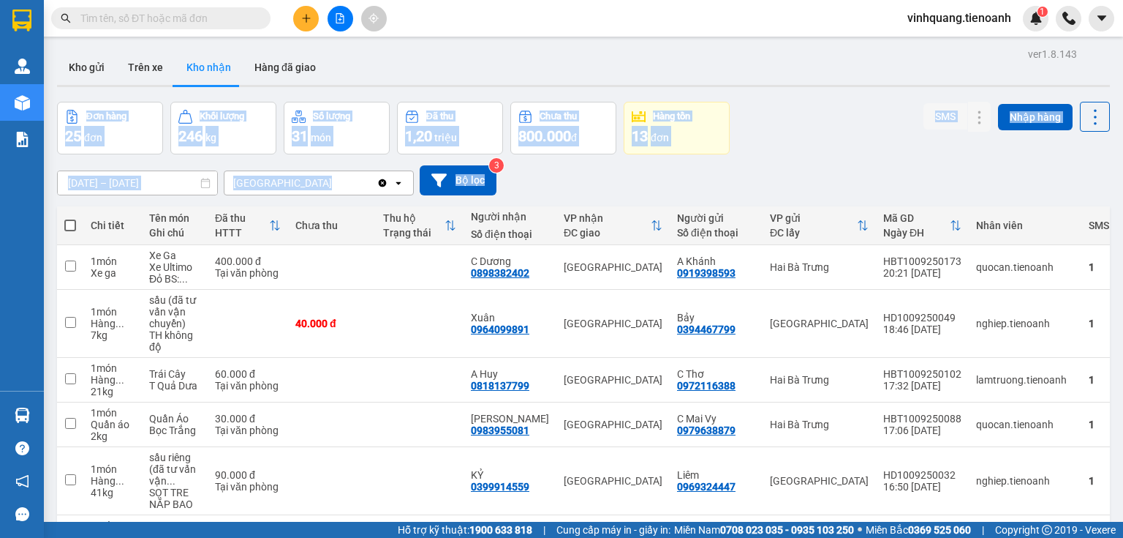
drag, startPoint x: 649, startPoint y: 73, endPoint x: 771, endPoint y: 199, distance: 175.3
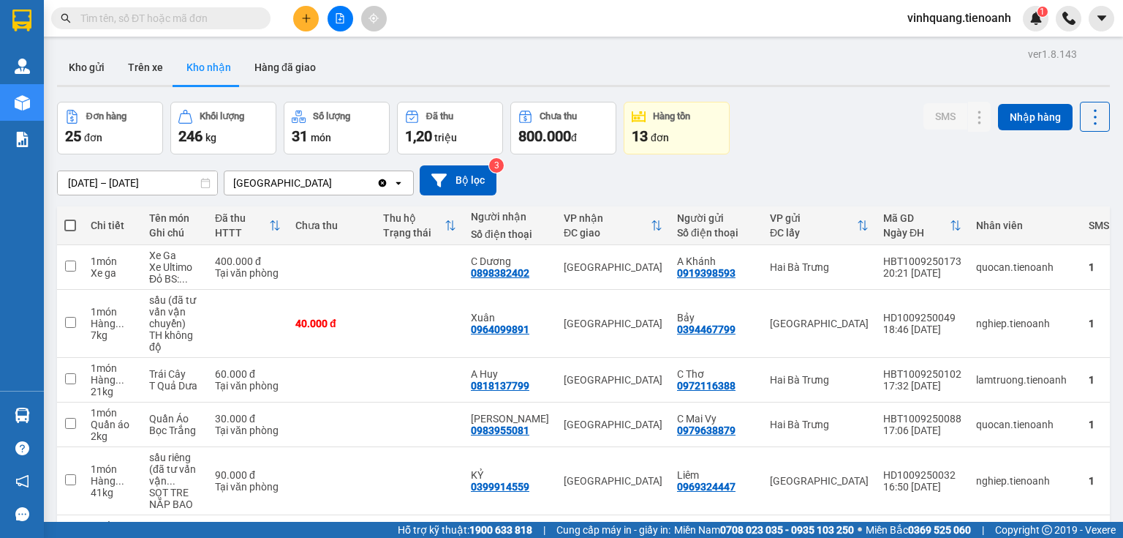
click at [784, 168] on div "28/08/2025 – 11/09/2025 Press the down arrow key to interact with the calendar …" at bounding box center [583, 180] width 1053 height 30
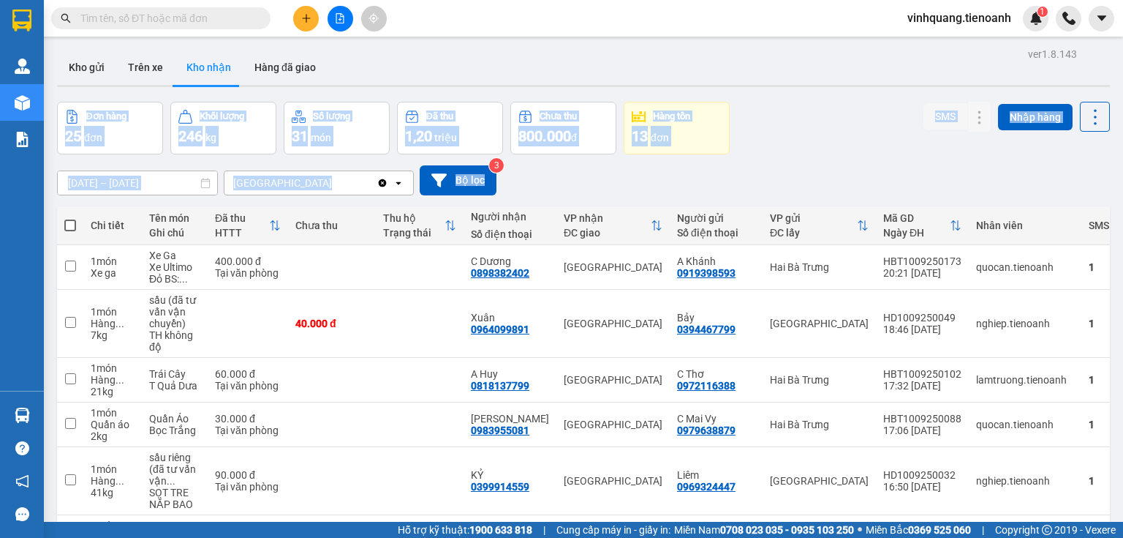
drag, startPoint x: 750, startPoint y: 86, endPoint x: 767, endPoint y: 167, distance: 83.8
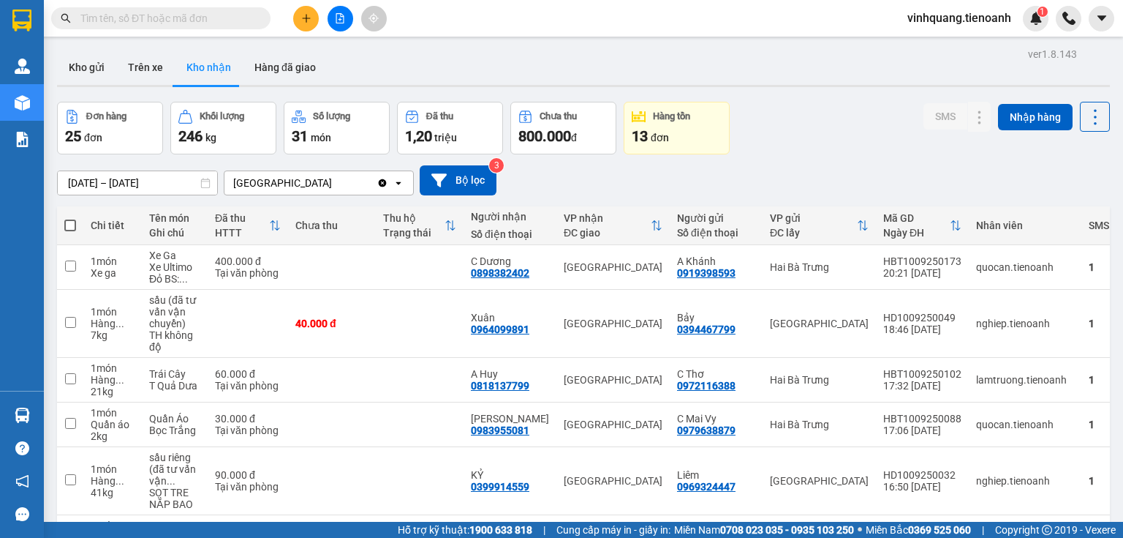
click at [767, 167] on div "28/08/2025 – 11/09/2025 Press the down arrow key to interact with the calendar …" at bounding box center [583, 180] width 1053 height 30
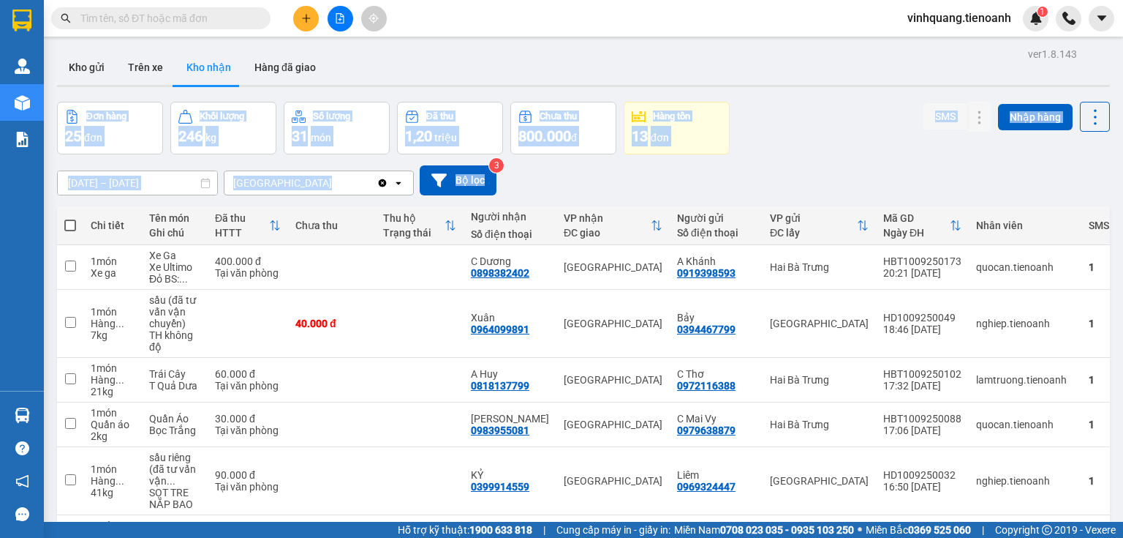
drag, startPoint x: 722, startPoint y: 68, endPoint x: 752, endPoint y: 184, distance: 120.1
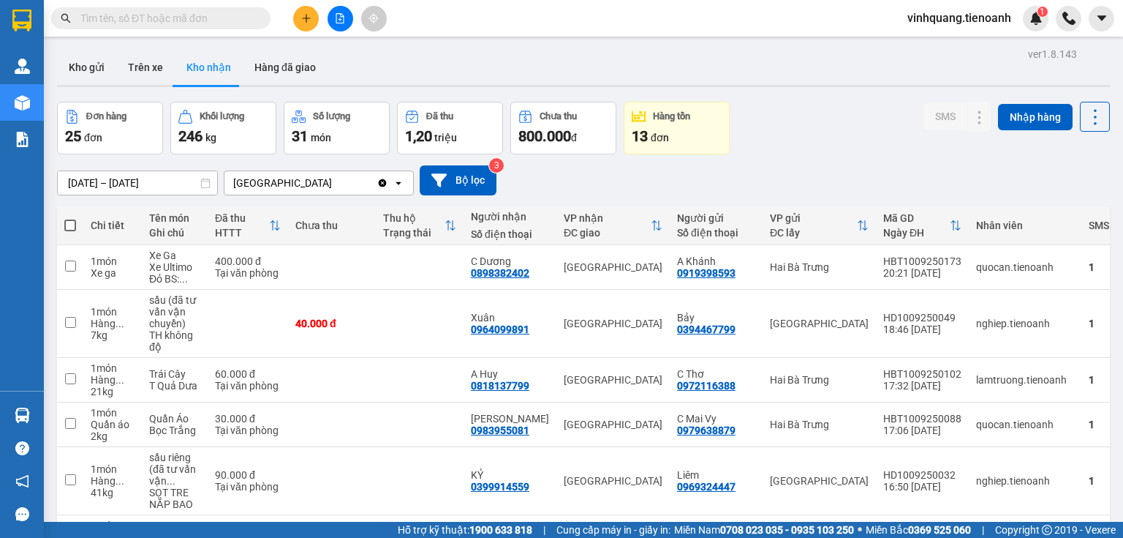
click at [752, 184] on div "28/08/2025 – 11/09/2025 Press the down arrow key to interact with the calendar …" at bounding box center [583, 180] width 1053 height 30
click at [513, 69] on div "Kho gửi Trên xe Kho nhận Hàng đã giao" at bounding box center [583, 69] width 1053 height 39
click at [368, 73] on div "Kho gửi Trên xe Kho nhận Hàng đã giao" at bounding box center [583, 69] width 1053 height 39
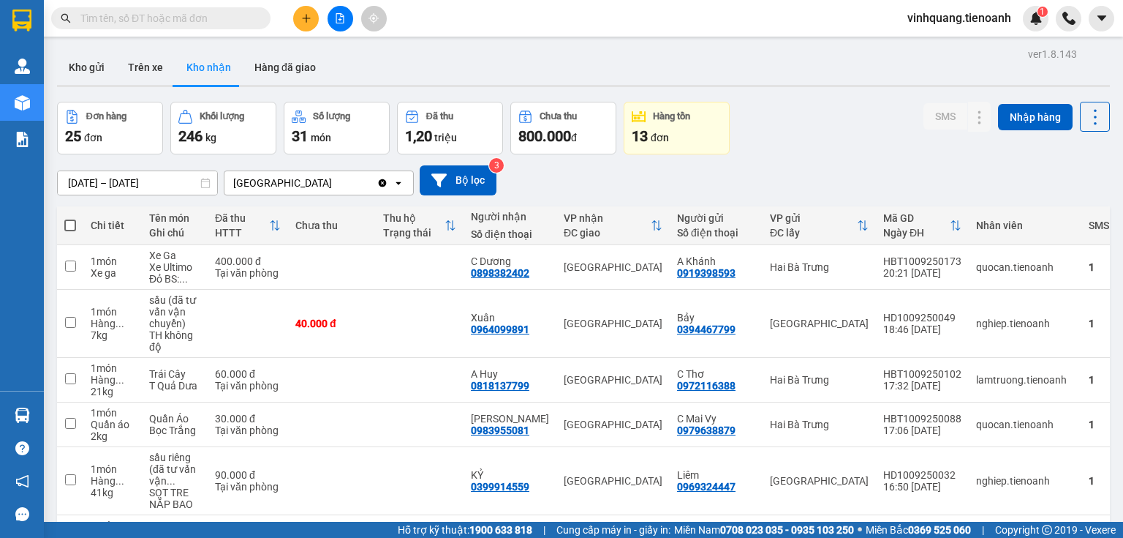
click at [216, 14] on input "text" at bounding box center [166, 18] width 173 height 16
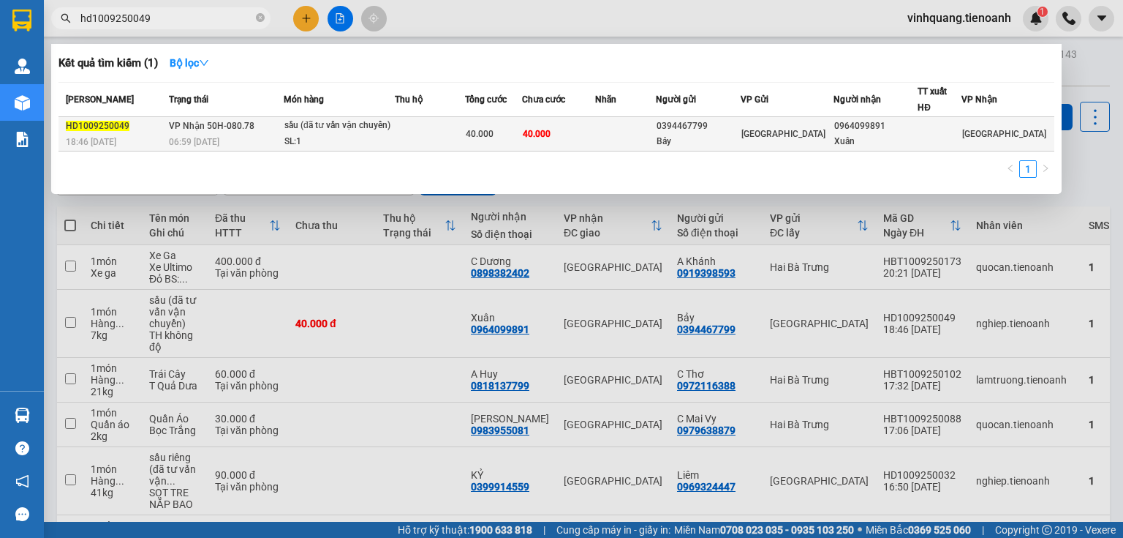
type input "hd1009250049"
click at [448, 123] on td at bounding box center [430, 134] width 70 height 34
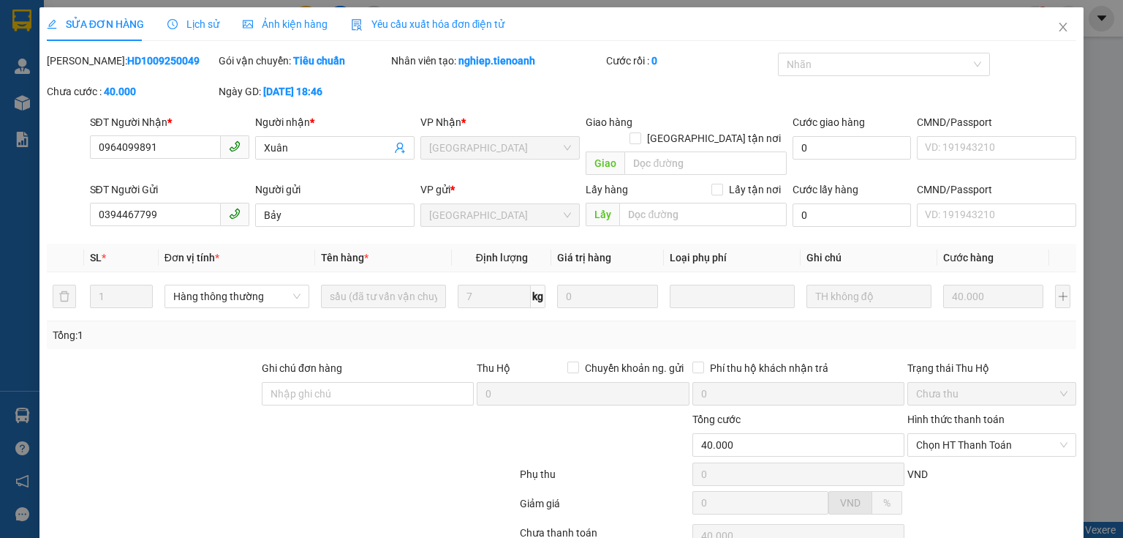
type input "0964099891"
type input "Xuân"
type input "0394467799"
type input "Bảy"
type input "40.000"
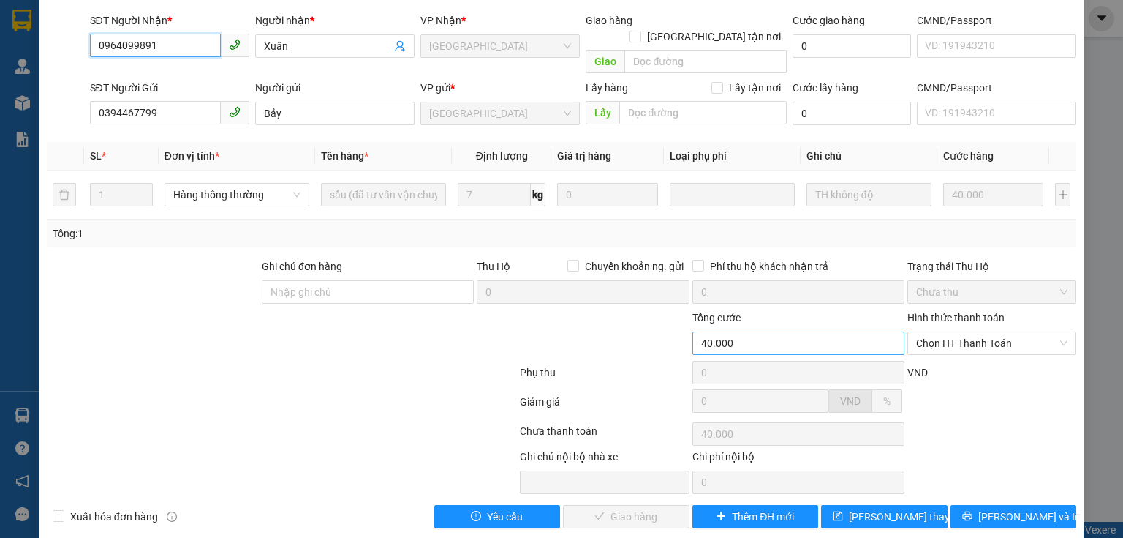
scroll to position [103, 0]
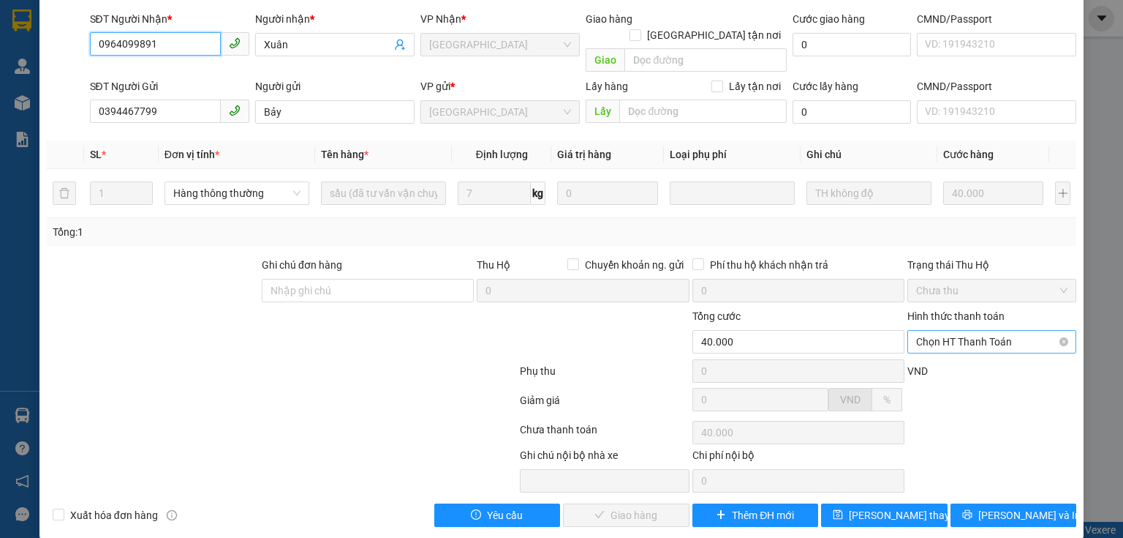
click at [927, 331] on span "Chọn HT Thanh Toán" at bounding box center [991, 342] width 151 height 22
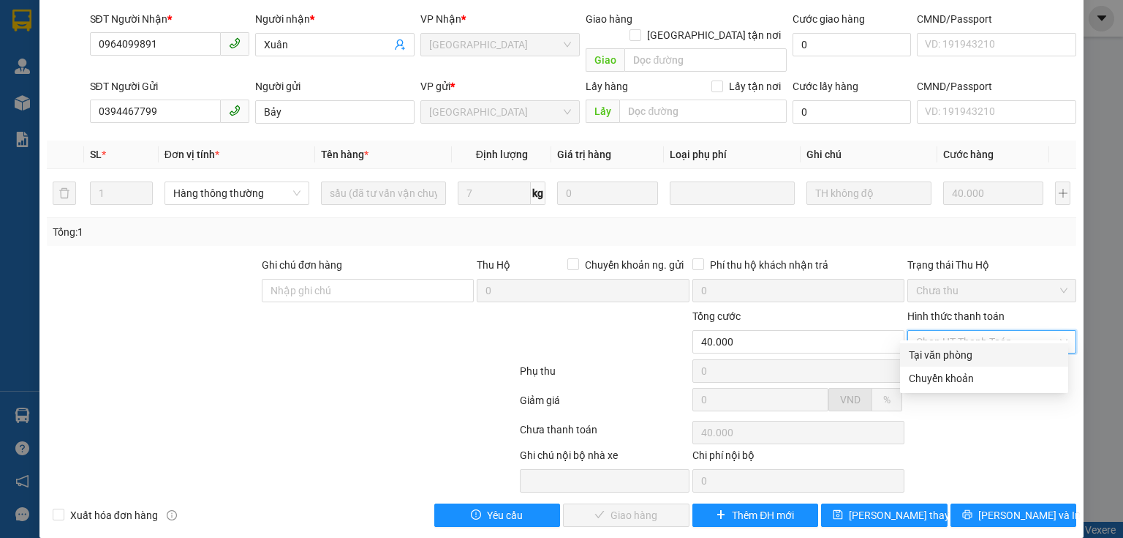
click at [938, 344] on div "Tại văn phòng" at bounding box center [984, 354] width 168 height 23
type input "0"
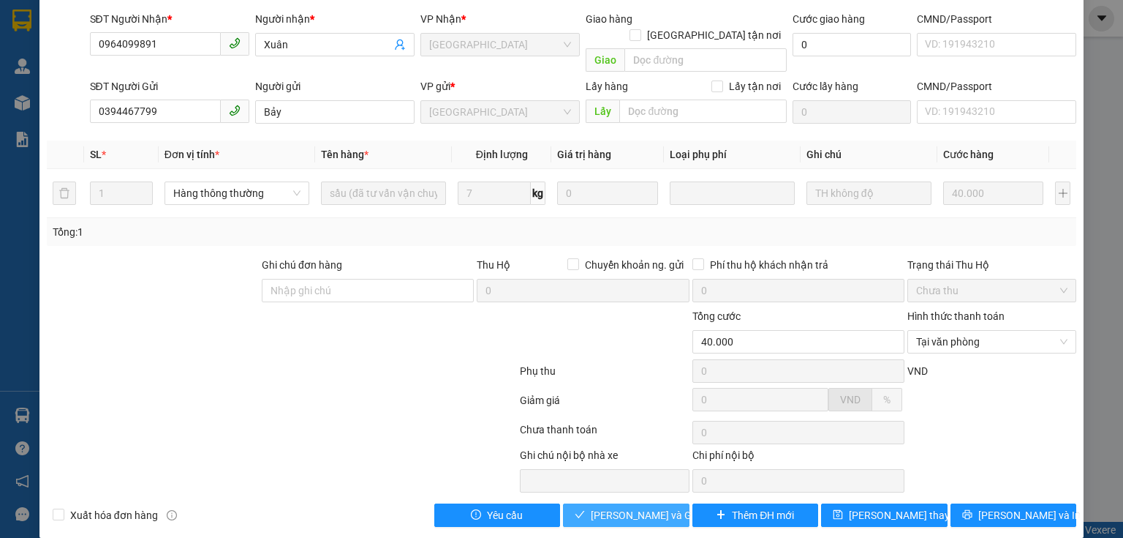
click at [594, 507] on span "[PERSON_NAME] và [PERSON_NAME] hàng" at bounding box center [661, 515] width 140 height 16
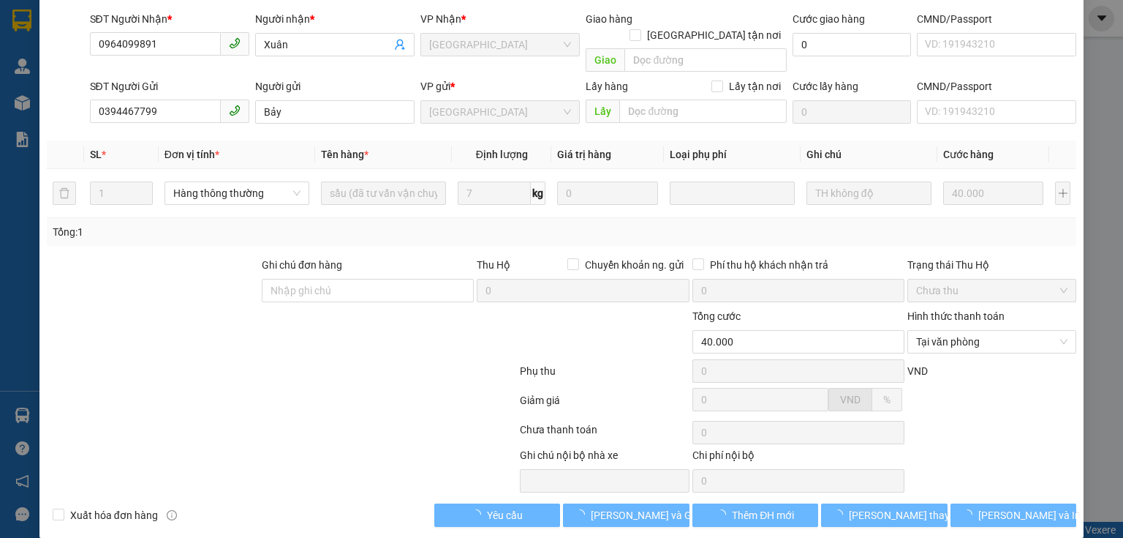
drag, startPoint x: 314, startPoint y: 369, endPoint x: 721, endPoint y: 234, distance: 429.0
click at [322, 366] on div at bounding box center [281, 373] width 473 height 29
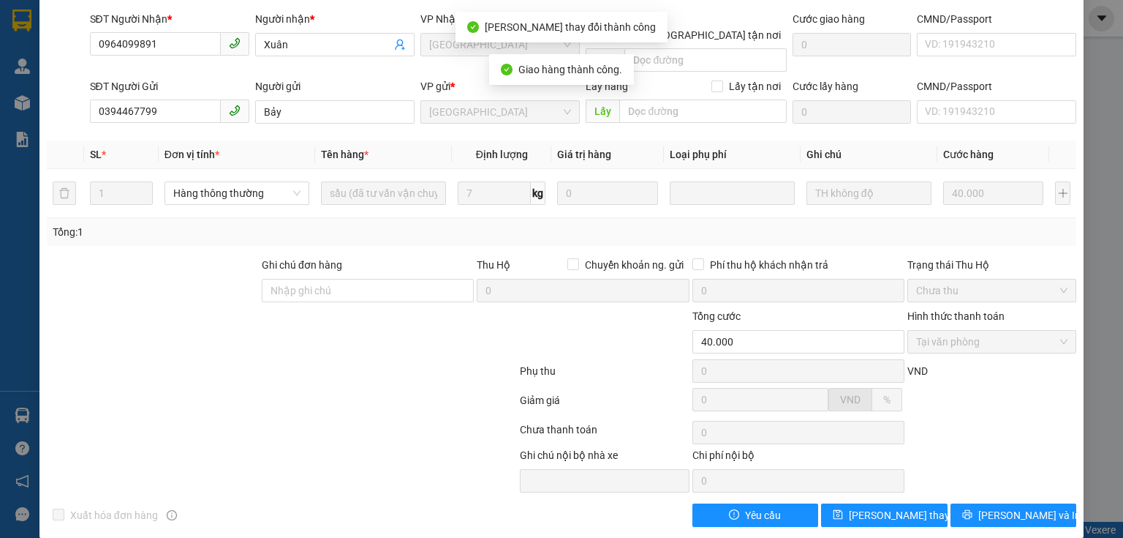
scroll to position [0, 0]
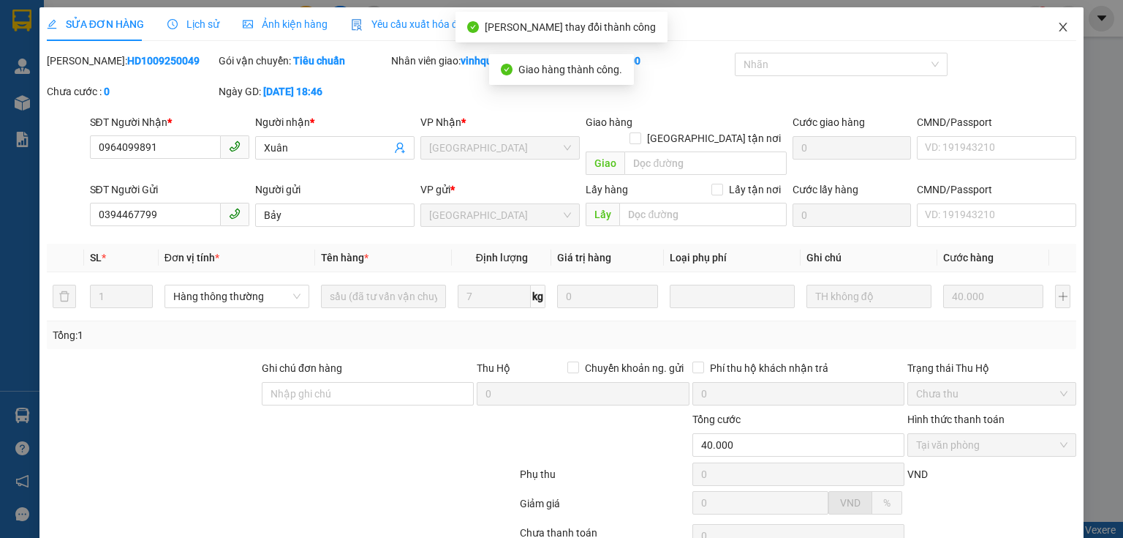
click at [1058, 26] on icon "close" at bounding box center [1063, 27] width 12 height 12
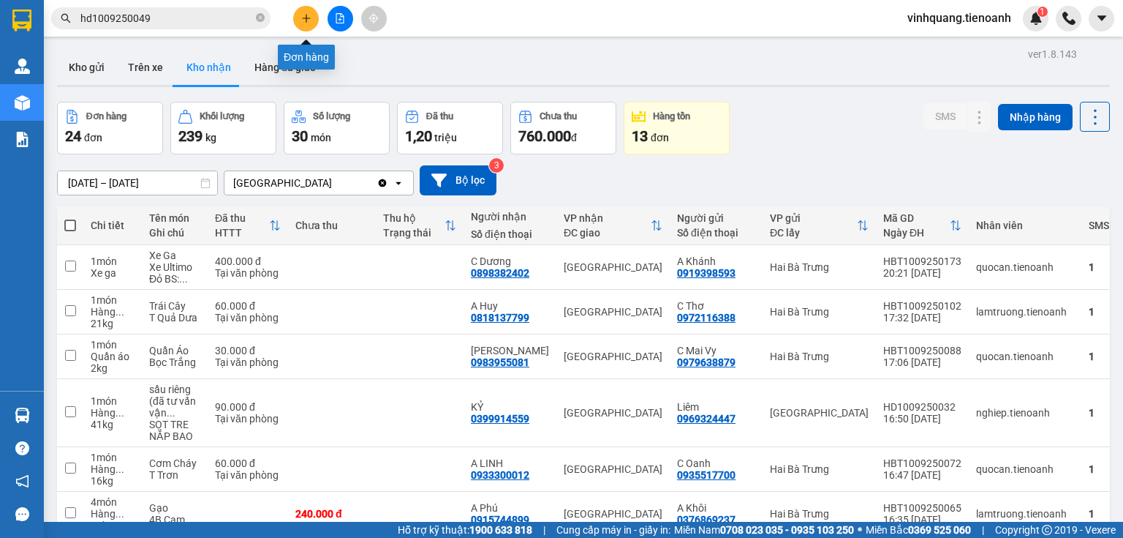
click at [310, 18] on icon "plus" at bounding box center [306, 18] width 8 height 1
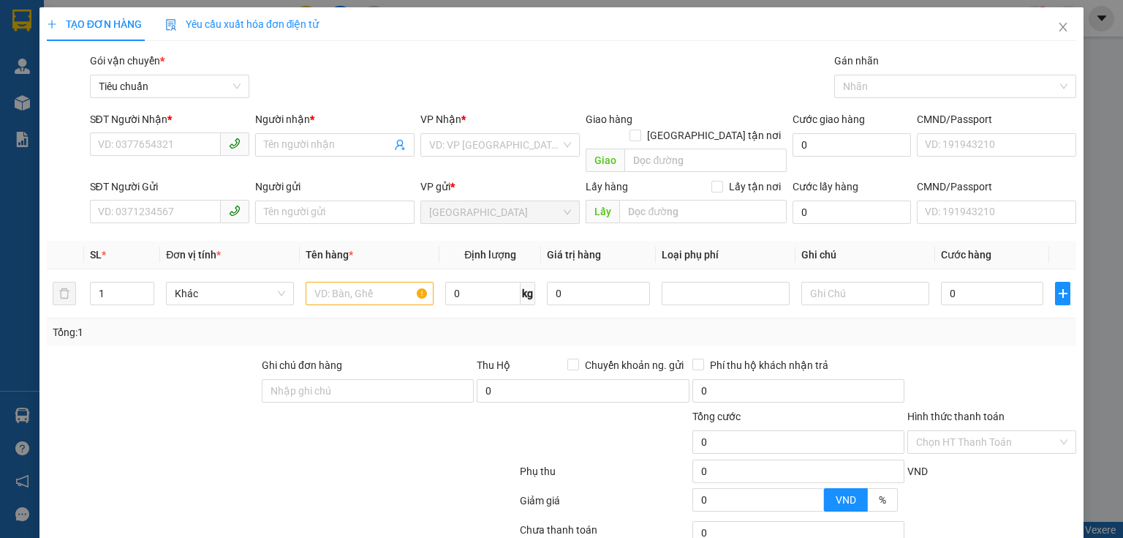
click at [209, 129] on div "SĐT Người Nhận *" at bounding box center [169, 122] width 159 height 22
click at [181, 137] on input "SĐT Người Nhận *" at bounding box center [155, 143] width 131 height 23
type input "0794699995"
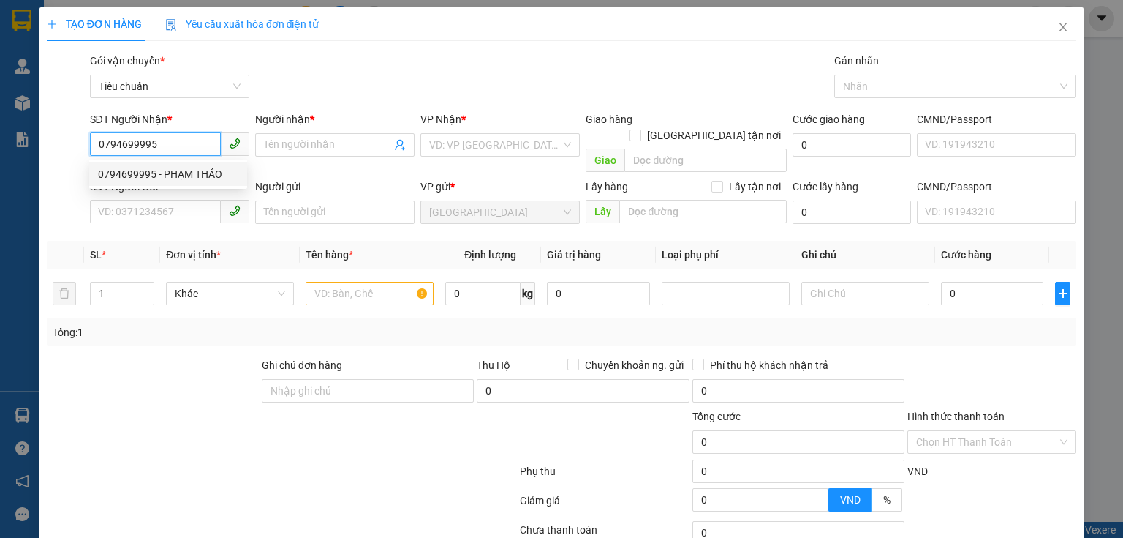
click at [203, 170] on div "0794699995 - PHẠM THẢO" at bounding box center [168, 174] width 140 height 16
type input "PHẠM THẢO"
type input "90.000"
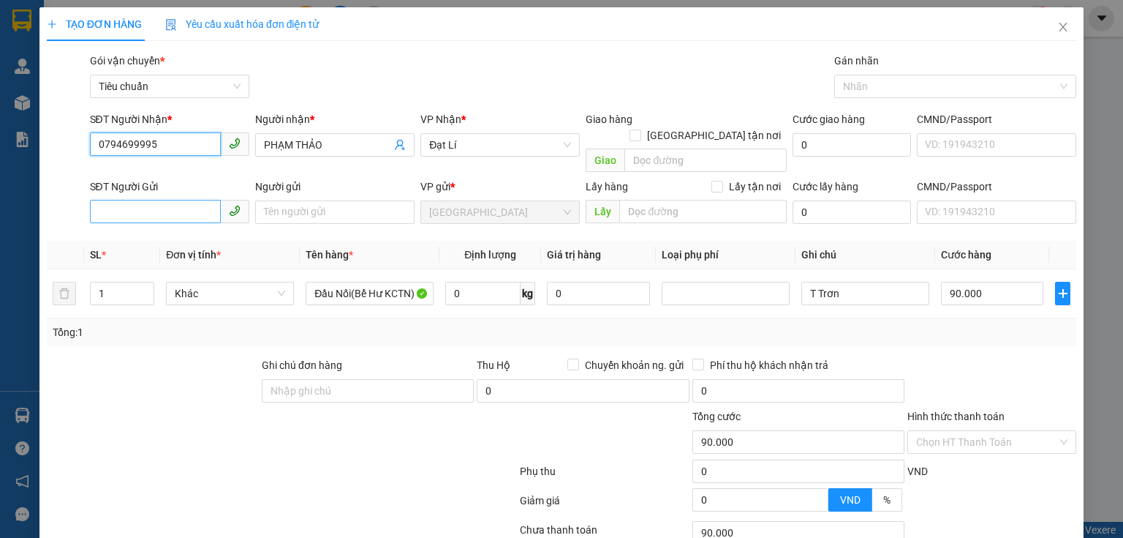
type input "0794699995"
click at [212, 205] on input "SĐT Người Gửi" at bounding box center [155, 211] width 131 height 23
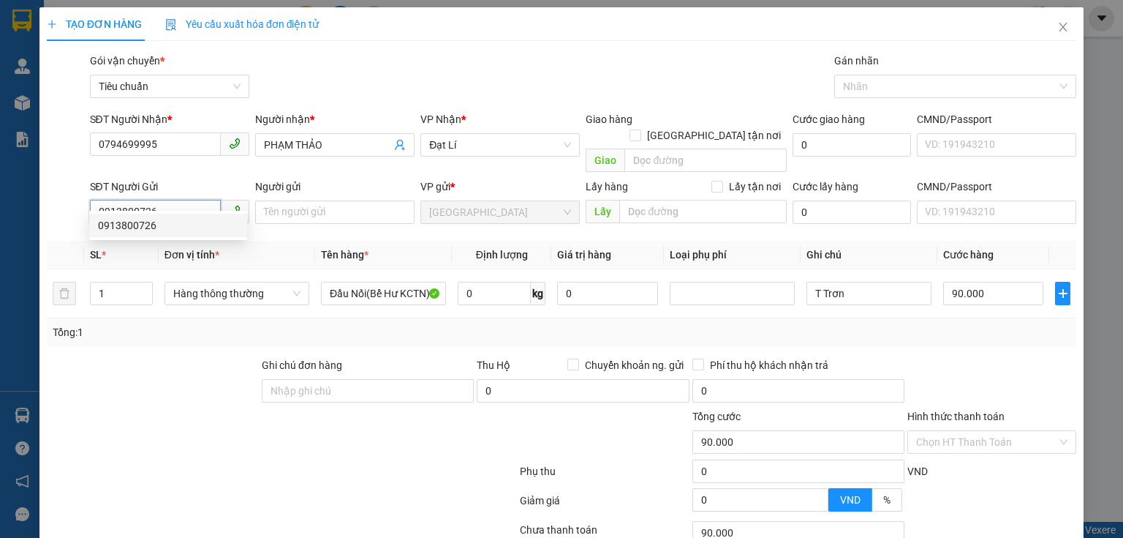
click at [190, 215] on div "0913800726" at bounding box center [168, 225] width 158 height 23
type input "0913800726"
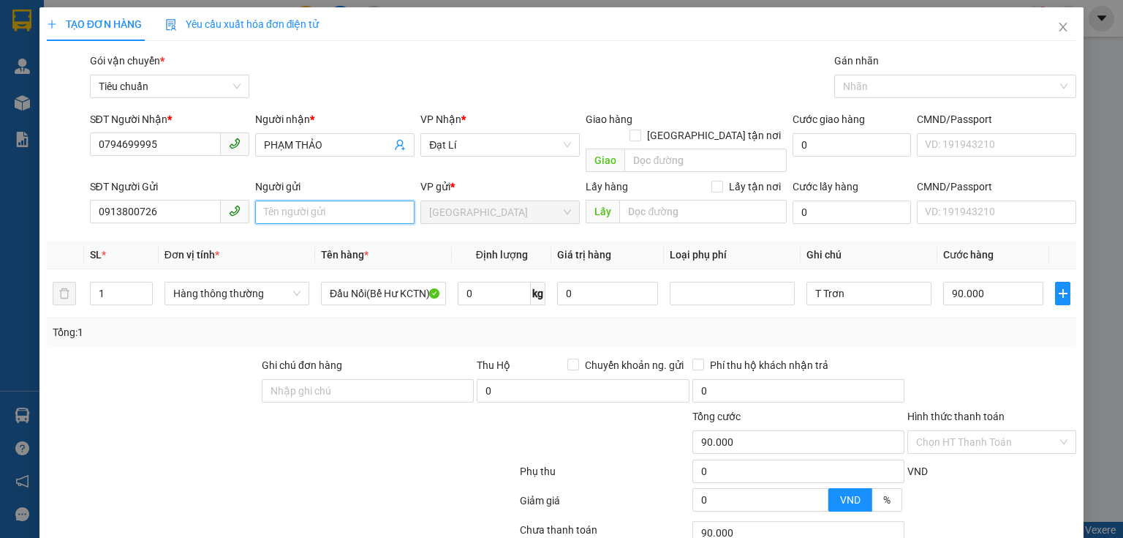
click at [287, 202] on input "Người gửi" at bounding box center [334, 211] width 159 height 23
type input "mr việt"
drag, startPoint x: 298, startPoint y: 200, endPoint x: 108, endPoint y: 187, distance: 190.5
click at [108, 187] on div "SĐT Người Gửi 0913800726 Người gửi mr việt mr việt VP gửi * Thủ Đức Lấy hàng Lấ…" at bounding box center [583, 203] width 993 height 51
type input "MR [PERSON_NAME]"
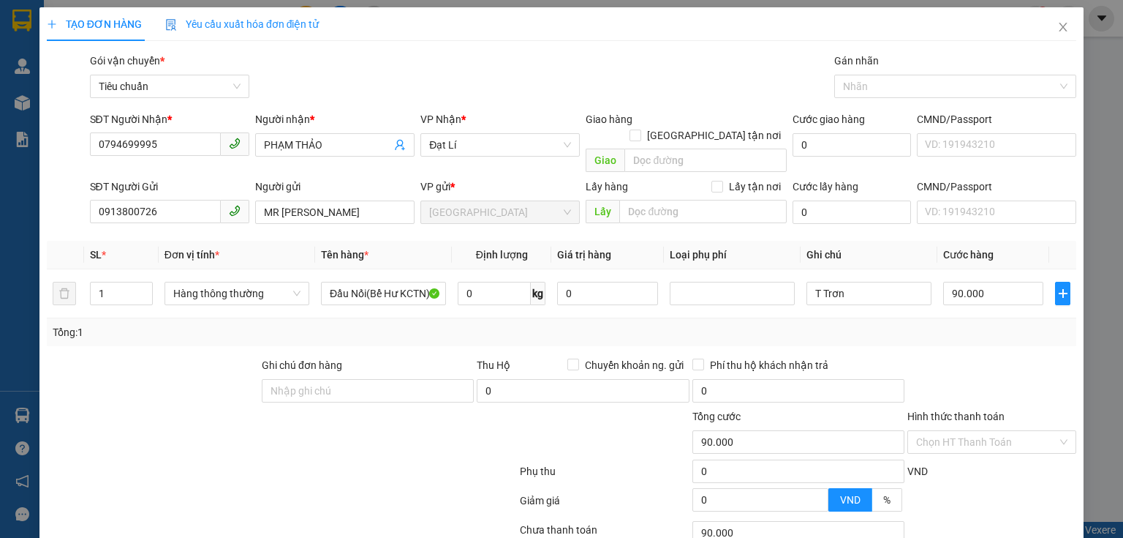
click at [173, 334] on div "Transit Pickup Surcharge Ids Transit Deliver Surcharge Ids Transit Deliver Surc…" at bounding box center [562, 340] width 1030 height 574
type input "2"
click at [136, 282] on span "Increase Value" at bounding box center [144, 288] width 16 height 13
click at [154, 324] on div "Tổng: 2" at bounding box center [244, 332] width 382 height 16
type input "0"
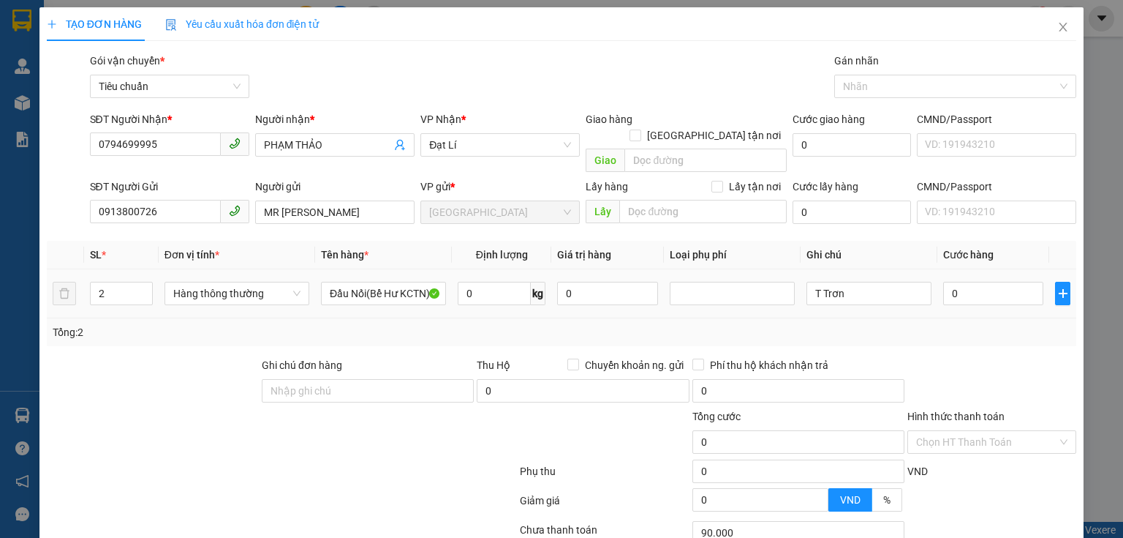
type input "0"
click at [377, 284] on input "Đầu Nối(Bể Hư KCTN)" at bounding box center [383, 293] width 125 height 23
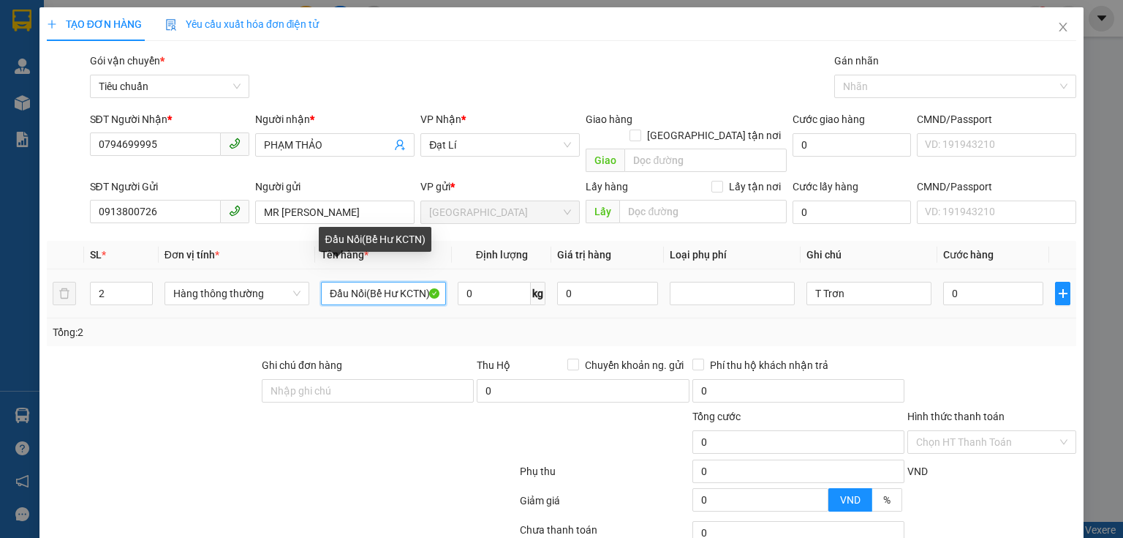
click at [377, 284] on input "Đầu Nối(Bể Hư KCTN)" at bounding box center [383, 293] width 125 height 23
type input "KEO"
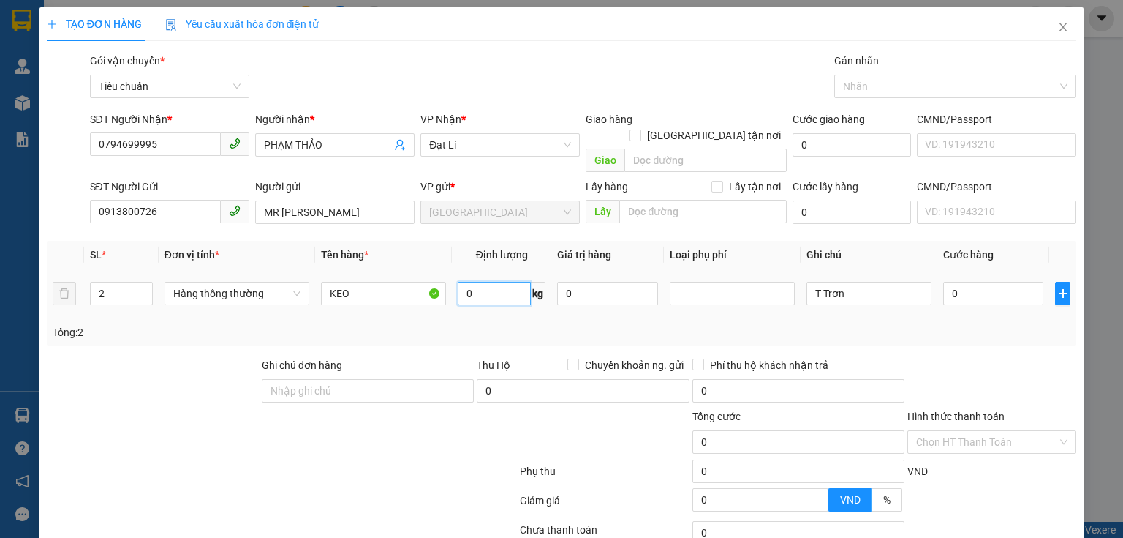
click at [512, 282] on input "0" at bounding box center [494, 293] width 73 height 23
type input "25"
click at [972, 282] on input "0" at bounding box center [993, 293] width 100 height 23
click at [965, 295] on td "0" at bounding box center [994, 293] width 112 height 49
type input "60.000"
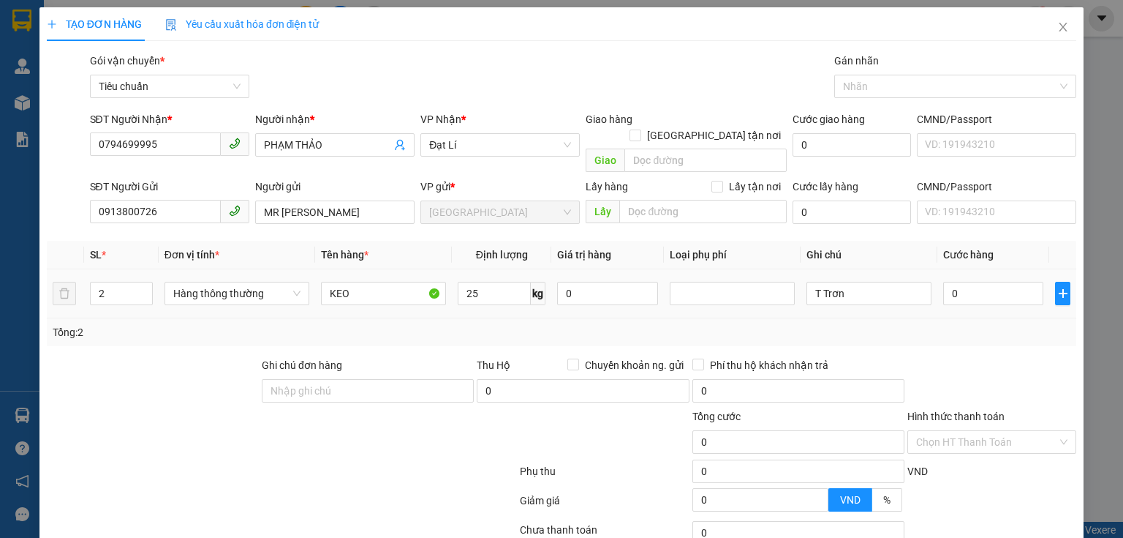
type input "60.000"
click at [807, 282] on input "T Trơn" at bounding box center [869, 293] width 125 height 23
type input "2T Trơn"
drag, startPoint x: 998, startPoint y: 331, endPoint x: 986, endPoint y: 279, distance: 52.5
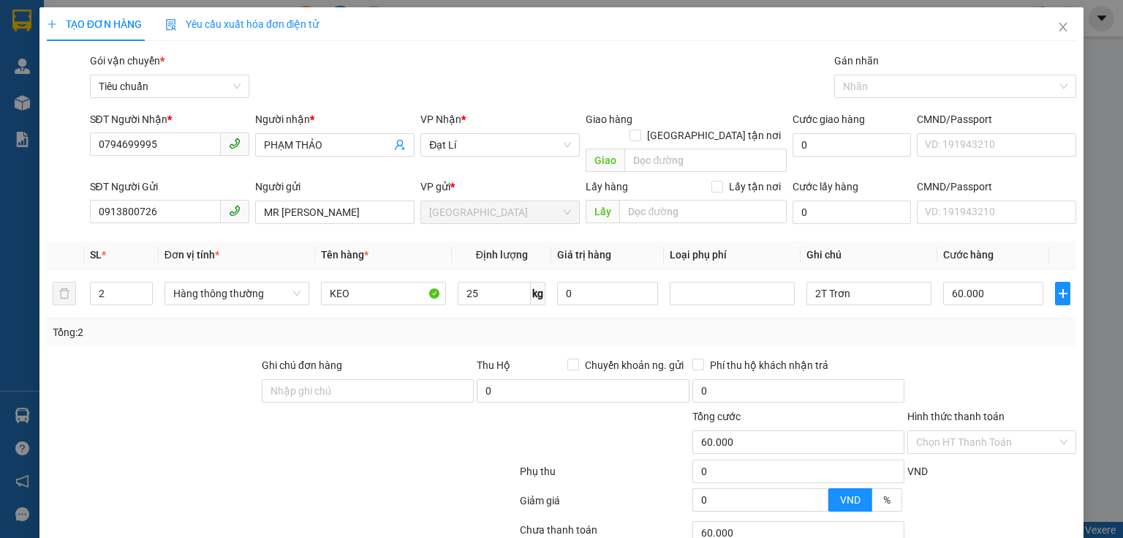
click at [998, 329] on div "Transit Pickup Surcharge Ids Transit Deliver Surcharge Ids Transit Deliver Surc…" at bounding box center [562, 340] width 1030 height 574
click at [985, 282] on input "60.000" at bounding box center [993, 293] width 100 height 23
type input "1"
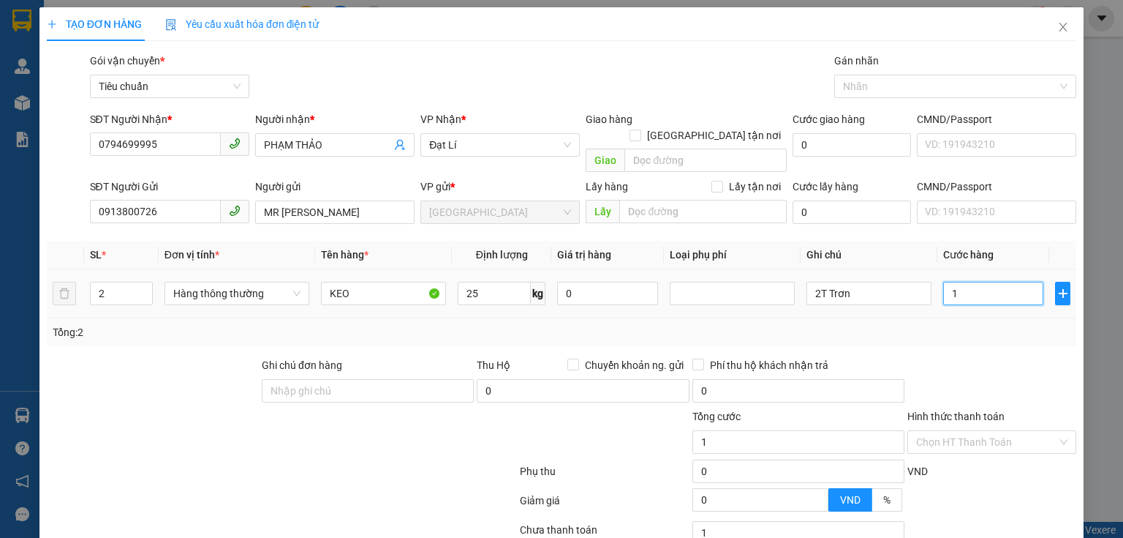
type input "12"
type input "120"
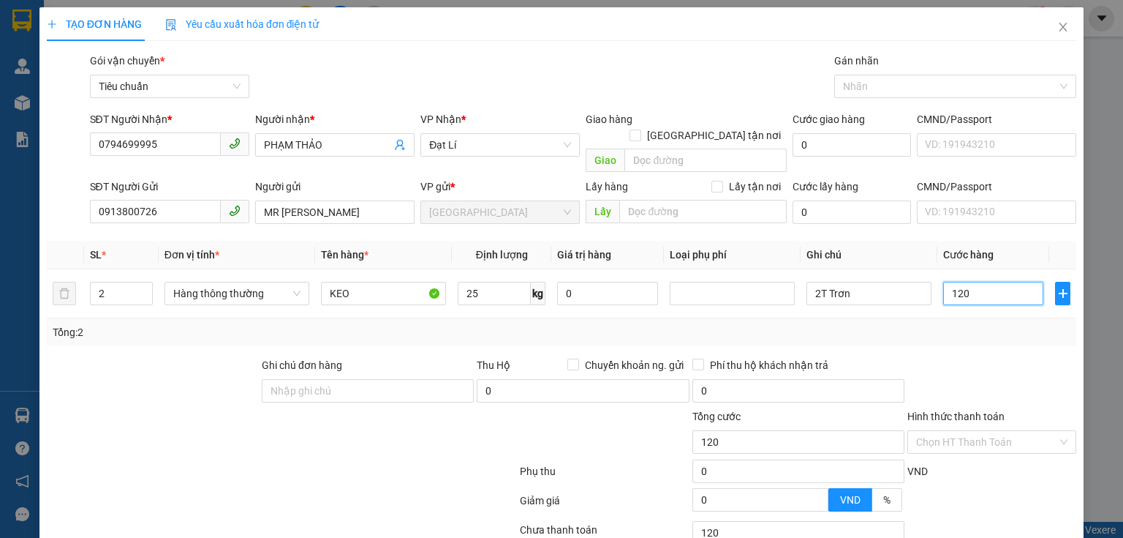
type input "120"
type input "120.000"
click at [998, 324] on div "Tổng: 2" at bounding box center [562, 332] width 1018 height 16
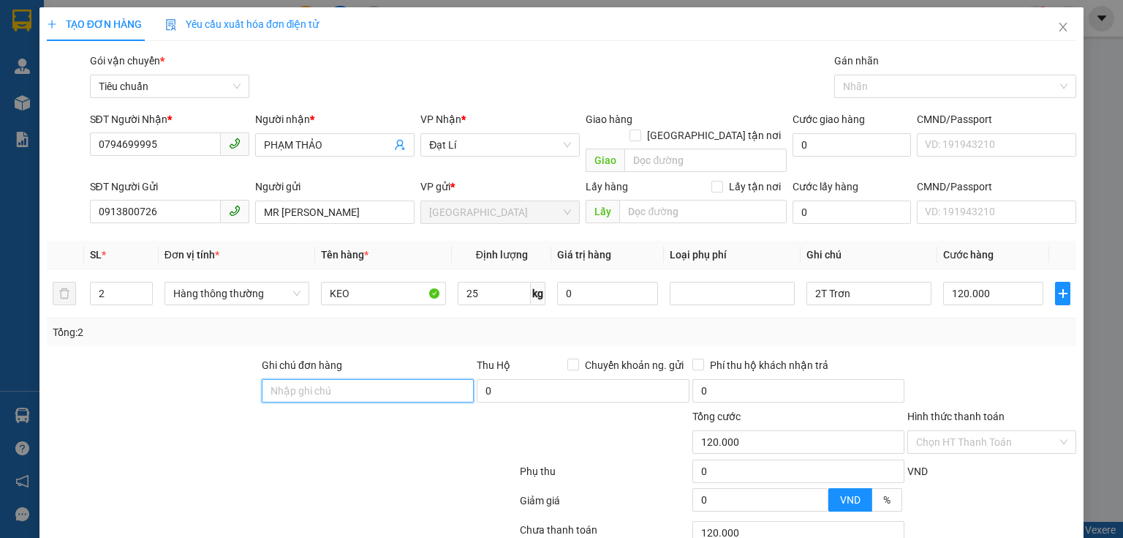
click at [317, 379] on input "Ghi chú đơn hàng" at bounding box center [368, 390] width 212 height 23
type input "T ƯỚT SẴN"
drag, startPoint x: 196, startPoint y: 453, endPoint x: 390, endPoint y: 414, distance: 197.8
click at [196, 459] on div at bounding box center [281, 473] width 473 height 29
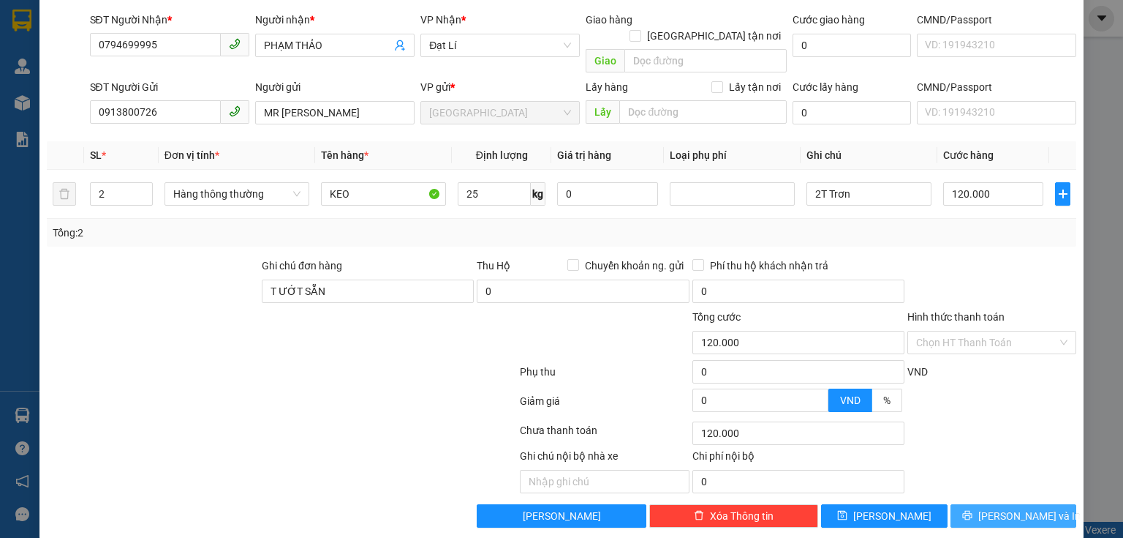
click at [972, 504] on button "[PERSON_NAME] và In" at bounding box center [1014, 515] width 127 height 23
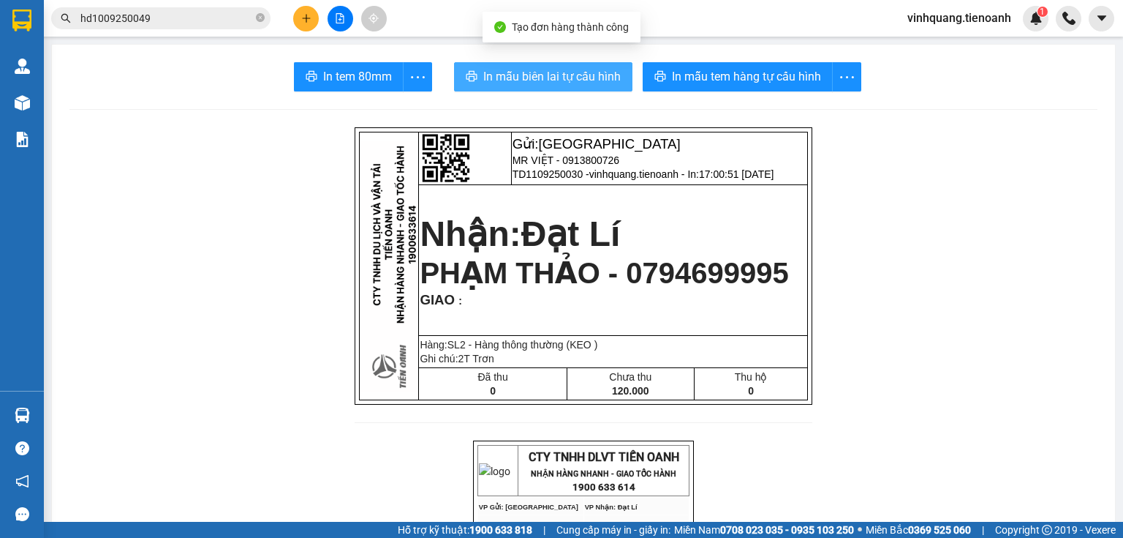
click at [518, 80] on span "In mẫu biên lai tự cấu hình" at bounding box center [551, 76] width 137 height 18
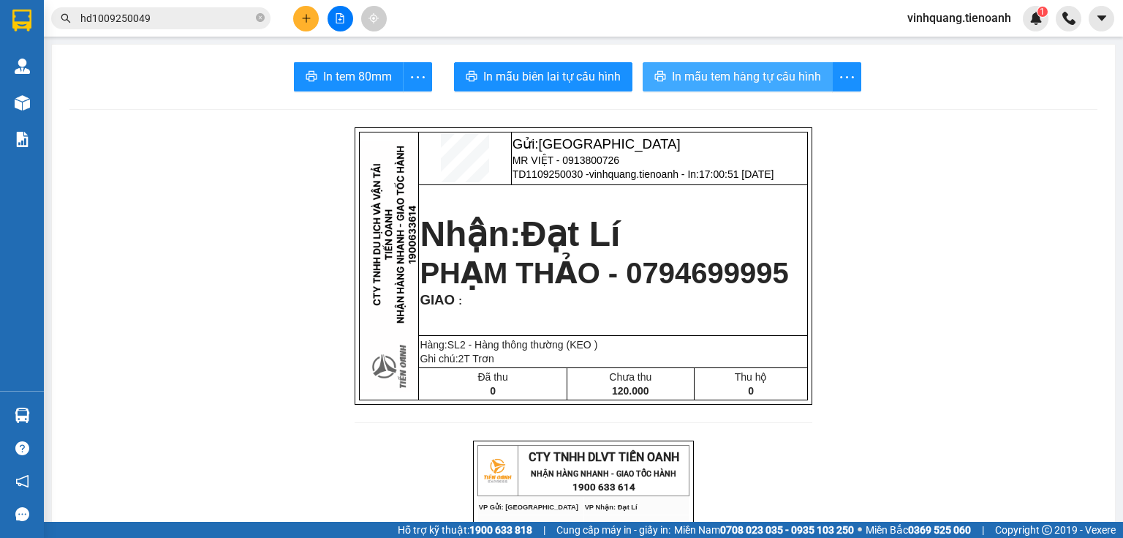
click at [745, 68] on span "In mẫu tem hàng tự cấu hình" at bounding box center [746, 76] width 149 height 18
click at [260, 17] on icon "close-circle" at bounding box center [260, 17] width 9 height 9
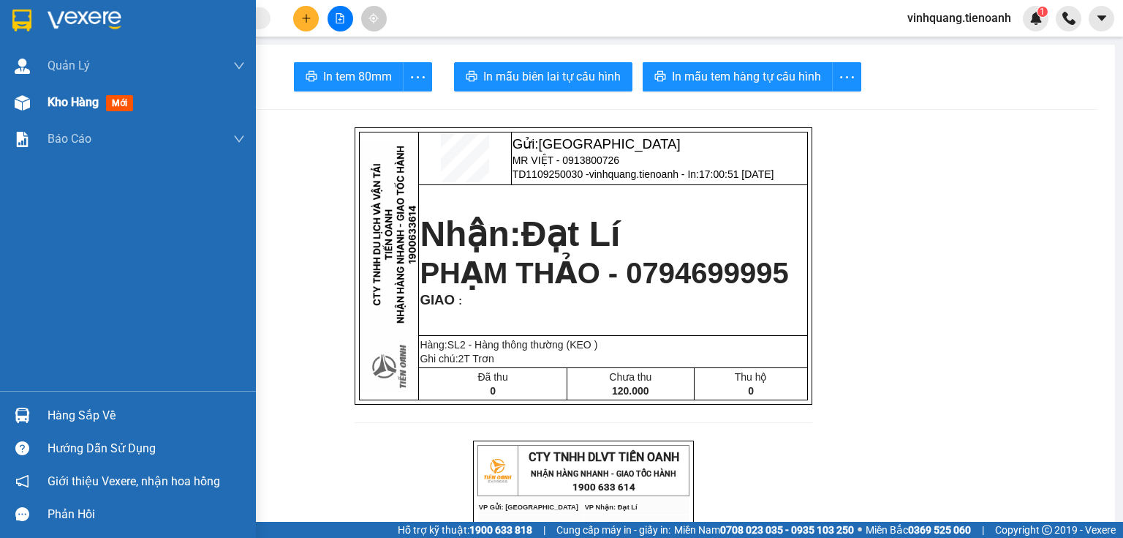
click at [72, 110] on div "Kho hàng mới" at bounding box center [93, 102] width 91 height 18
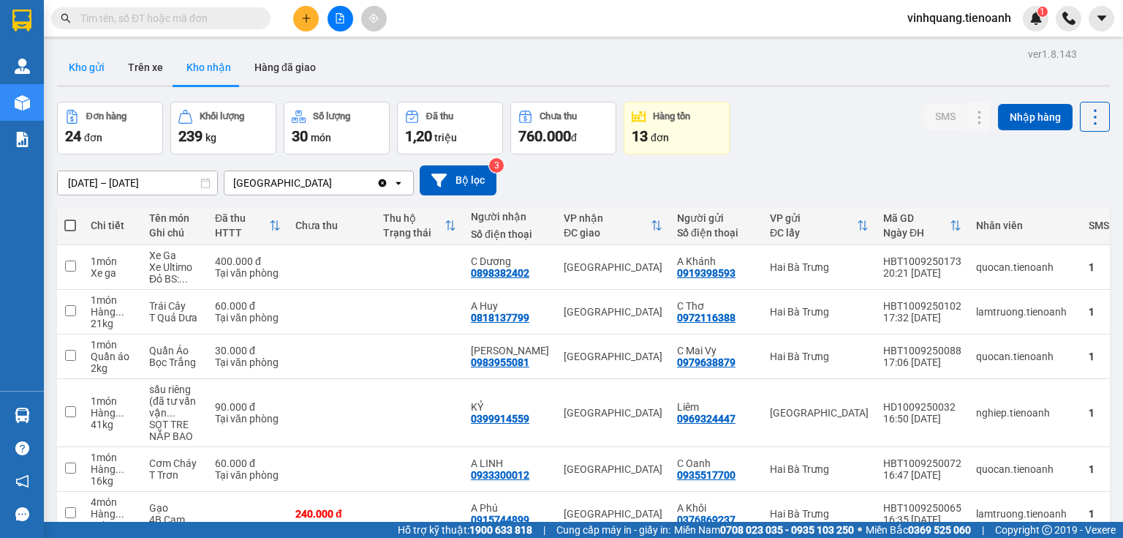
click at [97, 67] on button "Kho gửi" at bounding box center [86, 67] width 59 height 35
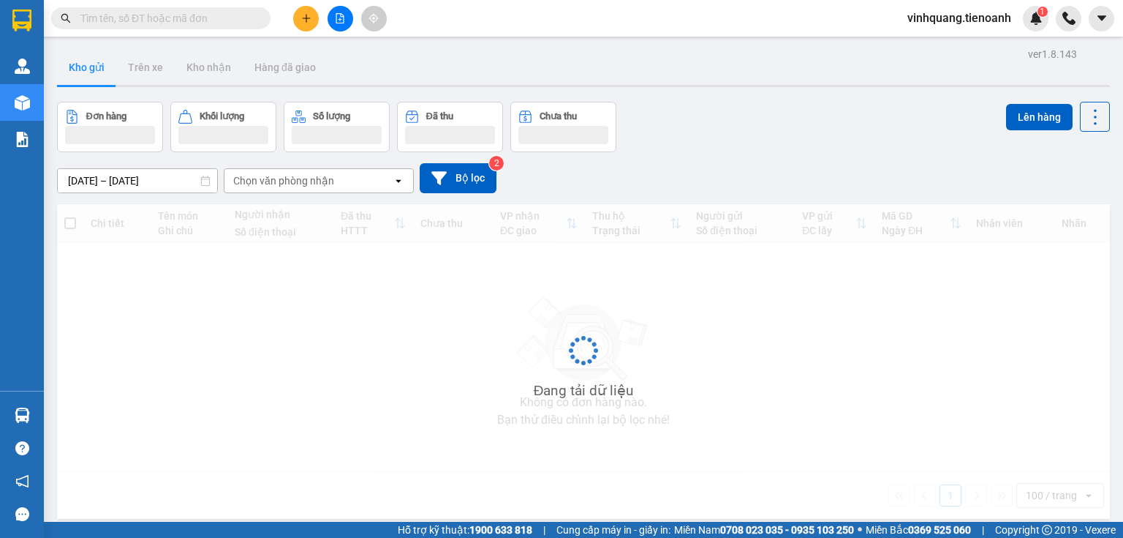
click at [483, 65] on div "Kho gửi Trên xe Kho nhận Hàng đã giao" at bounding box center [583, 69] width 1053 height 39
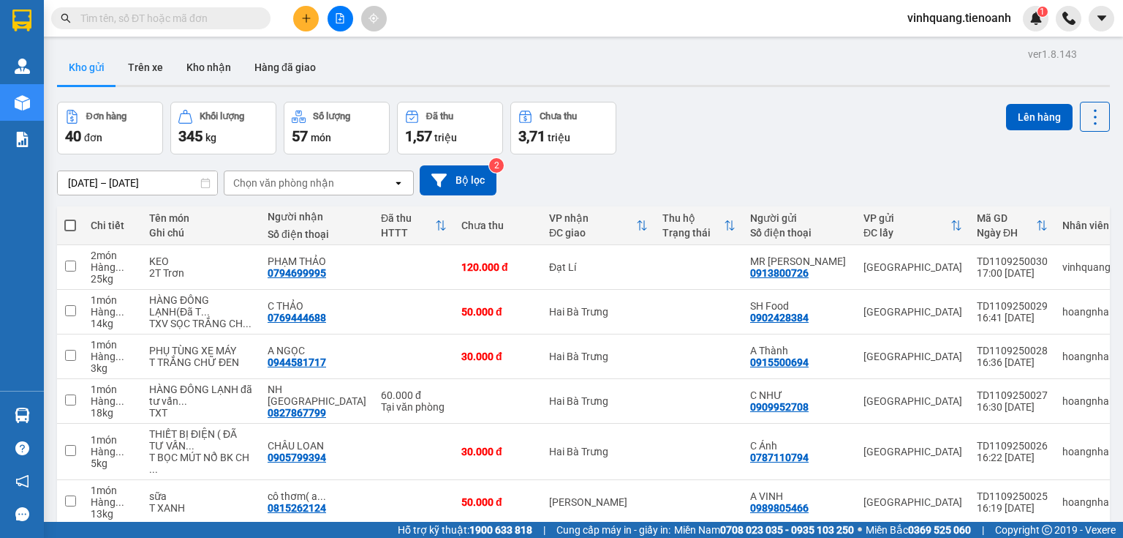
click at [71, 67] on button "Kho gửi" at bounding box center [86, 67] width 59 height 35
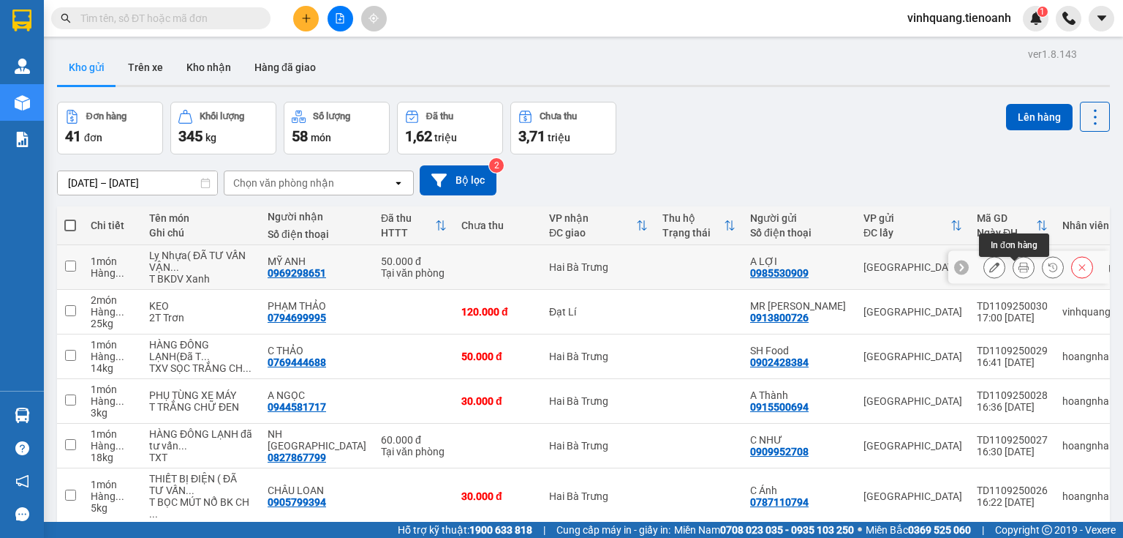
click at [1019, 270] on icon at bounding box center [1024, 267] width 10 height 10
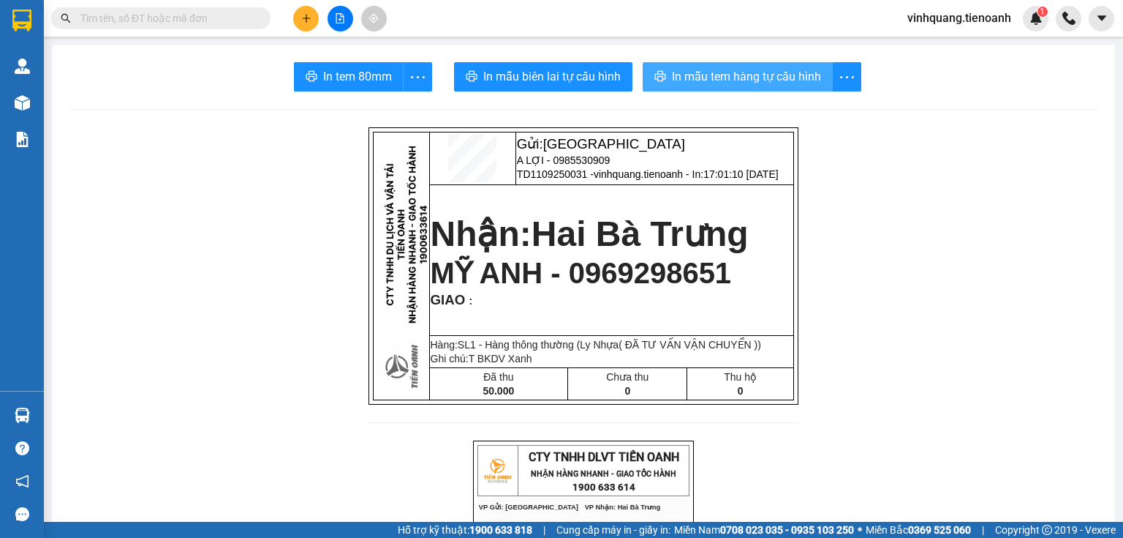
click at [753, 78] on span "In mẫu tem hàng tự cấu hình" at bounding box center [746, 76] width 149 height 18
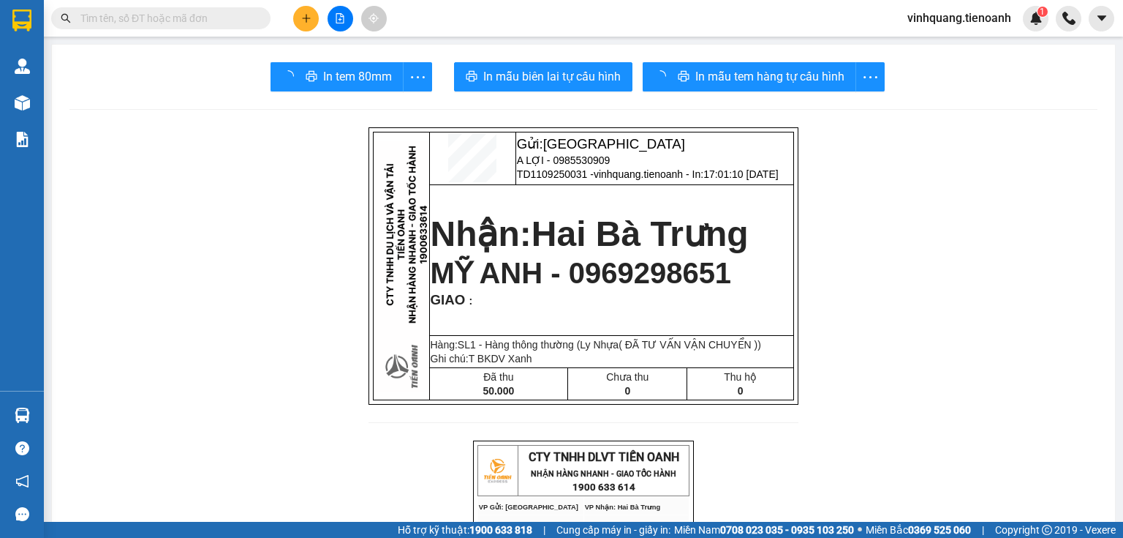
click at [298, 26] on button at bounding box center [306, 19] width 26 height 26
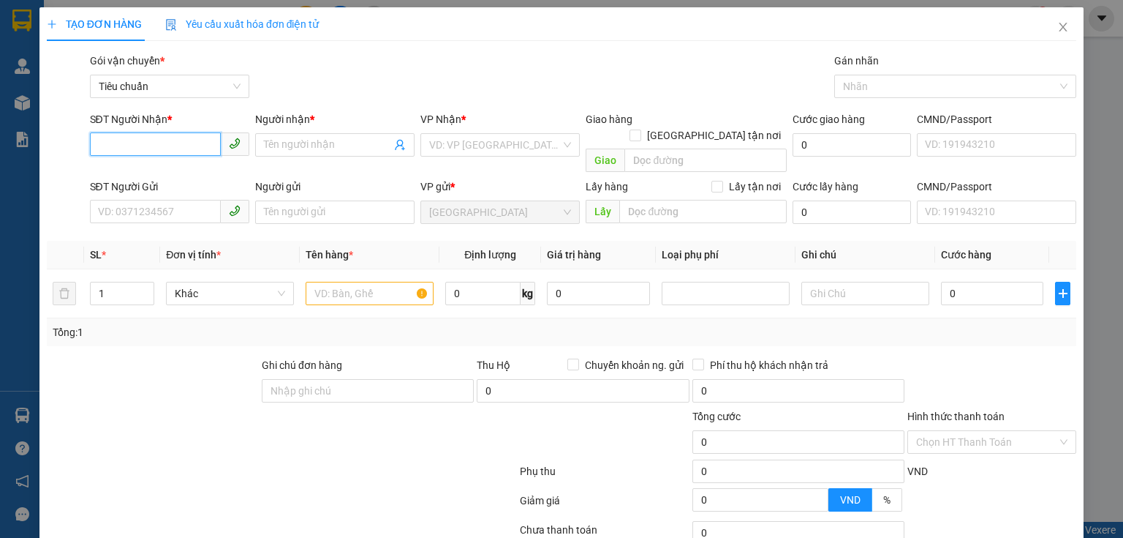
click at [124, 149] on input "SĐT Người Nhận *" at bounding box center [155, 143] width 131 height 23
type input "0359213447"
click at [143, 166] on div "0359213447 - A SƠN" at bounding box center [168, 174] width 140 height 16
type input "A SƠN"
checkbox input "true"
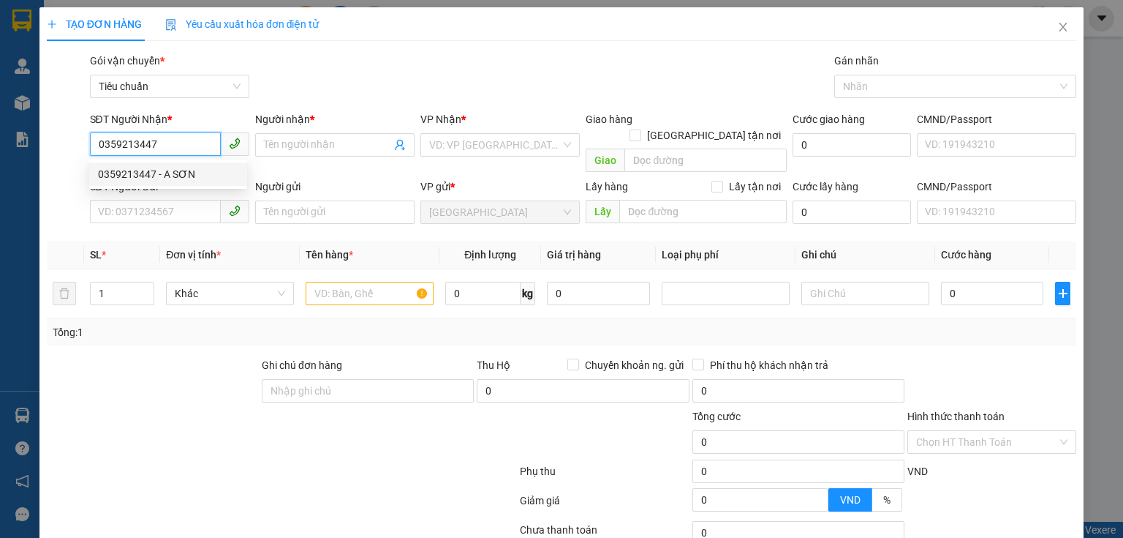
type input "19 [PERSON_NAME], [GEOGRAPHIC_DATA], [GEOGRAPHIC_DATA], [GEOGRAPHIC_DATA]"
type input "60.000"
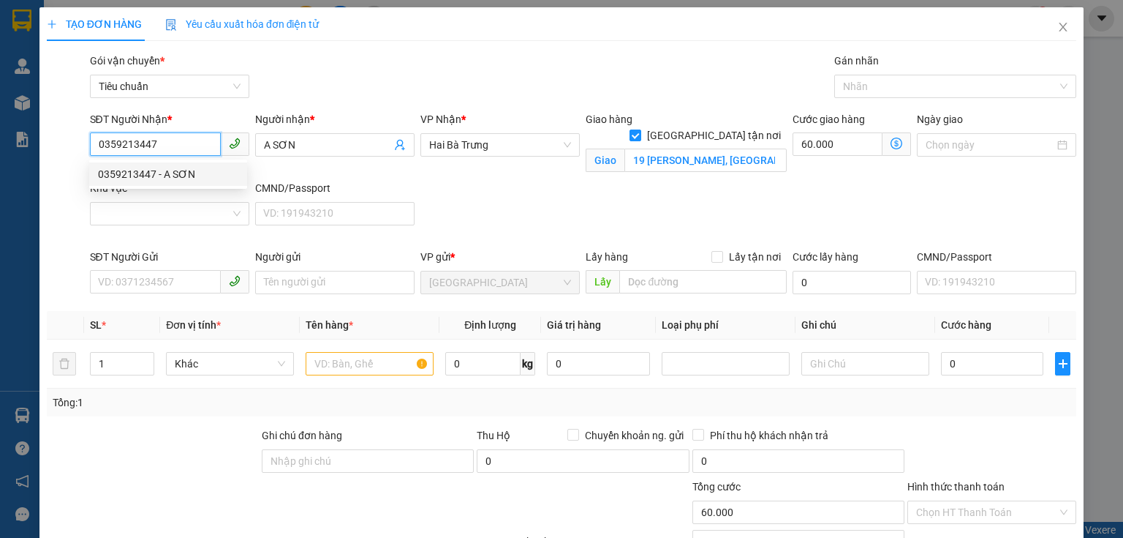
type input "180.000"
type input "0359213447"
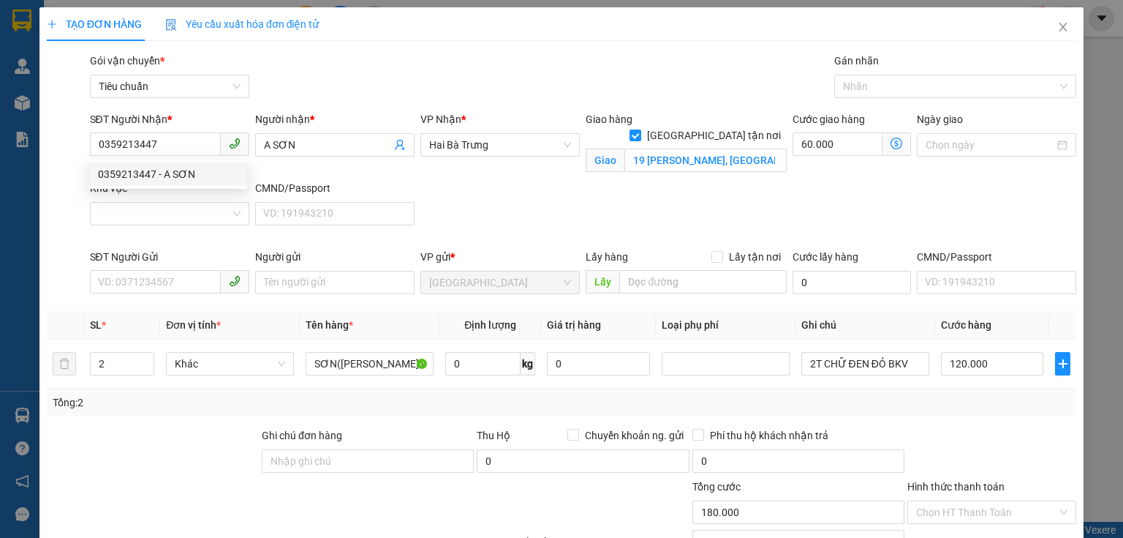
click at [157, 189] on div "Khu vực" at bounding box center [169, 188] width 159 height 16
click at [157, 203] on input "Khu vực" at bounding box center [165, 214] width 132 height 22
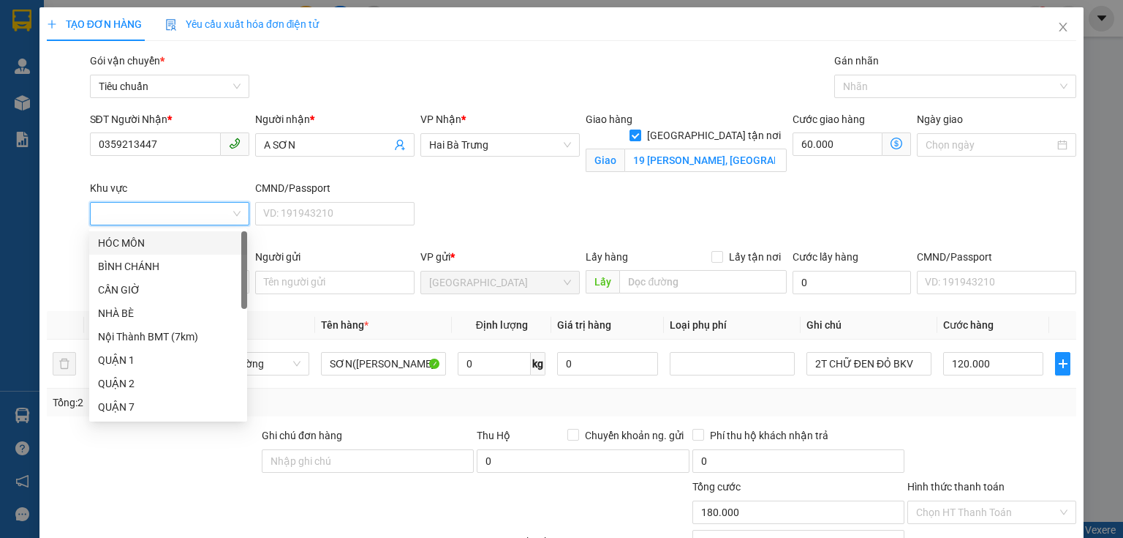
click at [693, 187] on div "SĐT Người Nhận * 0359213447 Người nhận * A SƠN VP Nhận * Hai Bà Trưng Giao hàng…" at bounding box center [583, 179] width 993 height 137
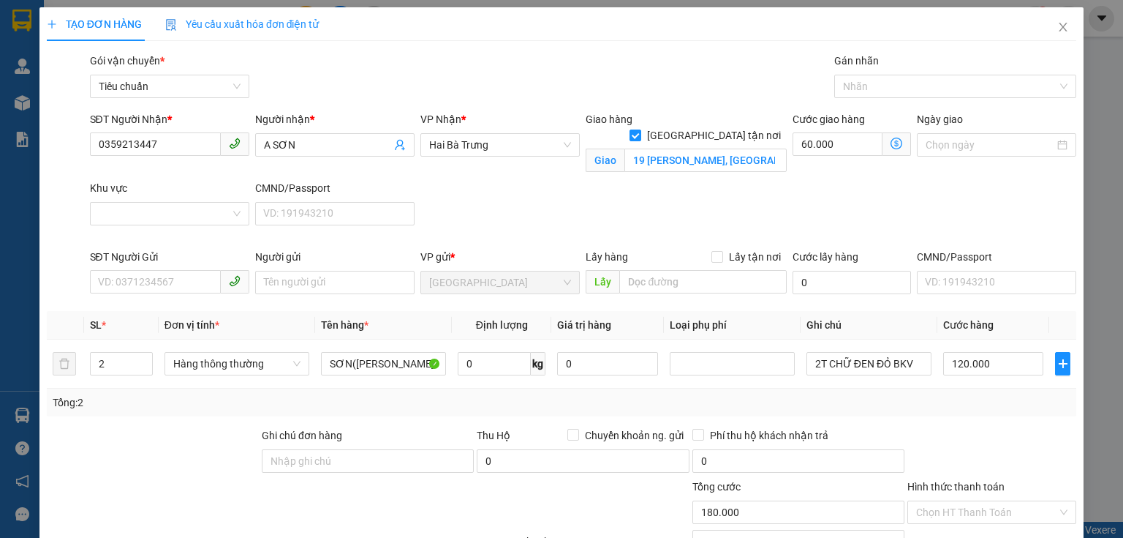
click at [635, 203] on div "SĐT Người Nhận * 0359213447 Người nhận * A SƠN VP Nhận * Hai Bà Trưng Giao hàng…" at bounding box center [583, 179] width 993 height 137
drag, startPoint x: 190, startPoint y: 214, endPoint x: 184, endPoint y: 246, distance: 32.1
click at [190, 215] on input "Khu vực" at bounding box center [165, 214] width 132 height 22
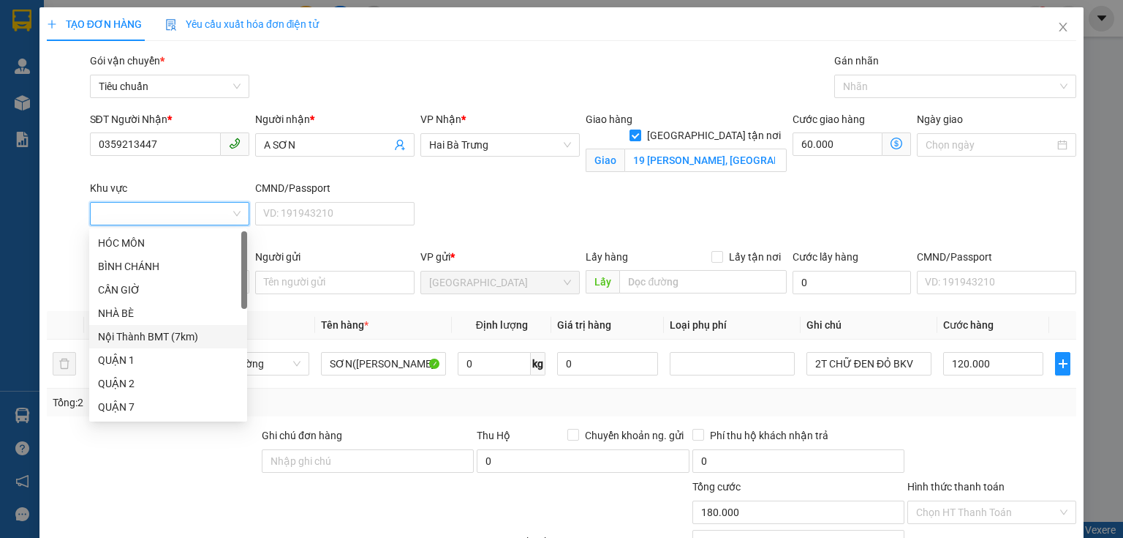
click at [188, 334] on div "Nội Thành BMT (7km)" at bounding box center [168, 336] width 140 height 16
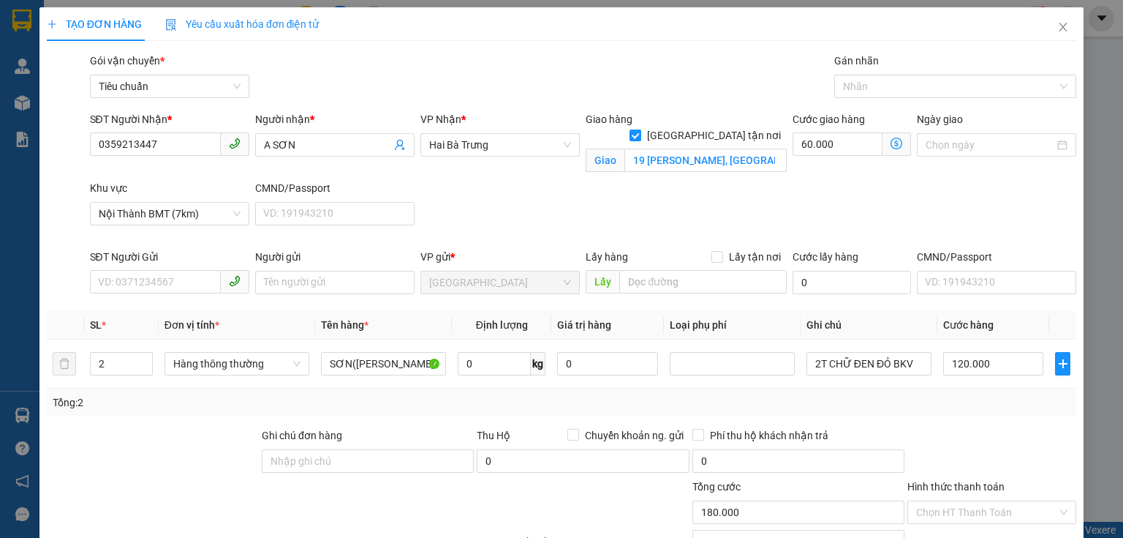
click at [519, 208] on div "SĐT Người Nhận * 0359213447 Người nhận * A SƠN VP Nhận * [GEOGRAPHIC_DATA] tận …" at bounding box center [583, 179] width 993 height 137
type input "200.000"
type input "80.000"
click at [873, 83] on div at bounding box center [948, 87] width 220 height 18
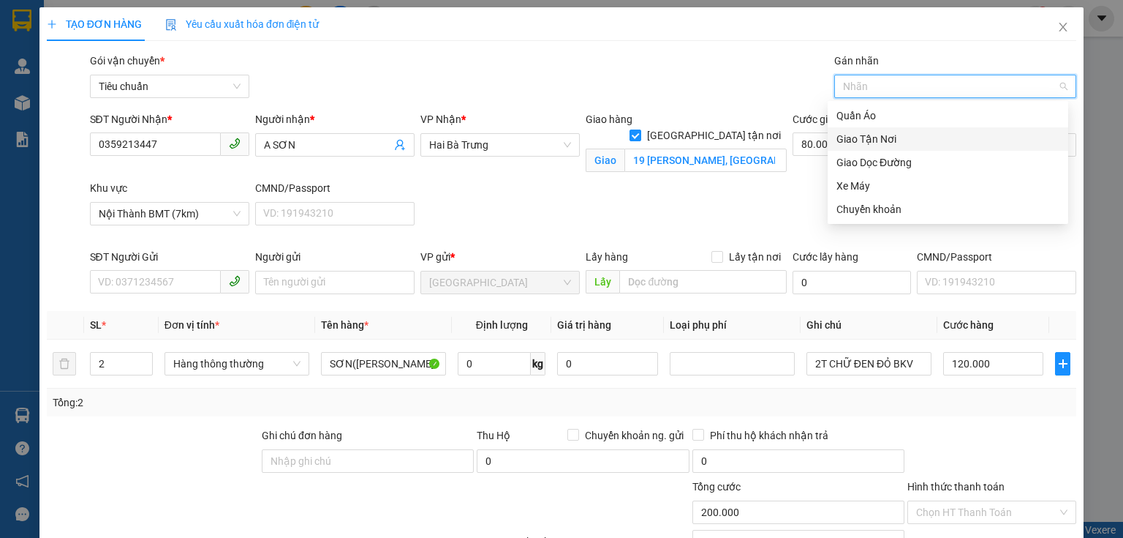
drag, startPoint x: 878, startPoint y: 143, endPoint x: 428, endPoint y: 246, distance: 461.4
click at [878, 143] on div "Giao Tận Nơi" at bounding box center [948, 139] width 223 height 16
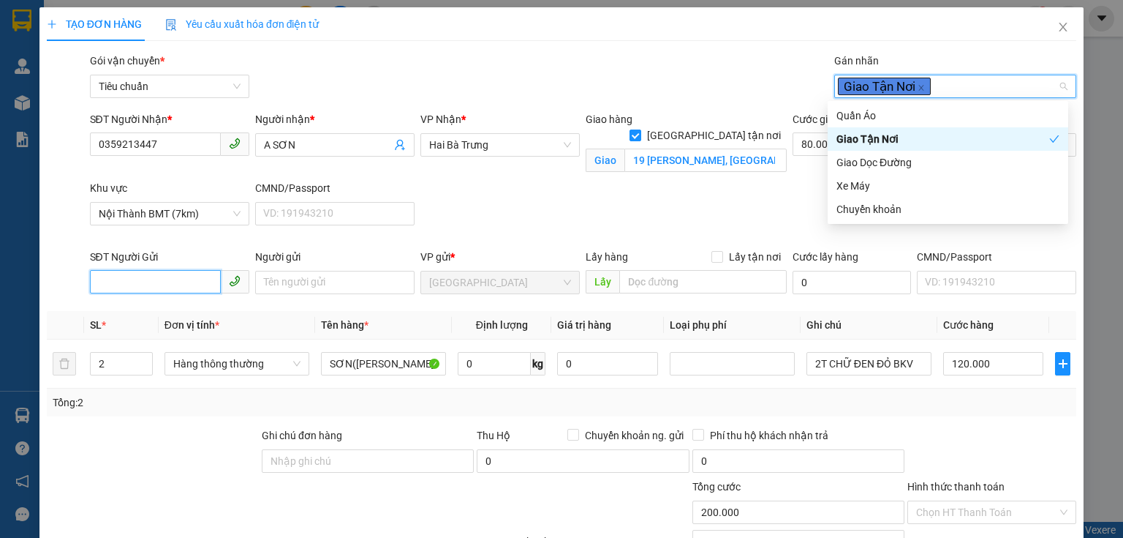
click at [101, 287] on input "SĐT Người Gửi" at bounding box center [155, 281] width 131 height 23
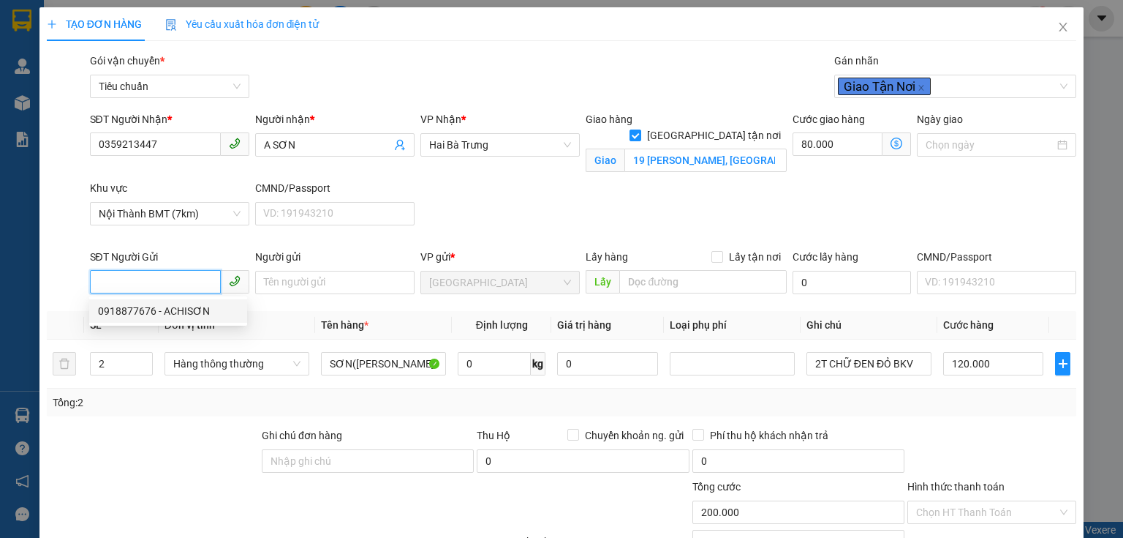
click at [175, 310] on div "0918877676 - ACHISƠN" at bounding box center [168, 311] width 140 height 16
type input "0918877676"
type input "ACHISƠN"
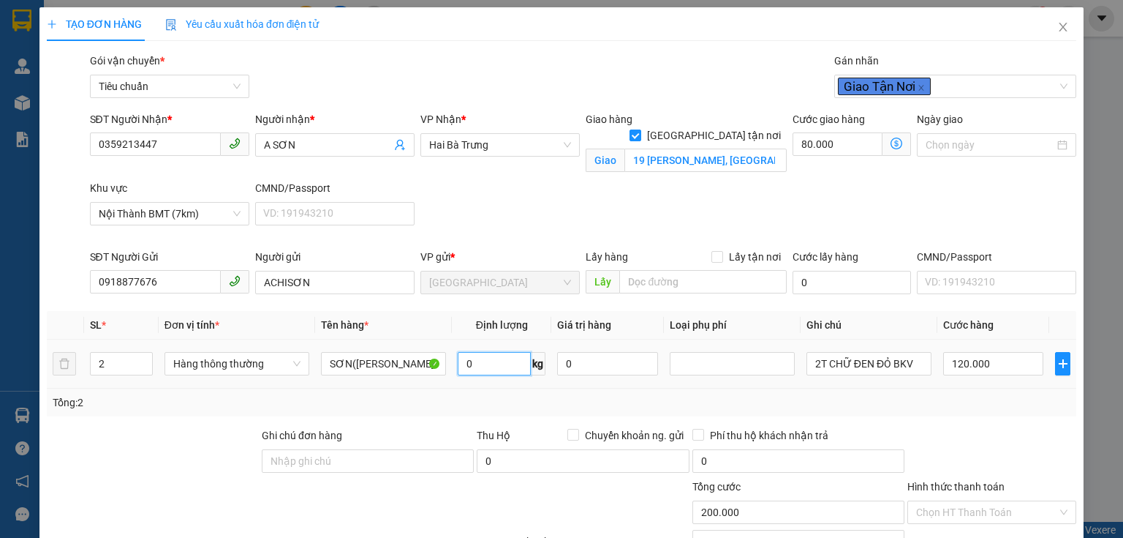
click at [486, 361] on input "0" at bounding box center [494, 363] width 73 height 23
type input "18"
click at [968, 361] on input "120.000" at bounding box center [993, 363] width 100 height 23
click at [964, 386] on td "120.000" at bounding box center [994, 363] width 112 height 49
type input "135.000"
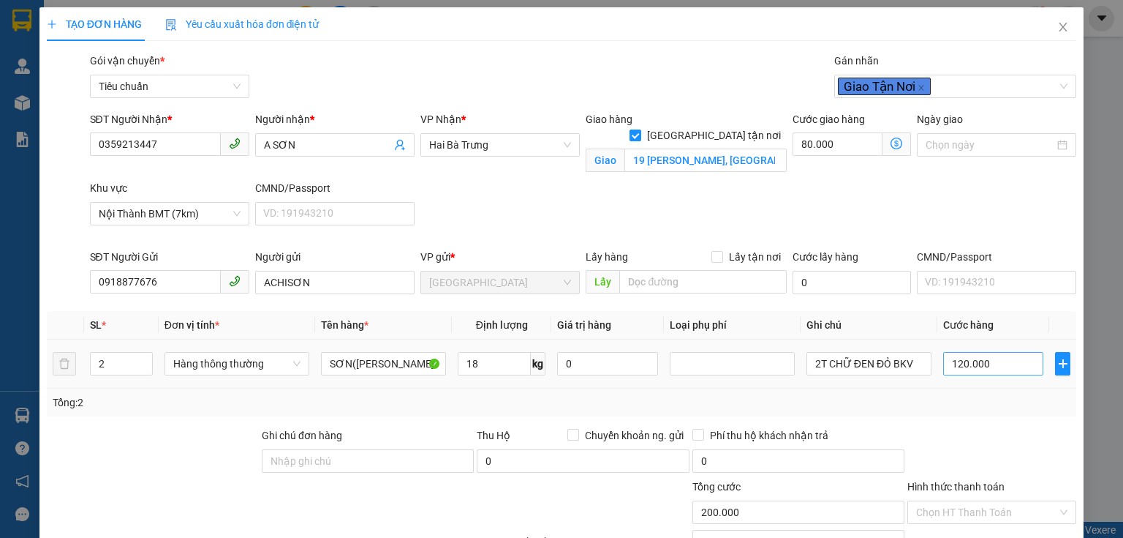
type input "135.000"
type input "55.000"
click at [965, 370] on input "55.000" at bounding box center [993, 363] width 100 height 23
type input "80.001"
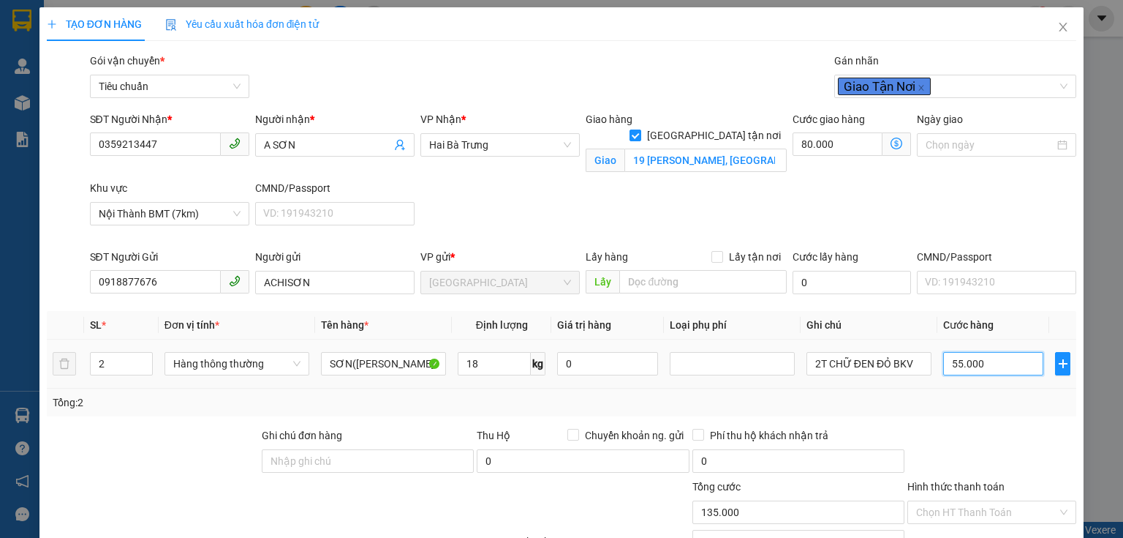
type input "1"
type input "80.012"
type input "12"
type input "80.120"
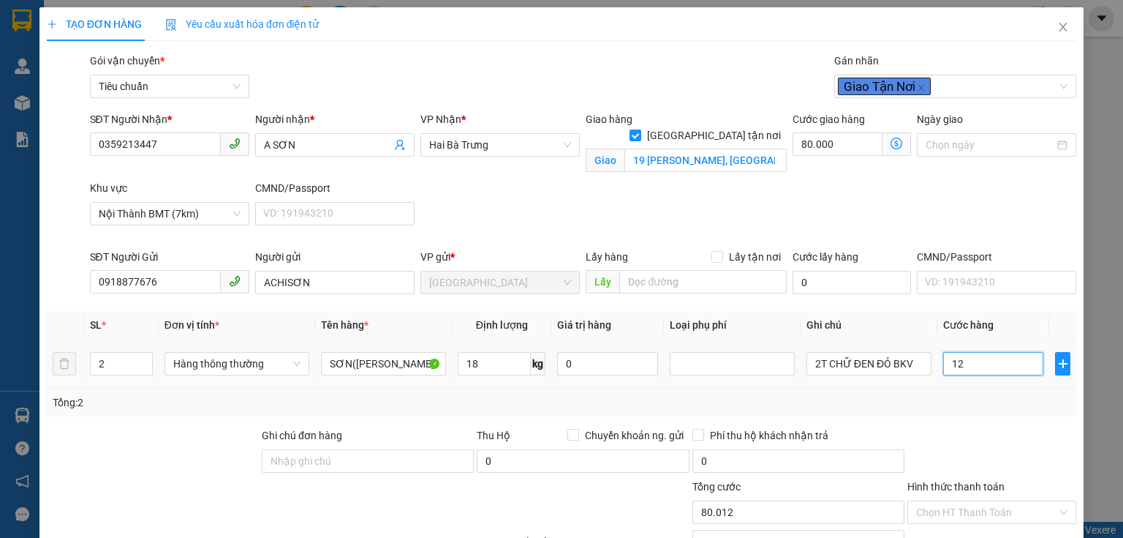
type input "80.120"
type input "120"
type input "200.000"
type input "120.000"
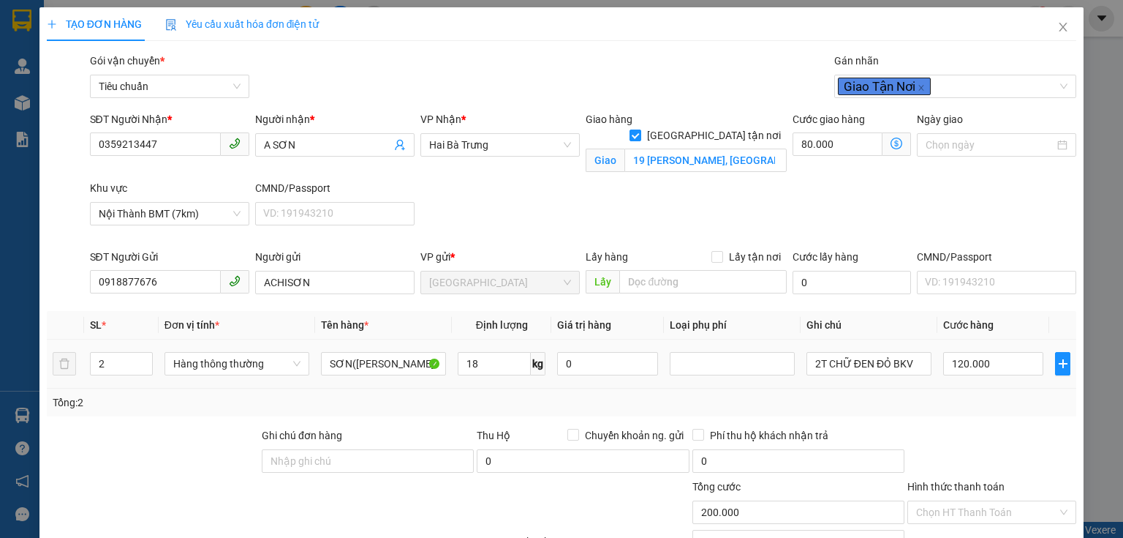
click at [968, 379] on td "120.000" at bounding box center [994, 363] width 112 height 49
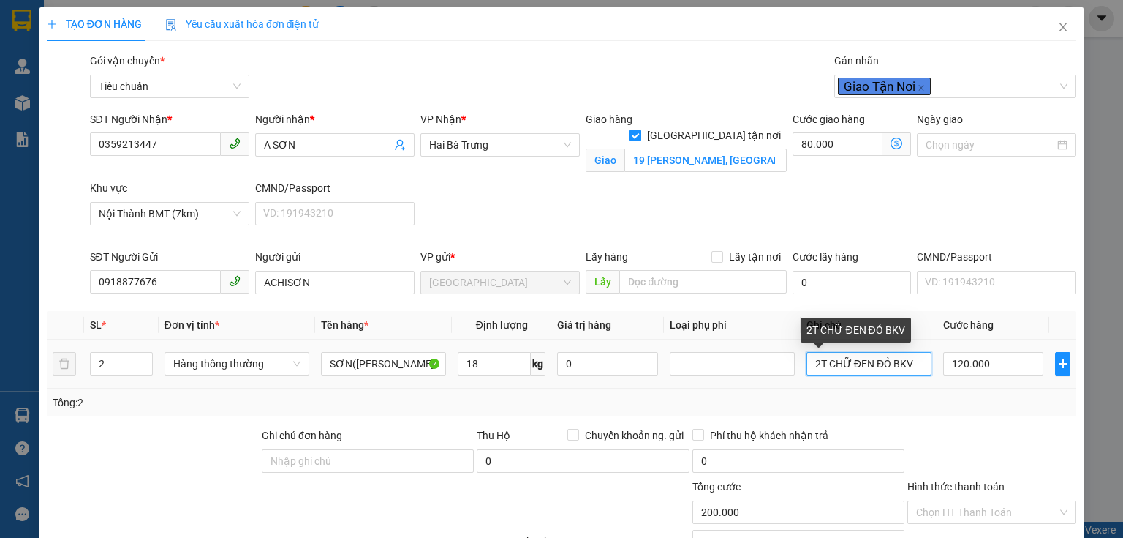
drag, startPoint x: 866, startPoint y: 361, endPoint x: 845, endPoint y: 372, distance: 23.2
click at [845, 372] on input "2T CHỮ ĐEN ĐỎ BKV" at bounding box center [869, 363] width 125 height 23
type input "2T CHỮ ĐỎ BKV"
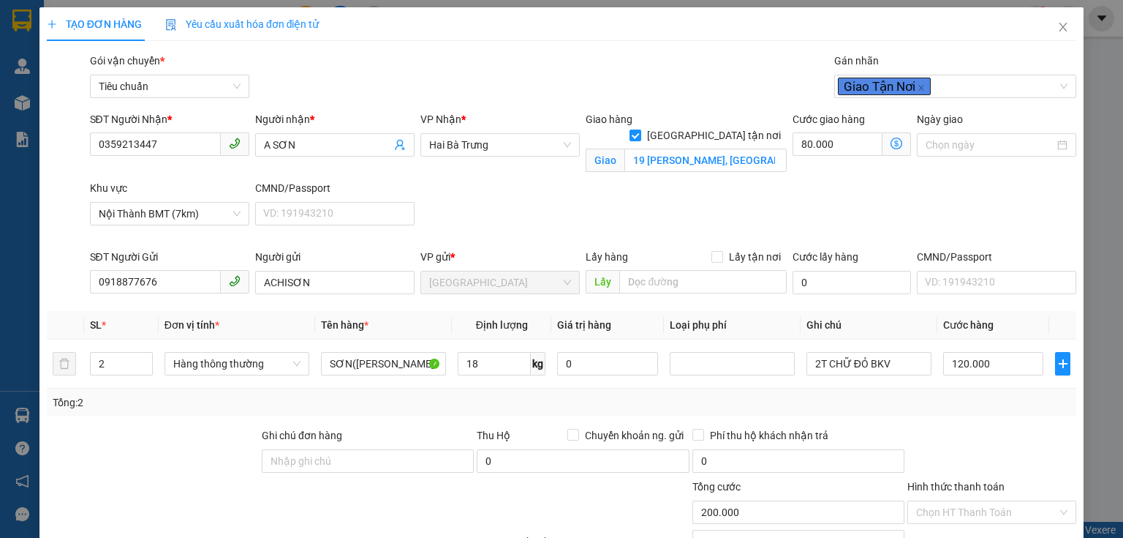
click at [926, 397] on div "Tổng: 2" at bounding box center [562, 402] width 1018 height 16
click at [802, 149] on input "80.000" at bounding box center [838, 143] width 90 height 23
type input "120.006"
type input "6"
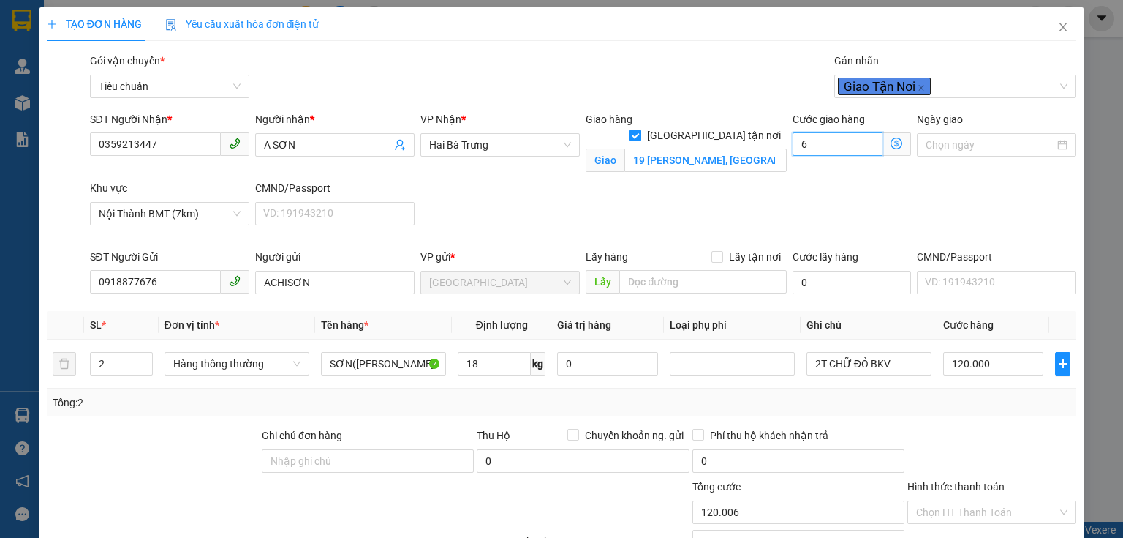
type input "120.060"
type input "60.000"
type input "180.000"
click at [678, 206] on div "SĐT Người Nhận * 0359213447 Người nhận * A SƠN VP Nhận * [GEOGRAPHIC_DATA] tận …" at bounding box center [583, 179] width 993 height 137
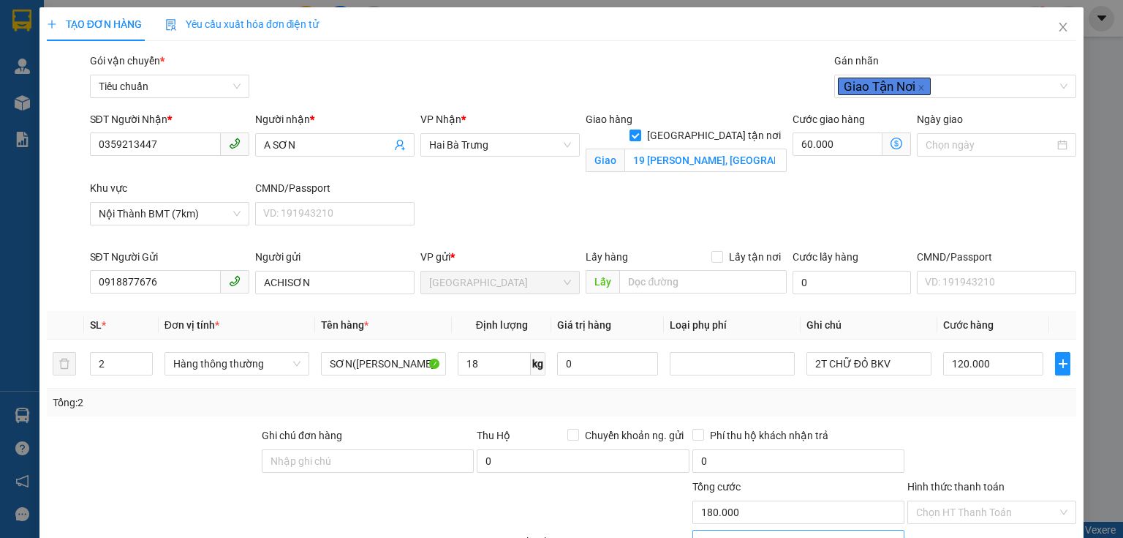
scroll to position [186, 0]
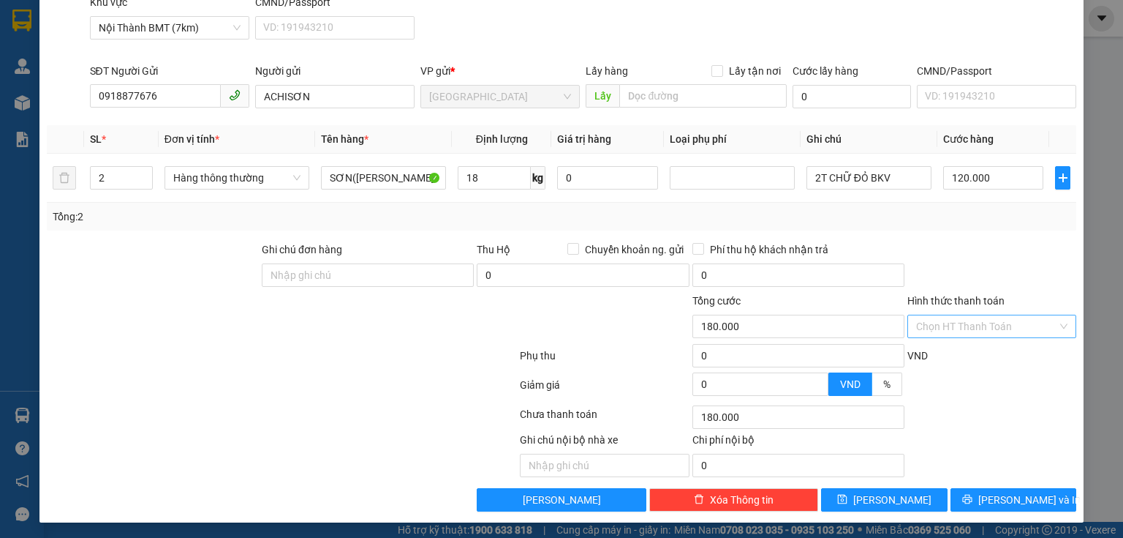
click at [950, 315] on input "Hình thức thanh toán" at bounding box center [986, 326] width 141 height 22
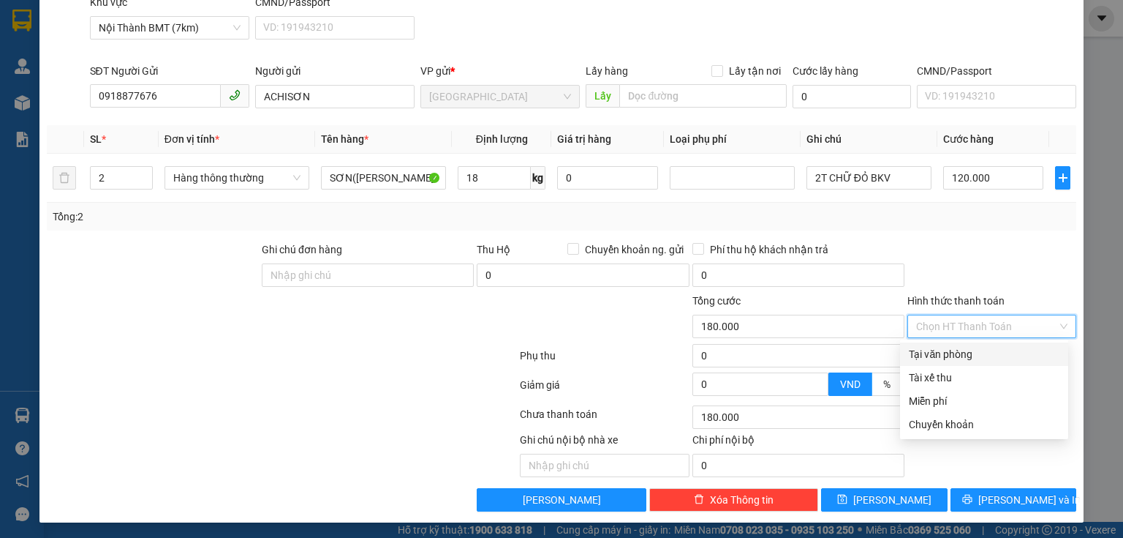
click at [930, 358] on div "Tại văn phòng" at bounding box center [984, 354] width 151 height 16
type input "0"
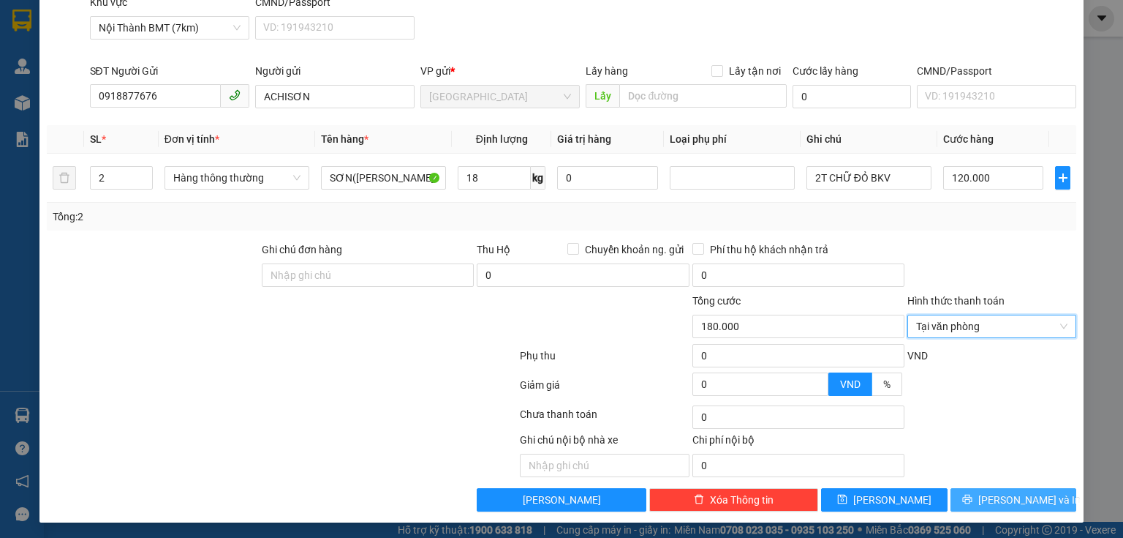
drag, startPoint x: 986, startPoint y: 494, endPoint x: 870, endPoint y: 482, distance: 116.9
click at [973, 494] on icon "printer" at bounding box center [967, 499] width 10 height 10
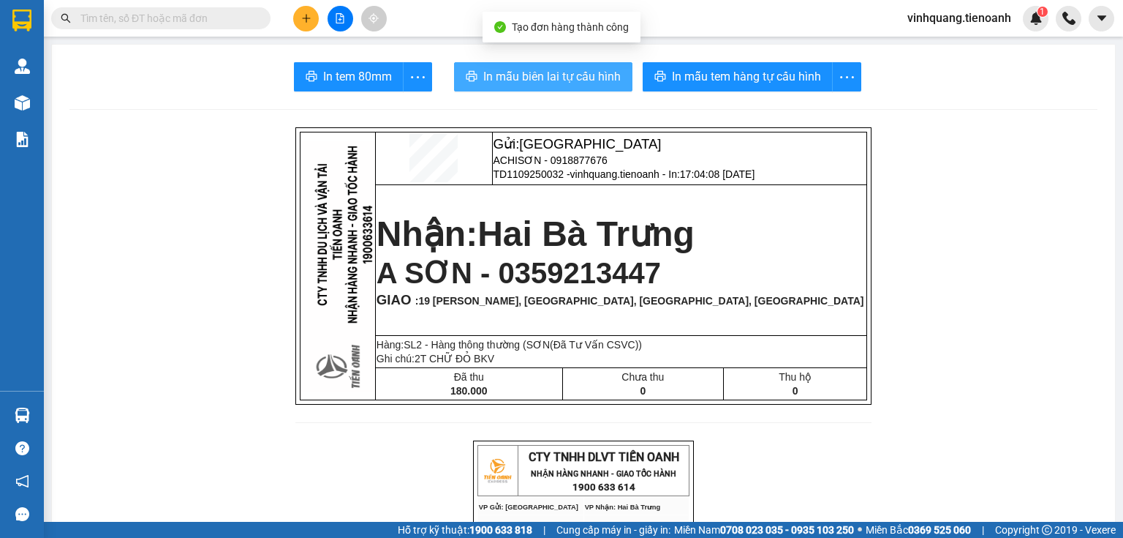
click at [526, 83] on span "In mẫu biên lai tự cấu hình" at bounding box center [551, 76] width 137 height 18
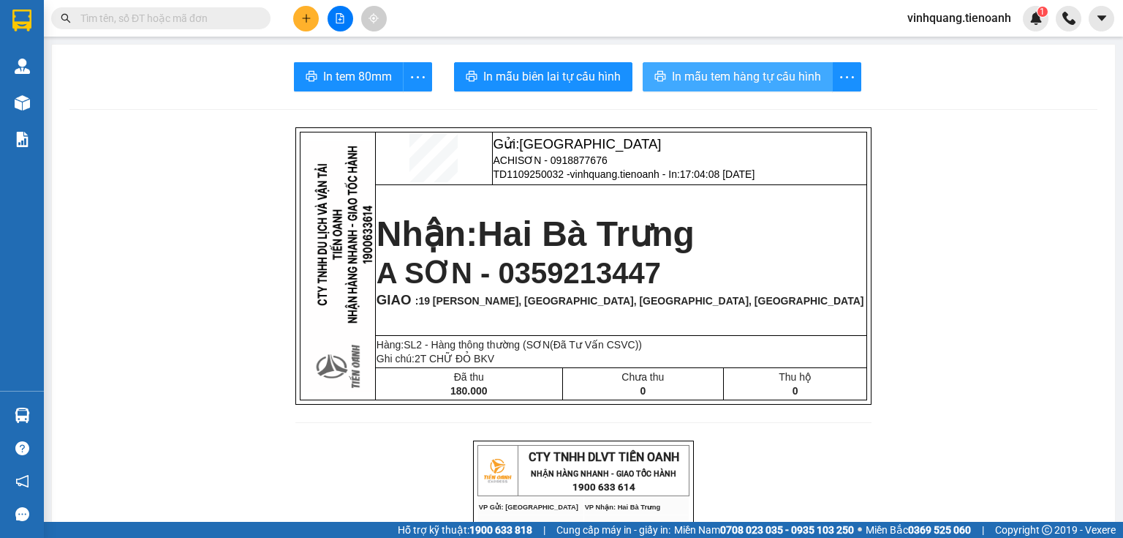
click at [783, 77] on span "In mẫu tem hàng tự cấu hình" at bounding box center [746, 76] width 149 height 18
click at [304, 11] on button at bounding box center [306, 19] width 26 height 26
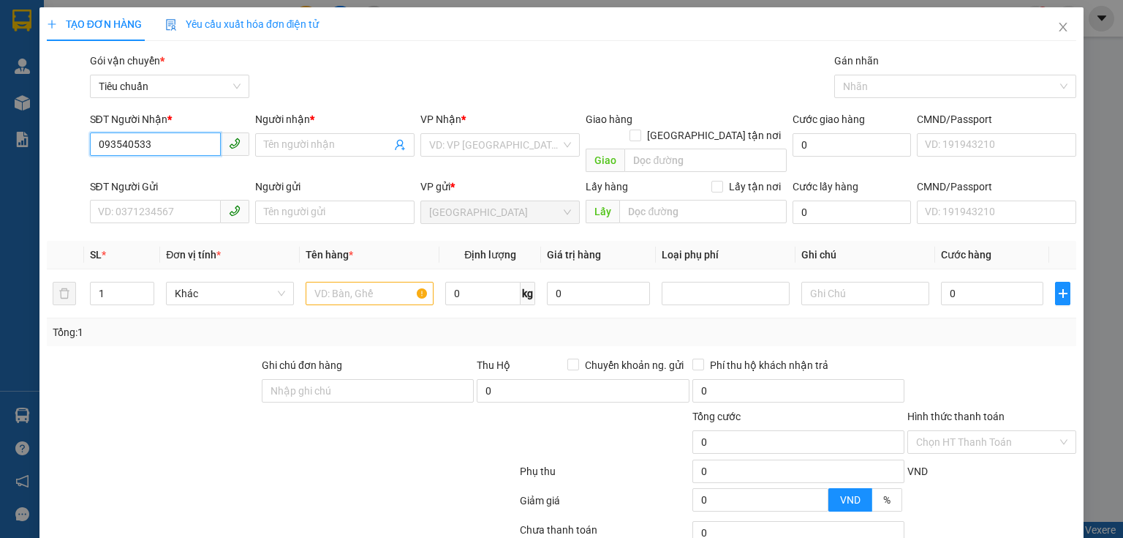
type input "0935405335"
click at [207, 168] on div "0935405335 - C HẰNG" at bounding box center [168, 174] width 140 height 16
type input "C HẰNG"
type input "150.000"
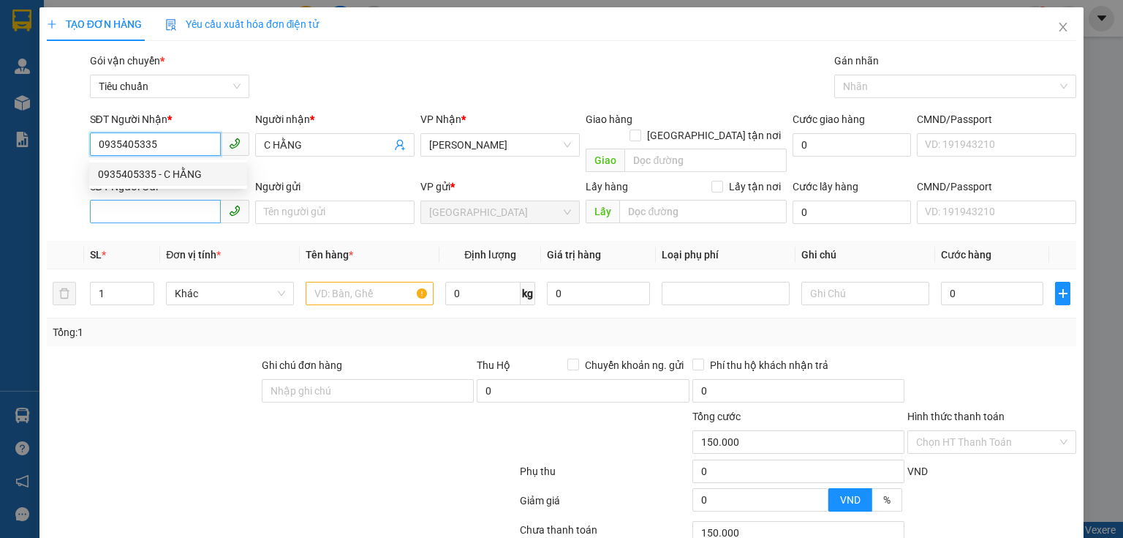
type input "0935405335"
click at [175, 200] on input "SĐT Người Gửi" at bounding box center [155, 211] width 131 height 23
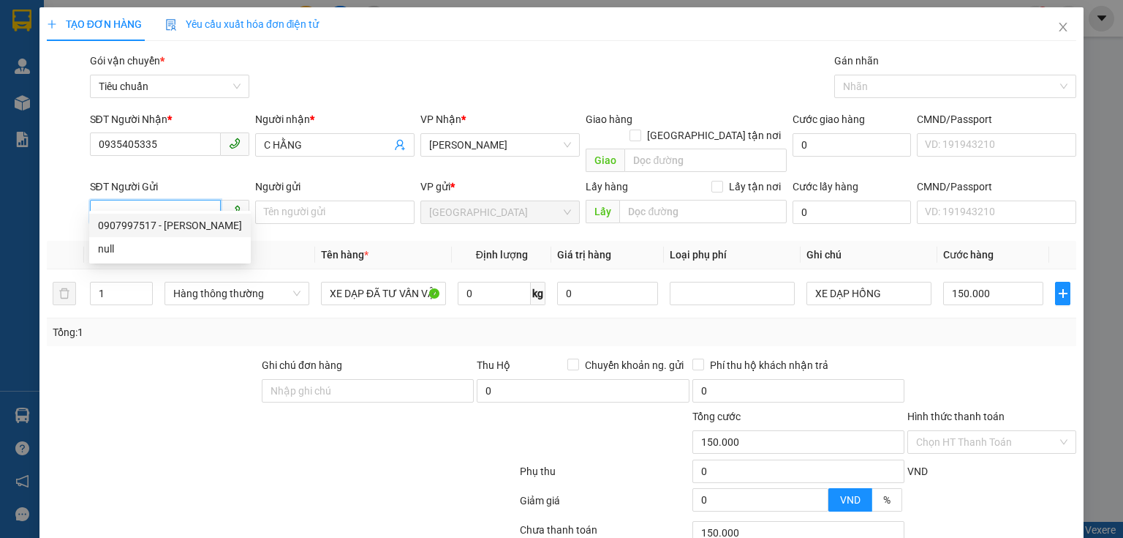
click at [189, 222] on div "0907997517 - [PERSON_NAME]" at bounding box center [170, 225] width 144 height 16
type input "0907997517"
type input "C DUNG"
type input "066182000194"
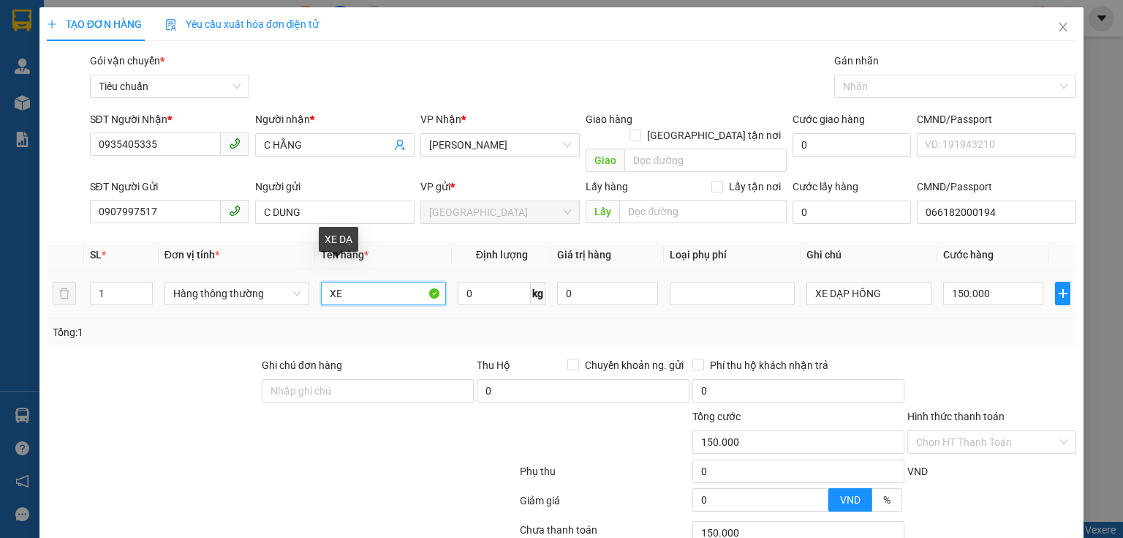
drag, startPoint x: 379, startPoint y: 270, endPoint x: 430, endPoint y: 278, distance: 51.8
click at [430, 282] on input "XE" at bounding box center [383, 293] width 125 height 23
type input "X"
type input "T"
click at [375, 282] on input "text" at bounding box center [383, 293] width 125 height 23
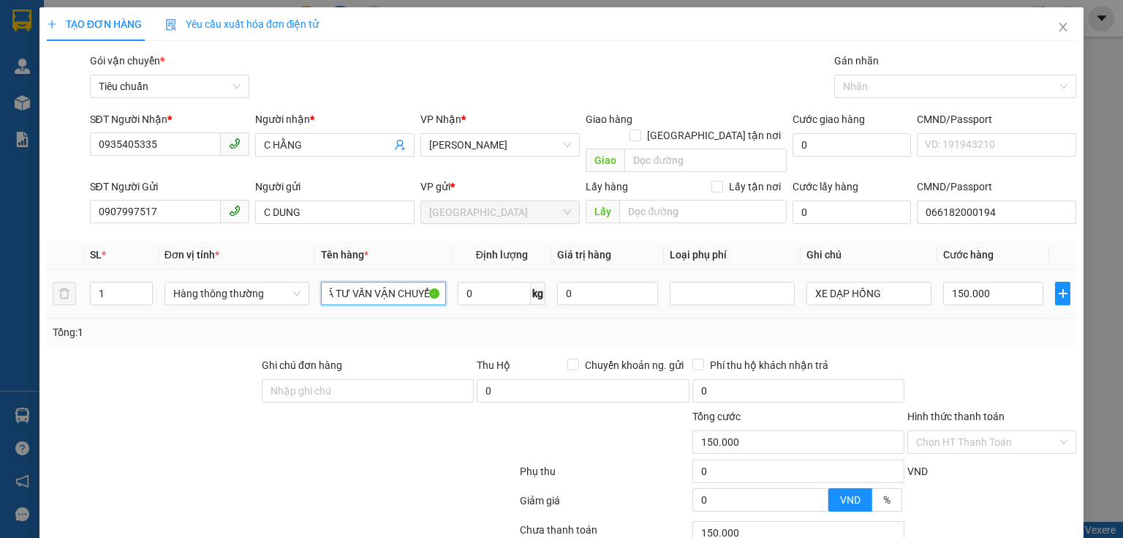
scroll to position [0, 102]
type input "TRÁI CÂY + ĐỔ ĂN ĐÃ TƯ VẤN VẬN CHUYỂN"
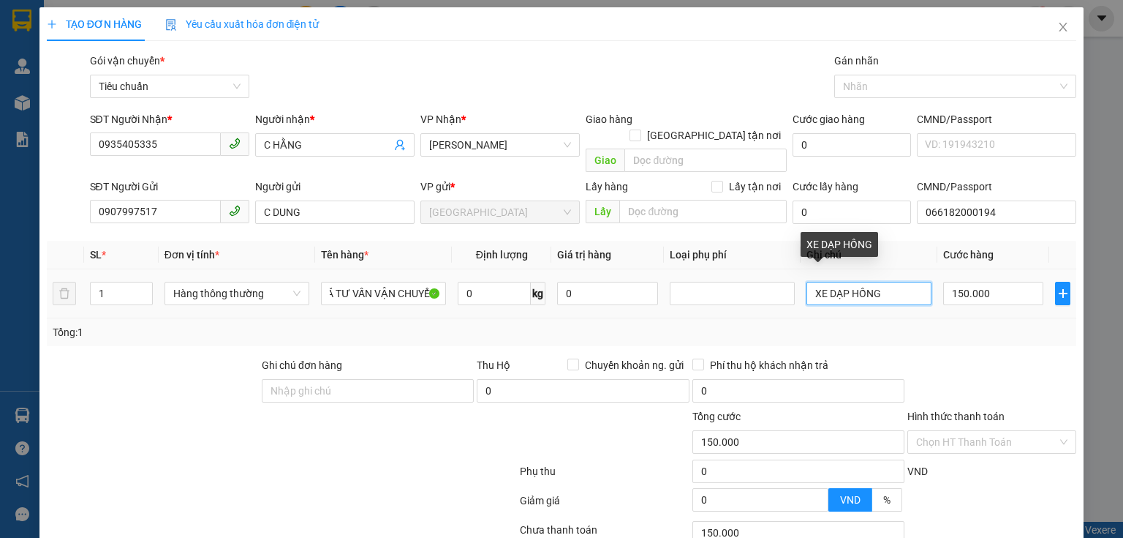
scroll to position [0, 0]
click at [890, 282] on input "XE DẠP HỒNG" at bounding box center [869, 293] width 125 height 23
type input "X"
type input "TXT"
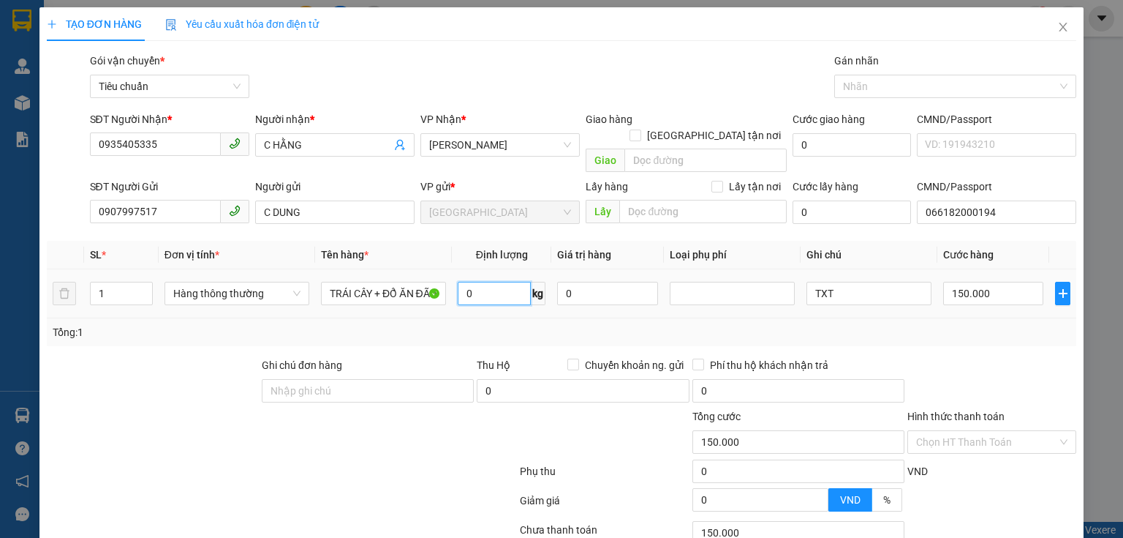
click at [480, 282] on input "0" at bounding box center [494, 293] width 73 height 23
click at [971, 282] on input "150.000" at bounding box center [993, 293] width 100 height 23
type input "0"
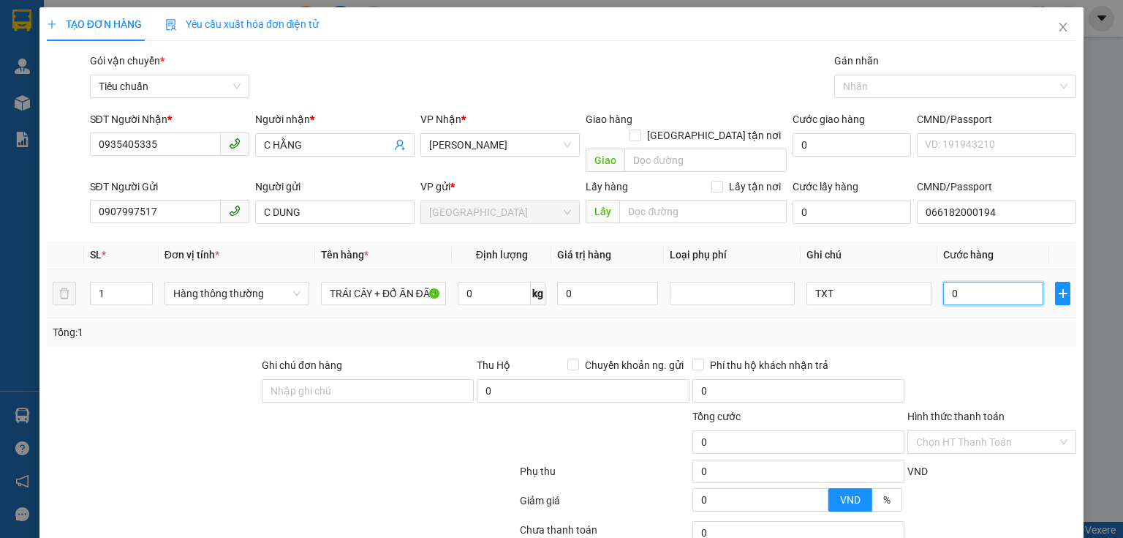
type input "6"
type input "06"
type input "60"
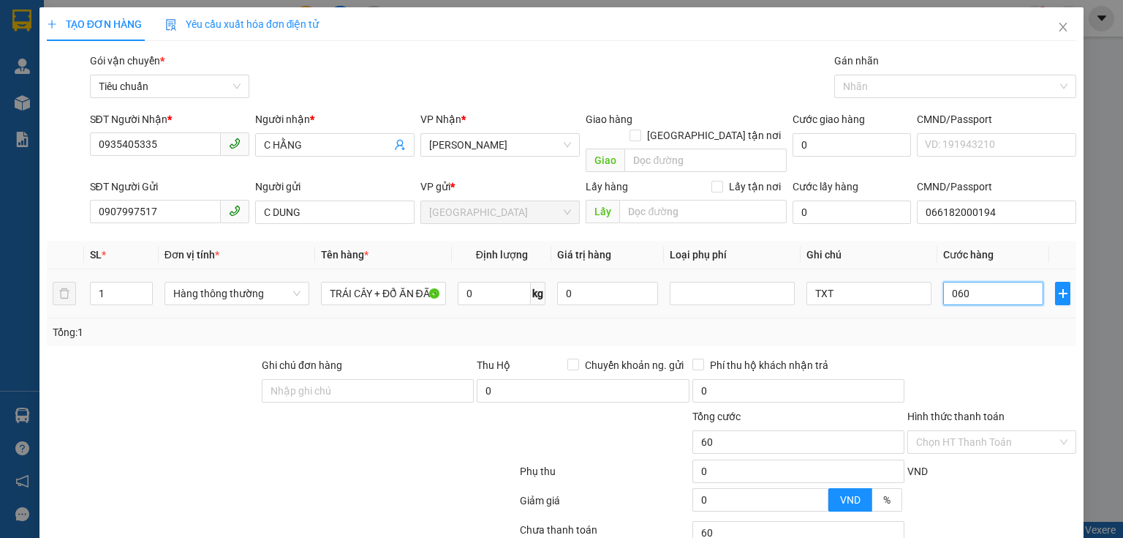
type input "060"
type input "60.000"
click at [982, 324] on div "Tổng: 1" at bounding box center [562, 332] width 1018 height 16
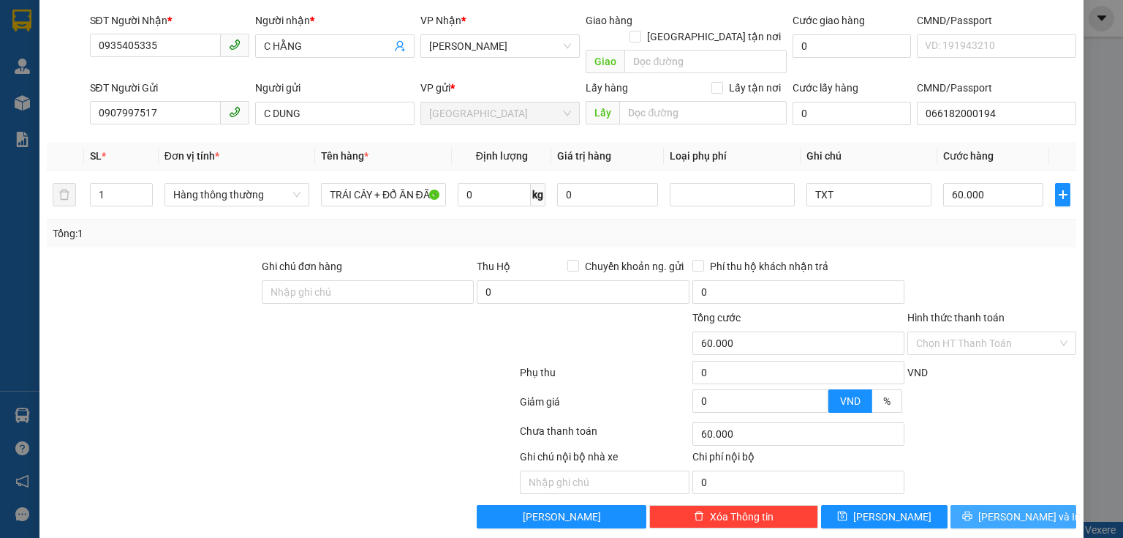
scroll to position [99, 0]
click at [973, 510] on icon "printer" at bounding box center [967, 515] width 10 height 10
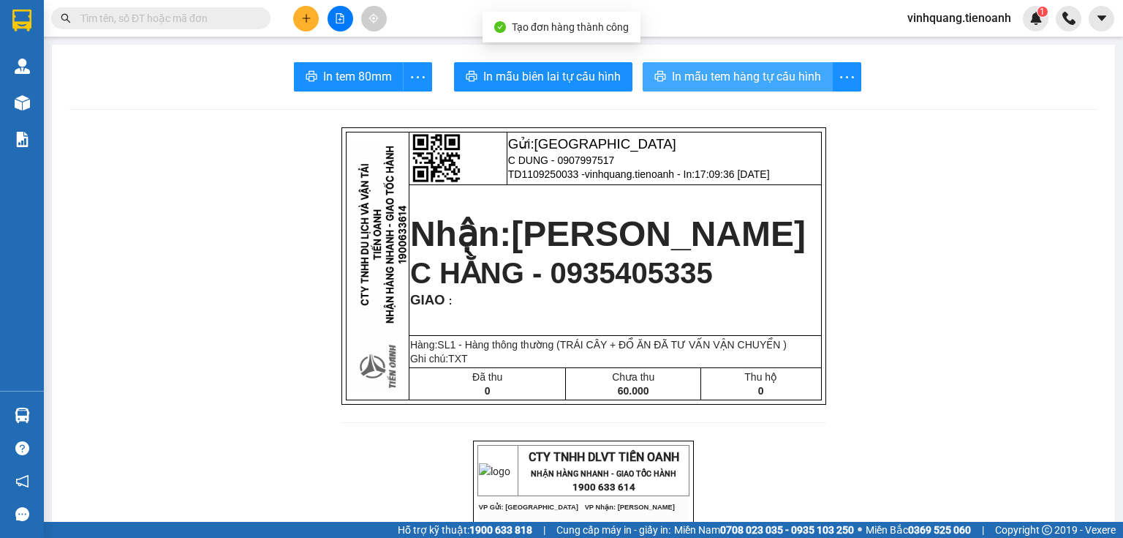
click at [755, 78] on span "In mẫu tem hàng tự cấu hình" at bounding box center [746, 76] width 149 height 18
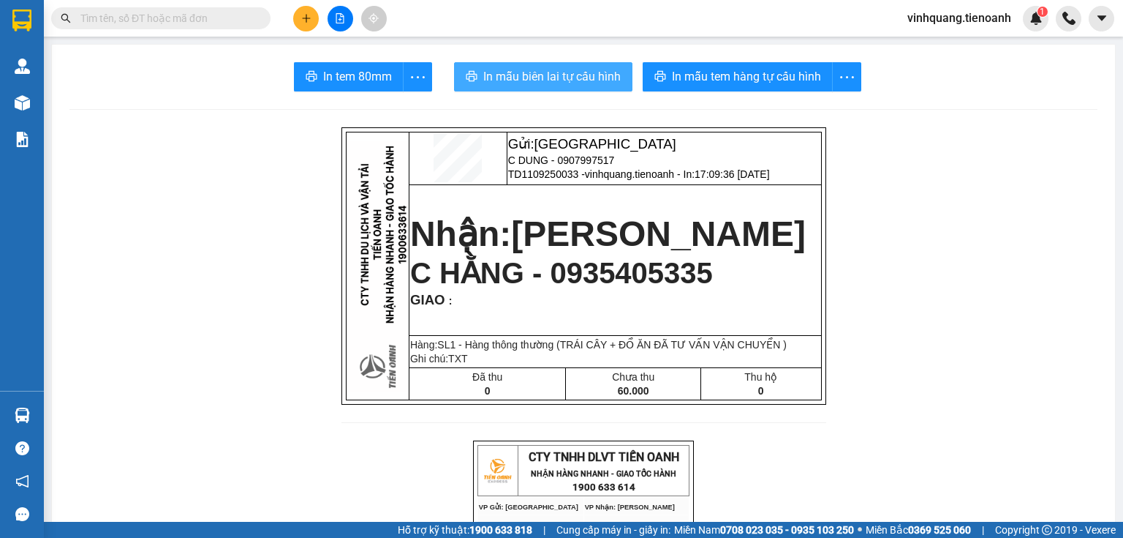
click at [518, 77] on span "In mẫu biên lai tự cấu hình" at bounding box center [551, 76] width 137 height 18
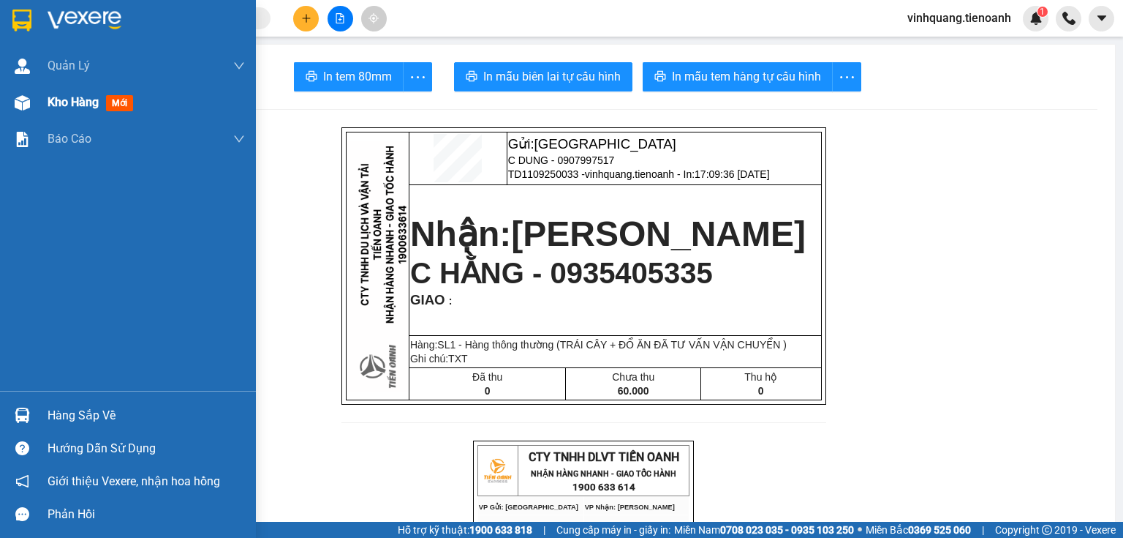
click at [99, 110] on div "Kho hàng mới" at bounding box center [93, 102] width 91 height 18
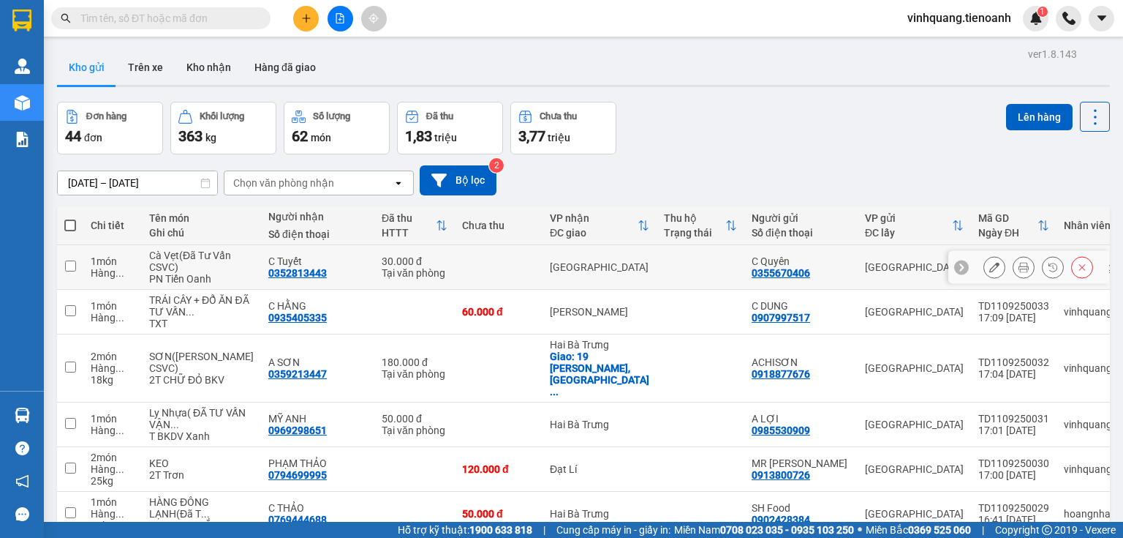
click at [1014, 280] on button at bounding box center [1024, 267] width 20 height 26
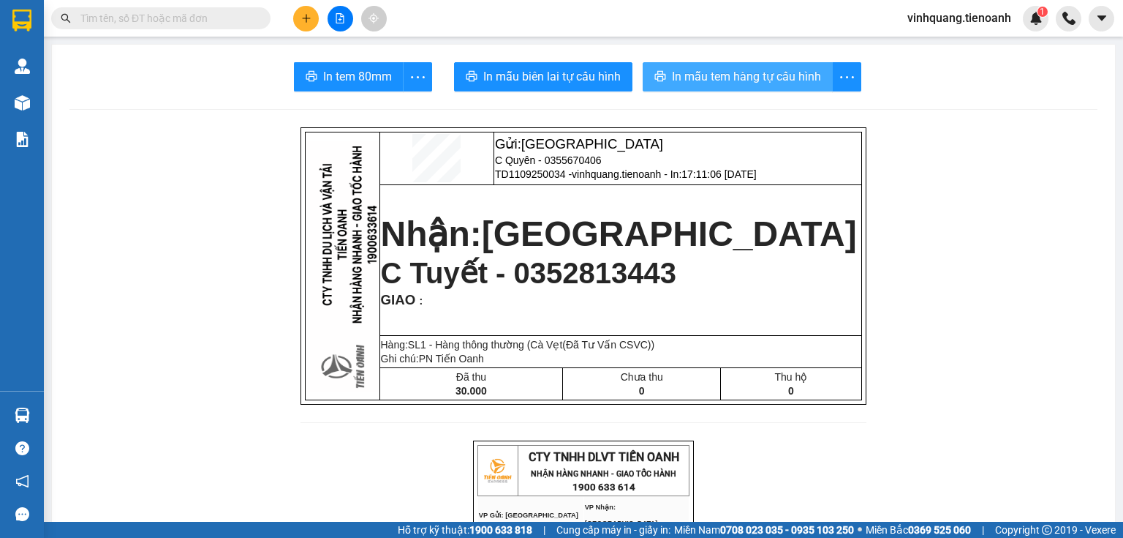
click at [717, 78] on span "In mẫu tem hàng tự cấu hình" at bounding box center [746, 76] width 149 height 18
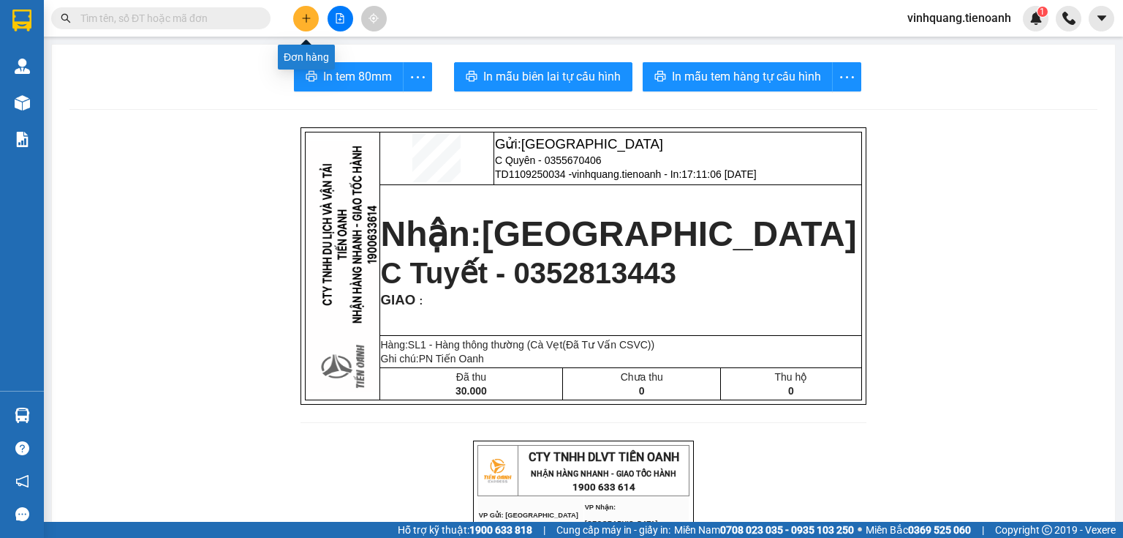
click at [301, 18] on icon "plus" at bounding box center [306, 18] width 10 height 10
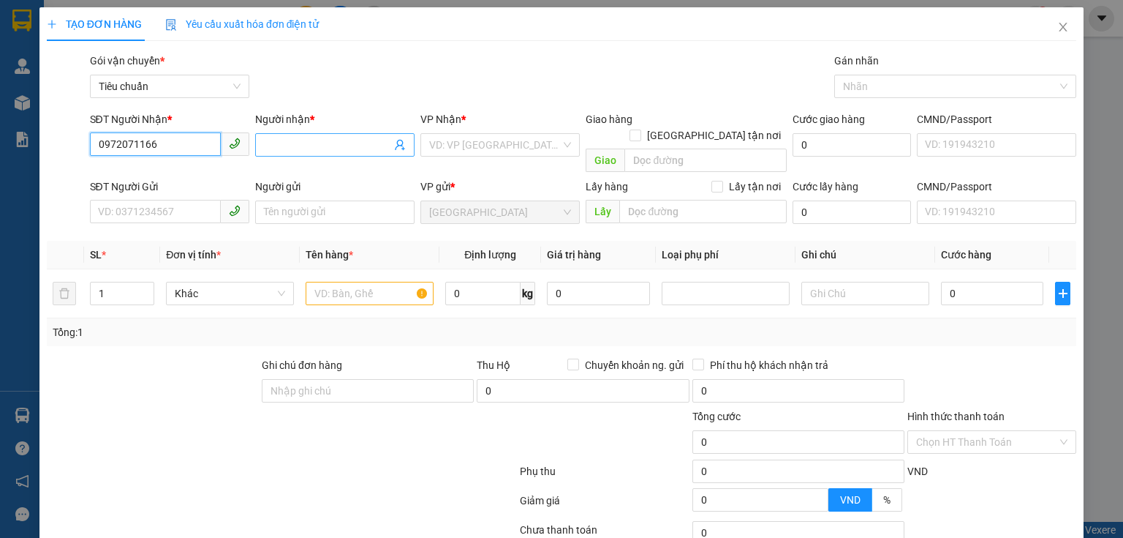
type input "0972071166"
click at [292, 148] on input "Người nhận *" at bounding box center [327, 145] width 127 height 16
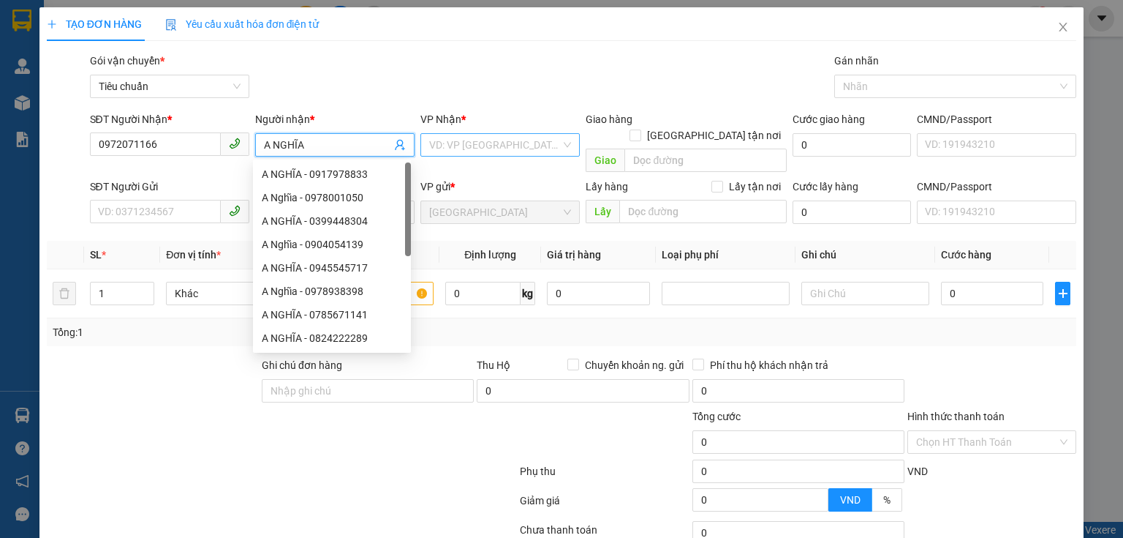
type input "A NGHĨA"
click at [547, 154] on input "search" at bounding box center [495, 145] width 132 height 22
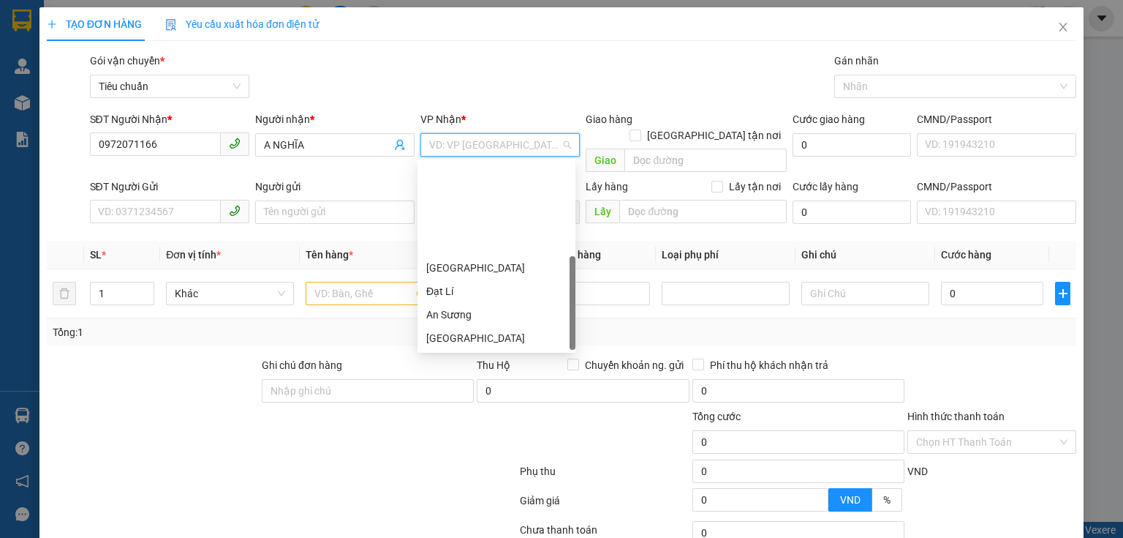
scroll to position [117, 0]
click at [476, 244] on div "Hai Bà Trưng" at bounding box center [496, 244] width 140 height 16
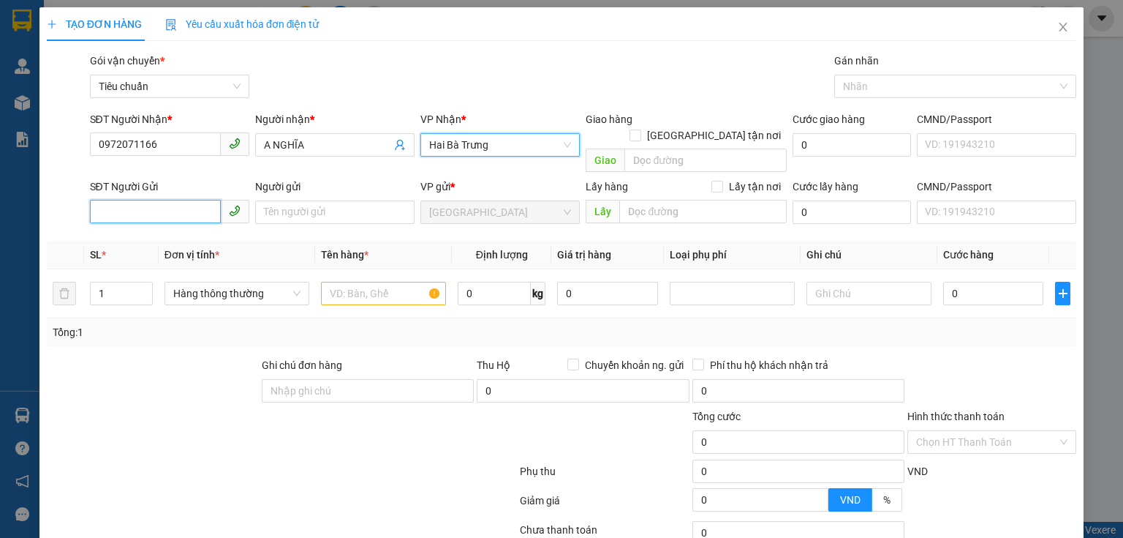
click at [136, 200] on input "SĐT Người Gửi" at bounding box center [155, 211] width 131 height 23
type input "0"
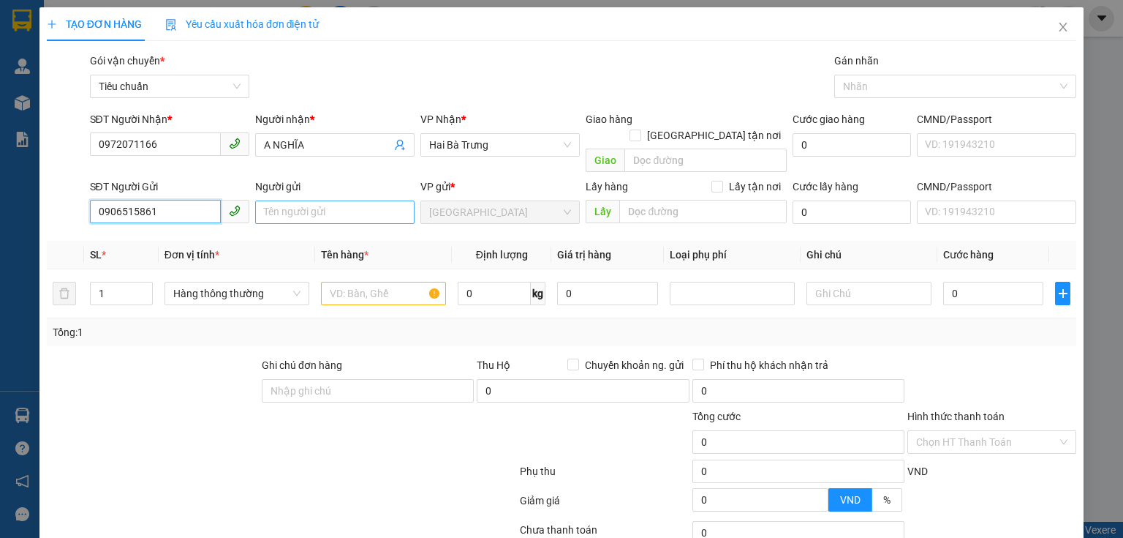
type input "0906515861"
click at [290, 200] on input "Người gửi" at bounding box center [334, 211] width 159 height 23
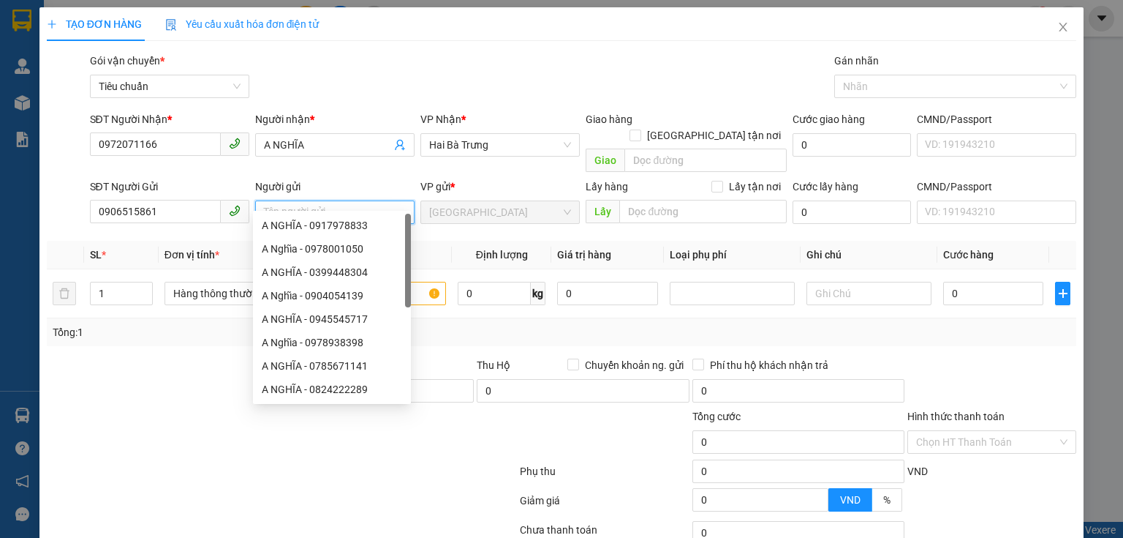
type input "X"
type input "C YÊN"
click at [182, 357] on div at bounding box center [152, 382] width 215 height 51
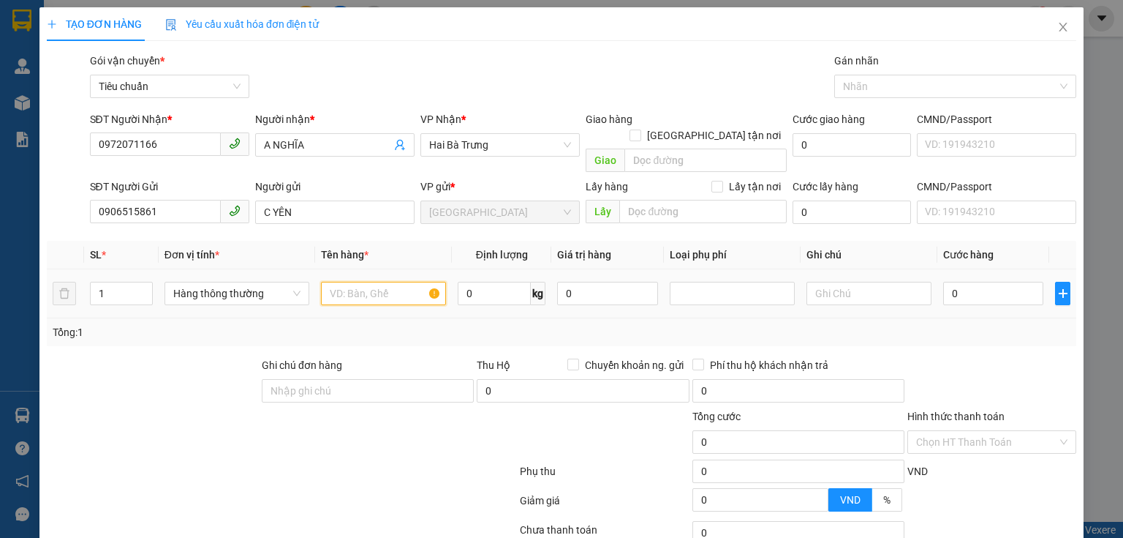
click at [379, 282] on input "text" at bounding box center [383, 293] width 125 height 23
type input "BIẾN TẦNG ĐÃ TƯ VẤN VẬN CHUỶEN"
click at [836, 279] on div at bounding box center [869, 293] width 125 height 29
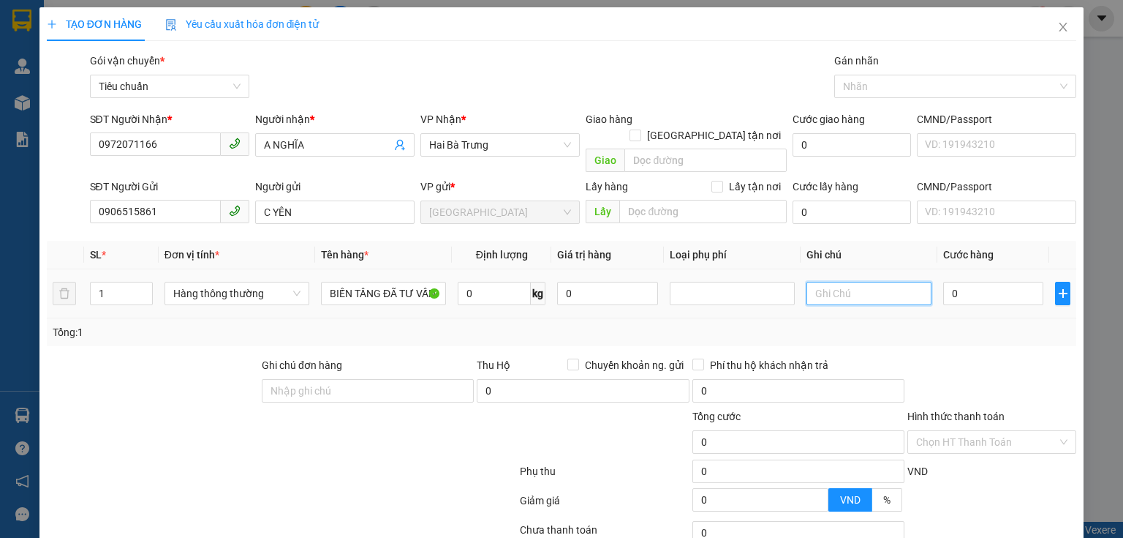
click at [838, 282] on input "text" at bounding box center [869, 293] width 125 height 23
type input "T CHỮ XANH BBC"
click at [476, 282] on input "0" at bounding box center [494, 293] width 73 height 23
type input "4"
click at [512, 294] on td "4 kg" at bounding box center [501, 293] width 99 height 49
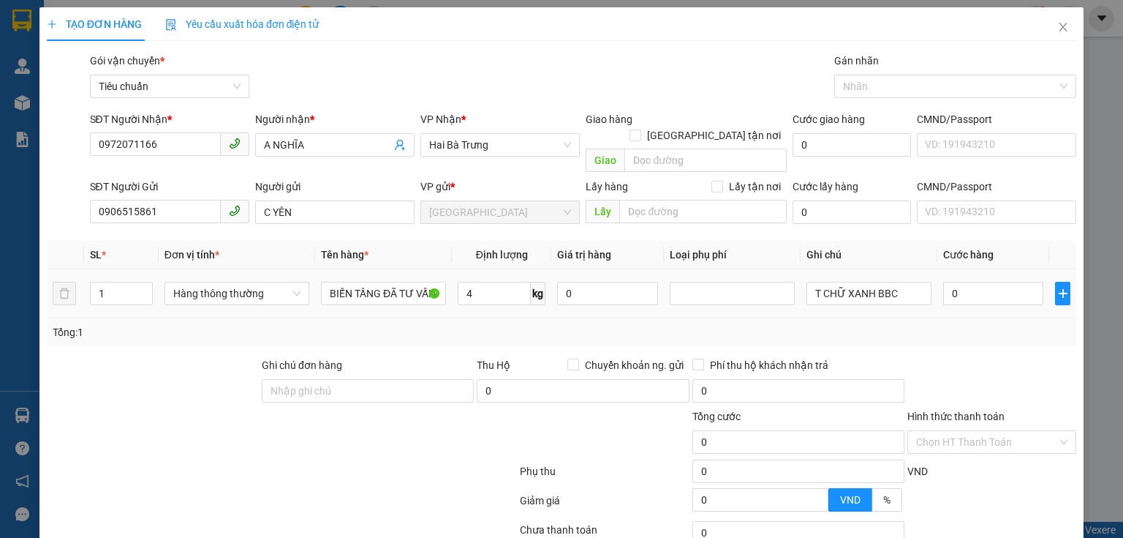
type input "30.000"
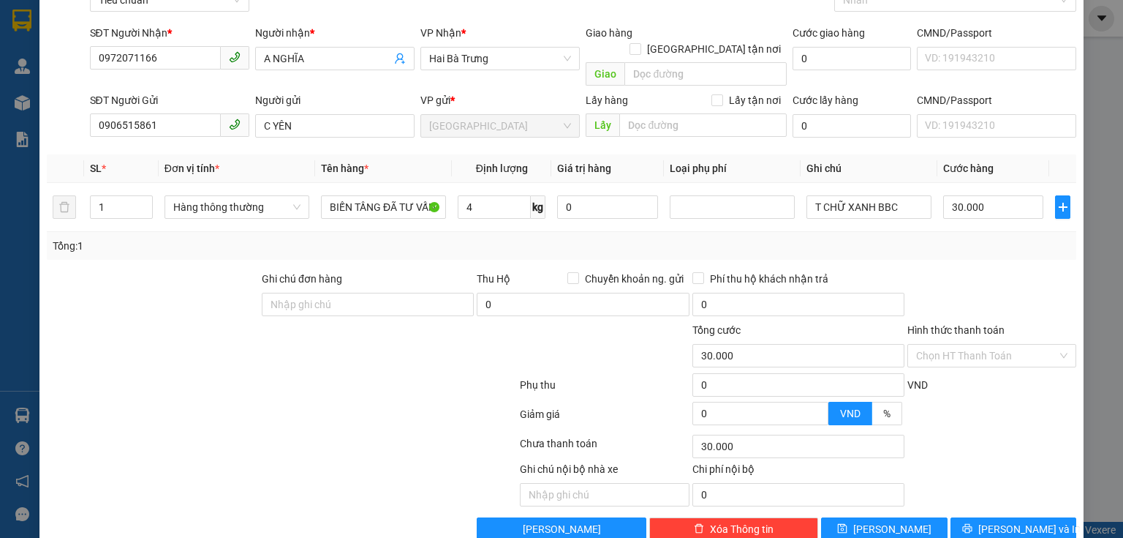
scroll to position [99, 0]
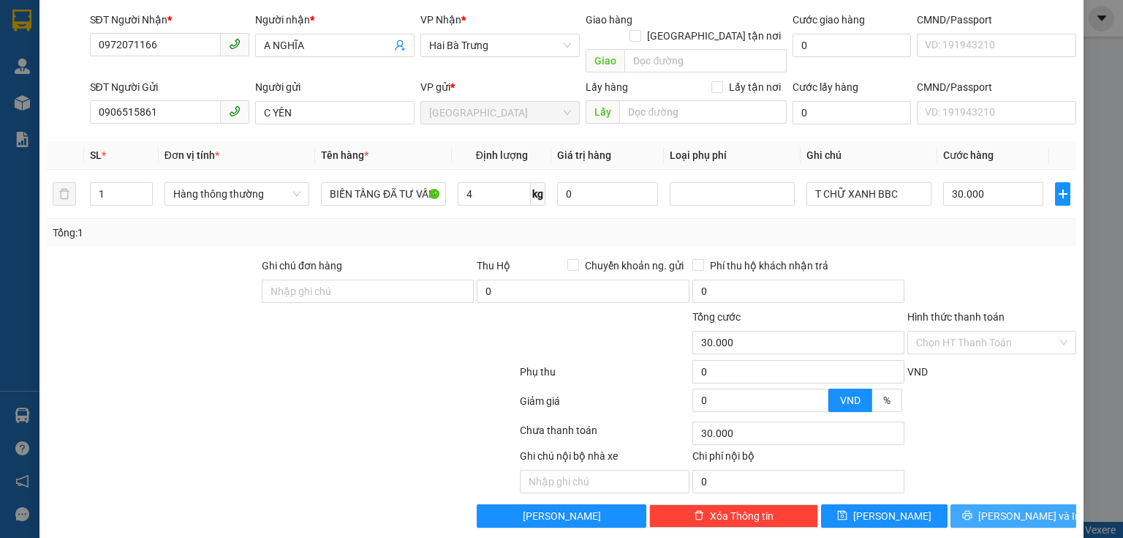
click at [1020, 508] on span "[PERSON_NAME] và In" at bounding box center [1030, 516] width 102 height 16
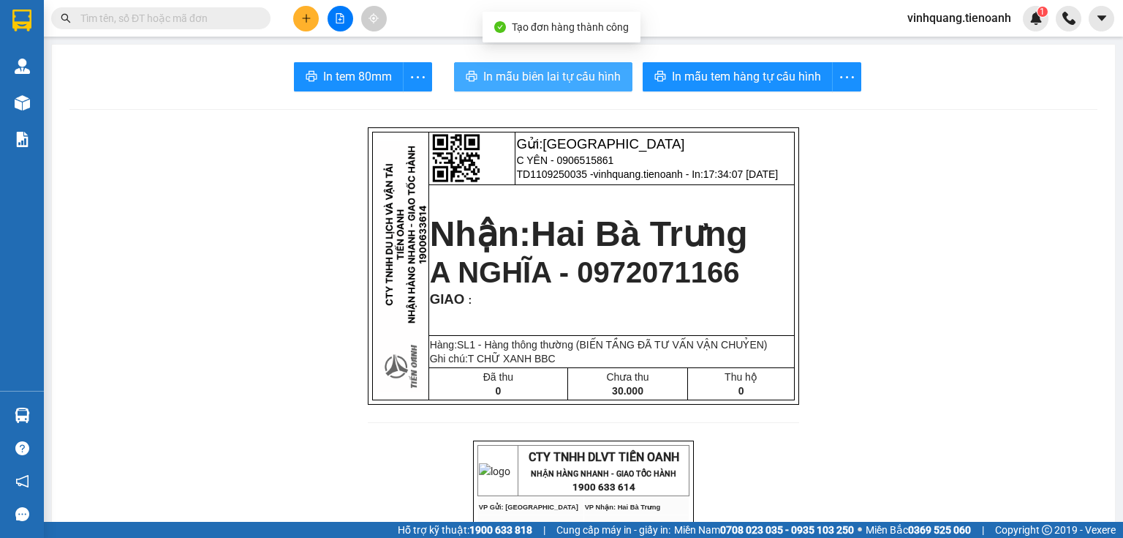
click at [591, 72] on span "In mẫu biên lai tự cấu hình" at bounding box center [551, 76] width 137 height 18
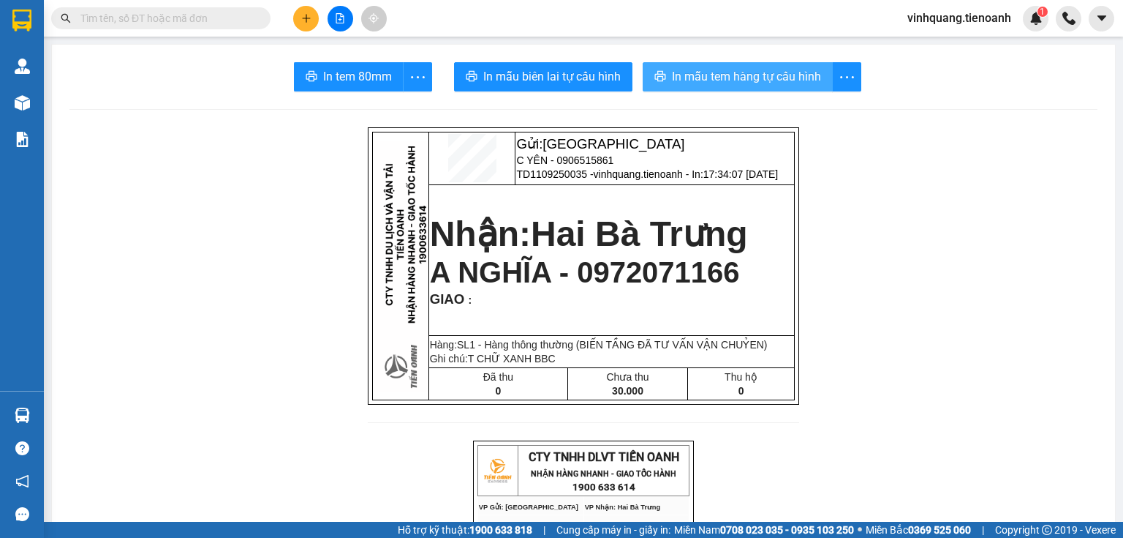
click at [799, 84] on span "In mẫu tem hàng tự cấu hình" at bounding box center [746, 76] width 149 height 18
click at [307, 8] on button at bounding box center [306, 19] width 26 height 26
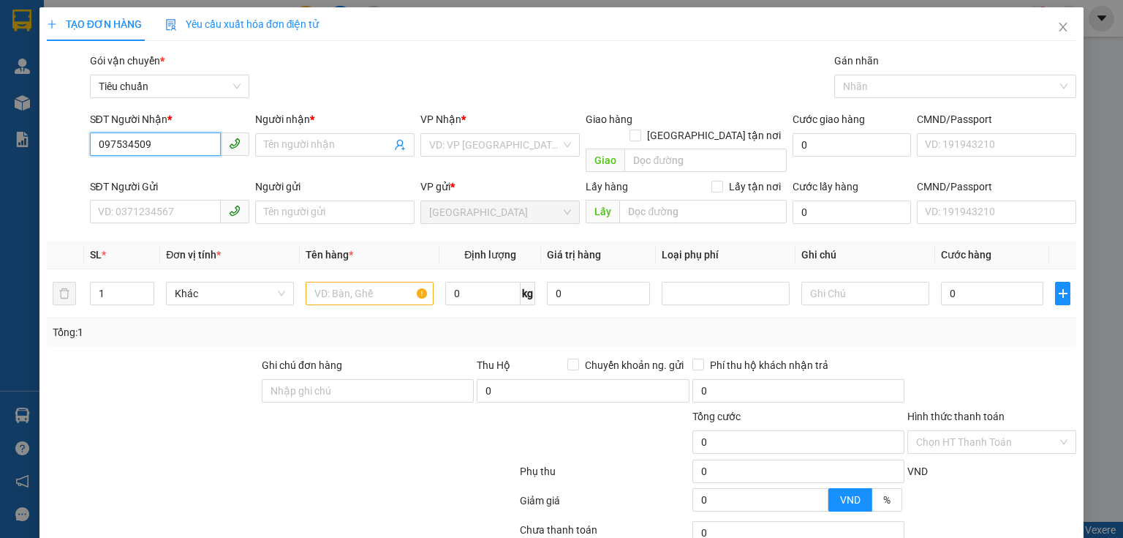
type input "0975345096"
drag, startPoint x: 193, startPoint y: 174, endPoint x: 170, endPoint y: 194, distance: 30.1
click at [192, 176] on div "0975345096 - A Mạnh" at bounding box center [168, 174] width 140 height 16
type input "A Mạnh"
type input "0975345096"
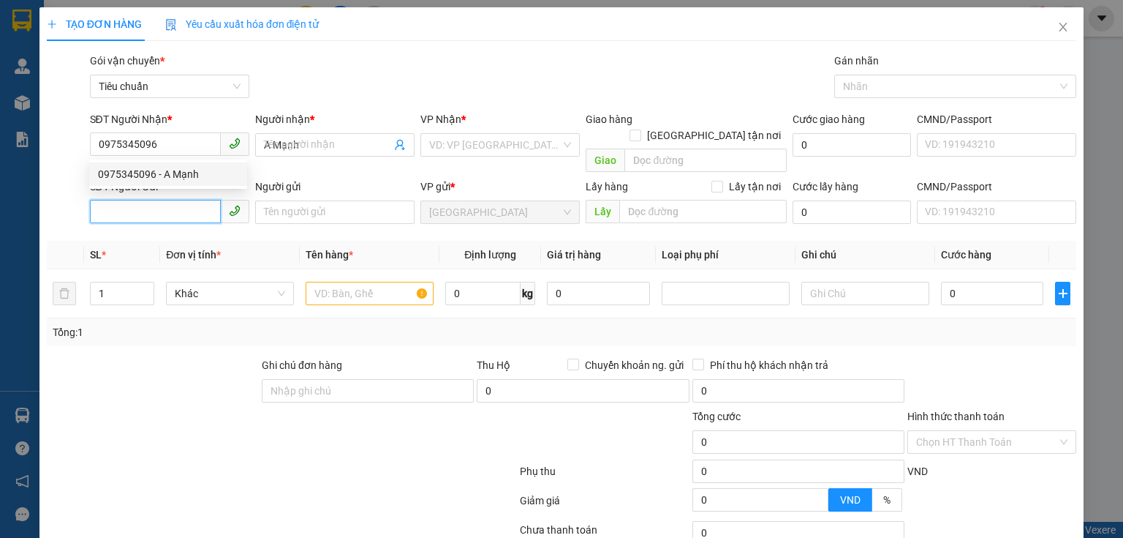
type input "1.000"
click at [170, 200] on input "SĐT Người Gửi" at bounding box center [155, 211] width 131 height 23
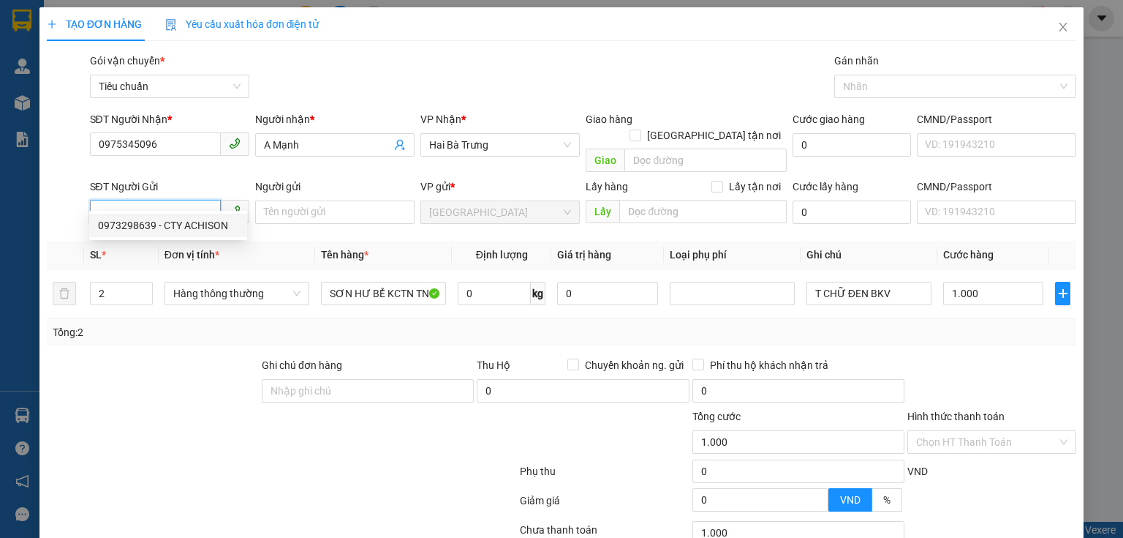
click at [174, 227] on div "0973298639 - CTY ACHISON" at bounding box center [168, 225] width 140 height 16
type input "0973298639"
type input "CTY ACHISON"
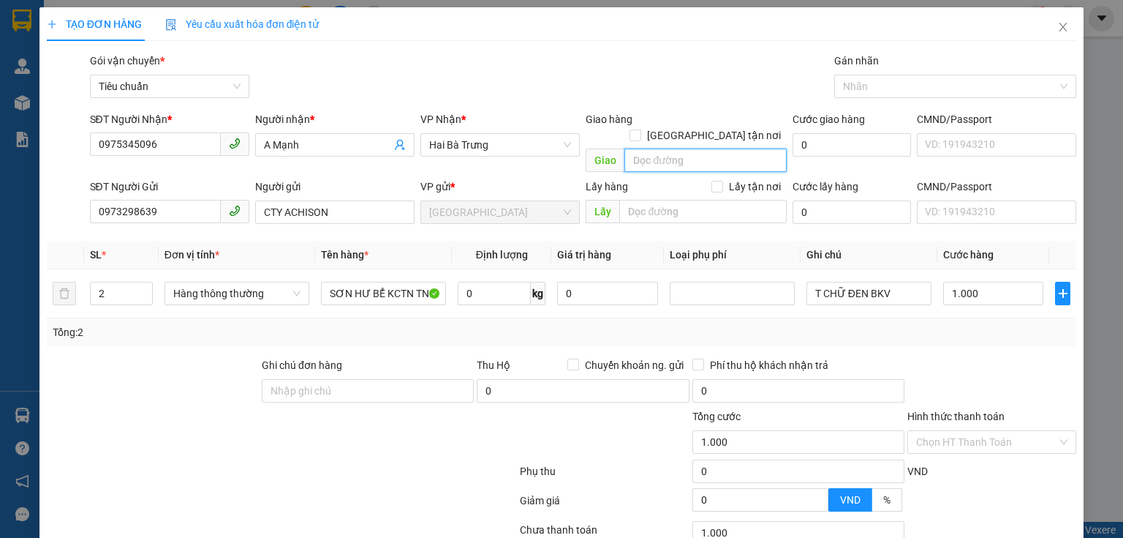
click at [664, 148] on input "search" at bounding box center [706, 159] width 162 height 23
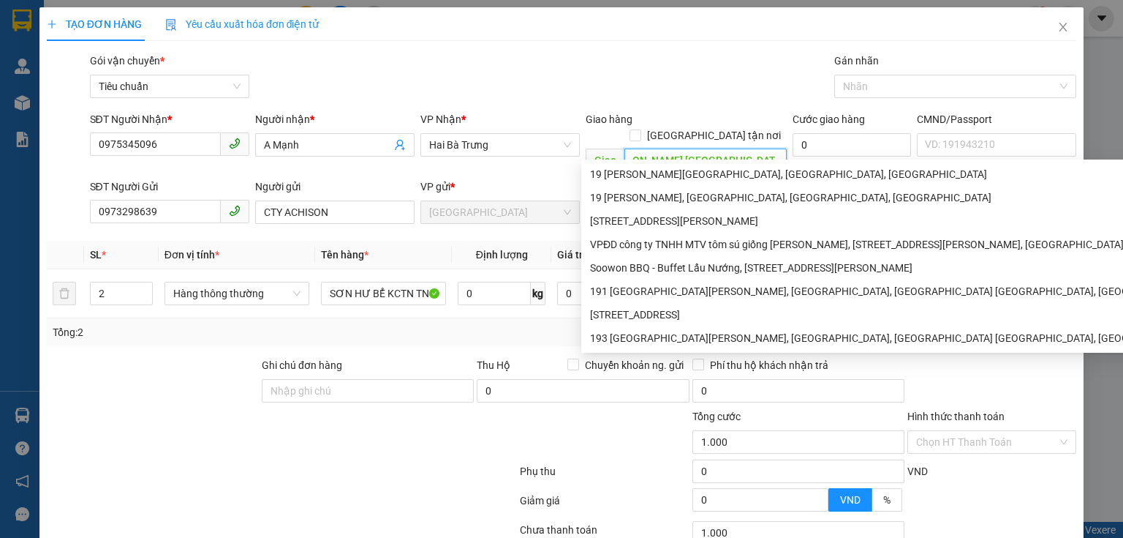
scroll to position [0, 45]
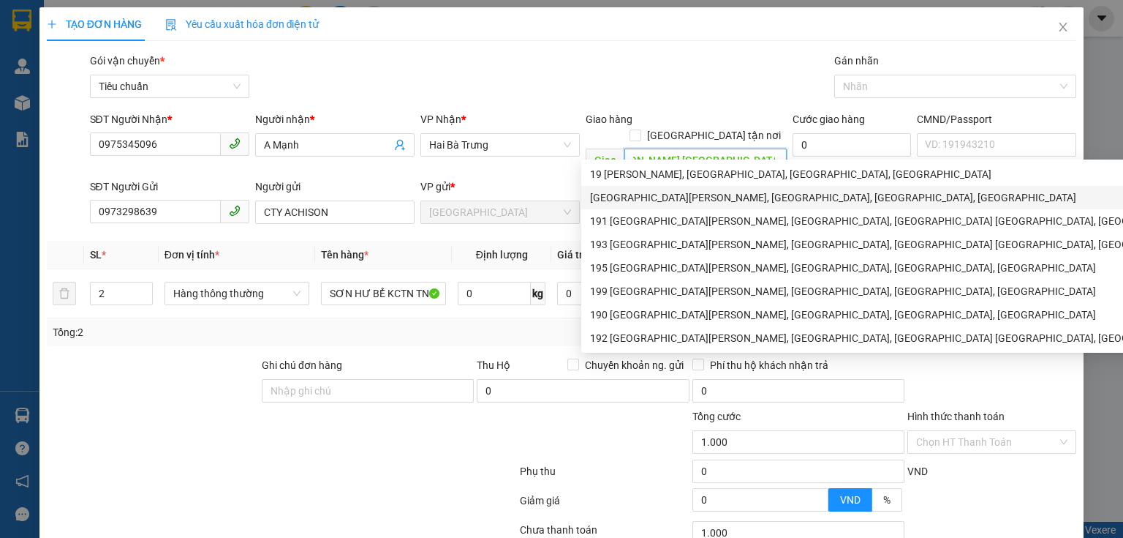
click at [625, 199] on div "[GEOGRAPHIC_DATA][PERSON_NAME], [GEOGRAPHIC_DATA], [GEOGRAPHIC_DATA], [GEOGRAPH…" at bounding box center [893, 197] width 607 height 16
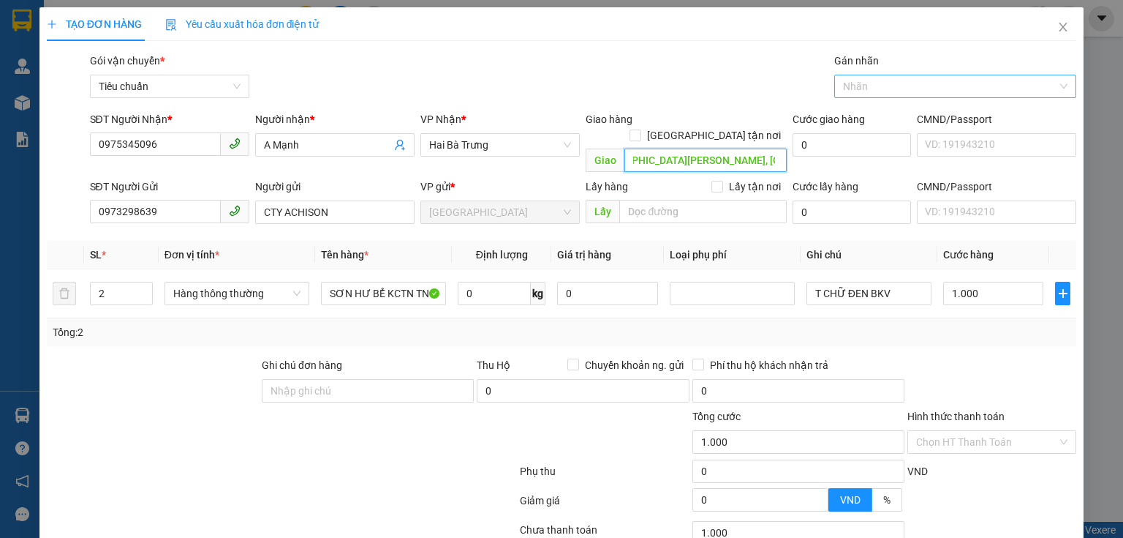
click at [918, 81] on div at bounding box center [948, 87] width 220 height 18
type input "[GEOGRAPHIC_DATA][PERSON_NAME], [GEOGRAPHIC_DATA], [GEOGRAPHIC_DATA], [GEOGRAPH…"
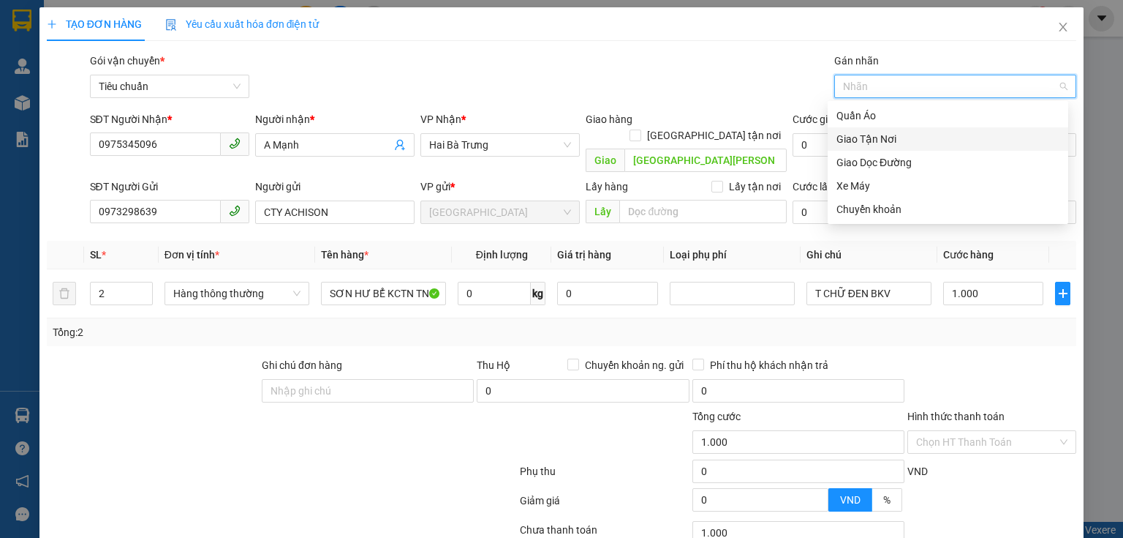
drag, startPoint x: 878, startPoint y: 141, endPoint x: 694, endPoint y: 124, distance: 184.4
click at [878, 141] on div "Giao Tận Nơi" at bounding box center [948, 139] width 223 height 16
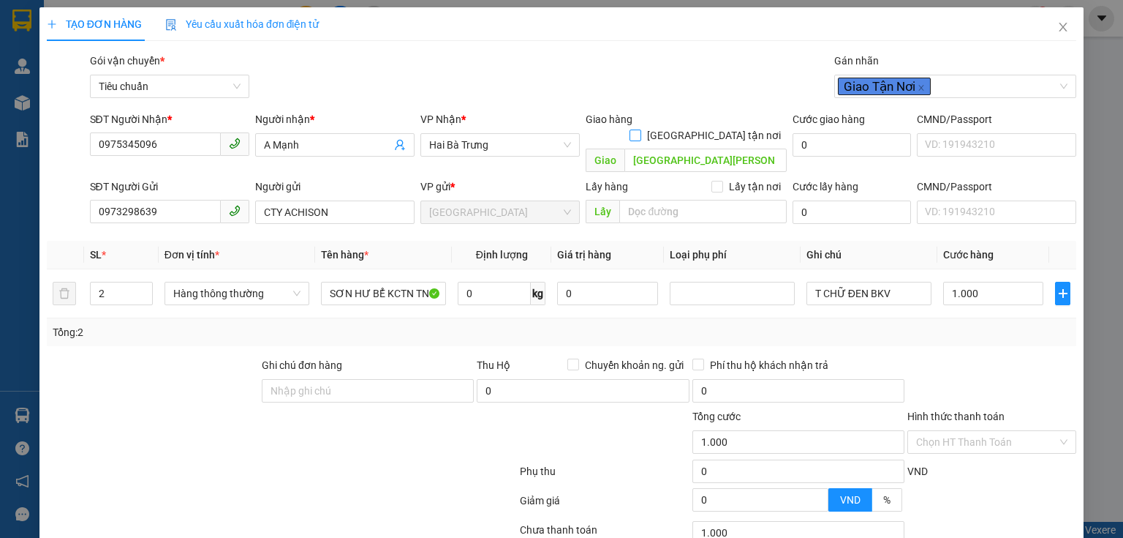
drag, startPoint x: 717, startPoint y: 118, endPoint x: 702, endPoint y: 117, distance: 14.6
click at [715, 127] on span "[GEOGRAPHIC_DATA] tận nơi" at bounding box center [714, 135] width 146 height 16
click at [640, 129] on input "[GEOGRAPHIC_DATA] tận nơi" at bounding box center [635, 134] width 10 height 10
checkbox input "true"
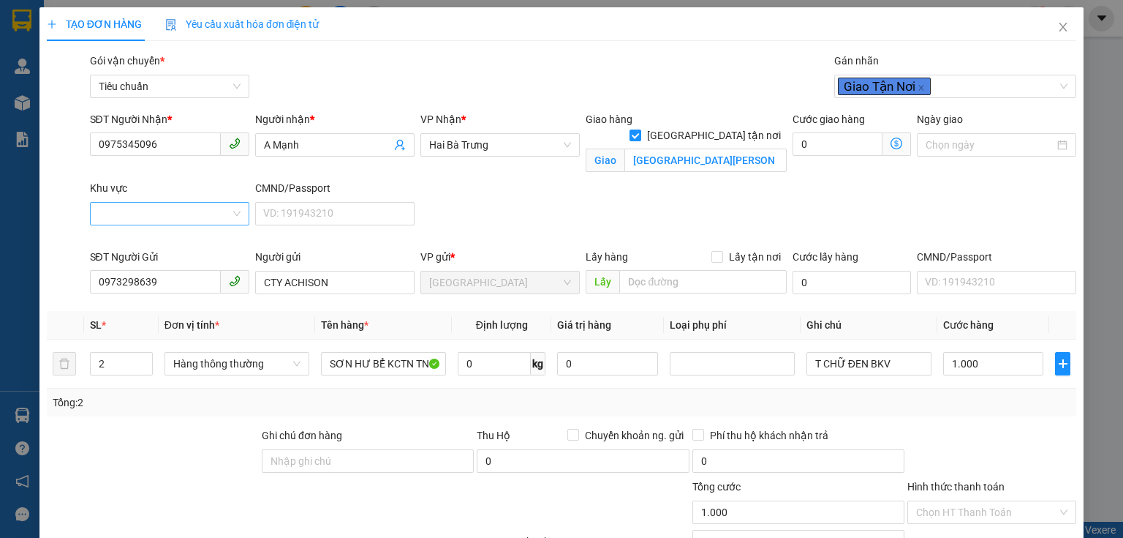
click at [195, 216] on input "Khu vực" at bounding box center [165, 214] width 132 height 22
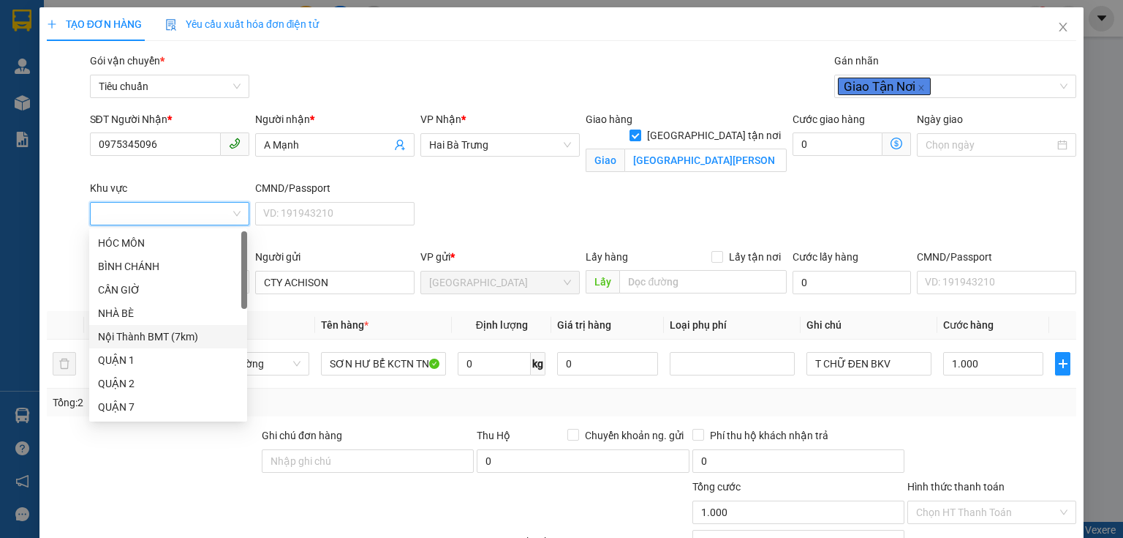
drag, startPoint x: 175, startPoint y: 337, endPoint x: 181, endPoint y: 328, distance: 11.2
click at [175, 334] on div "Nội Thành BMT (7km)" at bounding box center [168, 336] width 140 height 16
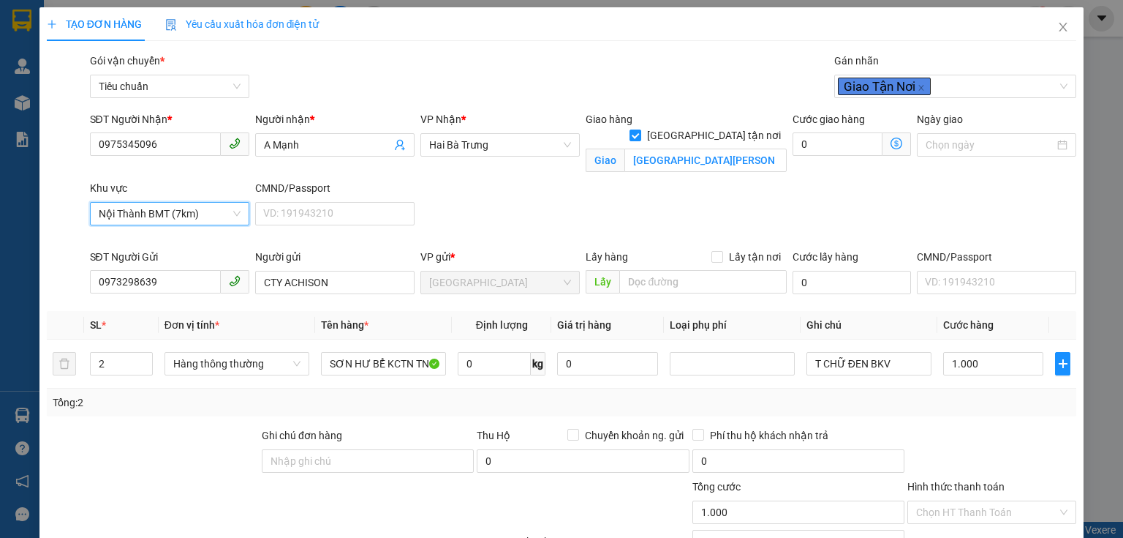
type input "81.000"
type input "80.000"
click at [974, 363] on input "1.000" at bounding box center [993, 363] width 100 height 23
type input "80.000"
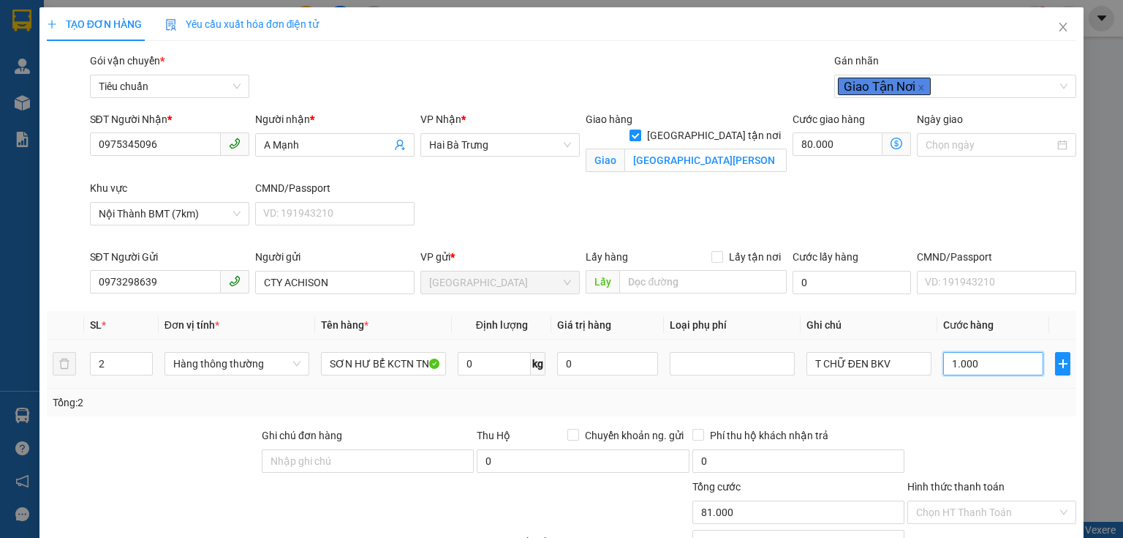
type input "80.000"
type input "01"
type input "80.001"
type input "80.012"
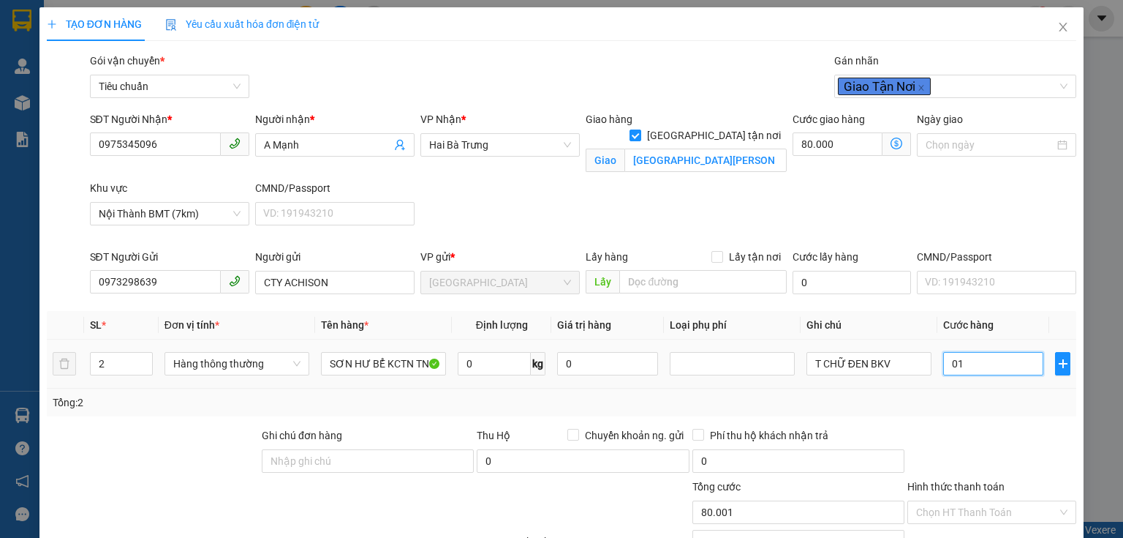
type input "80.012"
type input "012"
type input "80.120"
type input "0.120"
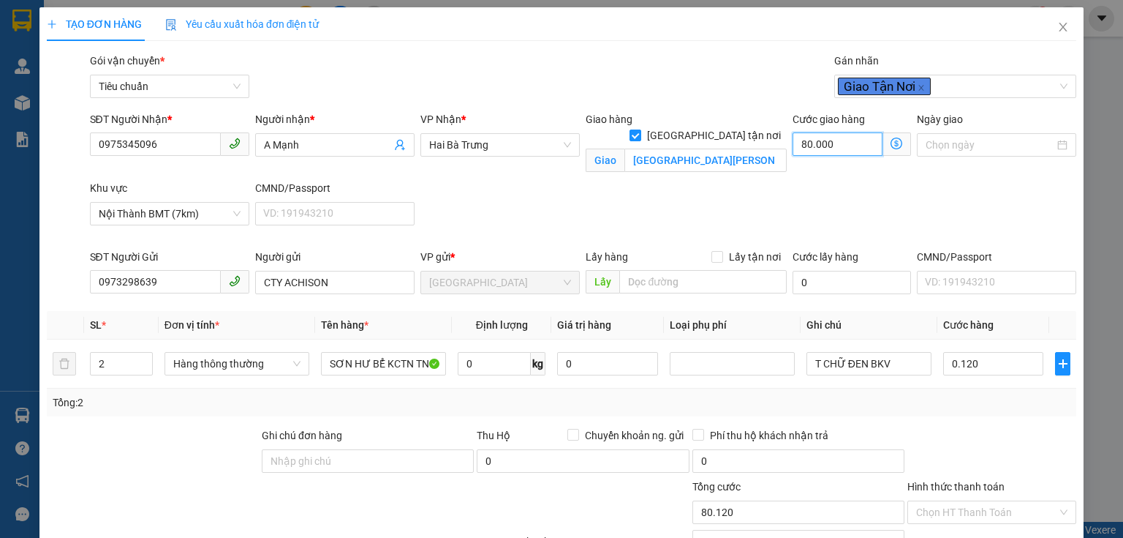
type input "200.000"
type input "120.000"
click at [836, 148] on input "80.000" at bounding box center [838, 143] width 90 height 23
type input "120.000"
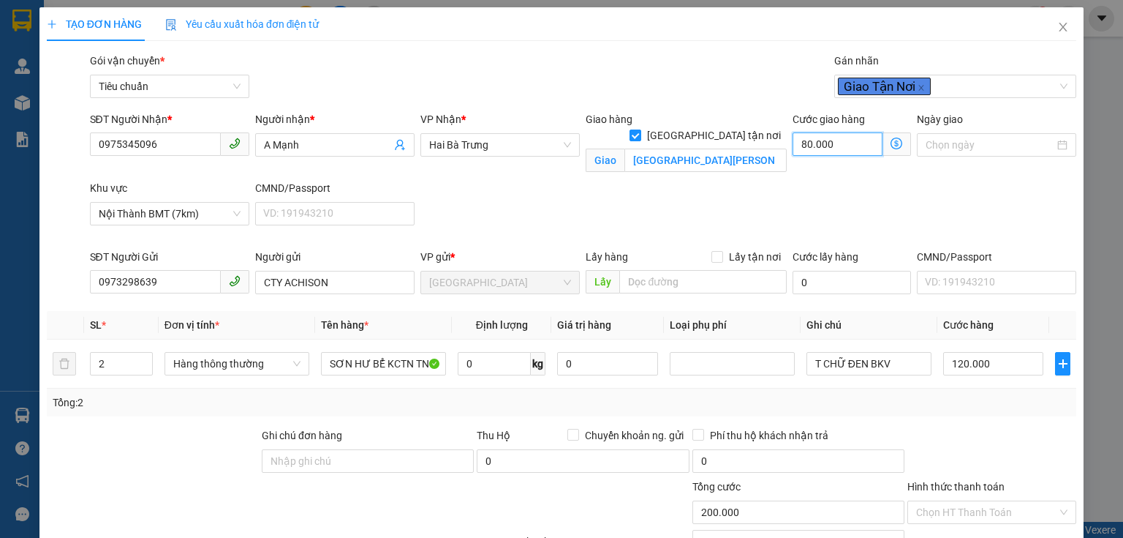
type input "120.000"
type input "0"
type input "120.006"
type input "6"
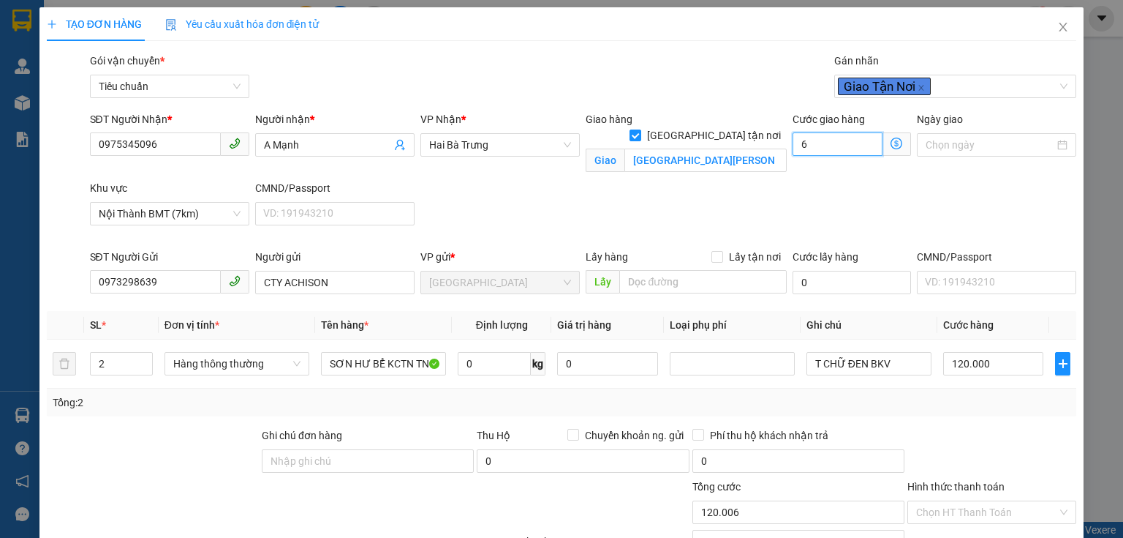
type input "120.060"
type input "60.000"
type input "180.000"
click at [681, 213] on div "SĐT Người Nhận * 0975345096 Người nhận * A Mạnh VP Nhận * [GEOGRAPHIC_DATA] tận…" at bounding box center [583, 179] width 993 height 137
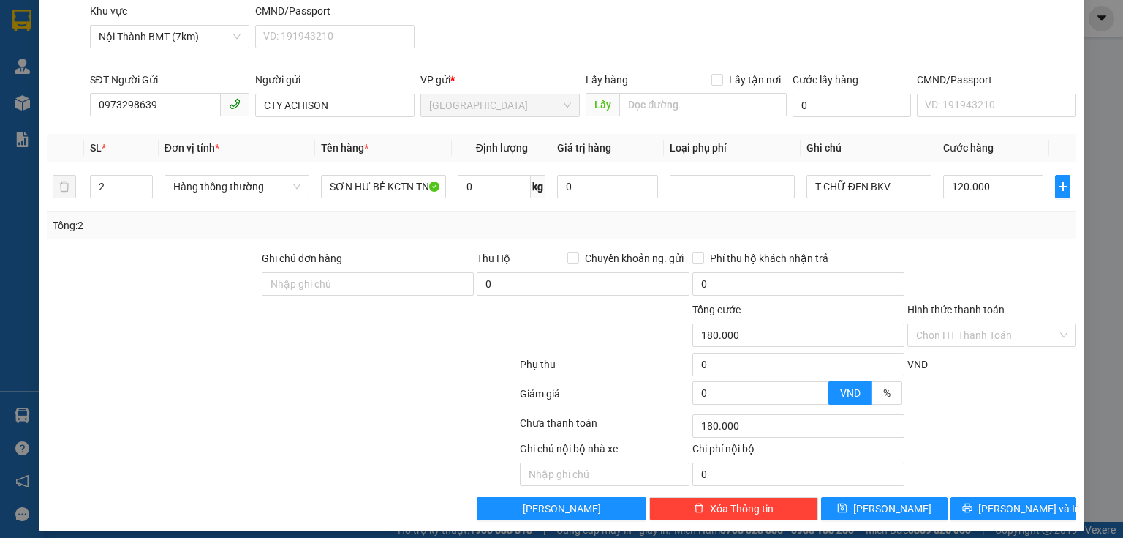
scroll to position [186, 0]
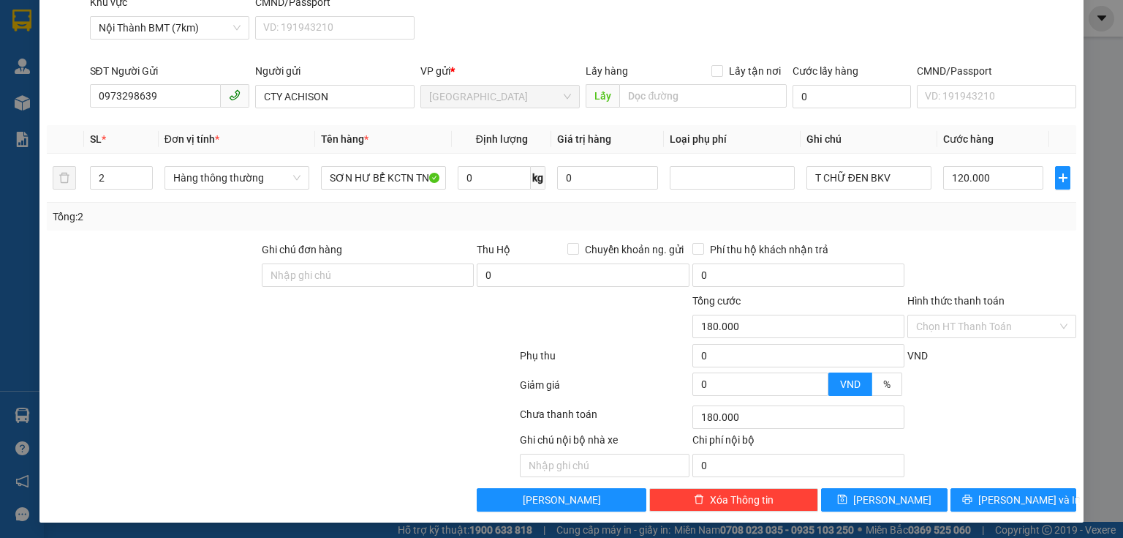
click at [989, 338] on div "Hình thức thanh toán Chọn HT Thanh Toán" at bounding box center [992, 318] width 169 height 51
click at [961, 333] on input "Hình thức thanh toán" at bounding box center [986, 326] width 141 height 22
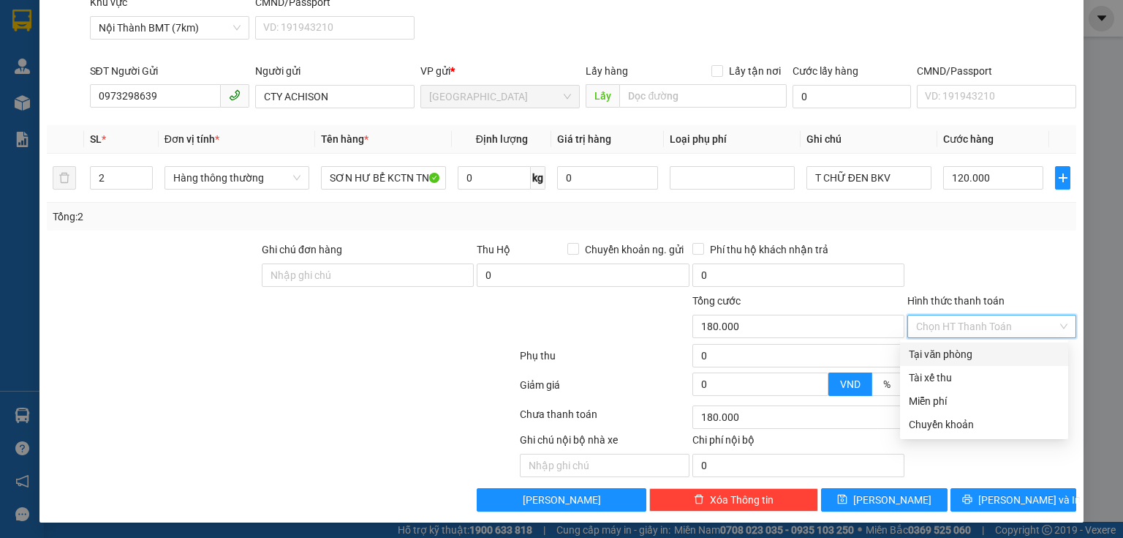
click at [957, 357] on div "Tại văn phòng" at bounding box center [984, 354] width 151 height 16
type input "0"
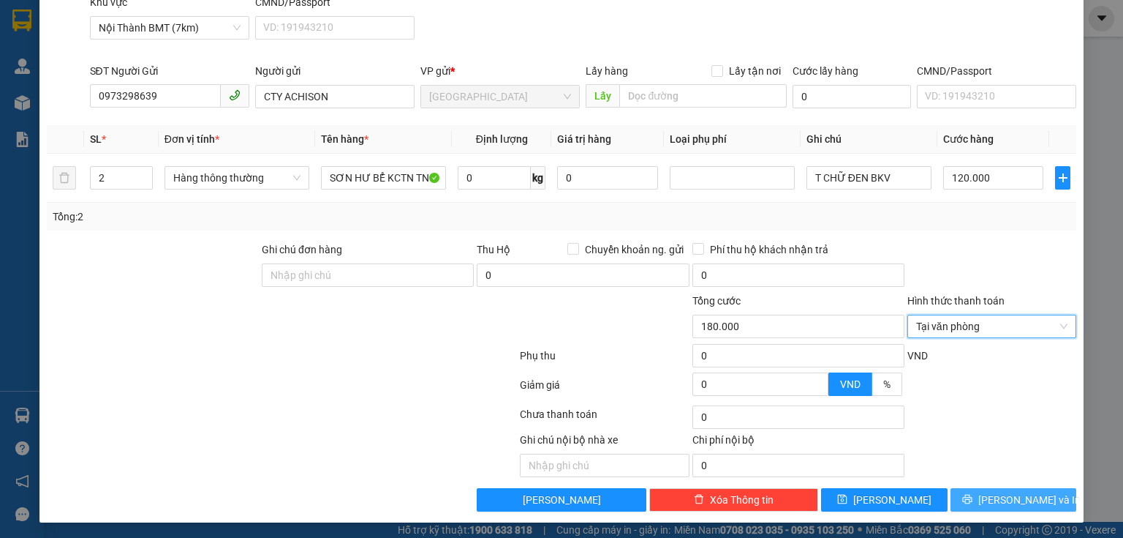
click at [1017, 497] on span "[PERSON_NAME] và In" at bounding box center [1030, 499] width 102 height 16
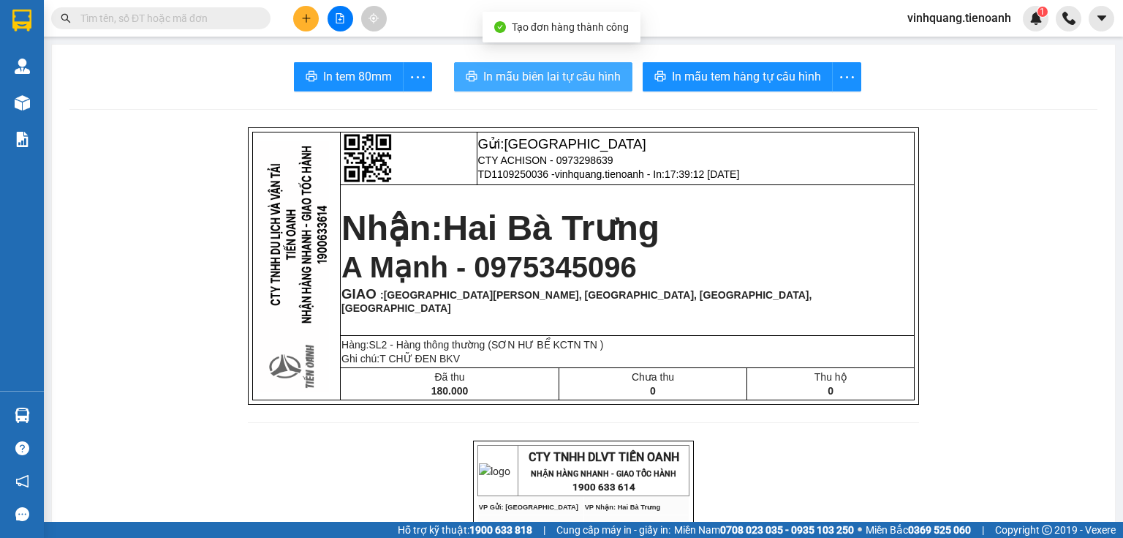
click at [578, 85] on span "In mẫu biên lai tự cấu hình" at bounding box center [551, 76] width 137 height 18
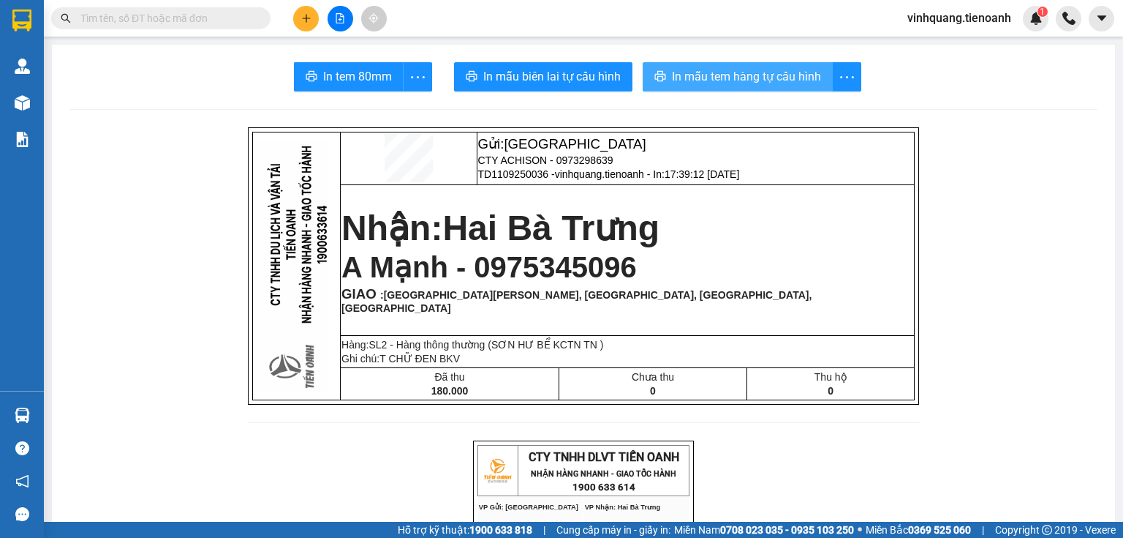
click at [737, 79] on span "In mẫu tem hàng tự cấu hình" at bounding box center [746, 76] width 149 height 18
click at [308, 20] on icon "plus" at bounding box center [306, 18] width 10 height 10
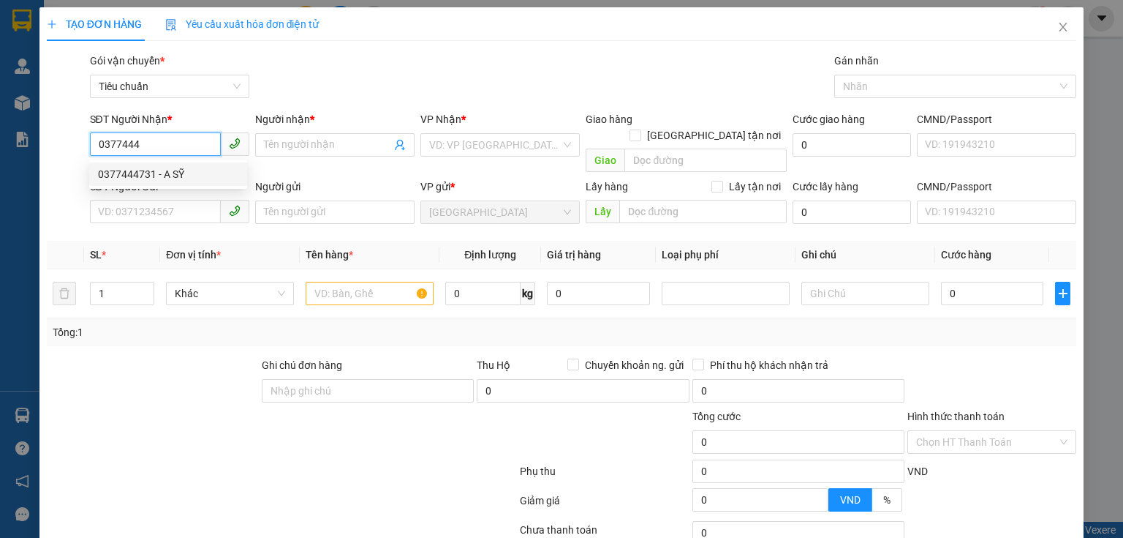
click at [173, 173] on div "0377444731 - A SỸ" at bounding box center [168, 174] width 140 height 16
type input "0377444731"
type input "A SỸ"
type input "60.000"
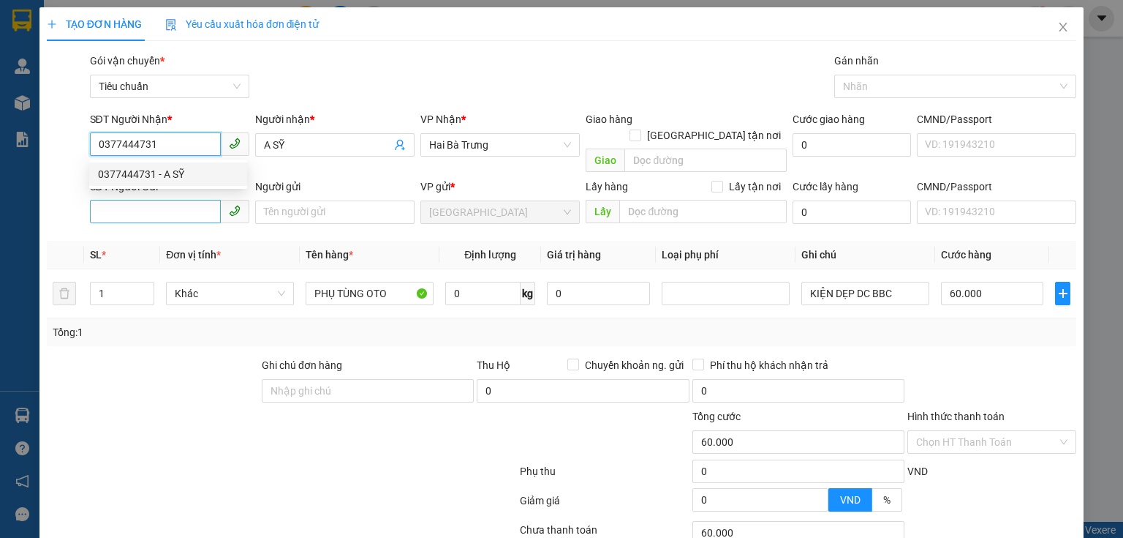
type input "0377444731"
click at [168, 200] on input "SĐT Người Gửi" at bounding box center [155, 211] width 131 height 23
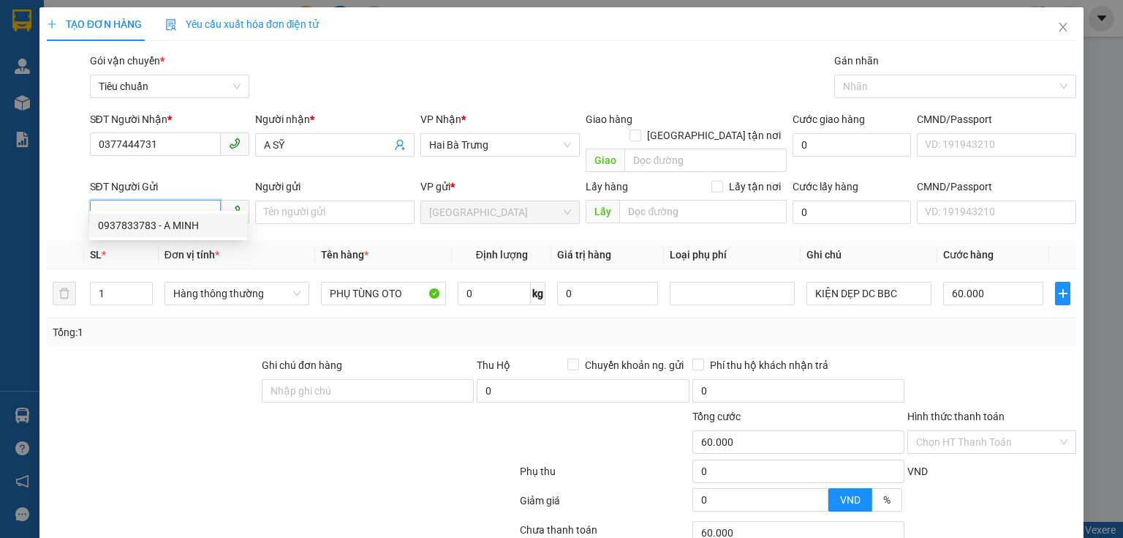
click at [189, 224] on div "0937833783 - A MINH" at bounding box center [168, 225] width 140 height 16
type input "0937833783"
type input "A MINH"
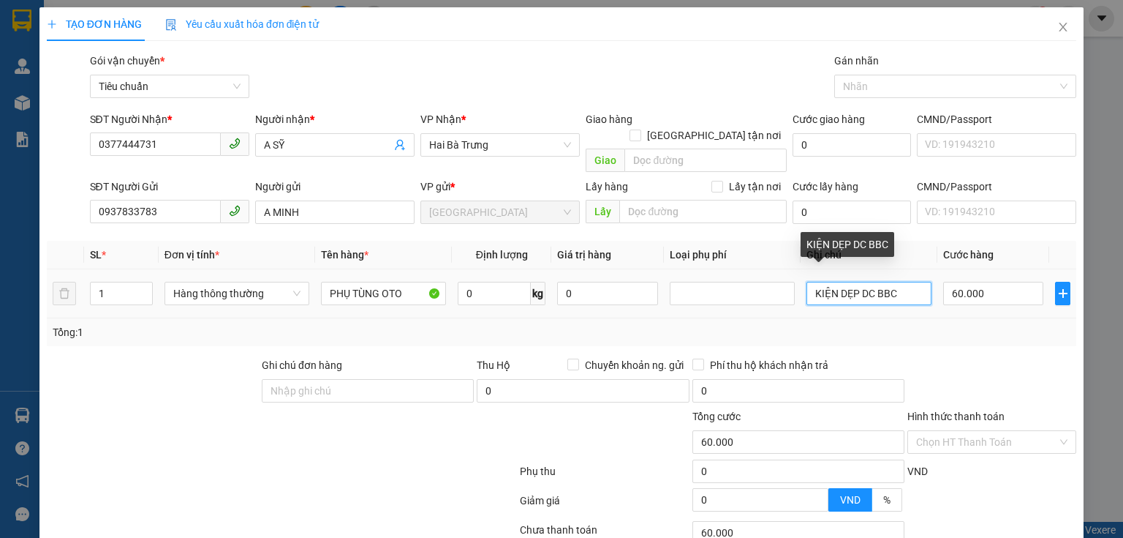
click at [897, 282] on input "KIỆN DẸP DC BBC" at bounding box center [869, 293] width 125 height 23
click at [853, 282] on input "KIỆN DẸP DC BBC" at bounding box center [869, 293] width 125 height 23
click at [925, 274] on td "KIỆN DẸP TRƠN DC BBC" at bounding box center [869, 293] width 137 height 49
click at [920, 282] on input "KIỆN DẸP TRƠN DC BB" at bounding box center [869, 293] width 125 height 23
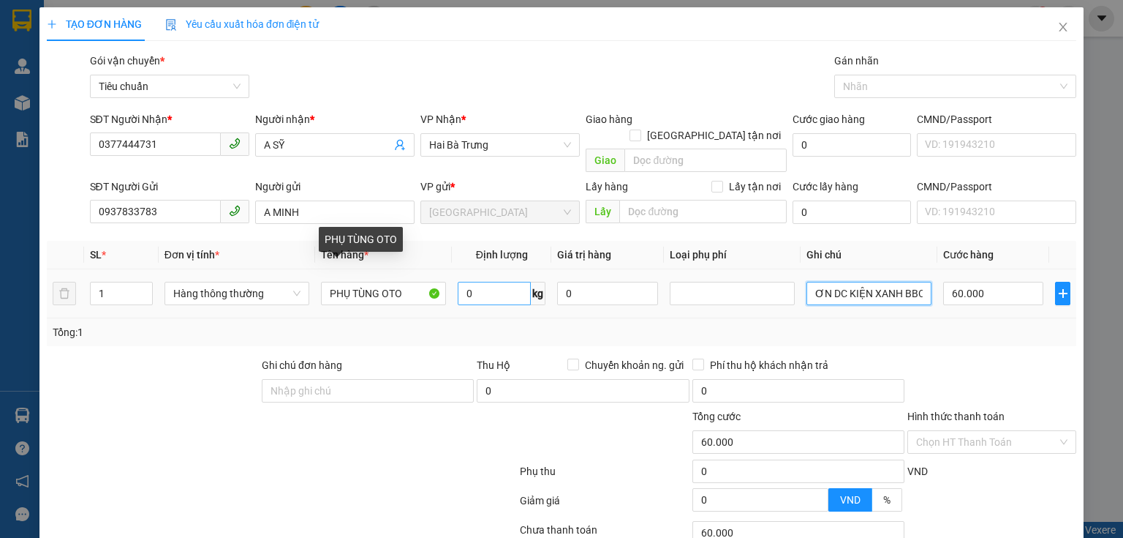
type input "KIỆN DẸP TRƠN DC KIỆN XANH BBC"
click at [488, 284] on input "0" at bounding box center [494, 293] width 73 height 23
type input "10"
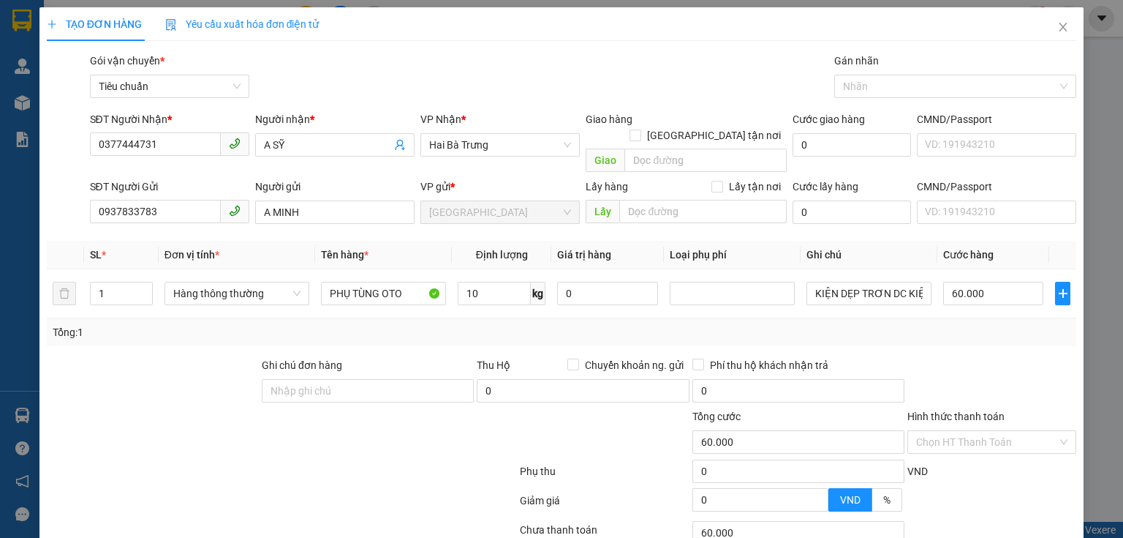
click at [595, 324] on div "Tổng: 1" at bounding box center [562, 332] width 1018 height 16
type input "40.000"
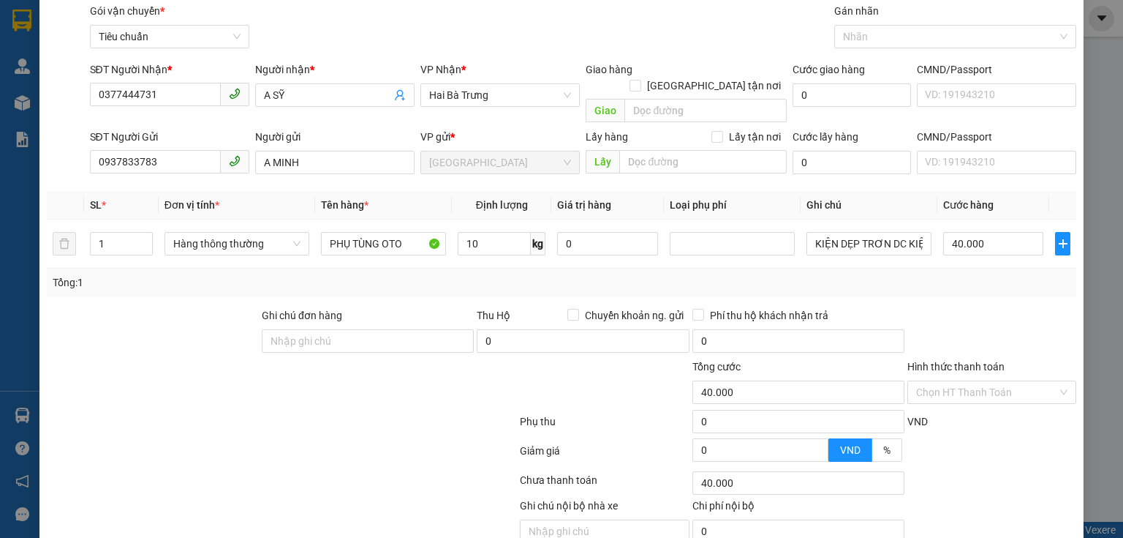
scroll to position [99, 0]
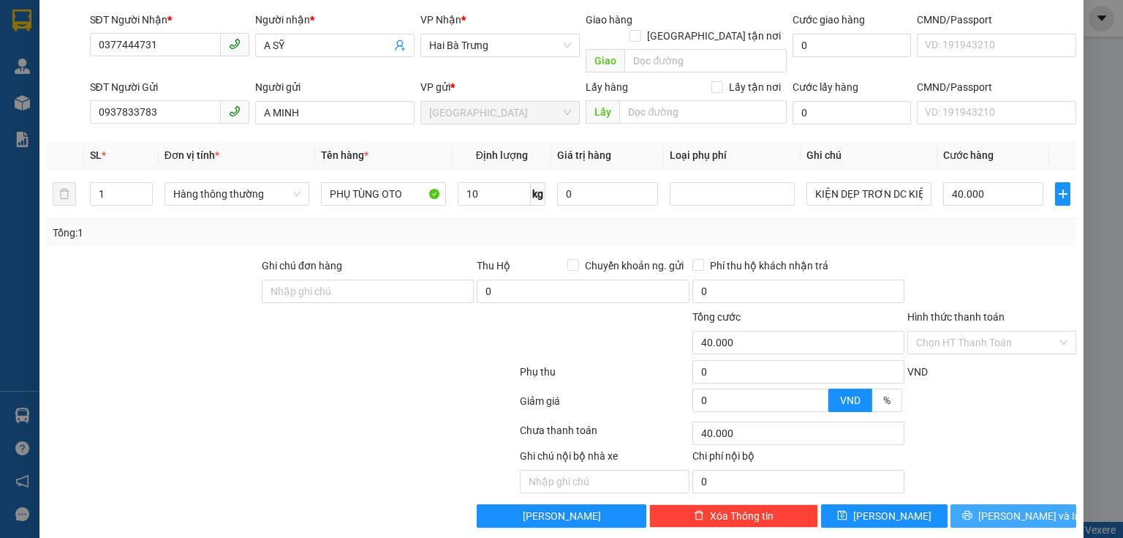
click at [973, 504] on button "[PERSON_NAME] và In" at bounding box center [1014, 515] width 127 height 23
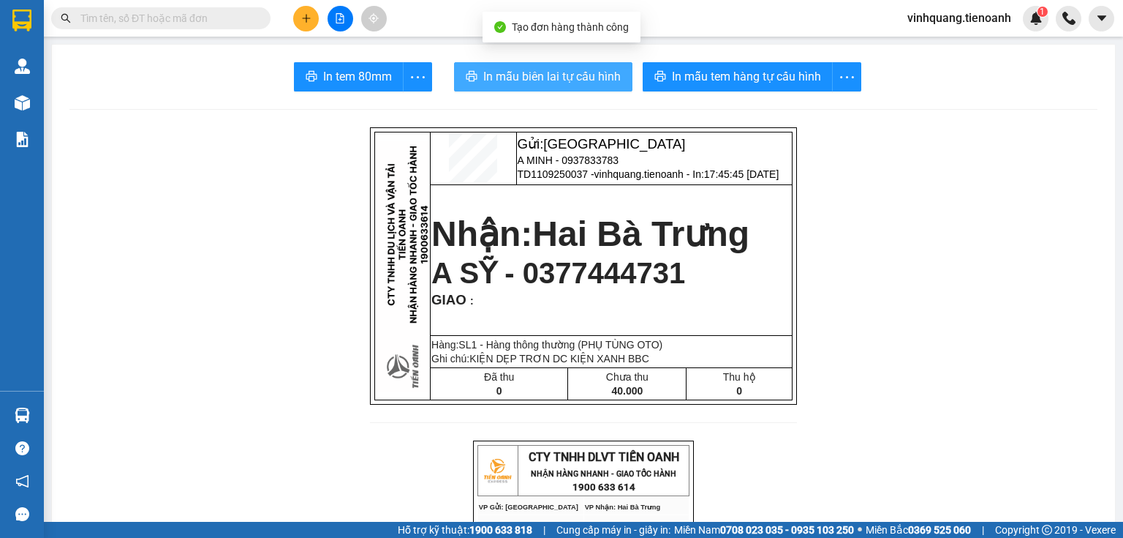
click at [491, 64] on button "In mẫu biên lai tự cấu hình" at bounding box center [543, 76] width 178 height 29
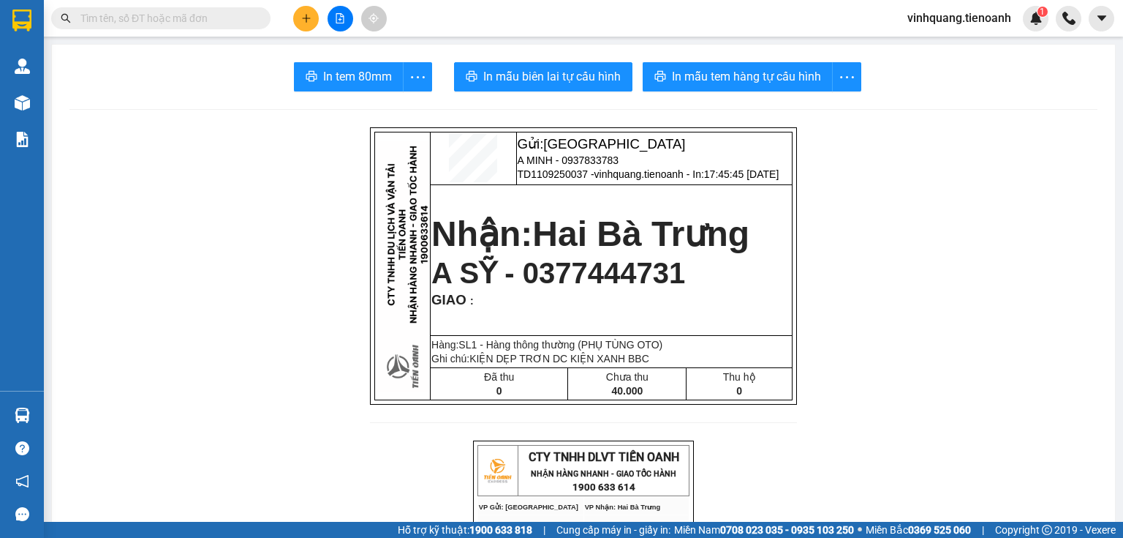
click at [782, 76] on span "In mẫu tem hàng tự cấu hình" at bounding box center [746, 76] width 149 height 18
click at [316, 27] on div at bounding box center [340, 19] width 110 height 26
click at [312, 21] on button at bounding box center [306, 19] width 26 height 26
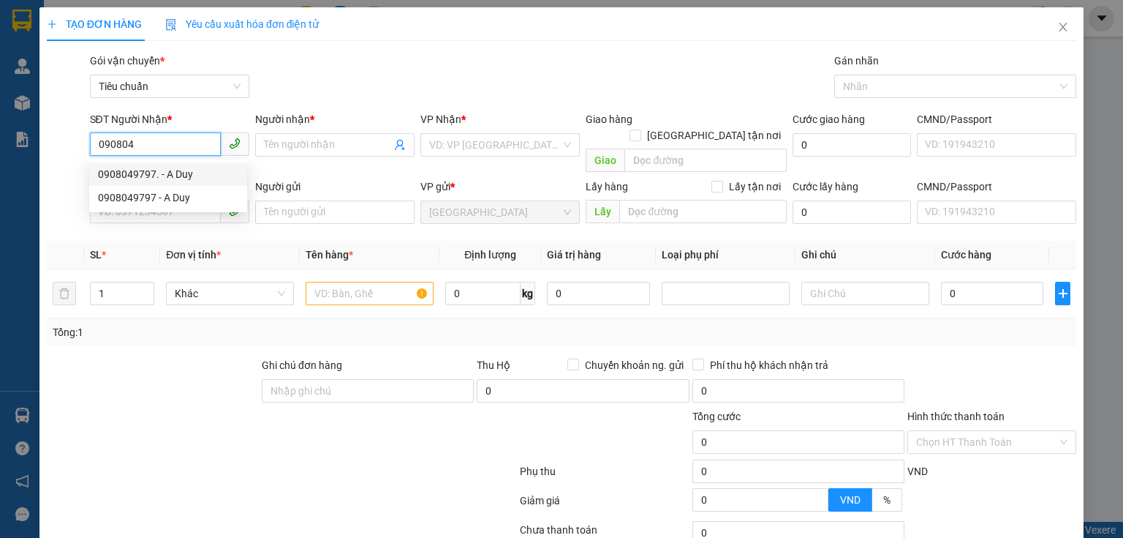
click at [173, 176] on div "0908049797. - A Duy" at bounding box center [168, 174] width 140 height 16
type input "0908049797."
type input "A Duy"
type input "40.000"
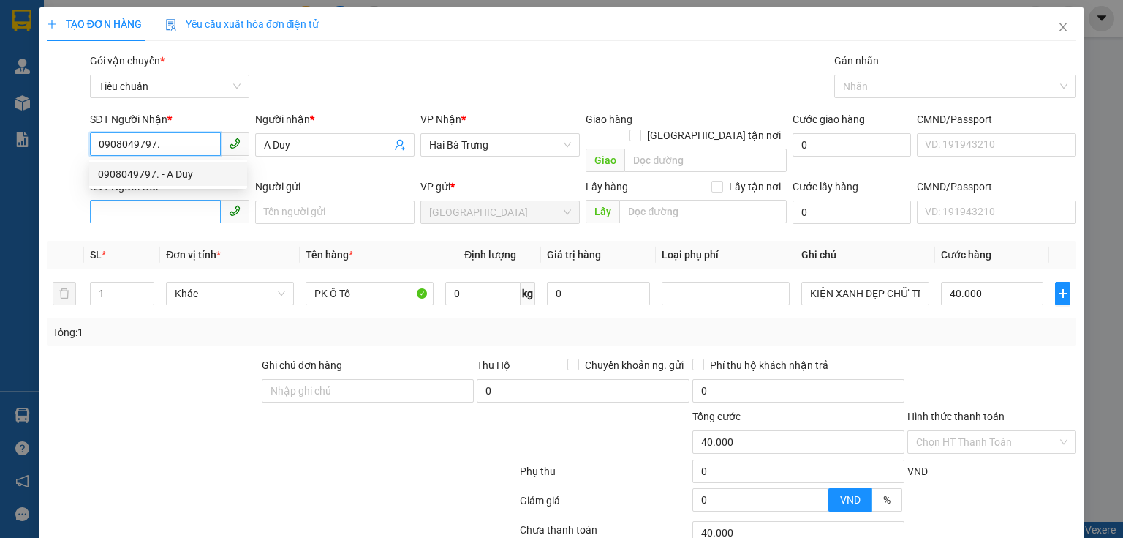
type input "0908049797."
click at [155, 200] on input "SĐT Người Gửi" at bounding box center [155, 211] width 131 height 23
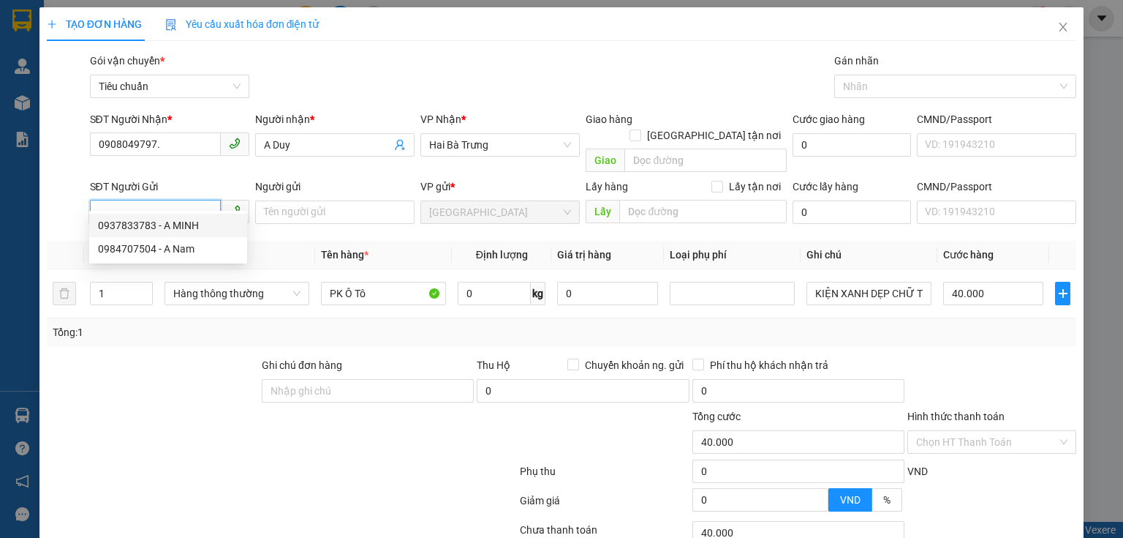
click at [197, 225] on div "0937833783 - A MINH" at bounding box center [168, 225] width 140 height 16
type input "0937833783"
type input "A MINH"
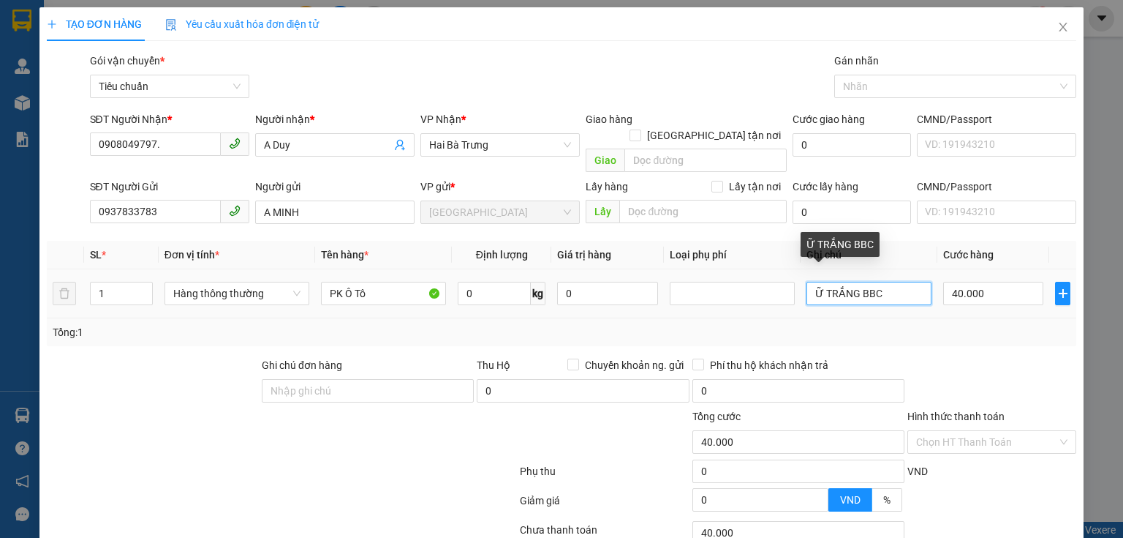
click at [897, 282] on input "Ữ TRẮNG BBC" at bounding box center [869, 293] width 125 height 23
type input "Ữ"
click at [891, 282] on input "text" at bounding box center [869, 293] width 125 height 23
type input "T"
type input "KIỆN TRƠN DẸP BBC"
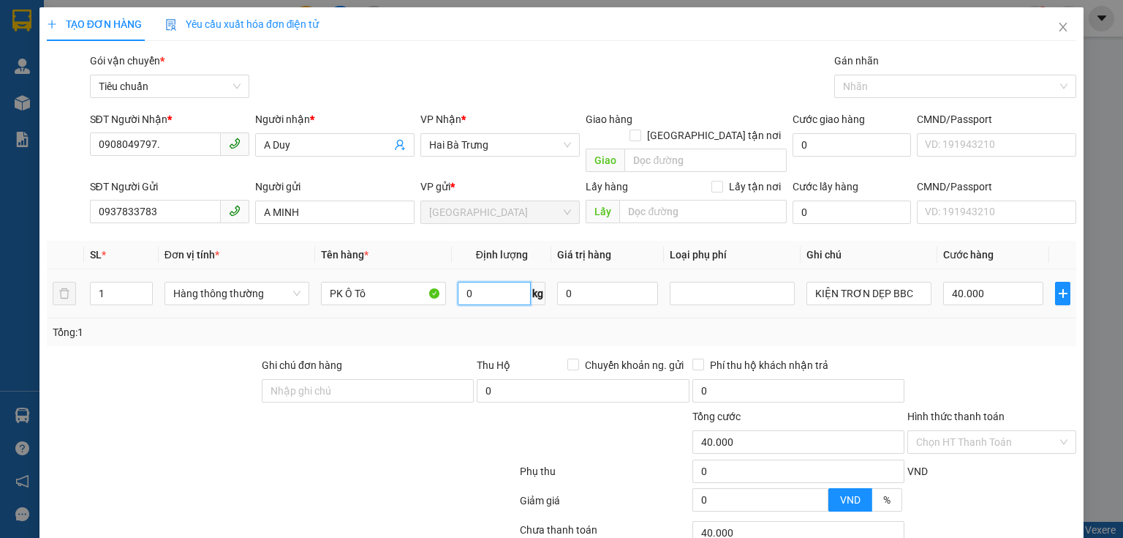
click at [494, 282] on input "0" at bounding box center [494, 293] width 73 height 23
type input "3"
click at [625, 282] on input "0" at bounding box center [607, 293] width 100 height 23
type input "30.000"
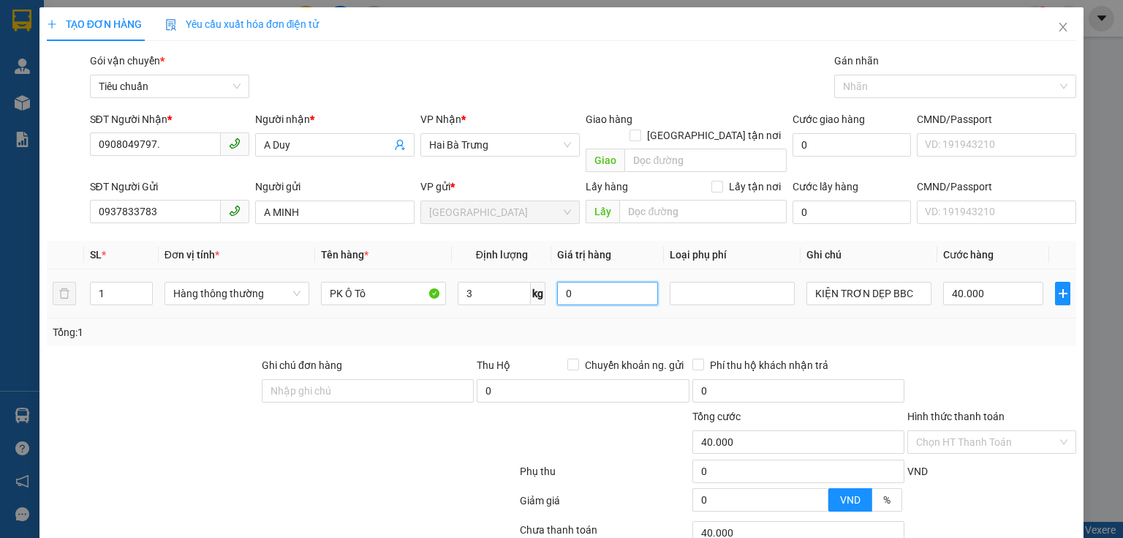
type input "30.000"
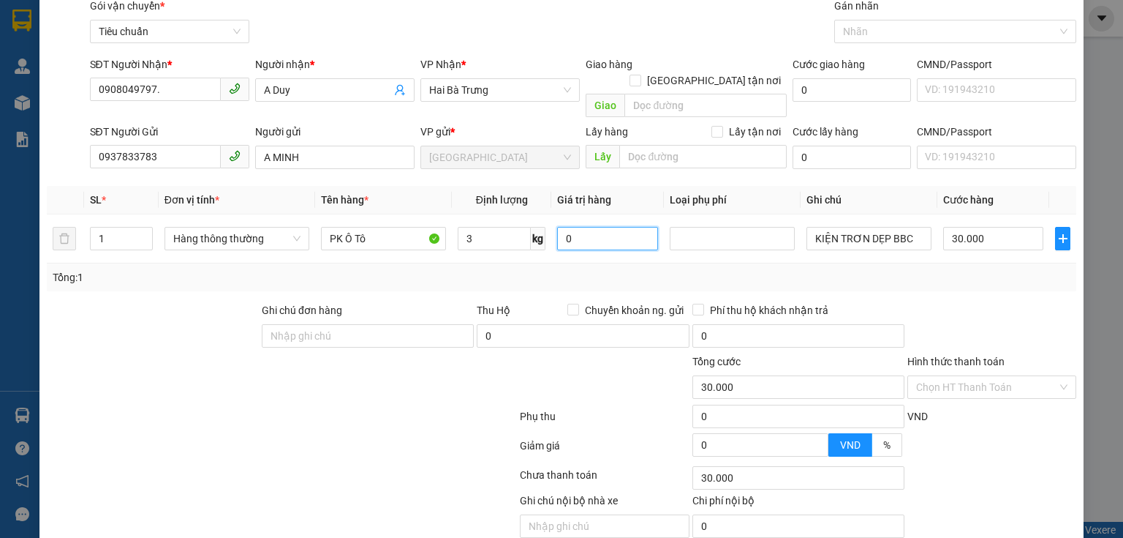
scroll to position [99, 0]
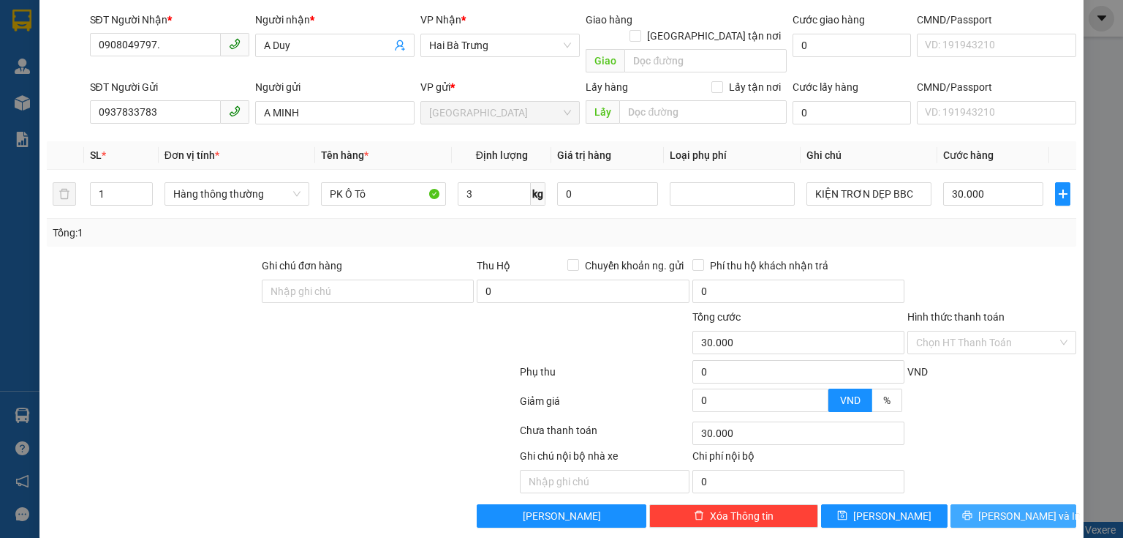
click at [1015, 508] on span "[PERSON_NAME] và In" at bounding box center [1030, 516] width 102 height 16
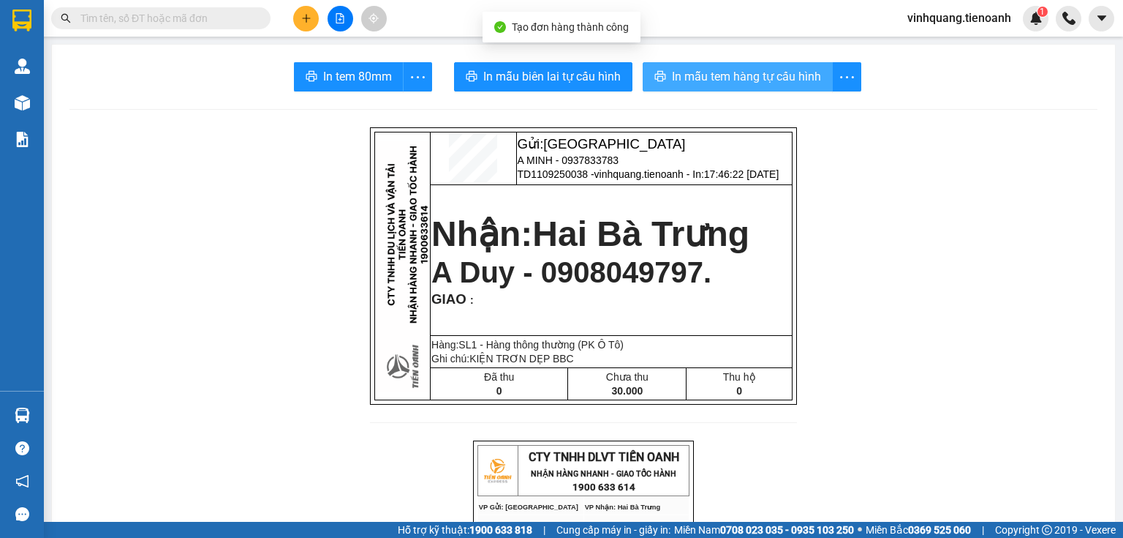
click at [709, 68] on span "In mẫu tem hàng tự cấu hình" at bounding box center [746, 76] width 149 height 18
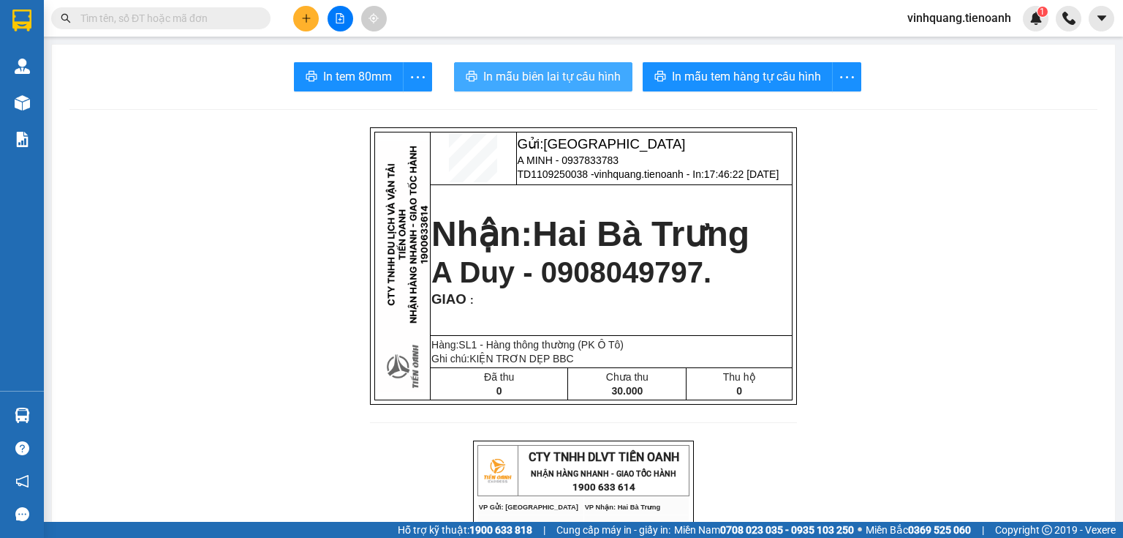
click at [550, 72] on span "In mẫu biên lai tự cấu hình" at bounding box center [551, 76] width 137 height 18
click at [249, 18] on input "text" at bounding box center [166, 18] width 173 height 16
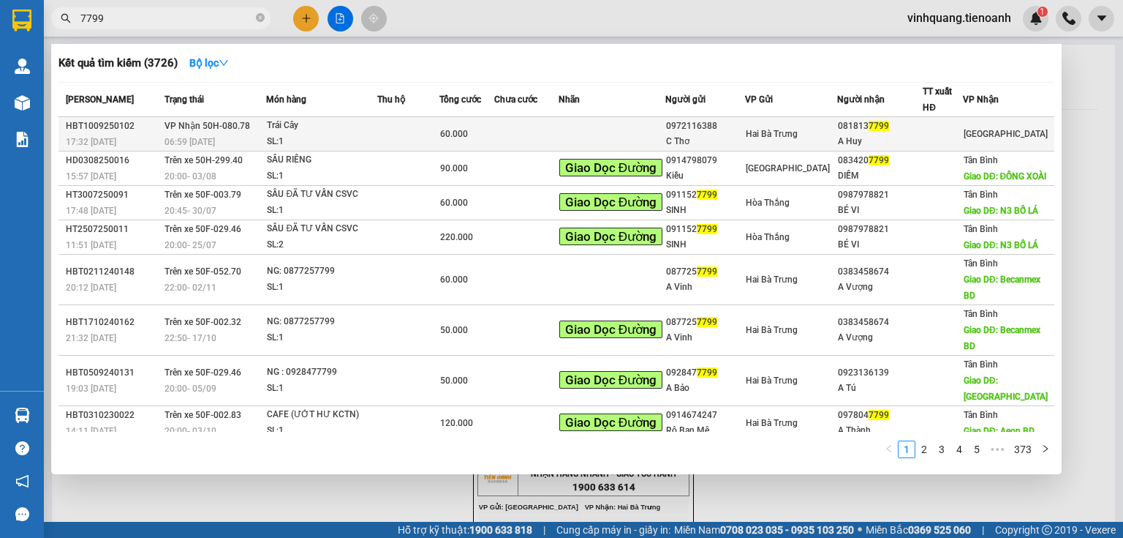
type input "7799"
click at [611, 129] on td at bounding box center [612, 134] width 107 height 34
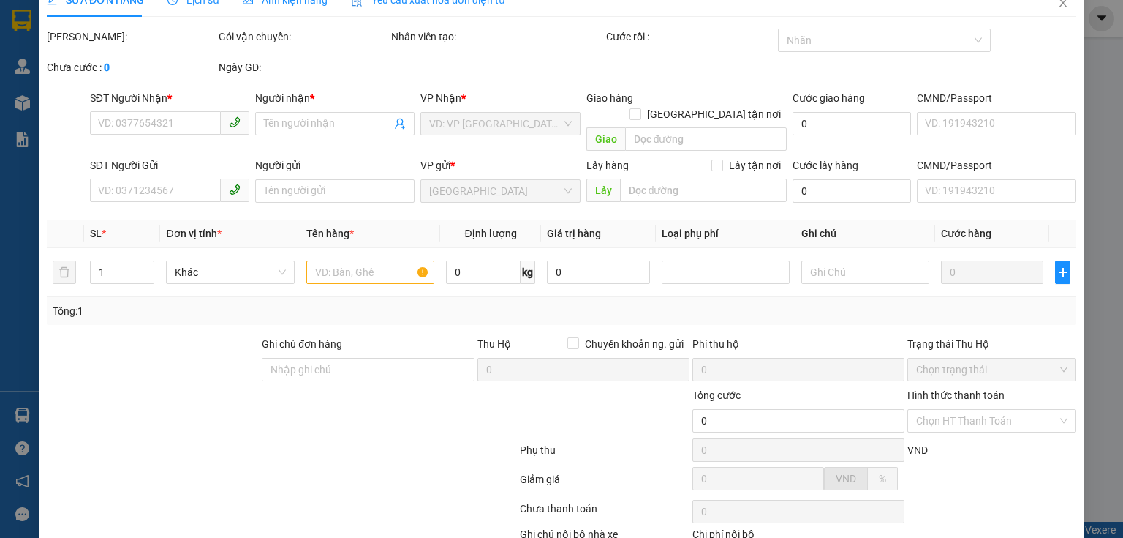
type input "0818137799"
type input "A Huy"
type input "0972116388"
type input "C Thơ"
type input "60.000"
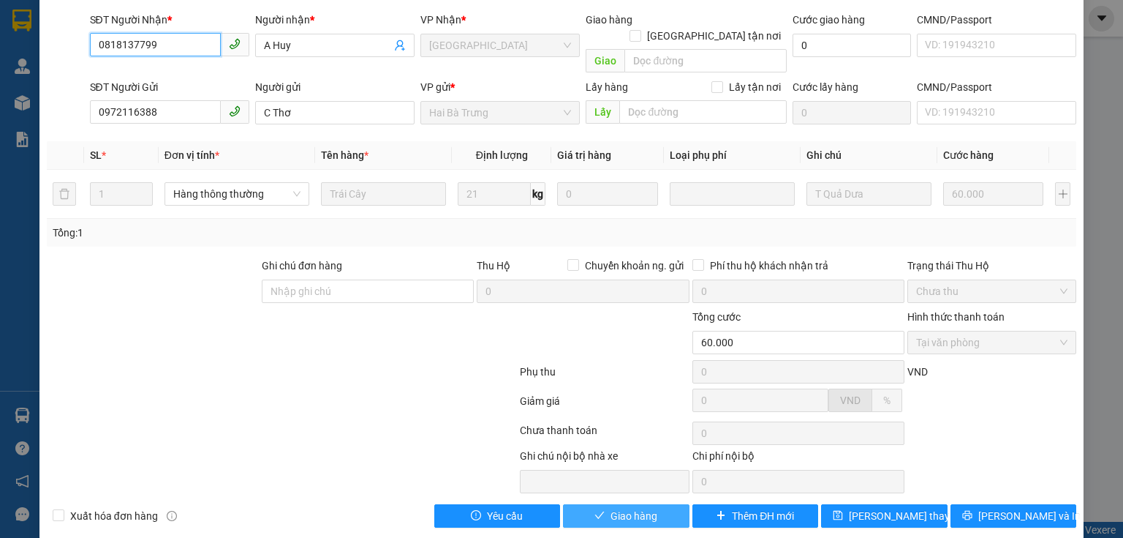
scroll to position [103, 0]
click at [614, 507] on span "Giao hàng" at bounding box center [634, 515] width 47 height 16
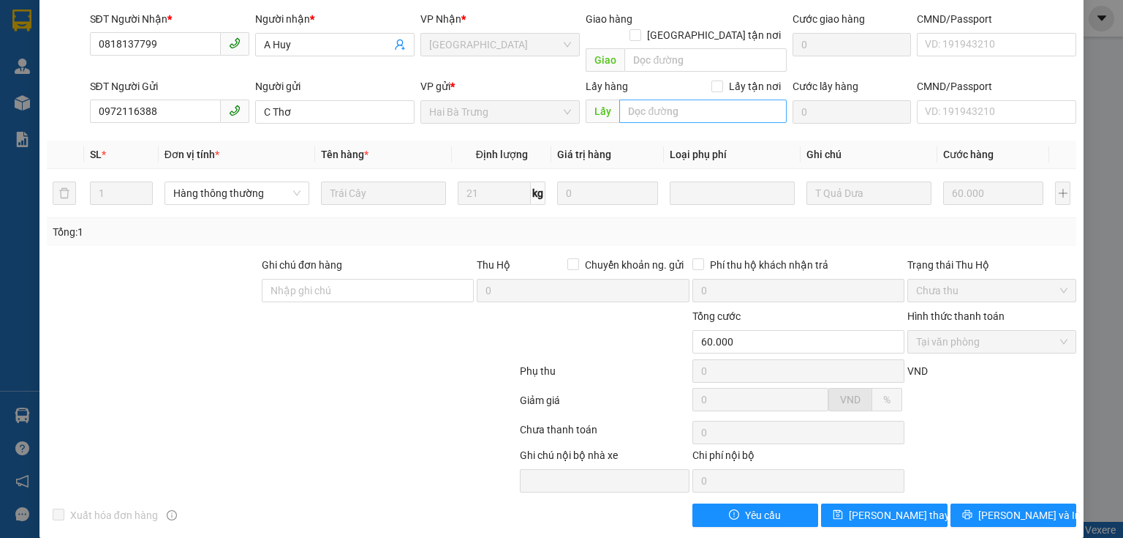
scroll to position [0, 0]
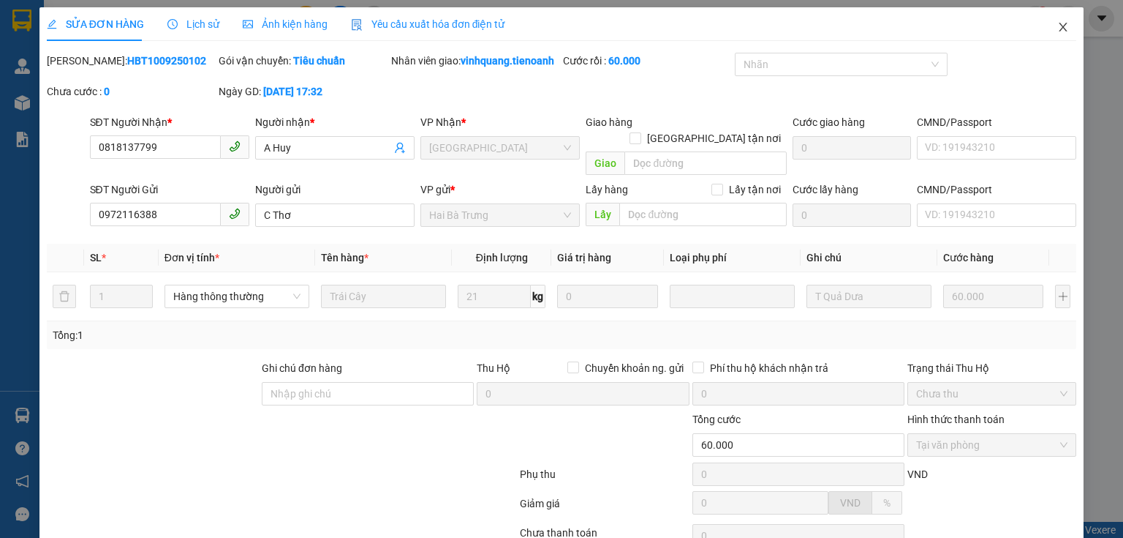
click at [1070, 34] on span "Close" at bounding box center [1063, 27] width 41 height 41
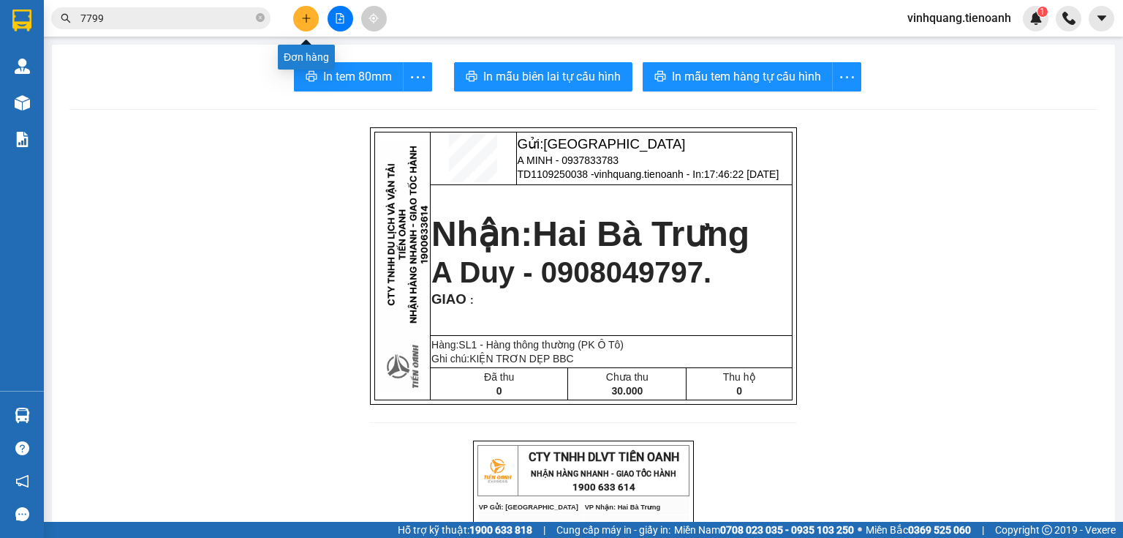
click at [310, 20] on icon "plus" at bounding box center [306, 18] width 10 height 10
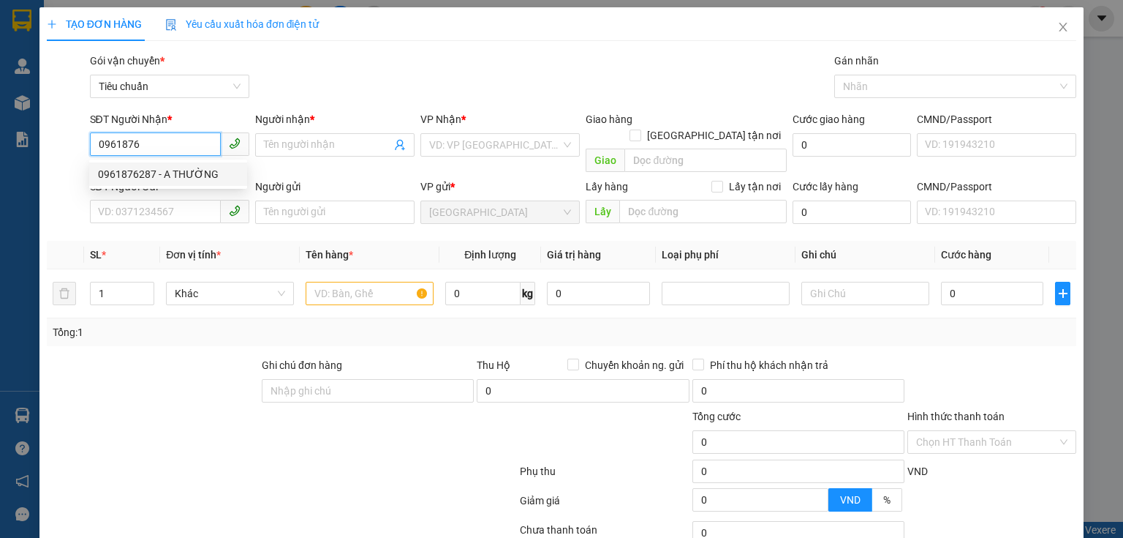
click at [222, 185] on div "0961876287 - A THƯỜNG" at bounding box center [168, 173] width 158 height 23
type input "0961876287"
type input "A THƯỜNG"
type input "30.000"
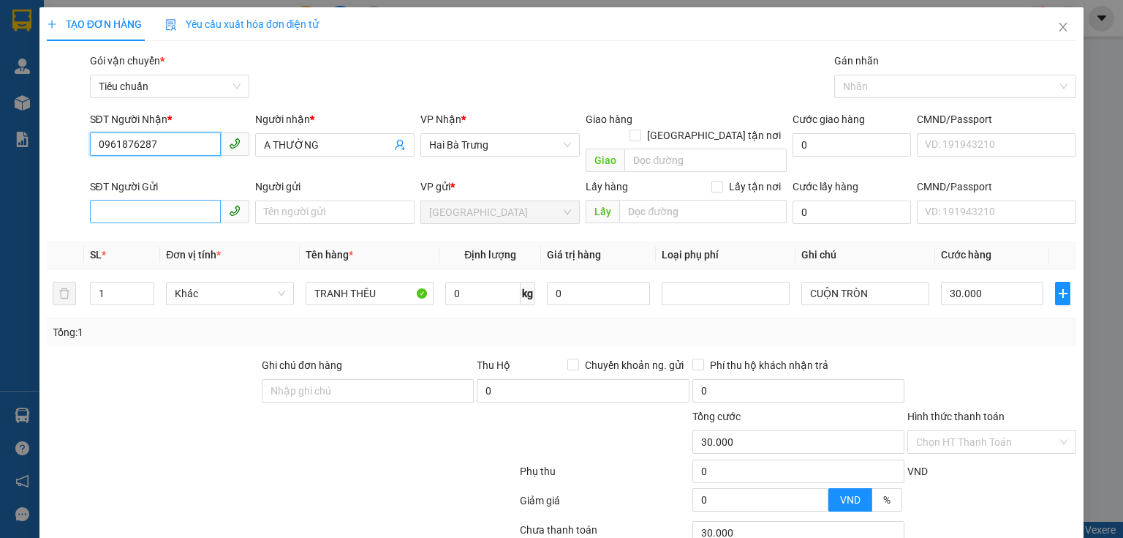
type input "0961876287"
click at [209, 200] on input "SĐT Người Gửi" at bounding box center [155, 211] width 131 height 23
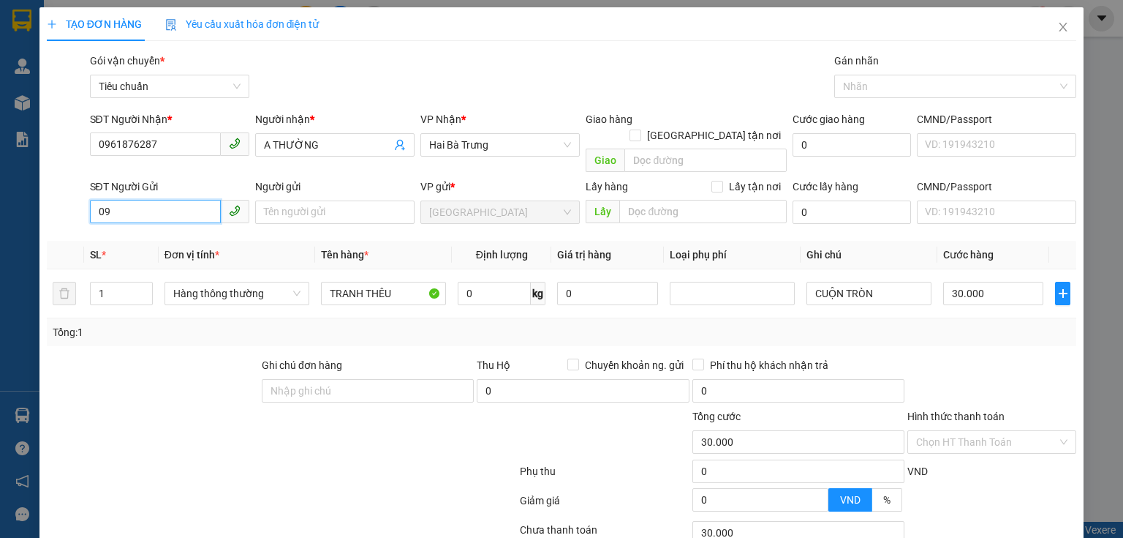
type input "0"
drag, startPoint x: 179, startPoint y: 146, endPoint x: 84, endPoint y: 133, distance: 95.9
click at [50, 137] on div "SĐT Người Nhận * 0961876287 0961876287 Người nhận * A THƯỜNG VP Nhận * Hai Bà T…" at bounding box center [561, 144] width 1033 height 67
drag, startPoint x: 167, startPoint y: 143, endPoint x: 108, endPoint y: 143, distance: 59.2
click at [34, 143] on div "TẠO ĐƠN HÀNG Yêu cầu xuất hóa đơn điện tử Transit Pickup Surcharge Ids Transit …" at bounding box center [561, 269] width 1123 height 538
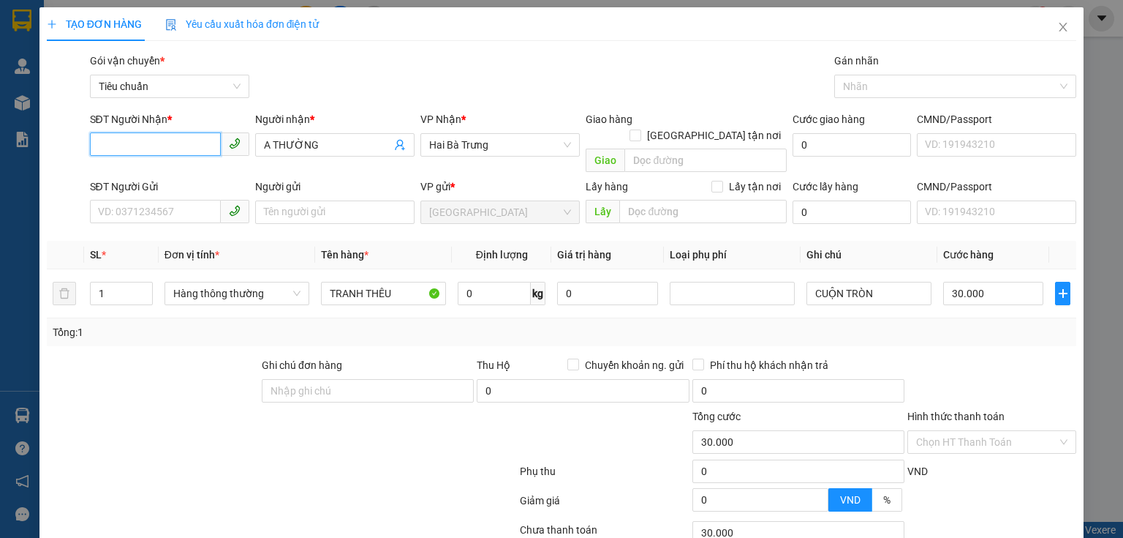
paste input "0961876287"
type input "0961876287"
click at [184, 173] on div "0961876287 - A THƯỜNG" at bounding box center [168, 174] width 140 height 16
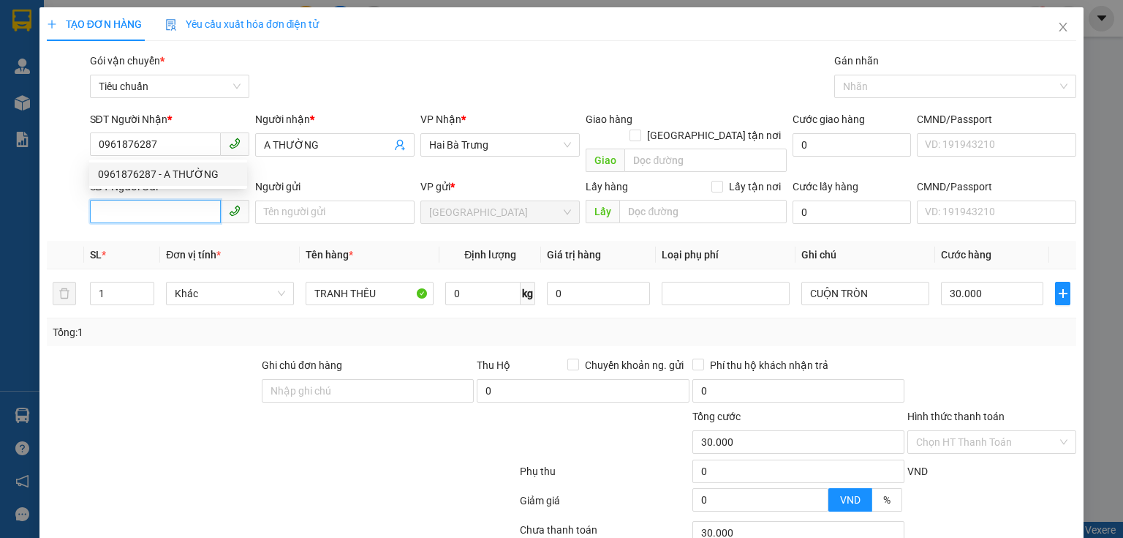
click at [179, 200] on input "SĐT Người Gửi" at bounding box center [155, 211] width 131 height 23
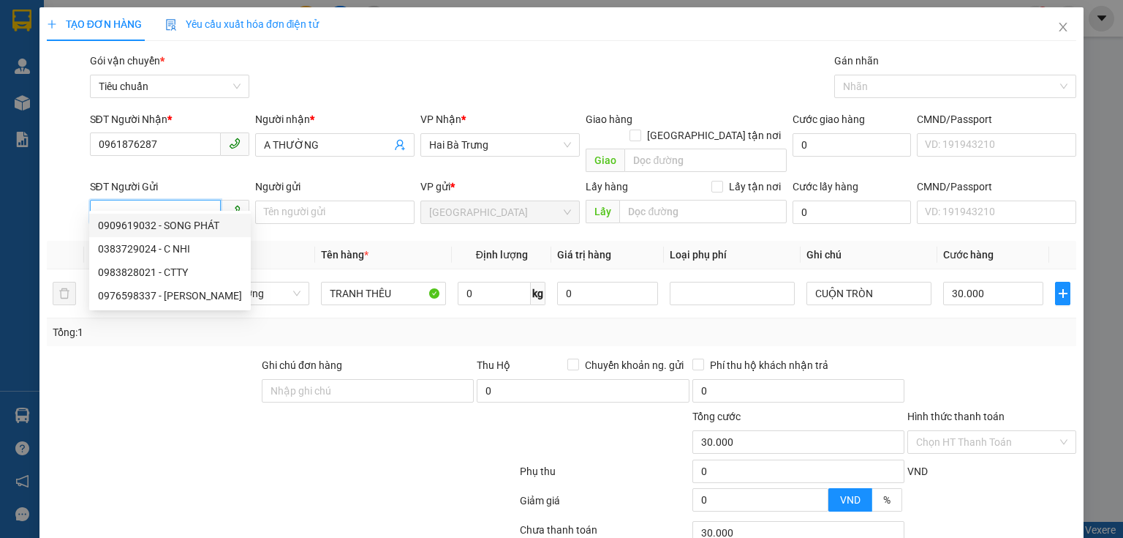
click at [184, 227] on div "0909619032 - SONG PHÁT" at bounding box center [170, 225] width 144 height 16
type input "0909619032"
type input "SONG PHÁT"
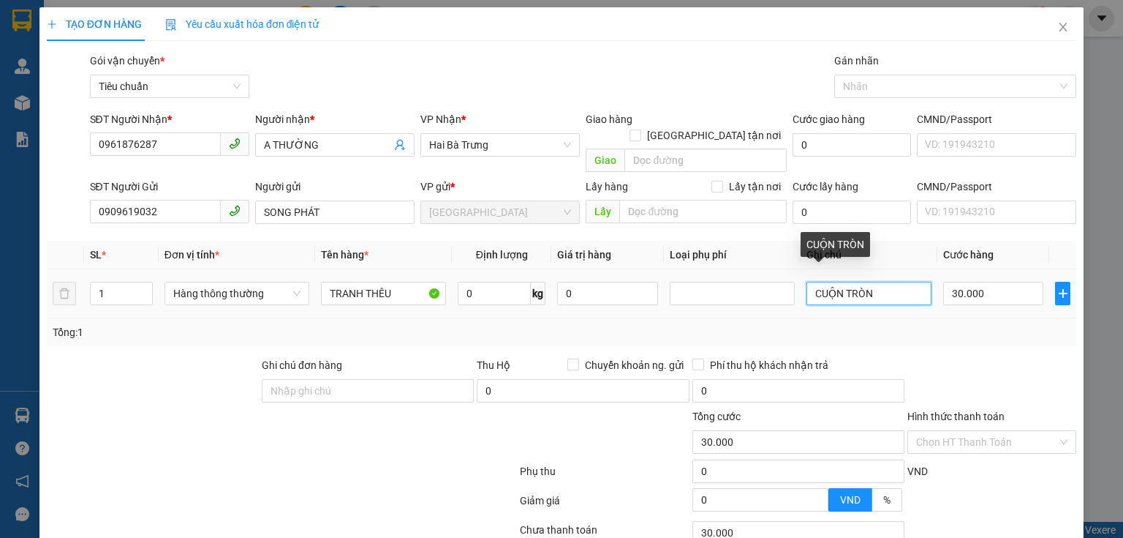
click at [880, 282] on input "CUỘN TRÒN" at bounding box center [869, 293] width 125 height 23
type input "CUỘN DÀI XANH"
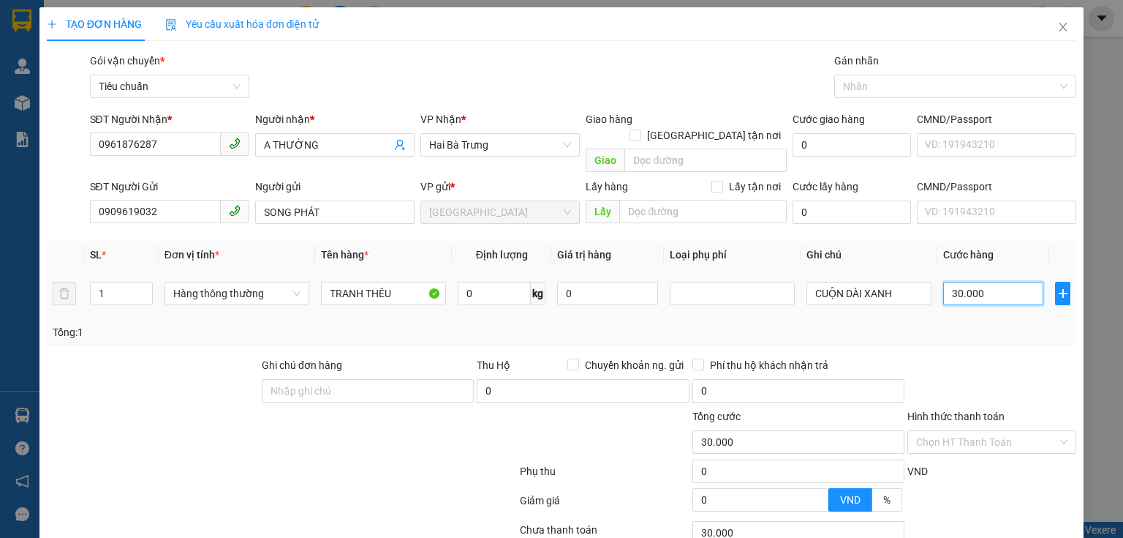
click at [974, 285] on input "30.000" at bounding box center [993, 293] width 100 height 23
type input "0"
type input "7"
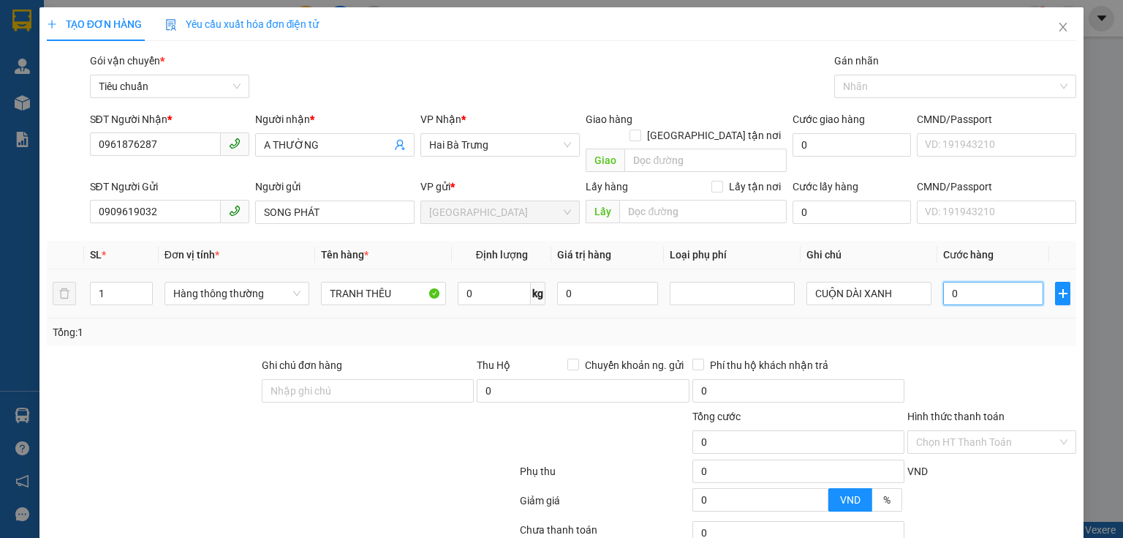
type input "7"
type input "07"
type input "70"
type input "070"
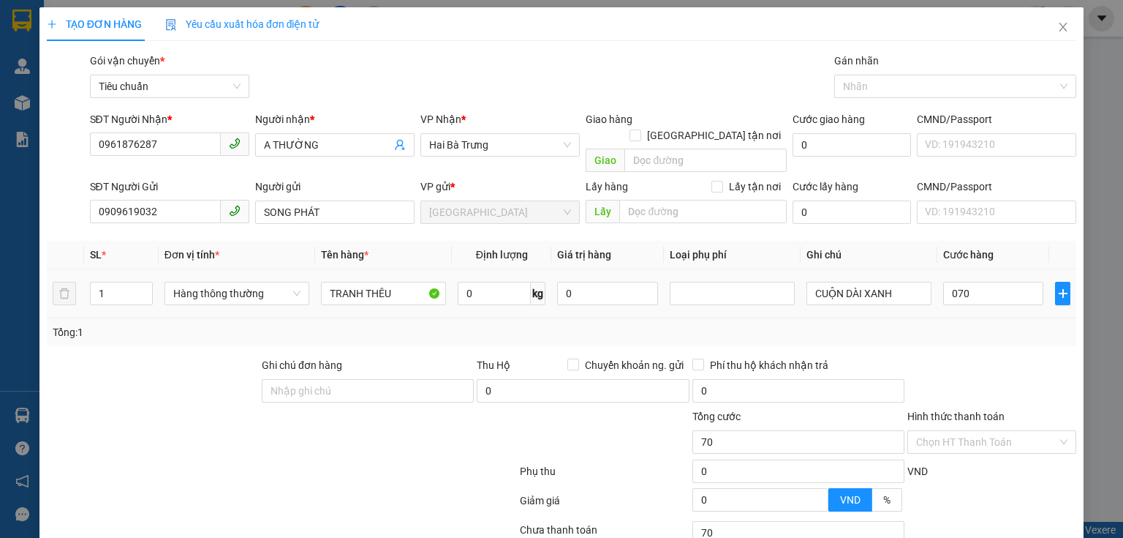
type input "70.000"
click at [948, 324] on div "Tổng: 1" at bounding box center [562, 332] width 1018 height 16
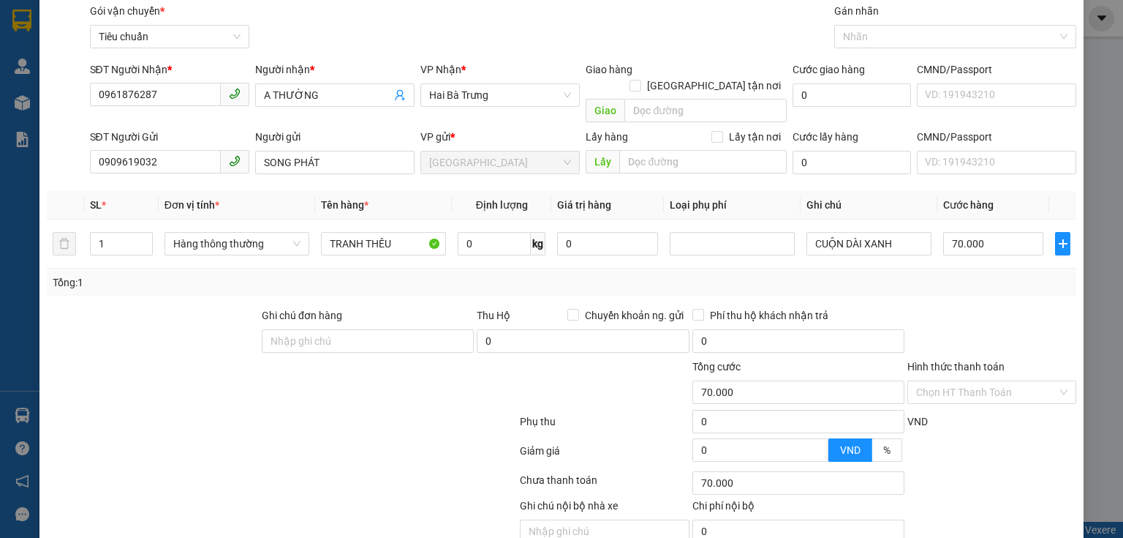
scroll to position [99, 0]
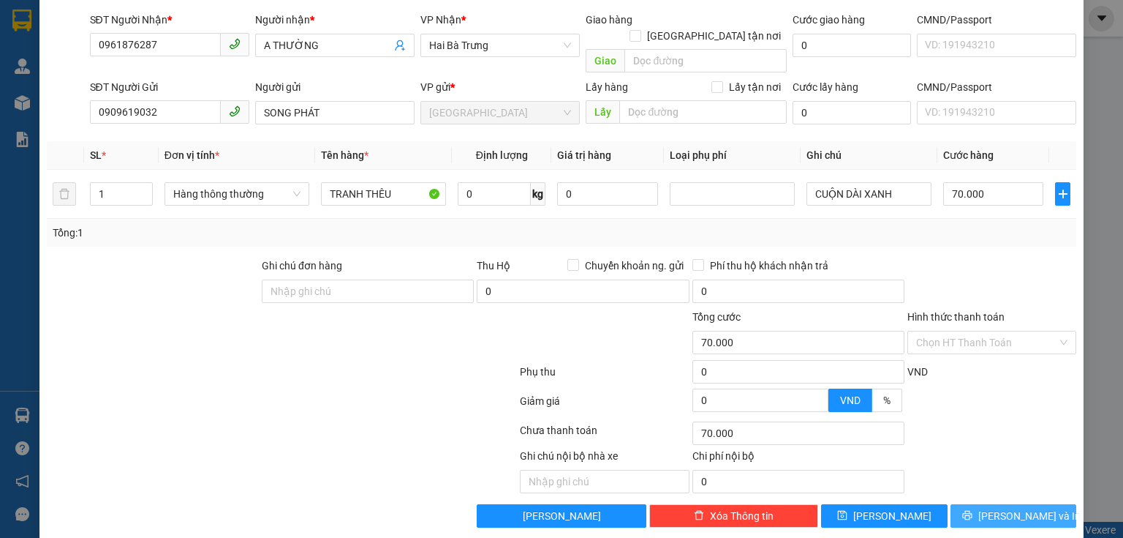
drag, startPoint x: 1021, startPoint y: 505, endPoint x: 998, endPoint y: 493, distance: 25.9
click at [1022, 508] on span "[PERSON_NAME] và In" at bounding box center [1030, 516] width 102 height 16
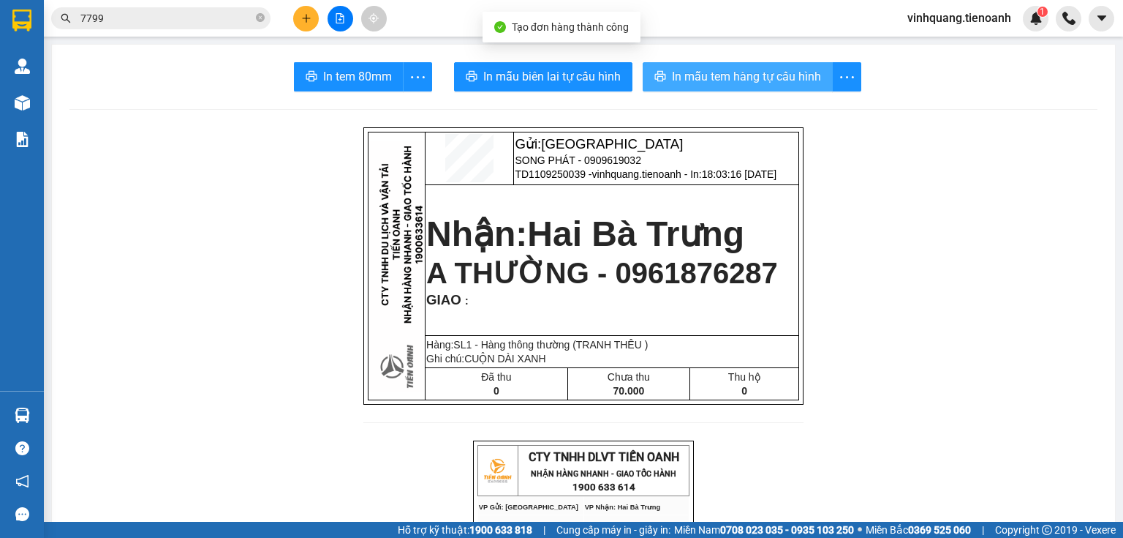
click at [786, 63] on button "In mẫu tem hàng tự cấu hình" at bounding box center [738, 76] width 190 height 29
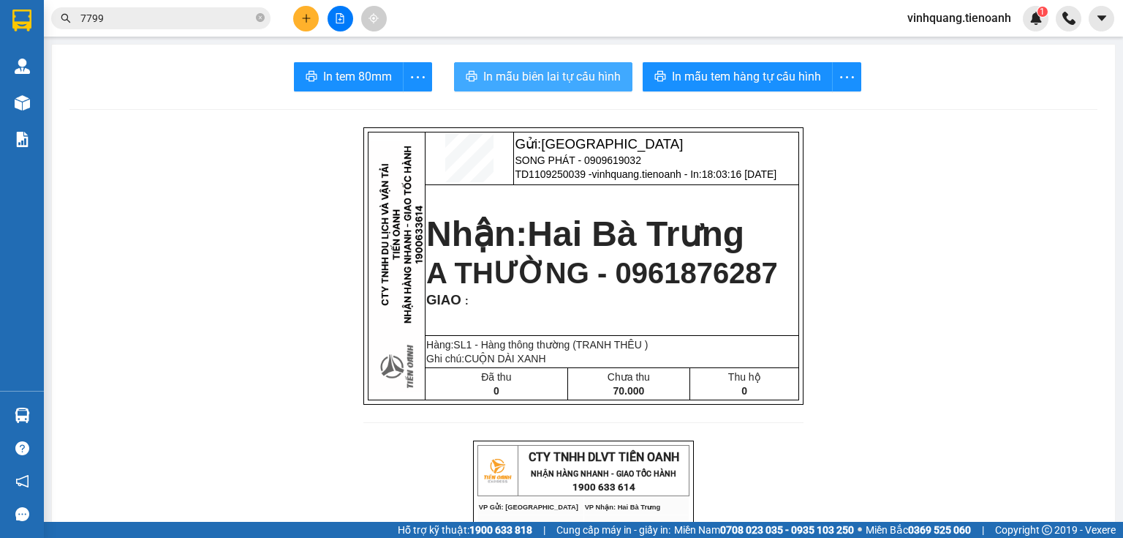
click at [603, 88] on button "In mẫu biên lai tự cấu hình" at bounding box center [543, 76] width 178 height 29
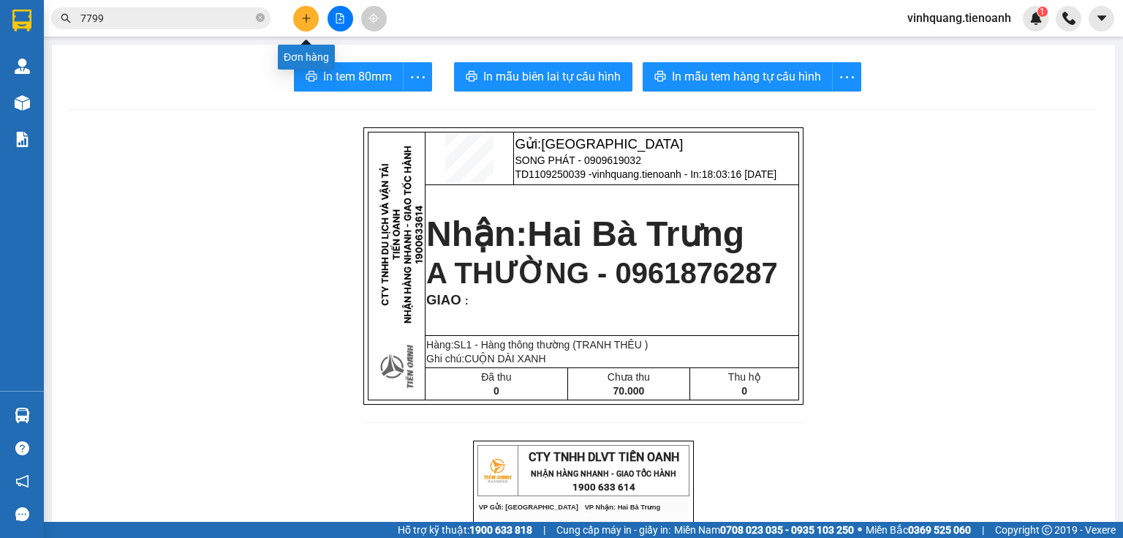
click at [315, 14] on button at bounding box center [306, 19] width 26 height 26
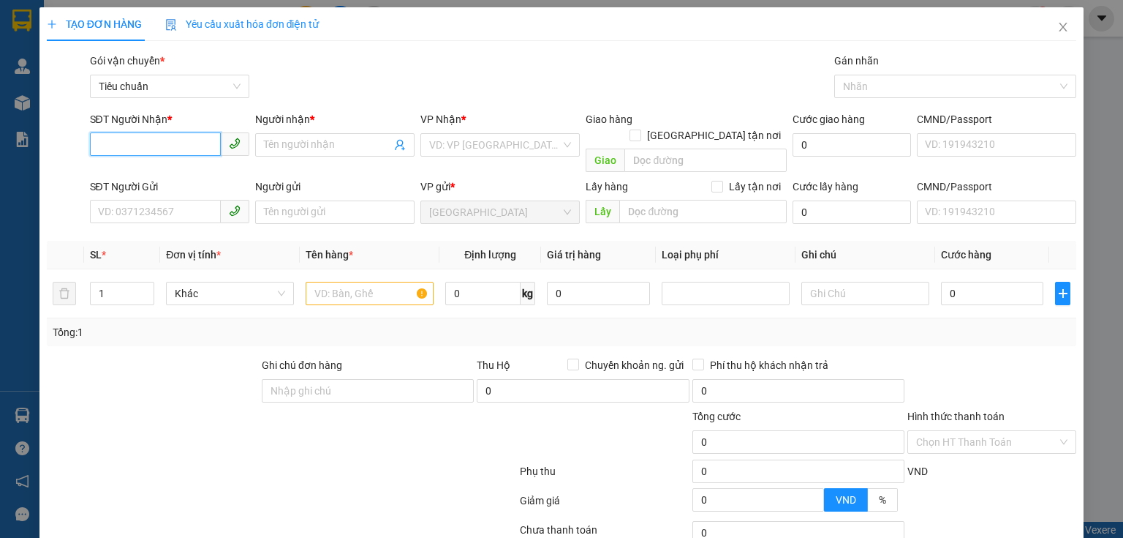
click at [178, 151] on input "SĐT Người Nhận *" at bounding box center [155, 143] width 131 height 23
type input "0706252411"
click at [176, 178] on div "0706252411 - A Thành" at bounding box center [168, 174] width 140 height 16
type input "A Thành"
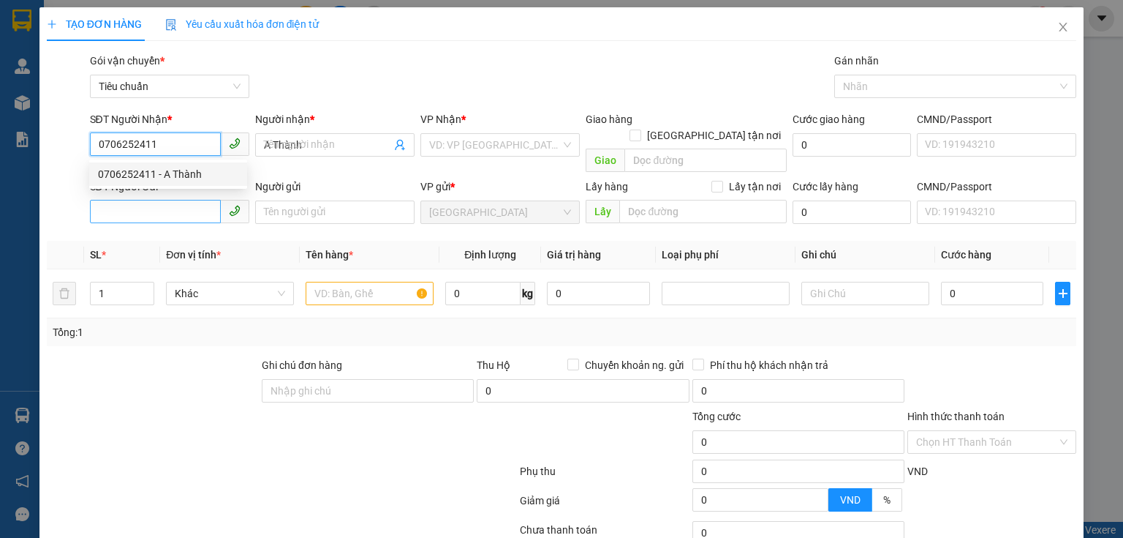
type input "300.000"
type input "0706252411"
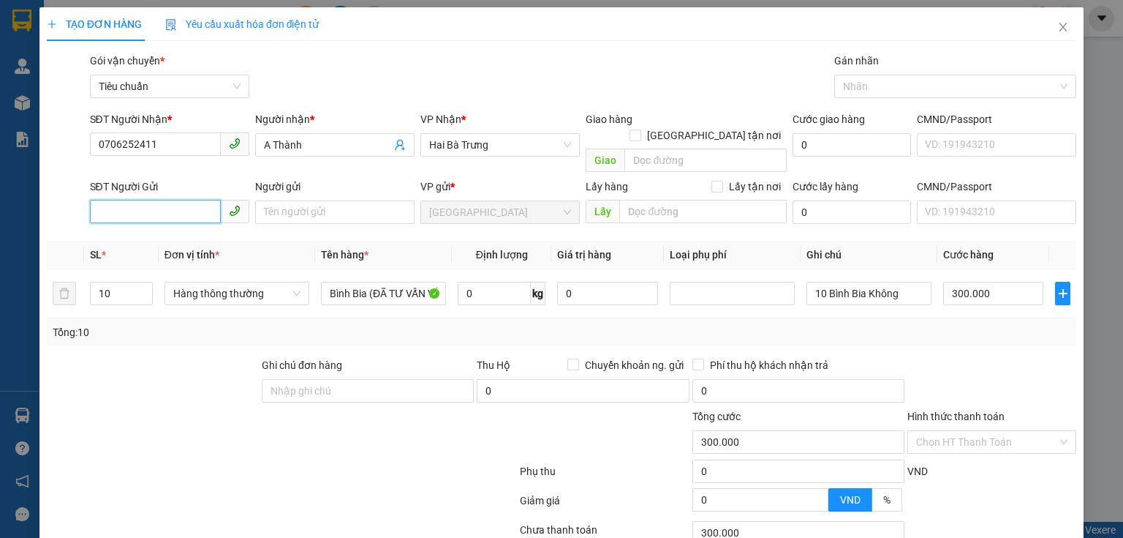
click at [167, 200] on input "SĐT Người Gửi" at bounding box center [155, 211] width 131 height 23
click at [176, 223] on div "0909778078 - CTy Magnoria" at bounding box center [168, 225] width 140 height 16
type input "0909778078"
type input "CTy Magnoria"
click at [141, 285] on span "up" at bounding box center [144, 289] width 9 height 9
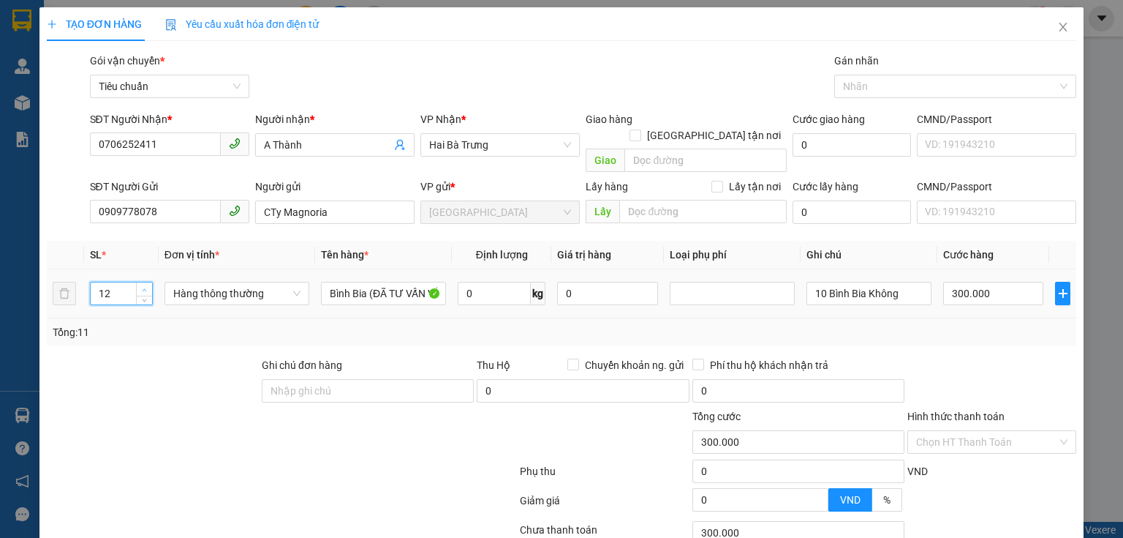
click at [141, 285] on span "up" at bounding box center [144, 289] width 9 height 9
type input "15"
click at [141, 285] on span "up" at bounding box center [144, 289] width 9 height 9
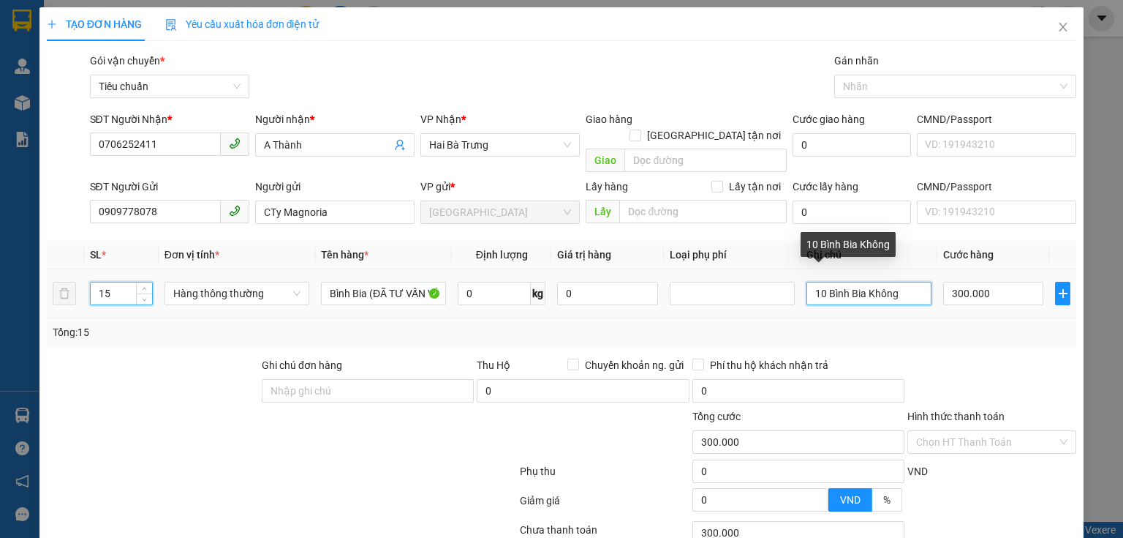
click at [821, 282] on input "10 Bình Bia Không" at bounding box center [869, 293] width 125 height 23
type input "0"
type input "15 Bình Bia Không"
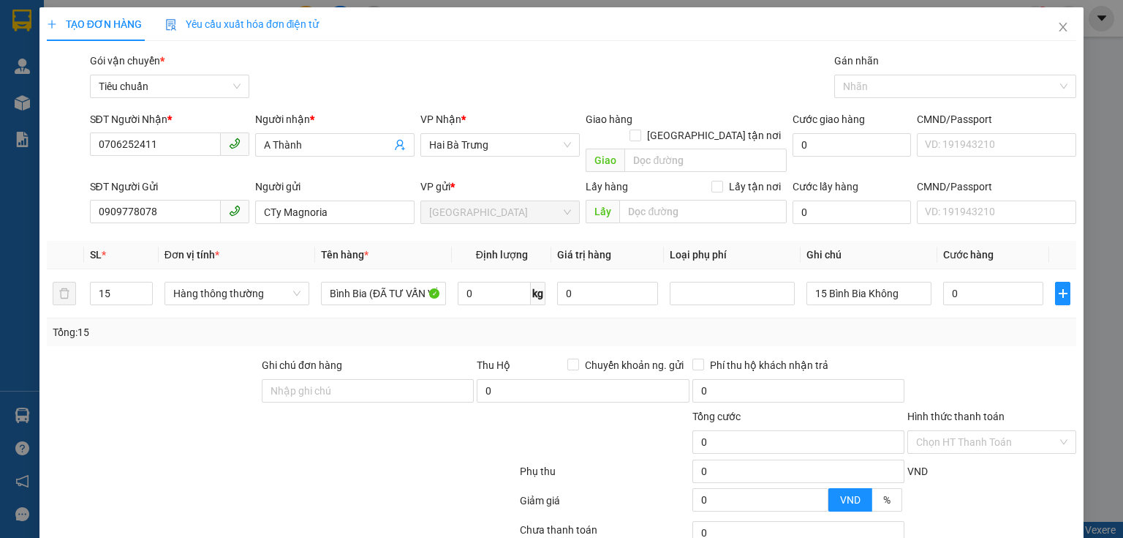
click at [842, 318] on div "Tổng: 15" at bounding box center [562, 332] width 1030 height 28
click at [971, 282] on input "0" at bounding box center [993, 293] width 100 height 23
type input "0"
type input "4"
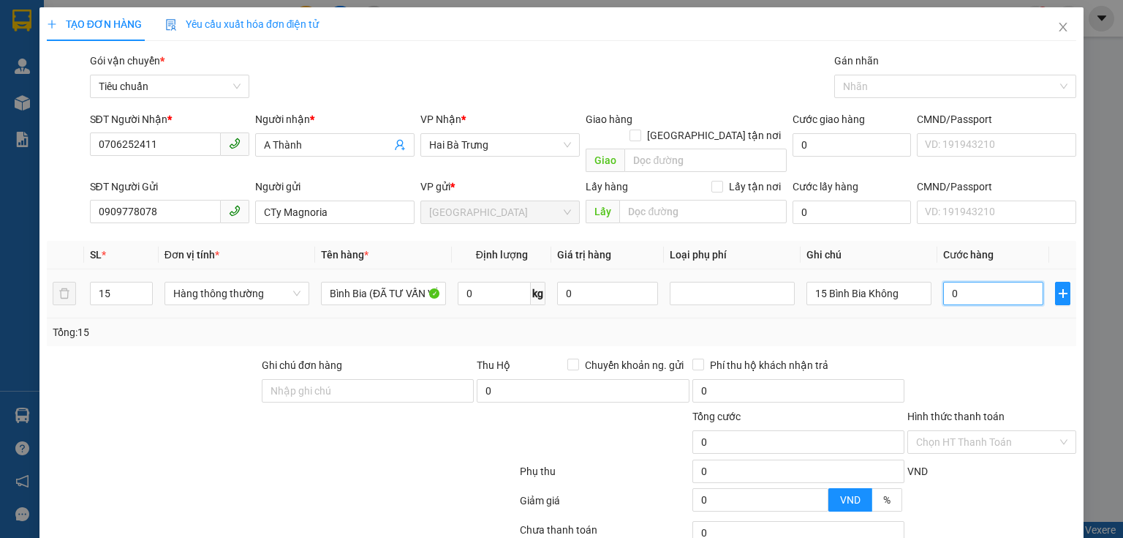
type input "04"
type input "45"
type input "045"
type input "450"
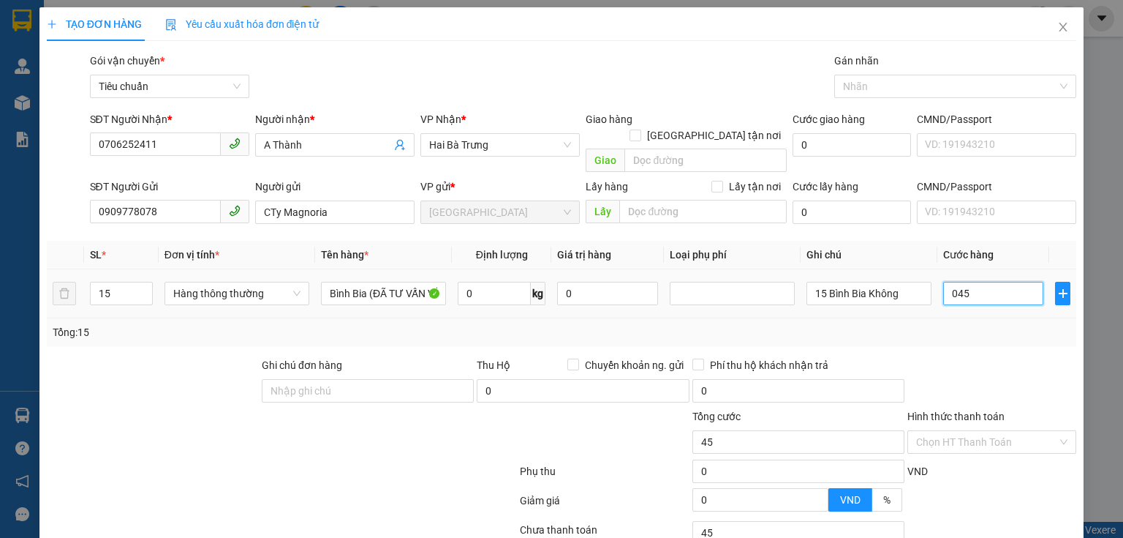
type input "450"
type input "0.450"
type input "450.000"
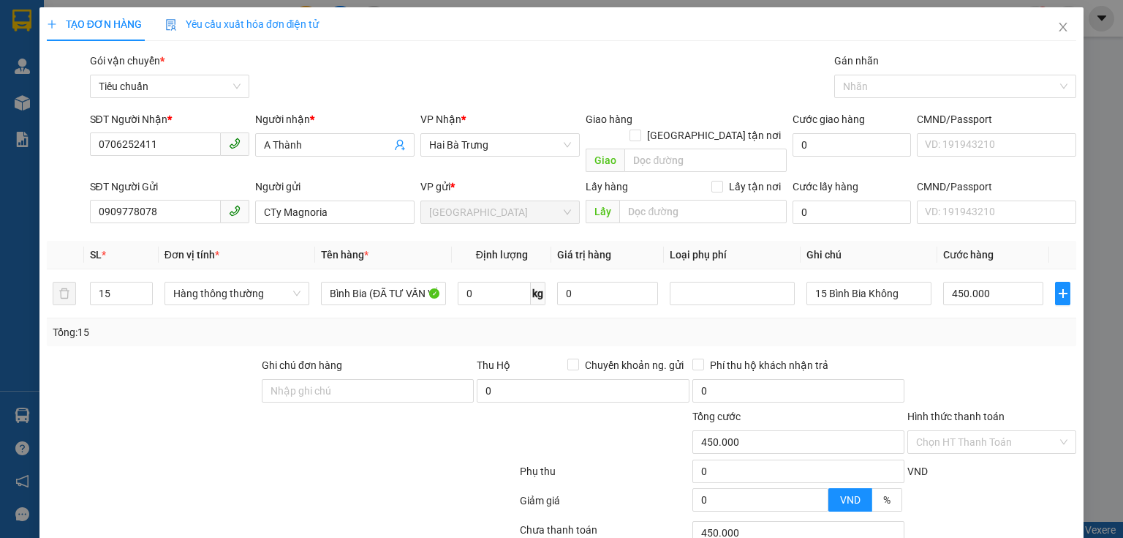
click at [940, 357] on div at bounding box center [992, 382] width 172 height 51
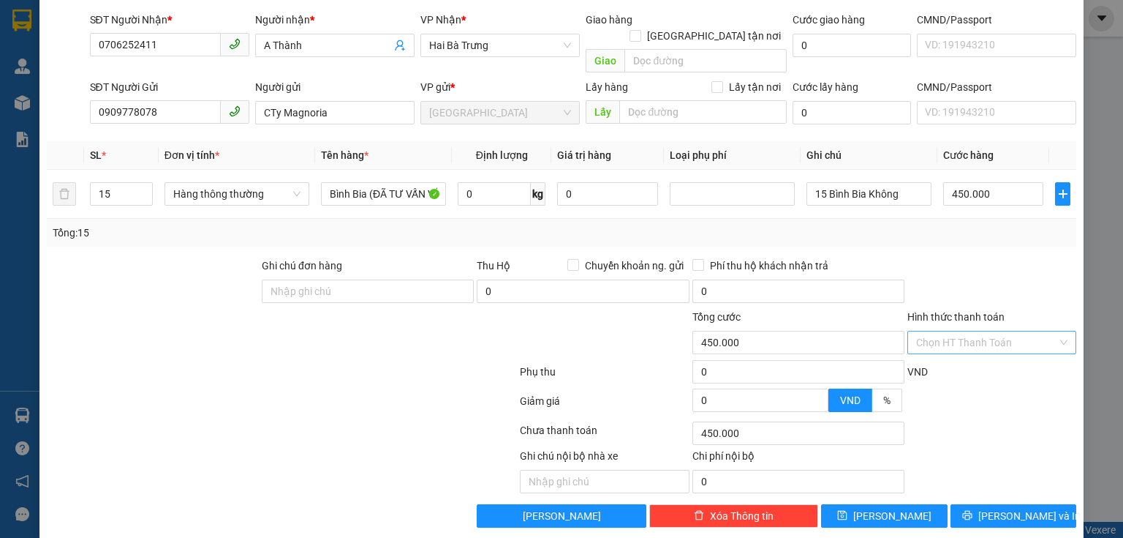
click at [986, 331] on input "Hình thức thanh toán" at bounding box center [986, 342] width 141 height 22
click at [961, 345] on div "Tại văn phòng" at bounding box center [984, 354] width 168 height 23
type input "0"
click at [1031, 513] on div "TẠO ĐƠN HÀNG Yêu cầu xuất hóa đơn điện tử Transit Pickup Surcharge Ids Transit …" at bounding box center [561, 223] width 1044 height 630
click at [1004, 514] on div "TẠO ĐƠN HÀNG Yêu cầu xuất hóa đơn điện tử Transit Pickup Surcharge Ids Transit …" at bounding box center [561, 223] width 1044 height 630
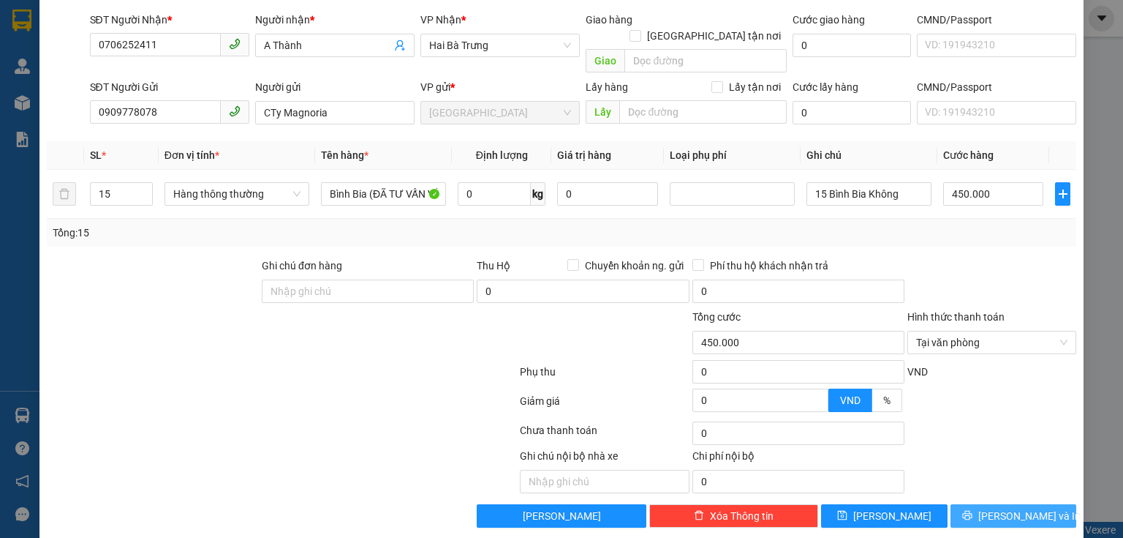
click at [1036, 504] on button "[PERSON_NAME] và In" at bounding box center [1014, 515] width 127 height 23
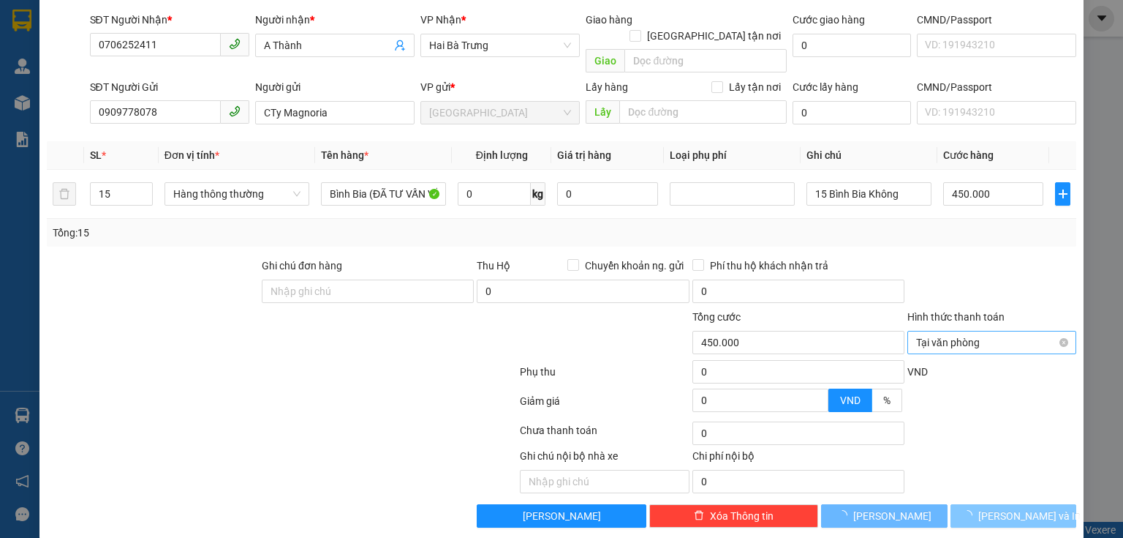
click at [942, 331] on span "Tại văn phòng" at bounding box center [991, 342] width 151 height 22
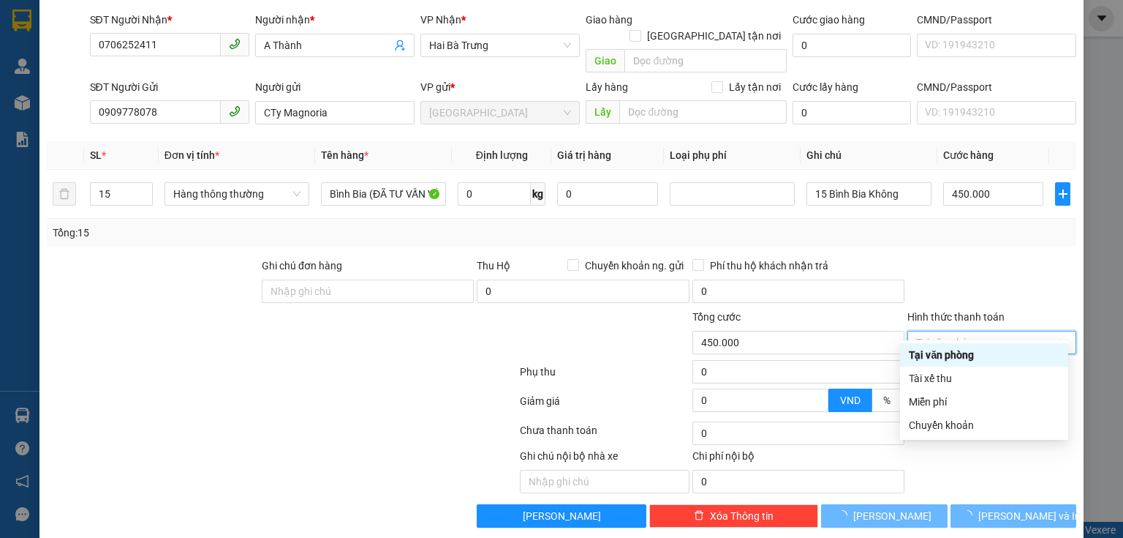
click at [951, 357] on div "Tại văn phòng" at bounding box center [984, 355] width 151 height 16
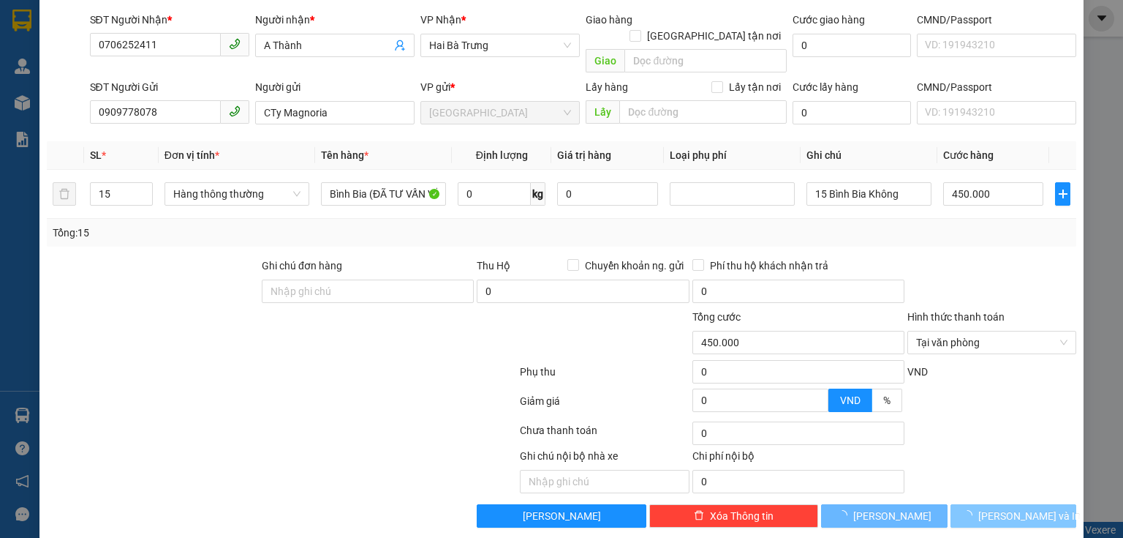
click at [998, 508] on span "[PERSON_NAME] và In" at bounding box center [1030, 516] width 102 height 16
click at [996, 508] on span "[PERSON_NAME] và In" at bounding box center [1030, 516] width 102 height 16
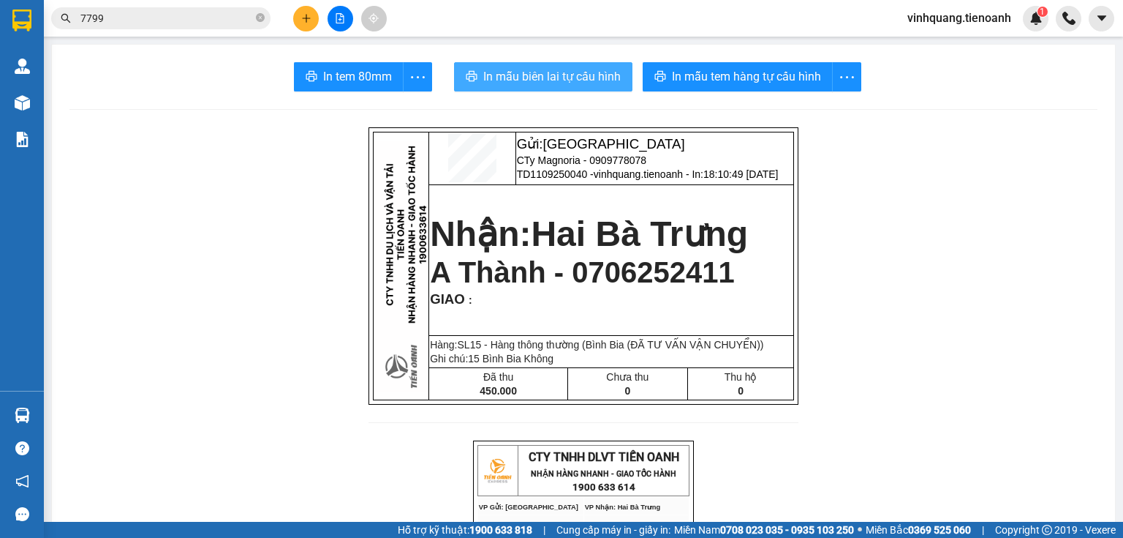
click at [551, 82] on span "In mẫu biên lai tự cấu hình" at bounding box center [551, 76] width 137 height 18
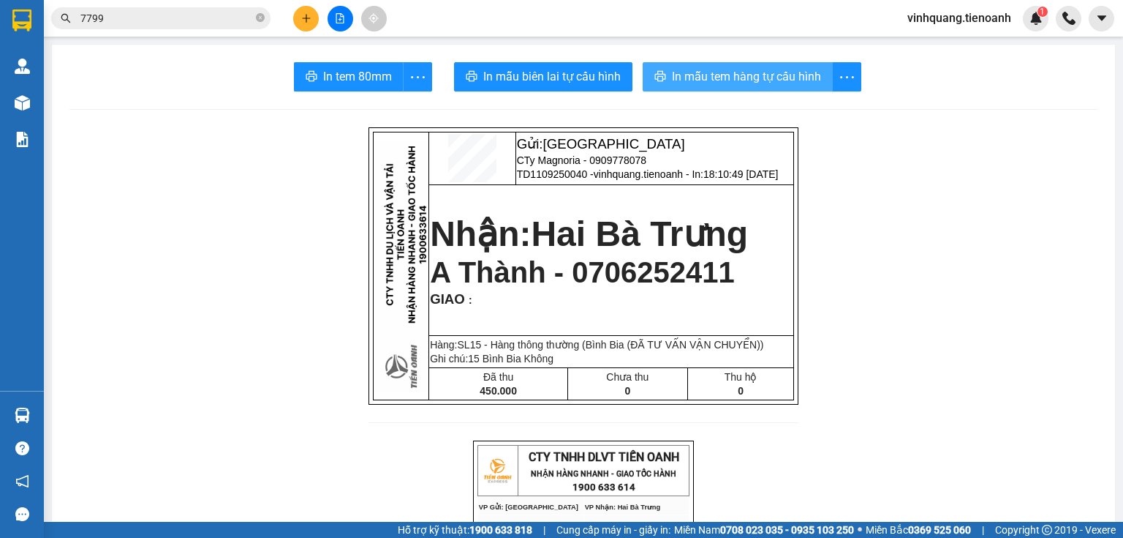
click at [709, 82] on span "In mẫu tem hàng tự cấu hình" at bounding box center [746, 76] width 149 height 18
click at [309, 23] on button at bounding box center [306, 19] width 26 height 26
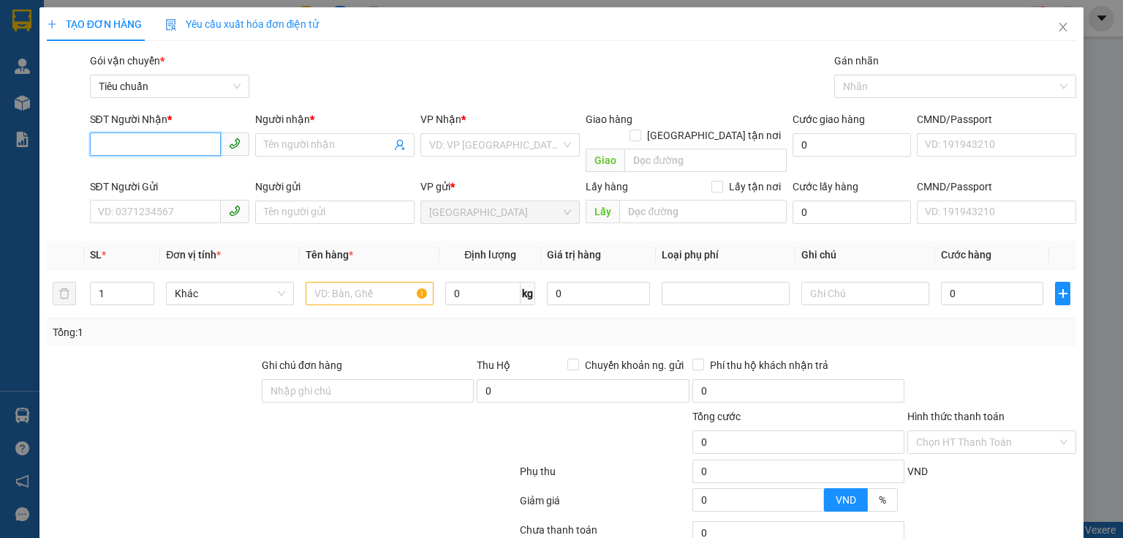
click at [179, 150] on input "SĐT Người Nhận *" at bounding box center [155, 143] width 131 height 23
click at [182, 150] on input "SĐT Người Nhận *" at bounding box center [155, 143] width 131 height 23
click at [197, 180] on div "0368470752 - C Trinh" at bounding box center [168, 174] width 140 height 16
type input "0368470752"
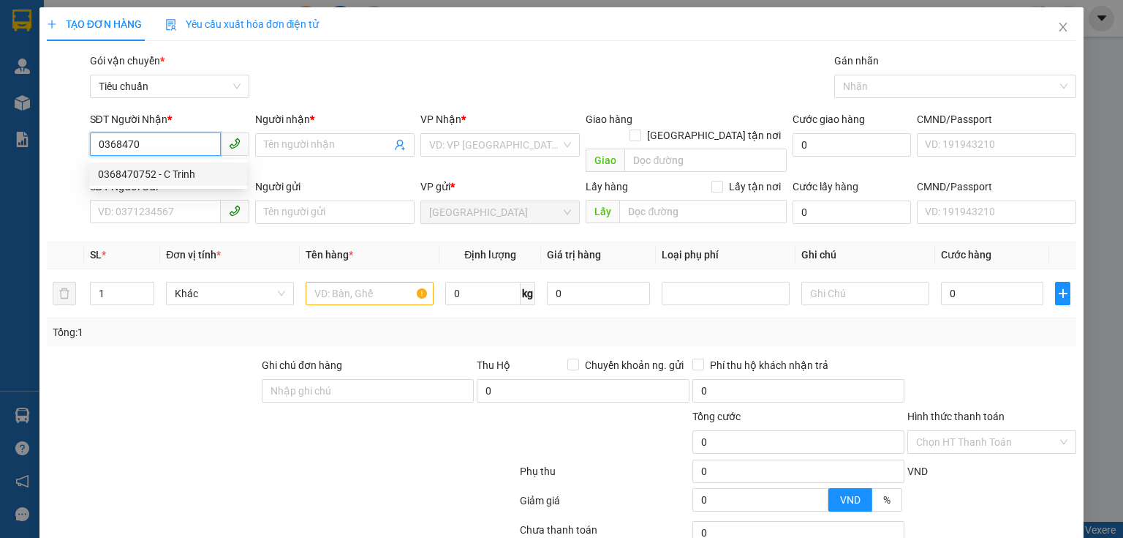
type input "C Trinh"
type input "30.000"
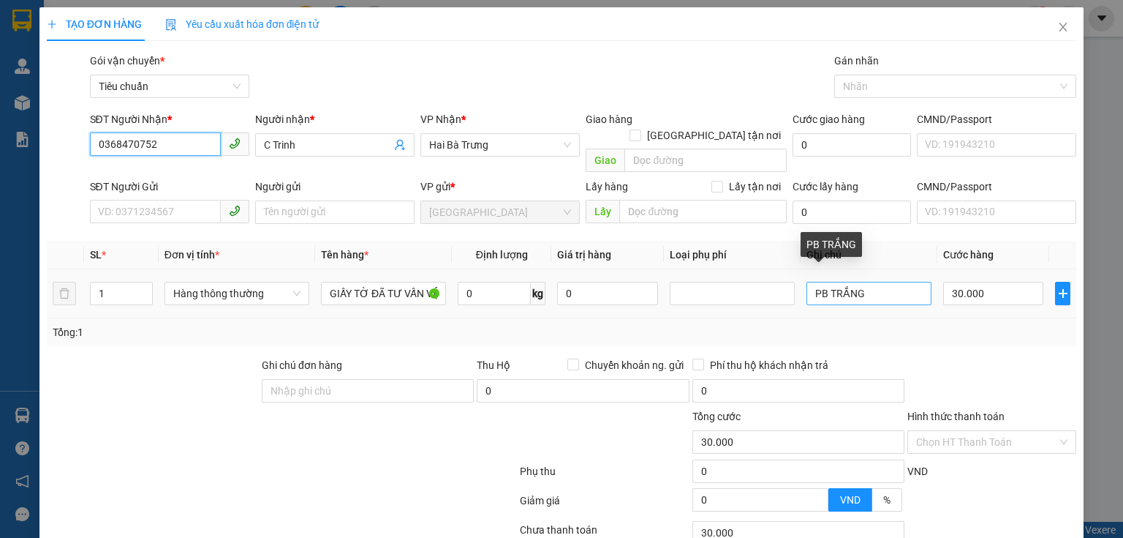
type input "0368470752"
click at [882, 284] on input "PB TRẮNG" at bounding box center [869, 293] width 125 height 23
type input "P"
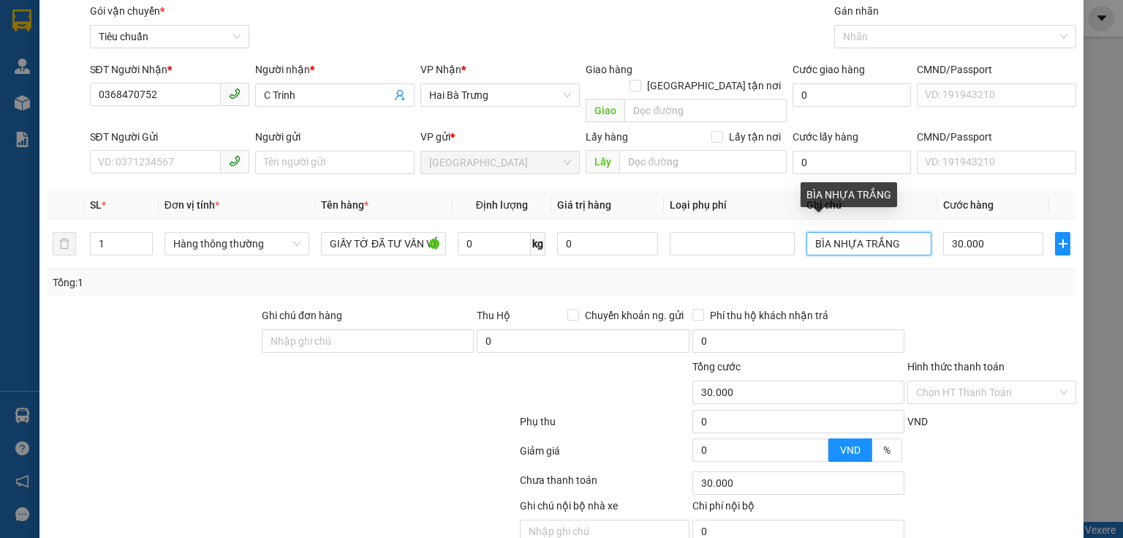
scroll to position [99, 0]
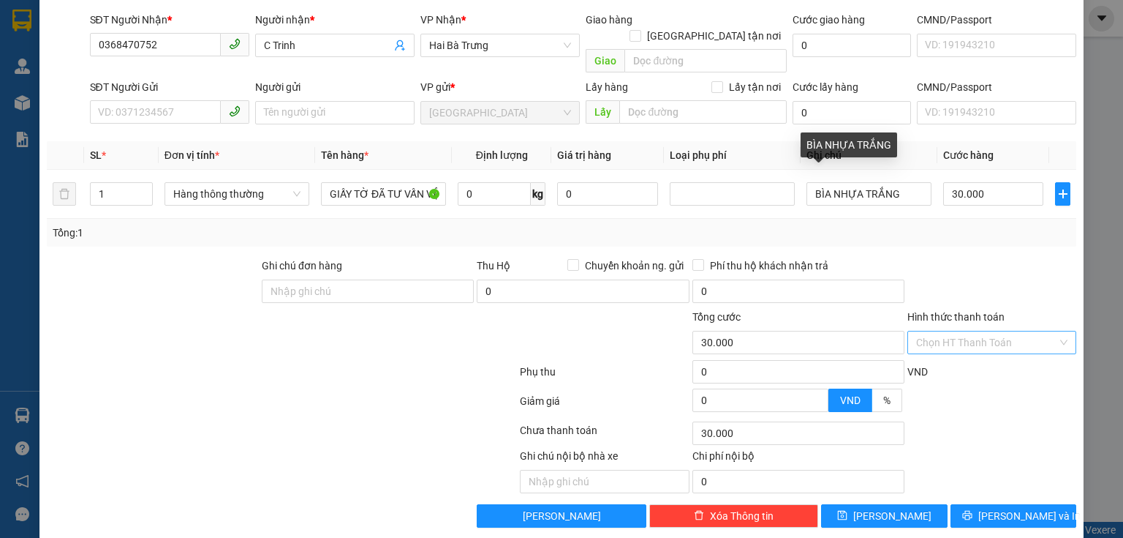
click at [971, 331] on input "Hình thức thanh toán" at bounding box center [986, 342] width 141 height 22
click at [945, 358] on div "Tại văn phòng" at bounding box center [984, 355] width 151 height 16
click at [989, 504] on button "[PERSON_NAME] và In" at bounding box center [1014, 515] width 127 height 23
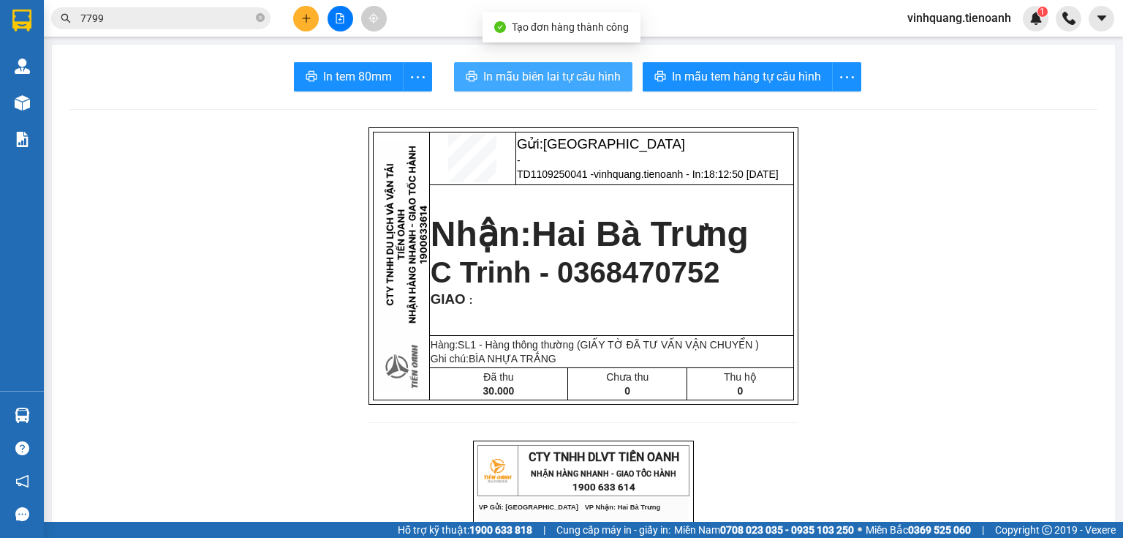
click at [510, 76] on span "In mẫu biên lai tự cấu hình" at bounding box center [551, 76] width 137 height 18
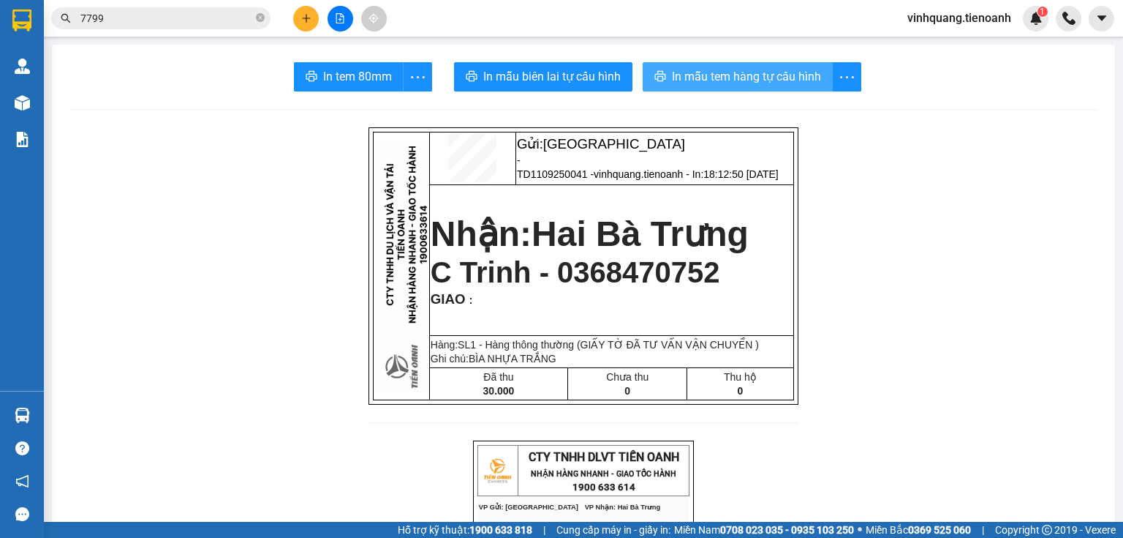
click at [779, 67] on span "In mẫu tem hàng tự cấu hình" at bounding box center [746, 76] width 149 height 18
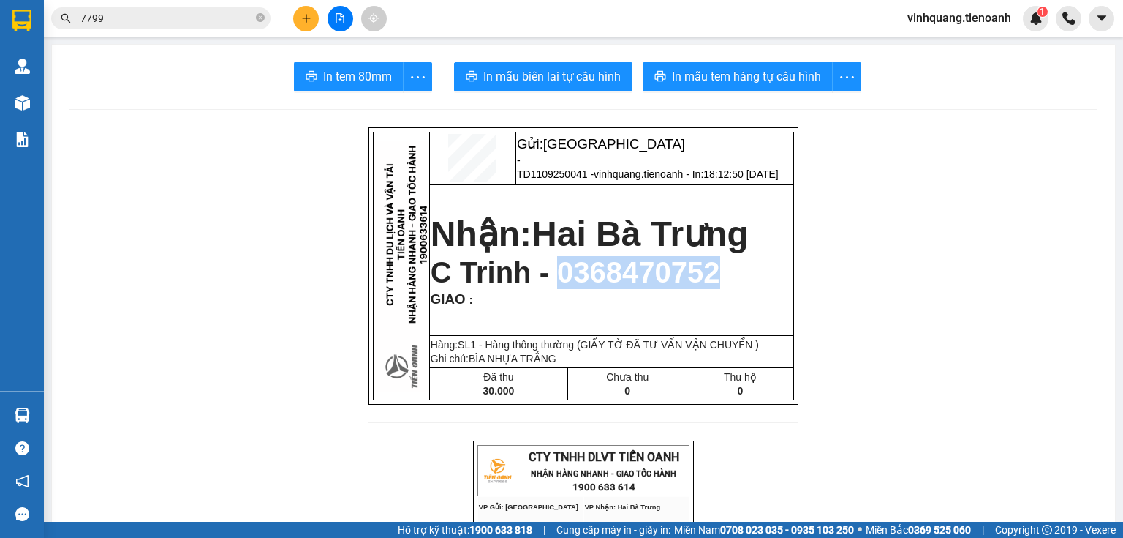
drag, startPoint x: 541, startPoint y: 279, endPoint x: 747, endPoint y: 276, distance: 206.3
click at [756, 276] on p "C Trinh - 0368470752" at bounding box center [612, 272] width 362 height 33
copy span "0368470752"
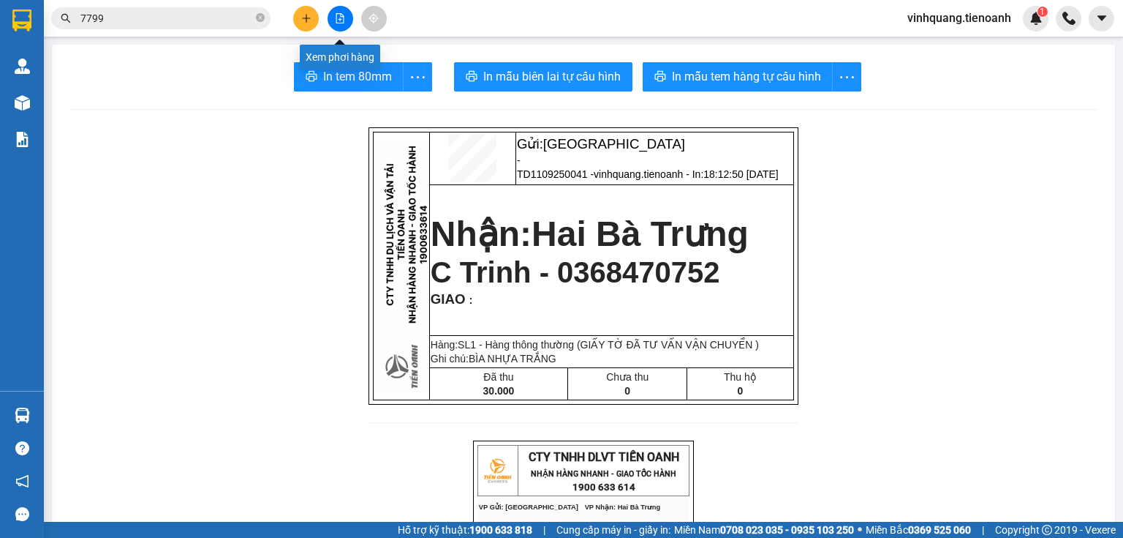
click at [320, 18] on div at bounding box center [340, 19] width 110 height 26
click at [314, 18] on button at bounding box center [306, 19] width 26 height 26
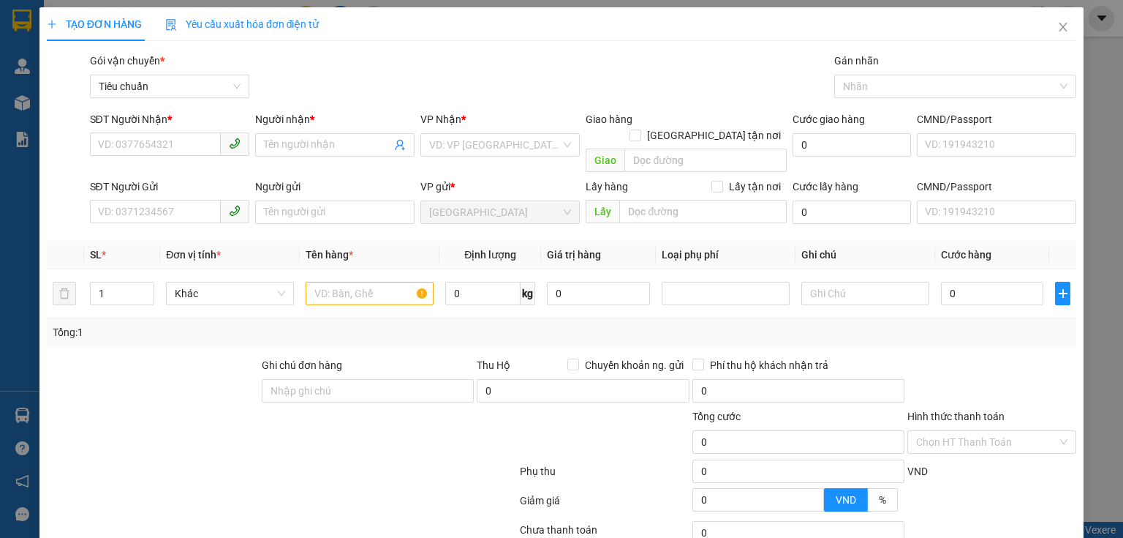
click at [869, 241] on th "Ghi chú" at bounding box center [866, 255] width 140 height 29
click at [859, 269] on td at bounding box center [866, 293] width 140 height 49
click at [856, 282] on input "text" at bounding box center [866, 293] width 128 height 23
drag, startPoint x: 183, startPoint y: 161, endPoint x: 194, endPoint y: 145, distance: 19.5
click at [184, 159] on div "SĐT Người Nhận * VD: 0377654321" at bounding box center [169, 136] width 159 height 51
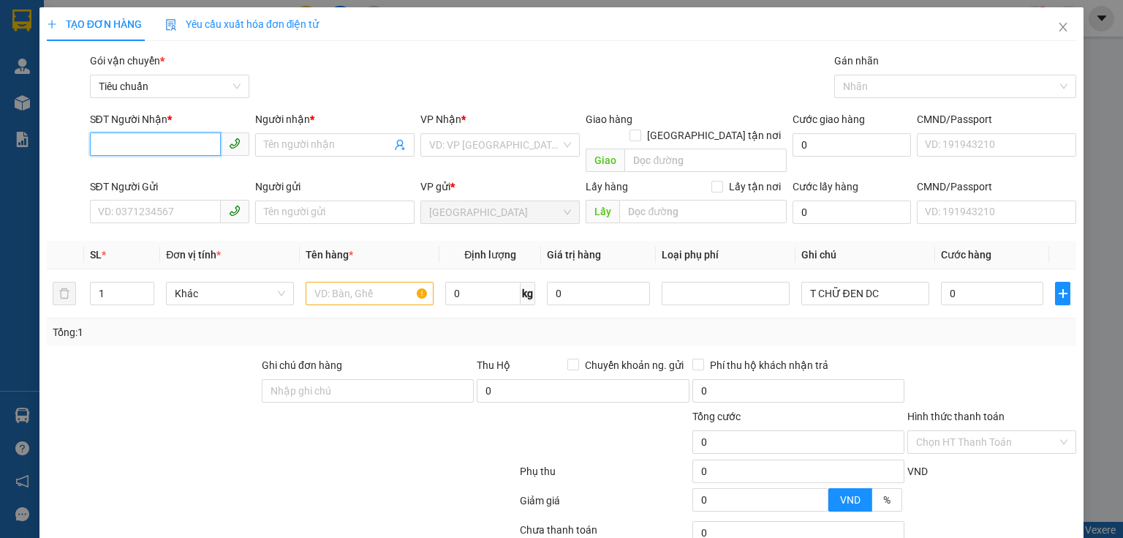
click at [194, 145] on input "SĐT Người Nhận *" at bounding box center [155, 143] width 131 height 23
click at [196, 143] on input "SĐT Người Nhận *" at bounding box center [155, 143] width 131 height 23
click at [194, 182] on div "0969961953 - A NHẬT" at bounding box center [168, 173] width 158 height 23
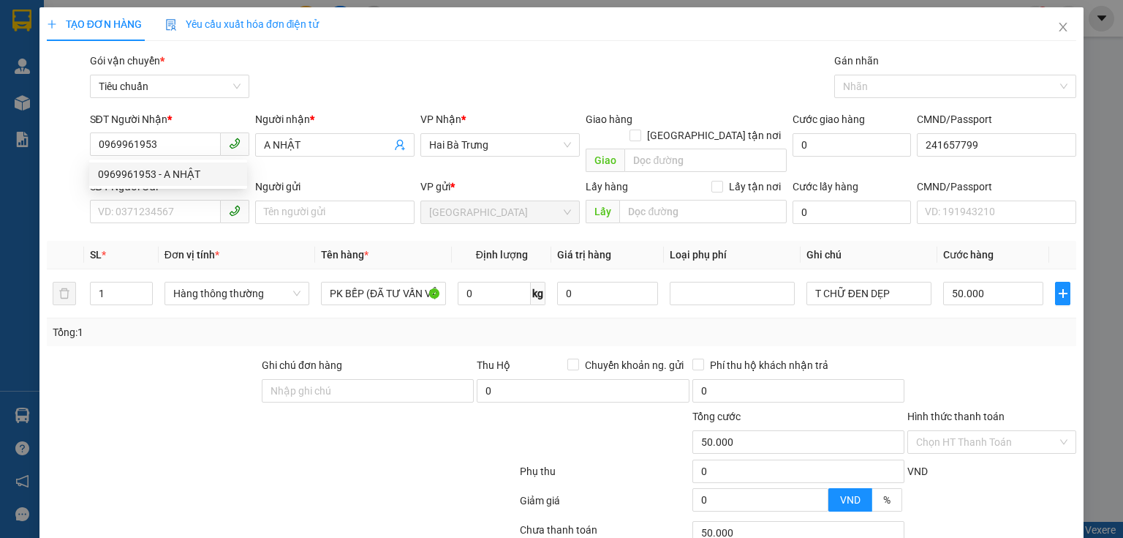
click at [192, 216] on div "Transit Pickup Surcharge Ids Transit Deliver Surcharge Ids Transit Deliver Surc…" at bounding box center [562, 340] width 1030 height 574
click at [214, 202] on input "SĐT Người Gửi" at bounding box center [155, 211] width 131 height 23
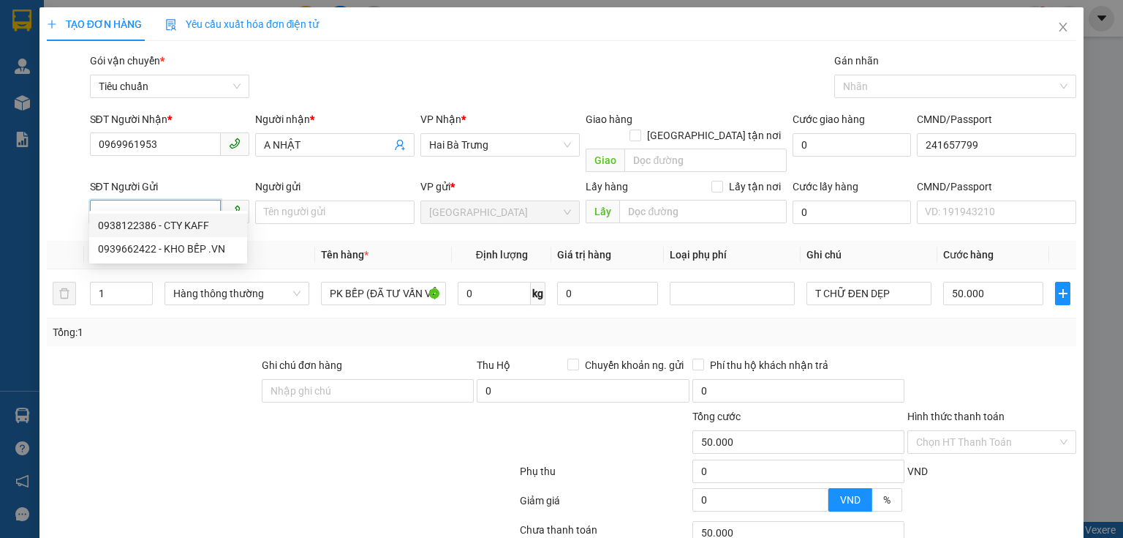
click at [178, 225] on div "0938122386 - CTY KAFF" at bounding box center [168, 225] width 140 height 16
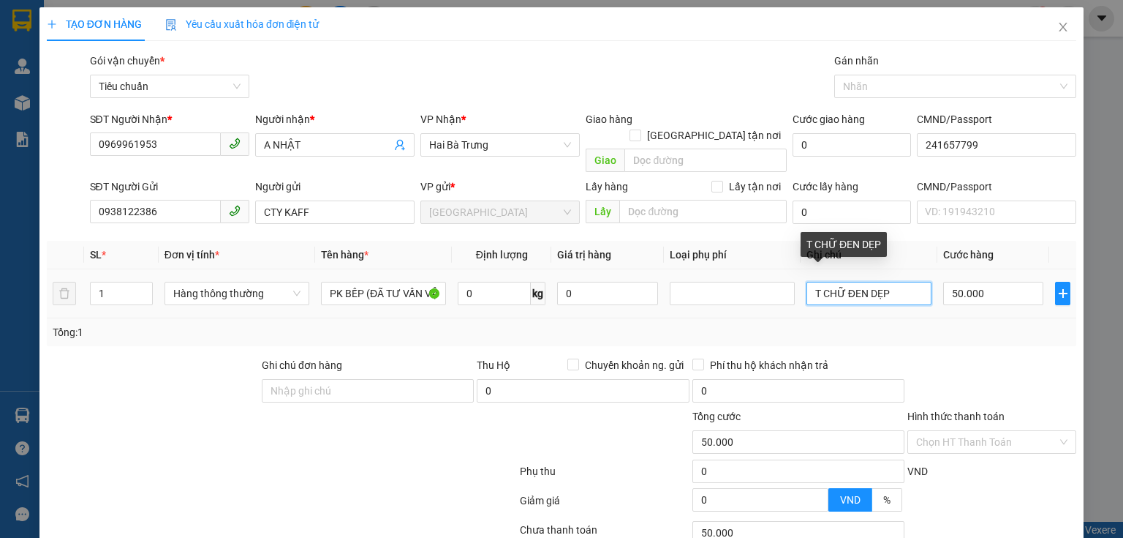
click at [898, 284] on input "T CHỮ ĐEN DẸP" at bounding box center [869, 293] width 125 height 23
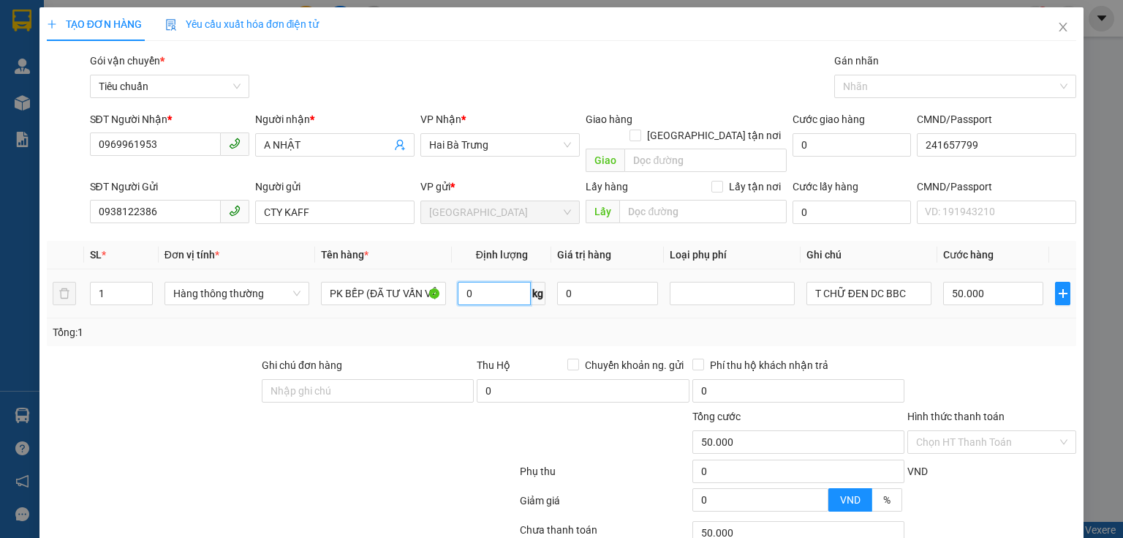
click at [490, 283] on input "0" at bounding box center [494, 293] width 73 height 23
click at [527, 324] on div "Tổng: 1" at bounding box center [562, 332] width 1018 height 16
click at [991, 282] on input "50.000" at bounding box center [993, 293] width 100 height 23
click at [989, 324] on div "Tổng: 1" at bounding box center [562, 332] width 1018 height 16
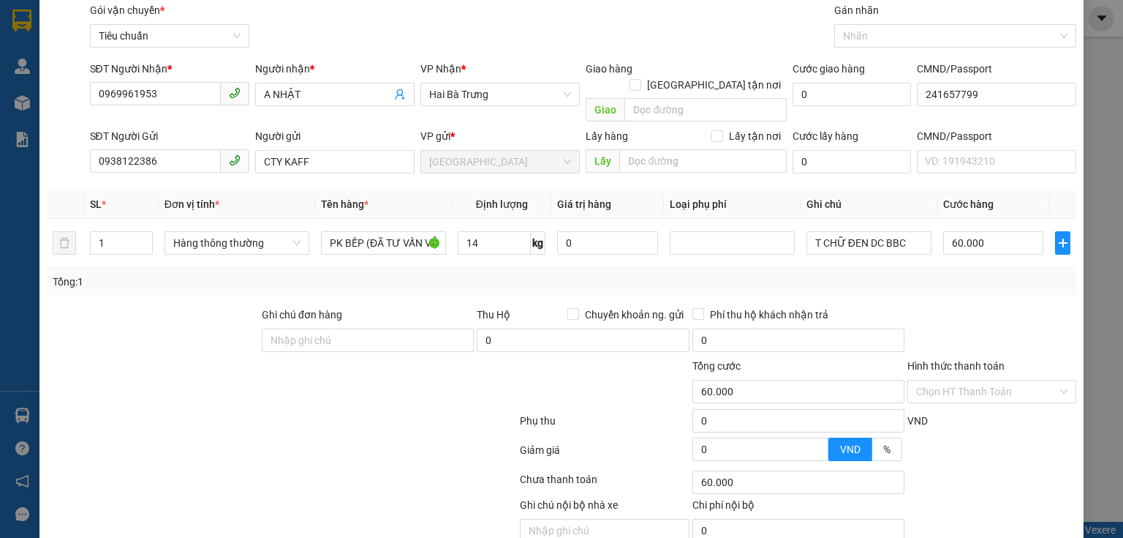
scroll to position [99, 0]
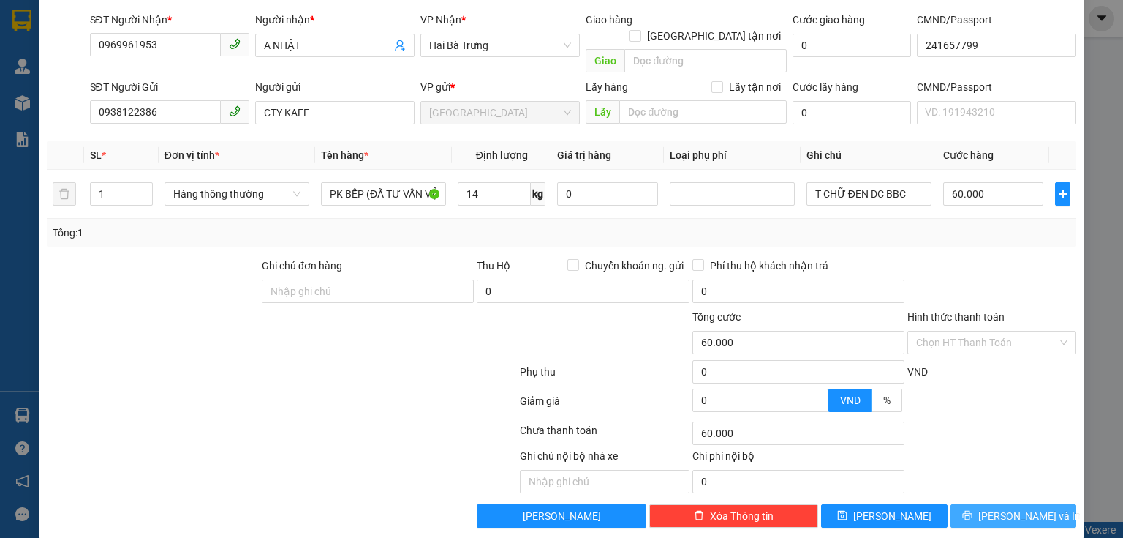
click at [1013, 508] on span "[PERSON_NAME] và In" at bounding box center [1030, 516] width 102 height 16
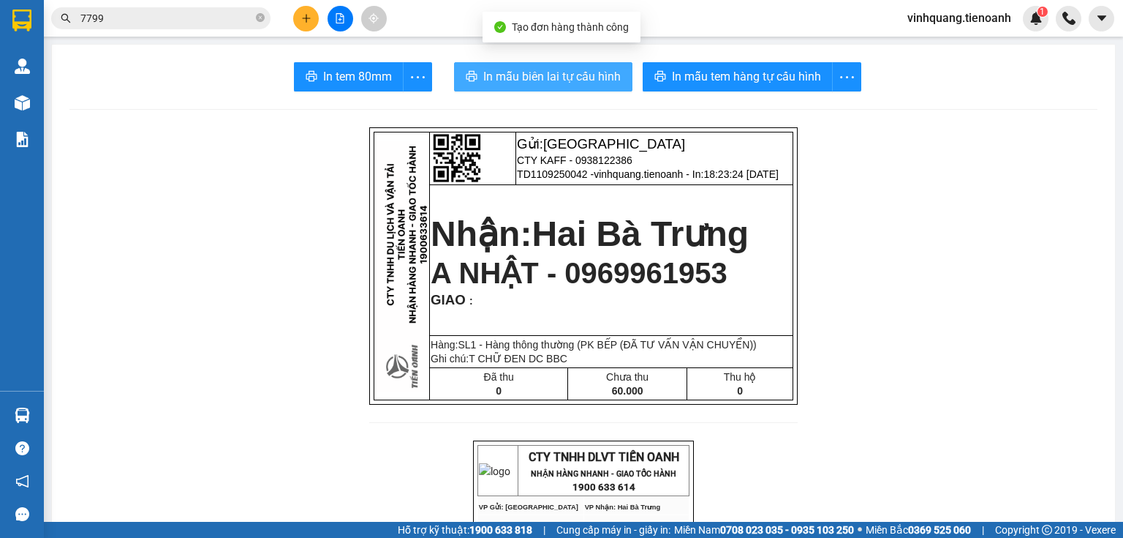
click at [548, 76] on span "In mẫu biên lai tự cấu hình" at bounding box center [551, 76] width 137 height 18
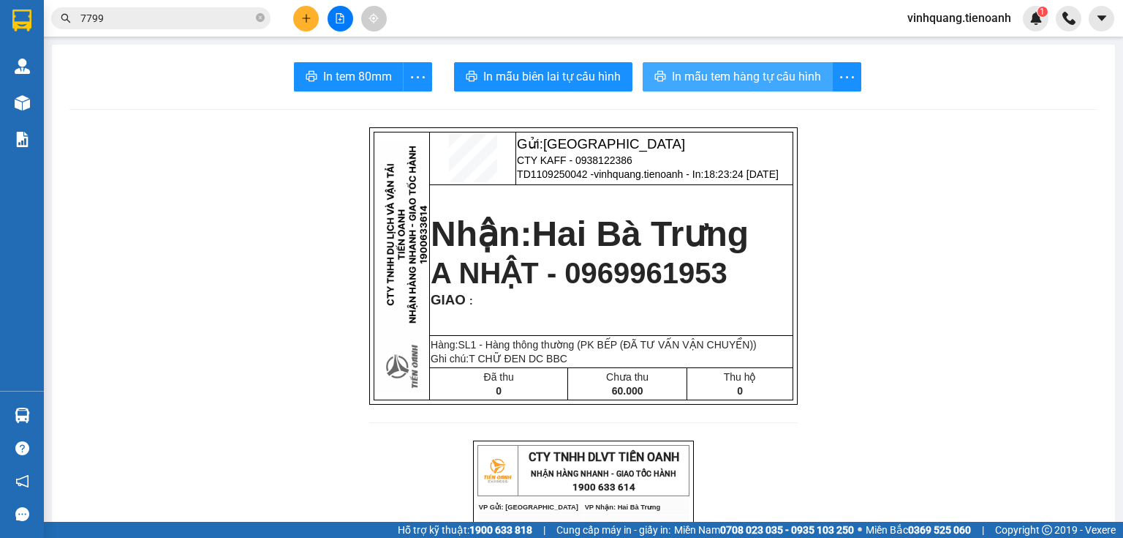
click at [752, 88] on button "In mẫu tem hàng tự cấu hình" at bounding box center [738, 76] width 190 height 29
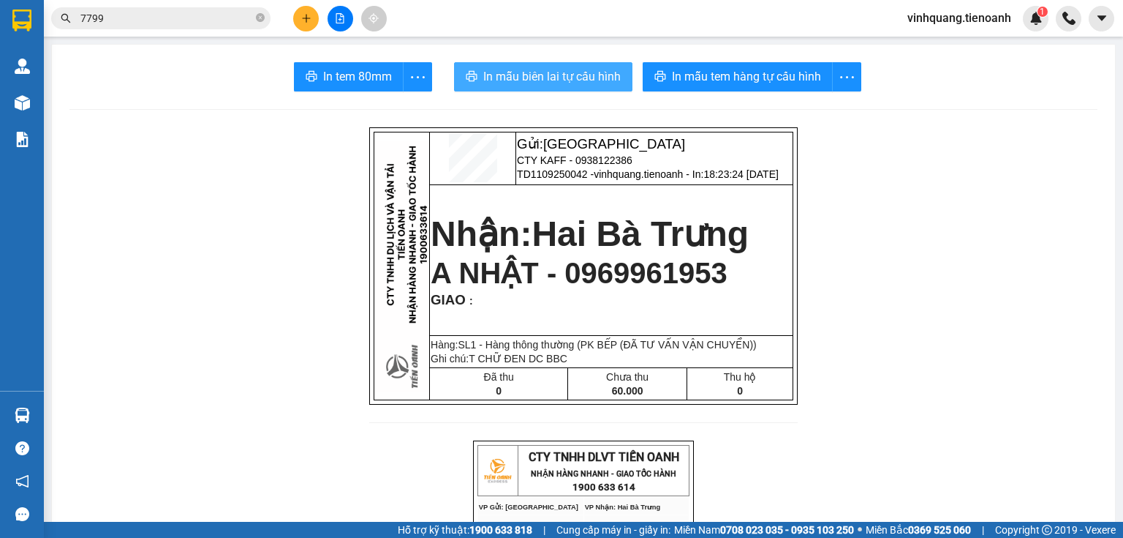
click at [614, 67] on button "In mẫu biên lai tự cấu hình" at bounding box center [543, 76] width 178 height 29
click at [265, 17] on span "7799" at bounding box center [160, 18] width 219 height 22
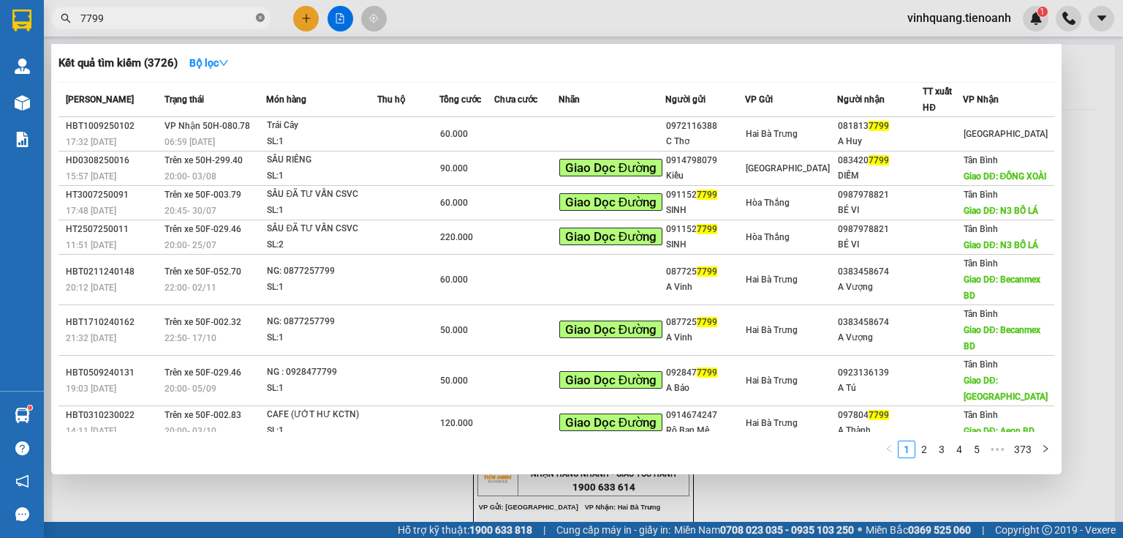
click at [257, 20] on icon "close-circle" at bounding box center [260, 17] width 9 height 9
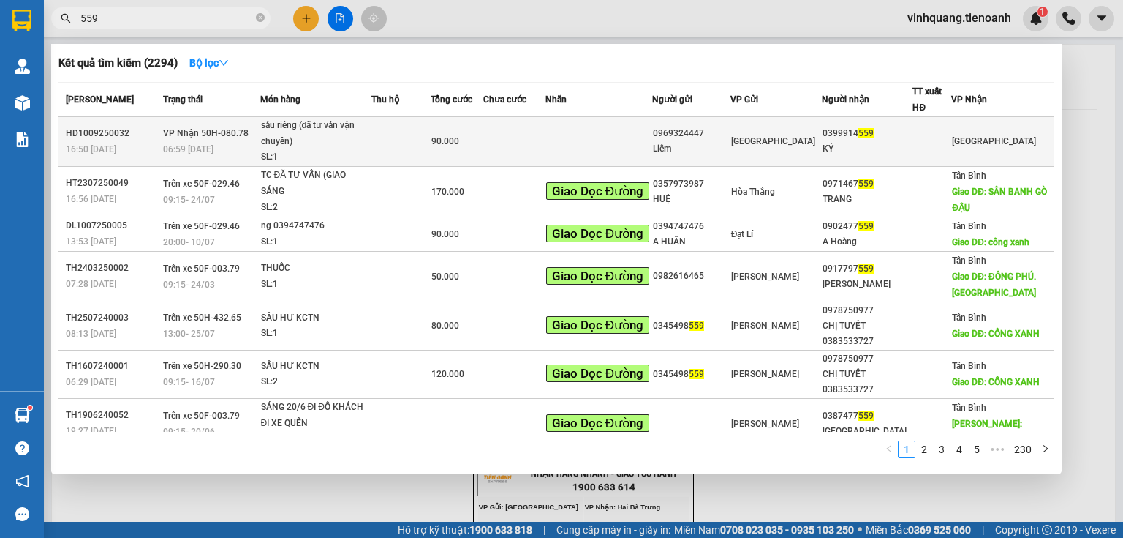
click at [413, 142] on td at bounding box center [401, 142] width 59 height 50
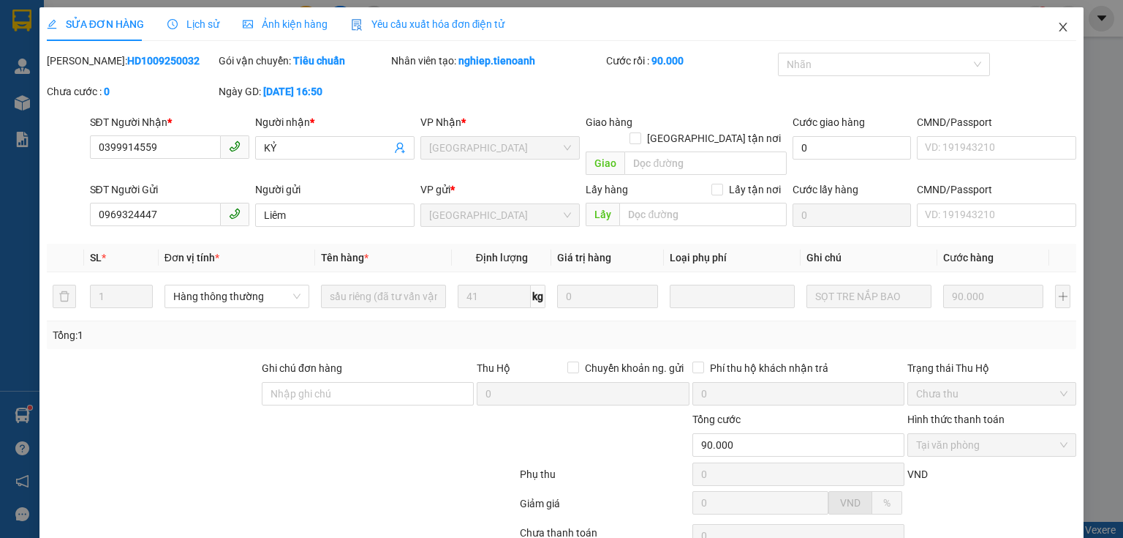
click at [1054, 37] on span "Close" at bounding box center [1063, 27] width 41 height 41
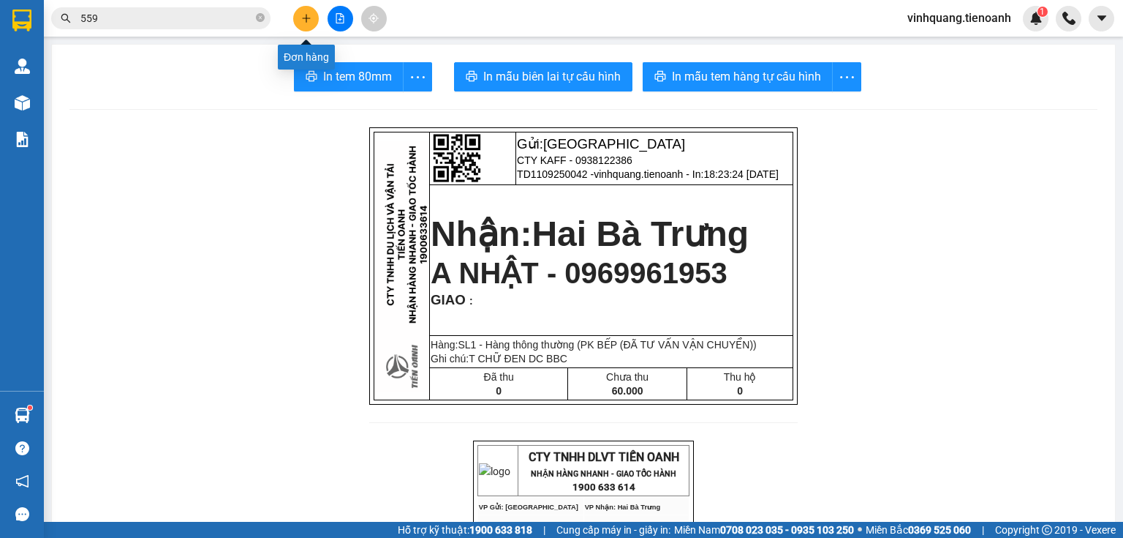
click at [306, 17] on icon "plus" at bounding box center [306, 18] width 1 height 8
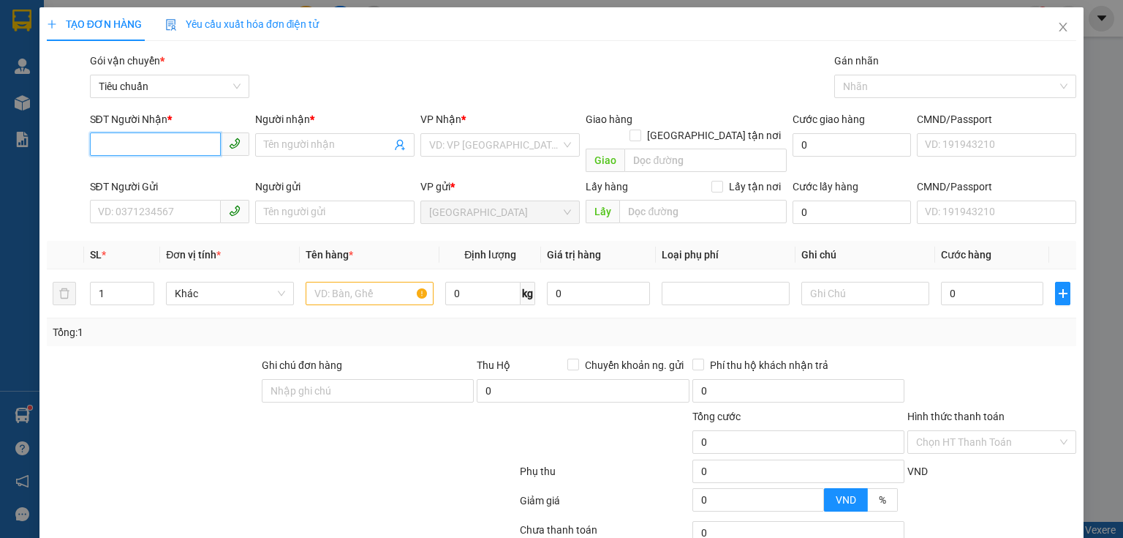
click at [146, 143] on input "SĐT Người Nhận *" at bounding box center [155, 143] width 131 height 23
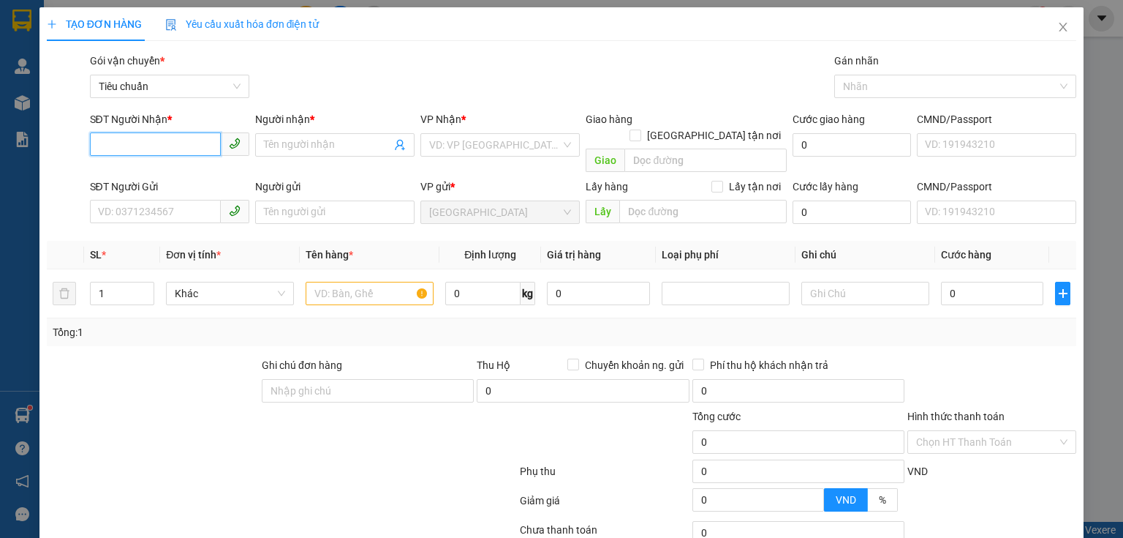
click at [146, 143] on input "SĐT Người Nhận *" at bounding box center [155, 143] width 131 height 23
click at [178, 168] on div "0941748383 - C Trinh" at bounding box center [168, 174] width 140 height 16
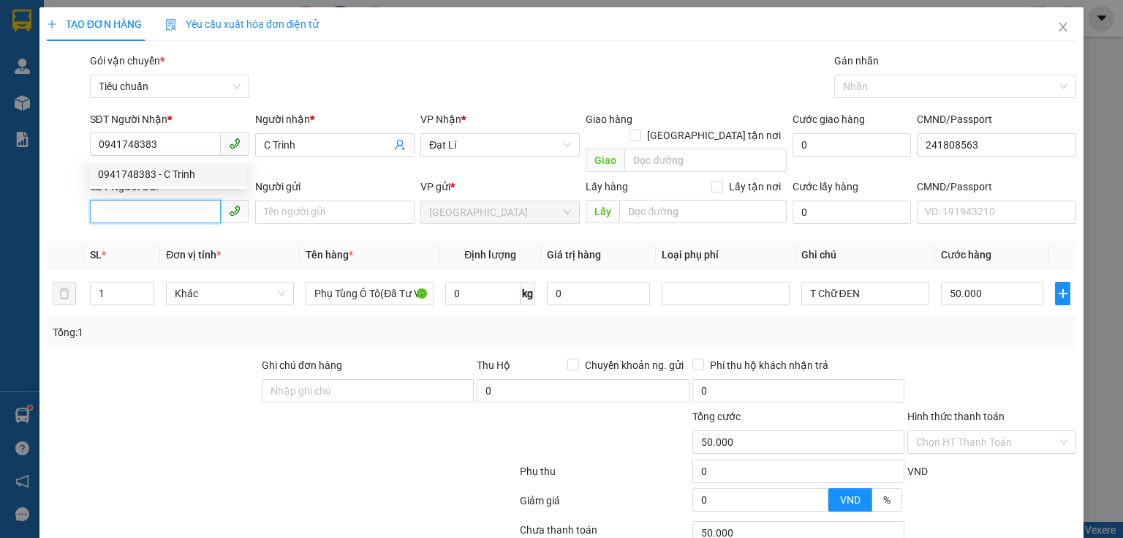
click at [164, 200] on input "SĐT Người Gửi" at bounding box center [155, 211] width 131 height 23
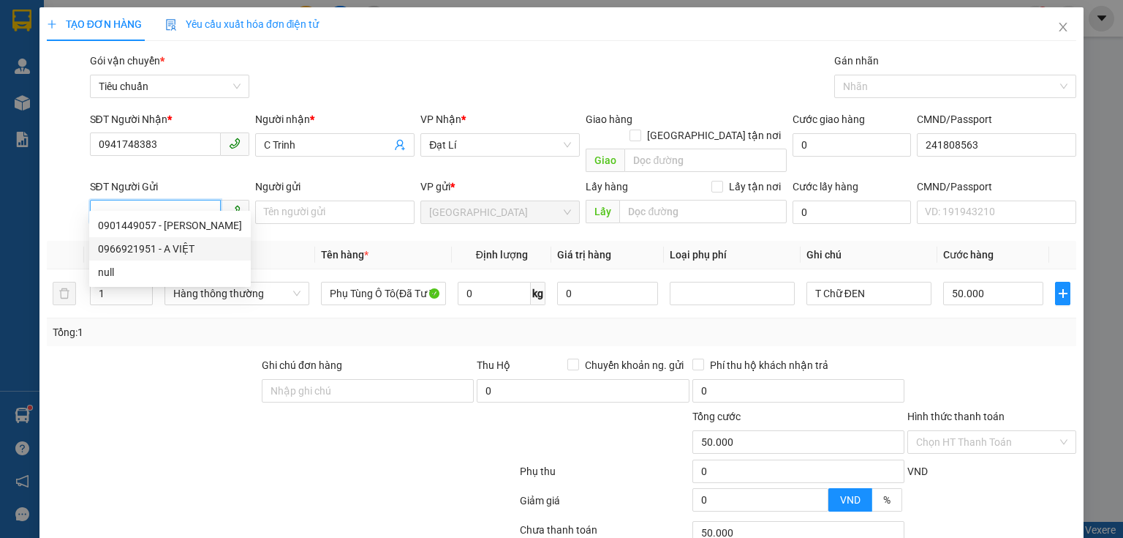
click at [176, 253] on div "0966921951 - A VIỆT" at bounding box center [170, 249] width 144 height 16
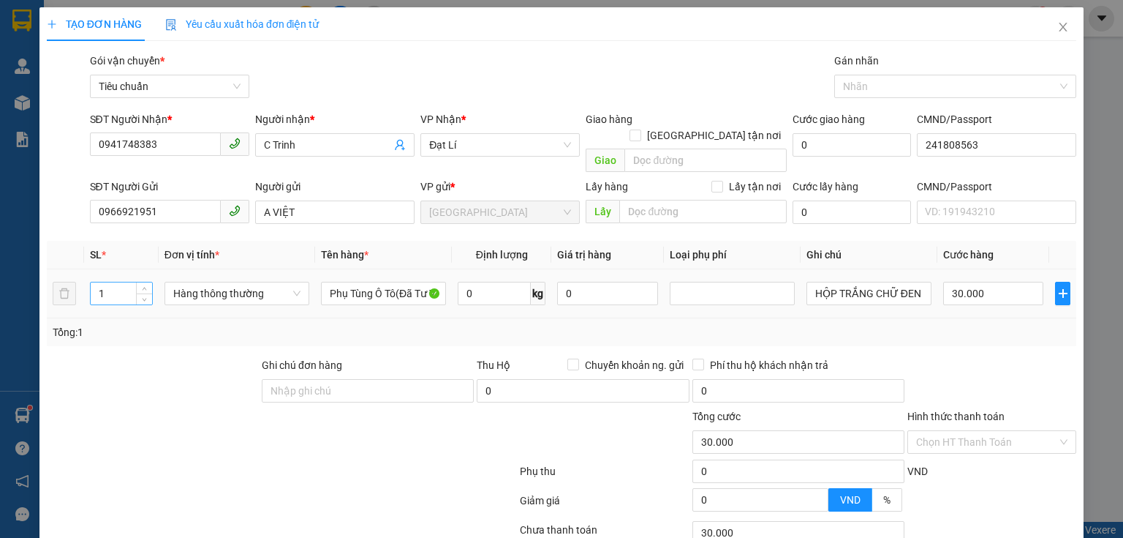
click at [133, 282] on input "1" at bounding box center [121, 293] width 61 height 22
click at [149, 282] on span "Increase Value" at bounding box center [144, 288] width 16 height 13
click at [510, 282] on input "0" at bounding box center [494, 293] width 73 height 23
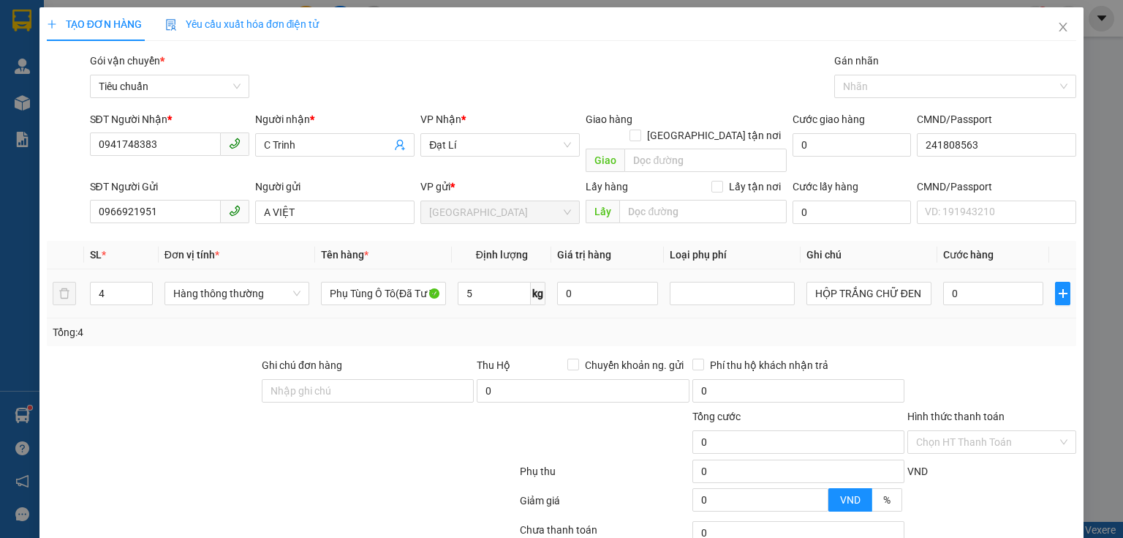
click at [723, 318] on div "Tổng: 4" at bounding box center [562, 332] width 1030 height 28
drag, startPoint x: 833, startPoint y: 274, endPoint x: 920, endPoint y: 270, distance: 87.1
click at [920, 282] on input "HỘP" at bounding box center [869, 293] width 125 height 23
click at [987, 282] on input "30.000" at bounding box center [993, 293] width 100 height 23
click at [986, 296] on td "150.000" at bounding box center [994, 293] width 112 height 49
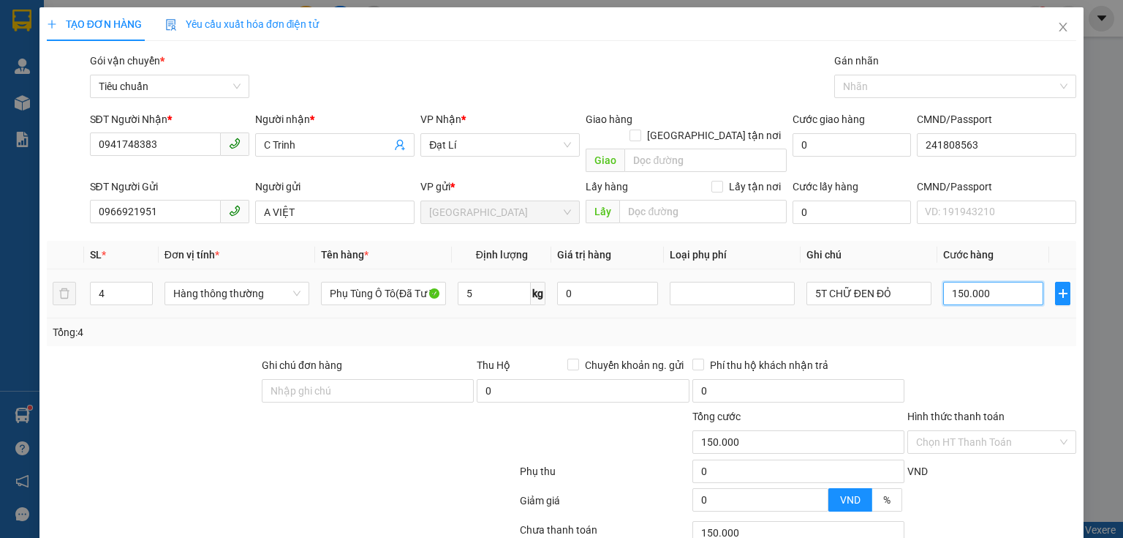
click at [966, 282] on input "150.000" at bounding box center [993, 293] width 100 height 23
click at [988, 324] on div "Tổng: 4" at bounding box center [562, 332] width 1018 height 16
click at [994, 282] on input "120.000" at bounding box center [993, 293] width 100 height 23
drag, startPoint x: 1041, startPoint y: 350, endPoint x: 391, endPoint y: 228, distance: 661.5
click at [1038, 357] on div at bounding box center [992, 382] width 172 height 51
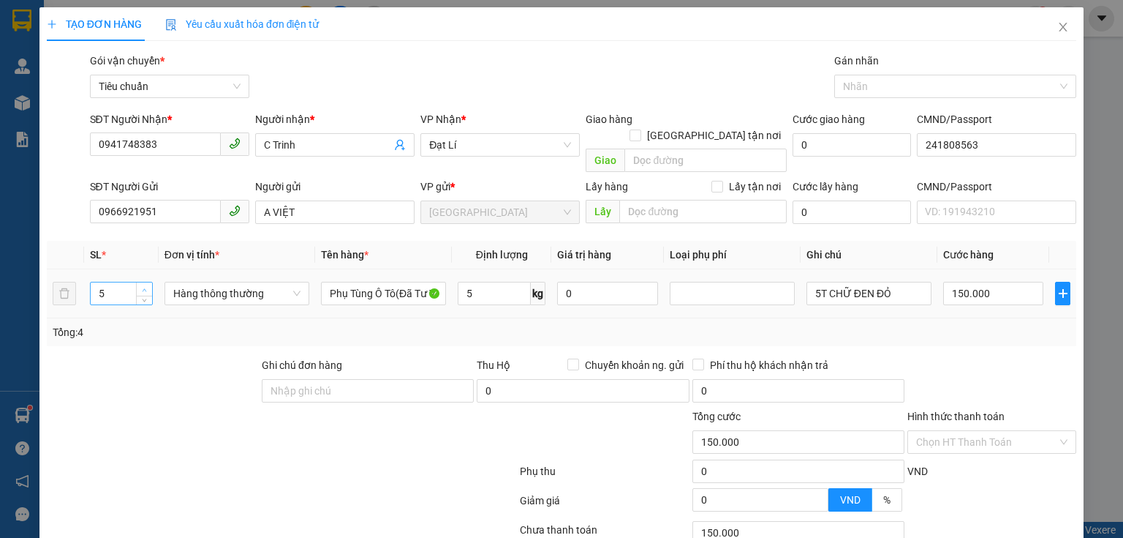
click at [144, 282] on span "Increase Value" at bounding box center [144, 288] width 16 height 13
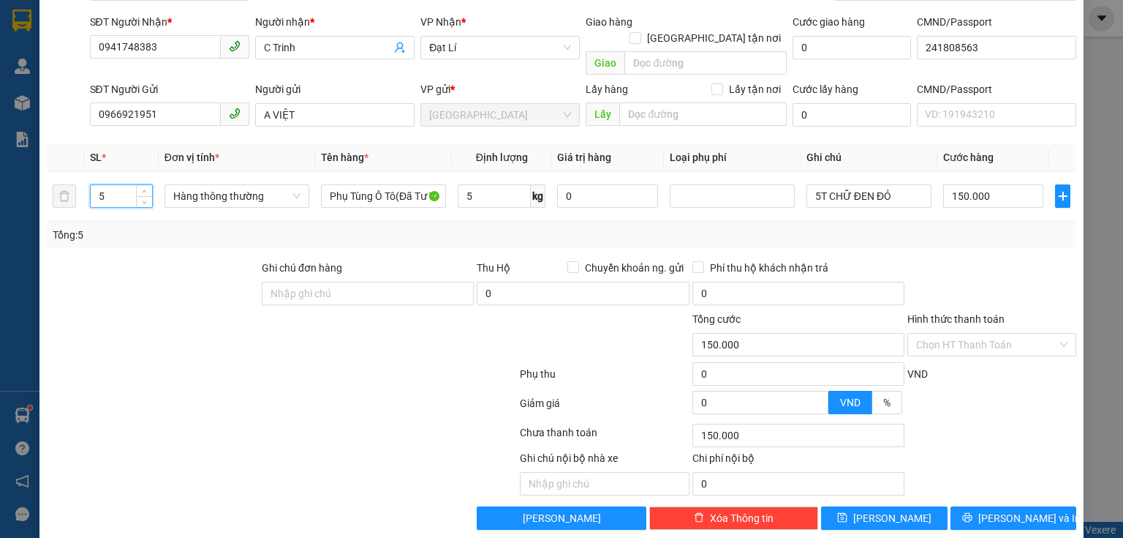
scroll to position [99, 0]
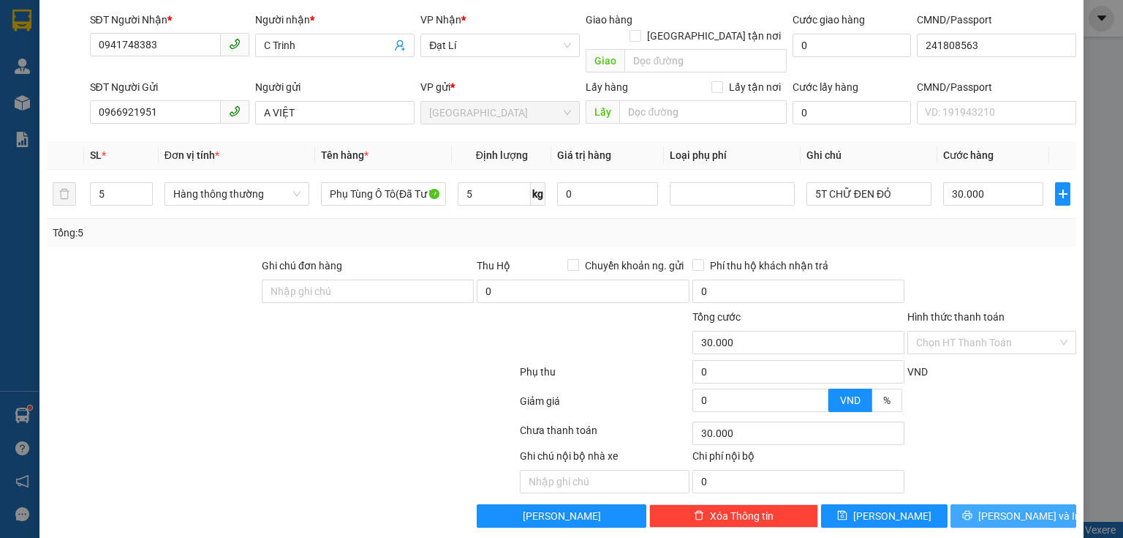
click at [981, 504] on button "[PERSON_NAME] và In" at bounding box center [1014, 515] width 127 height 23
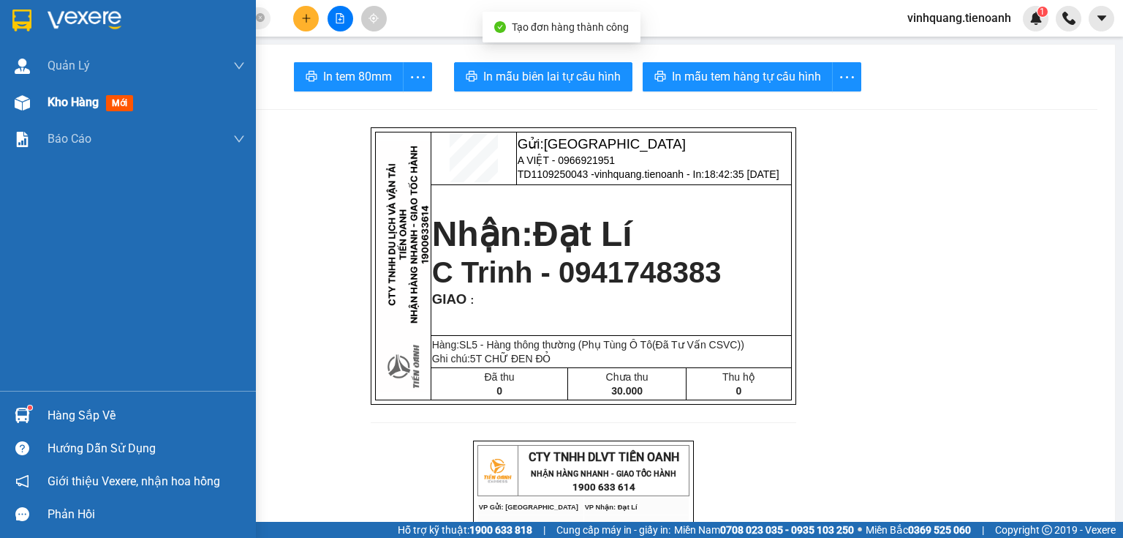
click at [20, 108] on img at bounding box center [22, 102] width 15 height 15
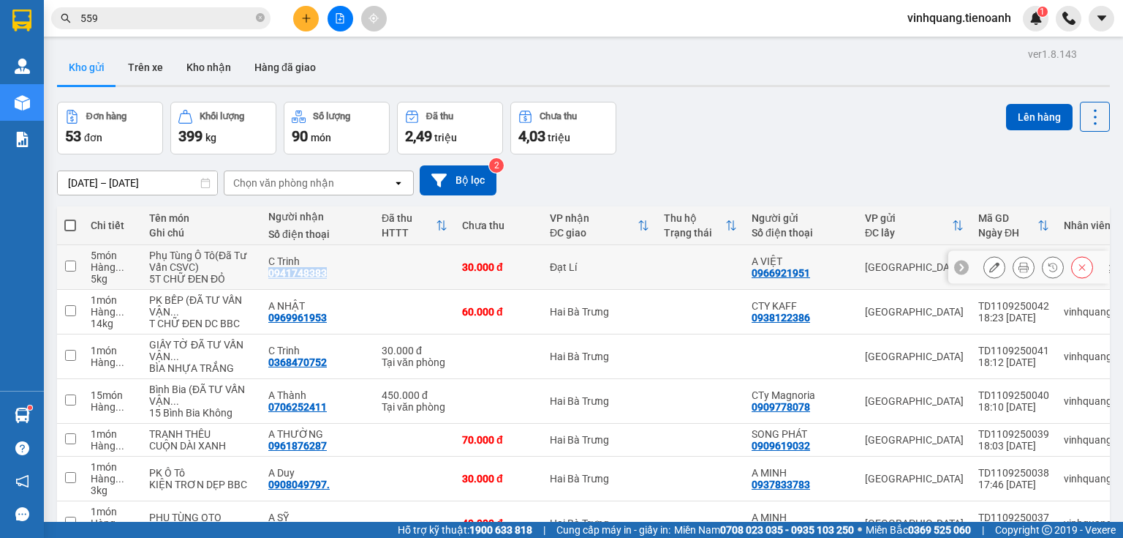
drag, startPoint x: 221, startPoint y: 287, endPoint x: 278, endPoint y: 284, distance: 57.1
click at [278, 284] on td "C Trinh 0941748383" at bounding box center [317, 267] width 113 height 45
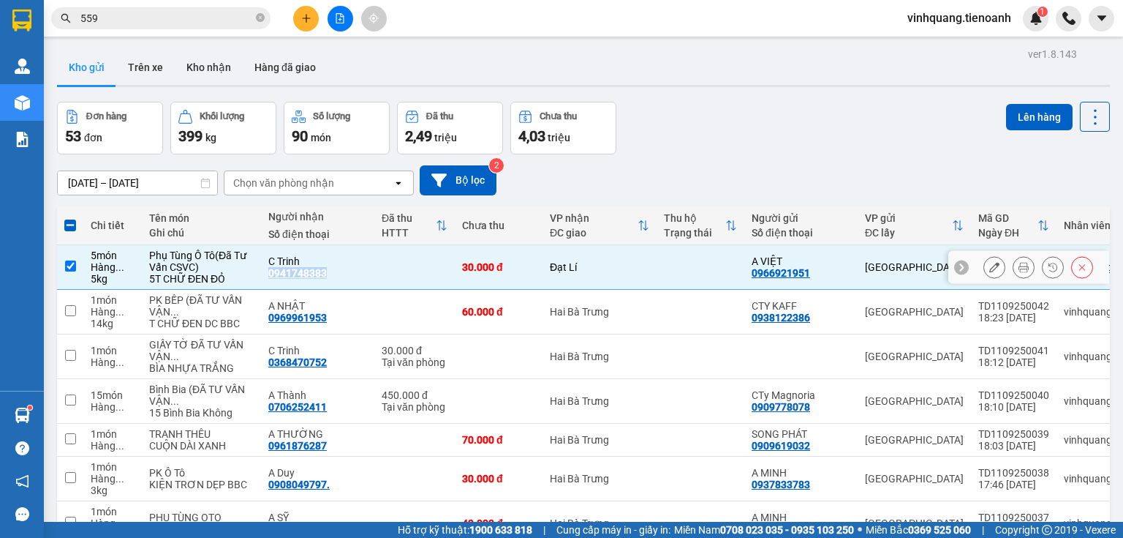
copy div "0941748383"
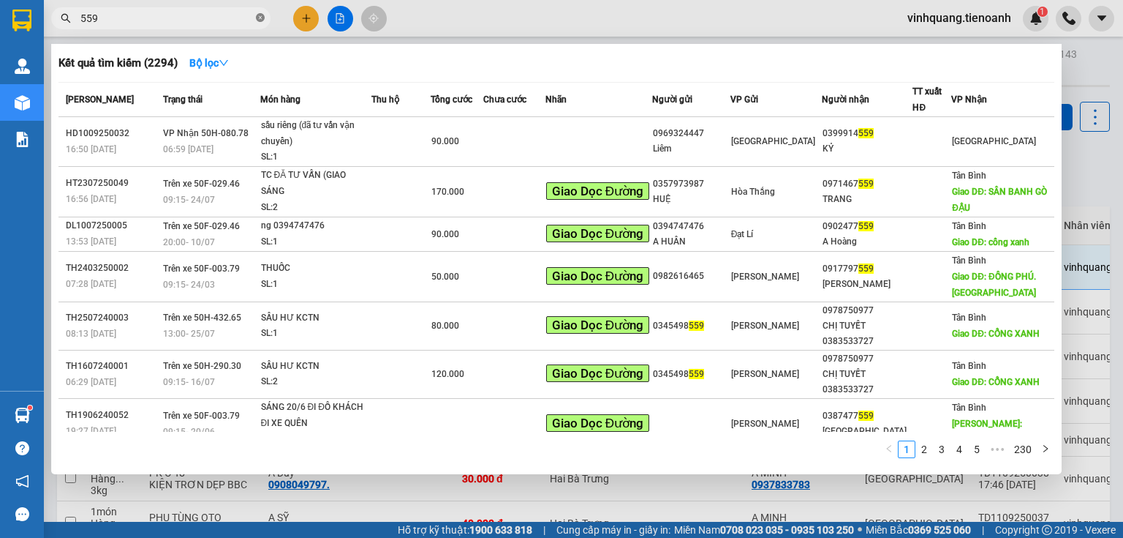
click at [263, 18] on icon "close-circle" at bounding box center [260, 17] width 9 height 9
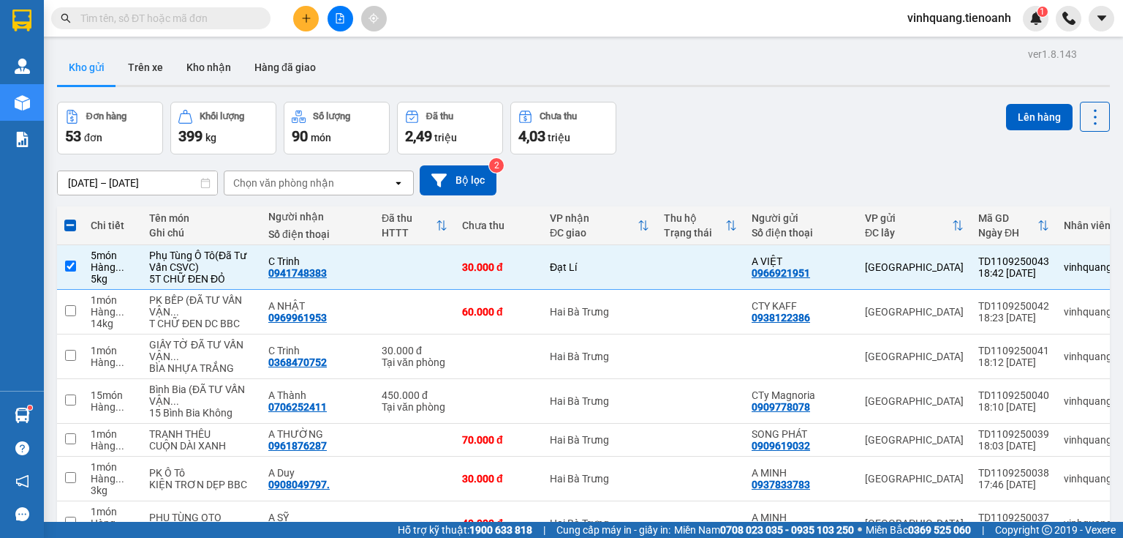
paste input "0941748383"
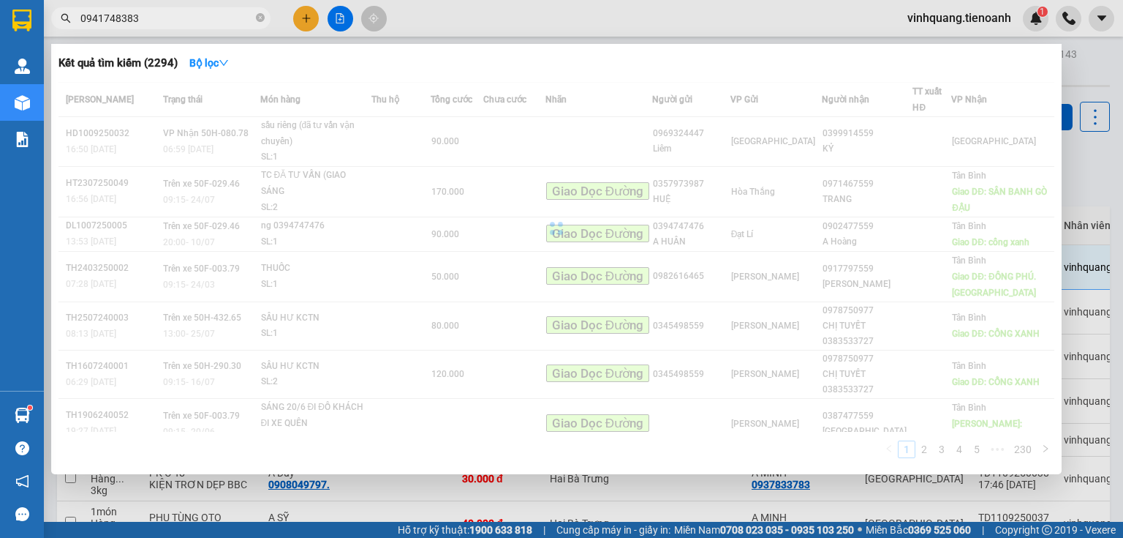
click at [431, 12] on div at bounding box center [561, 269] width 1123 height 538
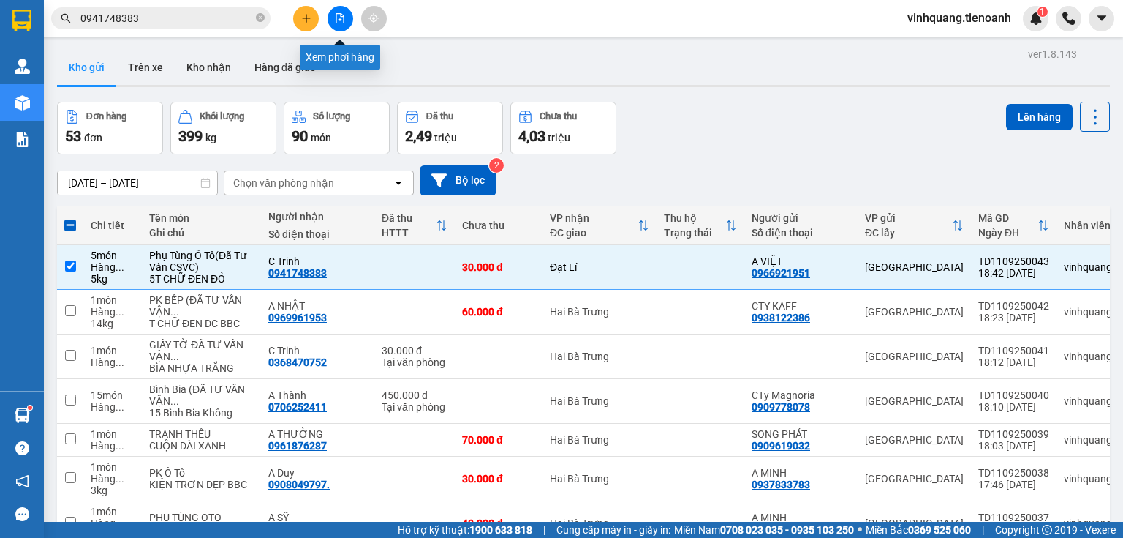
click at [316, 18] on button at bounding box center [306, 19] width 26 height 26
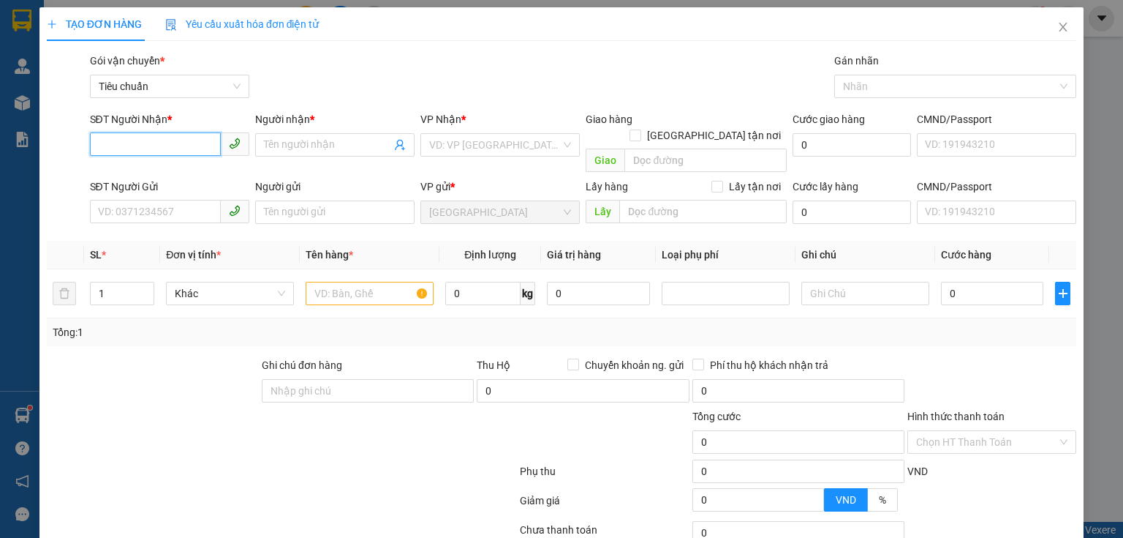
paste input "0941748383"
click at [191, 177] on div "0941748383 - C Trinh" at bounding box center [168, 174] width 140 height 16
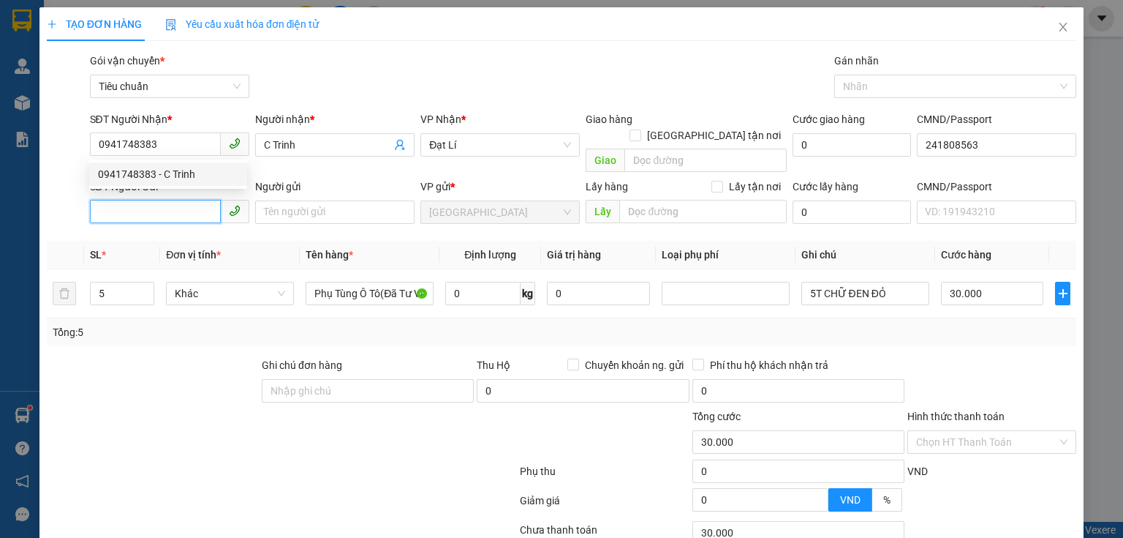
click at [166, 200] on input "SĐT Người Gửi" at bounding box center [155, 211] width 131 height 23
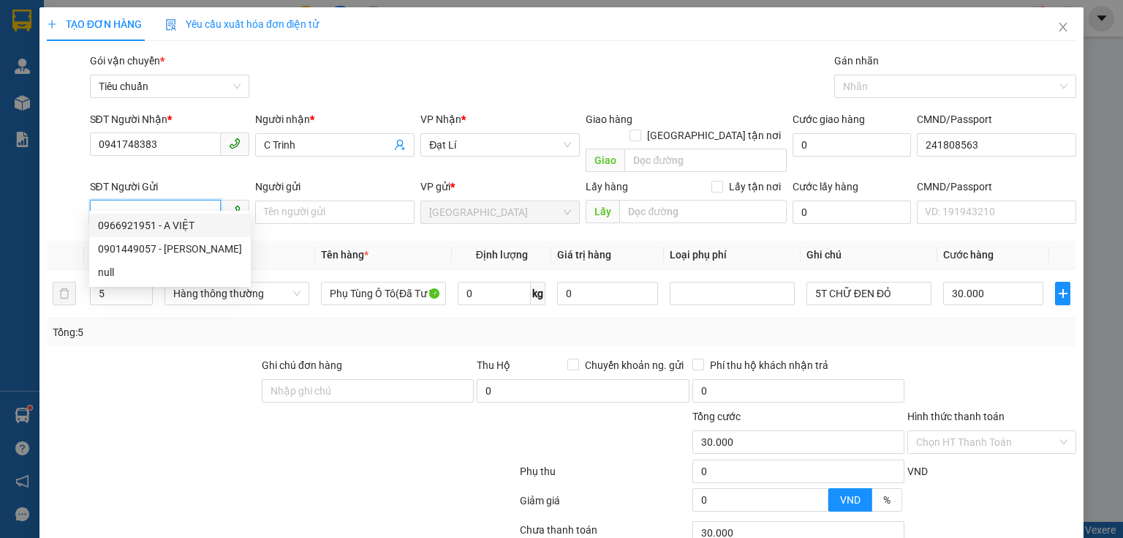
drag, startPoint x: 197, startPoint y: 216, endPoint x: 183, endPoint y: 230, distance: 20.2
click at [183, 230] on div "0966921951 - A VIỆT" at bounding box center [170, 225] width 144 height 16
click at [938, 279] on td "30.000" at bounding box center [994, 293] width 112 height 49
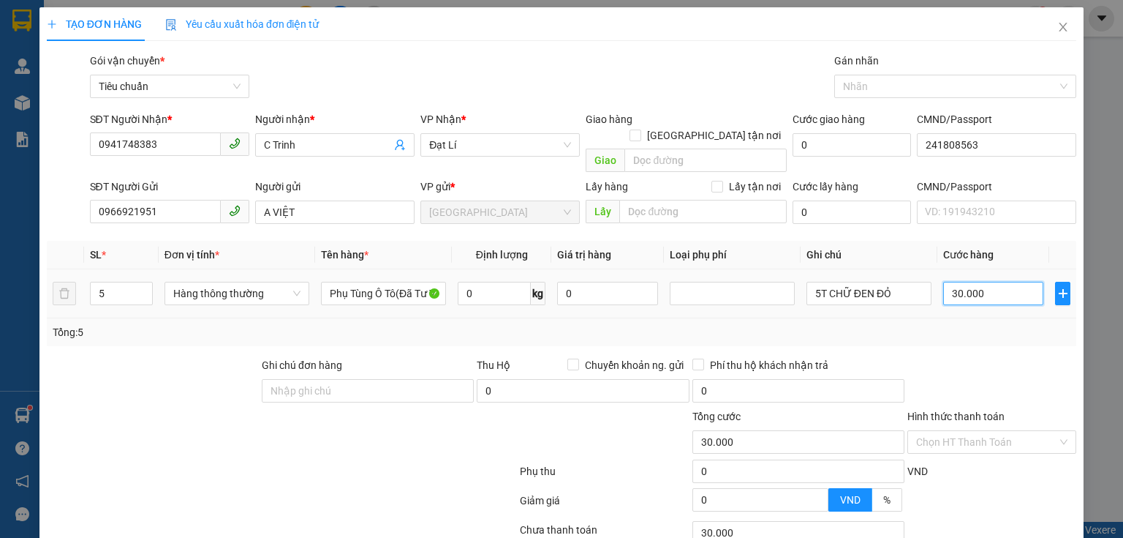
click at [978, 282] on input "30.000" at bounding box center [993, 293] width 100 height 23
click at [970, 298] on td "150.000" at bounding box center [994, 293] width 112 height 49
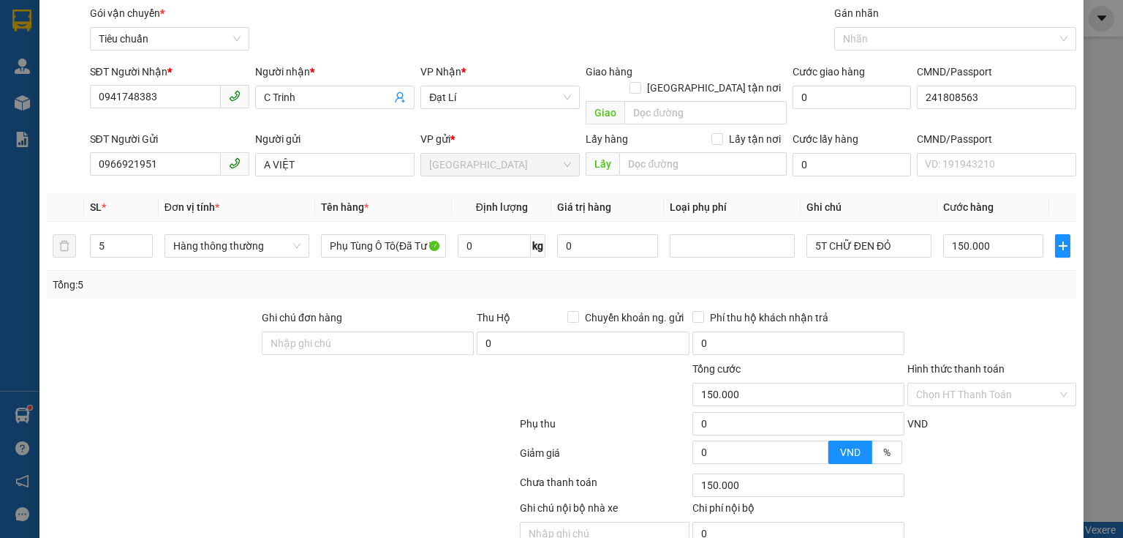
scroll to position [99, 0]
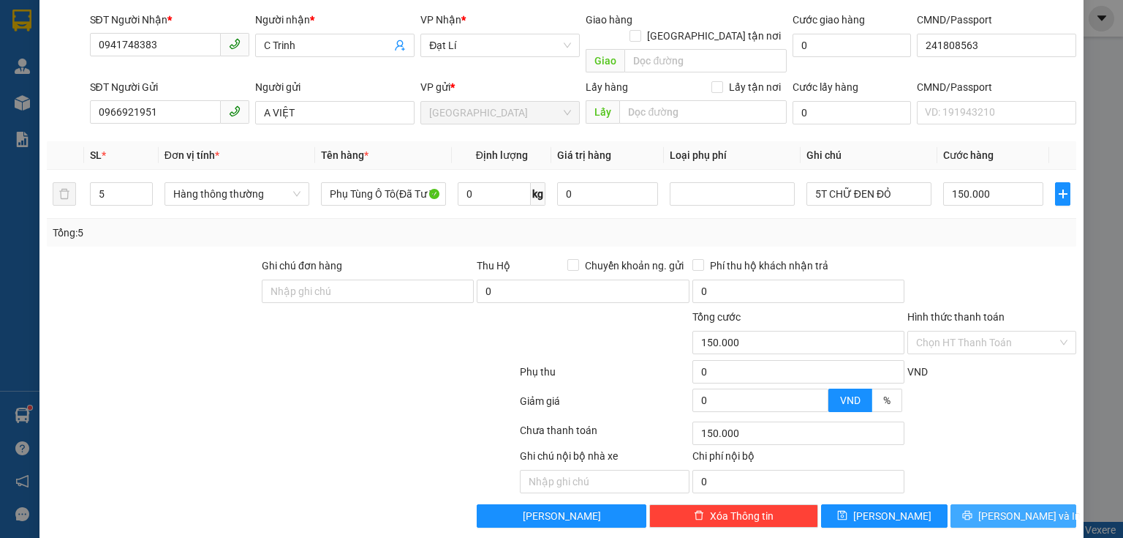
click at [1012, 504] on button "[PERSON_NAME] và In" at bounding box center [1014, 515] width 127 height 23
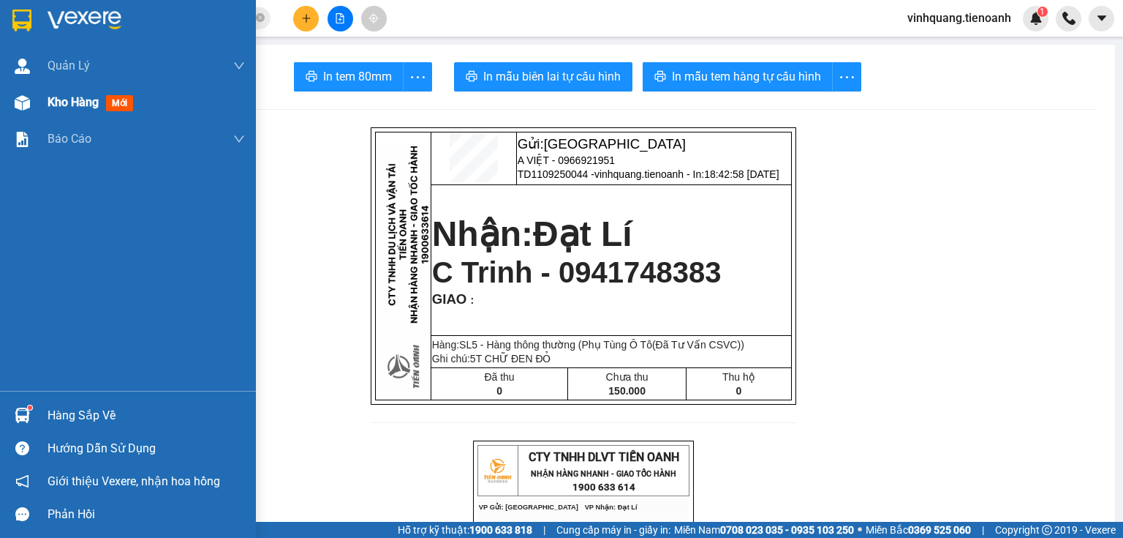
click at [0, 94] on div "Kho hàng mới" at bounding box center [128, 102] width 256 height 37
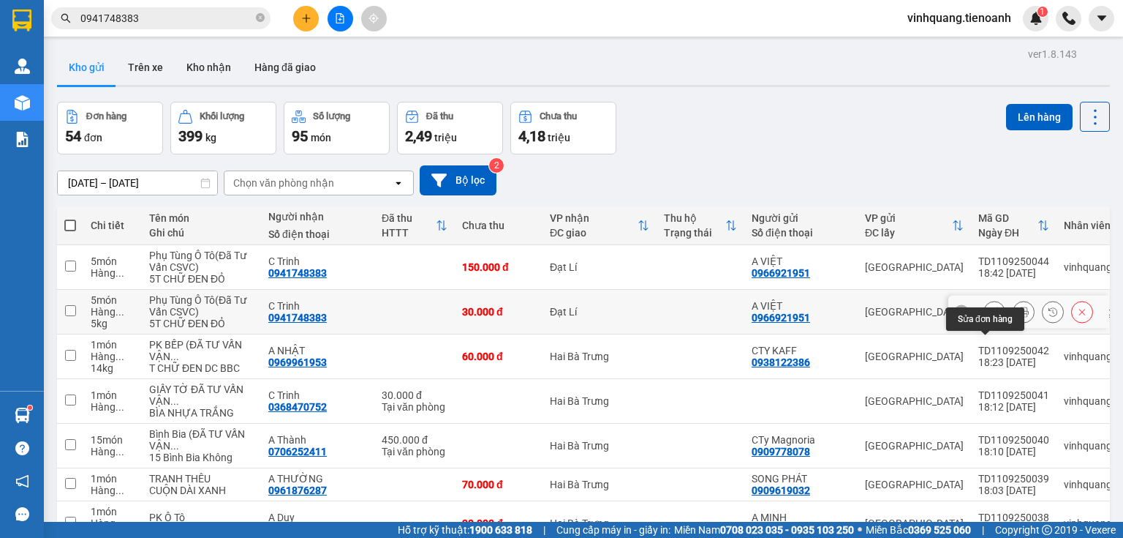
click at [989, 317] on icon at bounding box center [994, 311] width 10 height 10
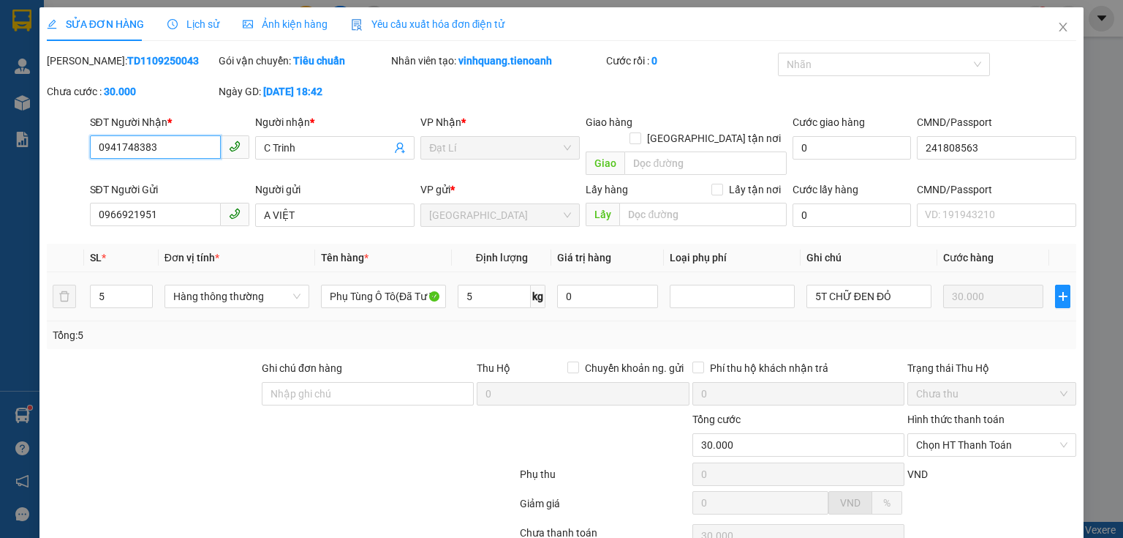
scroll to position [96, 0]
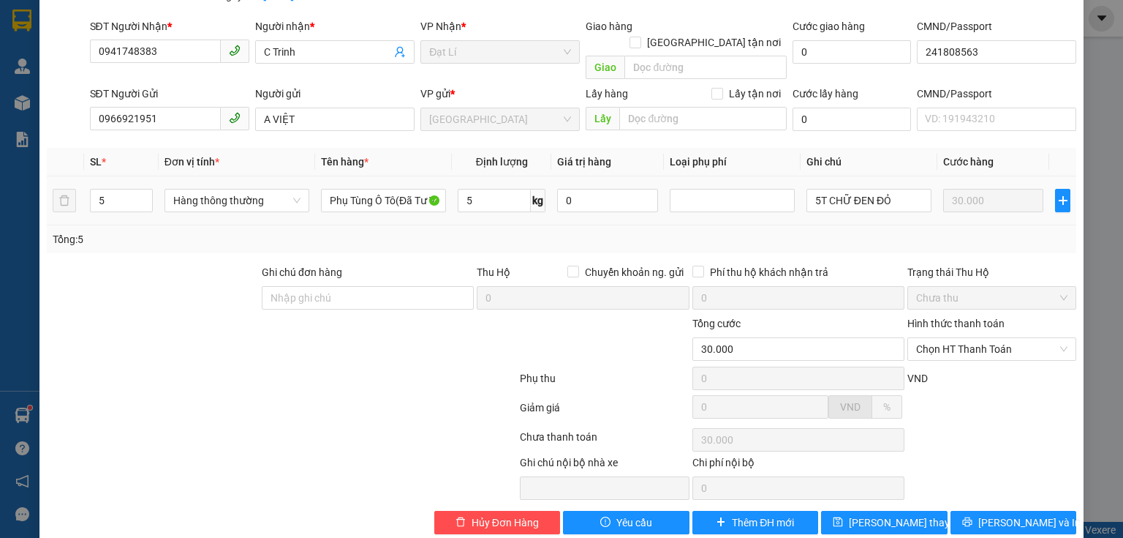
click at [500, 518] on div "SỬA ĐƠN HÀNG Lịch sử Ảnh kiện hàng Yêu cầu xuất hóa đơn điện tử Total Paid Fee …" at bounding box center [561, 228] width 1044 height 633
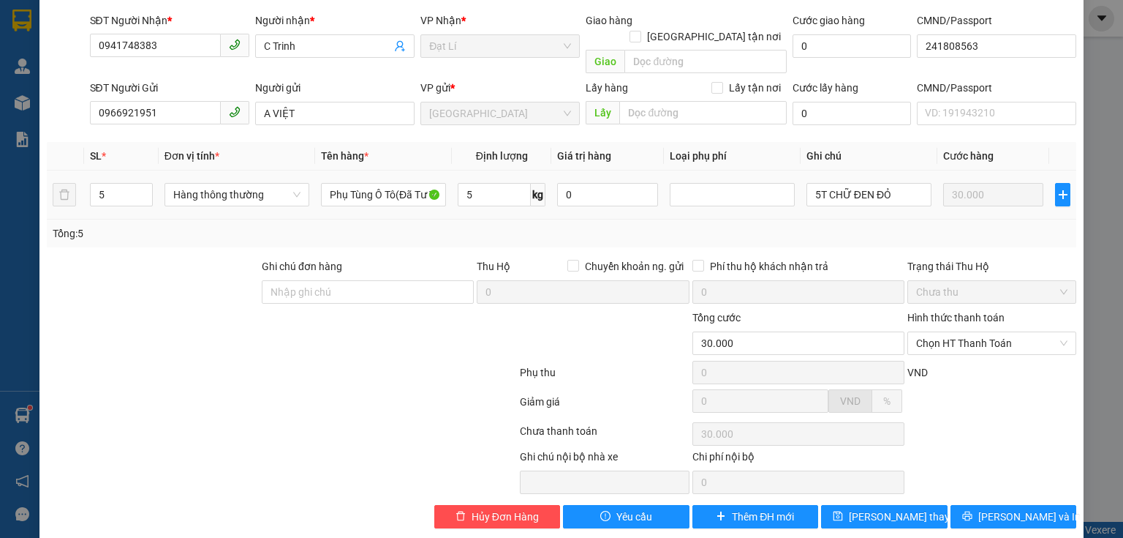
scroll to position [103, 0]
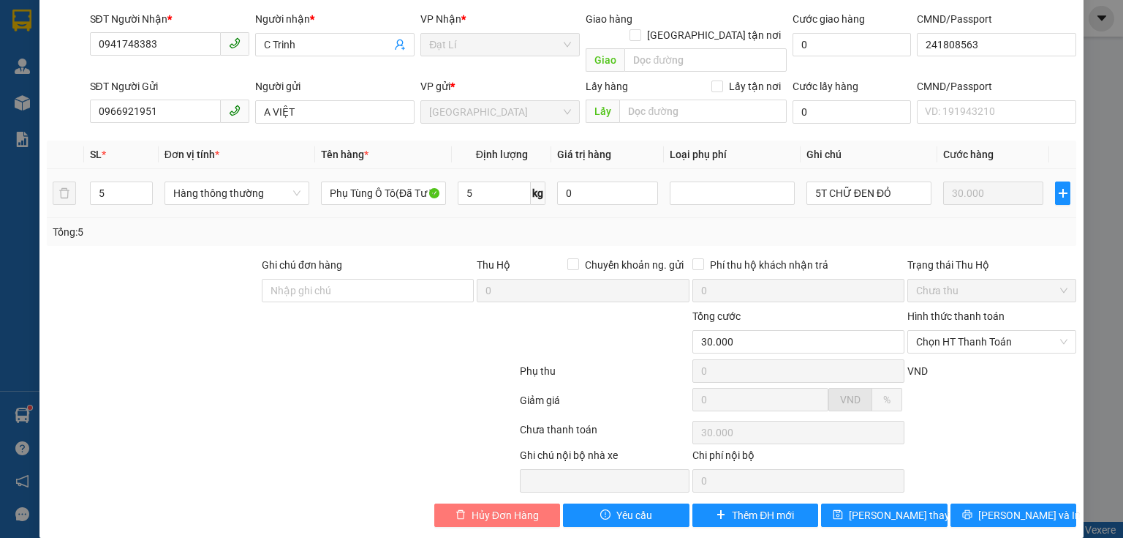
click at [507, 507] on span "Hủy Đơn Hàng" at bounding box center [505, 515] width 67 height 16
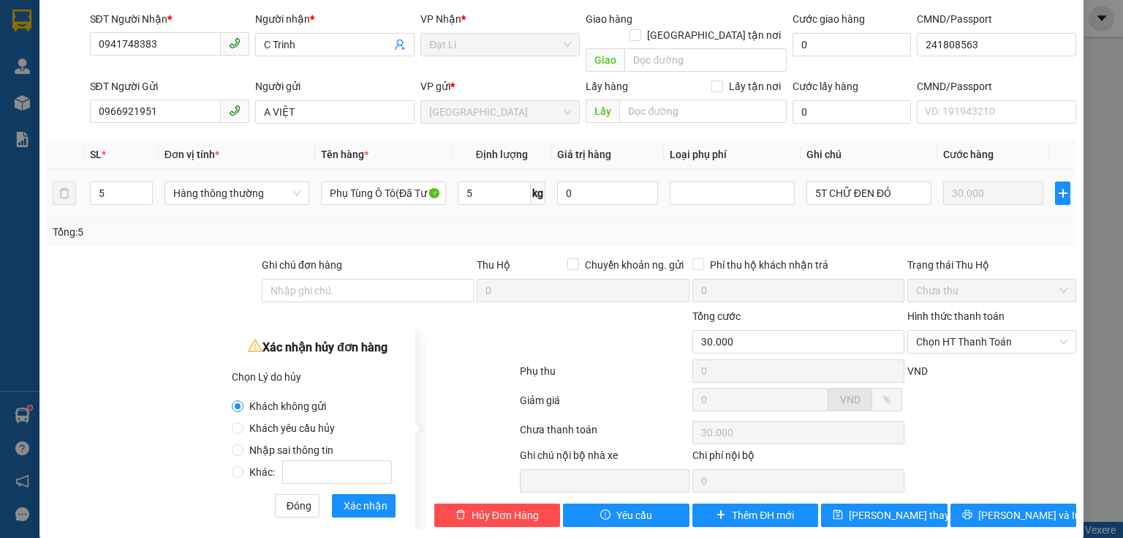
click at [298, 450] on span "Nhập sai thông tin" at bounding box center [292, 450] width 96 height 12
click at [244, 450] on input "Nhập sai thông tin" at bounding box center [238, 450] width 12 height 12
click at [358, 494] on button "Xác nhận" at bounding box center [364, 505] width 64 height 23
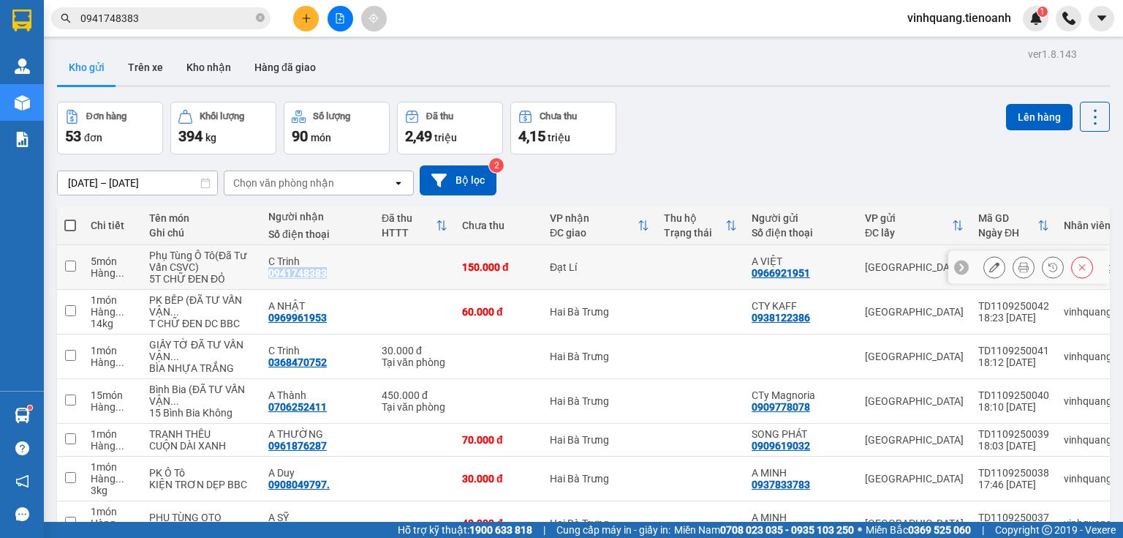
drag, startPoint x: 218, startPoint y: 287, endPoint x: 269, endPoint y: 287, distance: 51.2
click at [282, 287] on td "C Trinh 0941748383" at bounding box center [317, 267] width 113 height 45
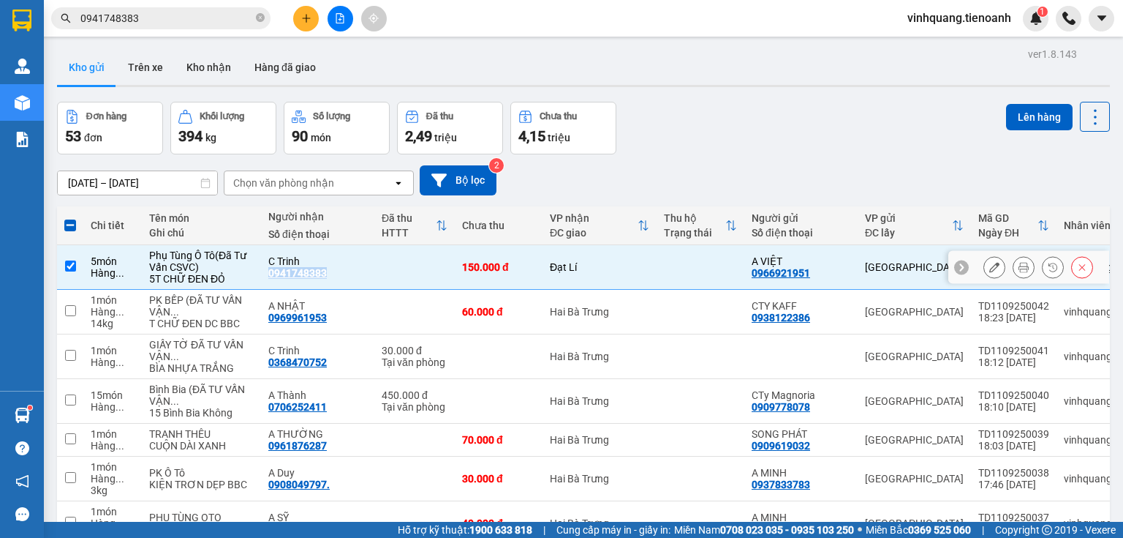
copy div "0941748383"
click at [302, 15] on icon "plus" at bounding box center [306, 18] width 10 height 10
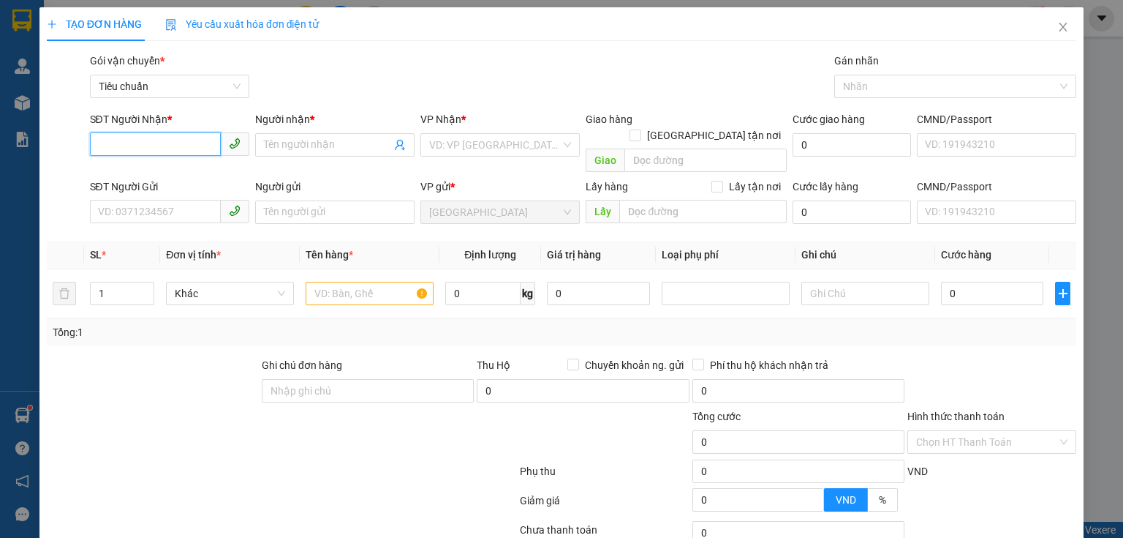
paste input "0941748383"
click at [193, 135] on input "0941748383" at bounding box center [155, 143] width 131 height 23
click at [197, 170] on div "0941748383 - C Trinh" at bounding box center [168, 174] width 140 height 16
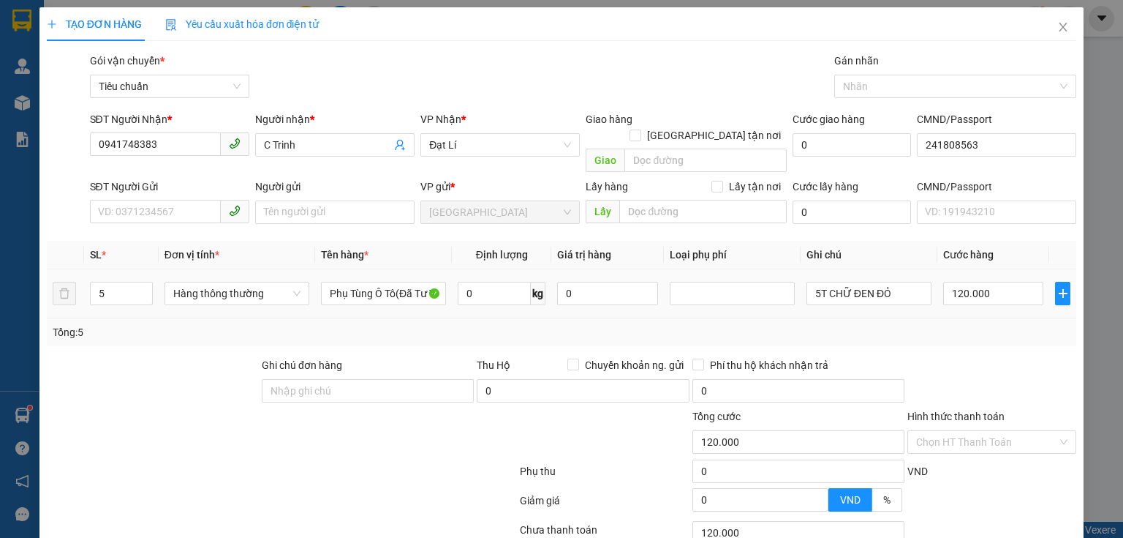
click at [975, 318] on div "Tổng: 5" at bounding box center [562, 332] width 1030 height 28
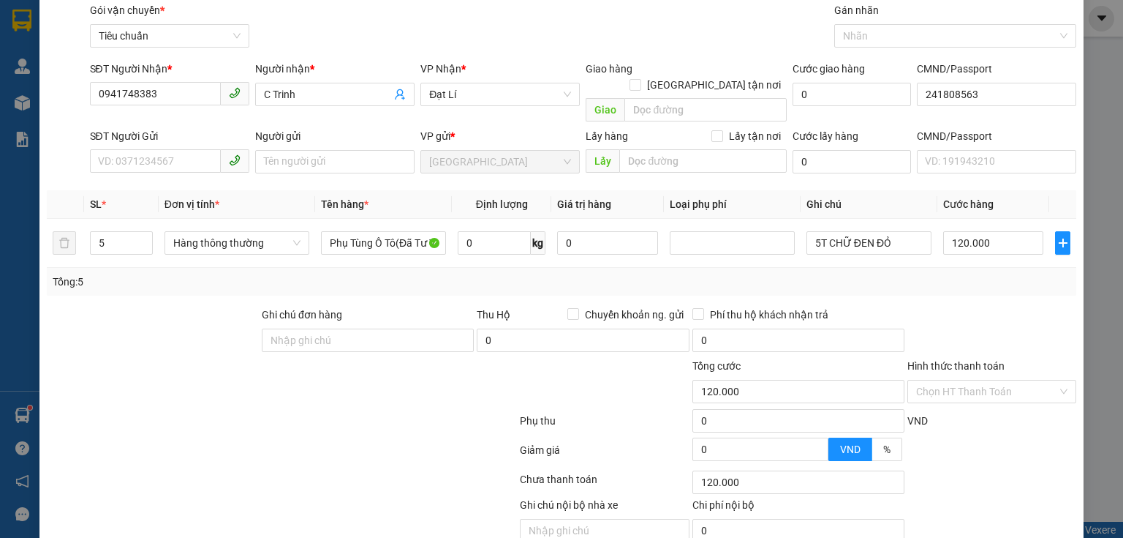
scroll to position [99, 0]
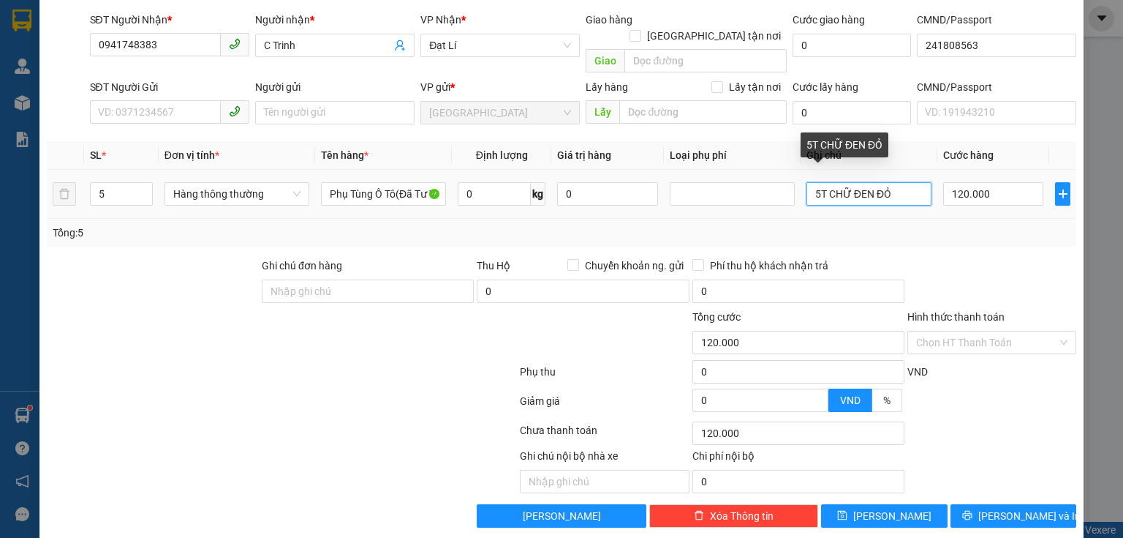
click at [815, 182] on input "5T CHỮ ĐEN ĐỎ" at bounding box center [869, 193] width 125 height 23
click at [146, 195] on span "down" at bounding box center [144, 199] width 9 height 9
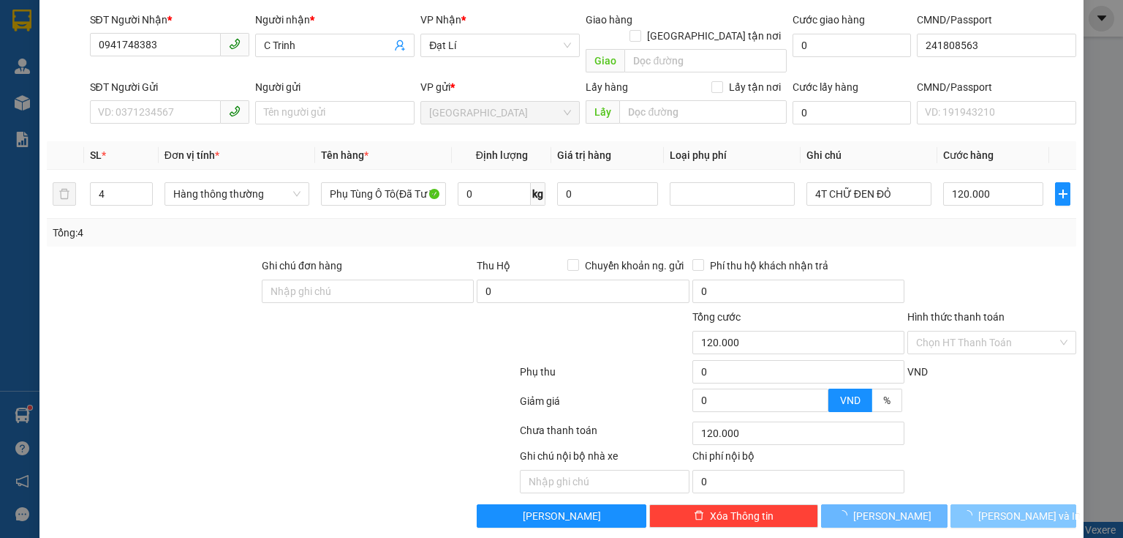
click at [1010, 508] on span "[PERSON_NAME] và In" at bounding box center [1030, 516] width 102 height 16
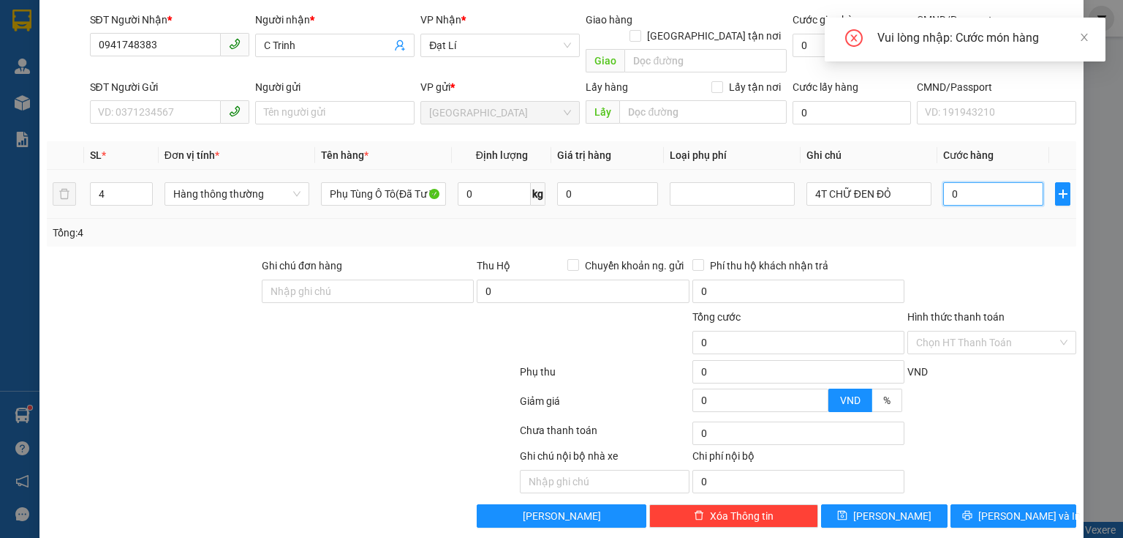
click at [1017, 182] on input "0" at bounding box center [993, 193] width 100 height 23
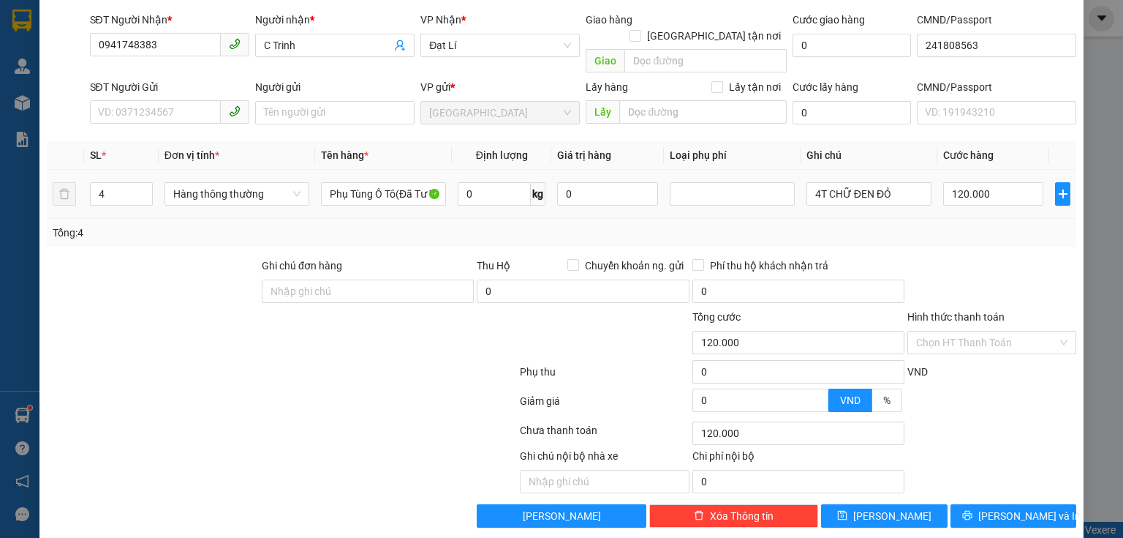
click at [971, 274] on div at bounding box center [992, 282] width 172 height 51
click at [996, 508] on span "[PERSON_NAME] và In" at bounding box center [1030, 516] width 102 height 16
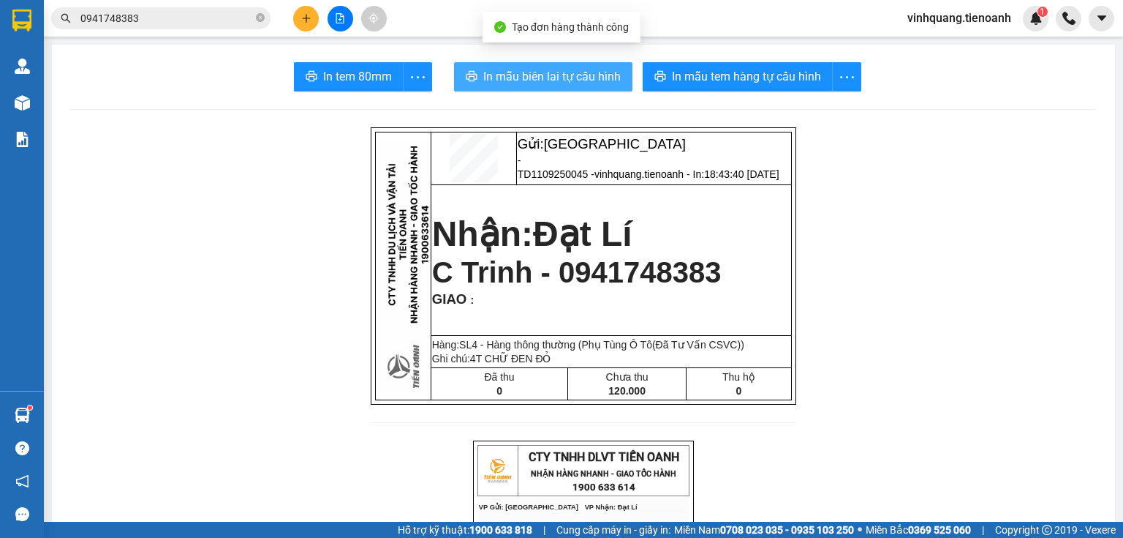
click at [576, 79] on span "In mẫu biên lai tự cấu hình" at bounding box center [551, 76] width 137 height 18
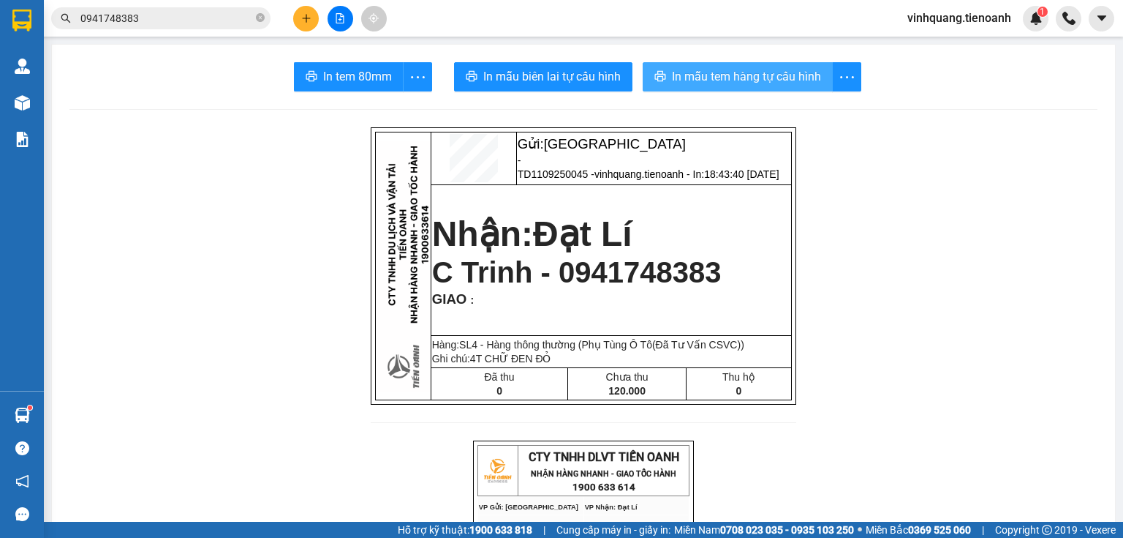
click at [712, 79] on span "In mẫu tem hàng tự cấu hình" at bounding box center [746, 76] width 149 height 18
click at [304, 15] on icon "plus" at bounding box center [306, 18] width 10 height 10
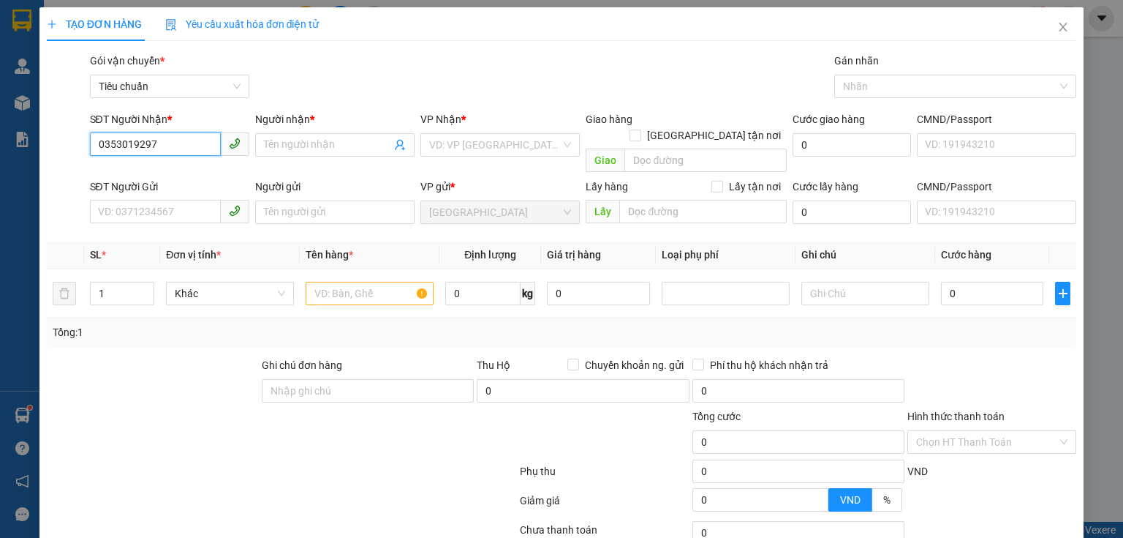
click at [131, 146] on input "0353019297" at bounding box center [155, 143] width 131 height 23
click at [203, 151] on input "0353019297" at bounding box center [155, 143] width 131 height 23
click at [269, 140] on input "Người nhận *" at bounding box center [327, 145] width 127 height 16
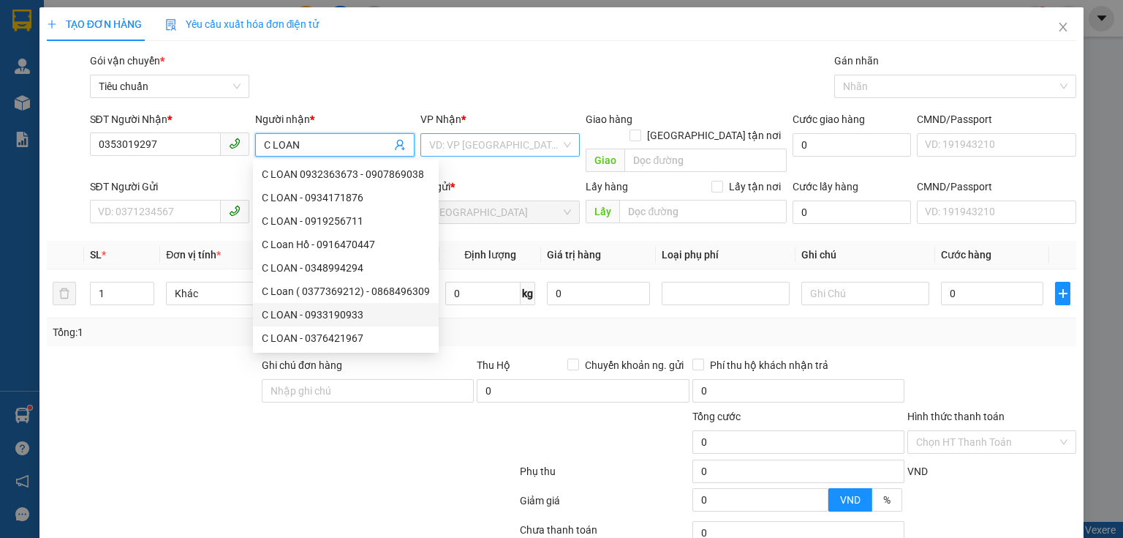
click at [465, 142] on input "search" at bounding box center [495, 145] width 132 height 22
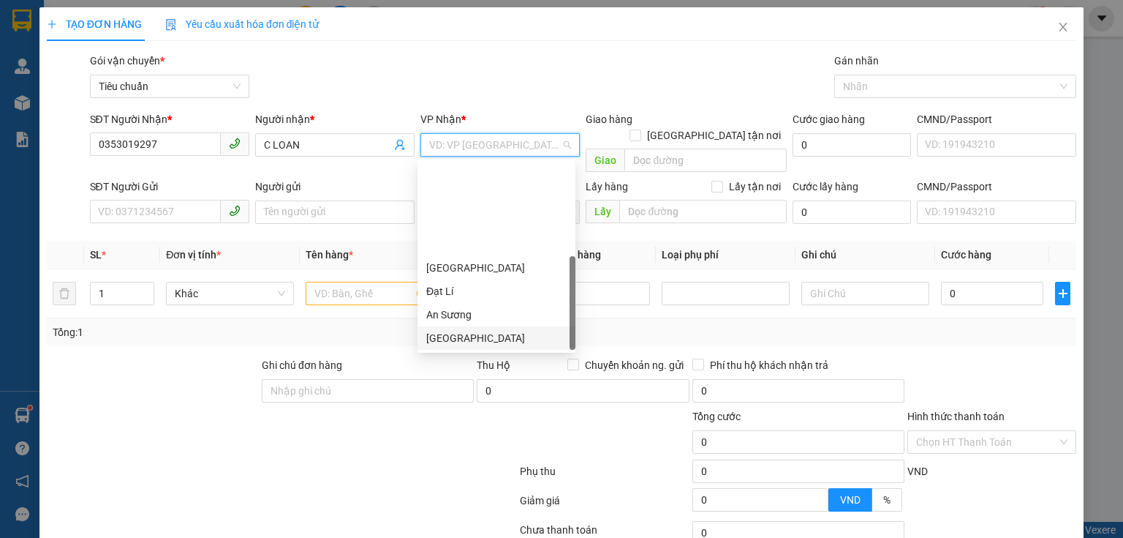
scroll to position [117, 0]
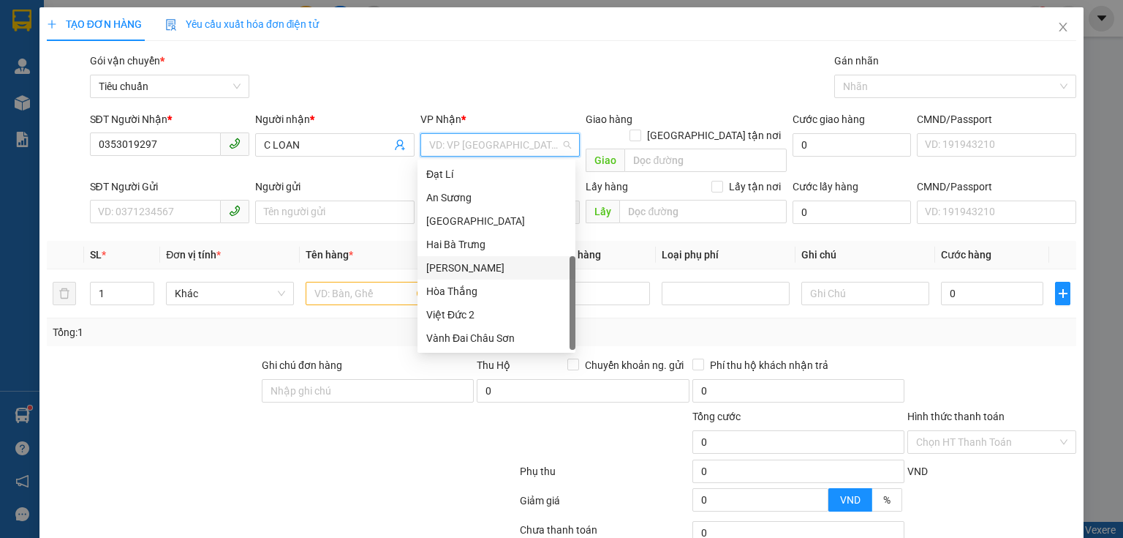
click at [459, 265] on div "[PERSON_NAME]" at bounding box center [496, 268] width 140 height 16
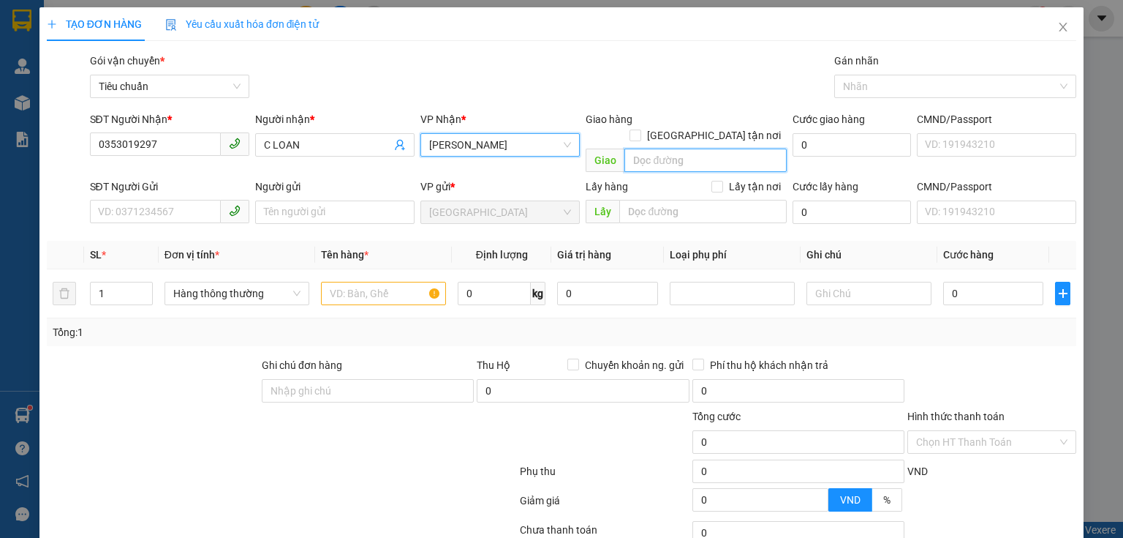
click at [628, 148] on input "search" at bounding box center [706, 159] width 162 height 23
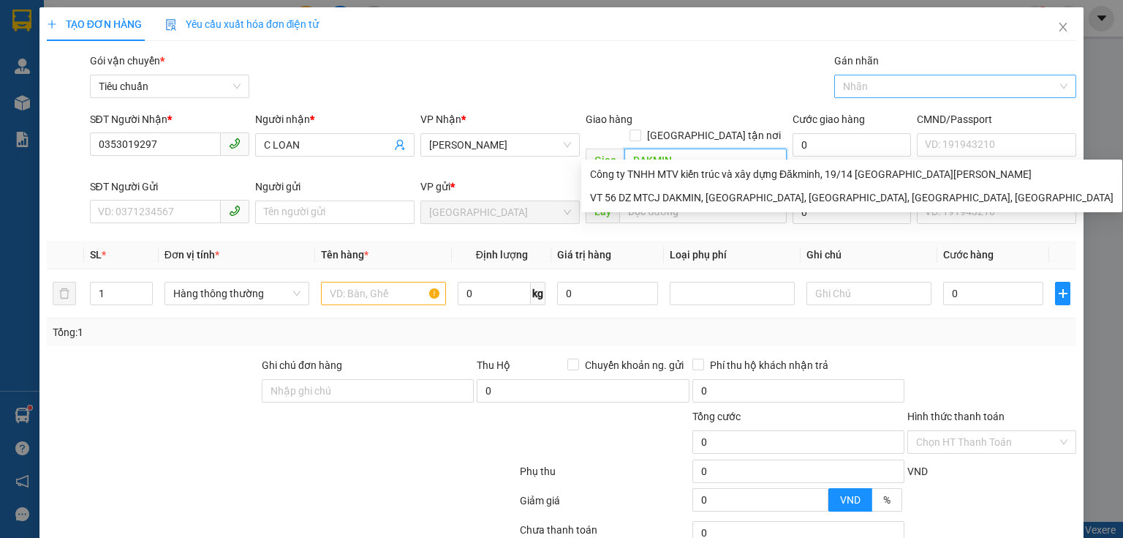
click at [939, 80] on div at bounding box center [948, 87] width 220 height 18
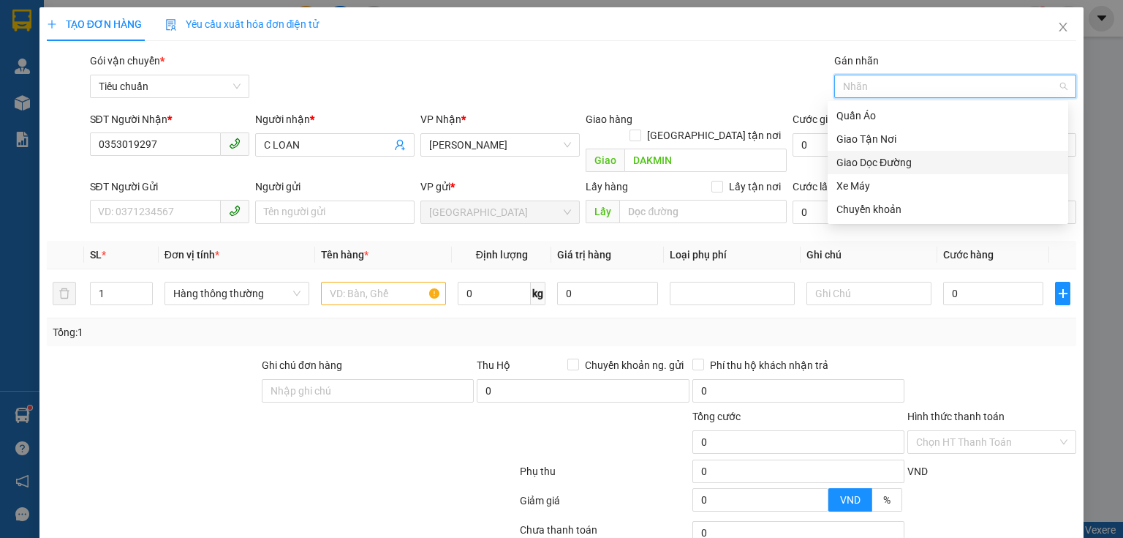
click at [886, 165] on div "Giao Dọc Đường" at bounding box center [948, 162] width 223 height 16
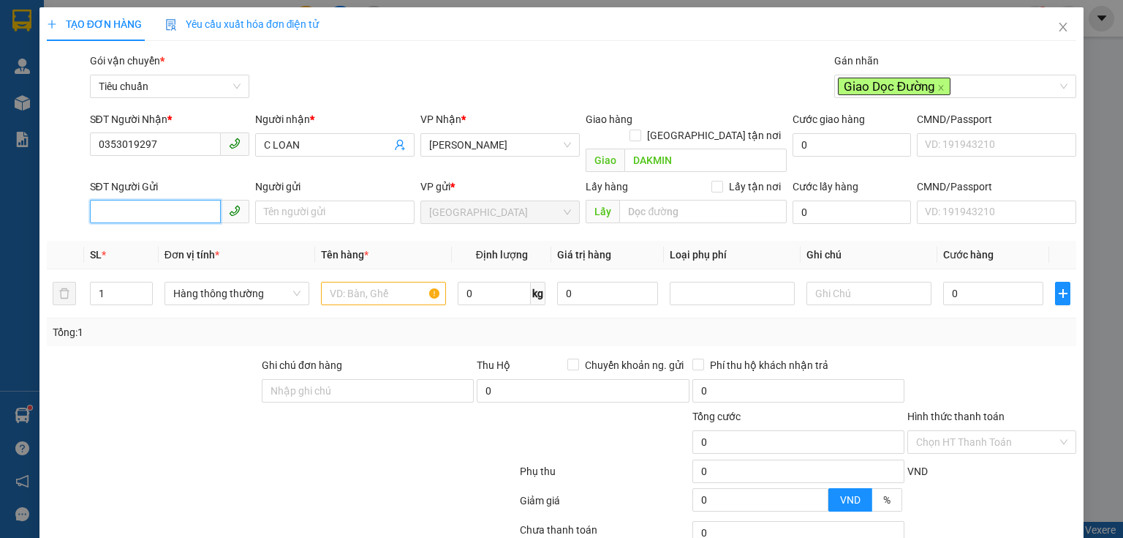
click at [176, 200] on input "SĐT Người Gửi" at bounding box center [155, 211] width 131 height 23
click at [177, 200] on input "SĐT Người Gửi" at bounding box center [155, 211] width 131 height 23
click at [307, 200] on input "Người gửi" at bounding box center [334, 211] width 159 height 23
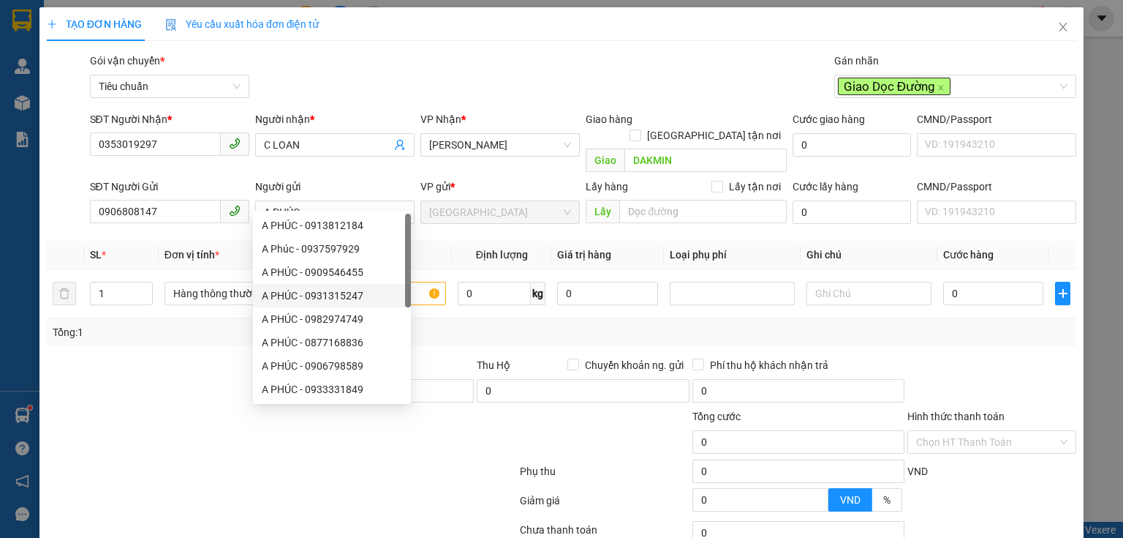
click at [467, 324] on div "Tổng: 1" at bounding box center [562, 332] width 1018 height 16
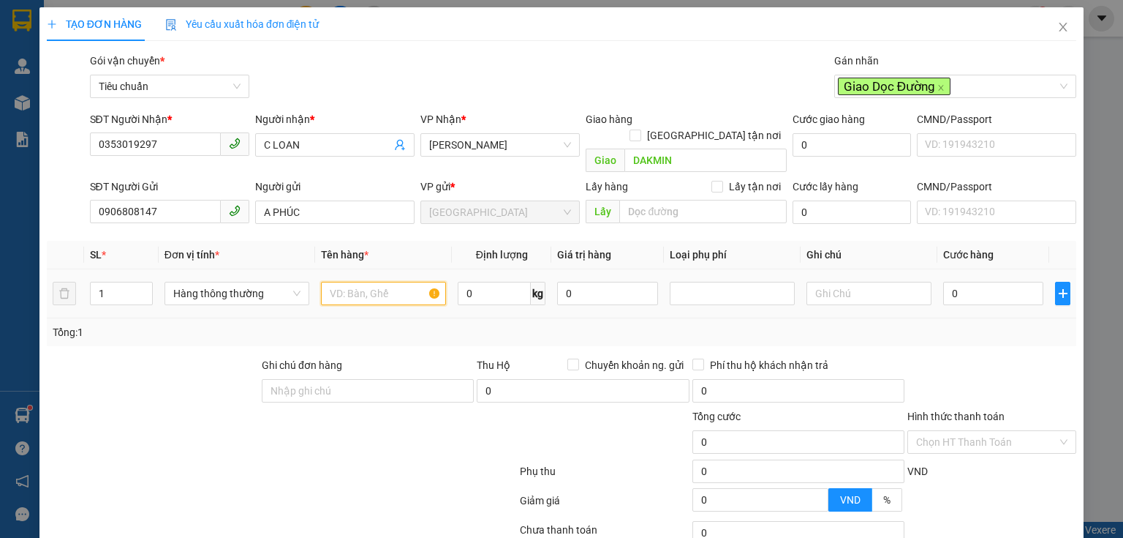
click at [396, 282] on input "text" at bounding box center [383, 293] width 125 height 23
click at [383, 283] on input "VỢT PICKBALL ĐÃ TƯ VẤN VẤN VẬN" at bounding box center [383, 293] width 125 height 23
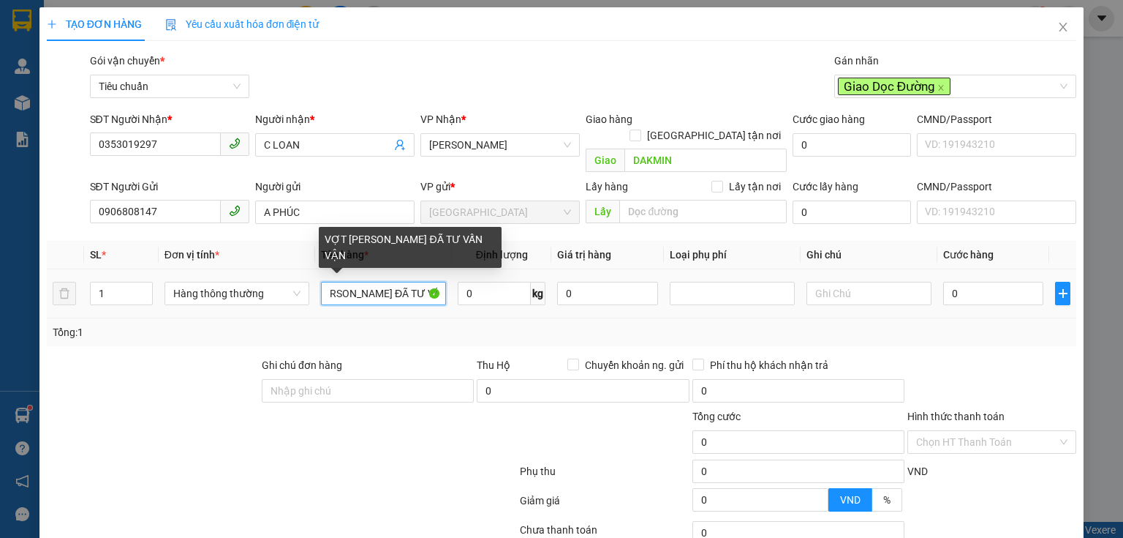
click at [413, 282] on input "VỢT PICKBALL ĐÃ TƯ VẤN VẬN" at bounding box center [383, 293] width 125 height 23
drag, startPoint x: 417, startPoint y: 272, endPoint x: 445, endPoint y: 272, distance: 27.8
click at [445, 272] on td "VỢT PICKBALL ĐÃ TƯ VẤN VẬN" at bounding box center [383, 293] width 137 height 49
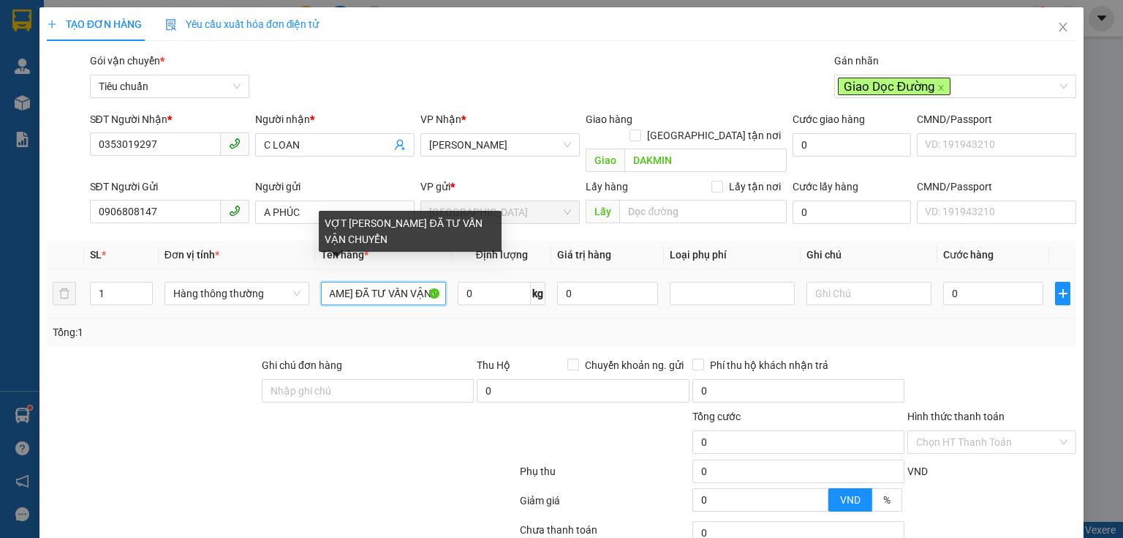
scroll to position [0, 82]
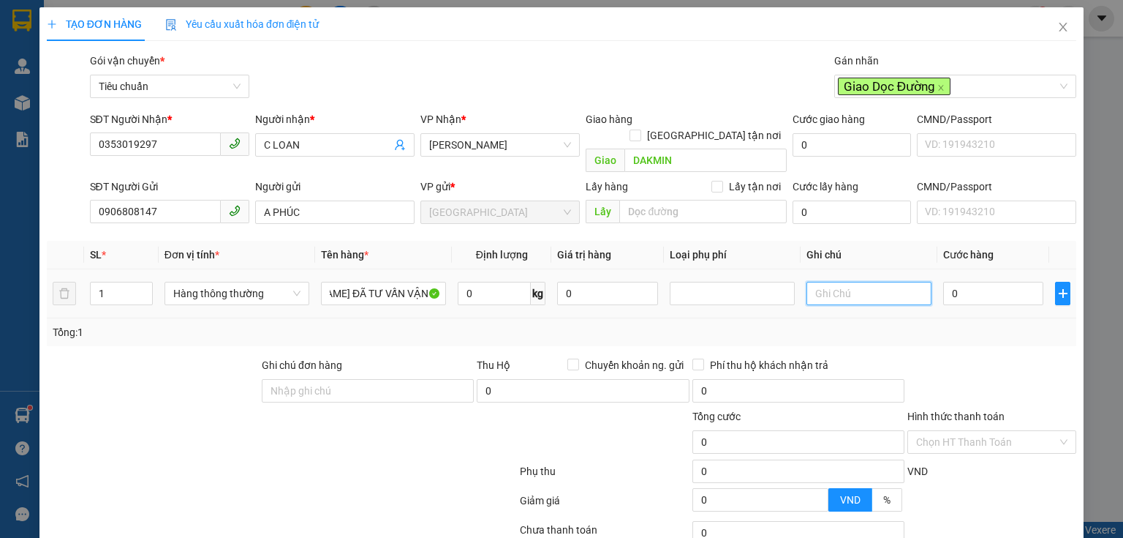
click at [840, 282] on input "text" at bounding box center [869, 293] width 125 height 23
click at [841, 282] on input "text" at bounding box center [869, 293] width 125 height 23
drag, startPoint x: 841, startPoint y: 279, endPoint x: 749, endPoint y: 281, distance: 92.2
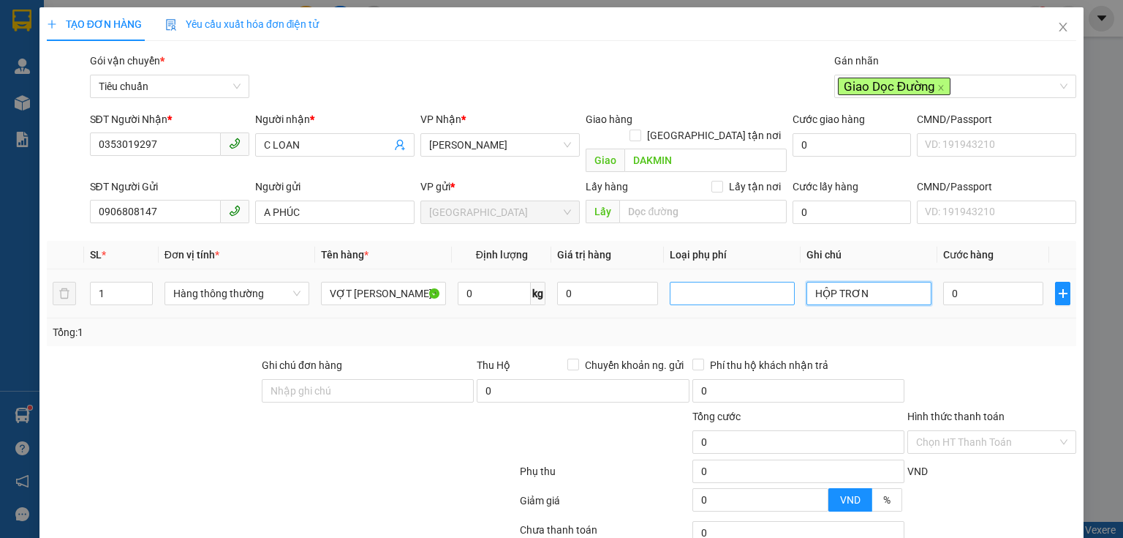
click at [749, 284] on div at bounding box center [733, 293] width 118 height 18
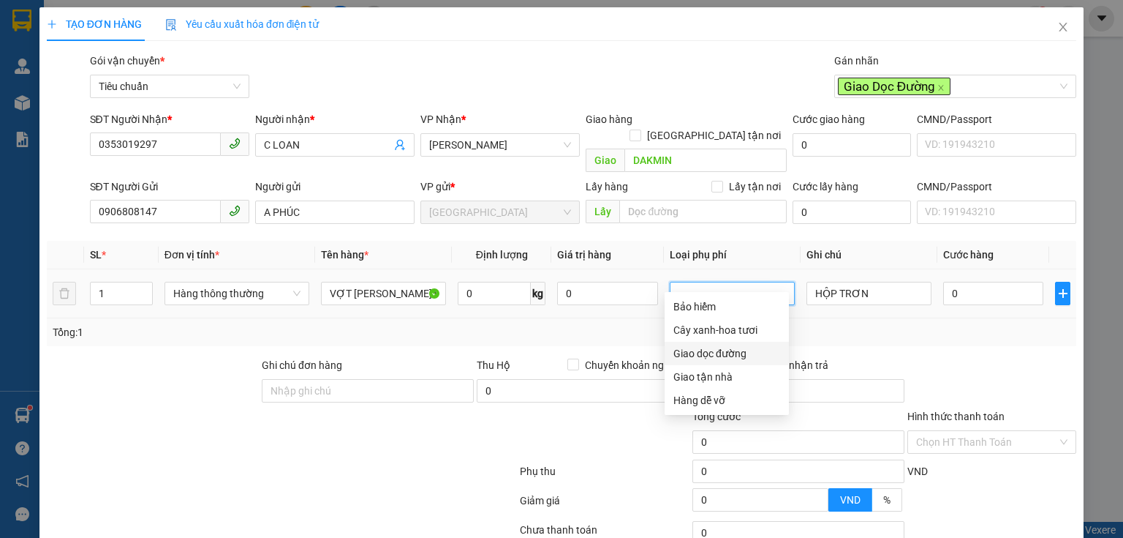
click at [736, 356] on div "Giao dọc đường" at bounding box center [727, 353] width 107 height 16
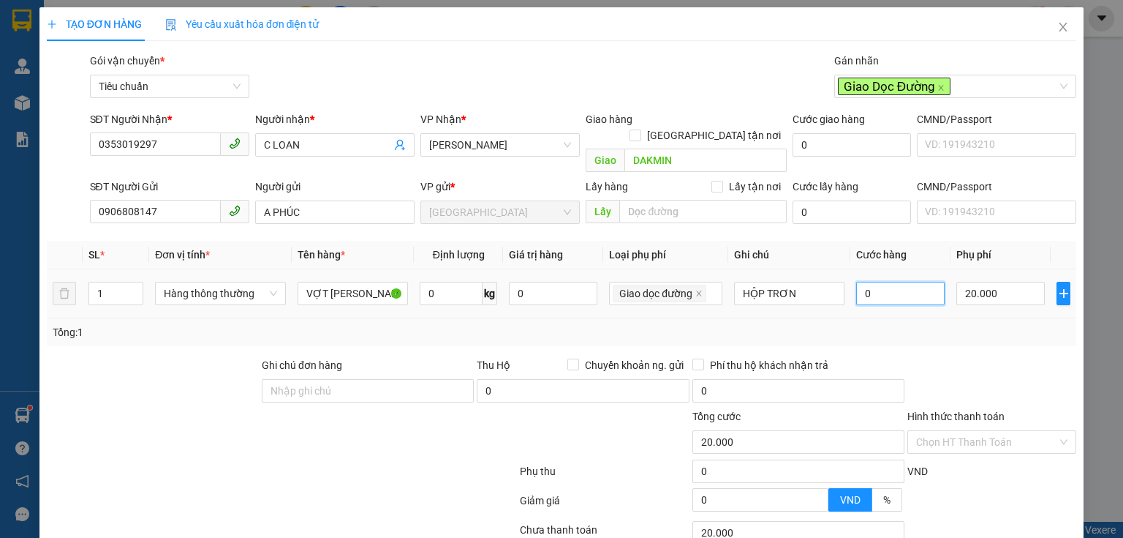
click at [921, 282] on input "0" at bounding box center [900, 293] width 88 height 23
click at [924, 287] on input "30" at bounding box center [900, 293] width 88 height 23
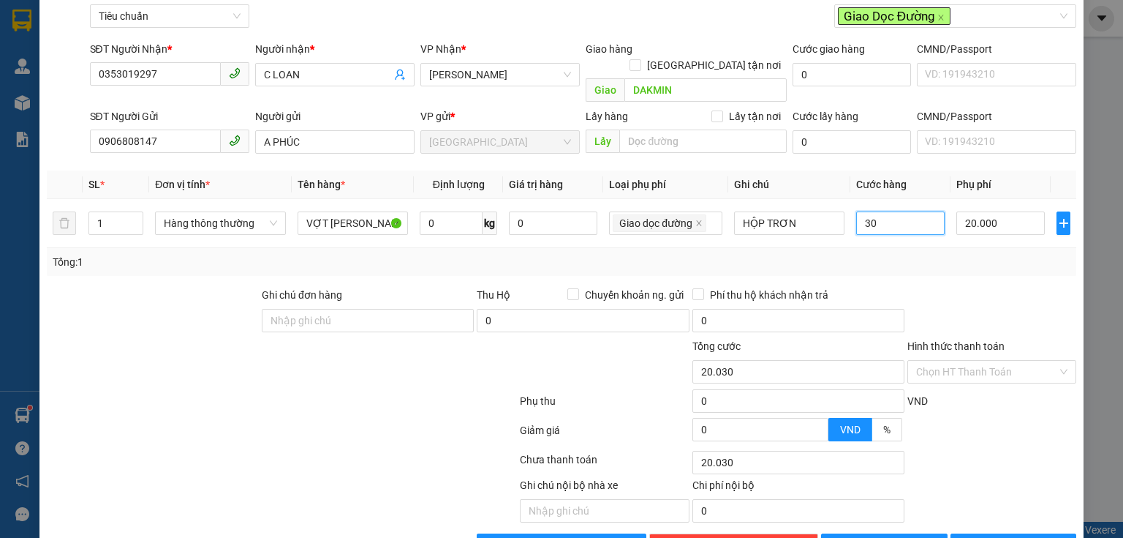
scroll to position [99, 0]
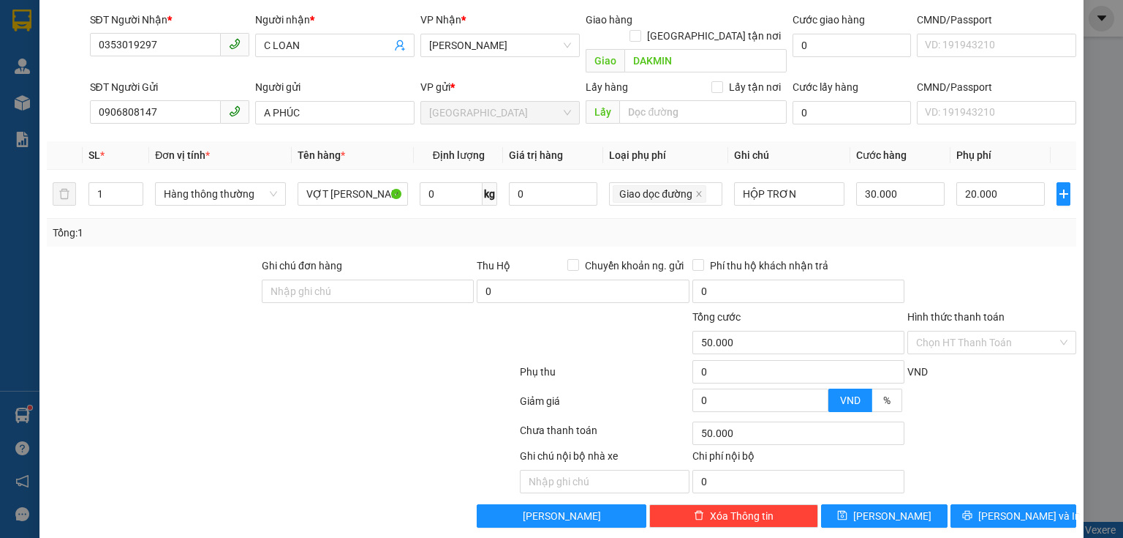
click at [950, 275] on div at bounding box center [992, 282] width 172 height 51
click at [962, 331] on input "Hình thức thanh toán" at bounding box center [986, 342] width 141 height 22
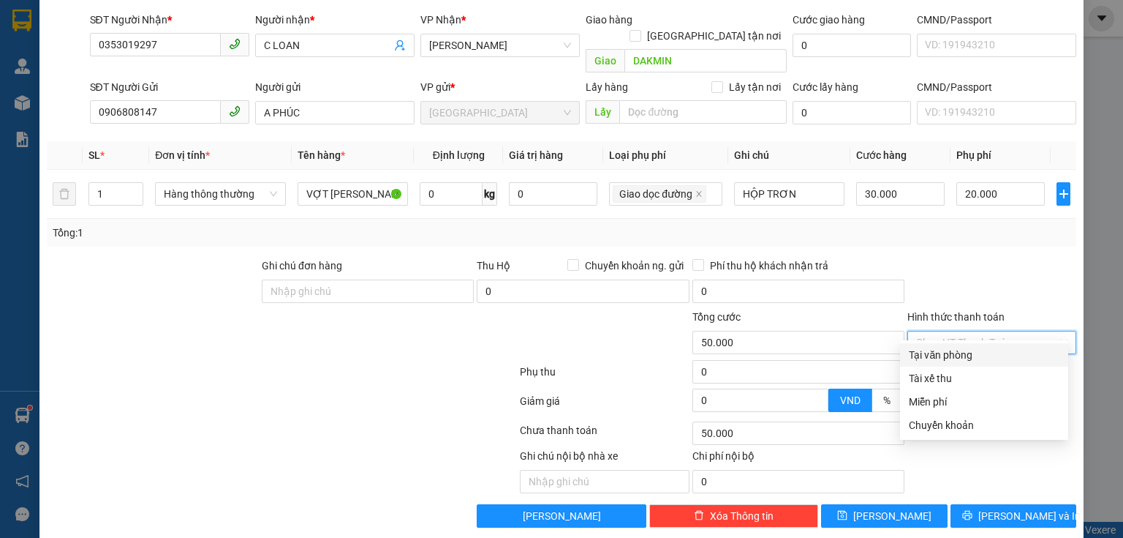
click at [957, 352] on div "Tại văn phòng" at bounding box center [984, 355] width 151 height 16
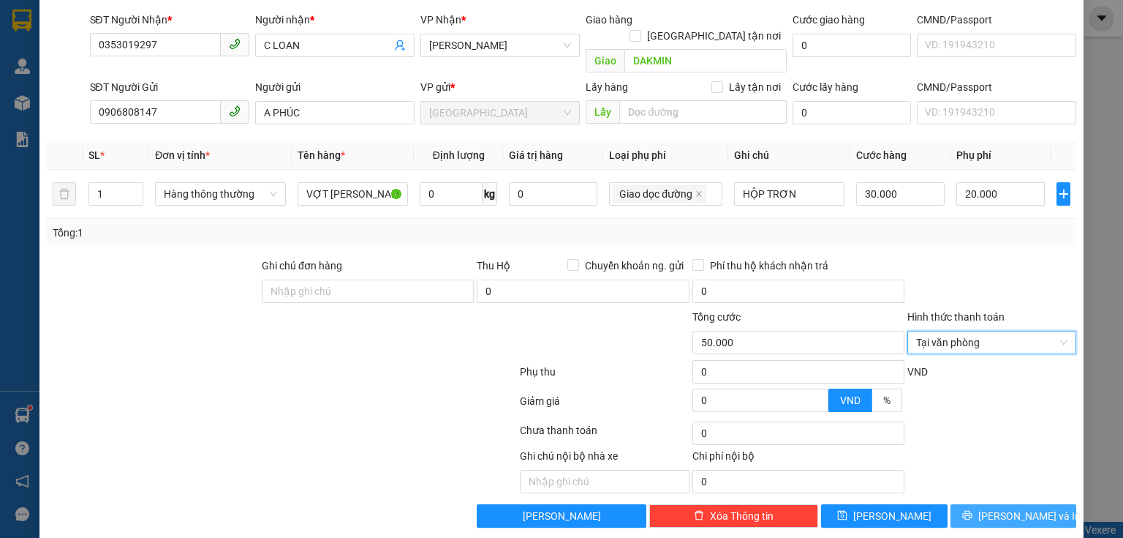
click at [994, 508] on span "[PERSON_NAME] và In" at bounding box center [1030, 516] width 102 height 16
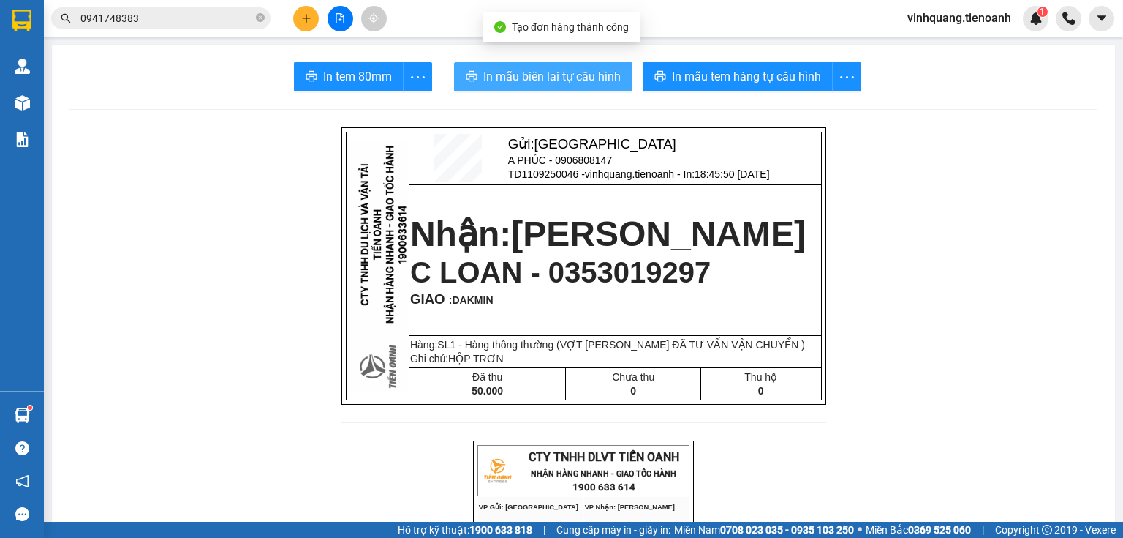
click at [609, 72] on span "In mẫu biên lai tự cấu hình" at bounding box center [551, 76] width 137 height 18
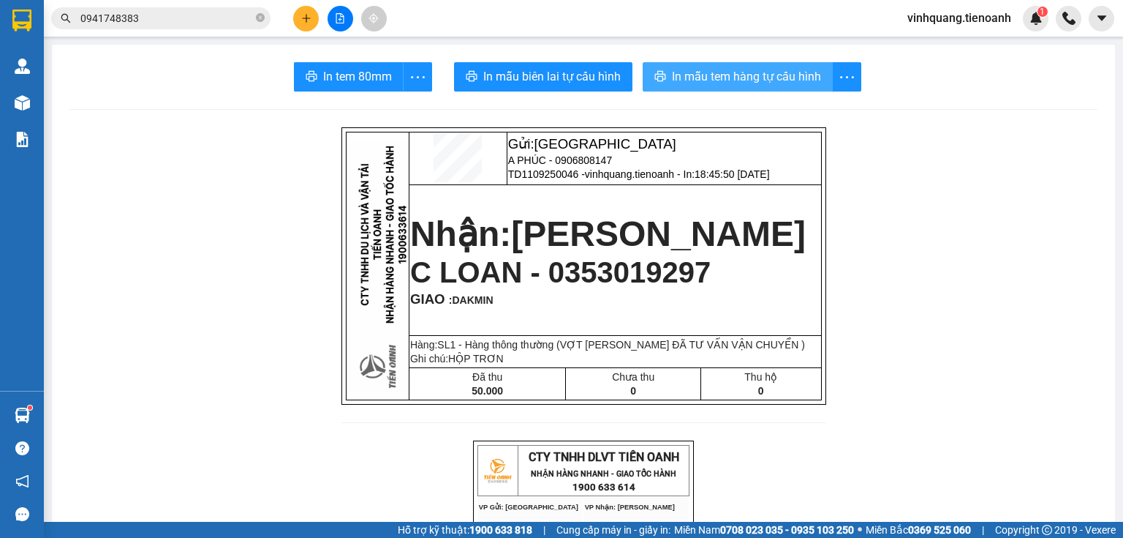
click at [792, 65] on button "In mẫu tem hàng tự cấu hình" at bounding box center [738, 76] width 190 height 29
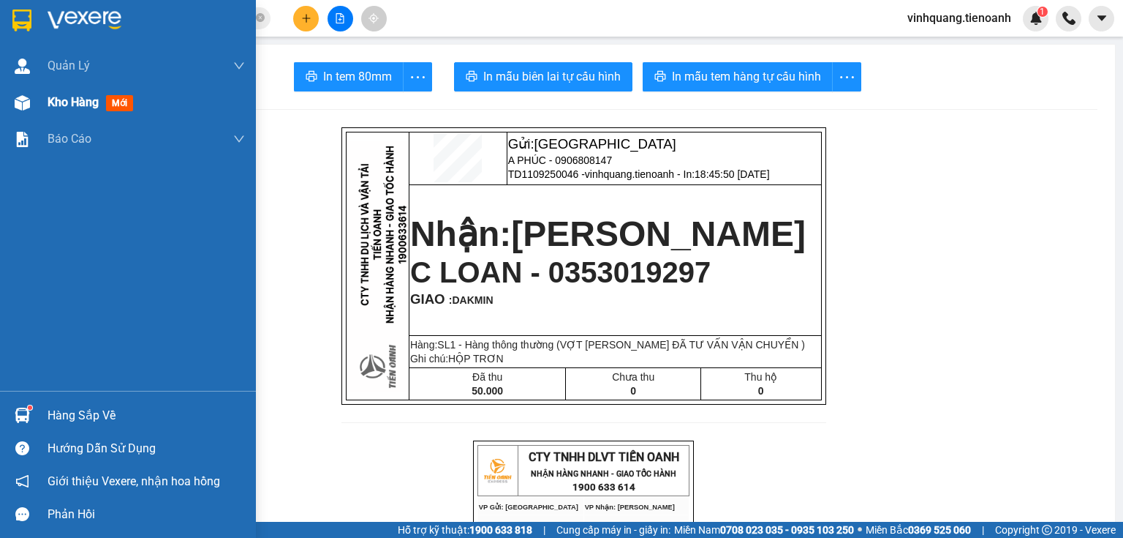
click at [16, 97] on img at bounding box center [22, 102] width 15 height 15
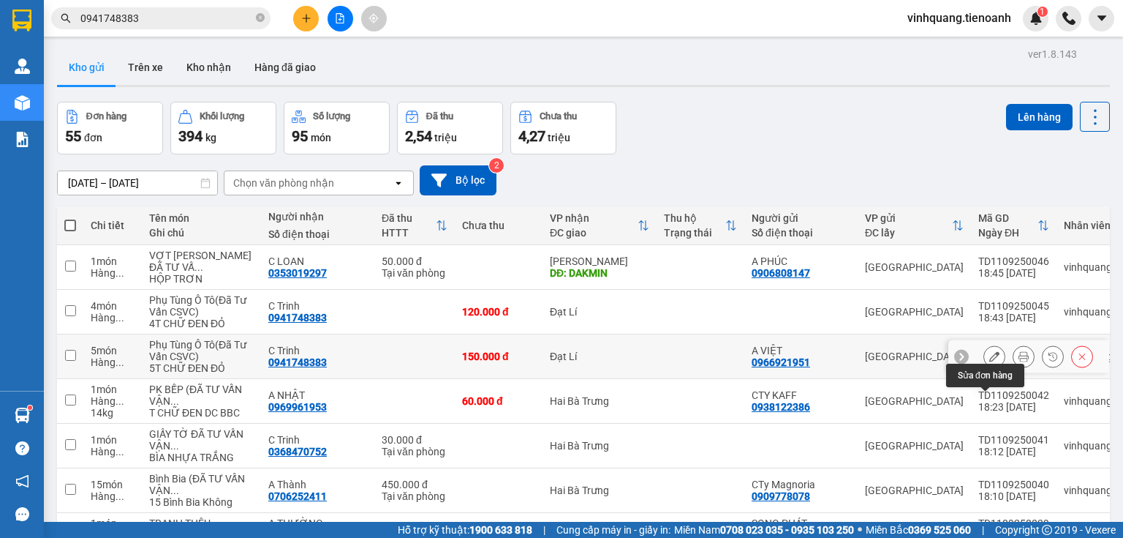
click at [984, 369] on button at bounding box center [994, 357] width 20 height 26
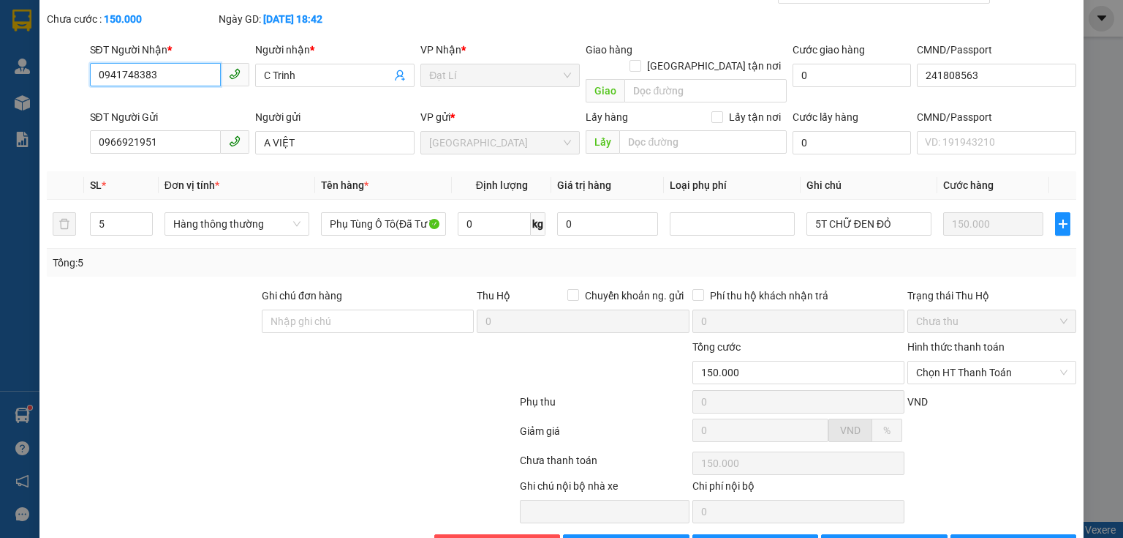
scroll to position [88, 0]
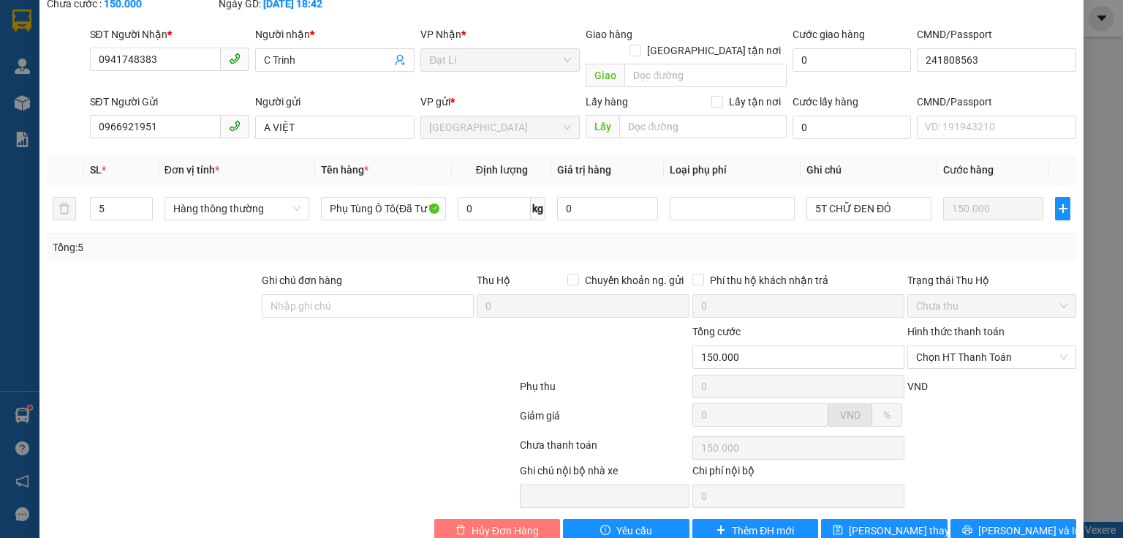
click at [474, 522] on span "Hủy Đơn Hàng" at bounding box center [505, 530] width 67 height 16
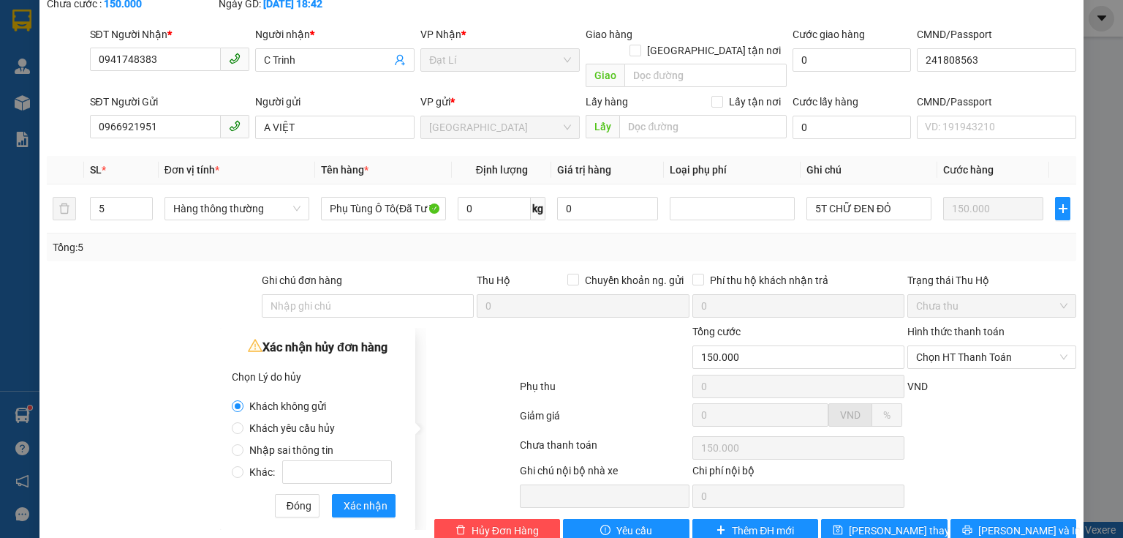
click at [311, 448] on span "Nhập sai thông tin" at bounding box center [292, 450] width 96 height 12
click at [244, 448] on input "Nhập sai thông tin" at bounding box center [238, 450] width 12 height 12
click at [369, 513] on button "Xác nhận" at bounding box center [364, 505] width 64 height 23
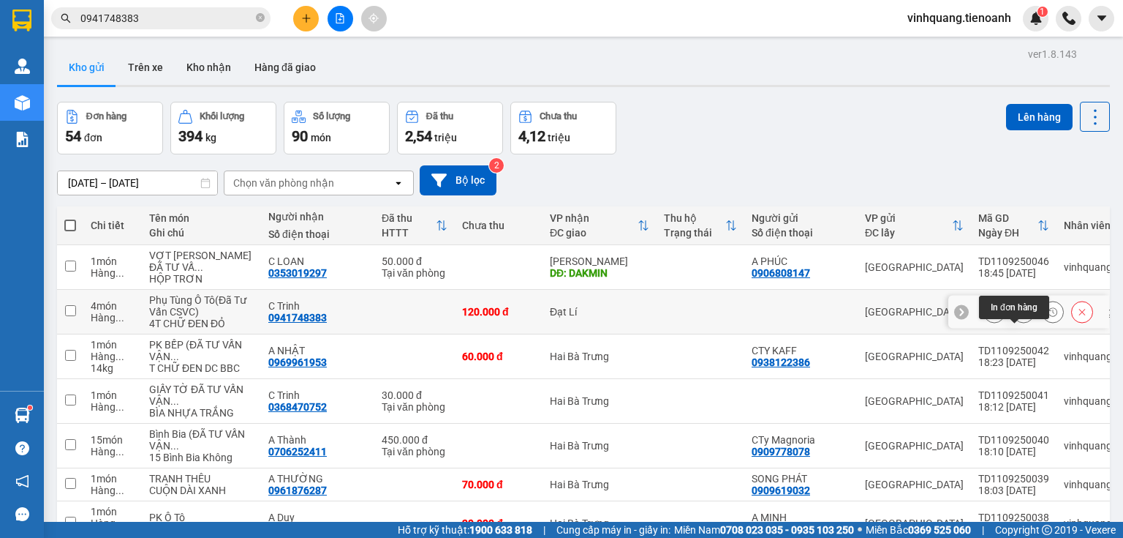
click at [1014, 325] on button at bounding box center [1024, 312] width 20 height 26
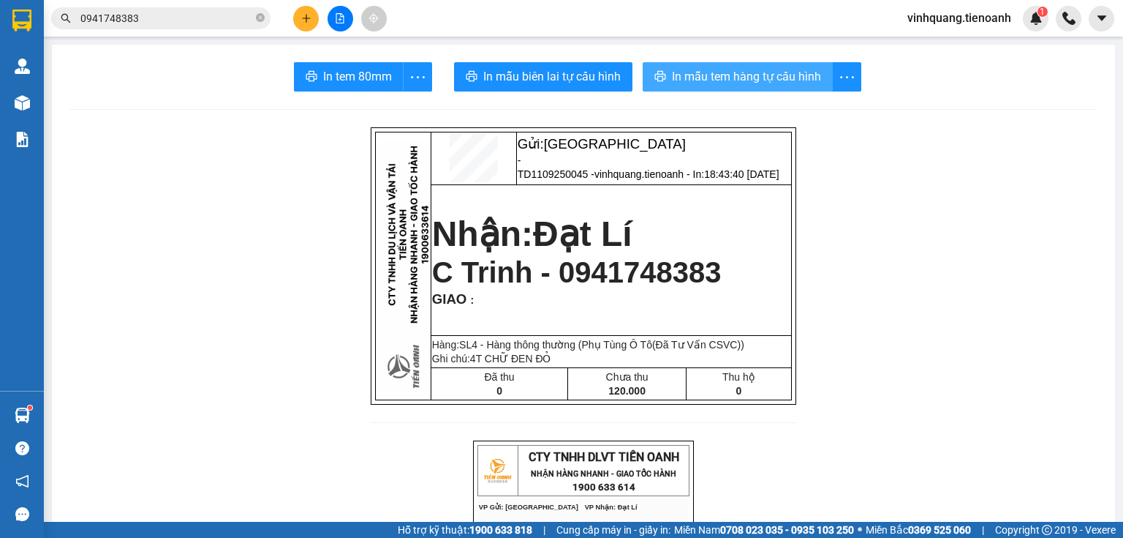
click at [774, 85] on span "In mẫu tem hàng tự cấu hình" at bounding box center [746, 76] width 149 height 18
click at [260, 15] on icon "close-circle" at bounding box center [260, 17] width 9 height 9
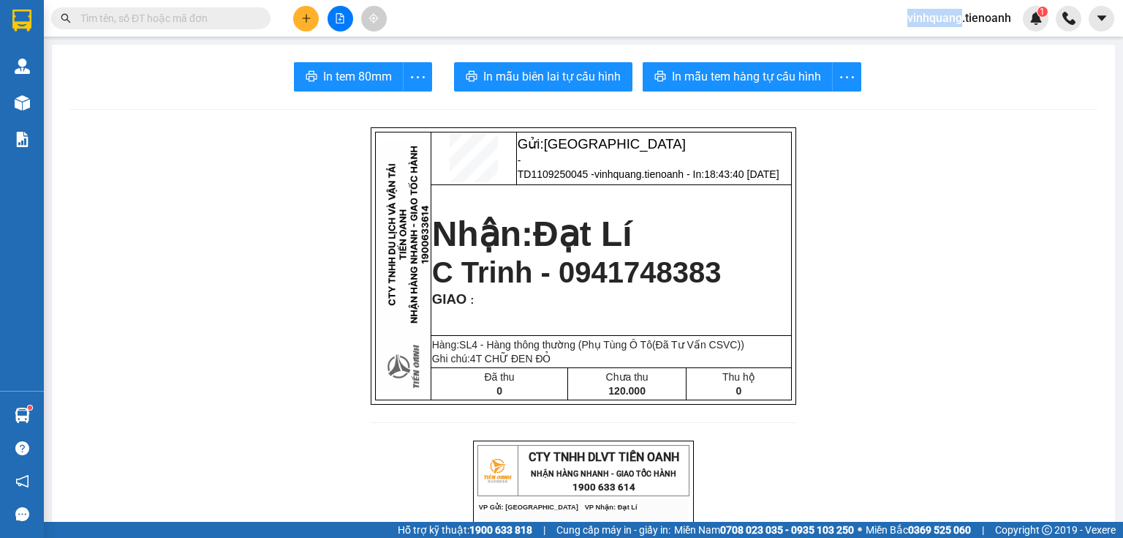
click at [262, 17] on span at bounding box center [260, 18] width 9 height 16
click at [224, 23] on input "text" at bounding box center [166, 18] width 173 height 16
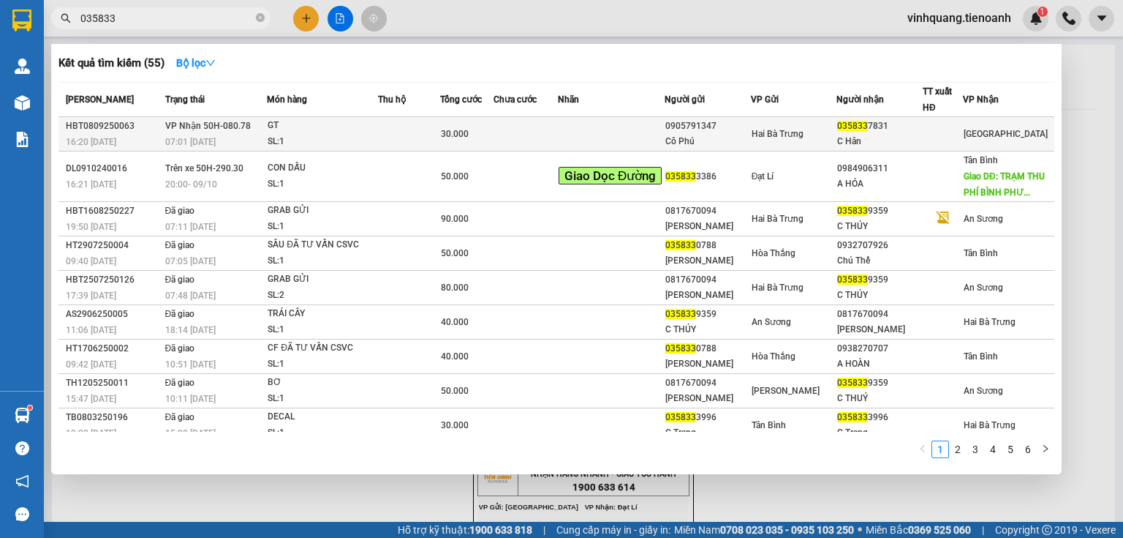
click at [665, 134] on td at bounding box center [611, 134] width 107 height 34
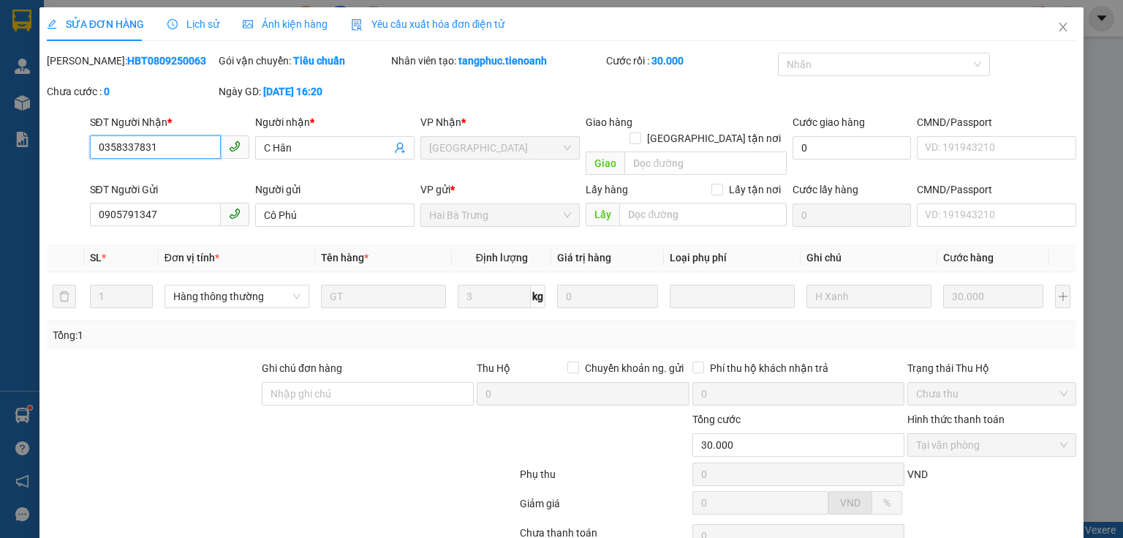
scroll to position [99, 0]
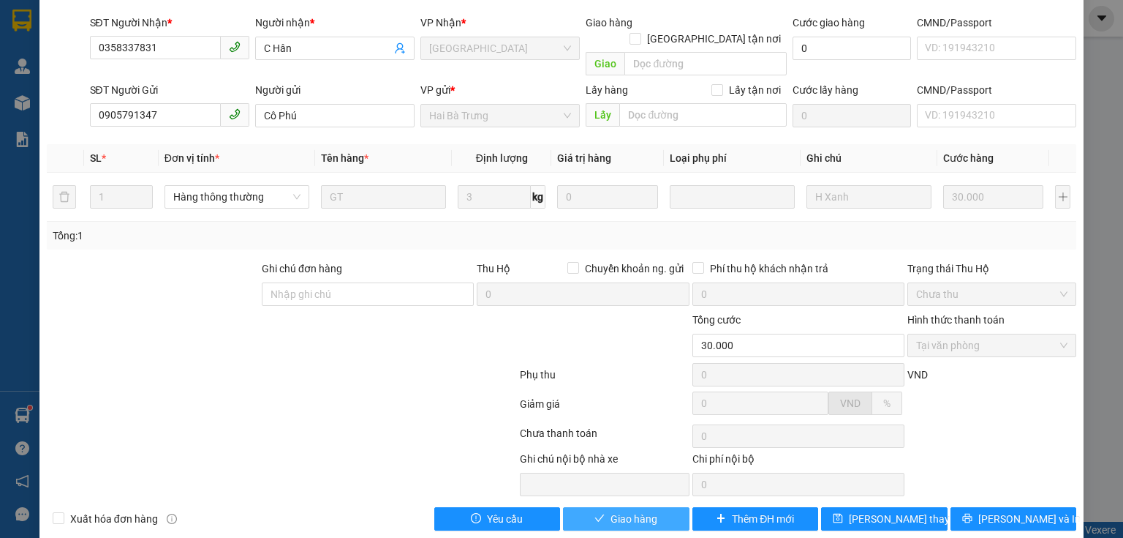
click at [638, 510] on span "Giao hàng" at bounding box center [634, 518] width 47 height 16
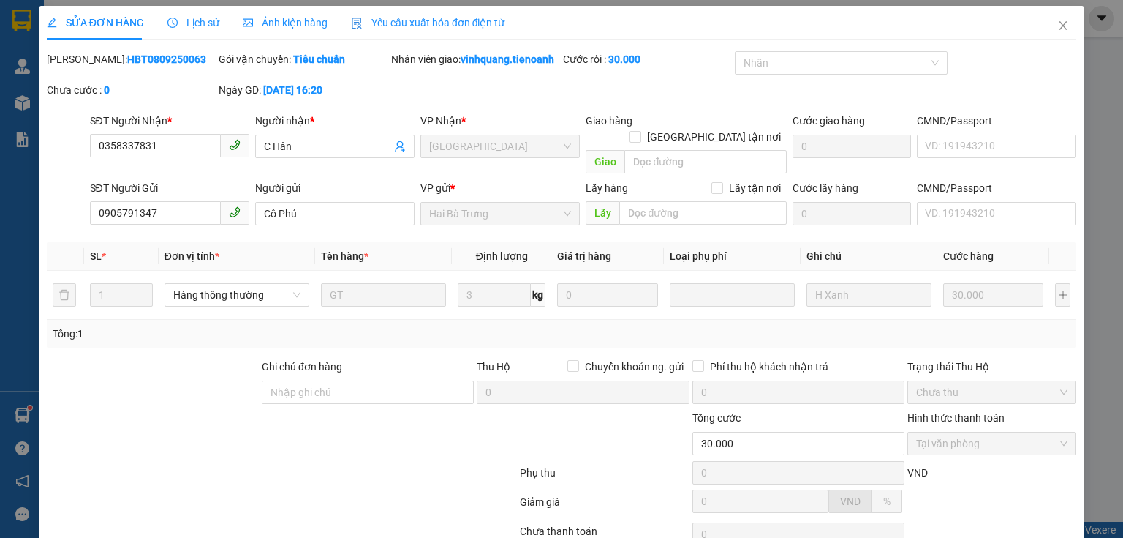
scroll to position [0, 0]
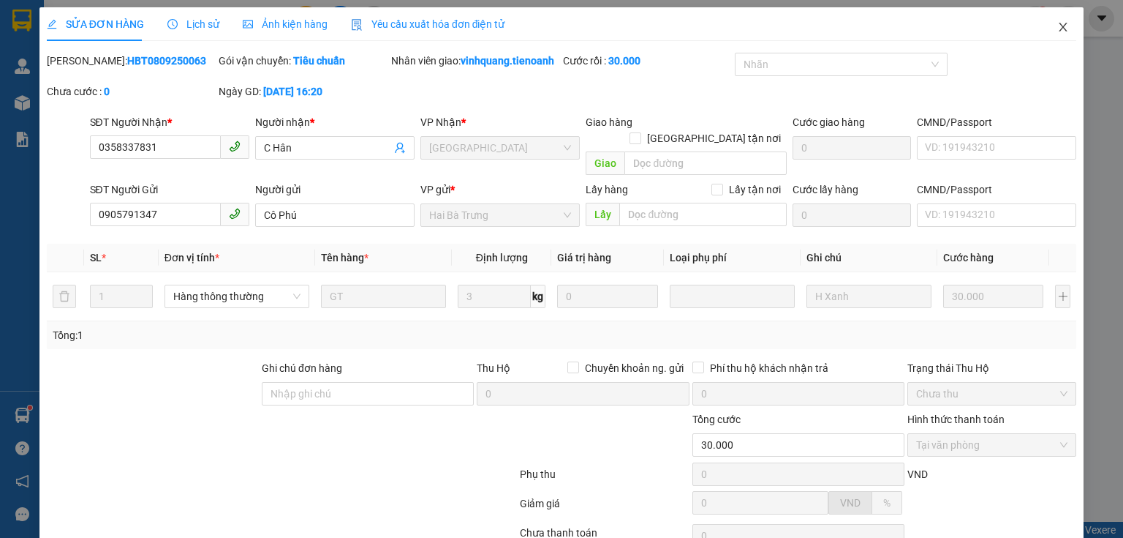
click at [1047, 26] on span "Close" at bounding box center [1063, 27] width 41 height 41
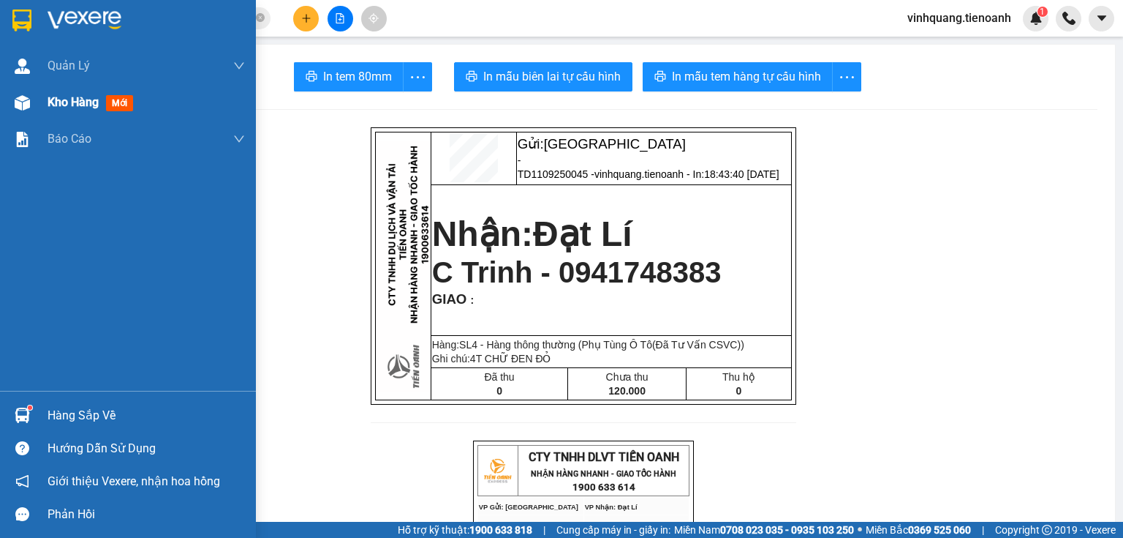
click at [16, 105] on img at bounding box center [22, 102] width 15 height 15
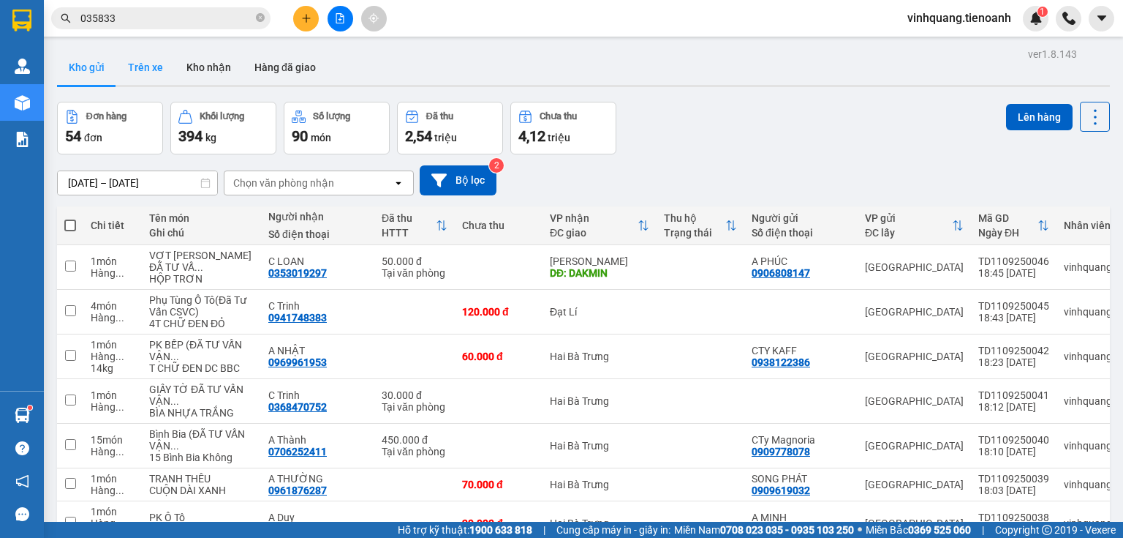
click at [152, 67] on button "Trên xe" at bounding box center [145, 67] width 59 height 35
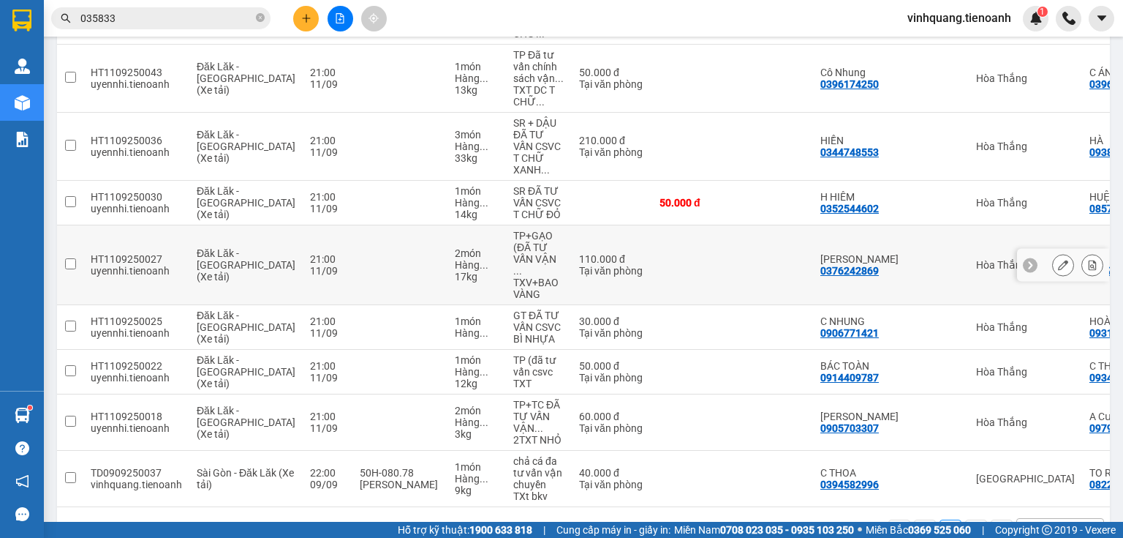
scroll to position [373, 0]
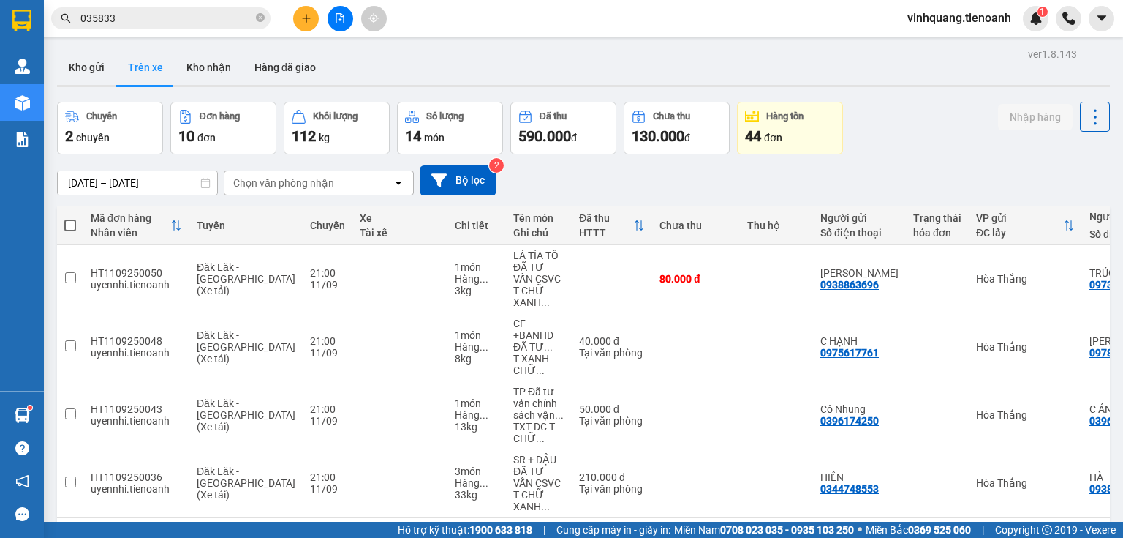
scroll to position [373, 0]
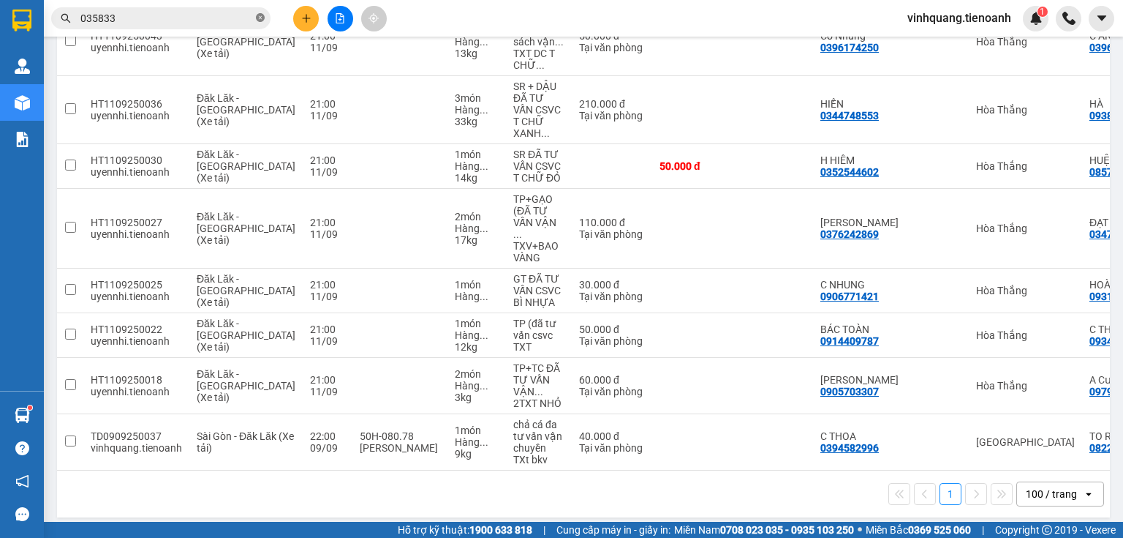
click at [257, 18] on icon "close-circle" at bounding box center [260, 17] width 9 height 9
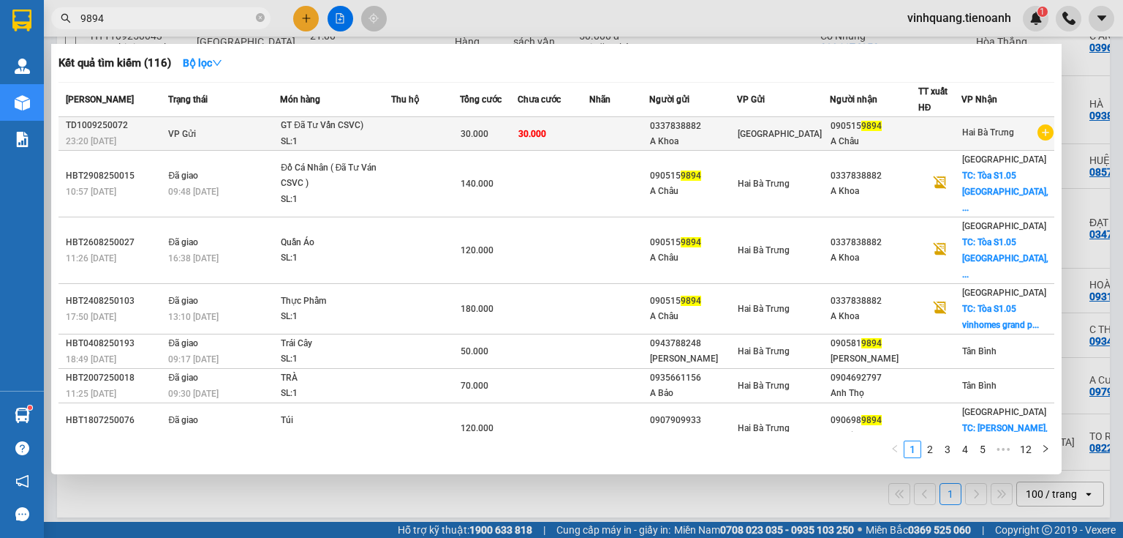
type input "9894"
click at [287, 140] on td "GT Đã Tư Vấn CSVC) SL: 1" at bounding box center [335, 134] width 111 height 34
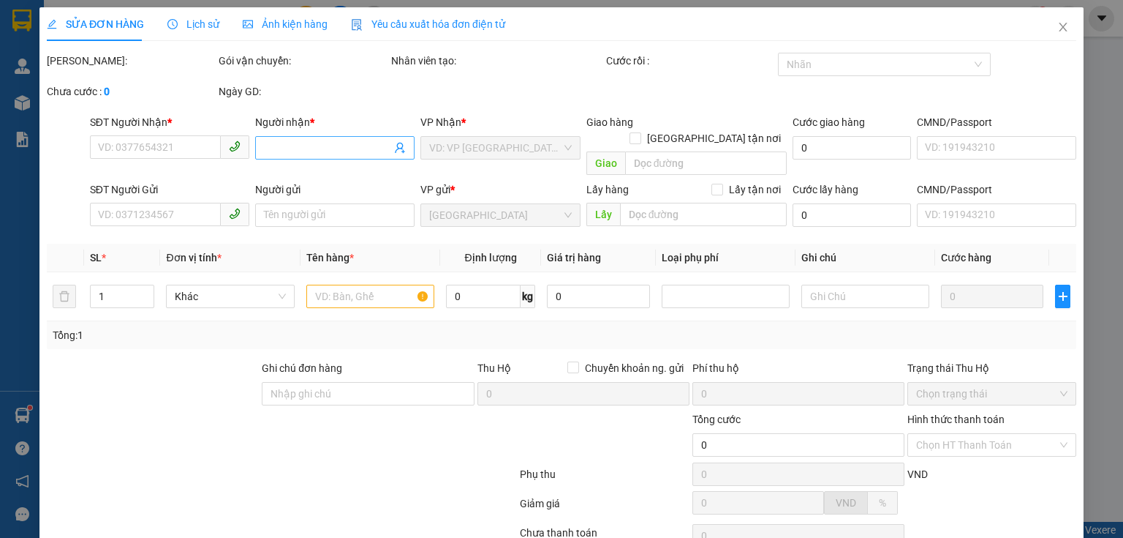
type input "0905159894"
type input "A Châu"
type input "06607500762"
type input "0337838882"
type input "A Khoa"
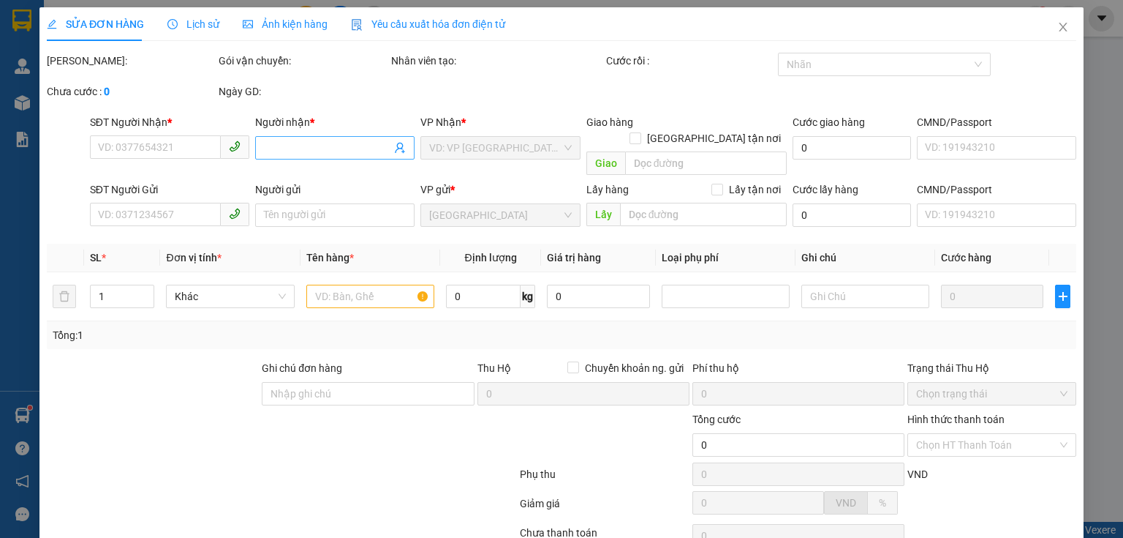
type input "241969953"
type input "30.000"
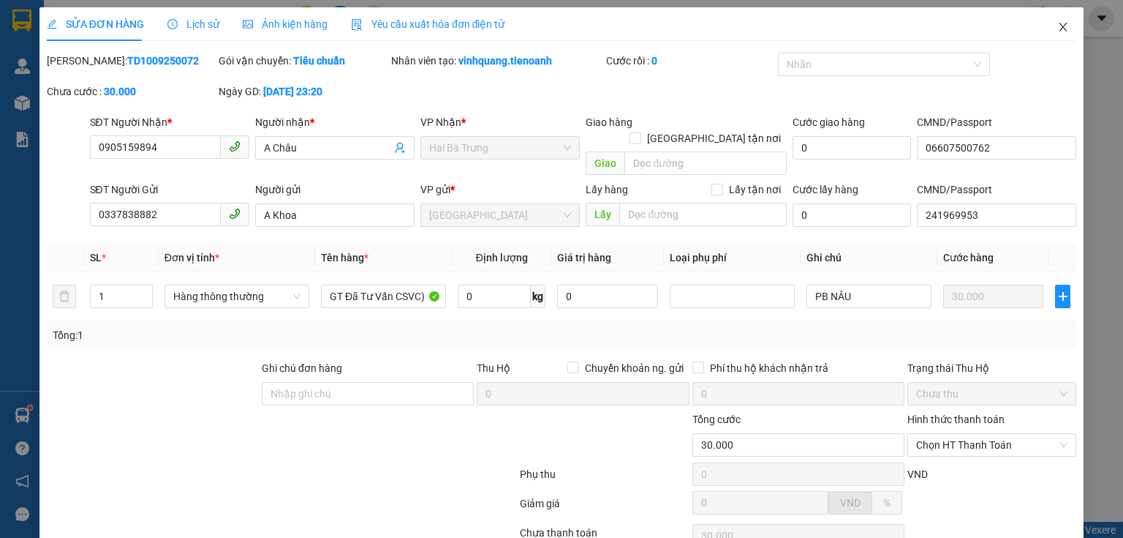
click at [1060, 26] on icon "close" at bounding box center [1064, 27] width 8 height 9
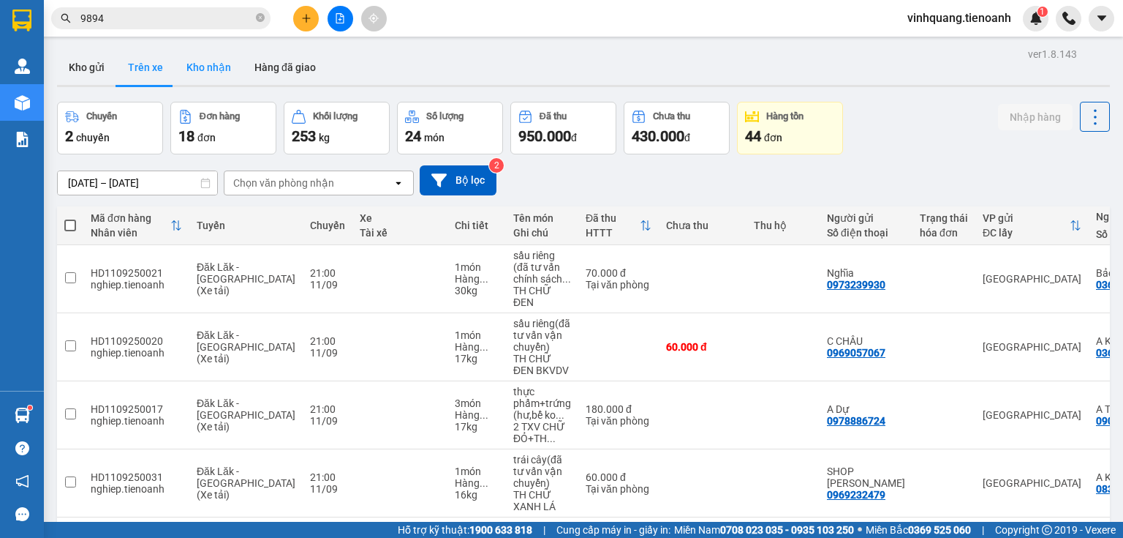
click at [203, 64] on button "Kho nhận" at bounding box center [209, 67] width 68 height 35
type input "[DATE] – [DATE]"
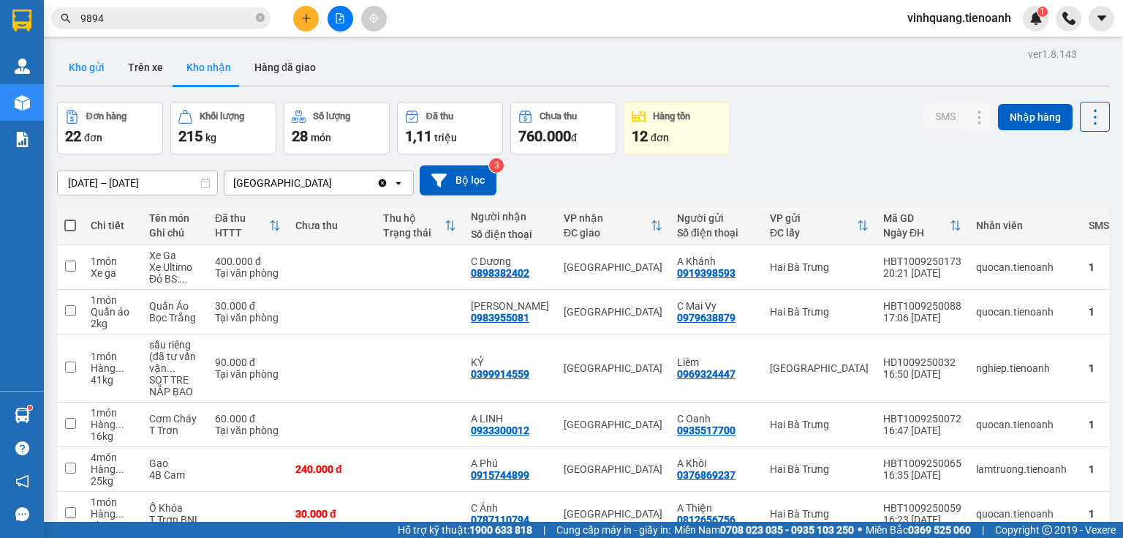
click at [79, 67] on button "Kho gửi" at bounding box center [86, 67] width 59 height 35
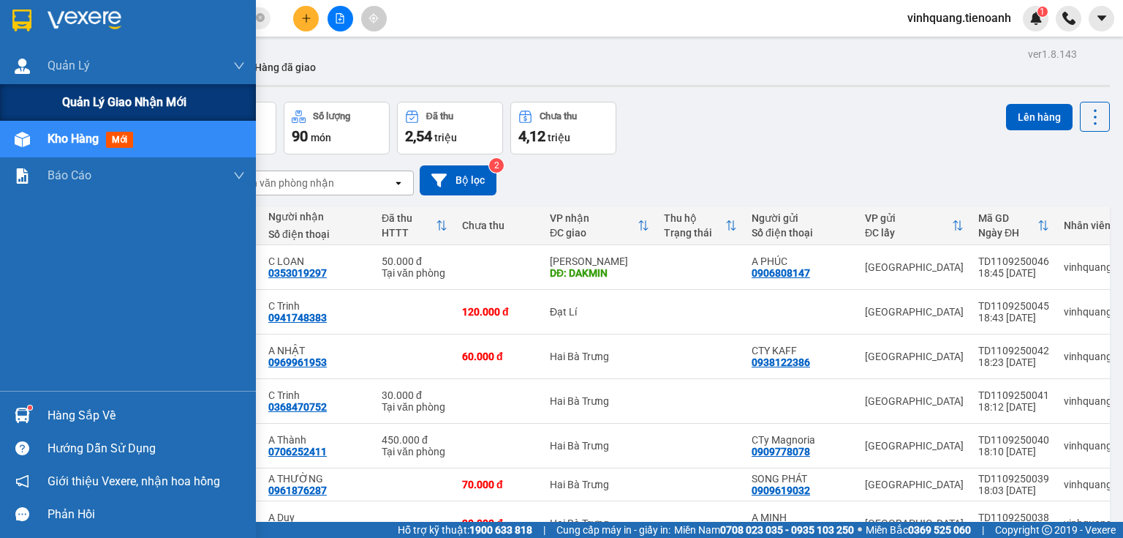
click at [91, 107] on span "Quản lý giao nhận mới" at bounding box center [124, 102] width 124 height 18
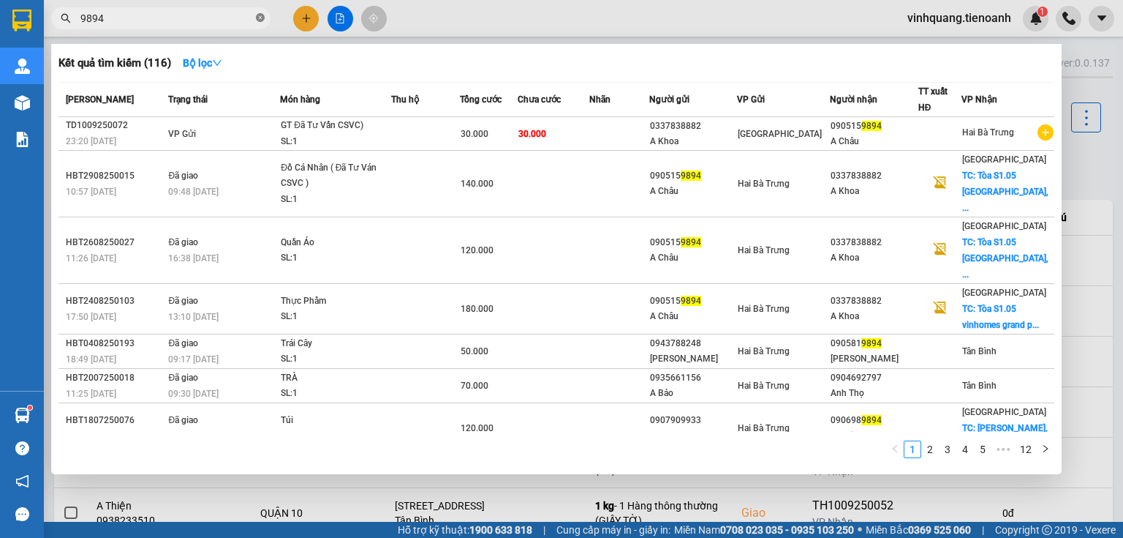
click at [263, 20] on icon "close-circle" at bounding box center [260, 17] width 9 height 9
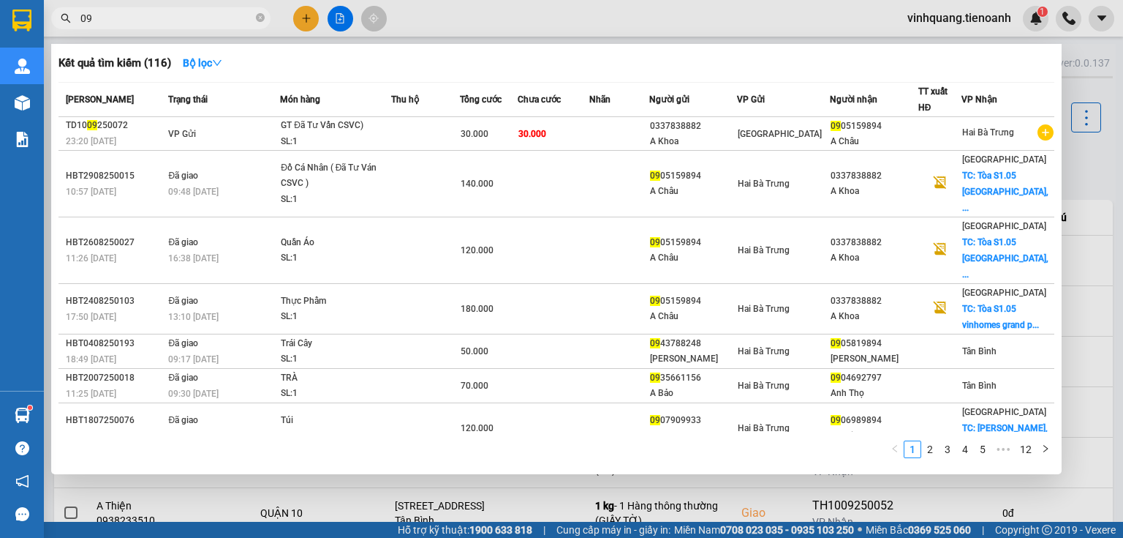
type input "0"
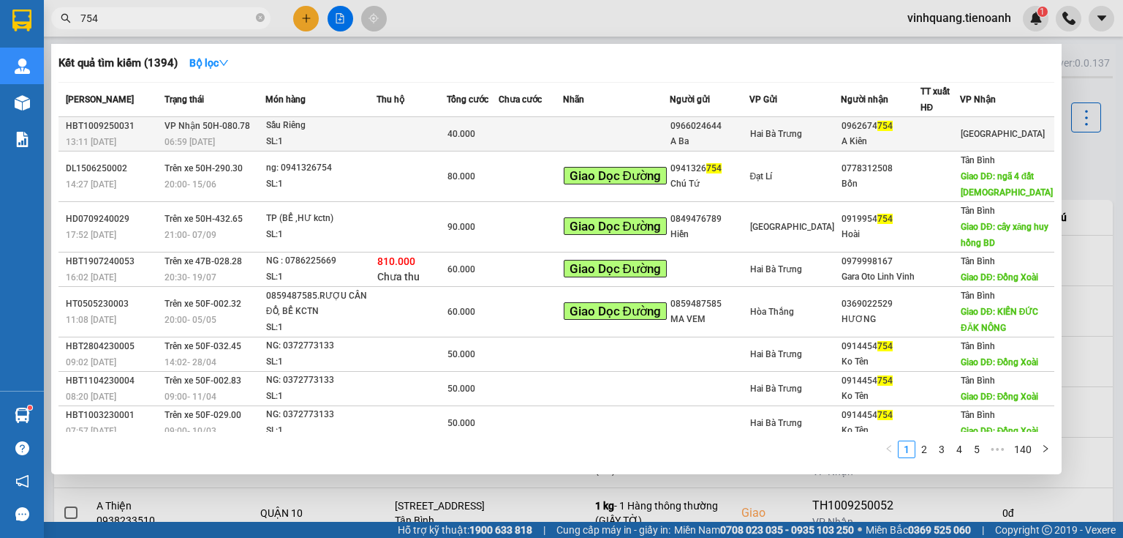
type input "754"
click at [901, 143] on div "A Kiên" at bounding box center [881, 141] width 78 height 15
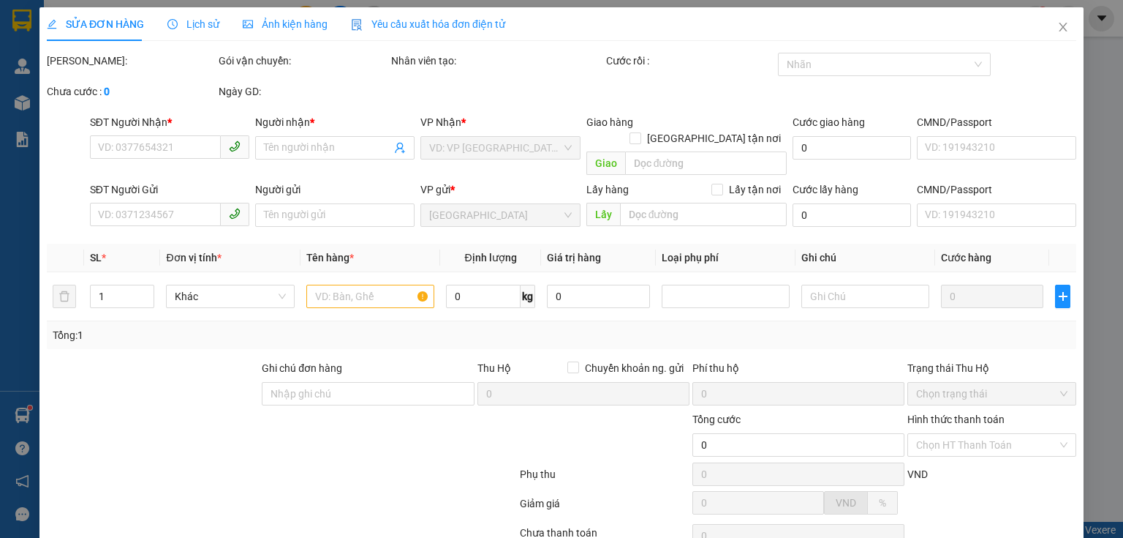
type input "0962674754"
type input "A Kiên"
type input "0966024644"
type input "A Ba"
type input "40.000"
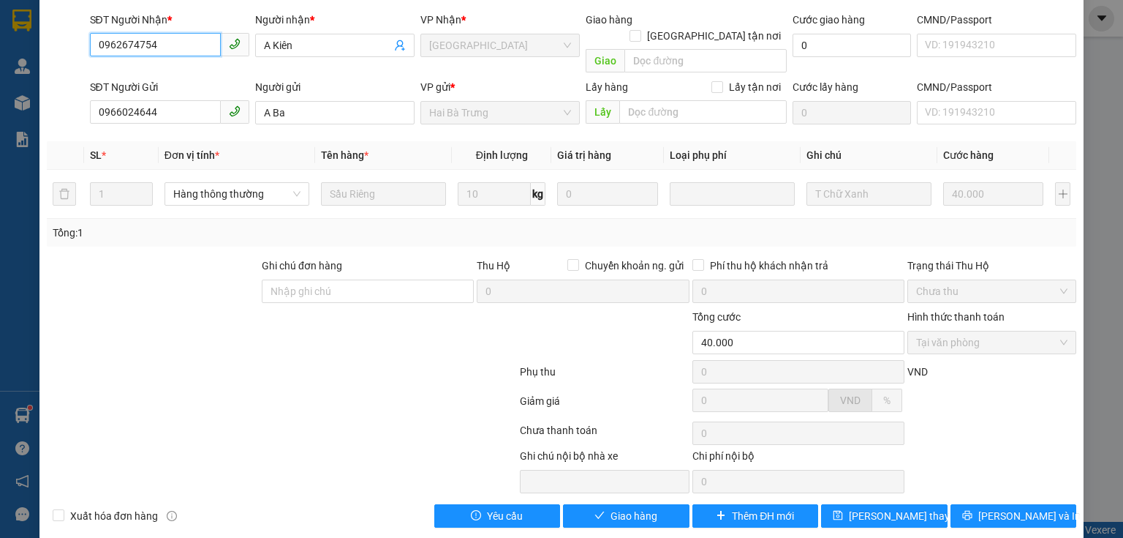
scroll to position [103, 0]
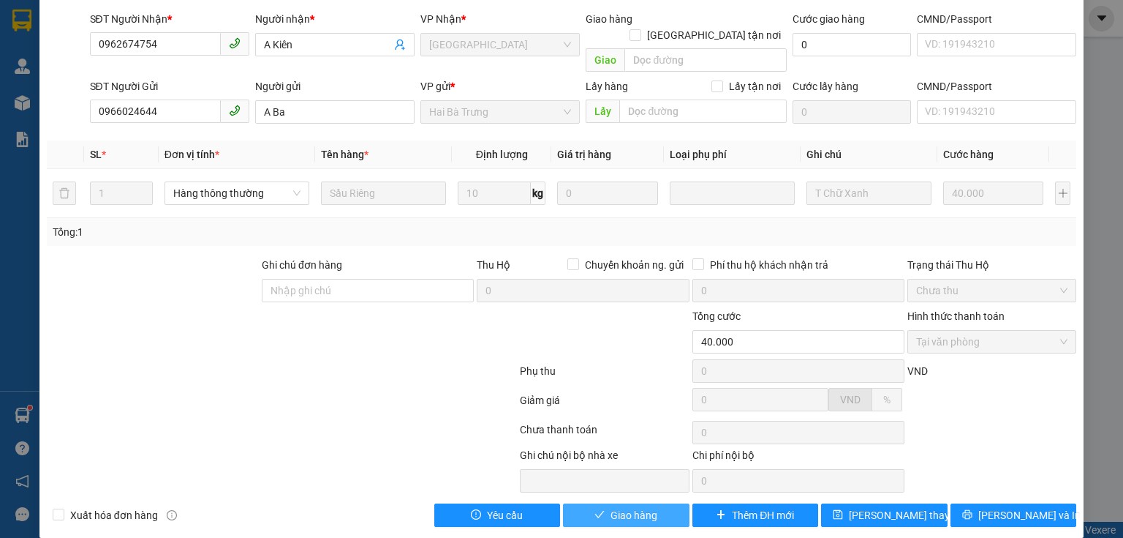
drag, startPoint x: 649, startPoint y: 488, endPoint x: 638, endPoint y: 494, distance: 12.4
click at [648, 503] on button "Giao hàng" at bounding box center [626, 514] width 127 height 23
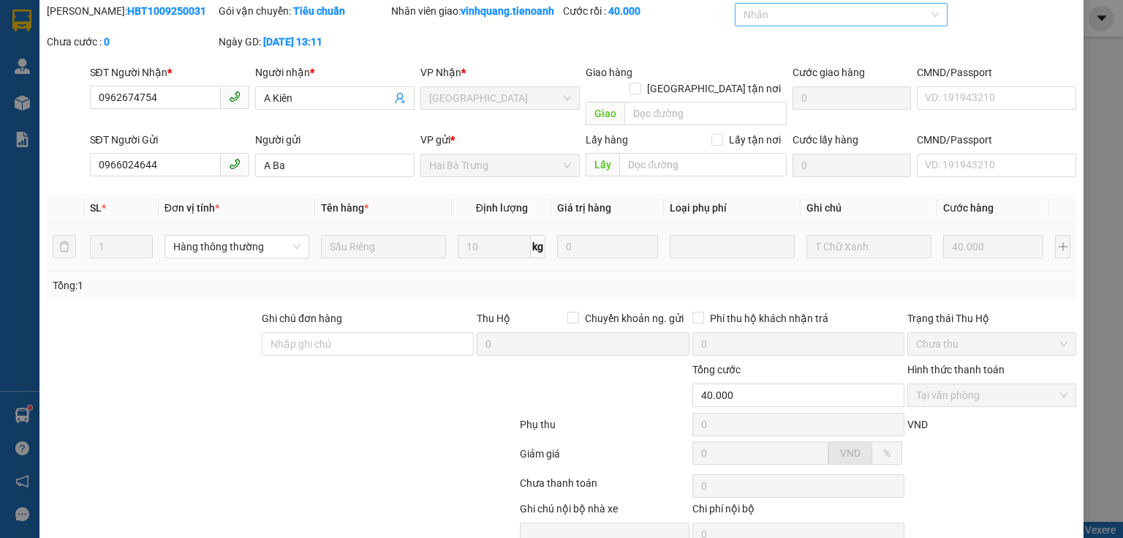
scroll to position [0, 0]
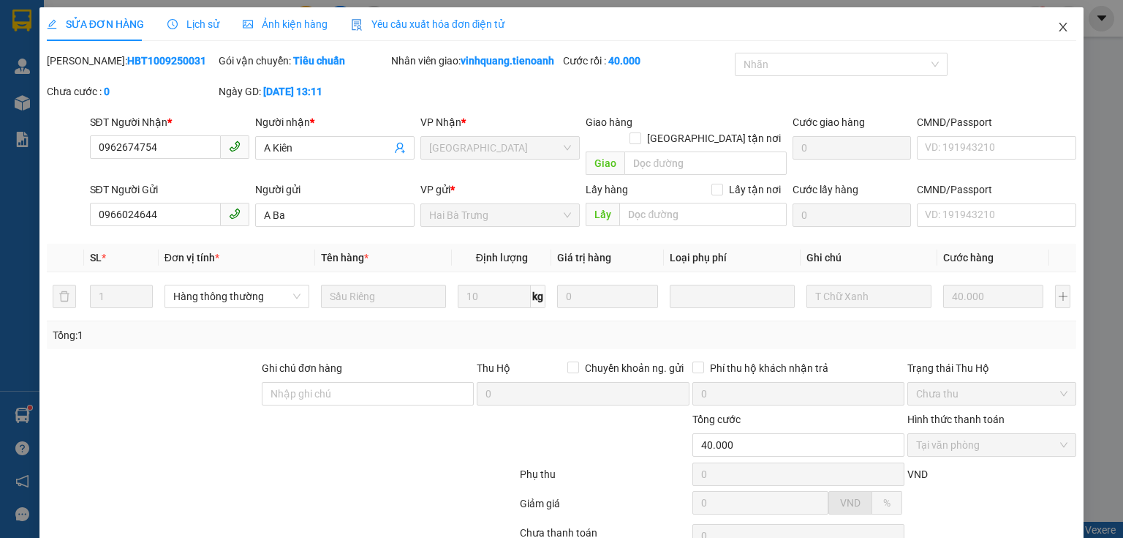
click at [1056, 19] on span "Close" at bounding box center [1063, 27] width 41 height 41
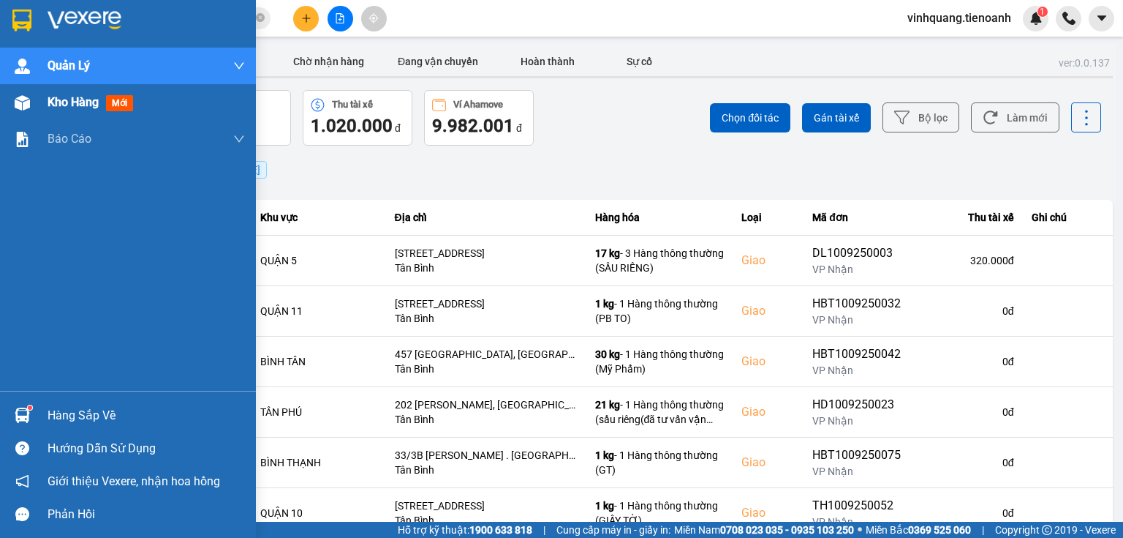
click at [22, 110] on img at bounding box center [22, 102] width 15 height 15
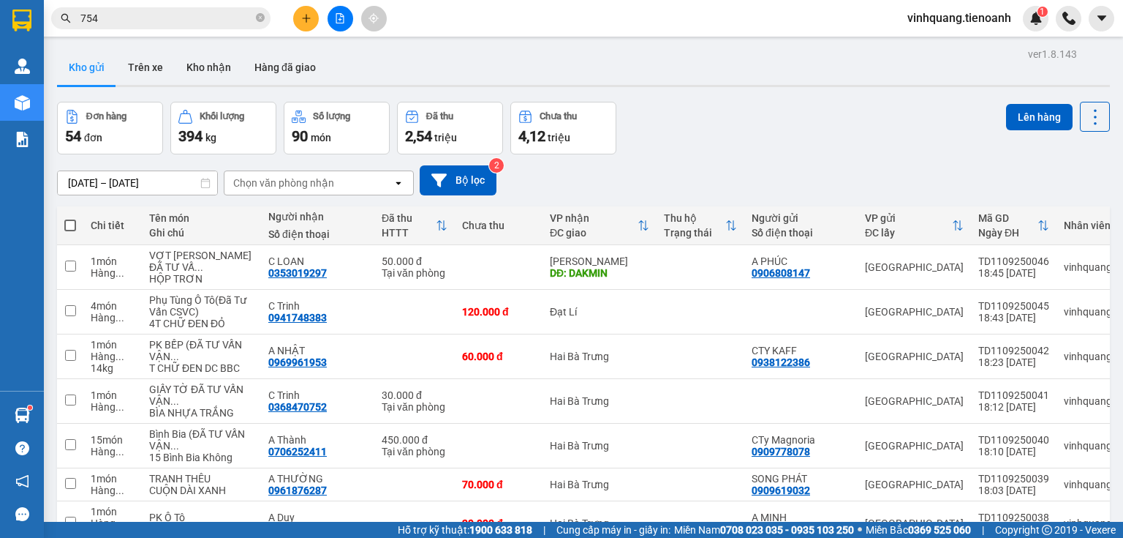
click at [214, 85] on div at bounding box center [583, 86] width 1053 height 2
click at [216, 73] on button "Kho nhận" at bounding box center [209, 67] width 68 height 35
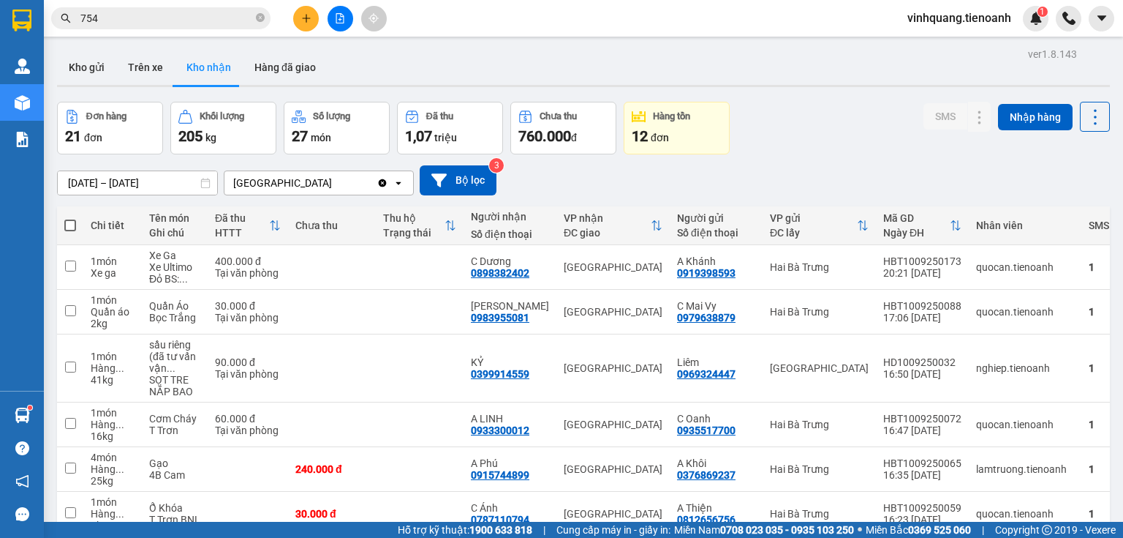
scroll to position [59, 0]
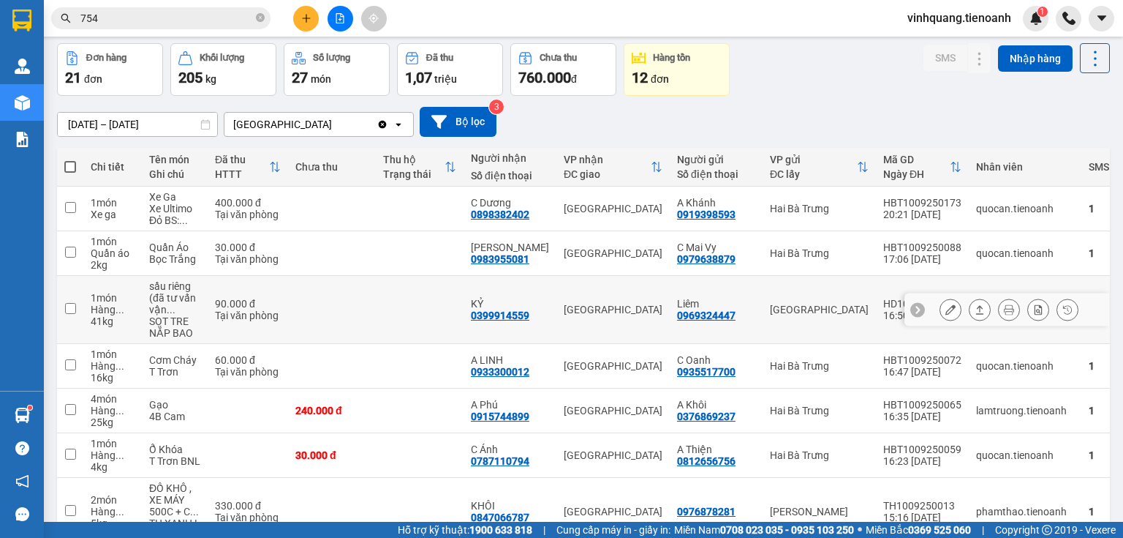
click at [954, 306] on div at bounding box center [1009, 309] width 139 height 22
click at [946, 309] on icon at bounding box center [951, 309] width 10 height 10
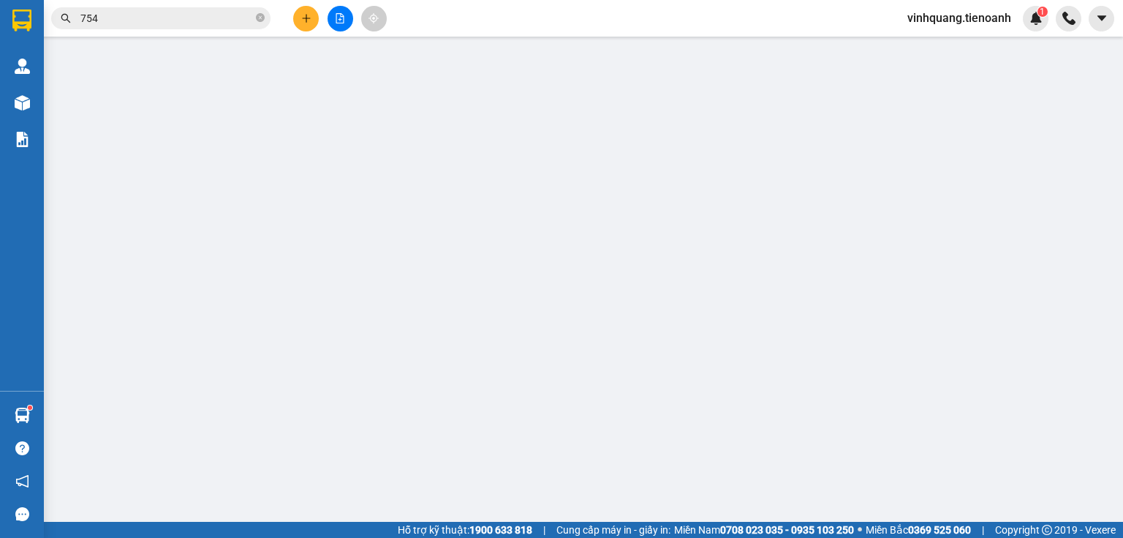
type input "0399914559"
type input "KỶ"
type input "0969324447"
type input "Liêm"
type input "90.000"
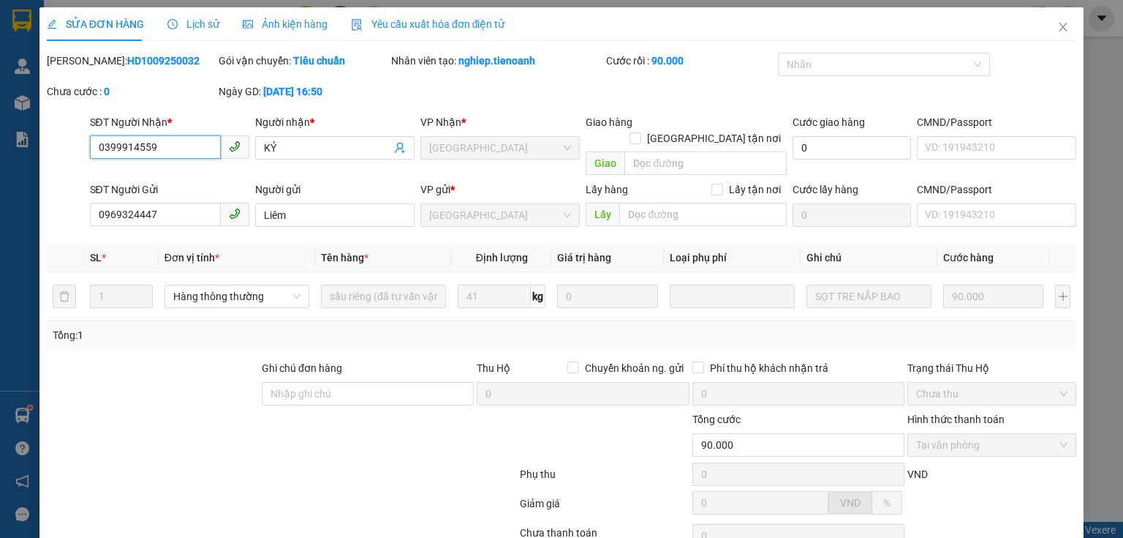
scroll to position [103, 0]
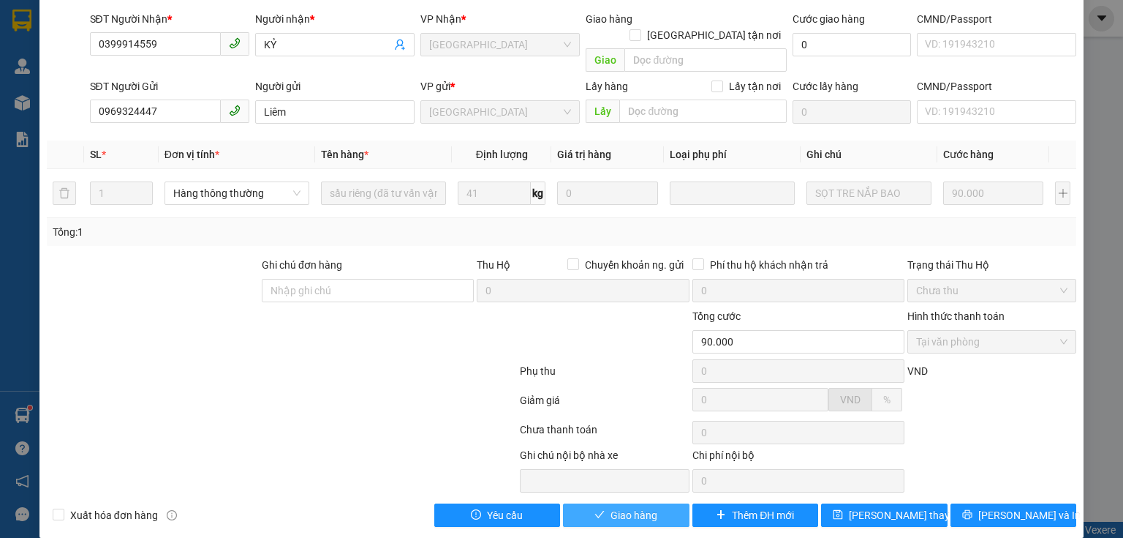
click at [644, 507] on span "Giao hàng" at bounding box center [634, 515] width 47 height 16
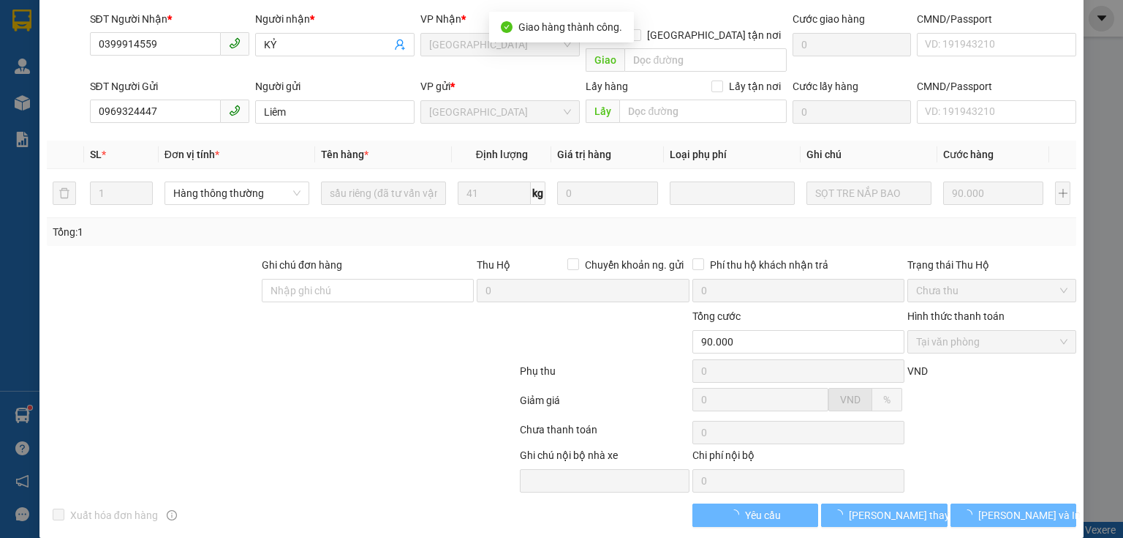
scroll to position [0, 0]
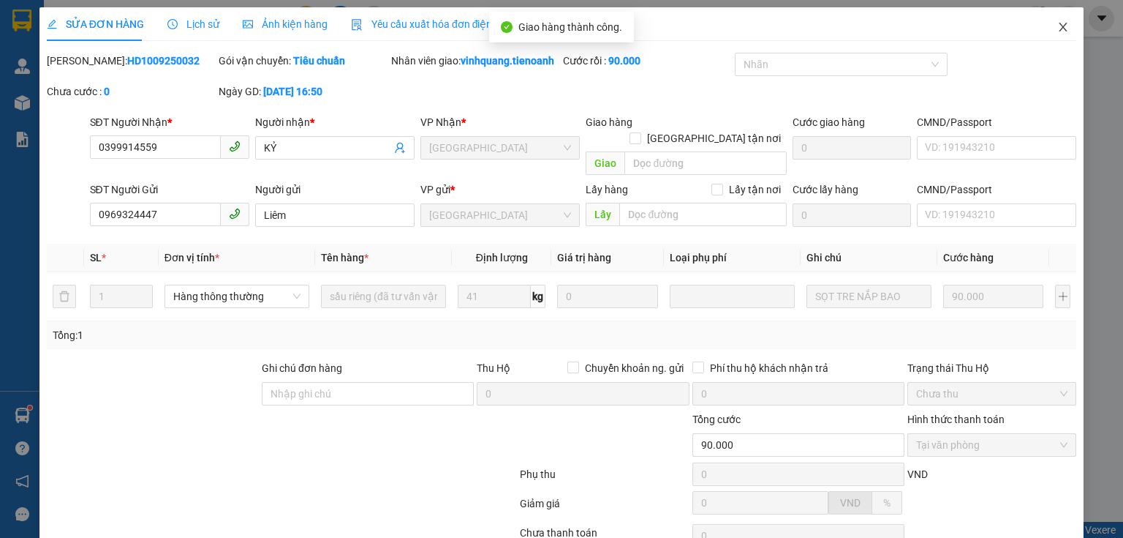
click at [1061, 29] on span "Close" at bounding box center [1063, 27] width 41 height 41
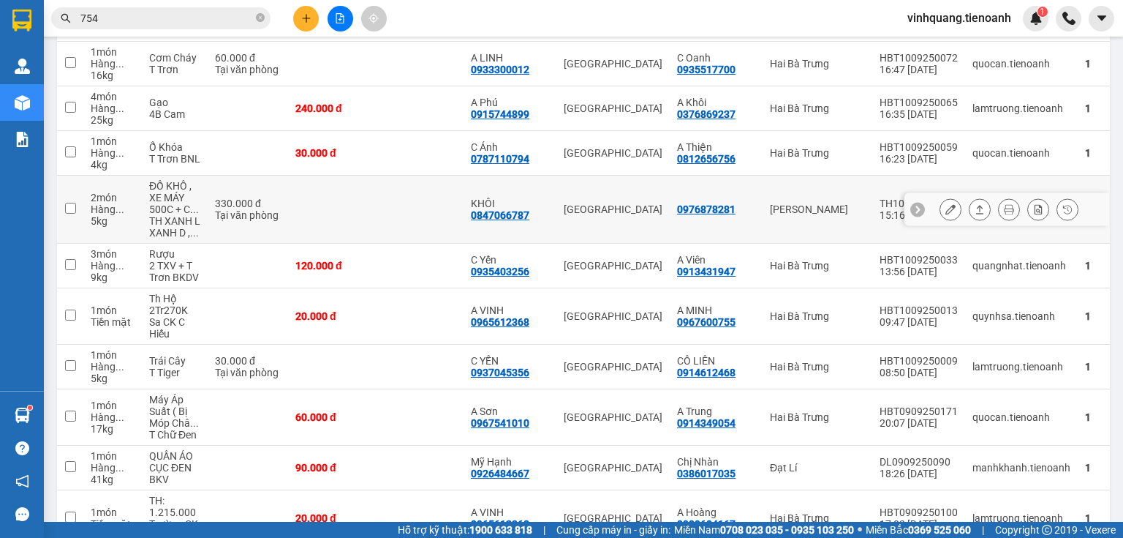
scroll to position [117, 0]
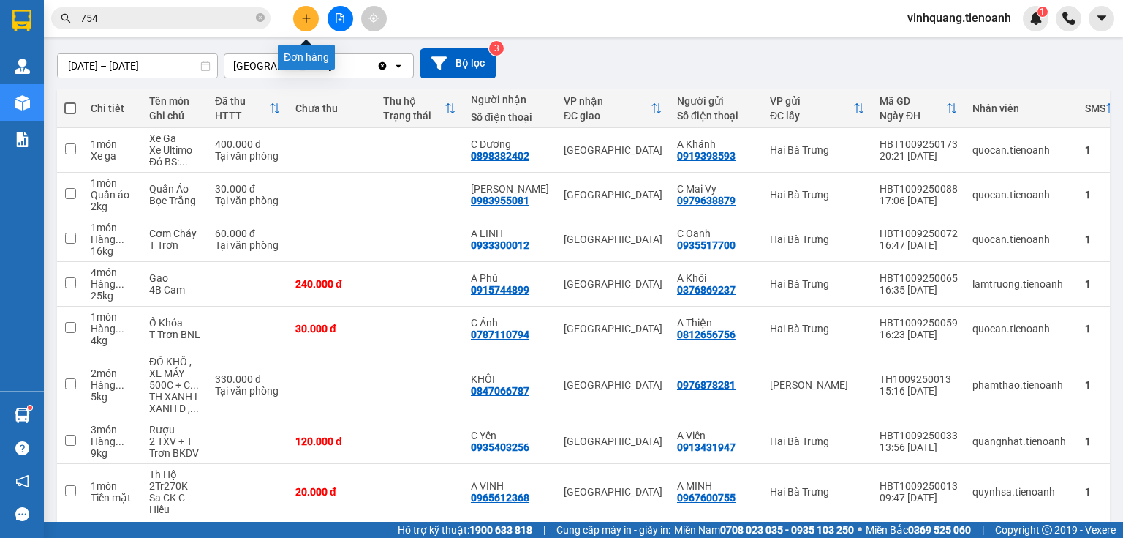
click at [312, 21] on button at bounding box center [306, 19] width 26 height 26
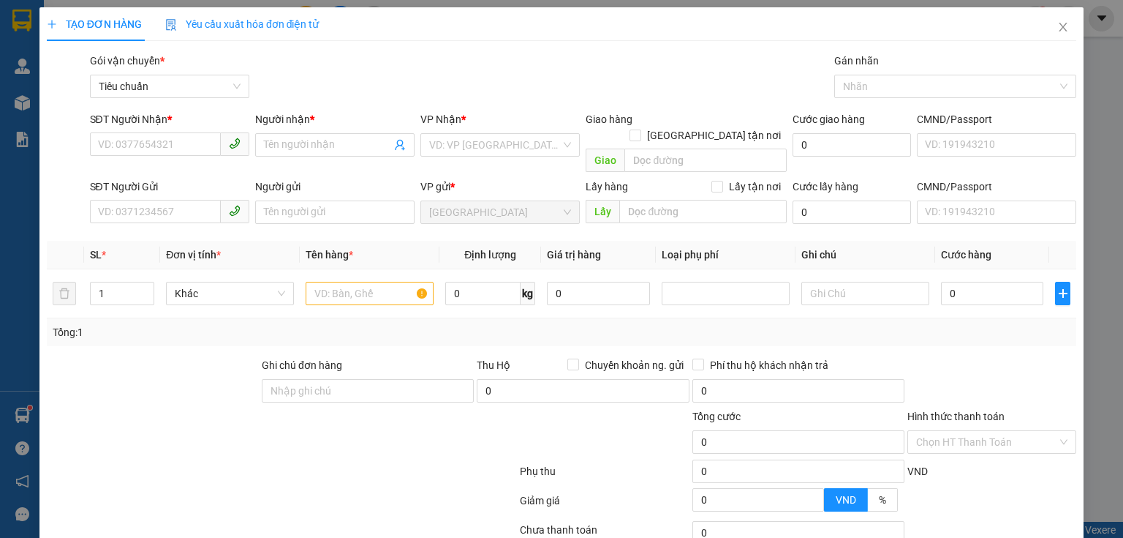
click at [175, 178] on div "SĐT Người Gửi" at bounding box center [169, 189] width 159 height 22
click at [173, 200] on input "SĐT Người Gửi" at bounding box center [155, 211] width 131 height 23
type input "0888189123"
click at [204, 235] on div "0888189123 - A HOÀNG" at bounding box center [168, 225] width 158 height 23
type input "0905581234"
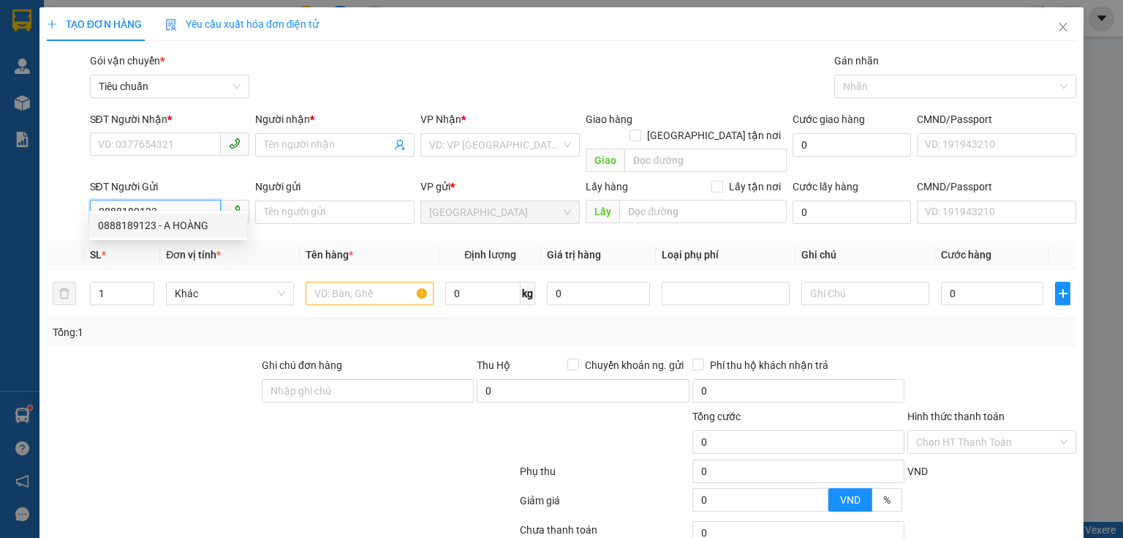
type input "A Phước"
type input "A HOÀNG"
type input "60.000"
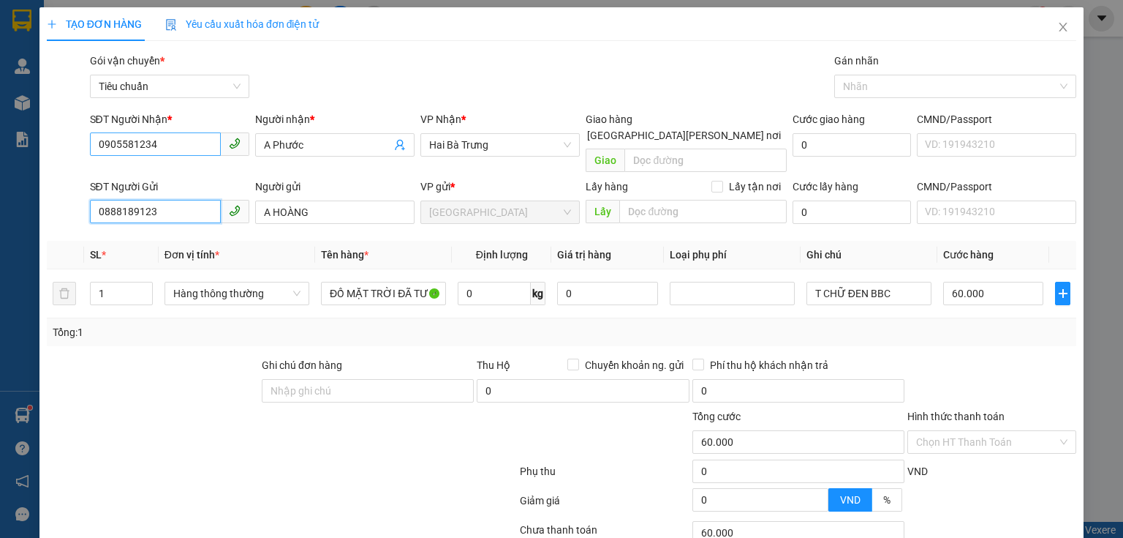
type input "0888189123"
click at [203, 146] on input "0905581234" at bounding box center [155, 143] width 131 height 23
type input "0"
drag, startPoint x: 167, startPoint y: 202, endPoint x: 103, endPoint y: 202, distance: 63.6
click at [102, 203] on input "0888189123" at bounding box center [155, 211] width 131 height 23
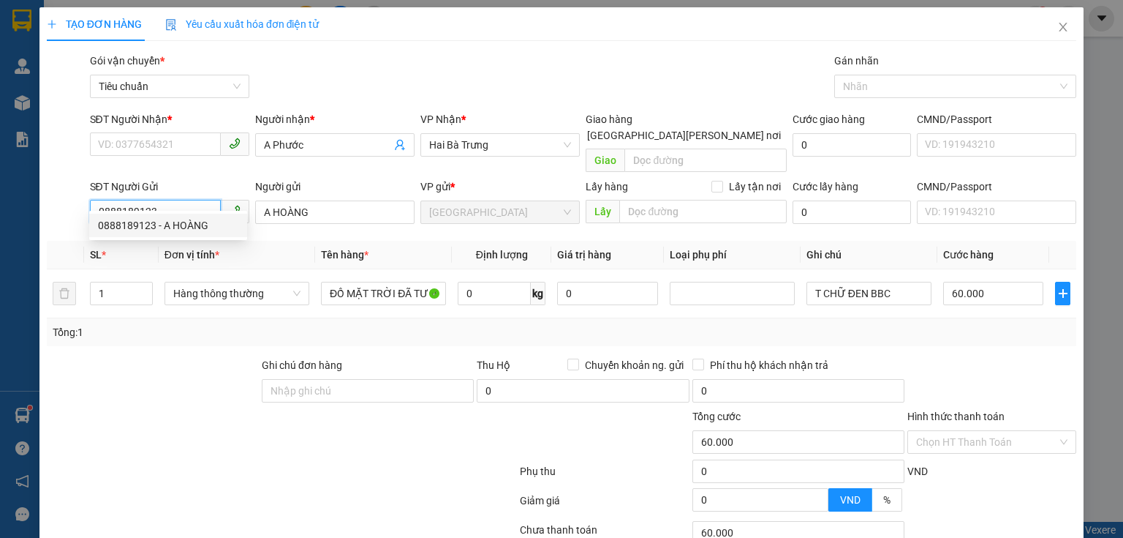
click at [176, 200] on input "0888189123" at bounding box center [155, 211] width 131 height 23
drag, startPoint x: 175, startPoint y: 193, endPoint x: 90, endPoint y: 193, distance: 84.8
click at [90, 200] on input "0888189123" at bounding box center [155, 211] width 131 height 23
click at [183, 151] on input "SĐT Người Nhận *" at bounding box center [155, 143] width 131 height 23
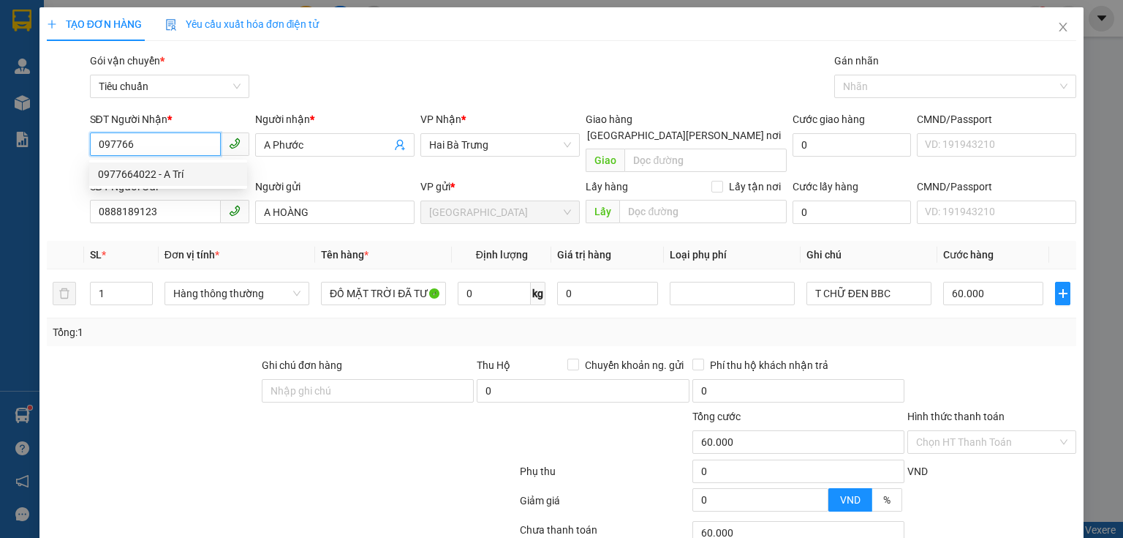
click at [176, 168] on div "0977664022 - A Trí" at bounding box center [168, 174] width 140 height 16
type input "0977664022"
type input "A Trí"
type input "120.000"
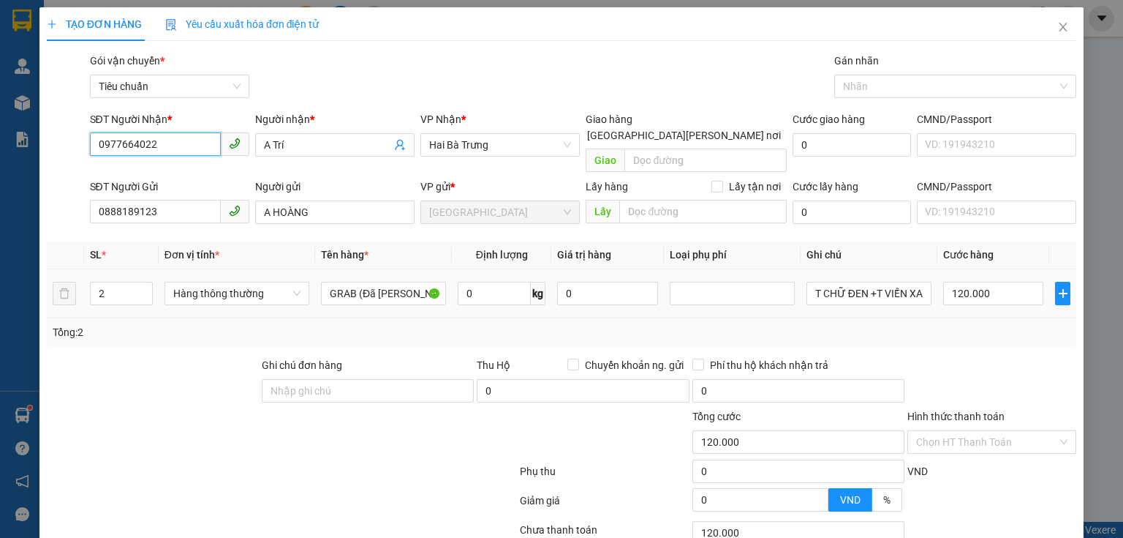
type input "0977664022"
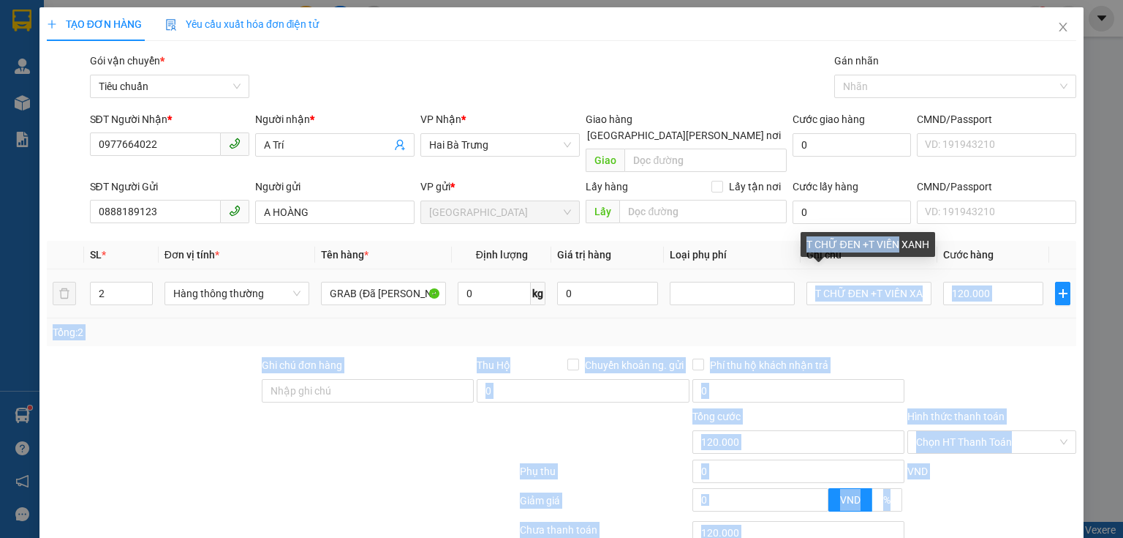
drag, startPoint x: 860, startPoint y: 263, endPoint x: 895, endPoint y: 265, distance: 35.1
click at [895, 265] on div "Transit Pickup Surcharge Ids Transit Deliver Surcharge Ids Transit Deliver Surc…" at bounding box center [562, 340] width 1030 height 574
click at [900, 282] on input "T CHỮ ĐEN +T VIỀN XANH" at bounding box center [869, 293] width 125 height 23
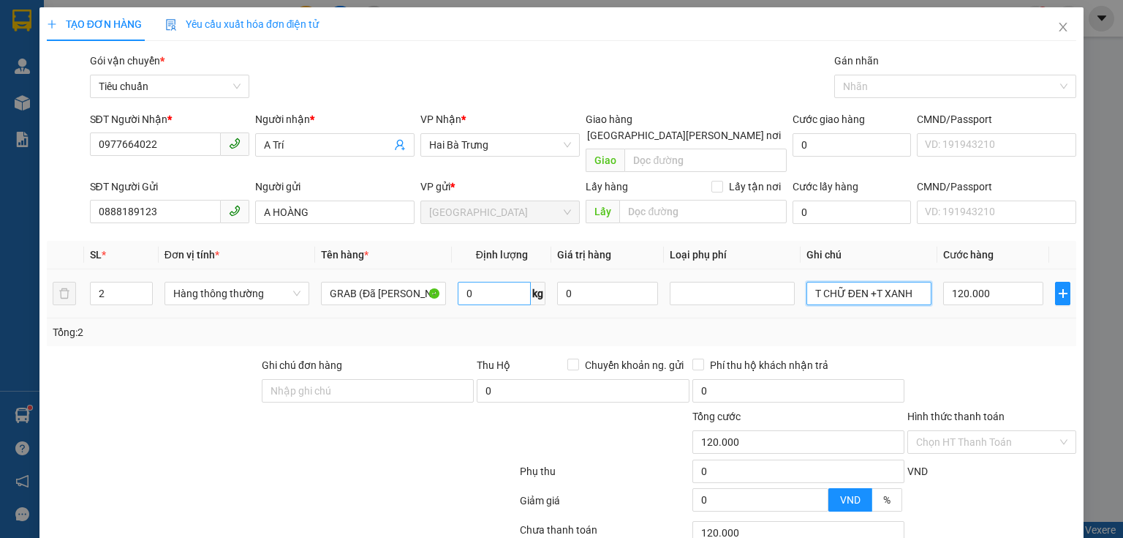
type input "T CHỮ ĐEN +T XANH"
click at [500, 282] on input "0" at bounding box center [494, 293] width 73 height 23
type input "11"
click at [145, 295] on icon "down" at bounding box center [144, 297] width 5 height 5
type input "50.000"
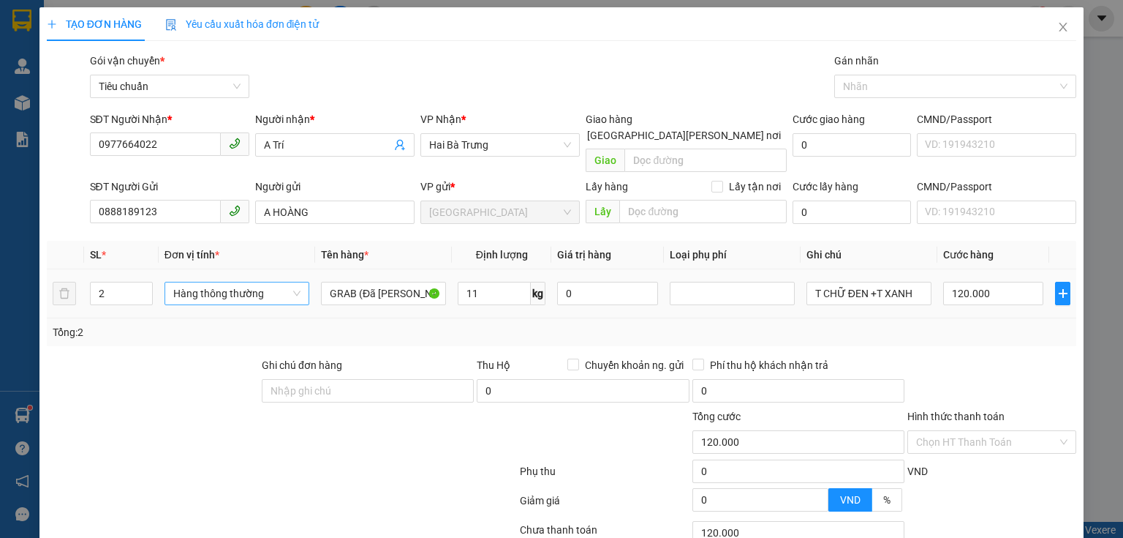
type input "50.000"
type input "1"
click at [142, 295] on icon "down" at bounding box center [144, 297] width 5 height 5
click at [895, 282] on input "NH" at bounding box center [869, 293] width 125 height 23
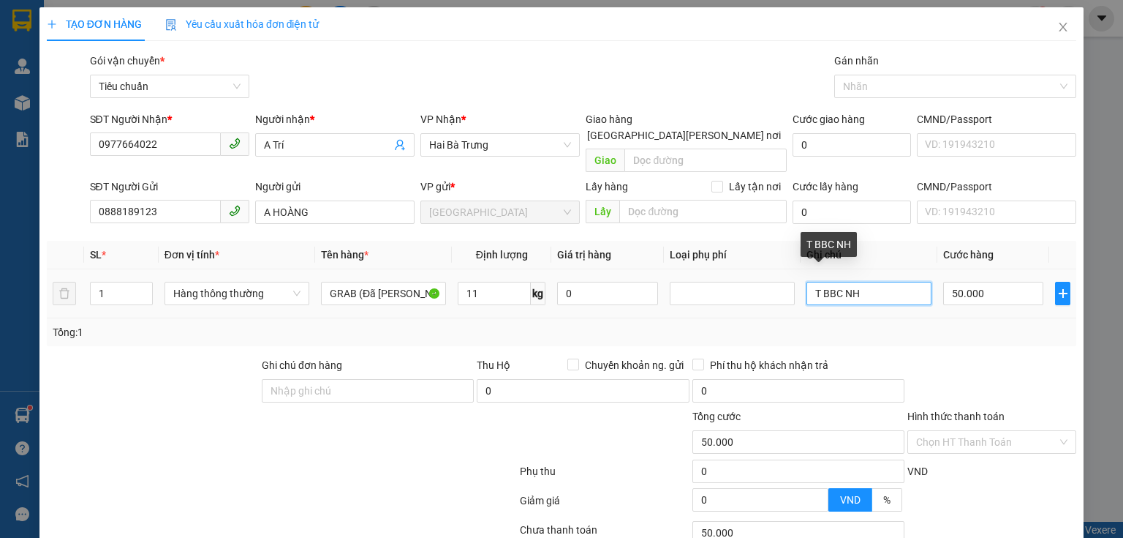
click at [895, 282] on input "T BBC NH" at bounding box center [869, 293] width 125 height 23
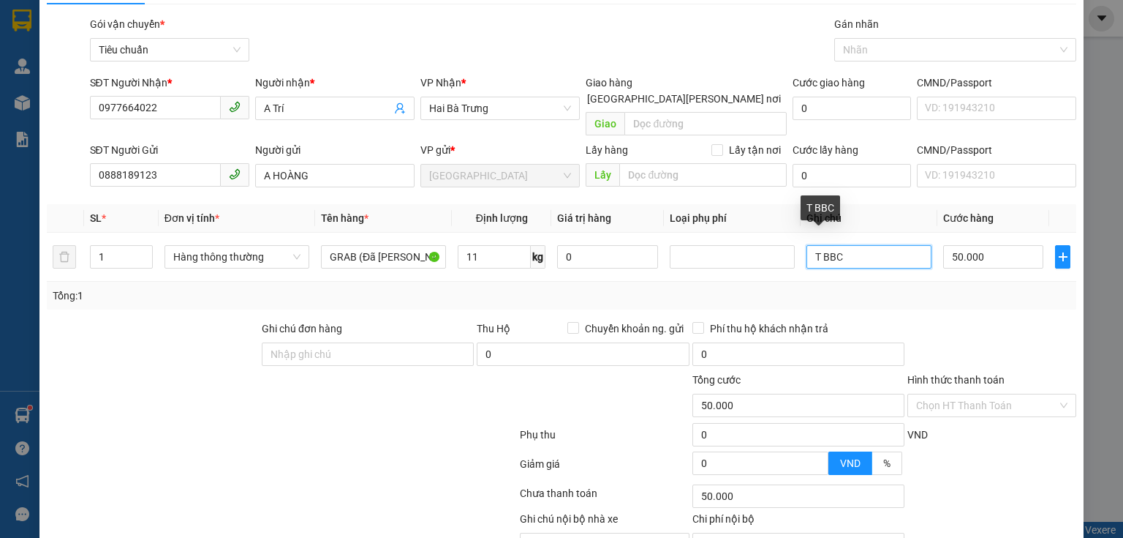
scroll to position [99, 0]
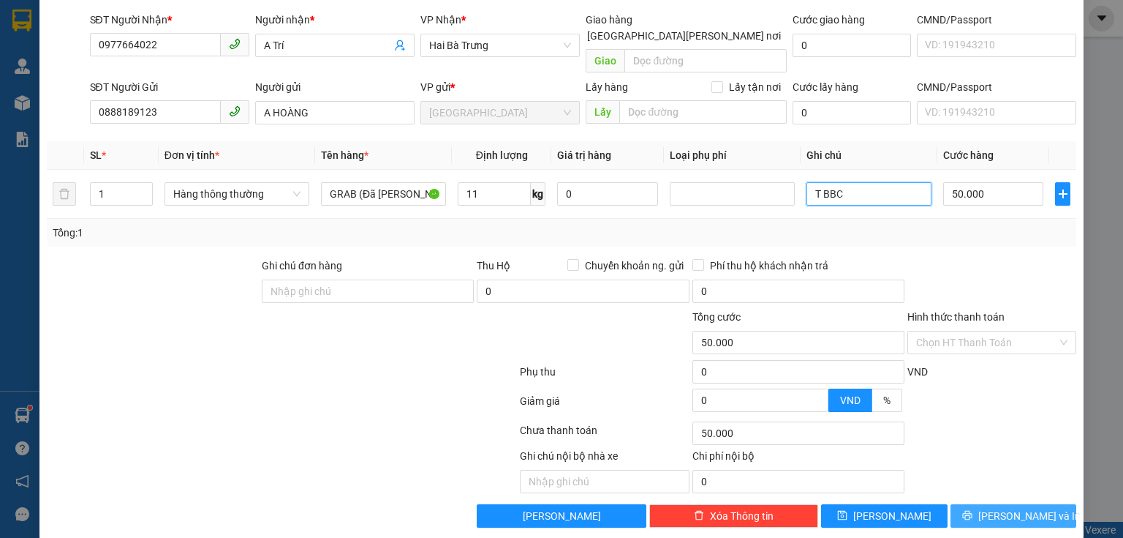
type input "T BBC"
click at [1009, 504] on button "[PERSON_NAME] và In" at bounding box center [1014, 515] width 127 height 23
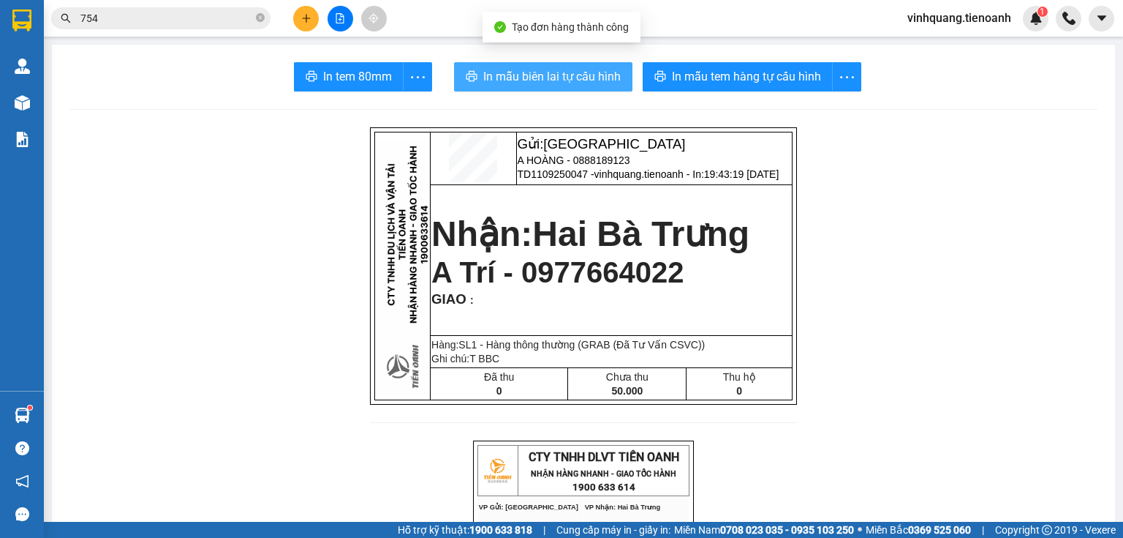
click at [538, 80] on span "In mẫu biên lai tự cấu hình" at bounding box center [551, 76] width 137 height 18
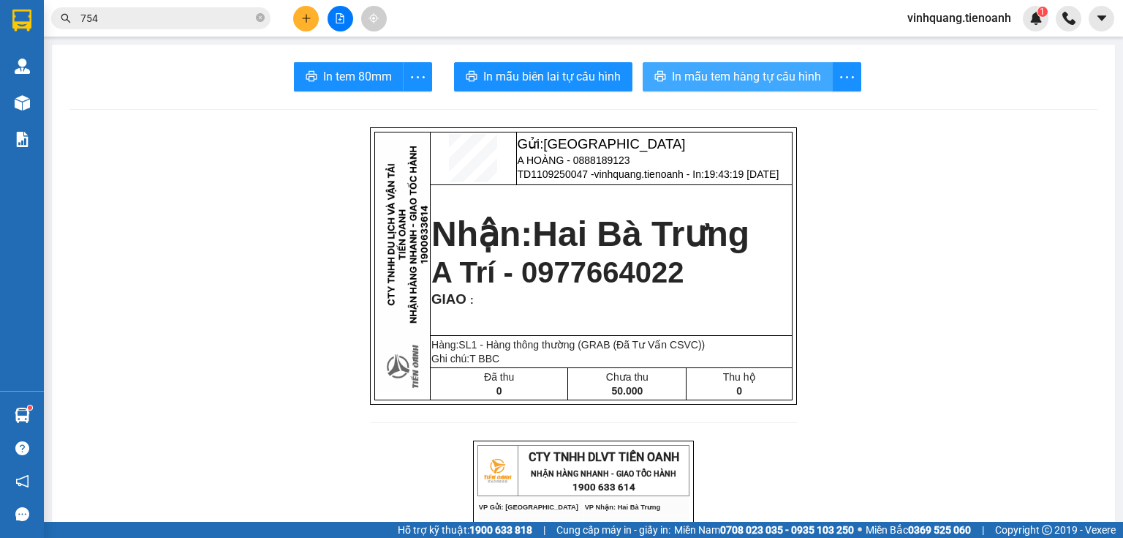
click span "In mẫu tem hàng tự cấu hình"
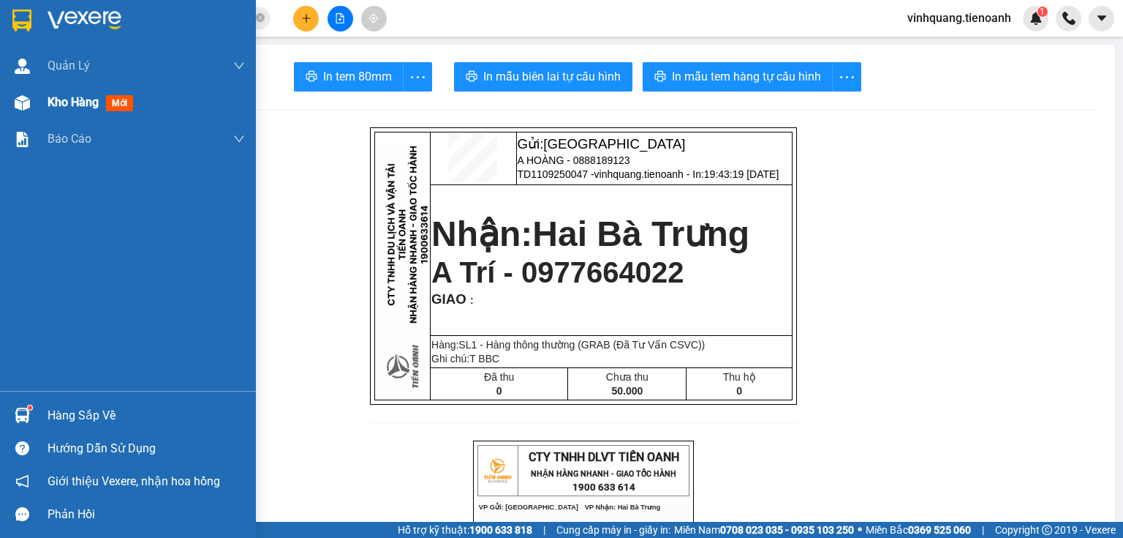
click span "Kho hàng"
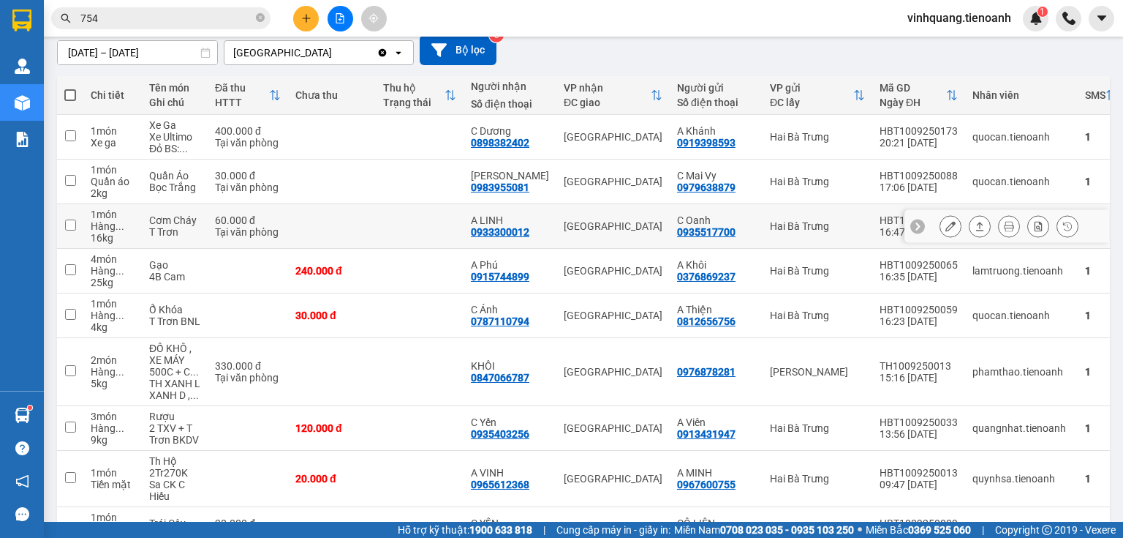
scroll to position [117, 0]
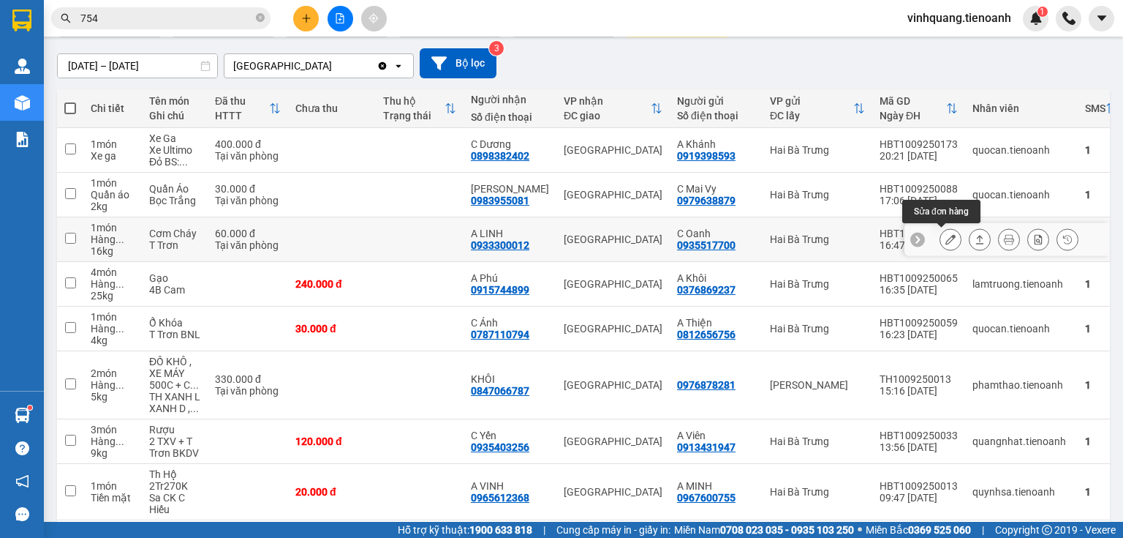
click button
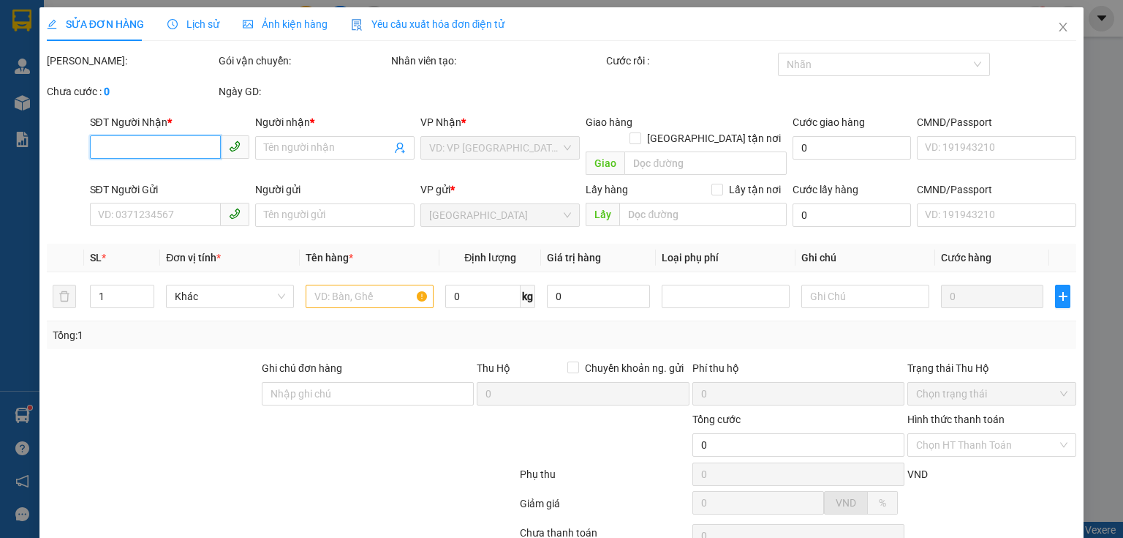
type input "0933300012"
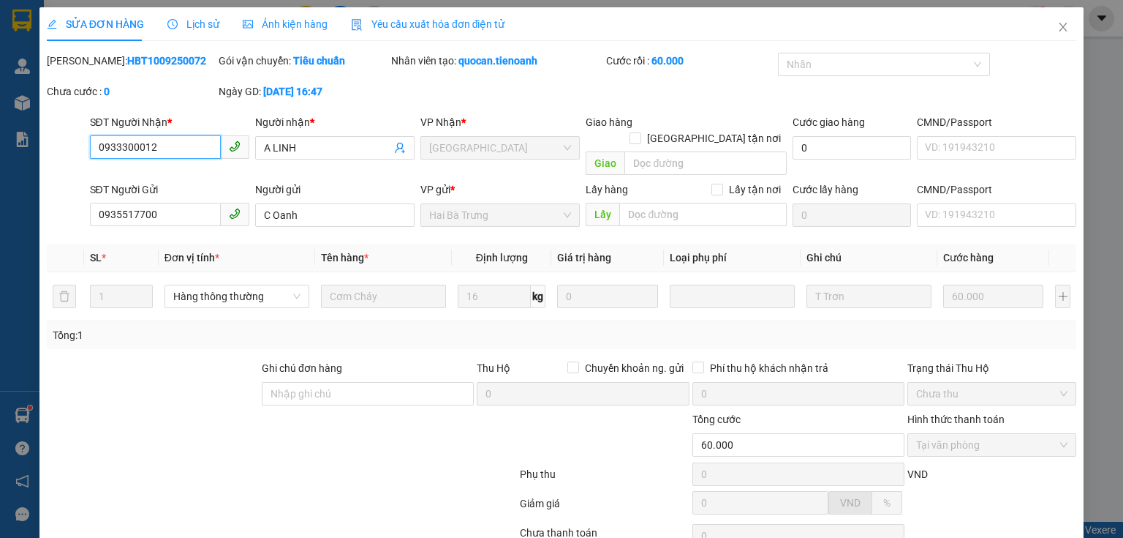
type input "A LINH"
type input "0935517700"
type input "C Oanh"
type input "60.000"
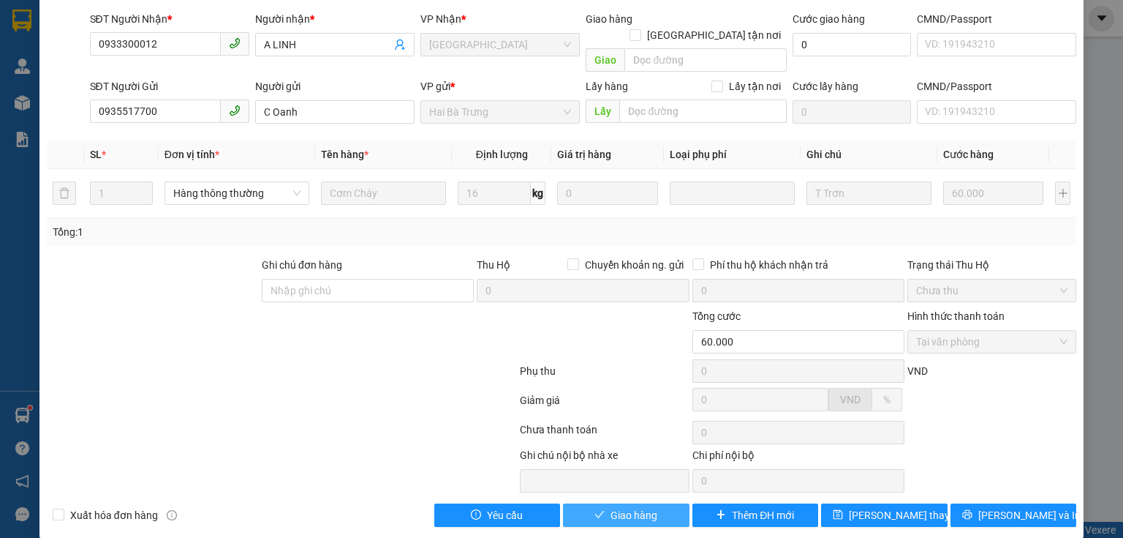
click span "Giao hàng"
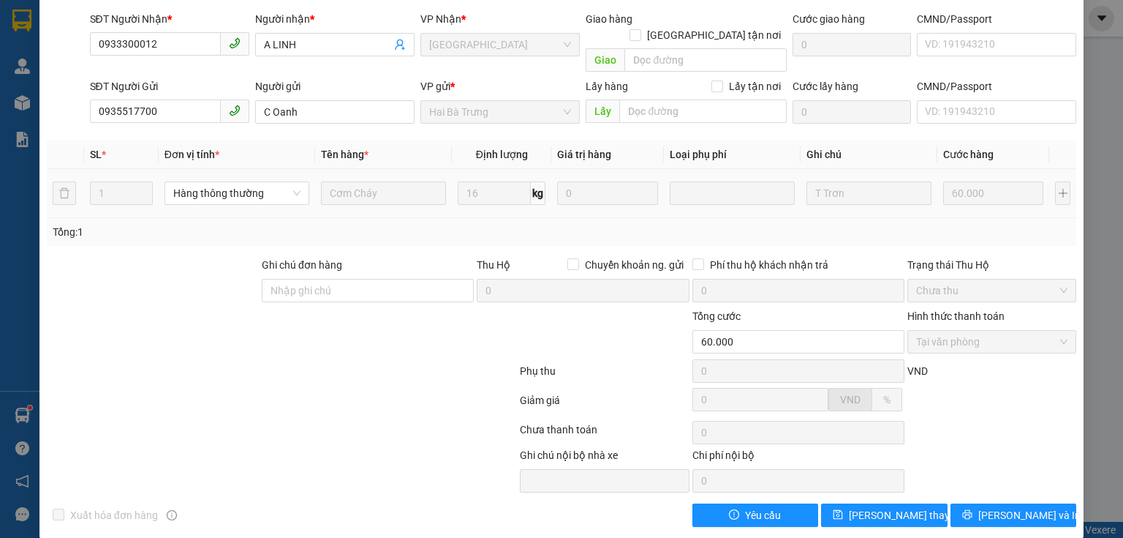
scroll to position [0, 0]
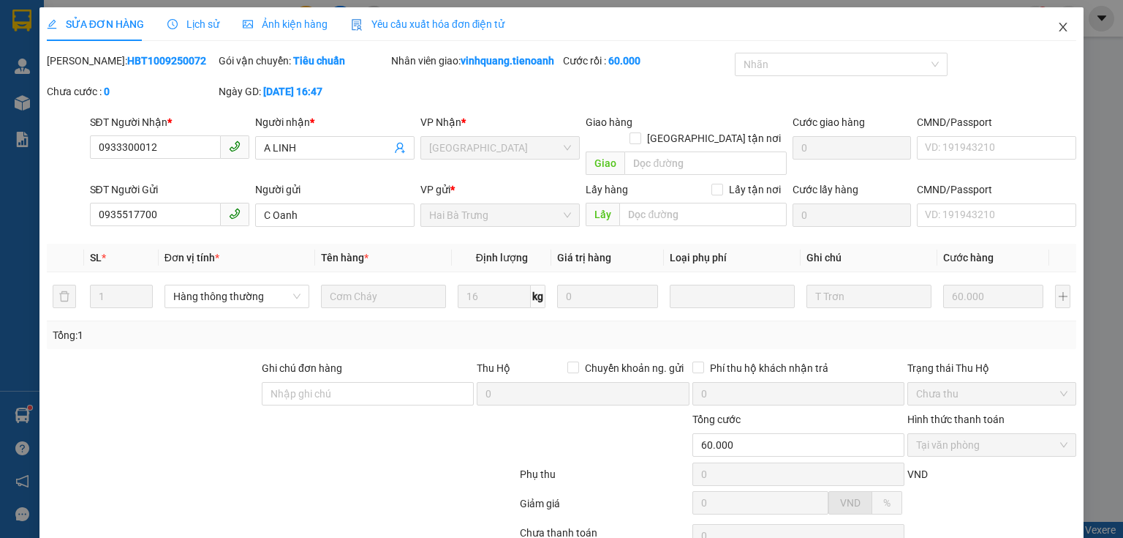
click icon "close"
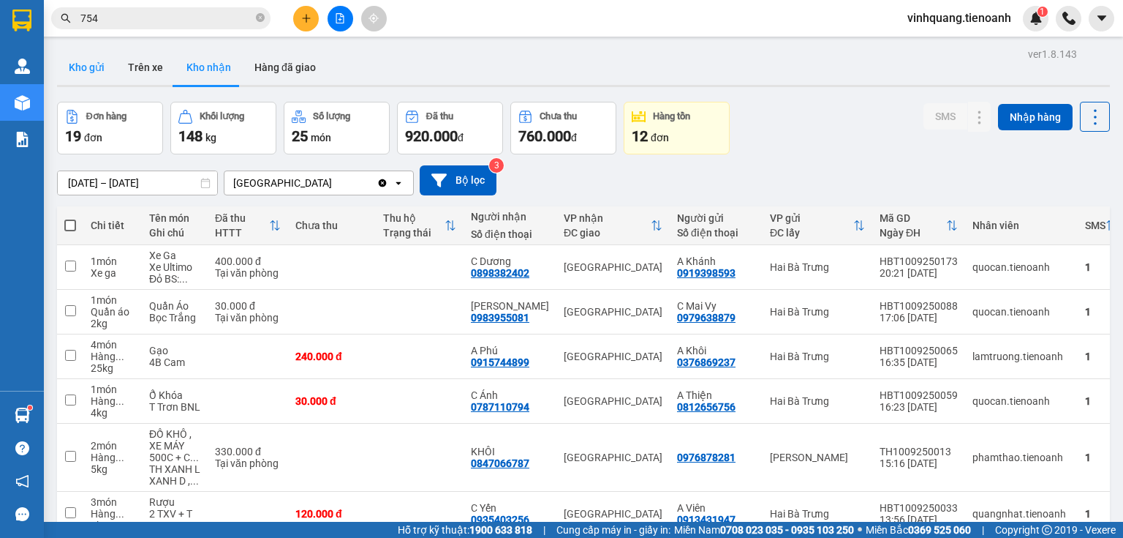
click button "Kho gửi"
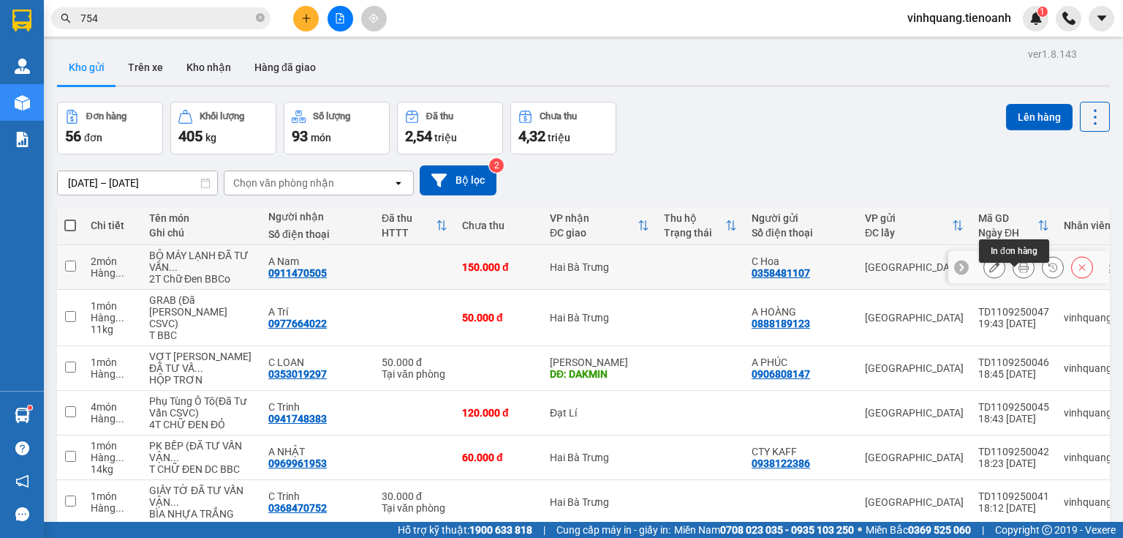
click icon
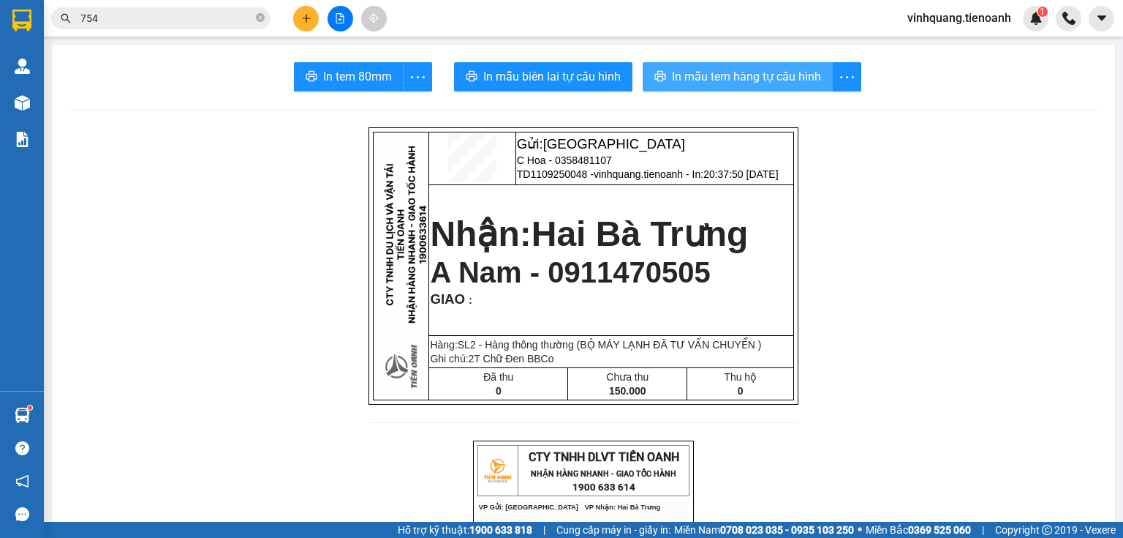
click span "In mẫu tem hàng tự cấu hình"
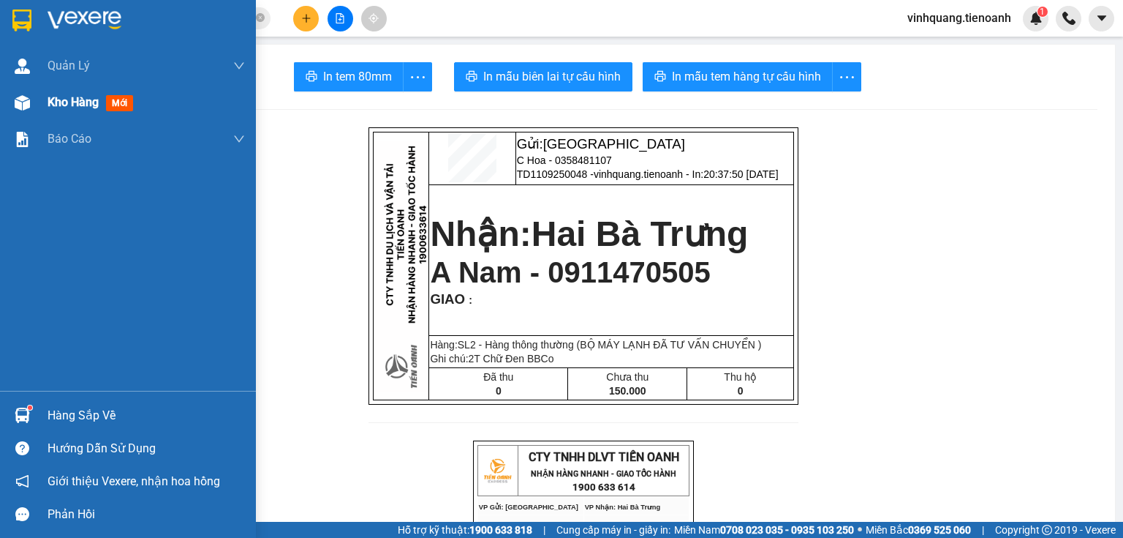
click img
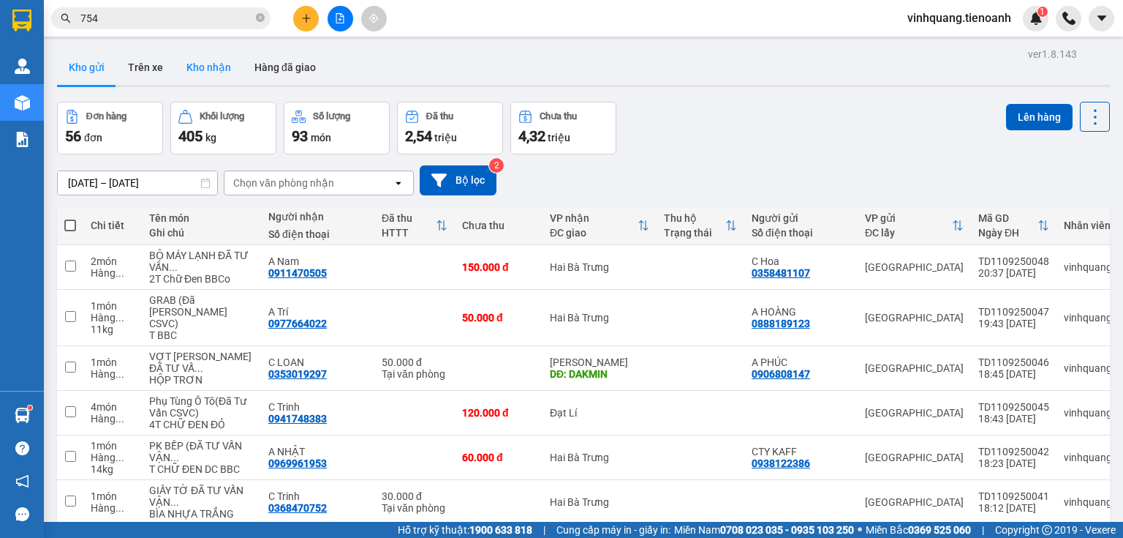
click button "Kho nhận"
